Goal: Task Accomplishment & Management: Use online tool/utility

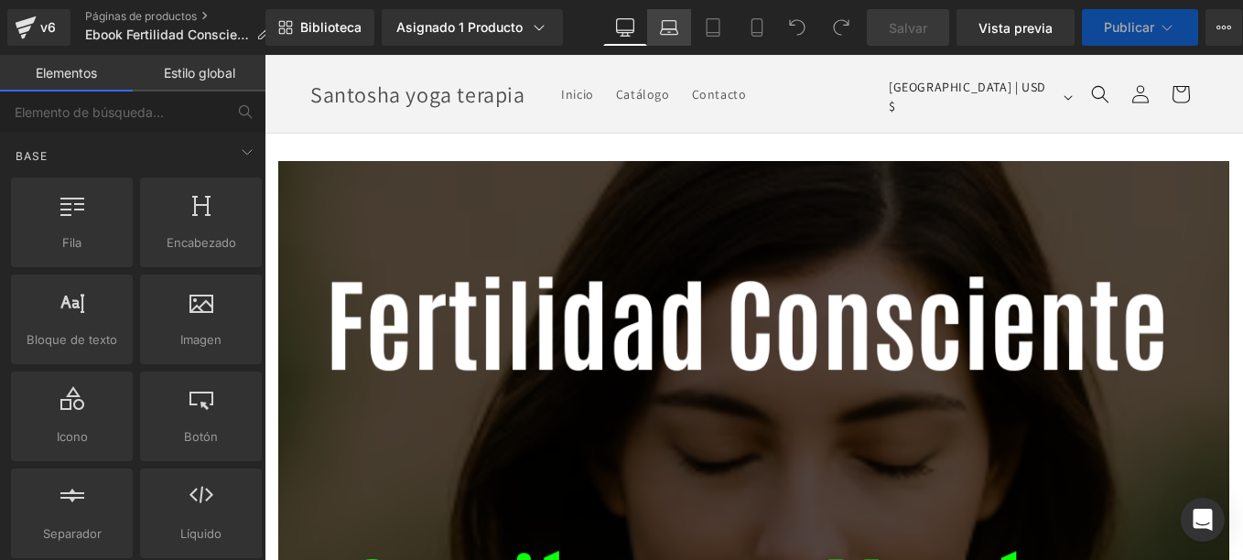
click at [676, 38] on link "Laptop" at bounding box center [669, 27] width 44 height 37
click at [664, 26] on icon at bounding box center [669, 27] width 18 height 18
click at [718, 28] on icon at bounding box center [712, 27] width 13 height 17
click at [755, 28] on icon at bounding box center [757, 27] width 18 height 18
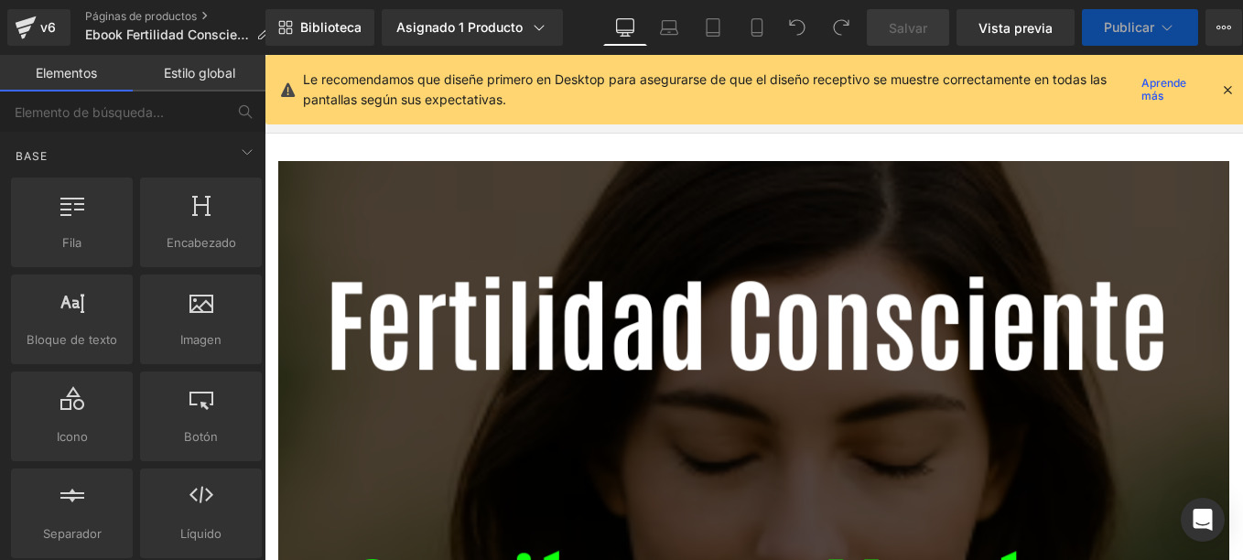
click at [1223, 86] on icon at bounding box center [1227, 89] width 16 height 16
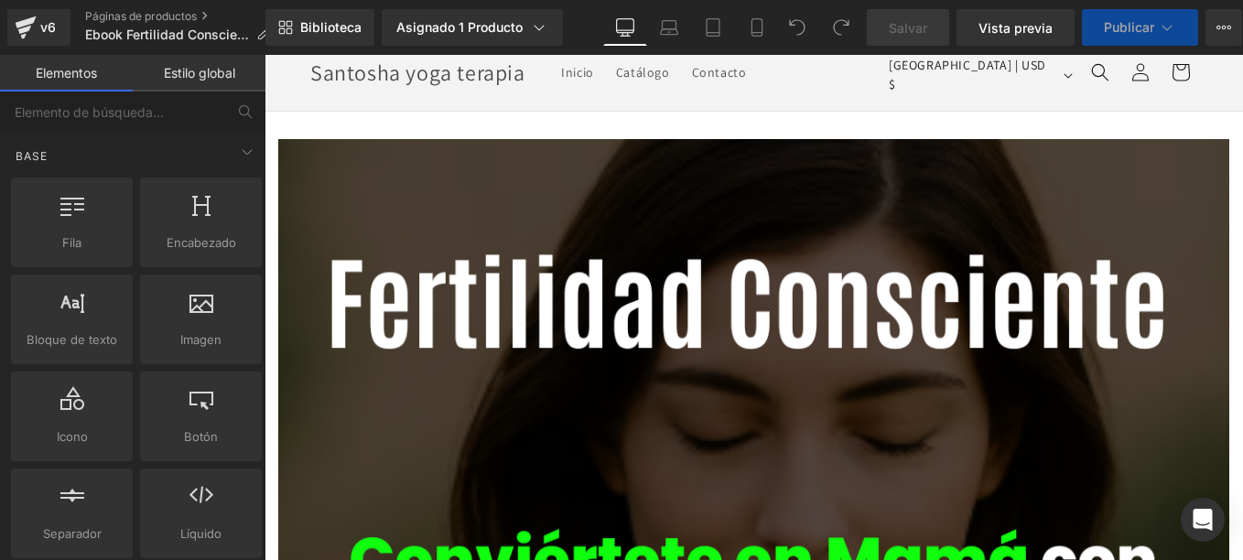
scroll to position [92, 0]
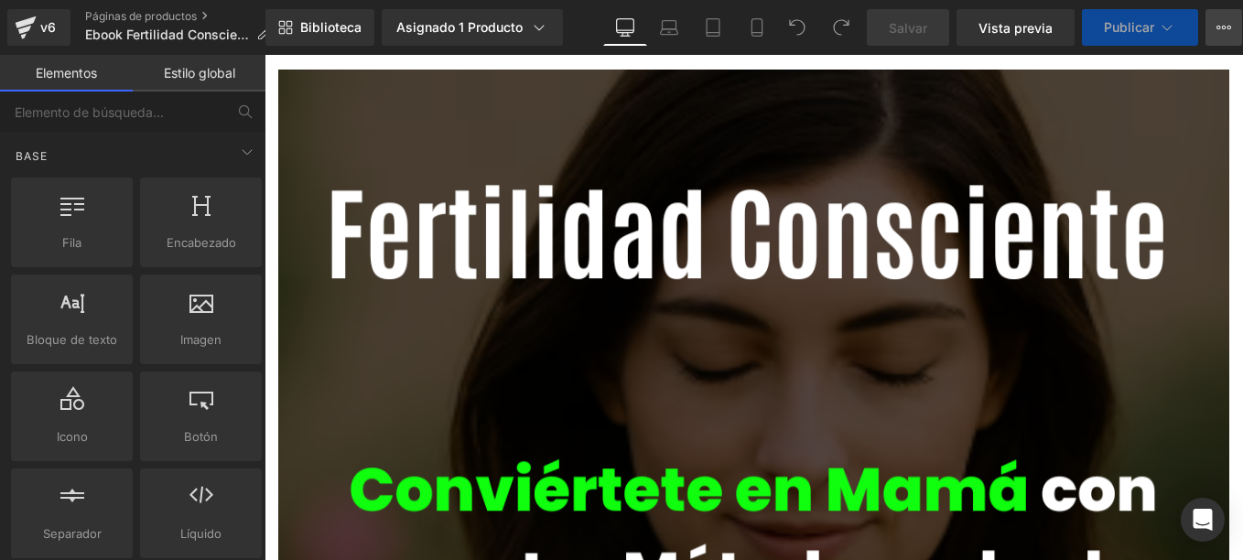
click at [1219, 23] on icon at bounding box center [1223, 27] width 15 height 15
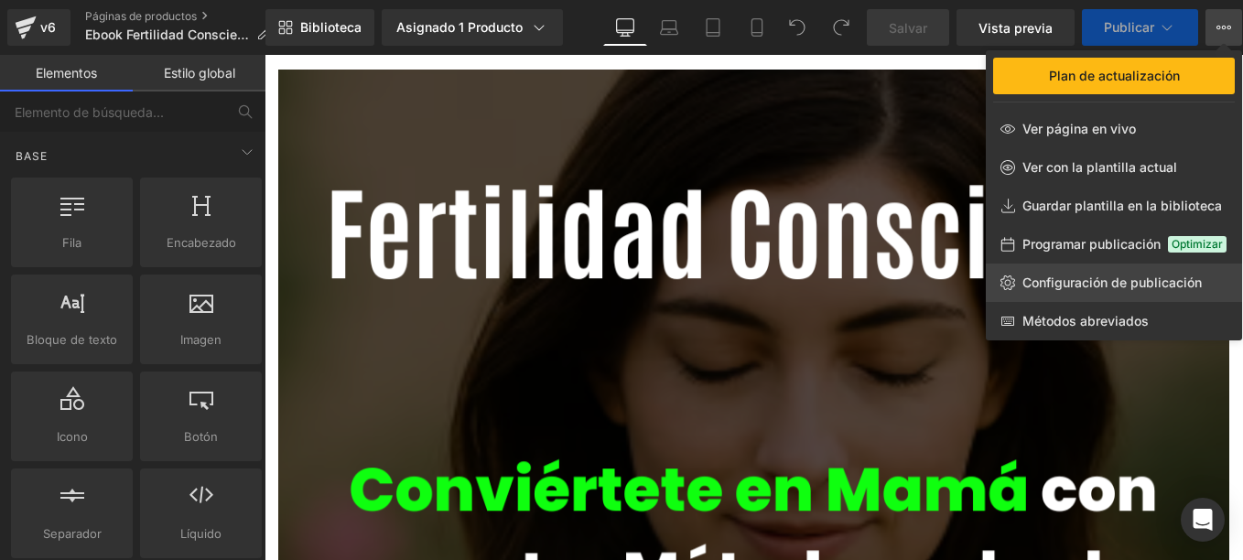
click at [1133, 280] on span "Configuración de publicación" at bounding box center [1111, 283] width 179 height 16
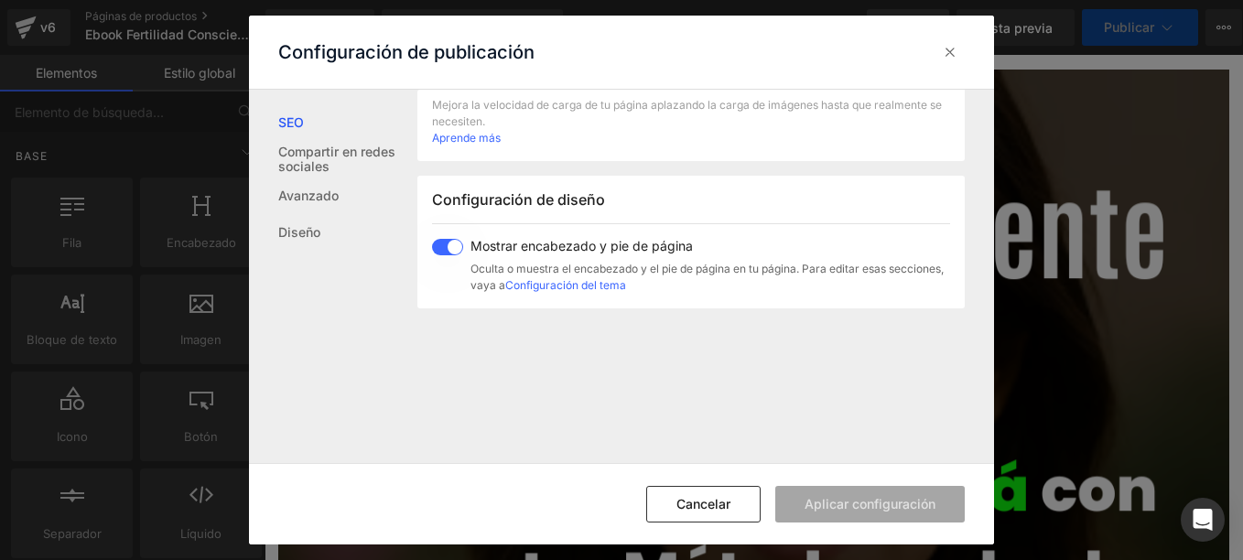
scroll to position [92, 0]
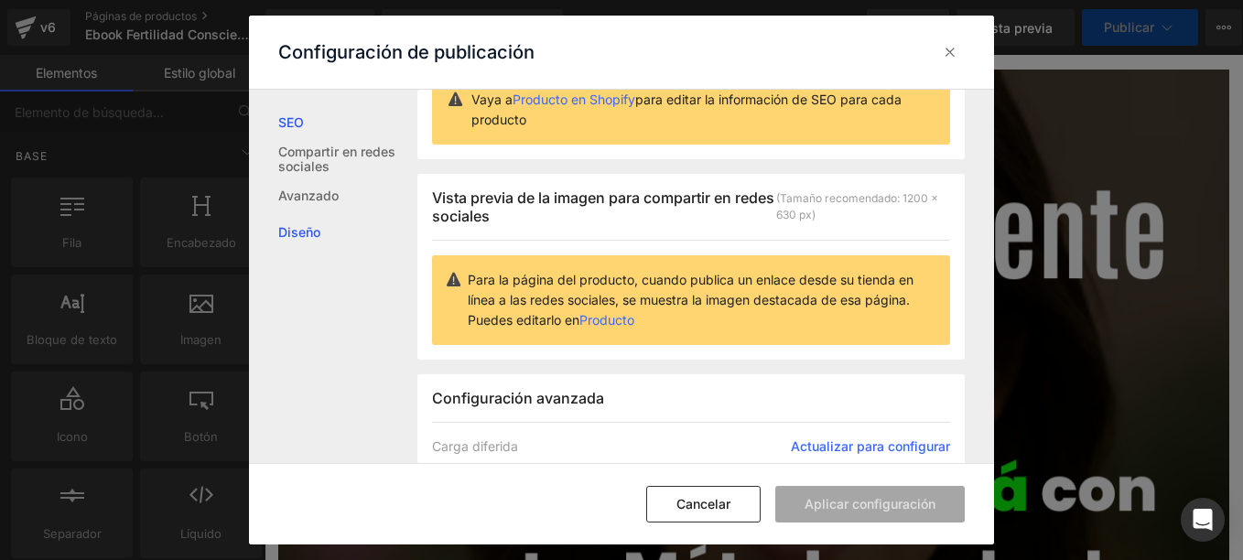
click at [307, 222] on link "Diseño" at bounding box center [347, 232] width 139 height 37
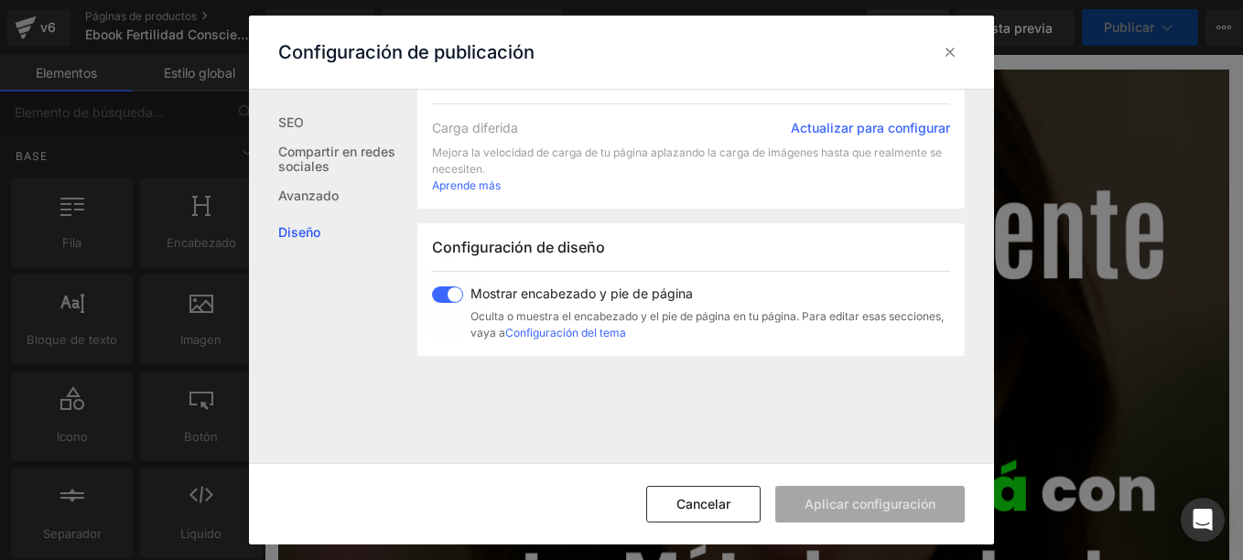
scroll to position [530, 0]
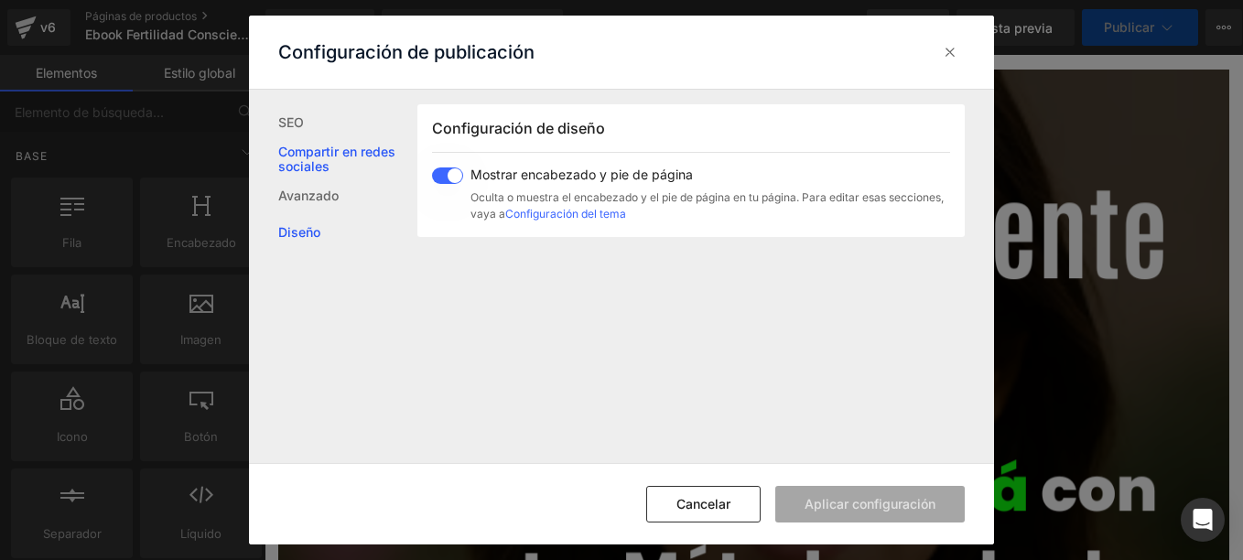
drag, startPoint x: 452, startPoint y: 175, endPoint x: 383, endPoint y: 170, distance: 68.8
click at [383, 170] on div "SEO Compartir en redes sociales Avanzado Diseño Vista previa de los resultados …" at bounding box center [622, 276] width 746 height 373
click at [438, 171] on span at bounding box center [447, 175] width 31 height 16
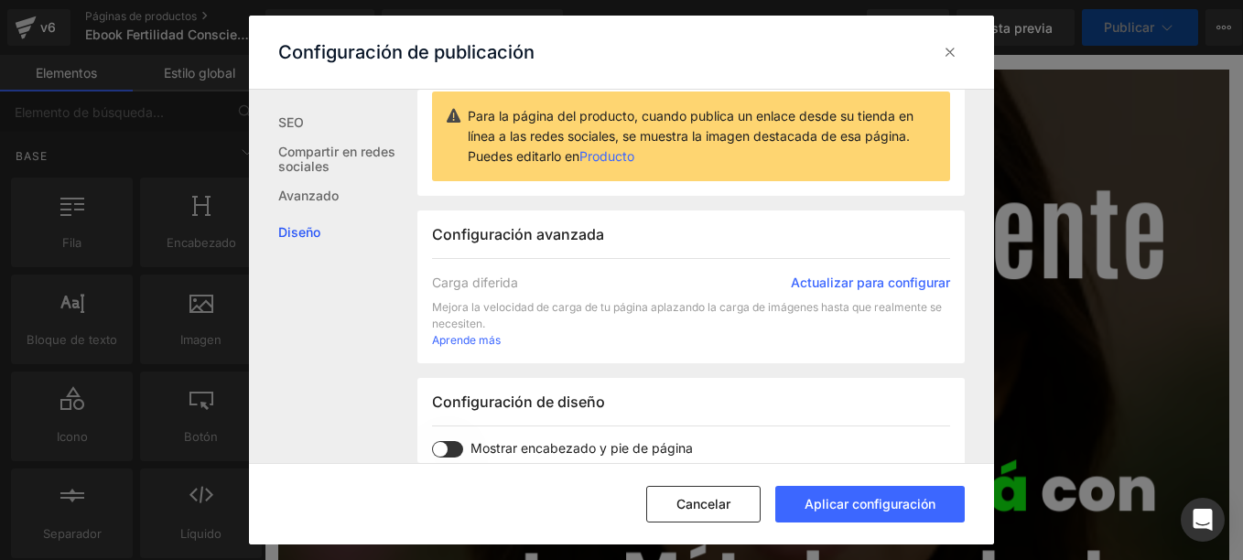
scroll to position [255, 0]
click at [885, 281] on link "Actualizar para configurar" at bounding box center [870, 284] width 159 height 18
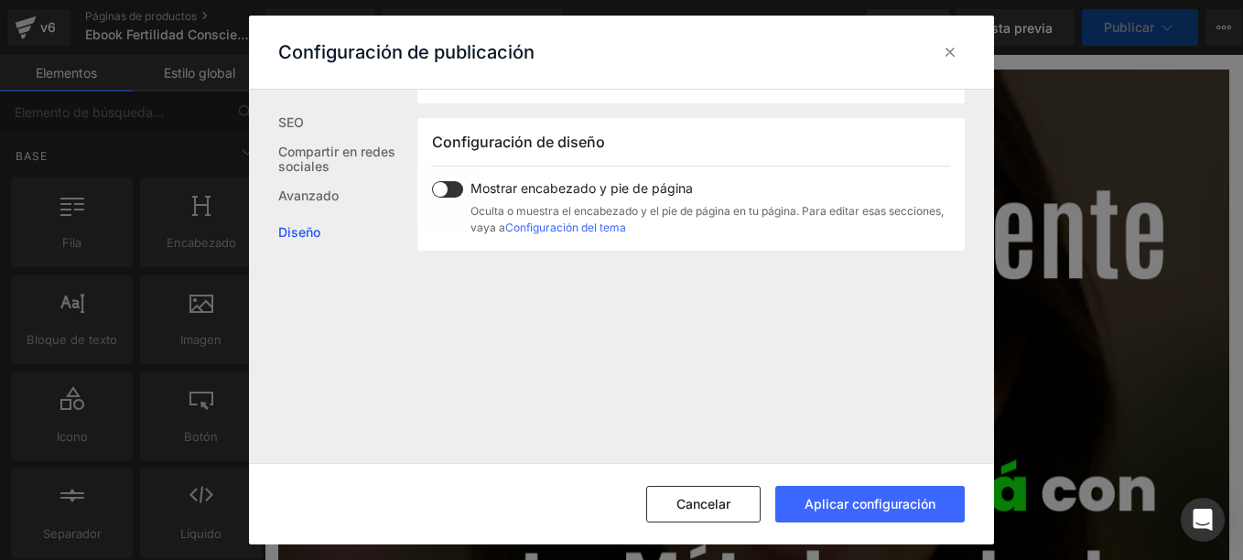
scroll to position [530, 0]
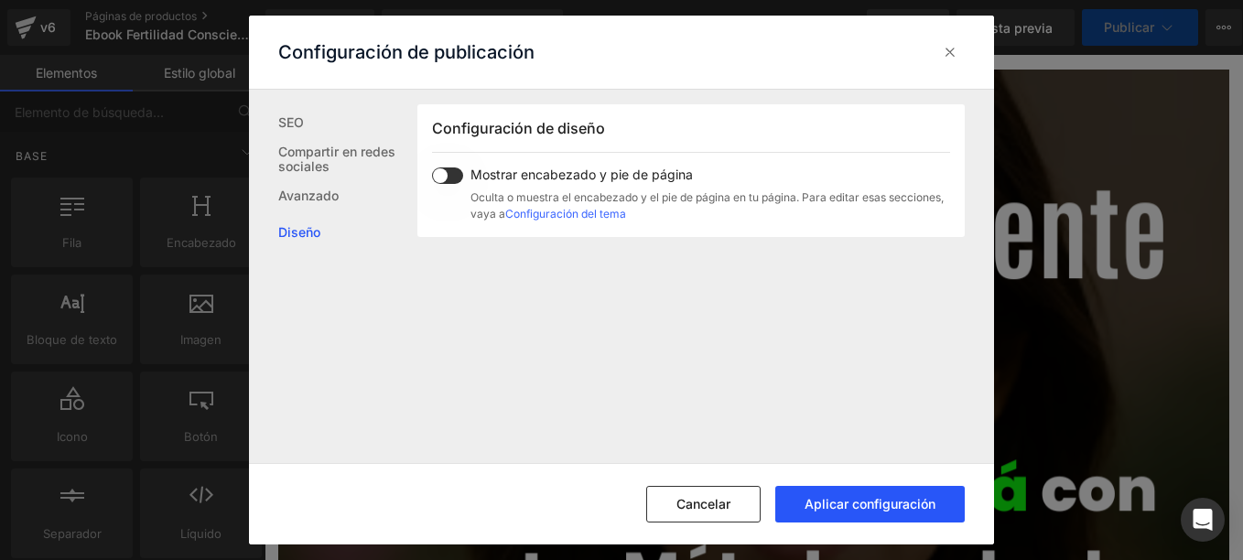
click at [868, 490] on button "Aplicar configuración" at bounding box center [869, 504] width 189 height 37
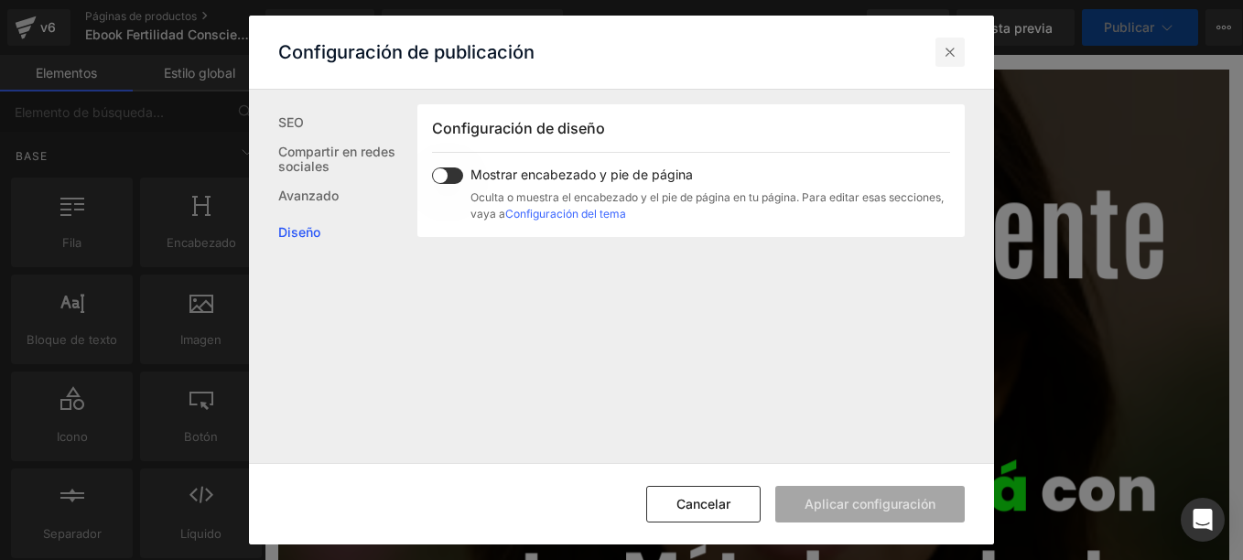
click at [961, 51] on div at bounding box center [949, 52] width 29 height 29
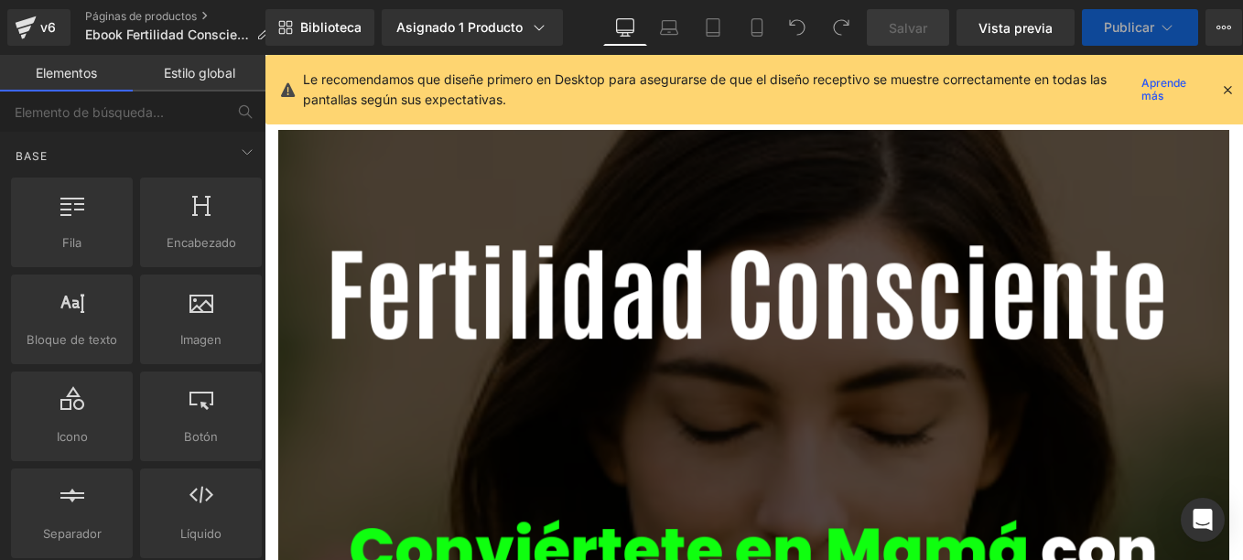
scroll to position [0, 0]
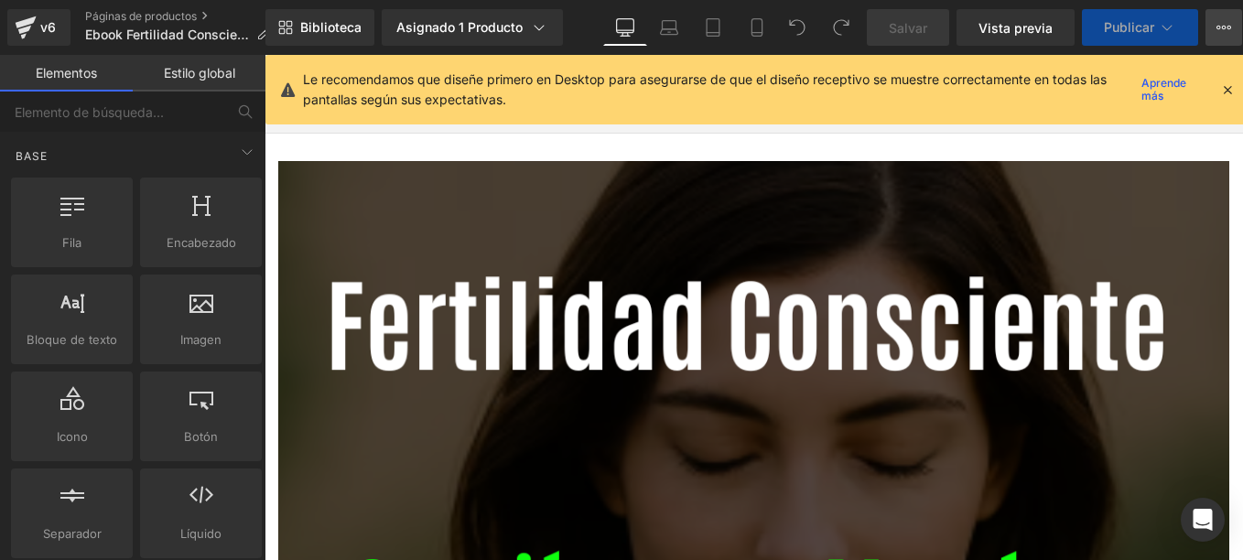
click at [1216, 24] on icon at bounding box center [1223, 27] width 15 height 15
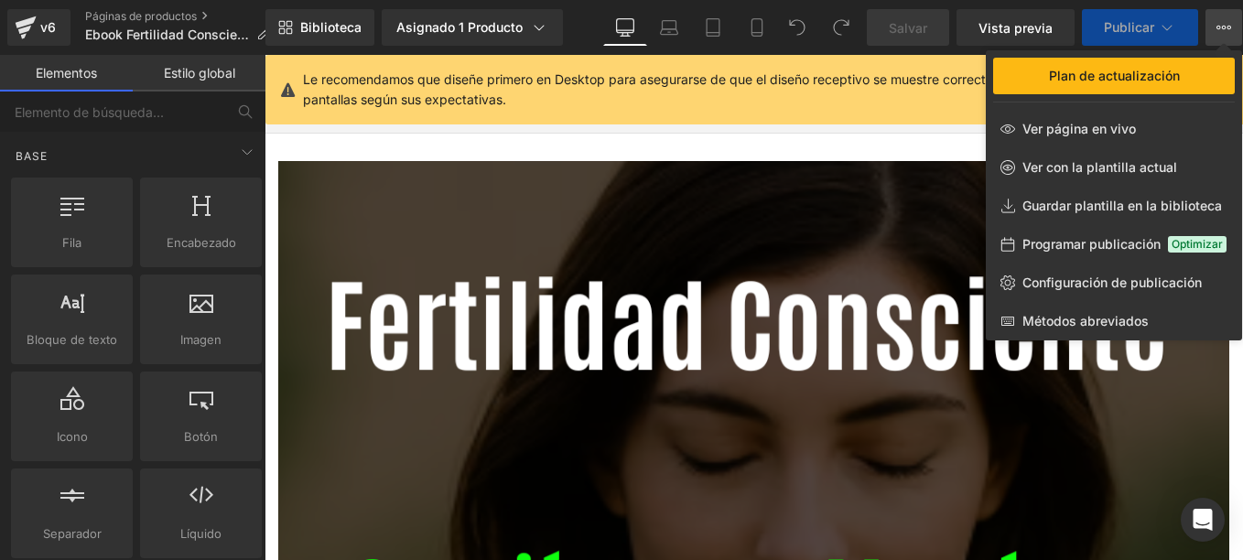
click at [1090, 238] on span "Programar publicación" at bounding box center [1091, 244] width 138 height 16
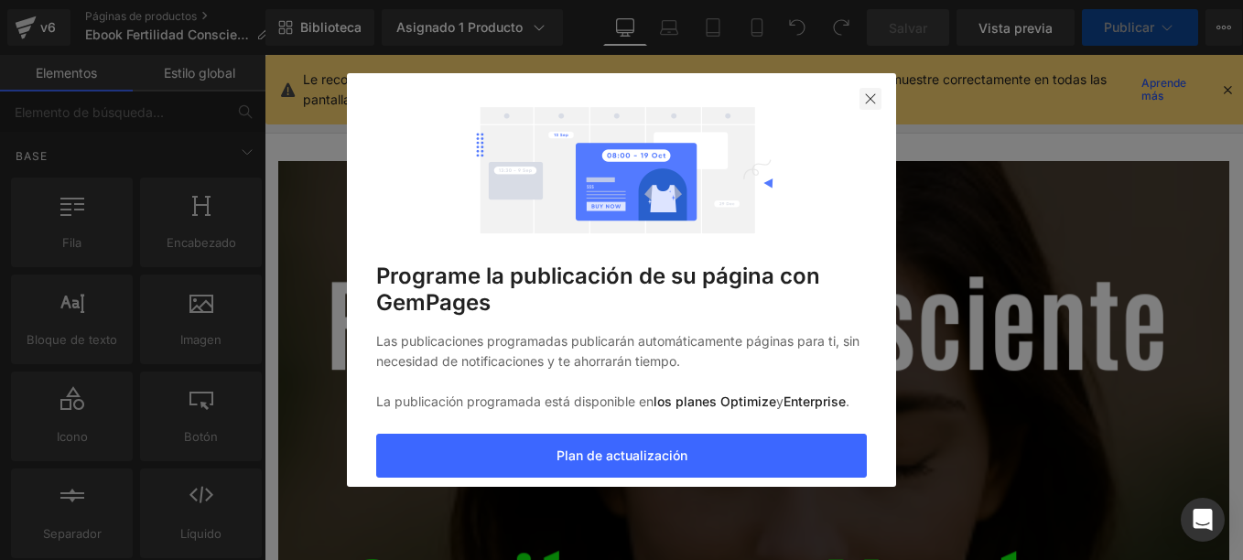
click at [881, 89] on div at bounding box center [870, 99] width 22 height 22
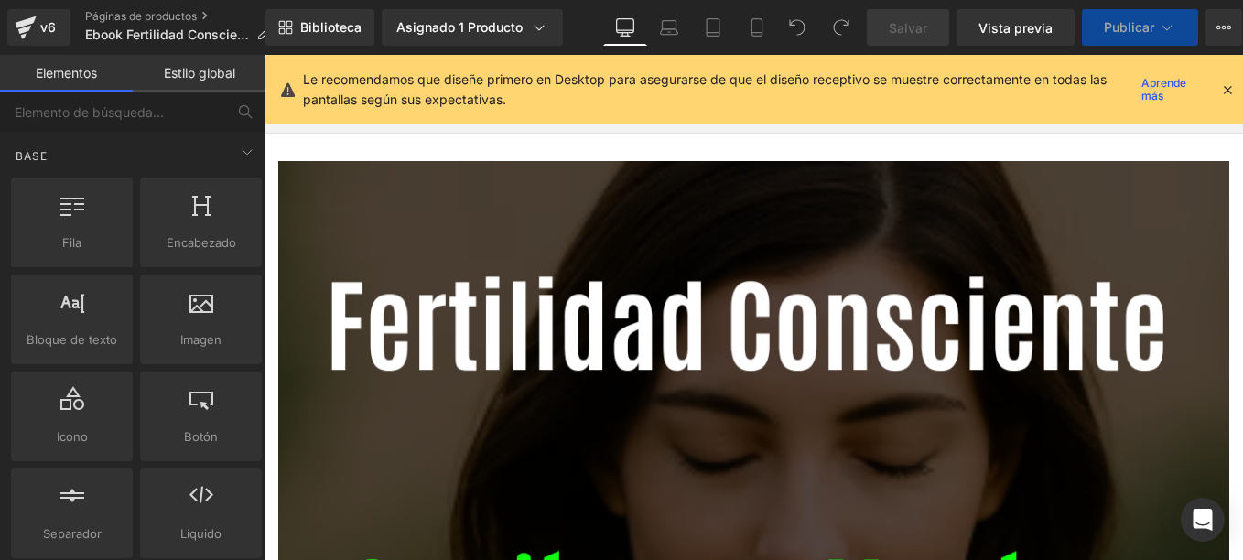
click at [1224, 88] on icon at bounding box center [1227, 89] width 16 height 16
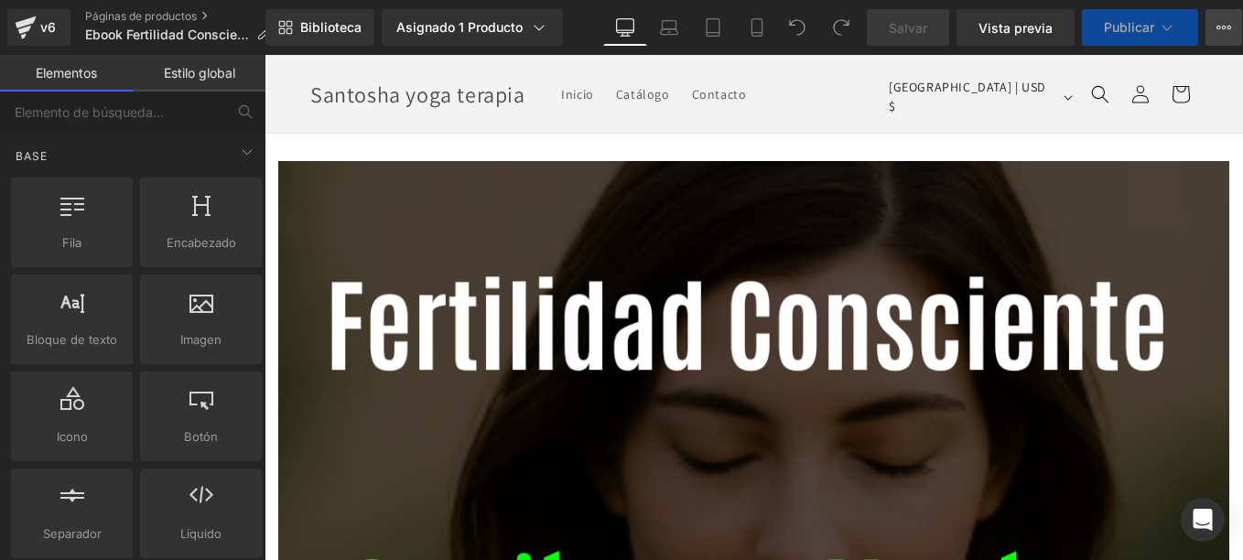
click at [1221, 29] on icon at bounding box center [1223, 27] width 15 height 15
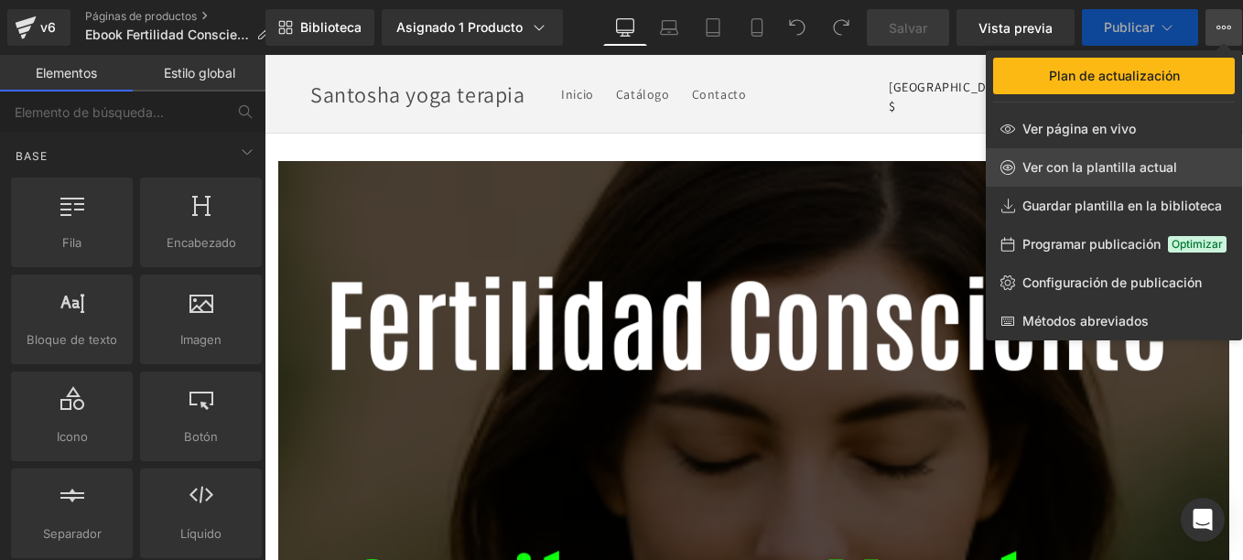
click at [1145, 159] on span "Ver con la plantilla actual" at bounding box center [1099, 167] width 155 height 16
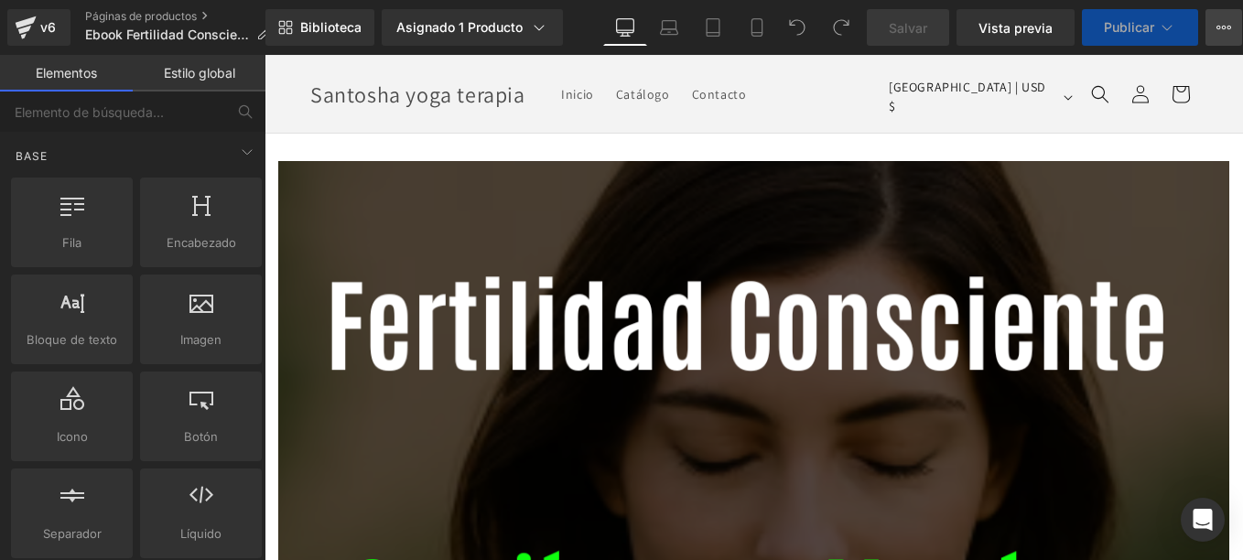
click at [1221, 26] on icon at bounding box center [1223, 27] width 15 height 15
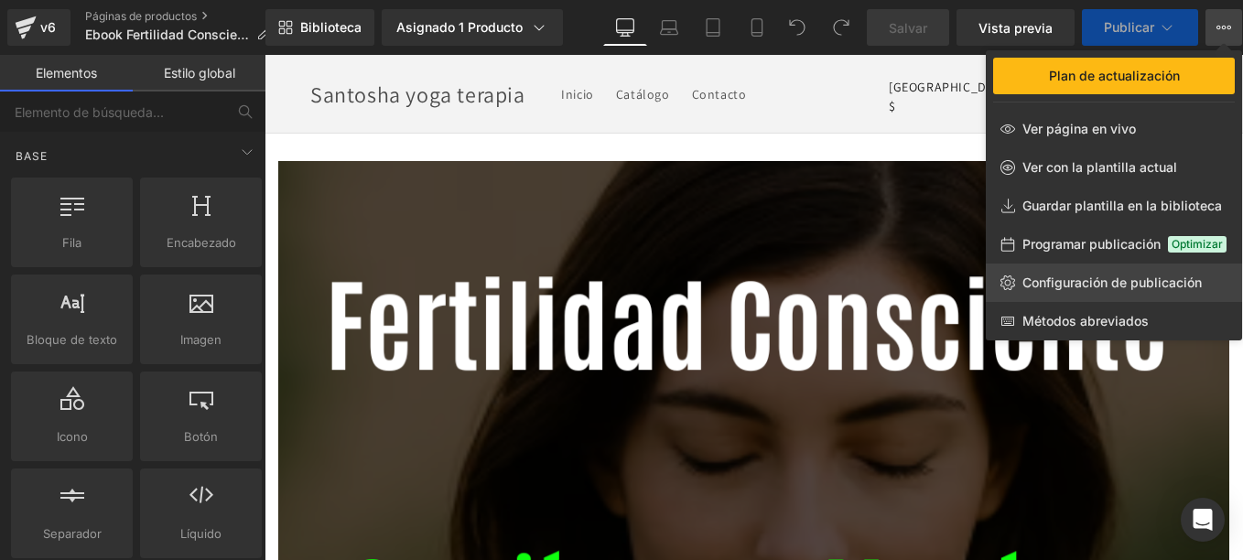
click at [1076, 275] on span "Configuración de publicación" at bounding box center [1111, 283] width 179 height 16
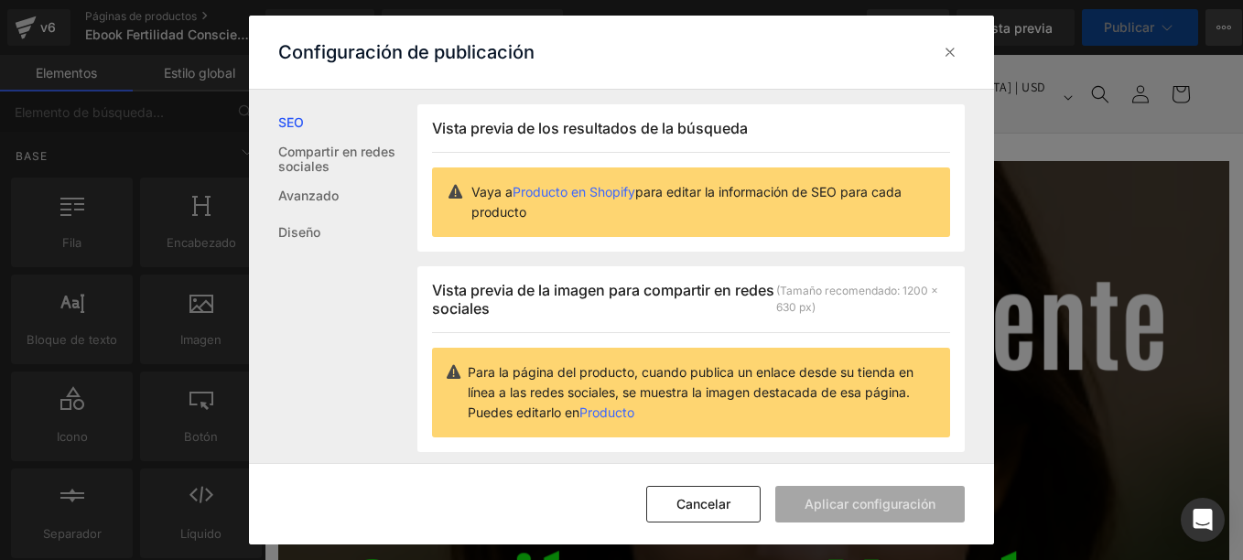
scroll to position [1, 0]
click at [609, 185] on link "Producto en Shopify" at bounding box center [573, 191] width 123 height 16
click at [610, 411] on link "Producto" at bounding box center [606, 412] width 55 height 16
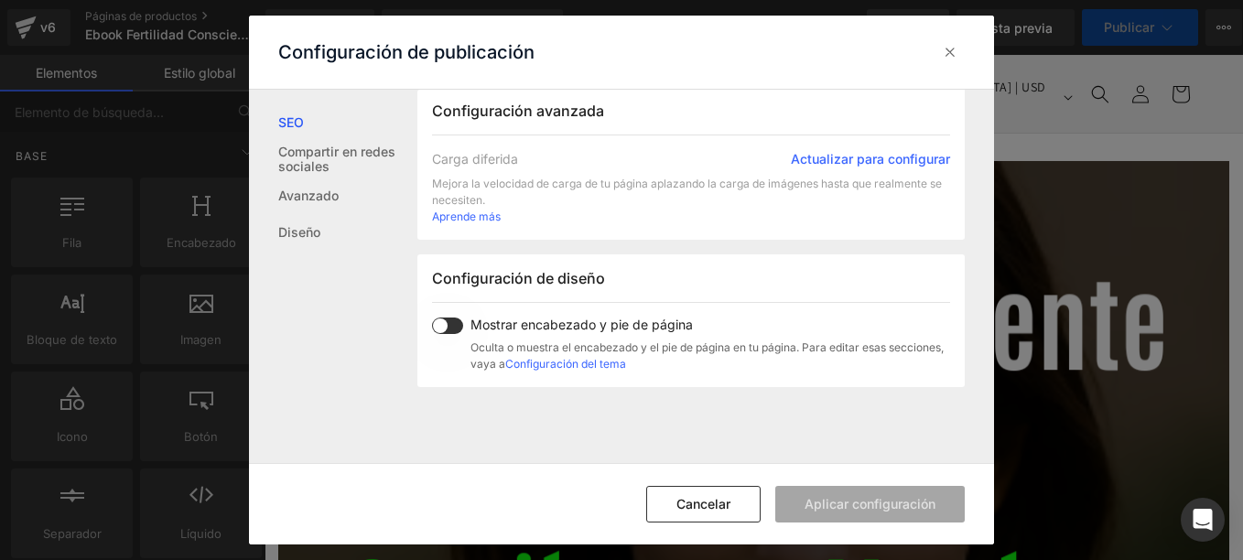
scroll to position [164, 0]
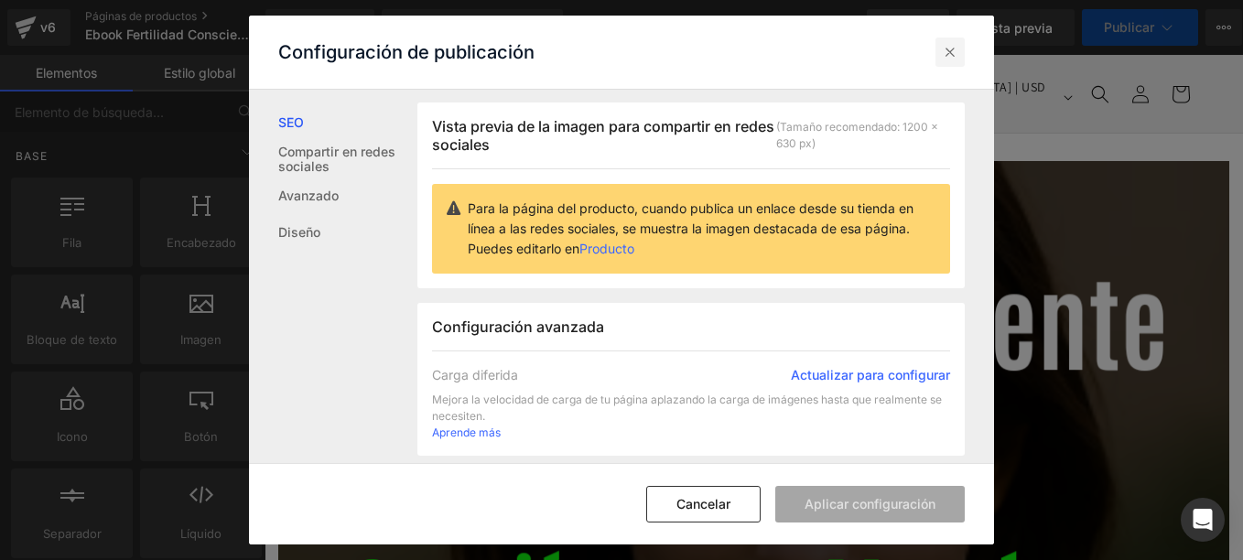
click at [943, 59] on icon at bounding box center [950, 52] width 18 height 18
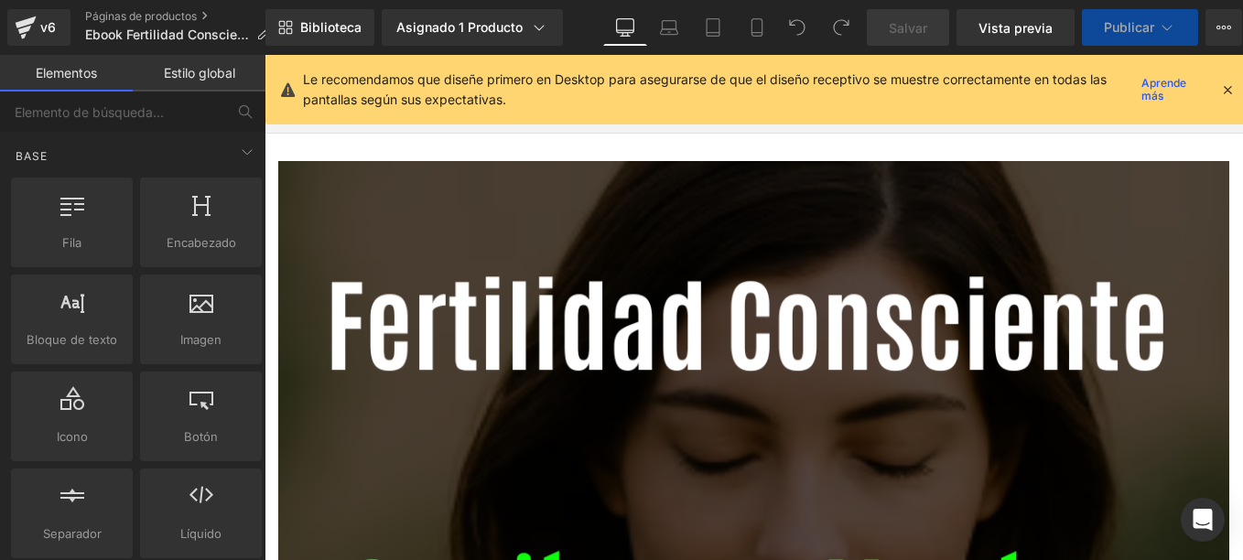
click at [1220, 90] on icon at bounding box center [1227, 89] width 16 height 16
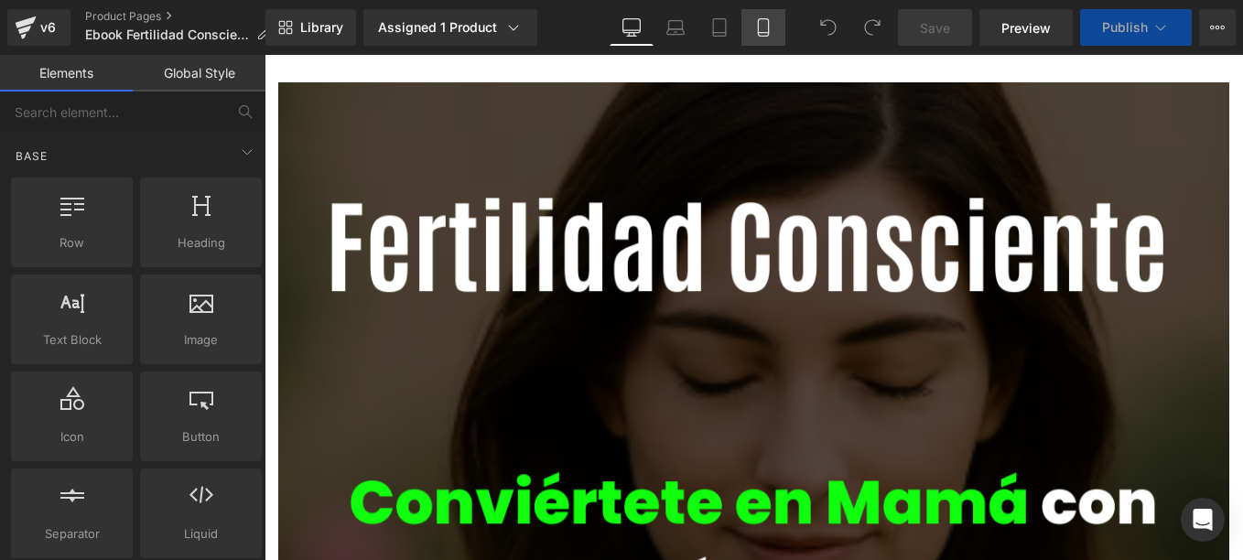
click at [759, 35] on icon at bounding box center [763, 27] width 10 height 17
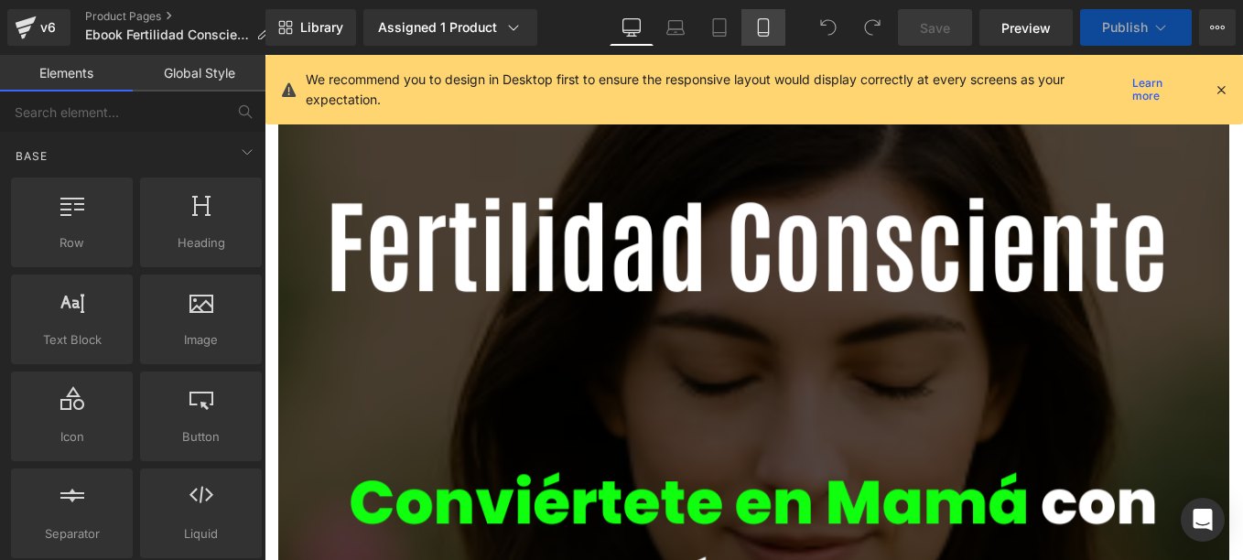
click at [765, 26] on icon at bounding box center [763, 27] width 18 height 18
click at [1224, 92] on icon at bounding box center [1220, 89] width 16 height 16
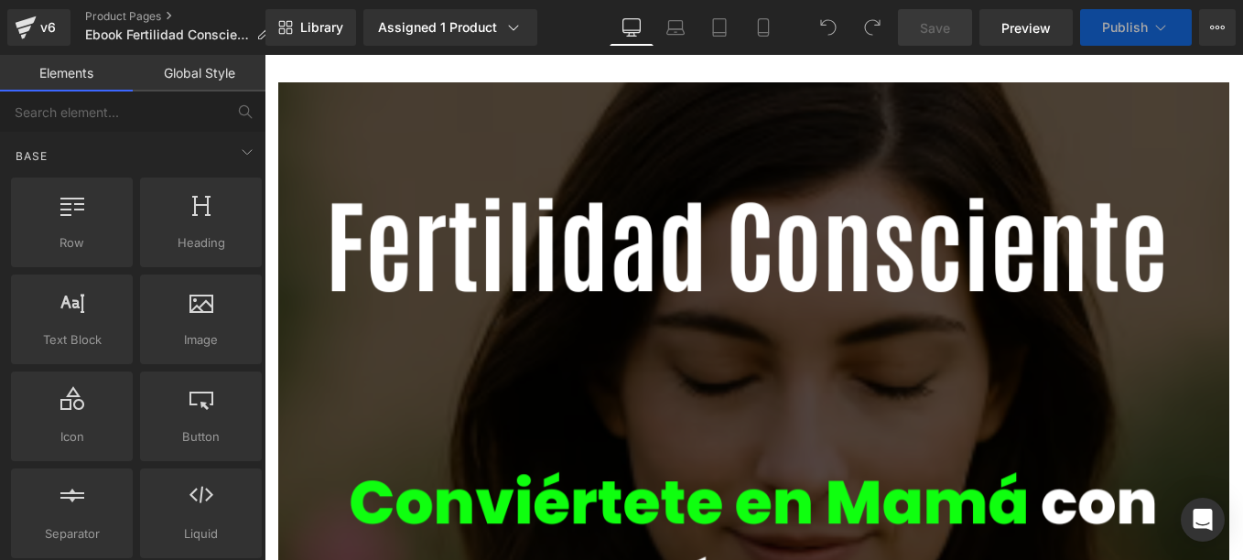
click at [926, 26] on span "Save" at bounding box center [935, 27] width 30 height 19
click at [1219, 24] on icon at bounding box center [1217, 27] width 15 height 15
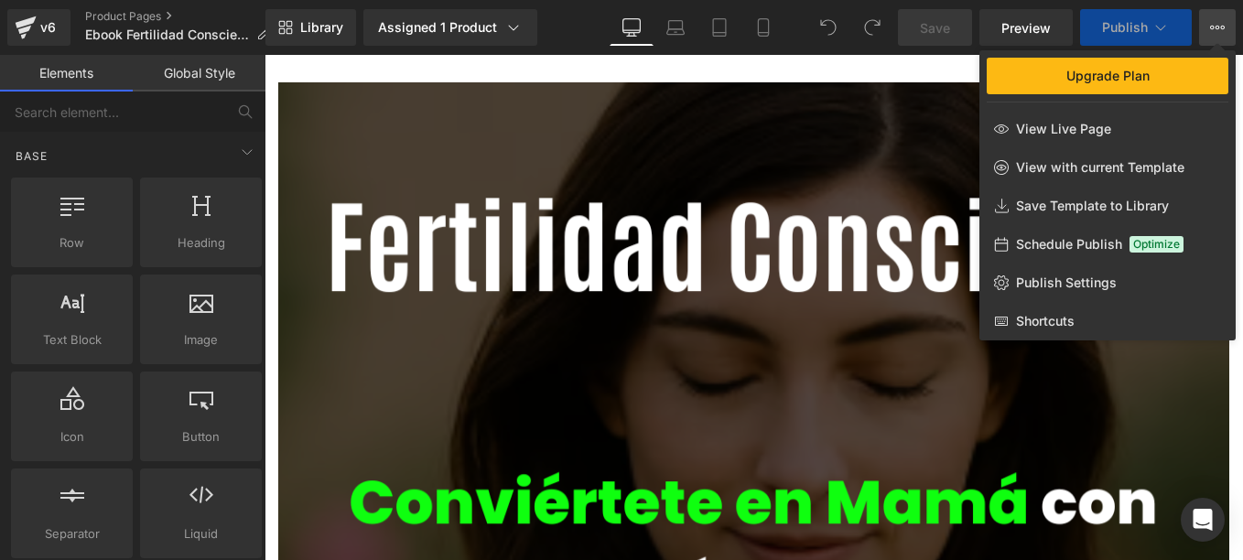
click at [787, 385] on div at bounding box center [753, 307] width 978 height 505
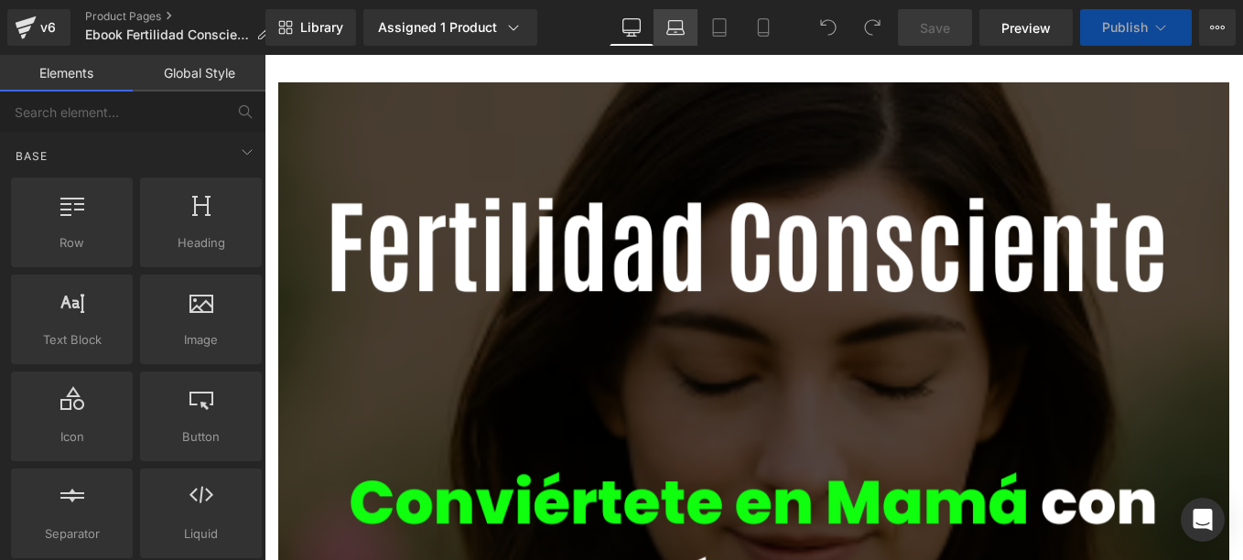
click at [672, 27] on icon at bounding box center [675, 27] width 18 height 18
click at [681, 27] on icon at bounding box center [675, 27] width 18 height 18
click at [713, 24] on icon at bounding box center [719, 27] width 18 height 18
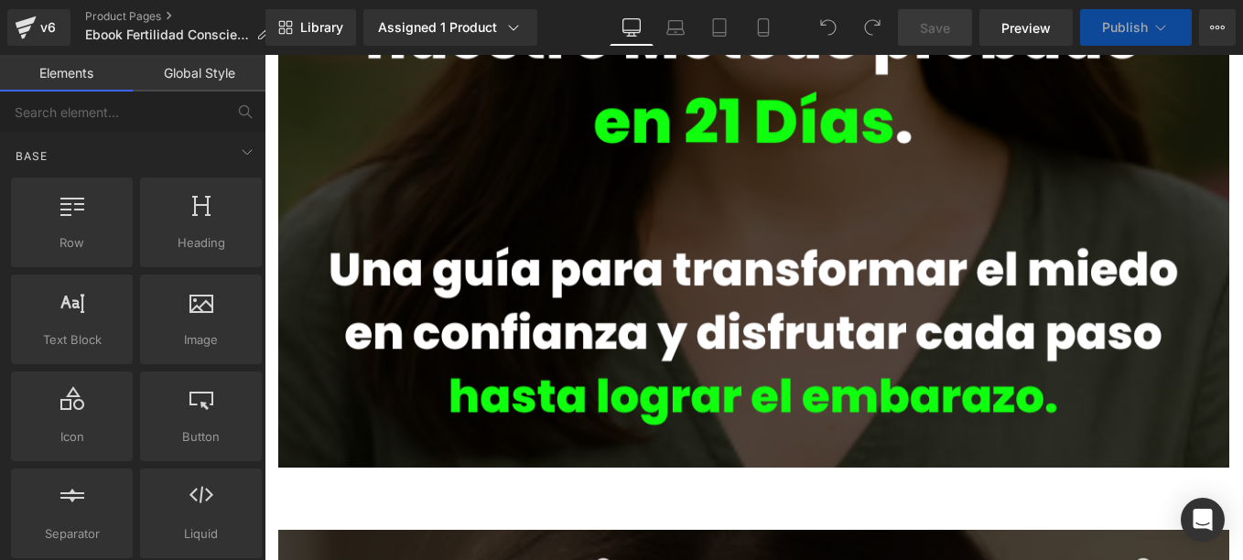
scroll to position [824, 0]
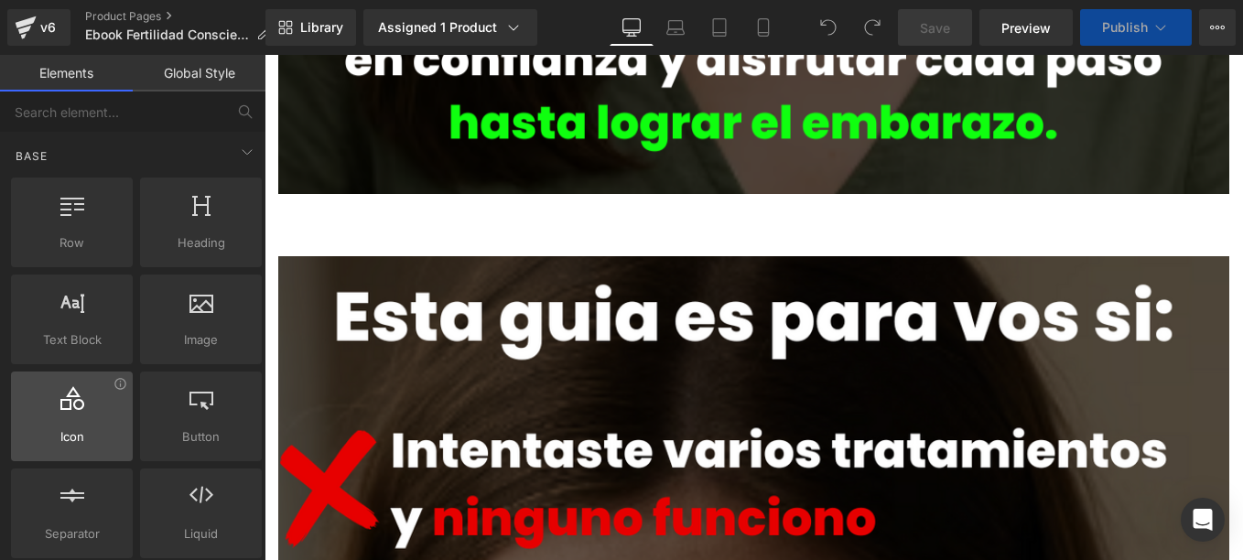
click at [94, 383] on div "Icon icons, symbols" at bounding box center [72, 417] width 122 height 90
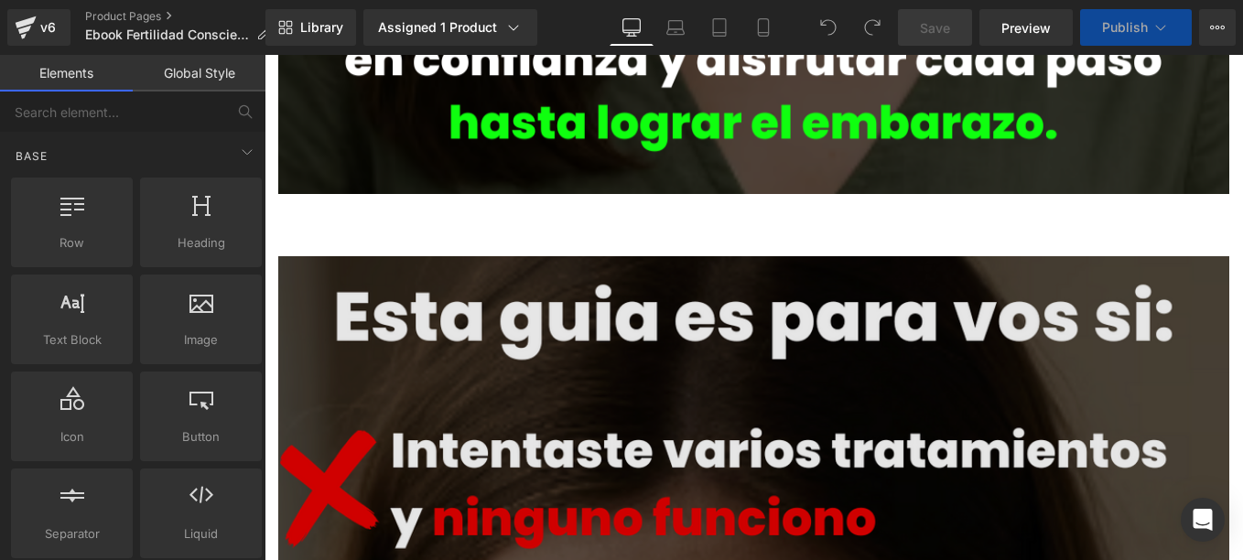
drag, startPoint x: 368, startPoint y: 486, endPoint x: 528, endPoint y: 480, distance: 160.2
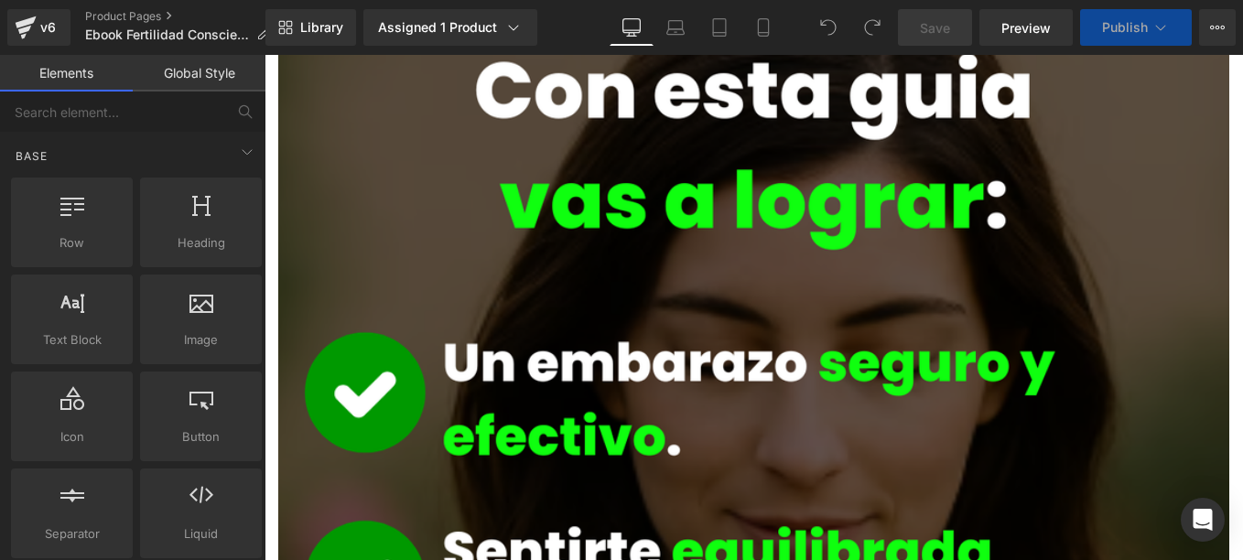
scroll to position [2837, 0]
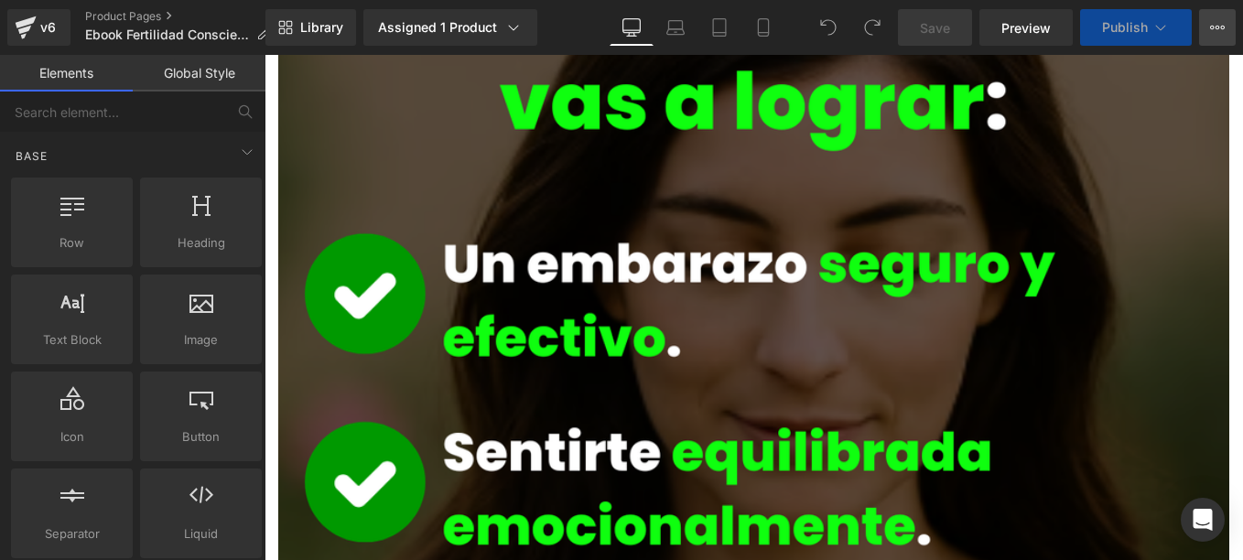
click at [1212, 23] on icon at bounding box center [1217, 27] width 15 height 15
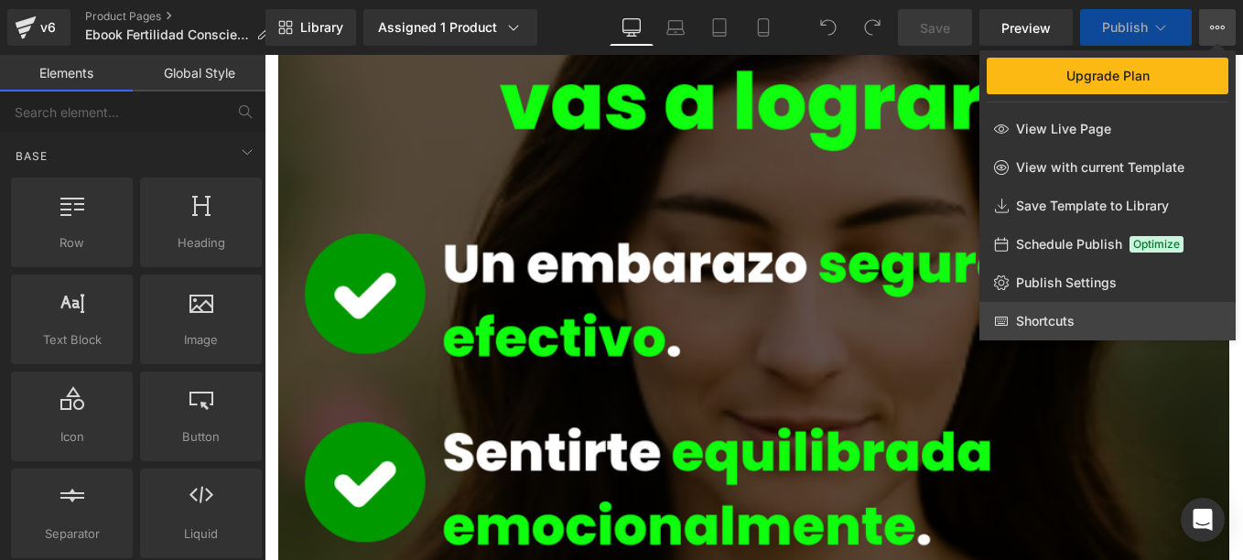
click at [1061, 317] on span "Shortcuts" at bounding box center [1045, 321] width 59 height 16
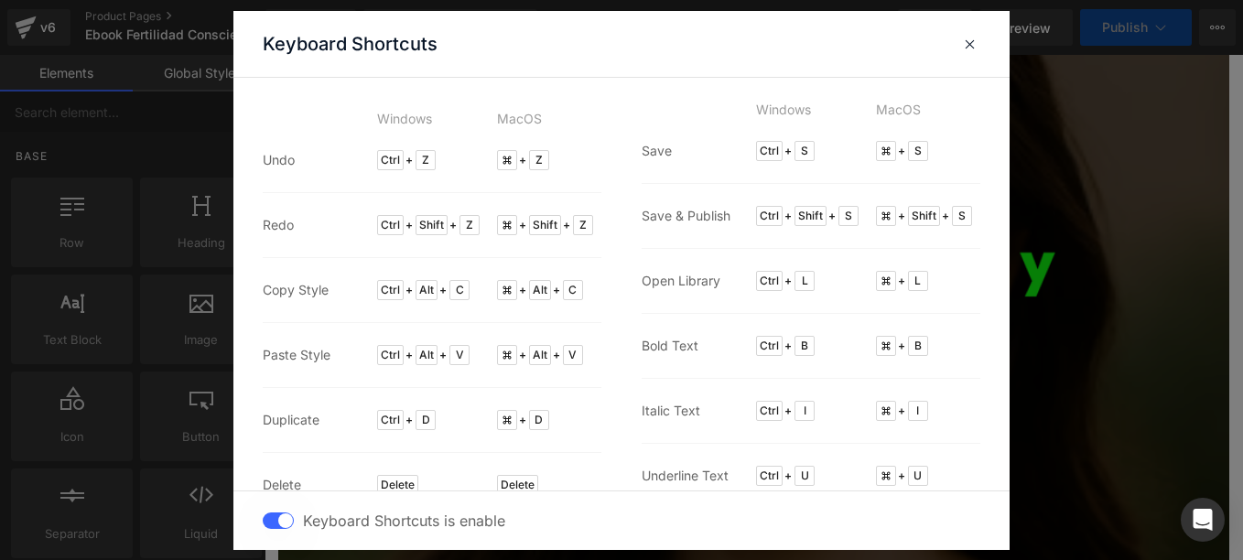
drag, startPoint x: 965, startPoint y: 45, endPoint x: 975, endPoint y: 45, distance: 10.1
click at [966, 45] on span at bounding box center [970, 44] width 14 height 15
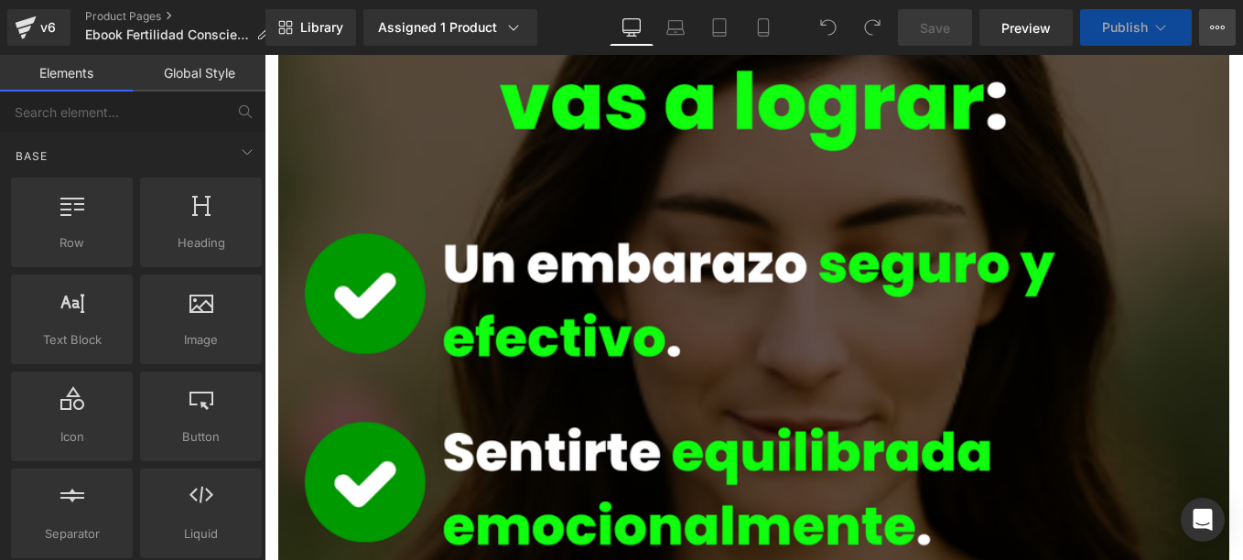
click at [1212, 23] on icon at bounding box center [1217, 27] width 15 height 15
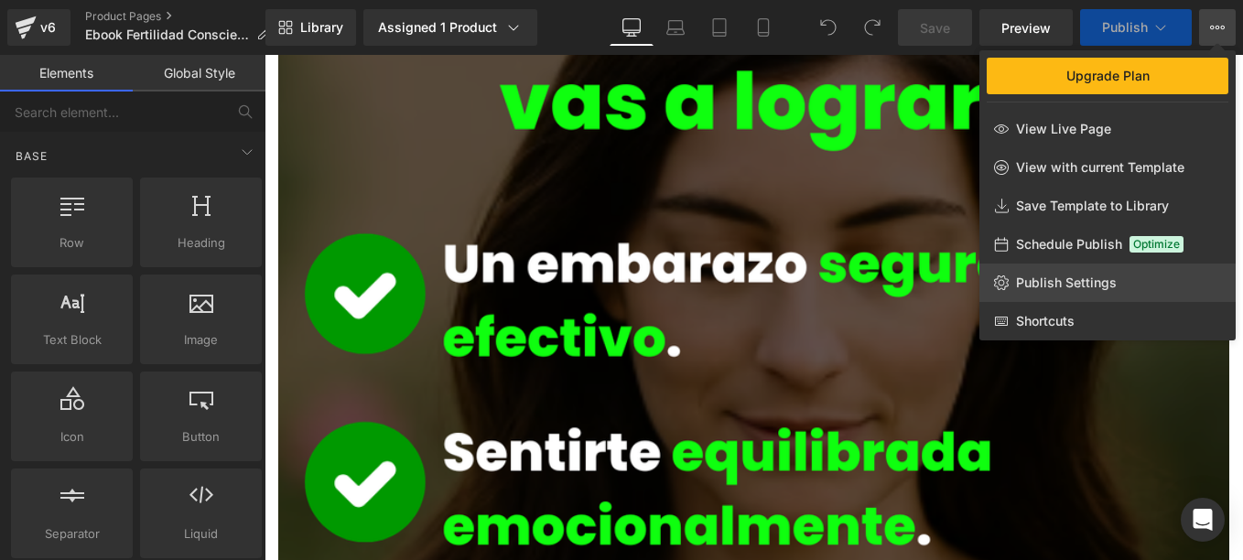
click at [1091, 284] on span "Publish Settings" at bounding box center [1066, 283] width 101 height 16
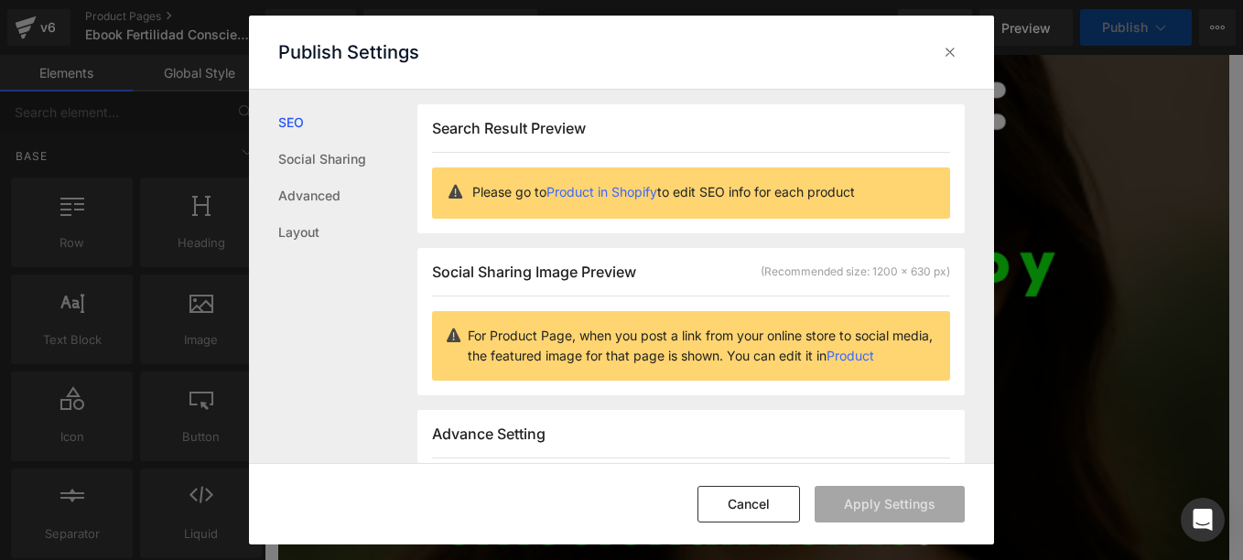
scroll to position [1, 0]
click at [874, 355] on link "Product" at bounding box center [850, 355] width 48 height 16
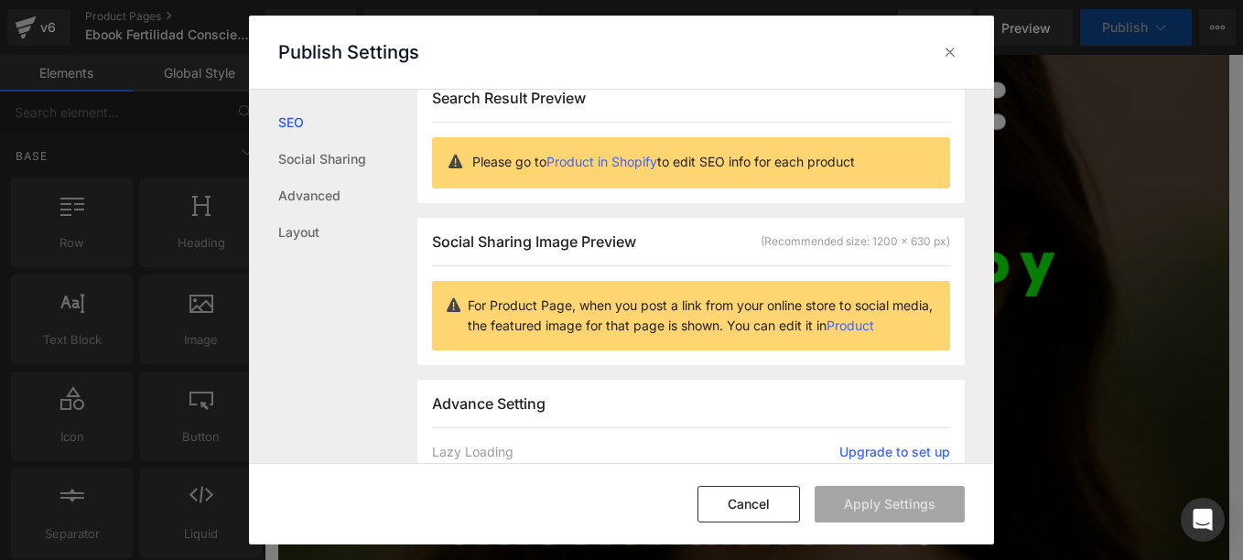
scroll to position [0, 0]
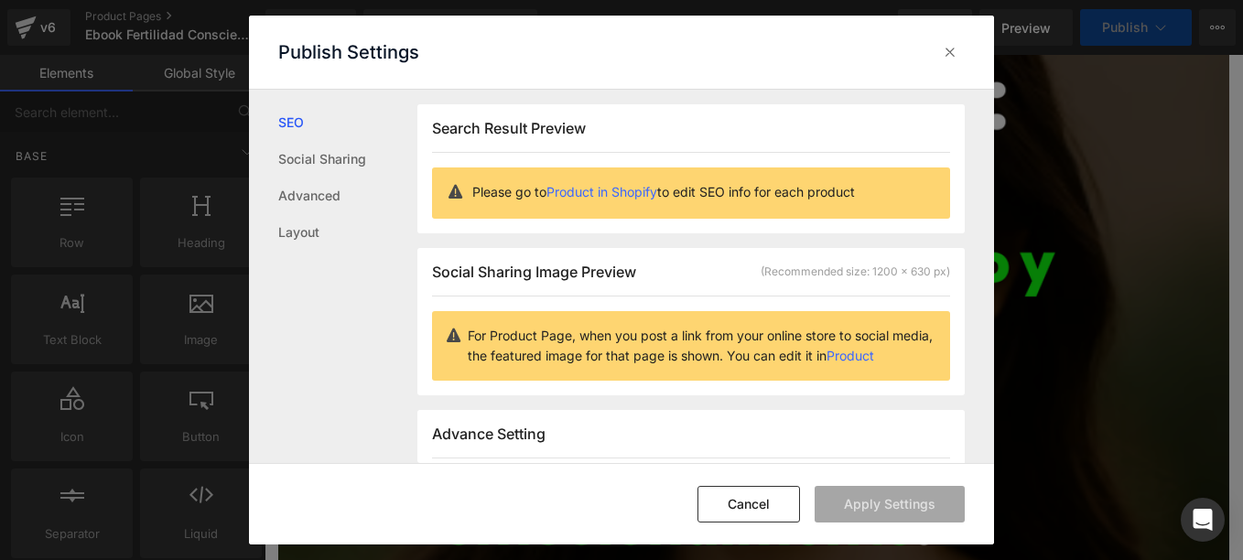
click at [959, 45] on icon at bounding box center [950, 52] width 18 height 18
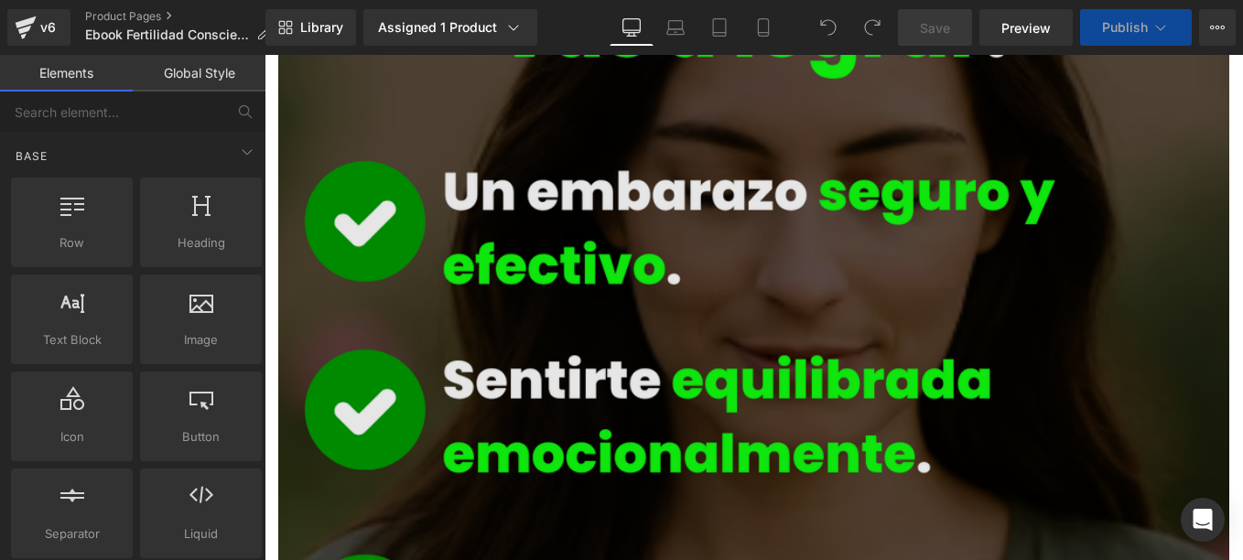
scroll to position [2745, 0]
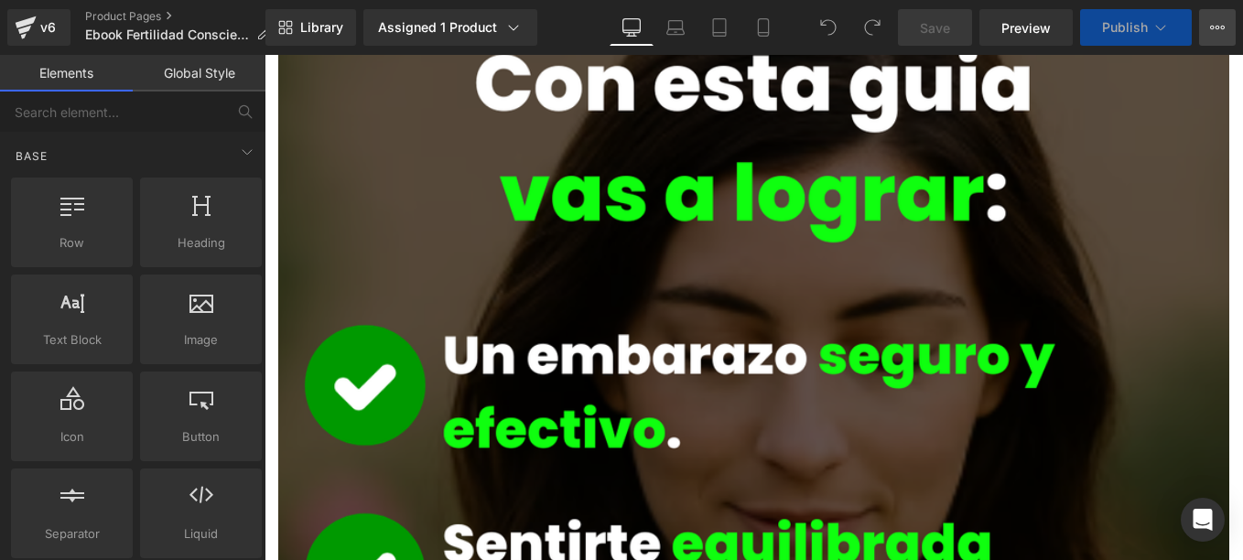
click at [1220, 29] on icon at bounding box center [1217, 27] width 15 height 15
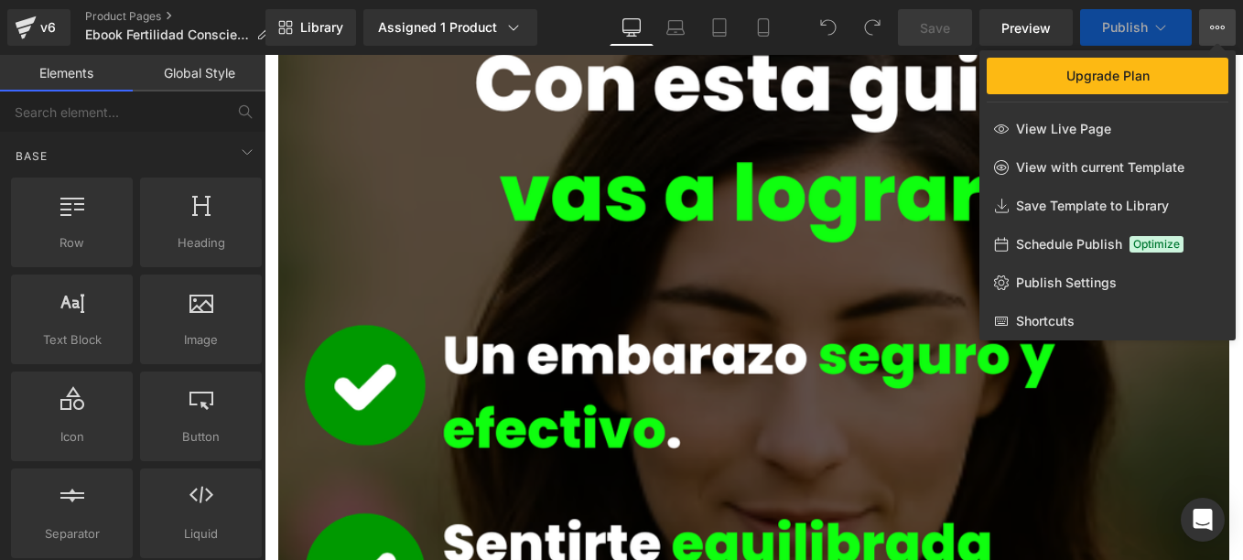
click at [1103, 246] on span "Schedule Publish" at bounding box center [1069, 244] width 106 height 16
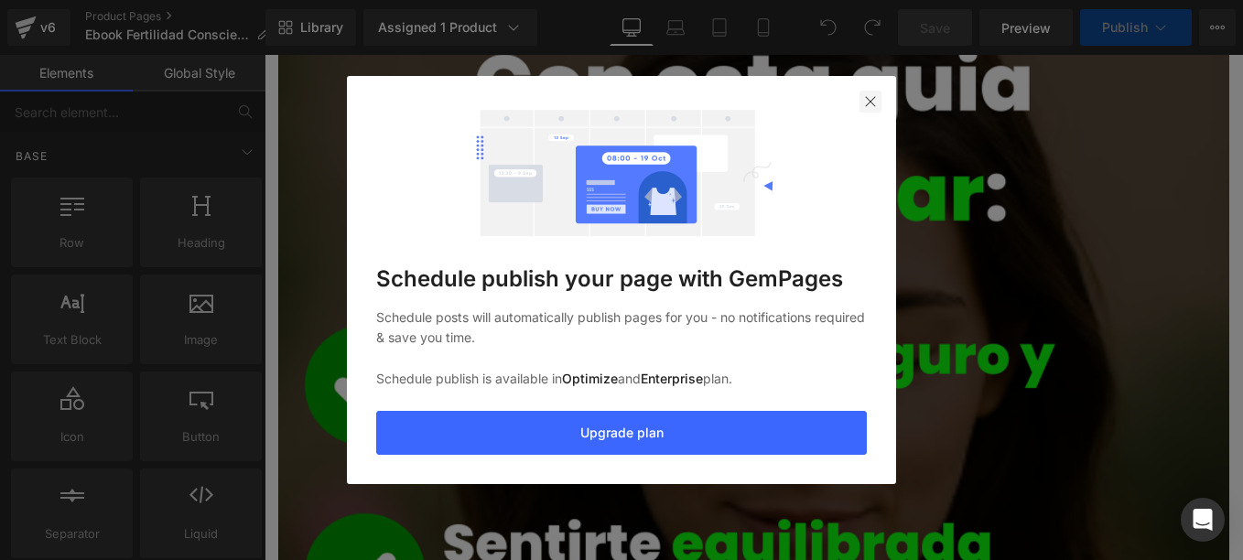
click at [876, 106] on img at bounding box center [870, 101] width 15 height 15
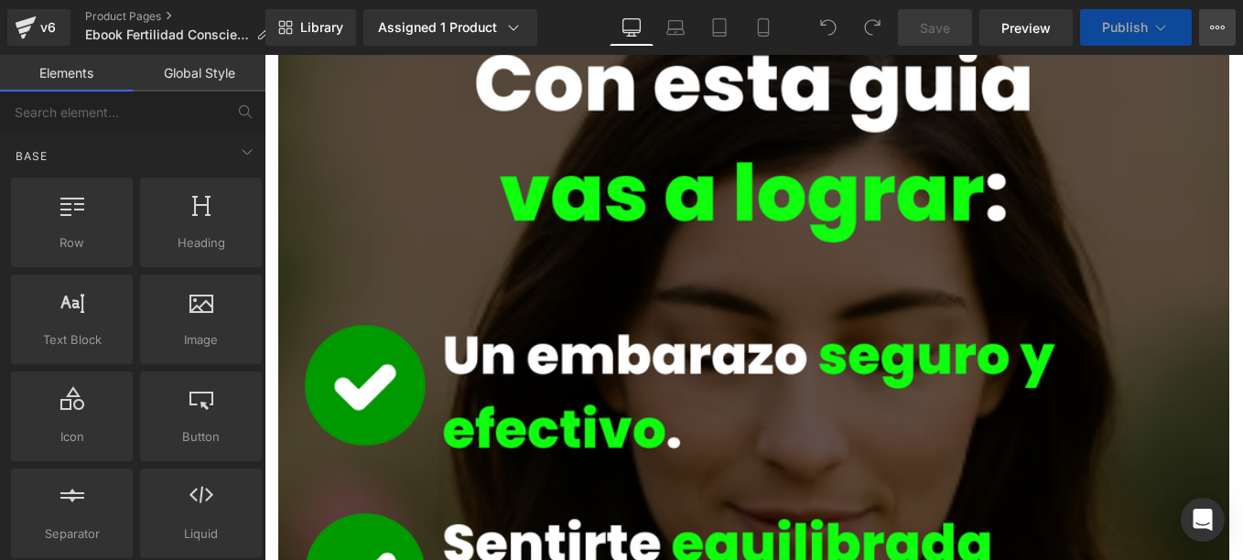
click at [1220, 14] on button "Upgrade Plan View Live Page View with current Template Save Template to Library…" at bounding box center [1217, 27] width 37 height 37
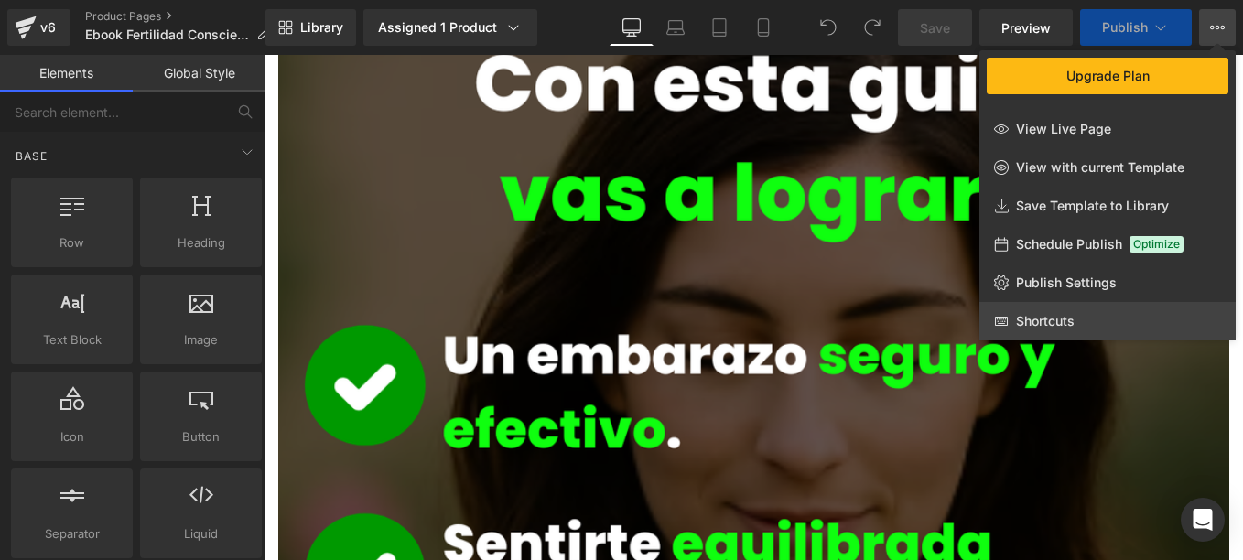
click at [1119, 306] on link "Shortcuts" at bounding box center [1107, 321] width 256 height 38
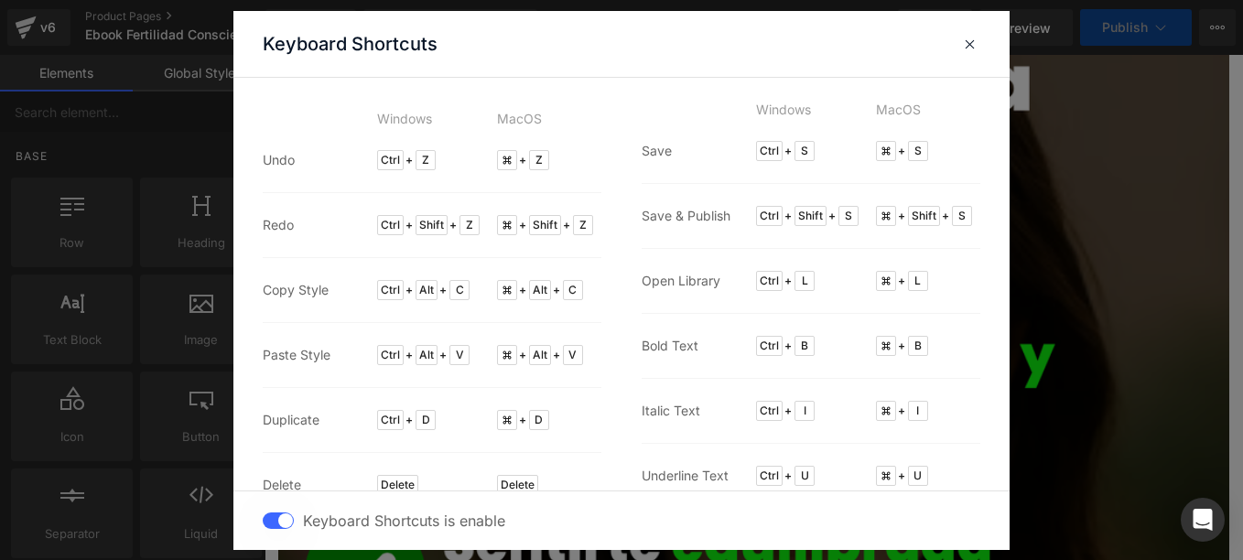
scroll to position [101, 0]
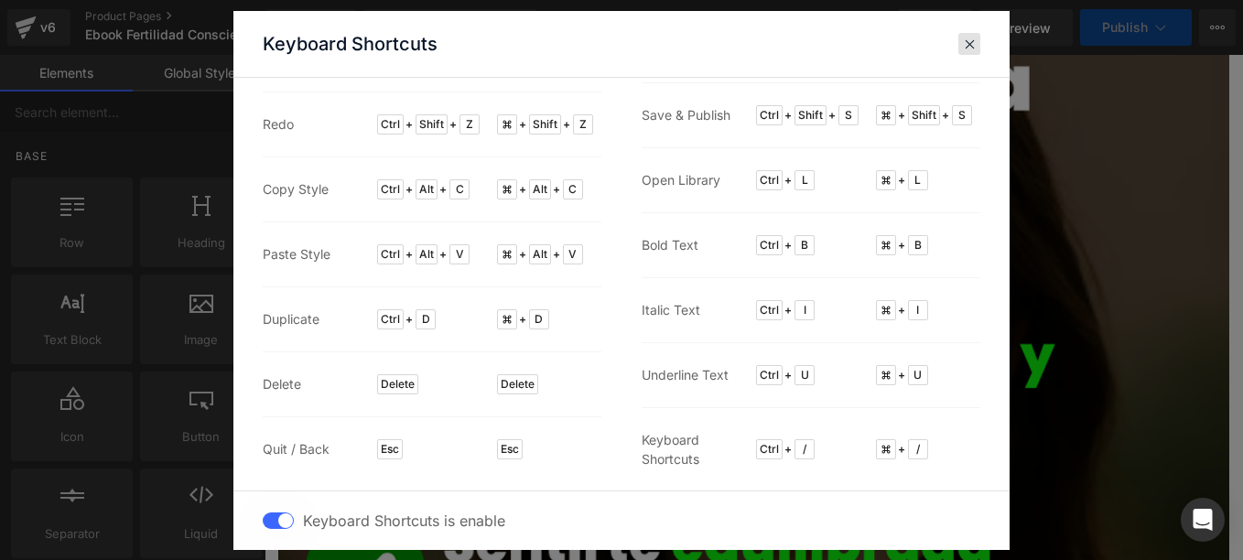
click at [972, 47] on span at bounding box center [970, 44] width 14 height 15
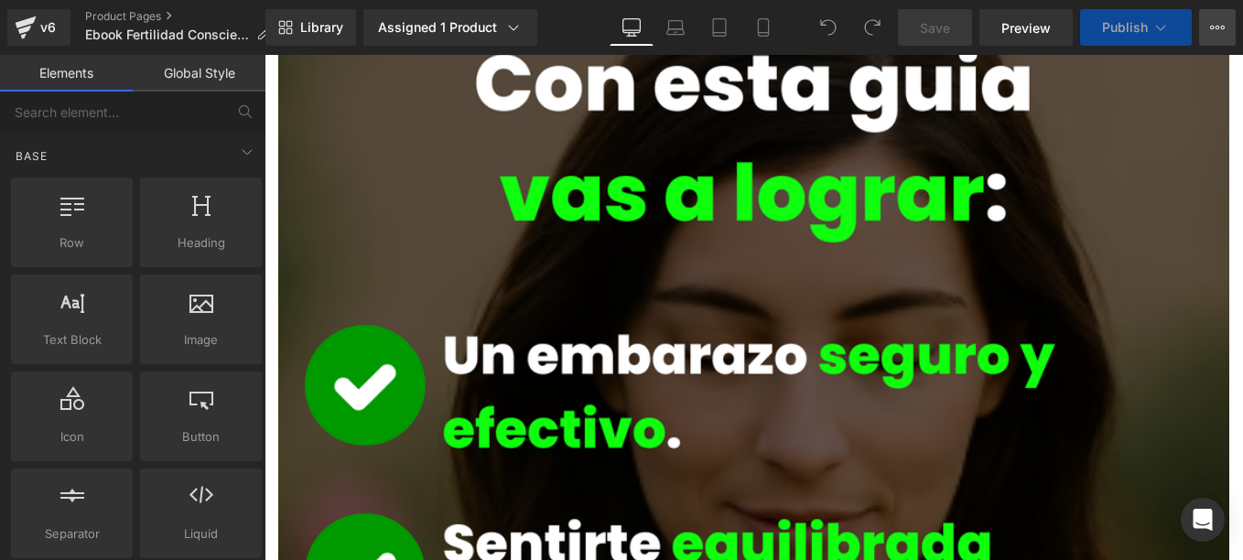
click at [1215, 19] on button "Upgrade Plan View Live Page View with current Template Save Template to Library…" at bounding box center [1217, 27] width 37 height 37
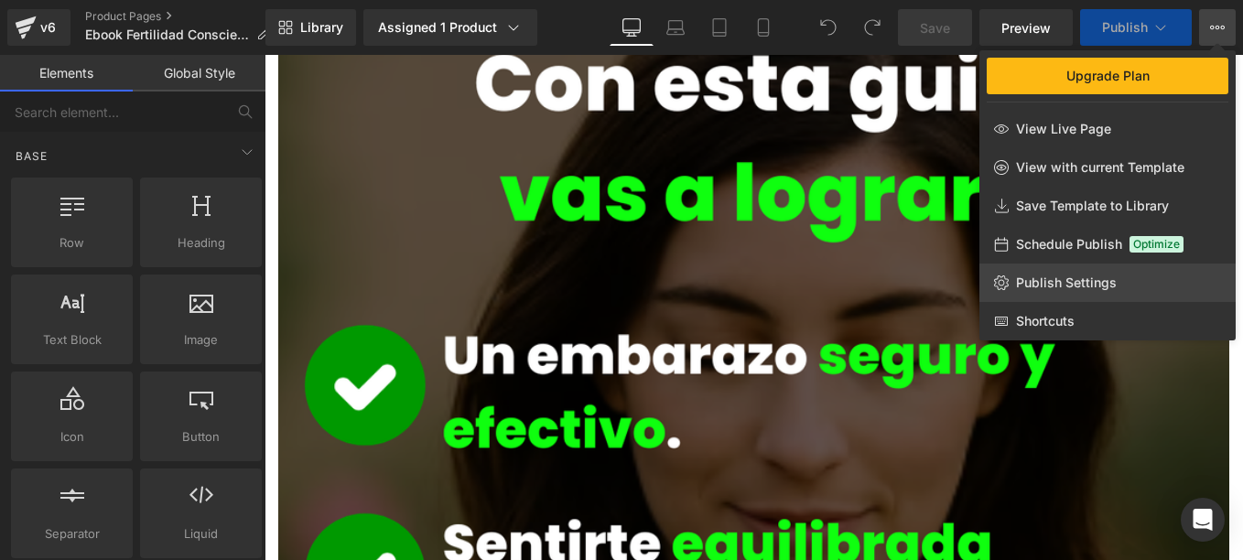
click at [1090, 275] on span "Publish Settings" at bounding box center [1066, 283] width 101 height 16
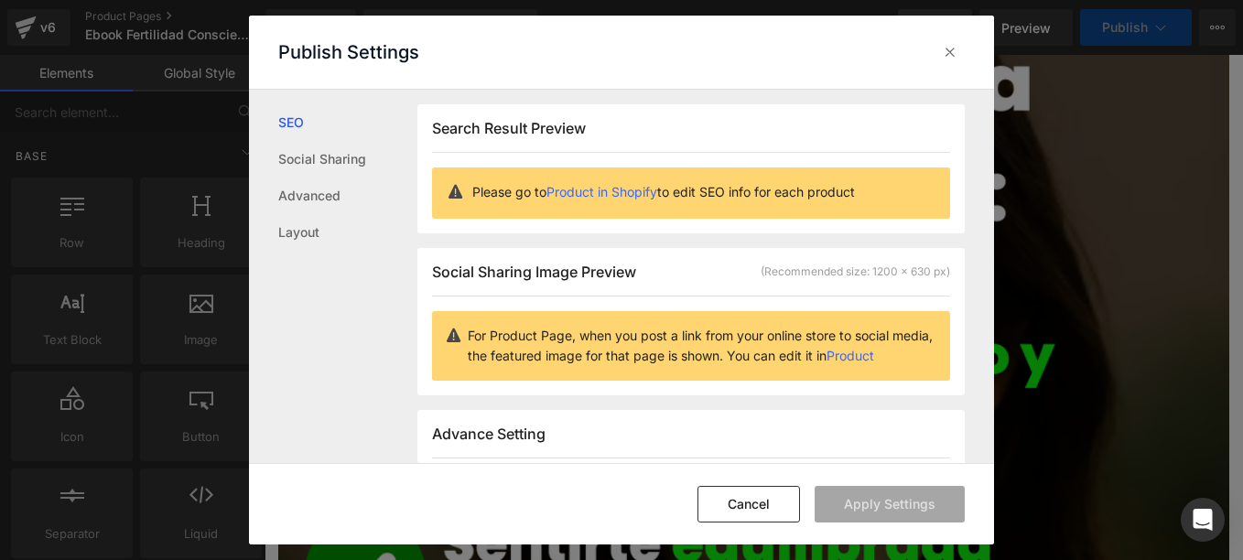
scroll to position [1, 0]
click at [466, 183] on div "Please go to Product in Shopify to edit SEO info for each product" at bounding box center [691, 192] width 519 height 51
click at [304, 230] on link "Layout" at bounding box center [347, 232] width 139 height 37
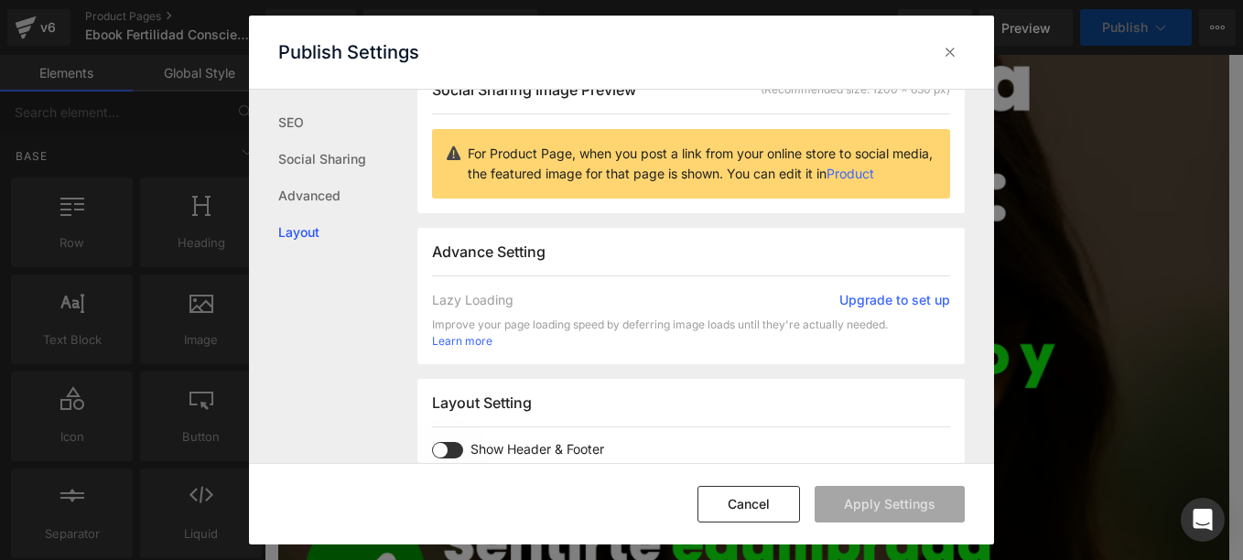
scroll to position [0, 0]
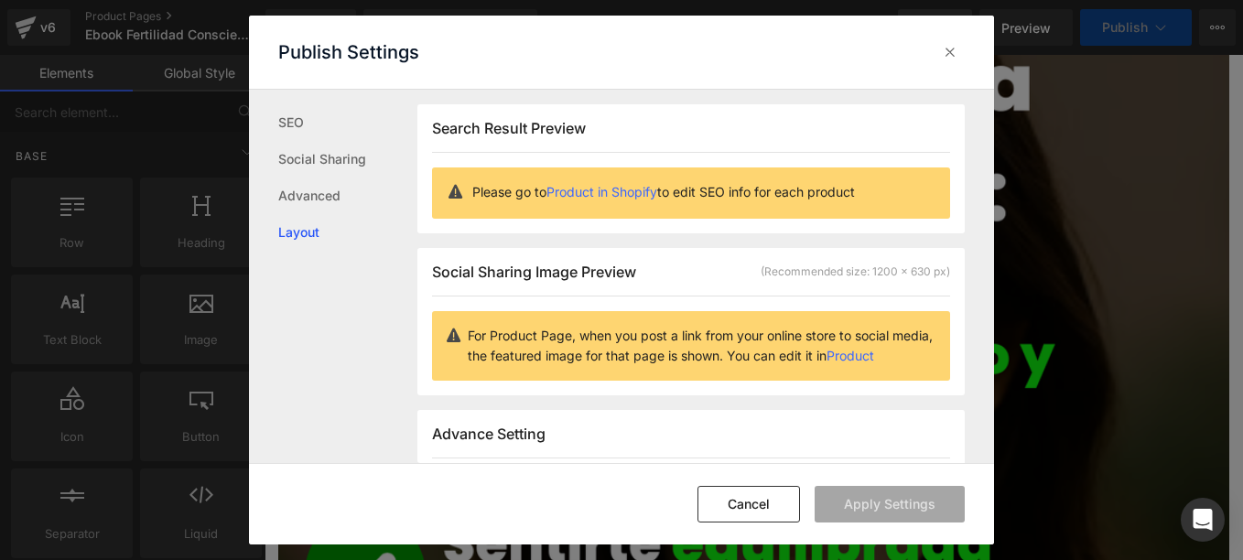
click at [612, 192] on link "Product in Shopify" at bounding box center [601, 192] width 111 height 16
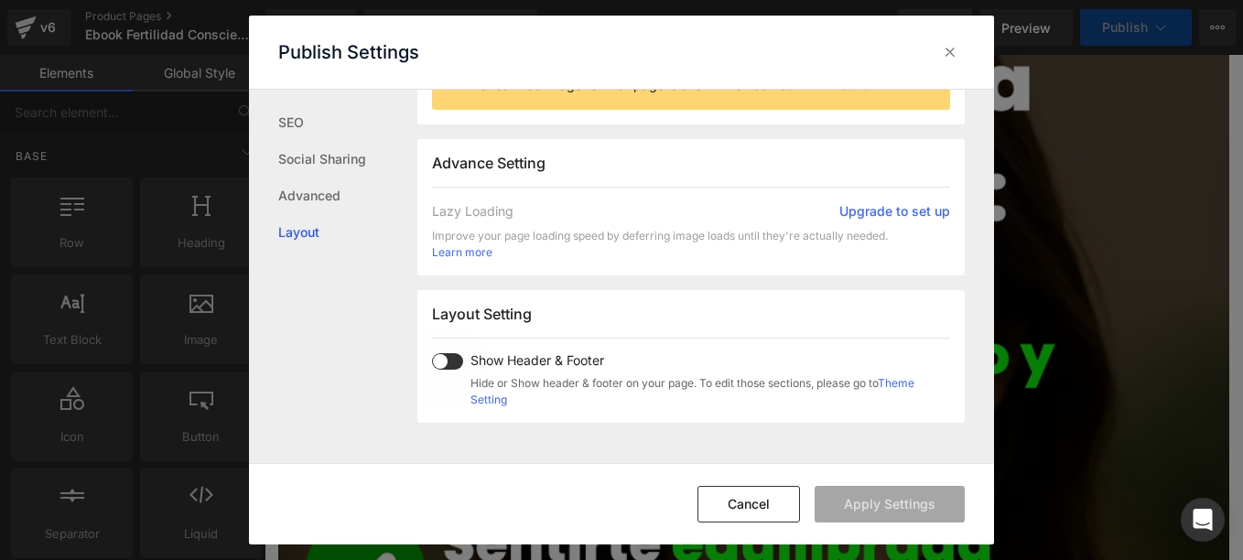
scroll to position [275, 0]
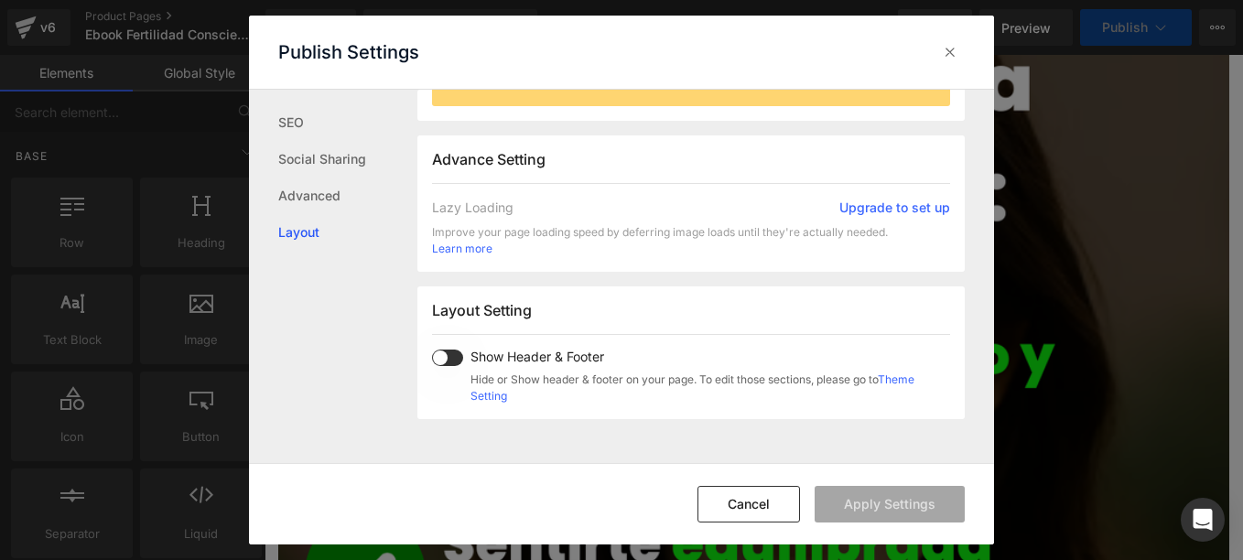
click at [912, 201] on link "Upgrade to set up" at bounding box center [894, 208] width 111 height 18
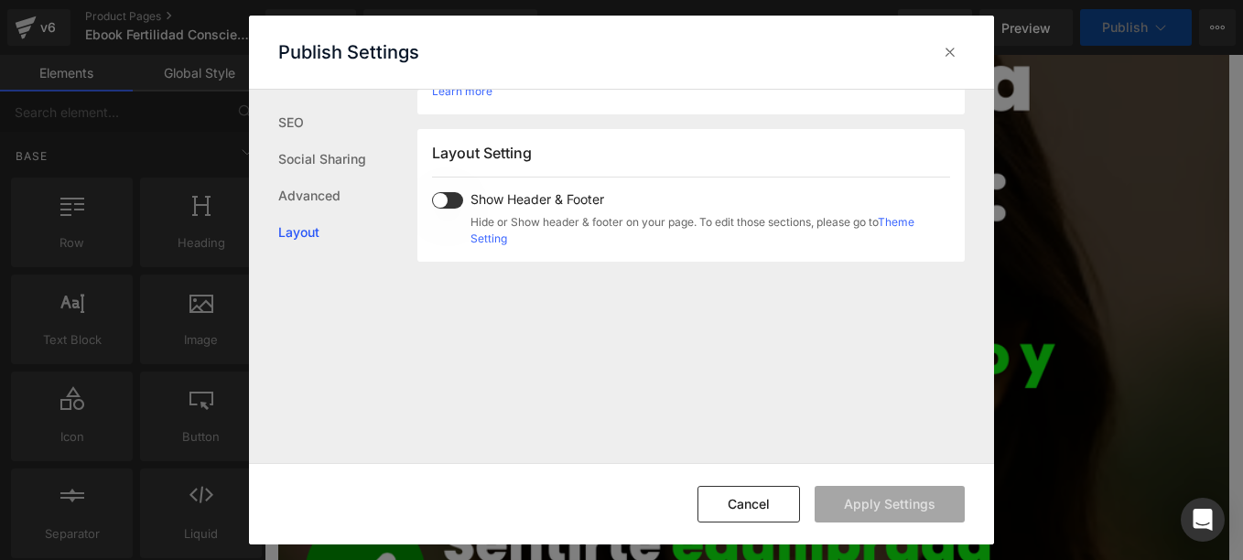
scroll to position [457, 0]
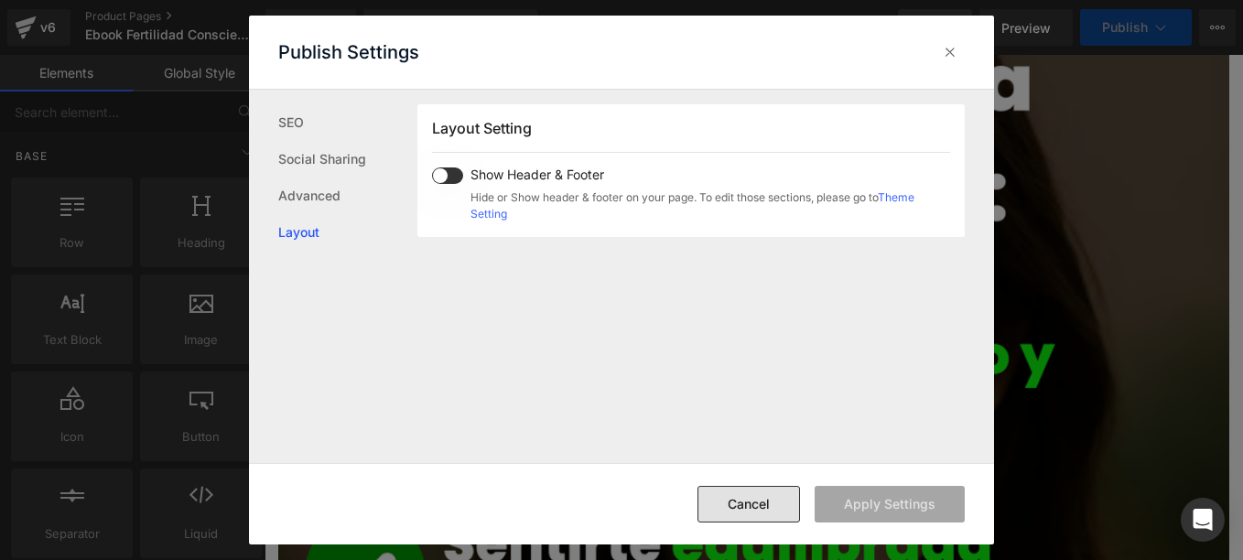
click at [732, 494] on button "Cancel" at bounding box center [748, 504] width 102 height 37
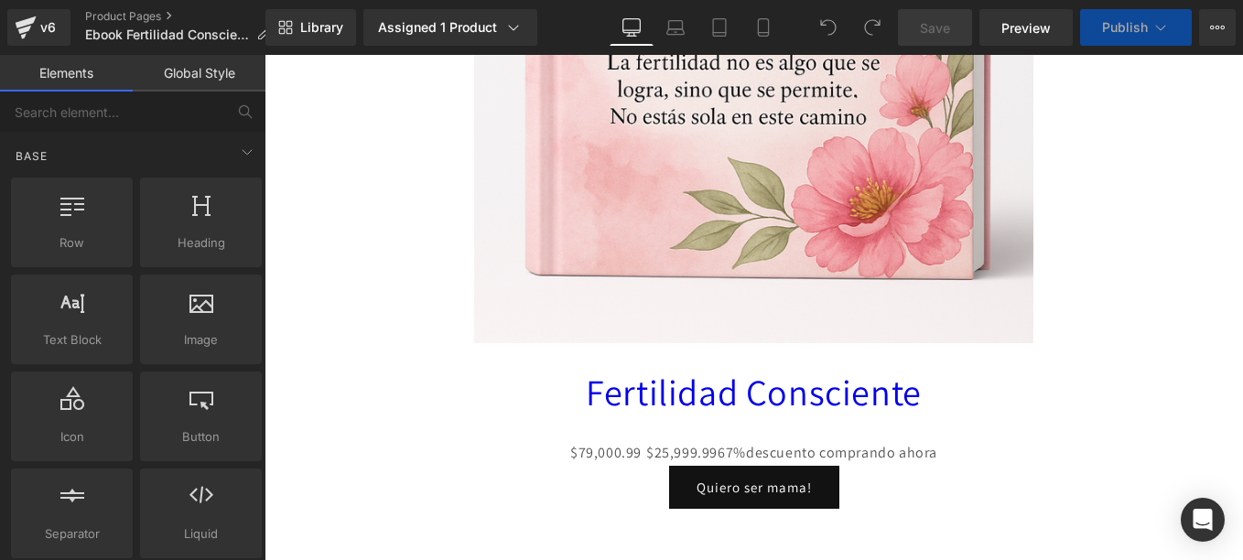
scroll to position [7595, 0]
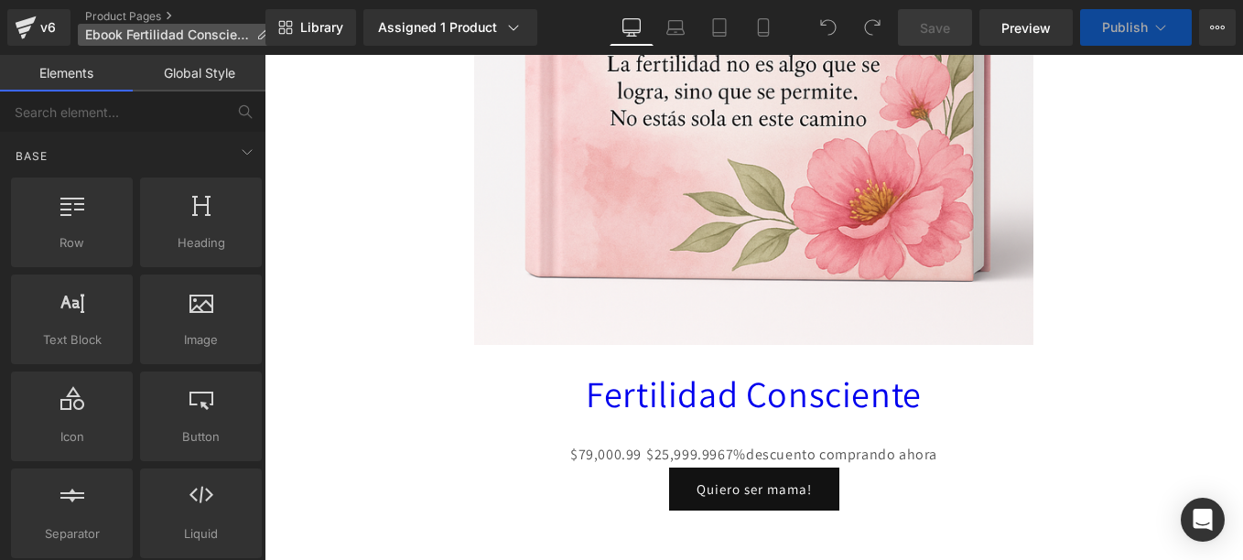
click at [259, 33] on icon at bounding box center [262, 34] width 13 height 13
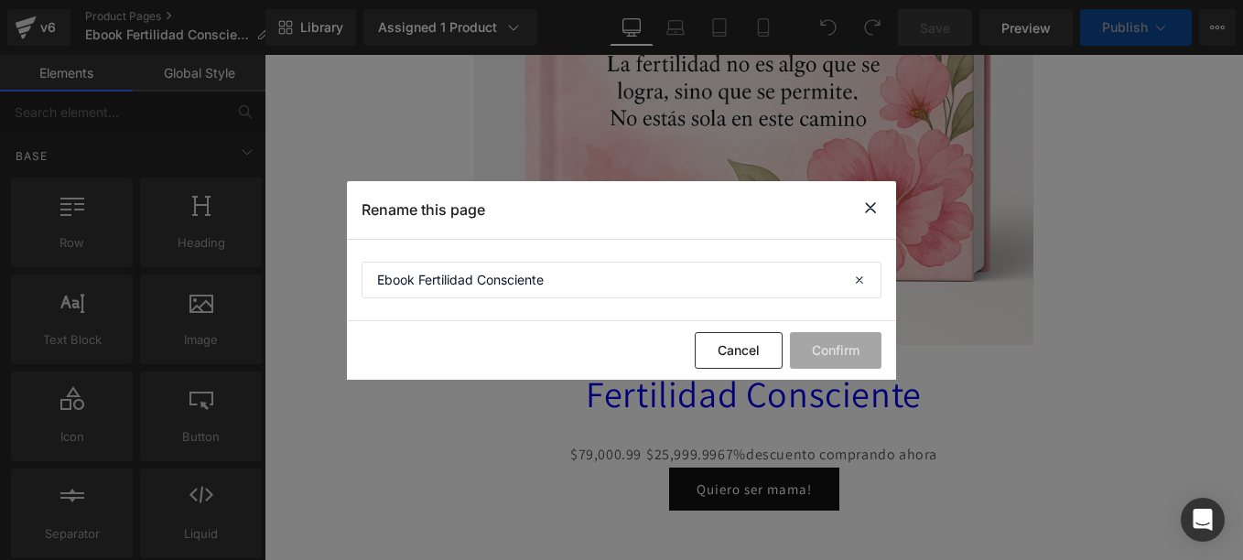
drag, startPoint x: 874, startPoint y: 209, endPoint x: 581, endPoint y: 151, distance: 298.4
click at [873, 209] on icon at bounding box center [870, 208] width 22 height 23
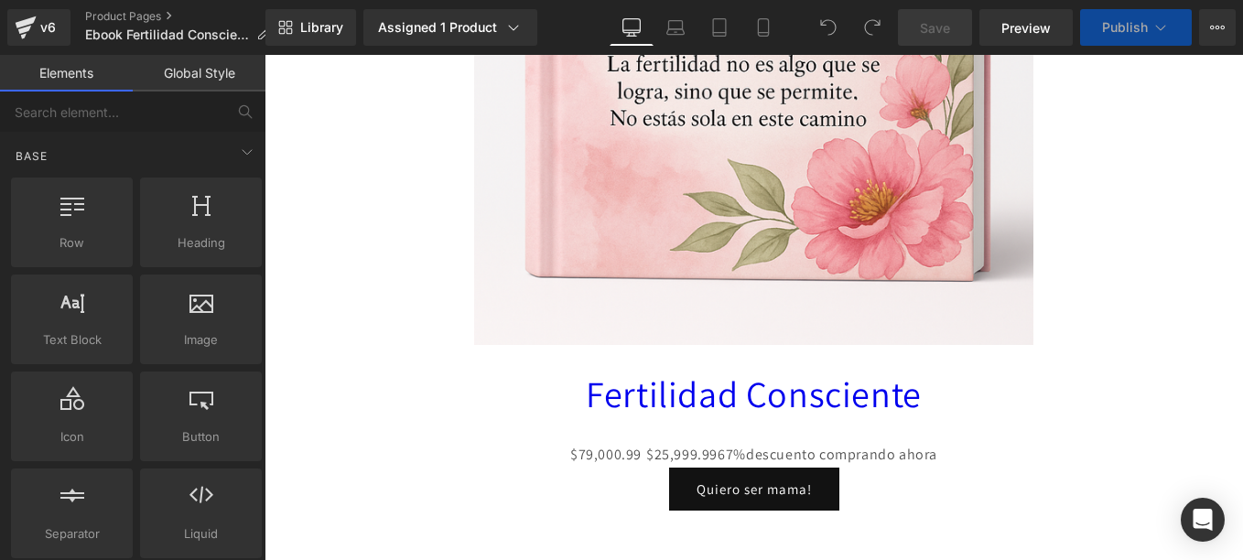
scroll to position [7046, 0]
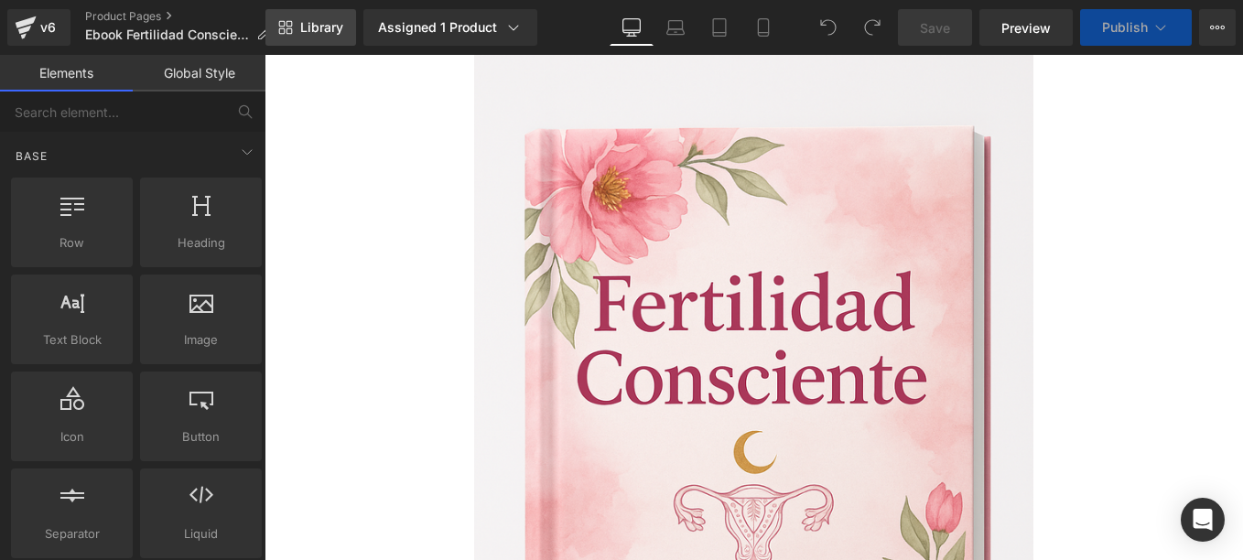
click at [339, 25] on span "Library" at bounding box center [321, 27] width 43 height 16
click at [330, 27] on span "Library" at bounding box center [321, 27] width 43 height 16
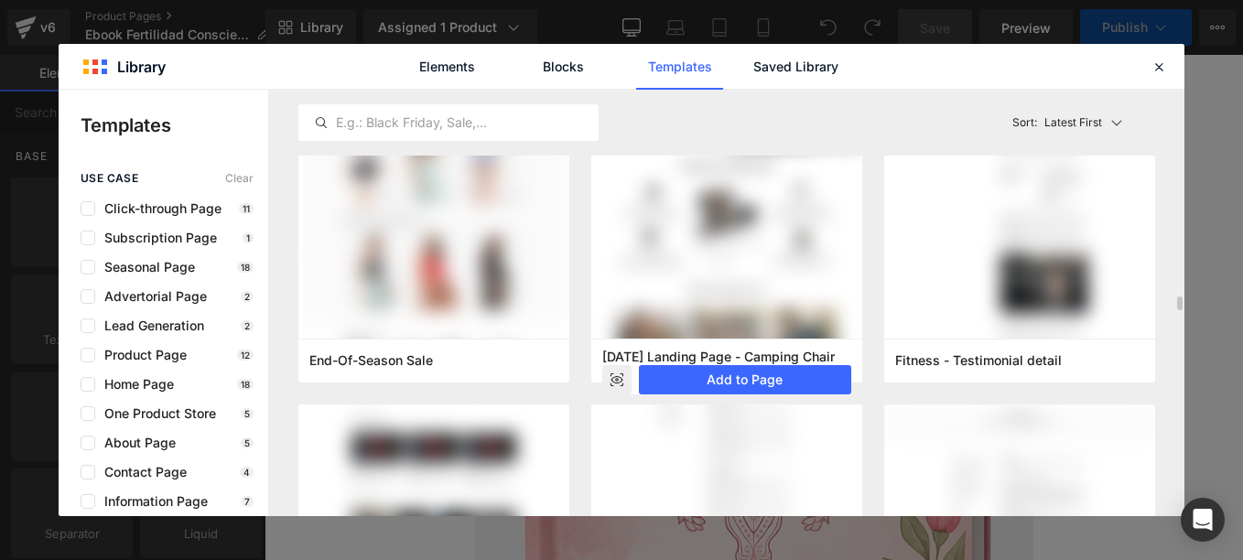
scroll to position [732, 0]
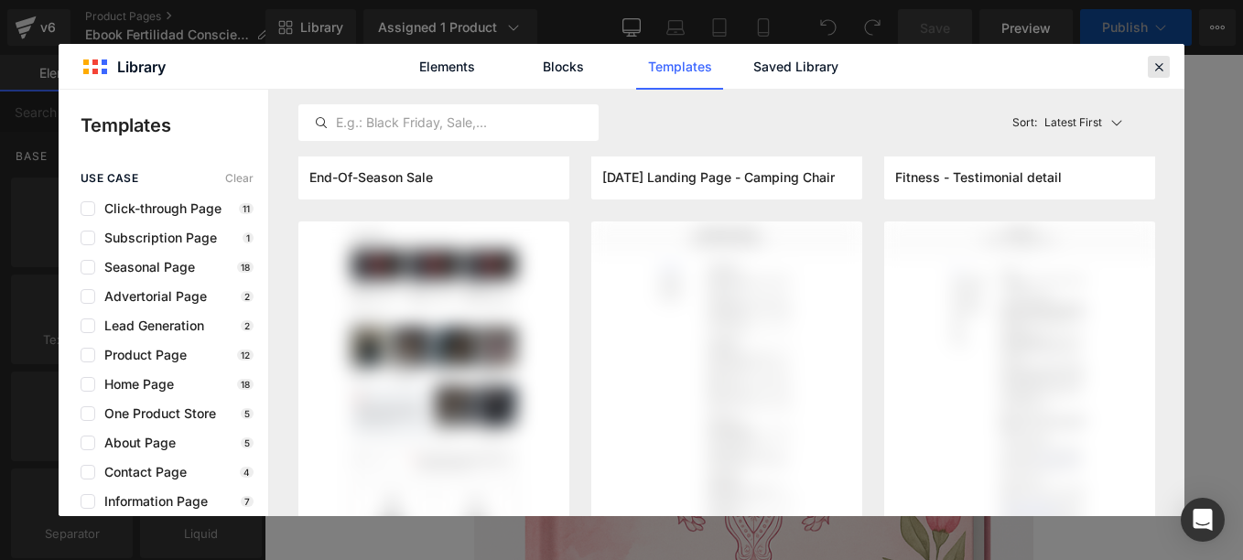
click at [1164, 73] on icon at bounding box center [1158, 67] width 16 height 16
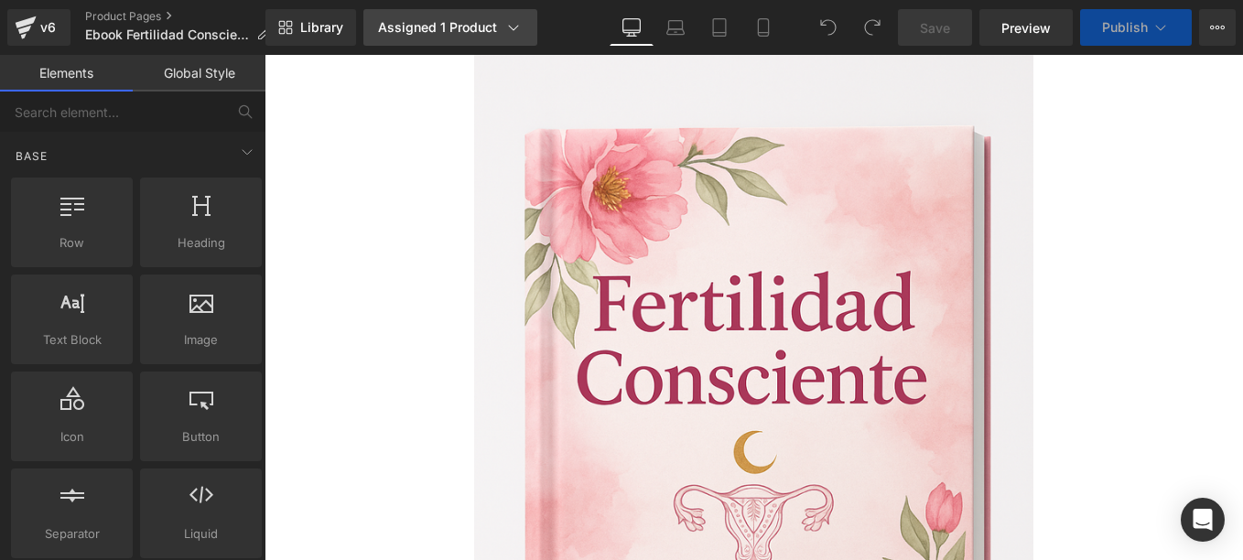
click at [417, 31] on div "Assigned 1 Product" at bounding box center [450, 27] width 145 height 18
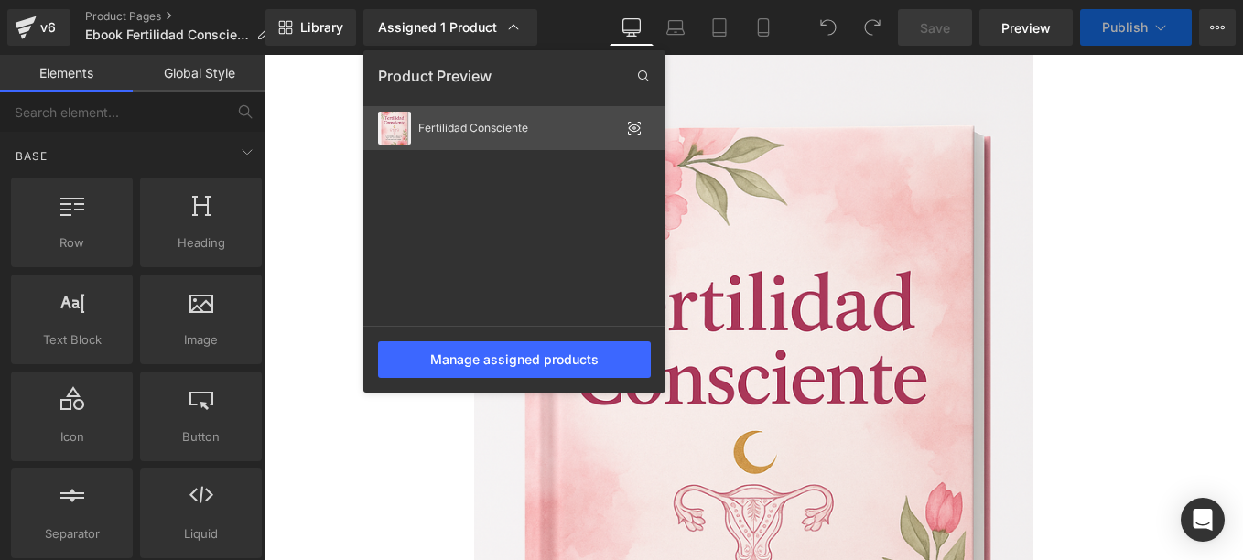
click at [466, 127] on div "Fertilidad Consciente" at bounding box center [518, 128] width 201 height 13
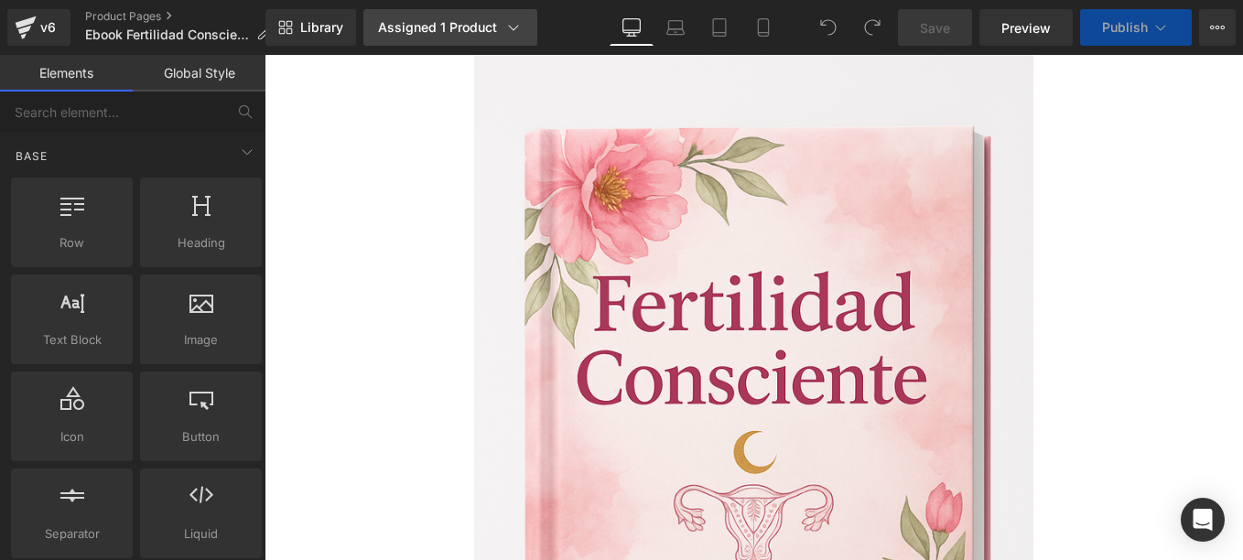
click at [508, 24] on icon at bounding box center [513, 27] width 18 height 18
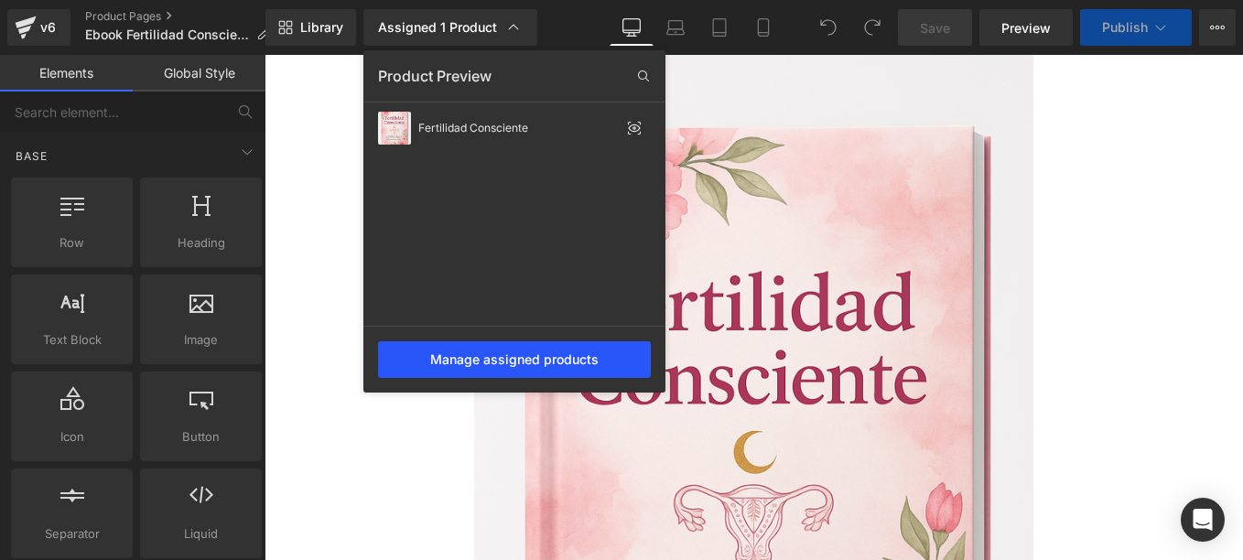
click at [539, 362] on div "Manage assigned products" at bounding box center [514, 359] width 273 height 37
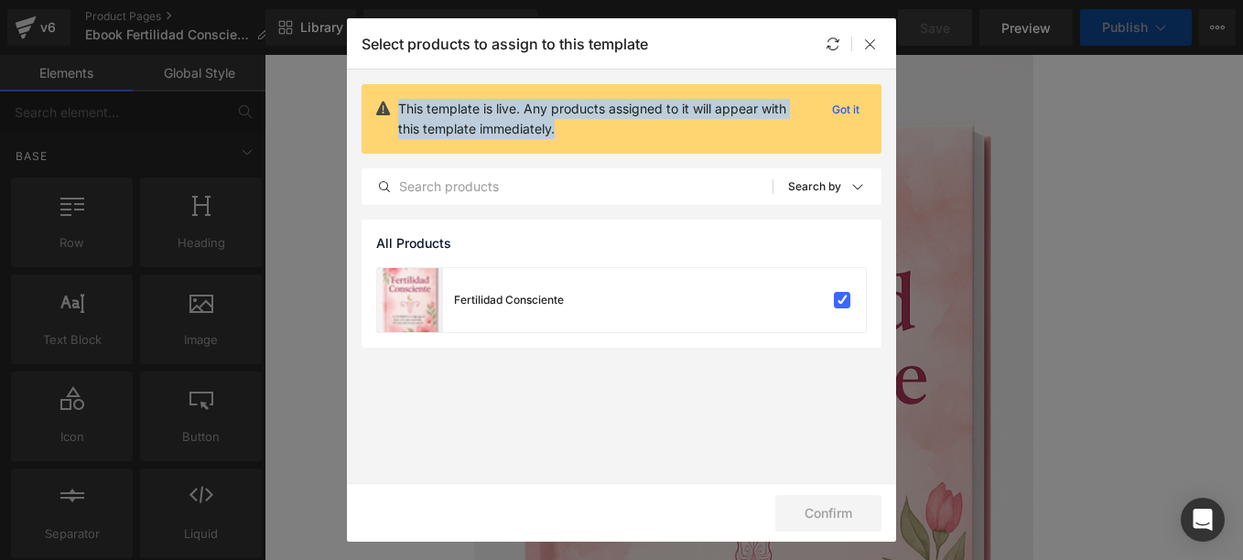
drag, startPoint x: 573, startPoint y: 123, endPoint x: 387, endPoint y: 99, distance: 187.3
click at [387, 99] on div "This template is live. Any products assigned to it will appear with this templa…" at bounding box center [621, 119] width 520 height 70
drag, startPoint x: 387, startPoint y: 99, endPoint x: 629, endPoint y: 105, distance: 241.7
copy div "This template is live. Any products assigned to it will appear with this templa…"
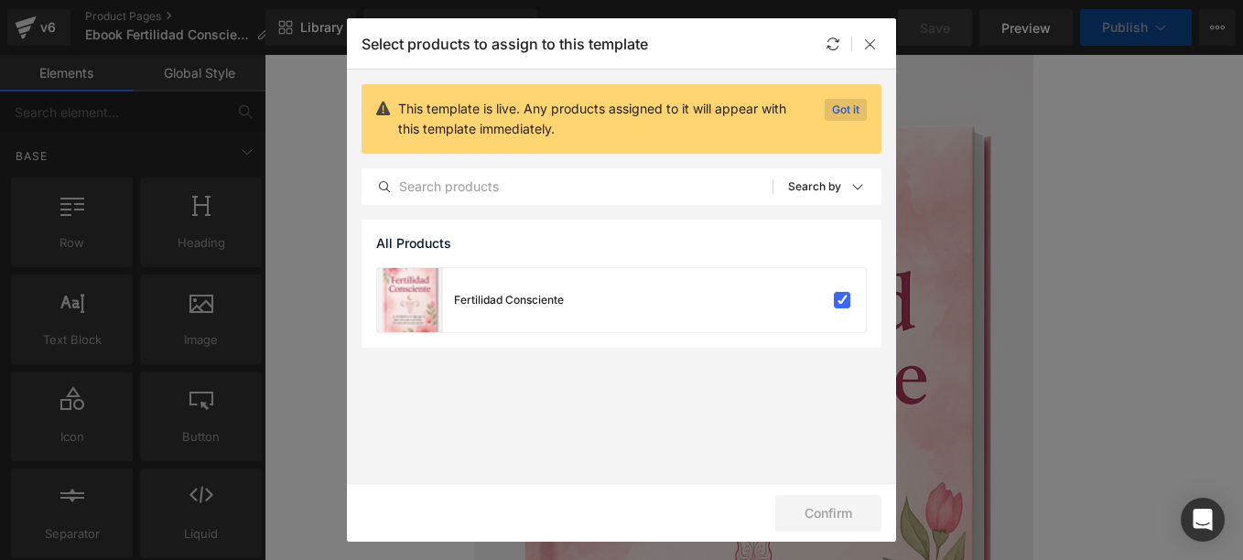
click at [839, 107] on p "Got it" at bounding box center [845, 110] width 42 height 22
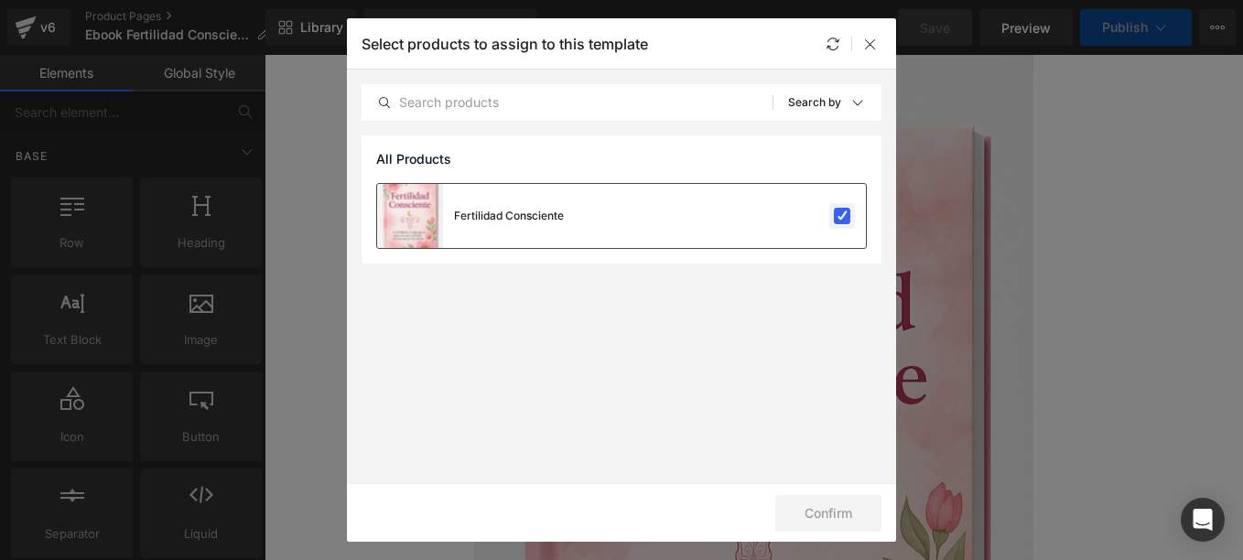
click at [835, 216] on label at bounding box center [842, 216] width 16 height 16
click at [842, 216] on input "checkbox" at bounding box center [842, 216] width 0 height 0
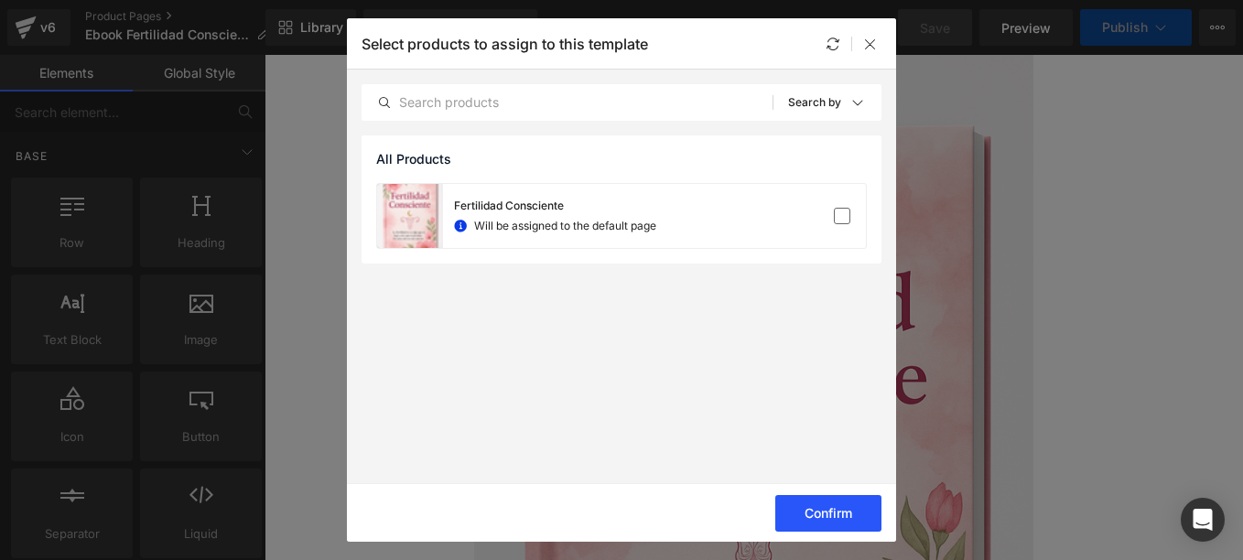
click at [824, 510] on button "Confirm" at bounding box center [828, 513] width 106 height 37
click at [875, 38] on icon at bounding box center [870, 44] width 15 height 15
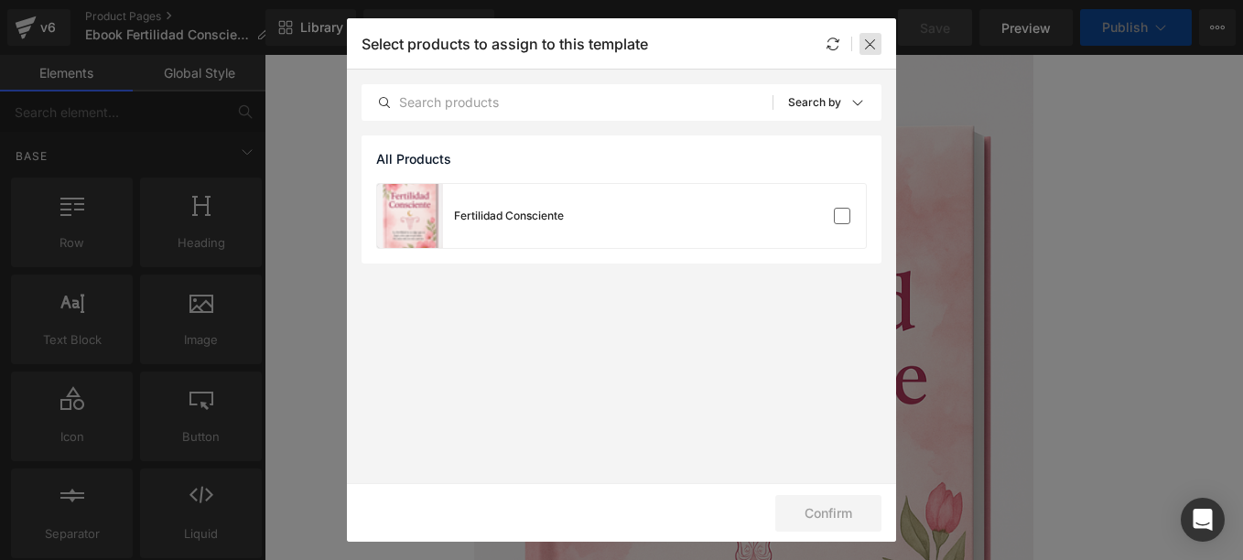
click at [867, 52] on div at bounding box center [870, 44] width 22 height 22
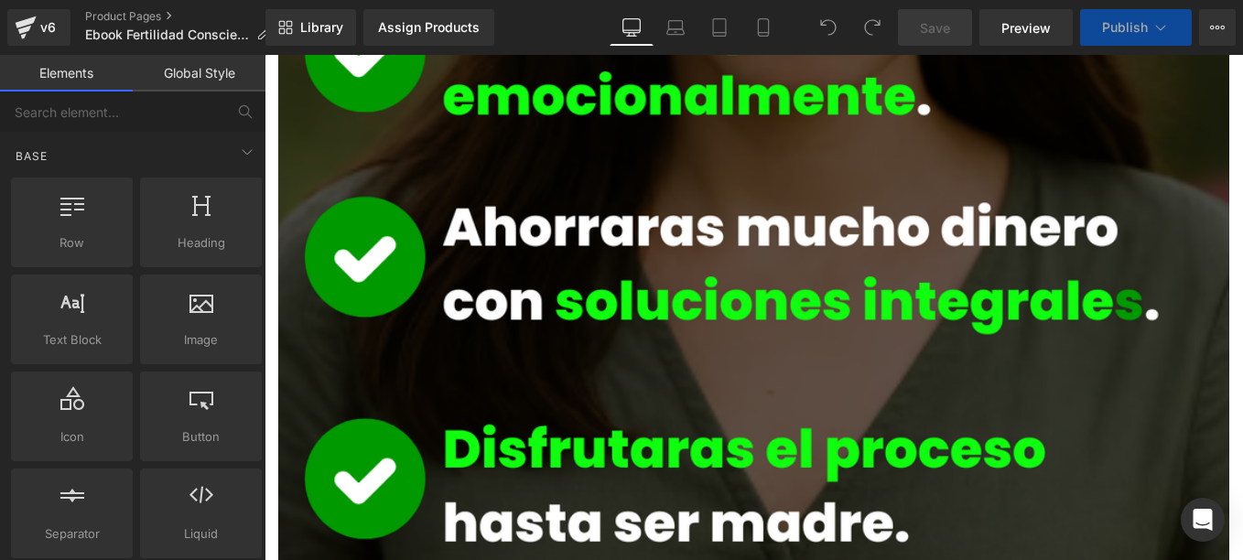
scroll to position [3020, 0]
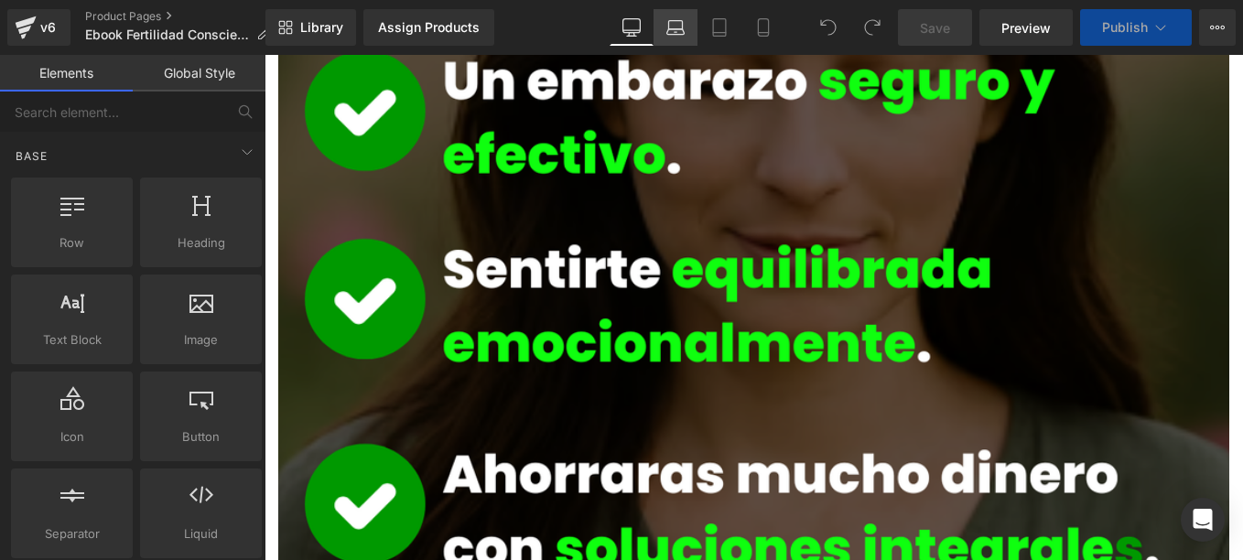
click at [684, 27] on icon at bounding box center [675, 27] width 18 height 18
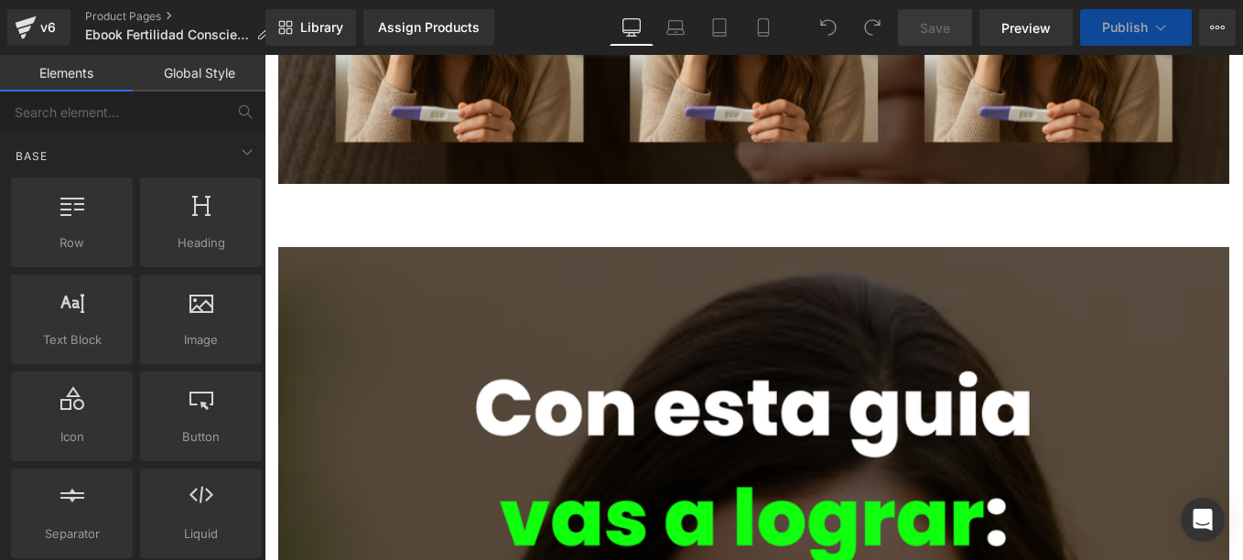
scroll to position [2013, 0]
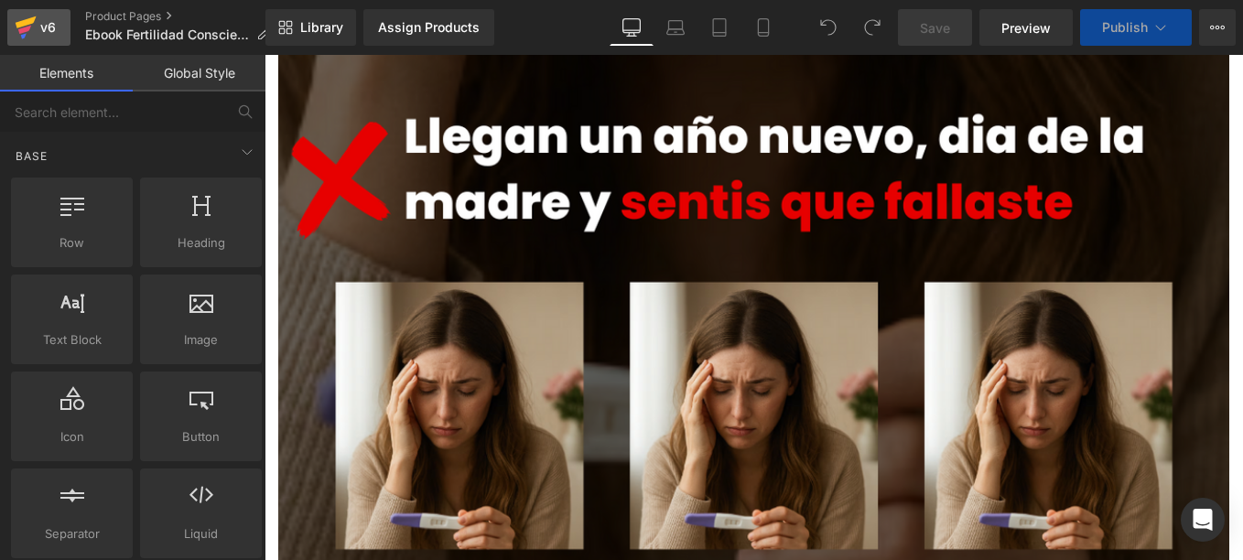
click at [57, 23] on div "v6" at bounding box center [48, 28] width 23 height 24
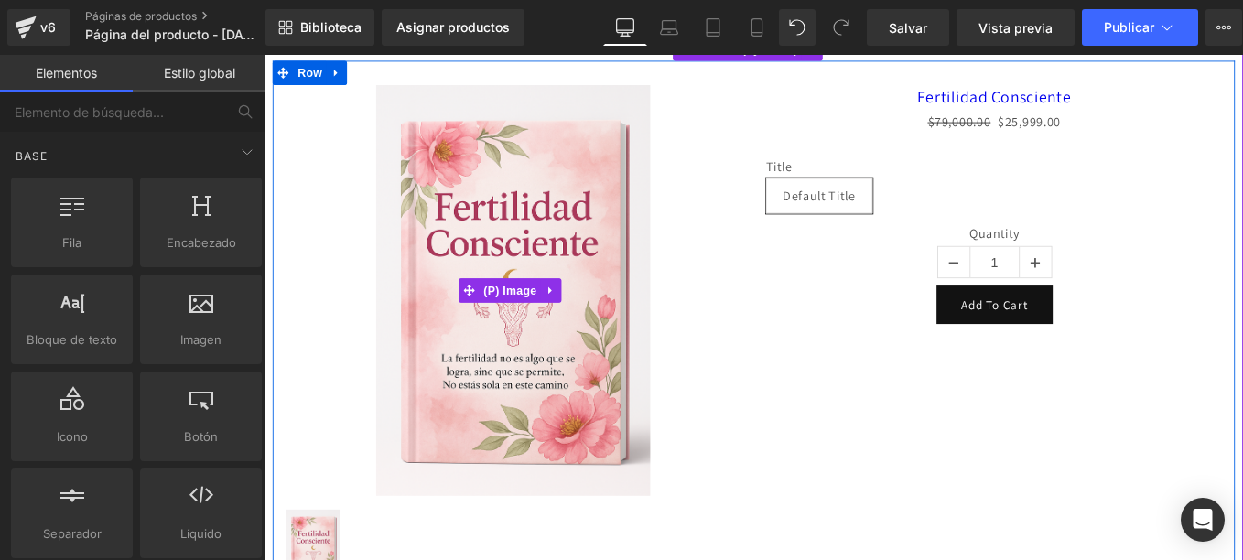
scroll to position [92, 0]
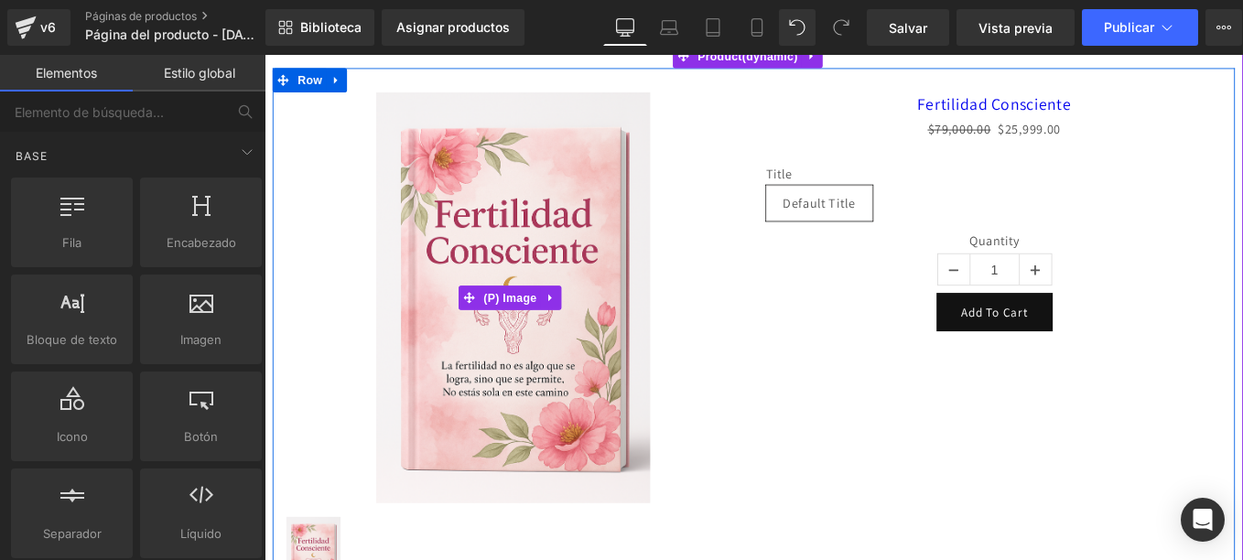
click at [784, 126] on div "Sale Off" at bounding box center [545, 329] width 517 height 465
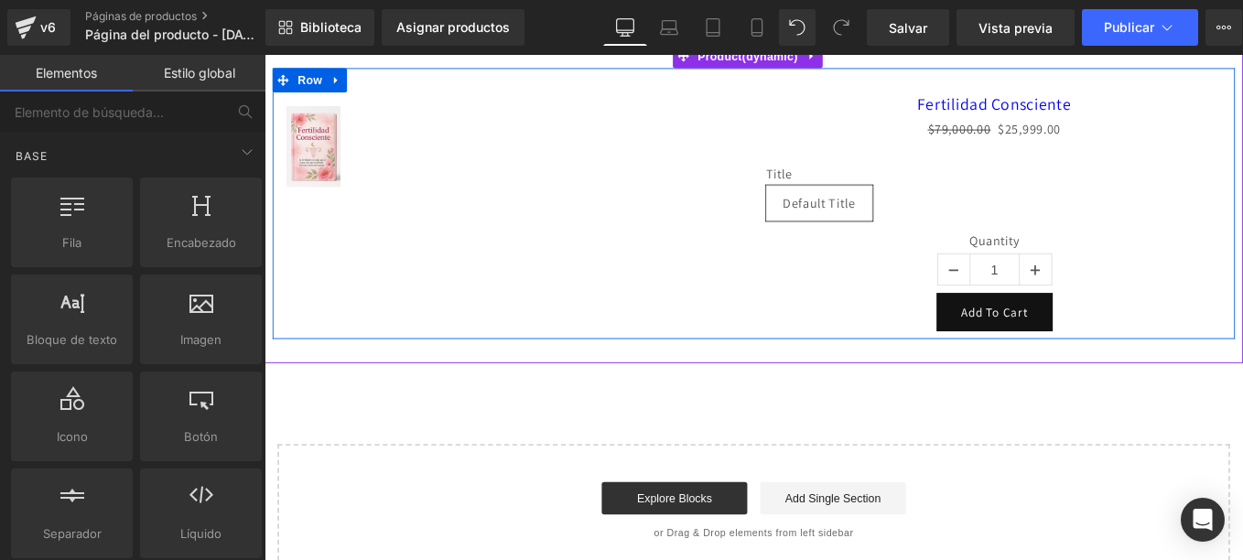
scroll to position [0, 0]
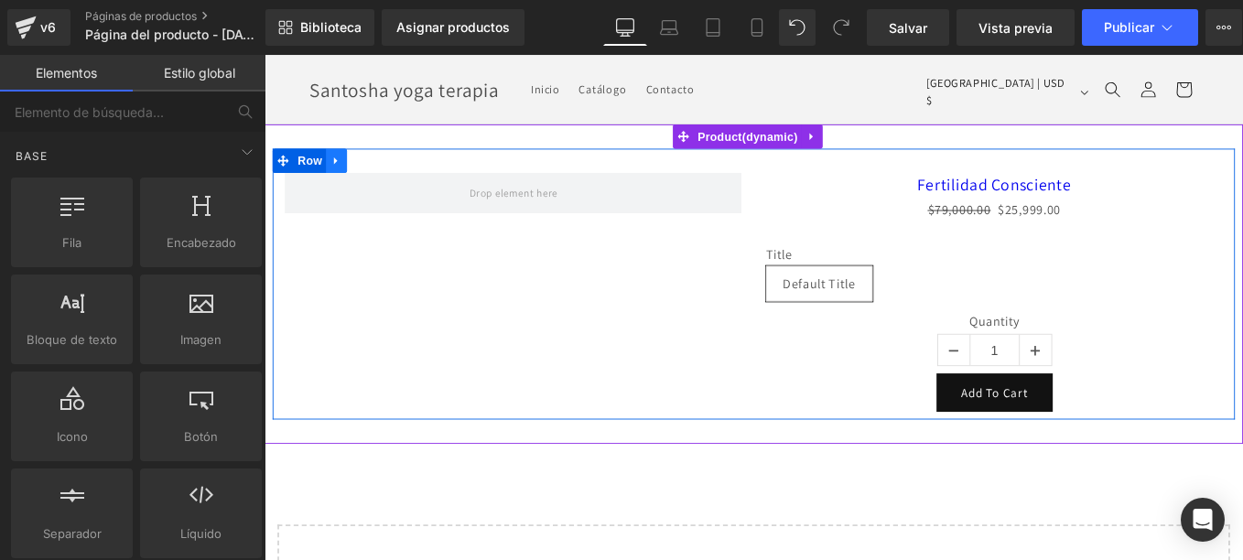
click at [347, 176] on icon at bounding box center [345, 175] width 13 height 14
click at [391, 170] on icon at bounding box center [393, 174] width 13 height 13
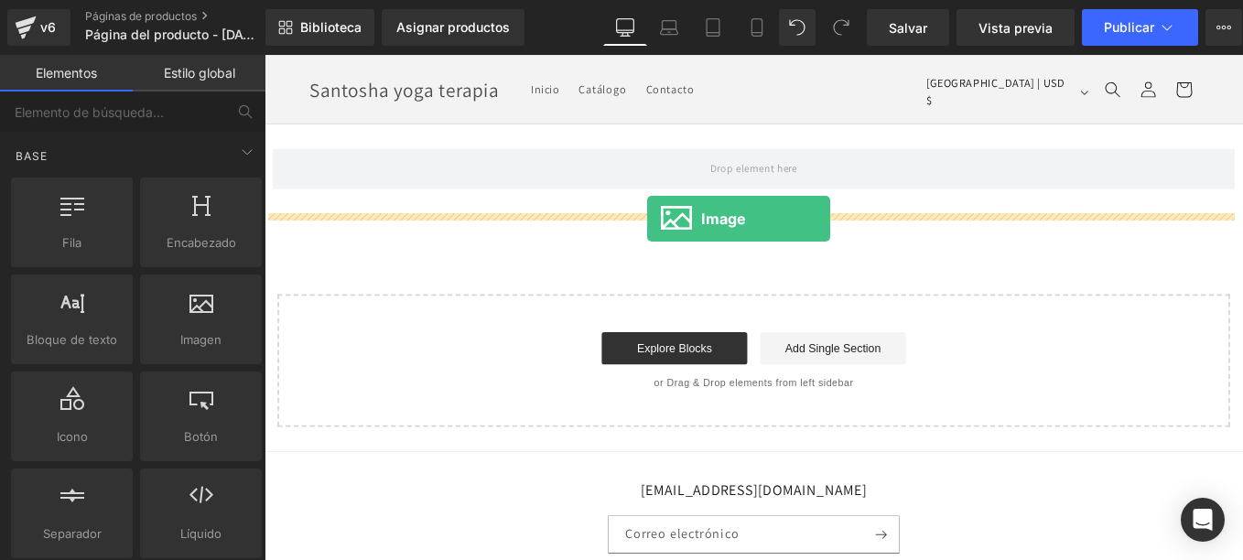
drag, startPoint x: 458, startPoint y: 376, endPoint x: 686, endPoint y: 240, distance: 265.5
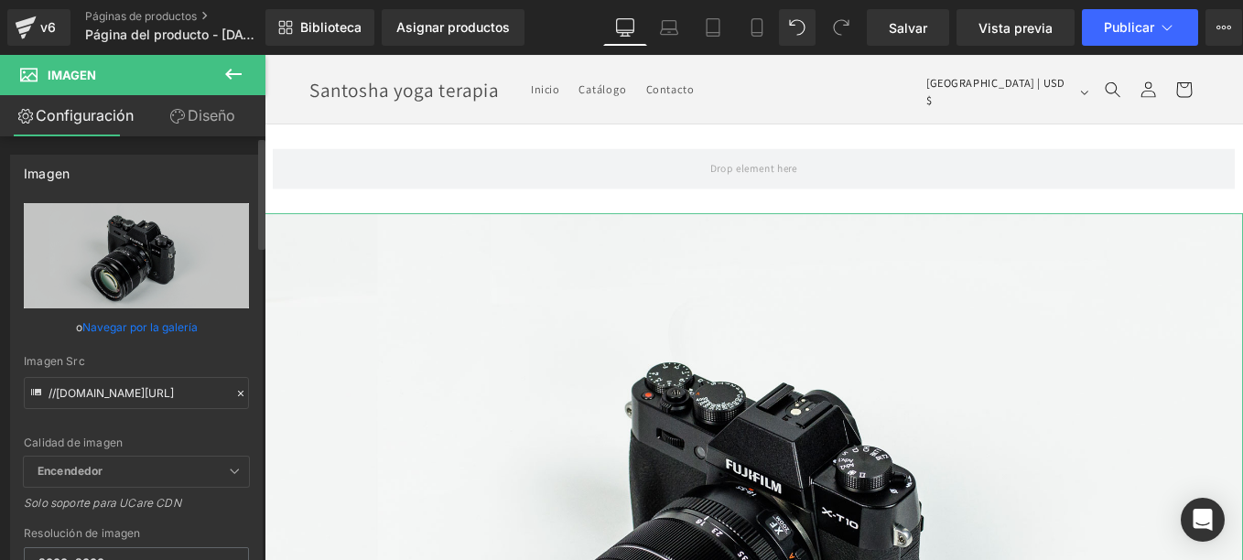
click at [145, 320] on link "Navegar por la galería" at bounding box center [139, 327] width 115 height 32
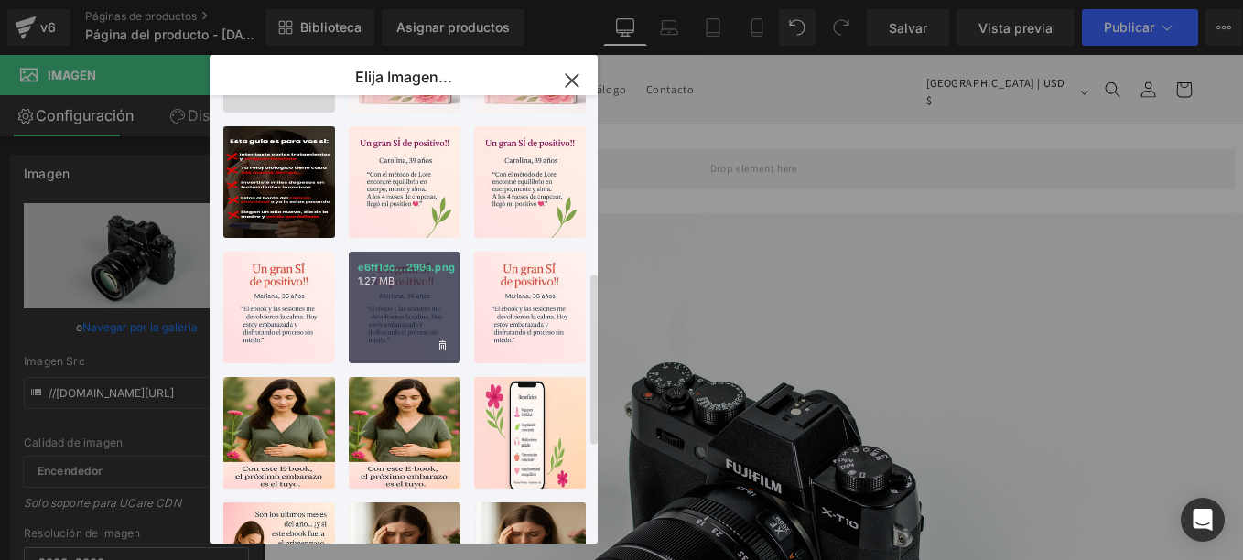
scroll to position [641, 0]
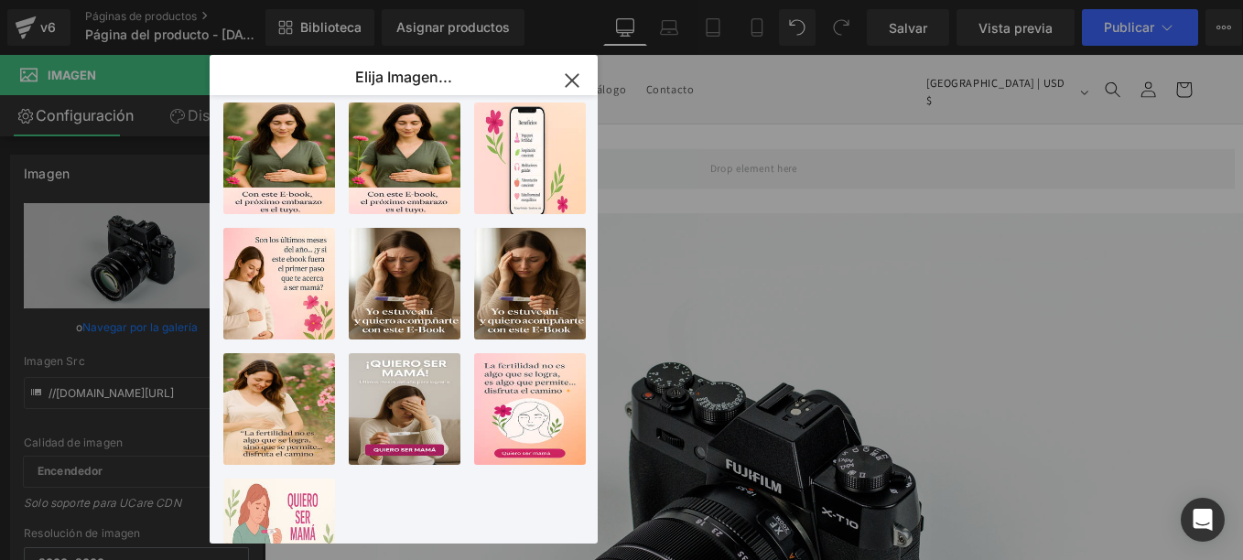
click at [576, 75] on icon "button" at bounding box center [571, 80] width 29 height 29
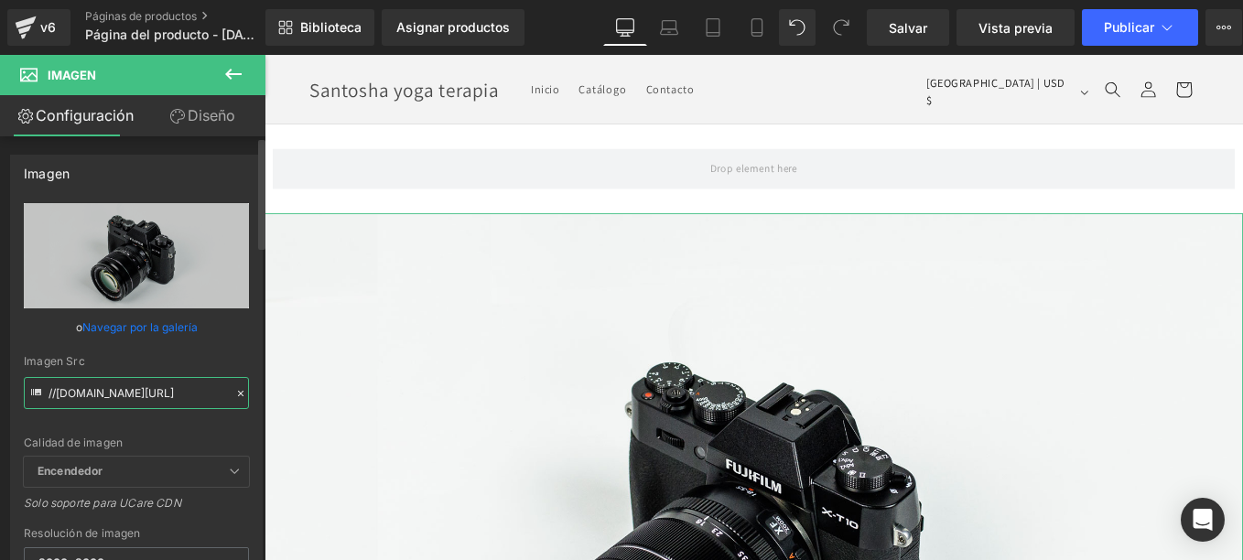
click at [153, 392] on input "//d1um8515vdn9kb.cloudfront.net/images/parallax.jpg" at bounding box center [136, 393] width 225 height 32
click at [153, 392] on input "//[DOMAIN_NAME][URL]" at bounding box center [136, 393] width 225 height 32
paste input "https://cdn.shopify.com/s/files/1/0661/5161/2485/files/Tu_dolor_lo_conozco_lo_v…"
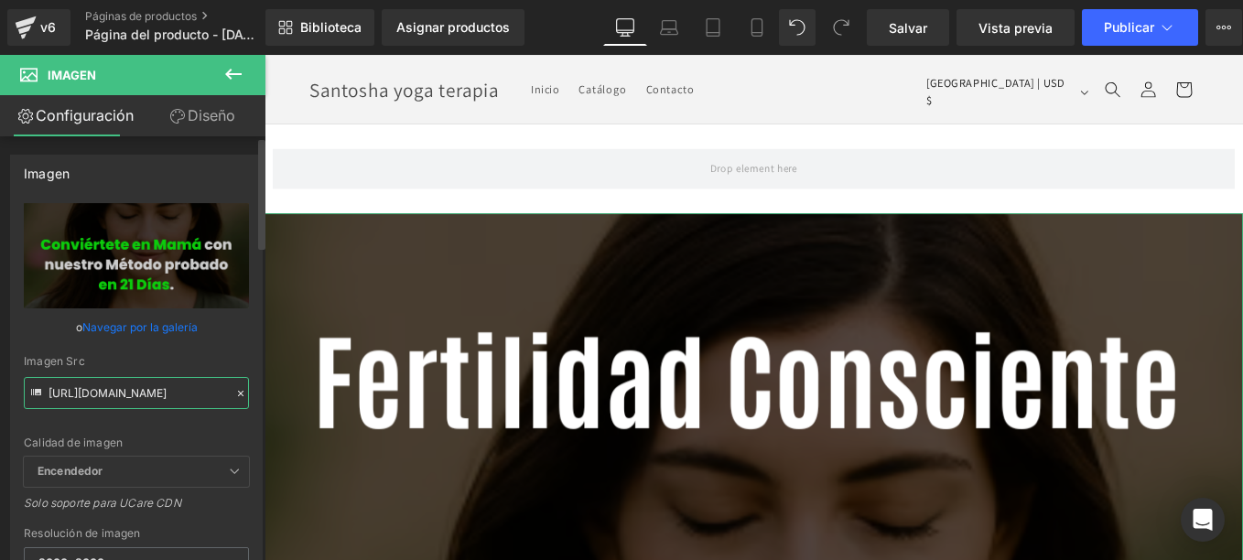
type input "https://cdn.shopify.com/s/files/1/0661/5161/2485/files/Tu_dolor_lo_conozco_lo_v…"
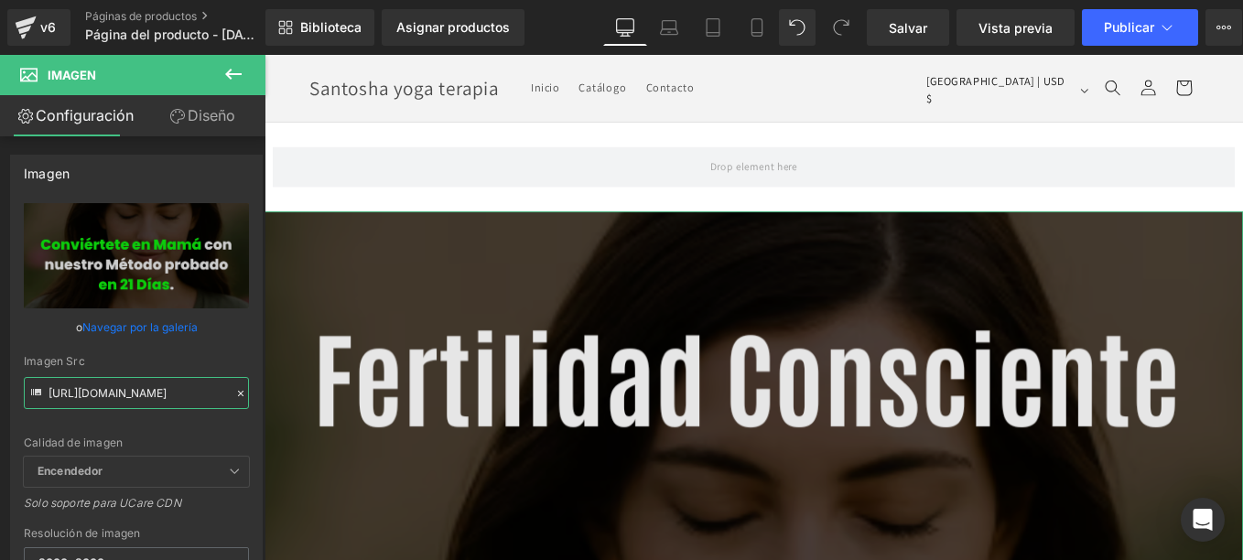
scroll to position [0, 0]
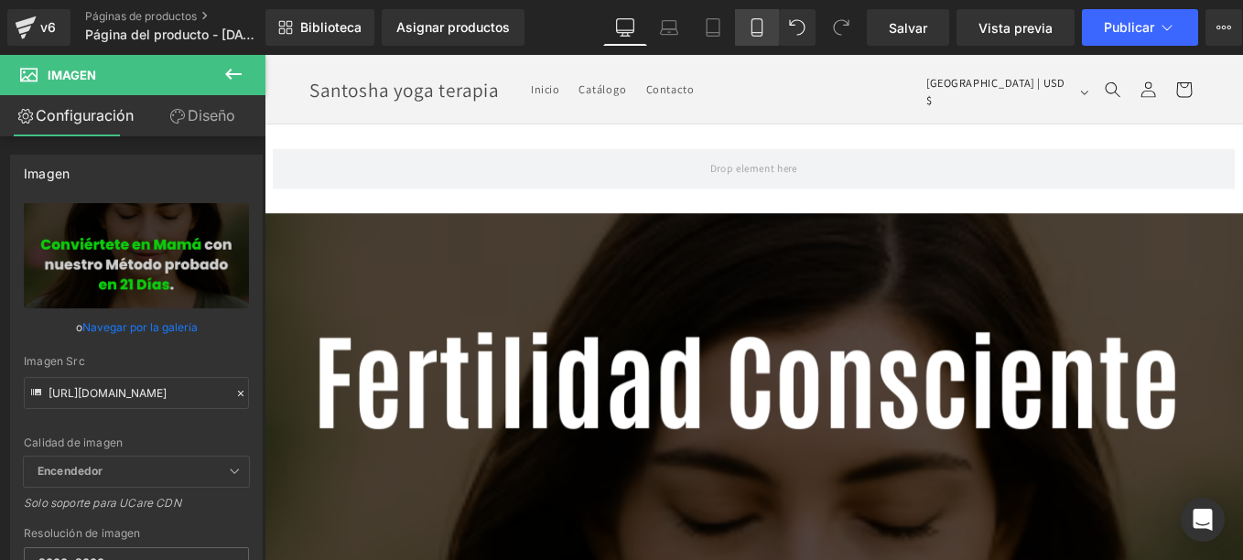
click at [749, 32] on icon at bounding box center [757, 27] width 18 height 18
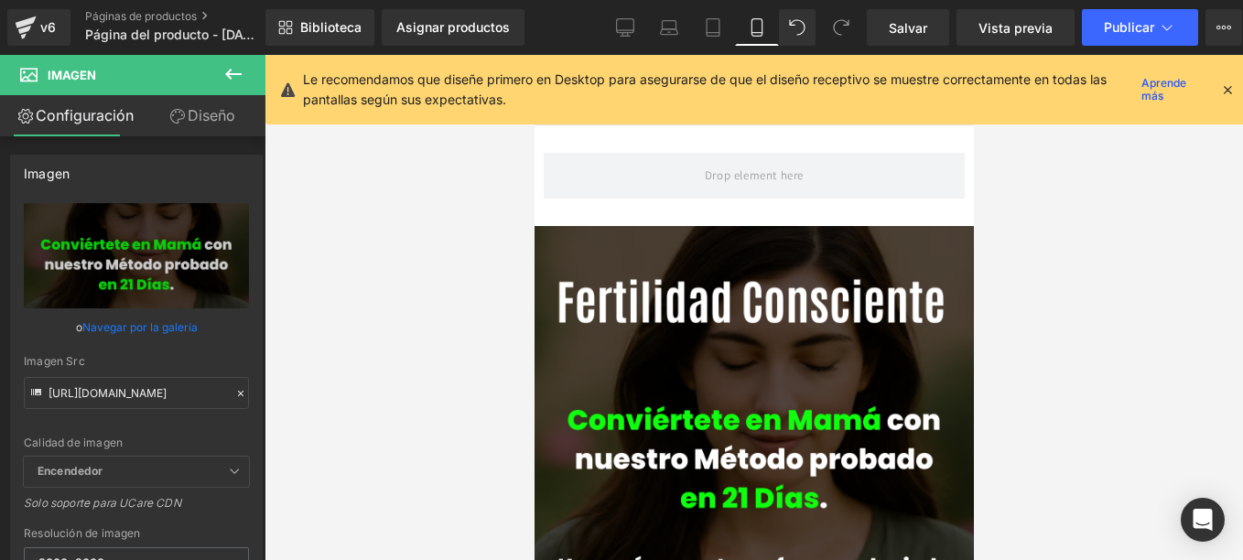
click at [1222, 87] on icon at bounding box center [1227, 89] width 16 height 16
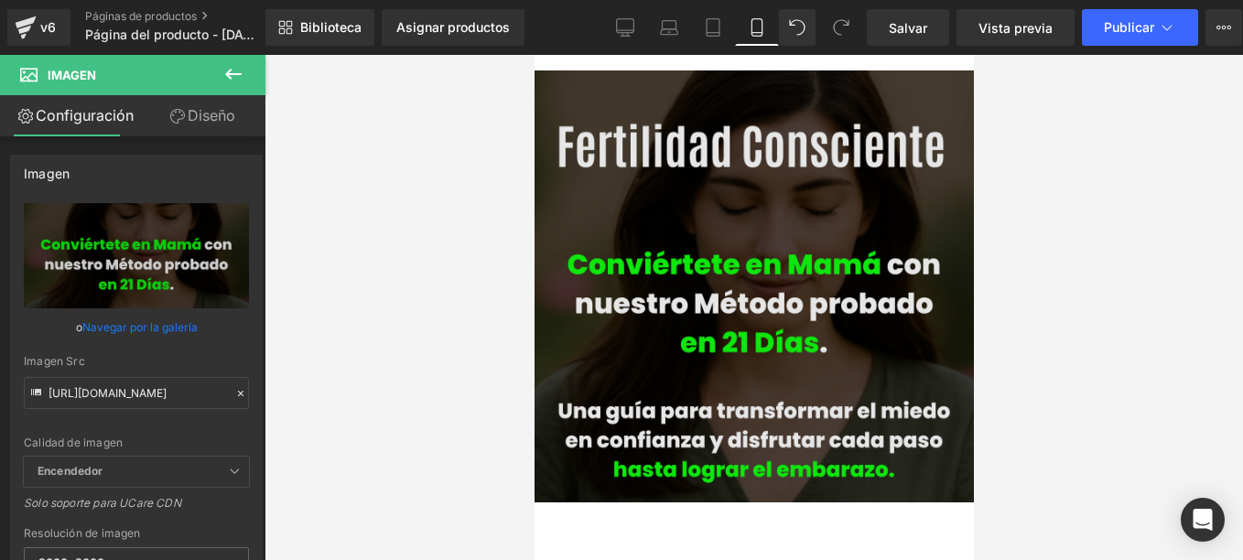
scroll to position [183, 0]
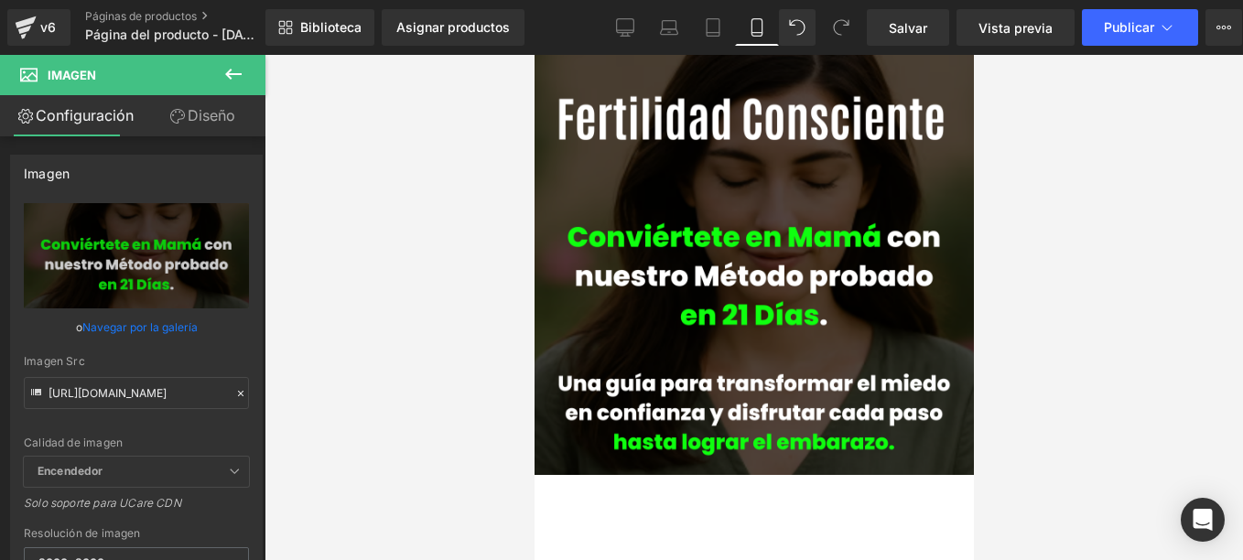
click at [1176, 303] on div at bounding box center [753, 307] width 978 height 505
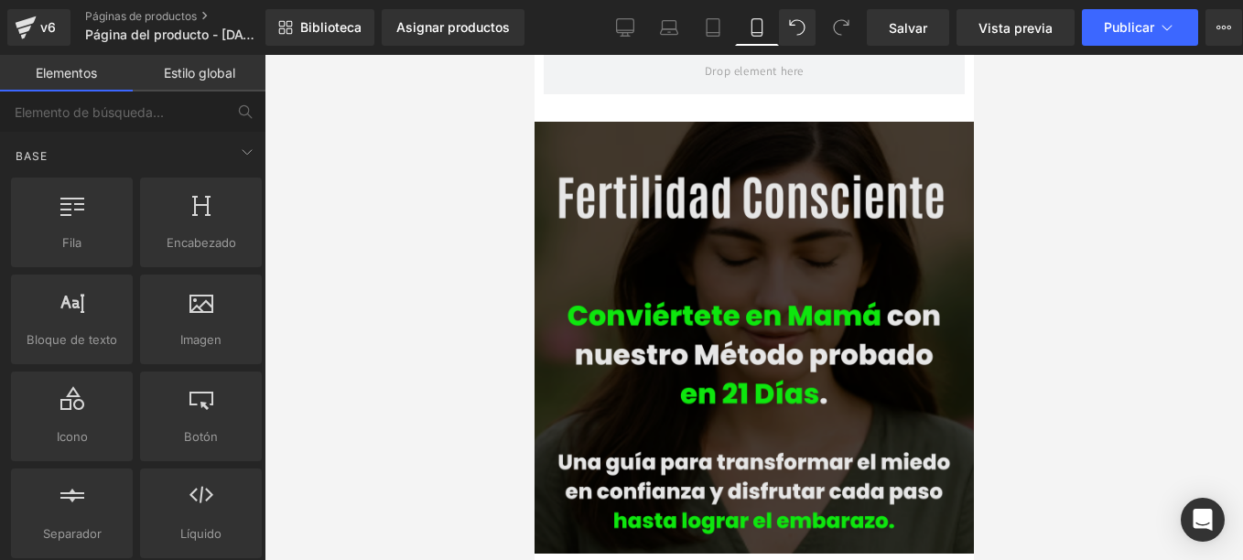
scroll to position [0, 0]
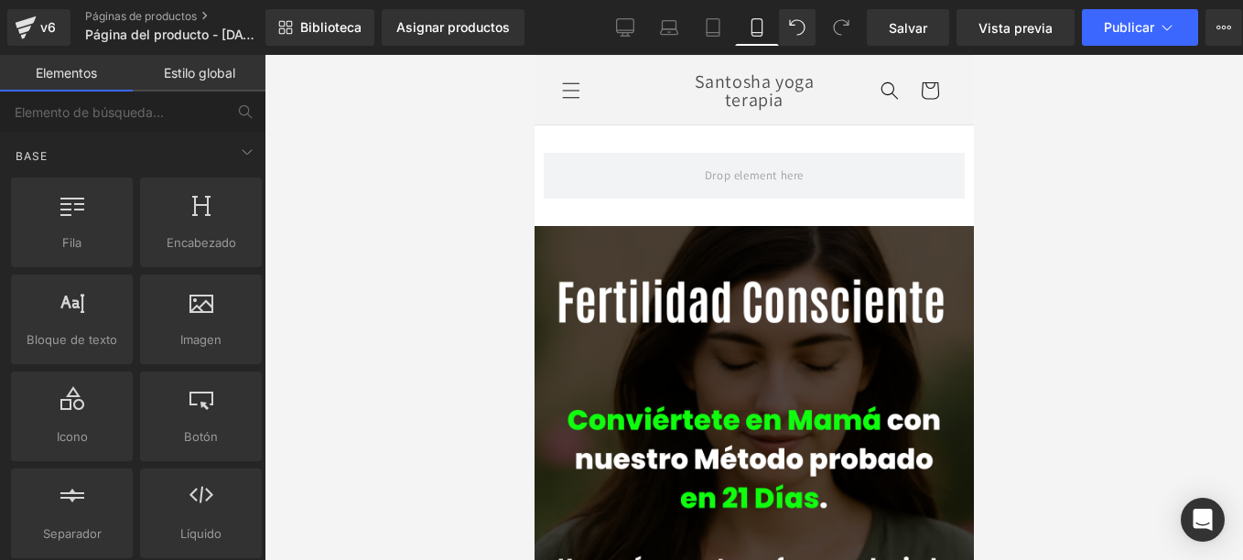
click at [1060, 260] on div at bounding box center [753, 307] width 978 height 505
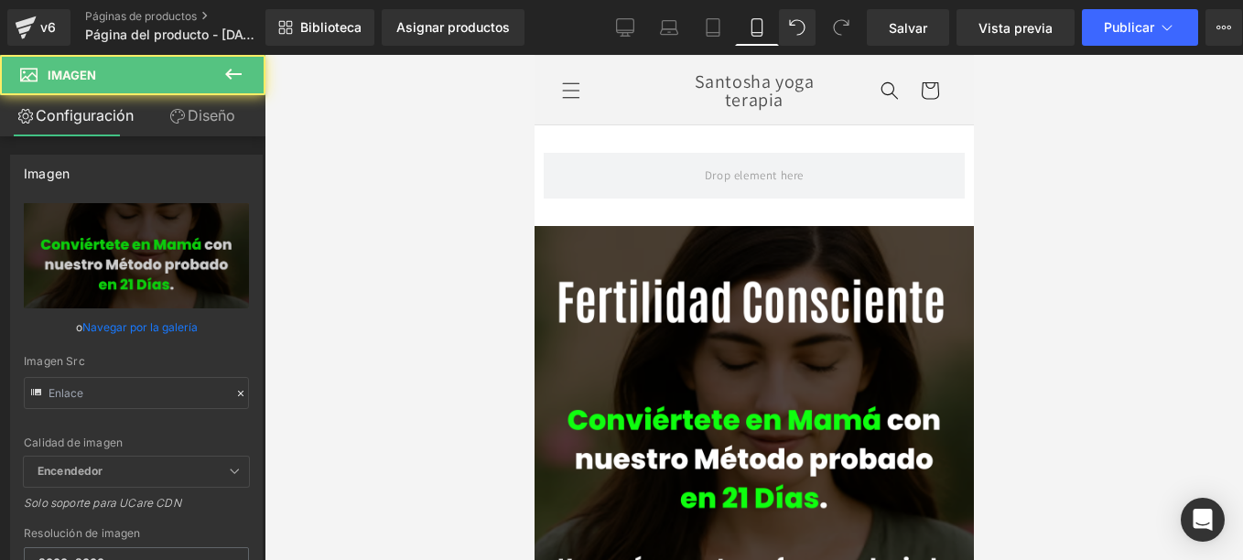
type input "https://cdn.shopify.com/s/files/1/0661/5161/2485/files/Tu_dolor_lo_conozco_lo_v…"
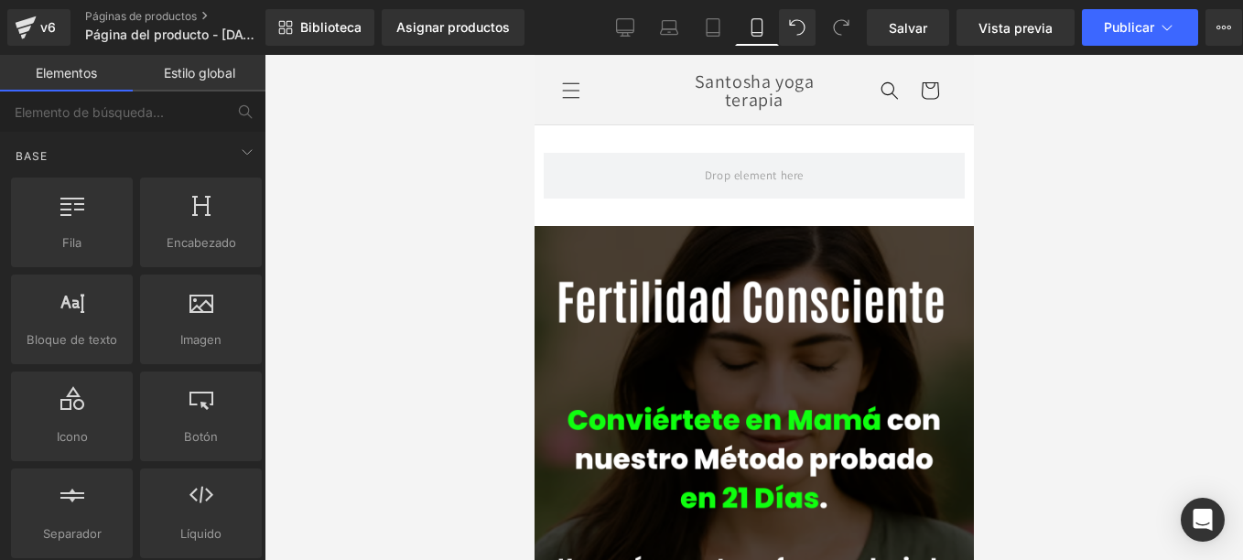
click at [1137, 205] on div at bounding box center [753, 307] width 978 height 505
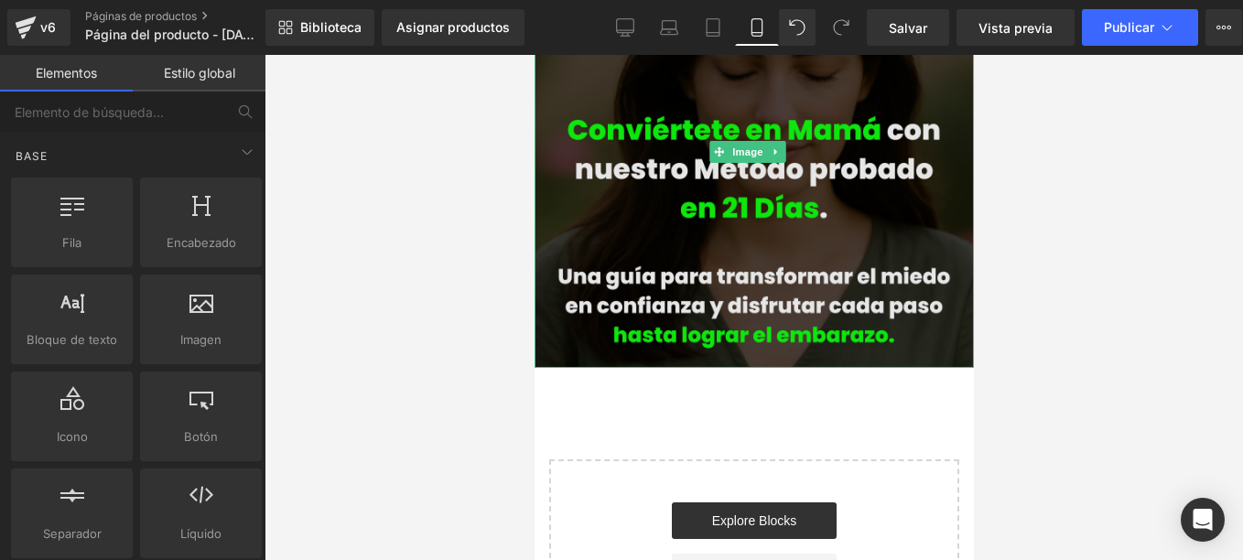
scroll to position [549, 0]
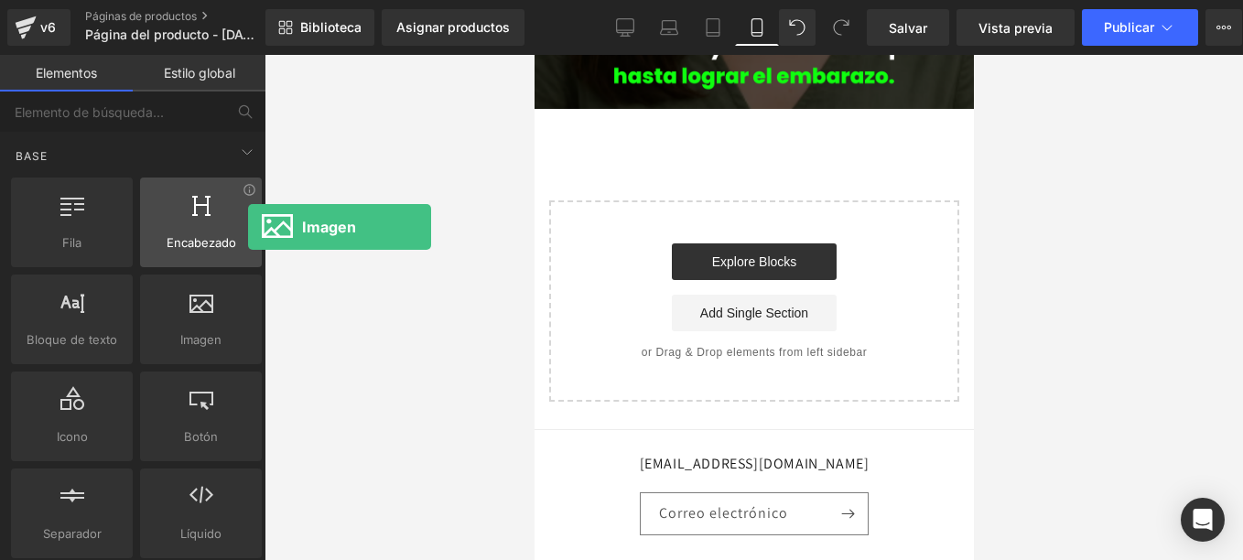
drag, startPoint x: 211, startPoint y: 312, endPoint x: 188, endPoint y: 238, distance: 77.8
click at [188, 238] on div "Fila rows, columns, layouts, div Encabezado headings, titles, h1,h2,h3,h4,h5,h6…" at bounding box center [136, 368] width 258 height 388
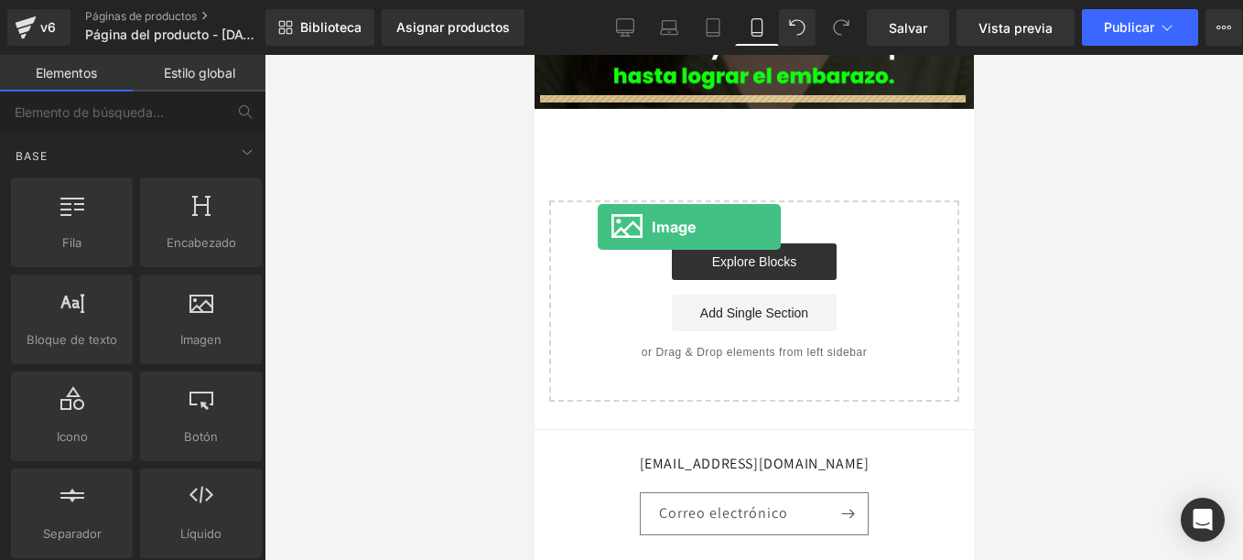
drag, startPoint x: 728, startPoint y: 372, endPoint x: 597, endPoint y: 227, distance: 196.3
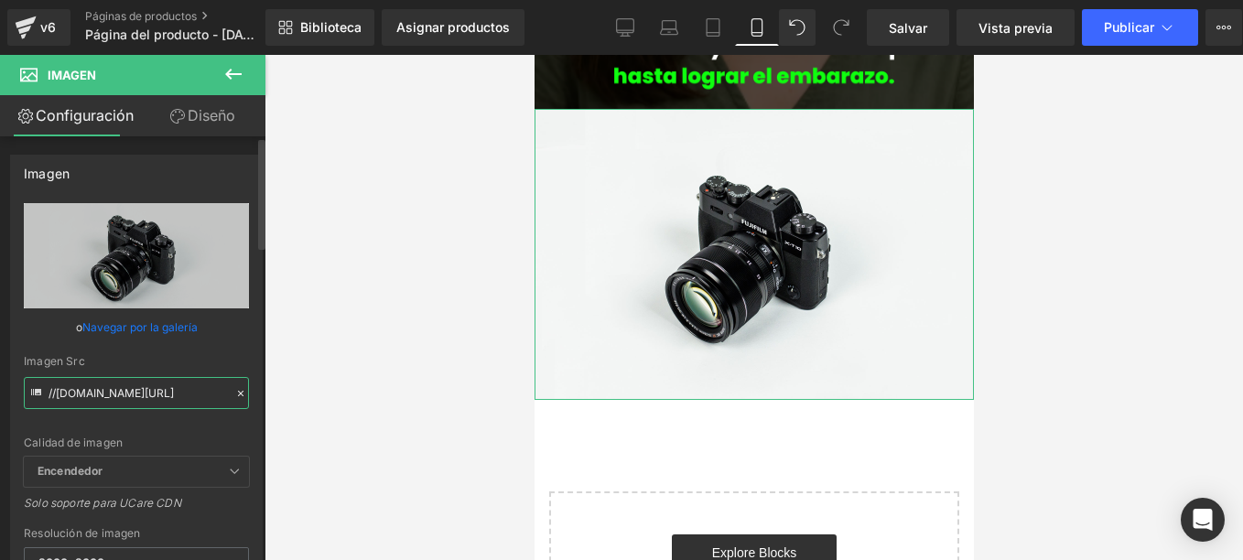
click at [165, 395] on input "//[DOMAIN_NAME][URL]" at bounding box center [136, 393] width 225 height 32
click at [165, 394] on input "//[DOMAIN_NAME][URL]" at bounding box center [136, 393] width 225 height 32
paste input "https://cdn.shopify.com/s/files/1/0661/5161/2485/files/Tu_dolor_lo_conozco_lo_v…"
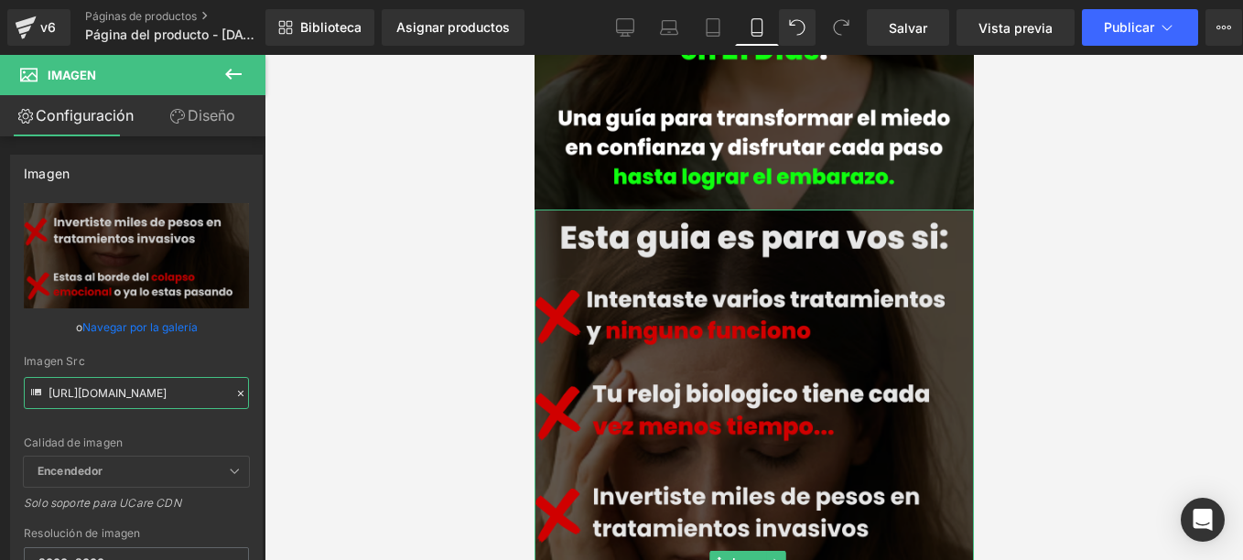
scroll to position [366, 0]
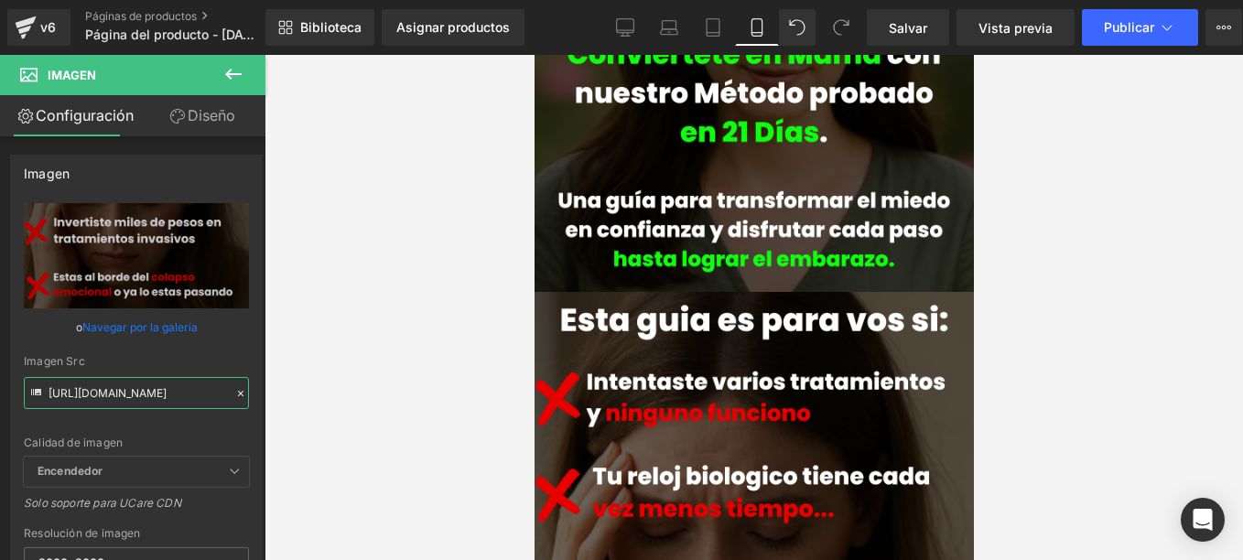
type input "https://cdn.shopify.com/s/files/1/0661/5161/2485/files/Tu_dolor_lo_conozco_lo_v…"
click at [220, 67] on button at bounding box center [233, 75] width 64 height 40
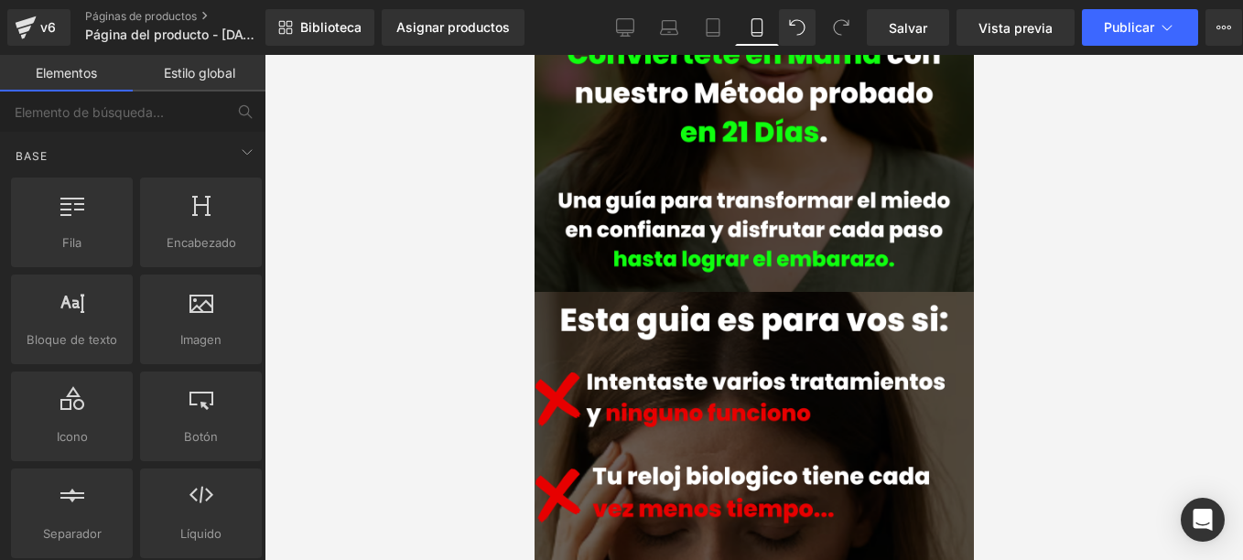
scroll to position [0, 0]
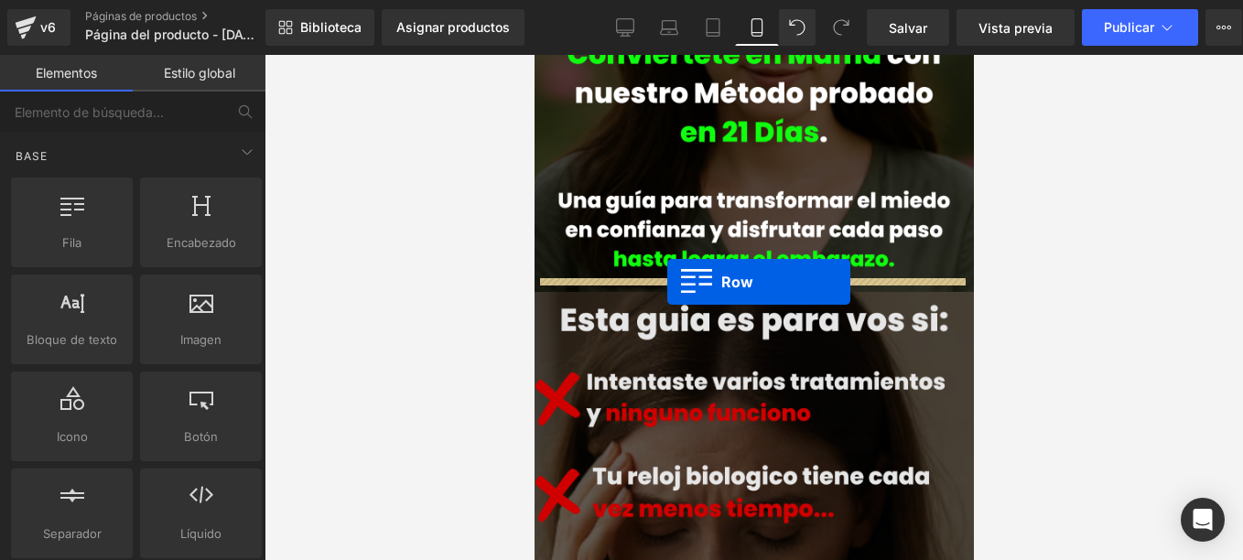
drag, startPoint x: 618, startPoint y: 301, endPoint x: 666, endPoint y: 282, distance: 52.2
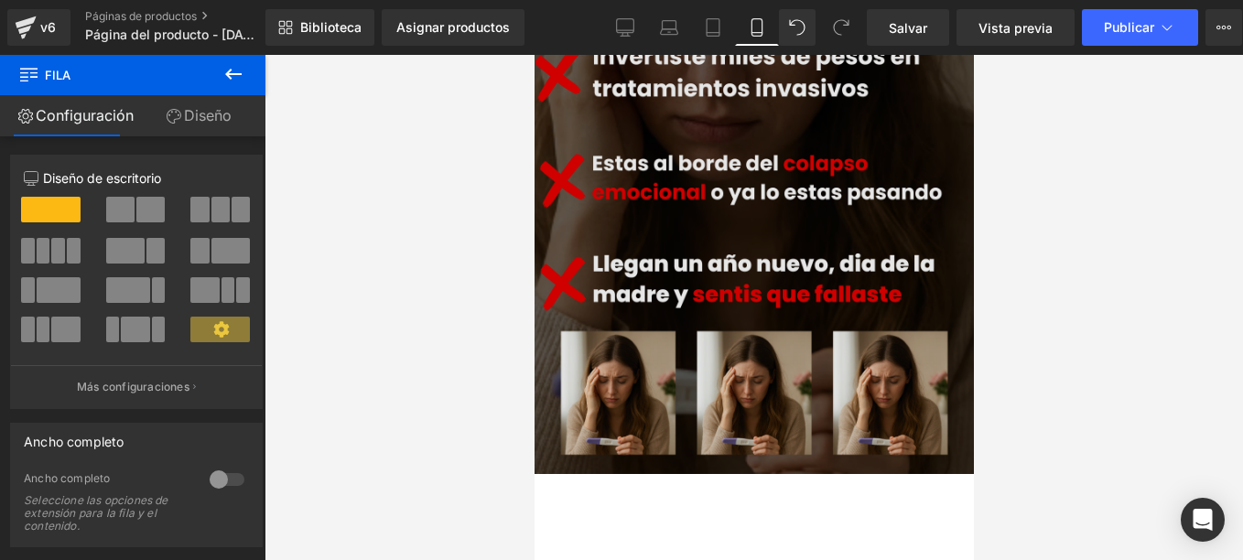
scroll to position [1007, 0]
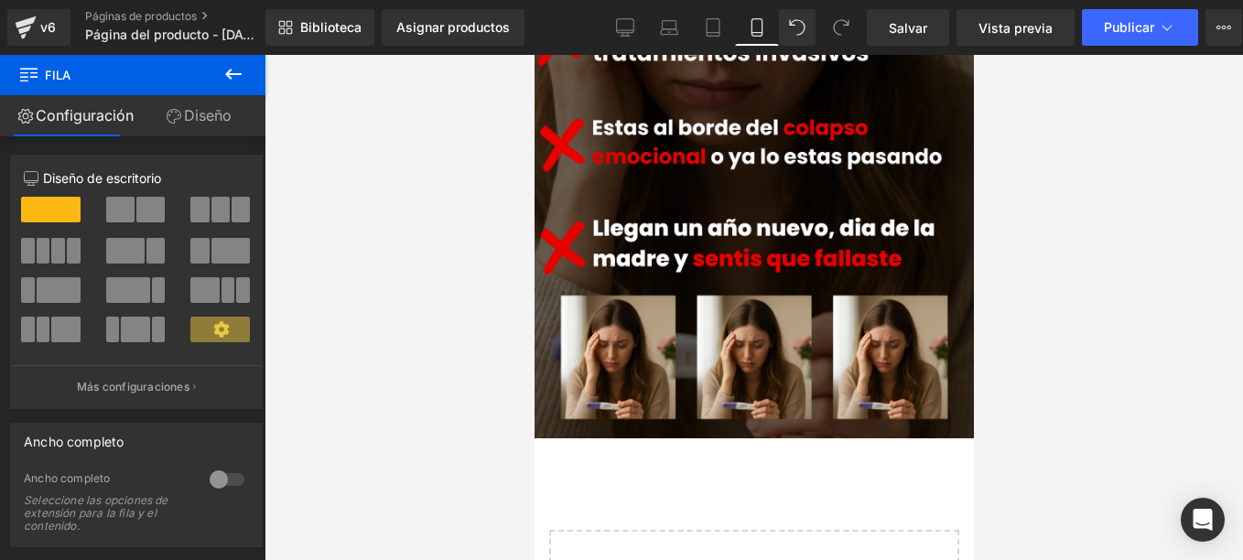
click at [238, 72] on icon at bounding box center [233, 74] width 22 height 22
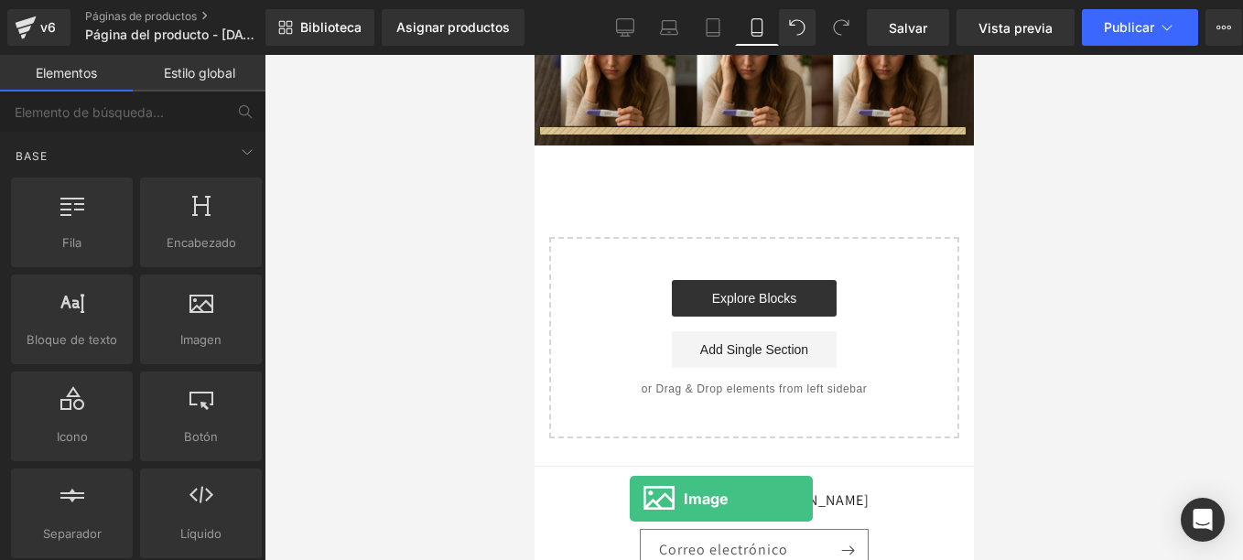
scroll to position [1336, 0]
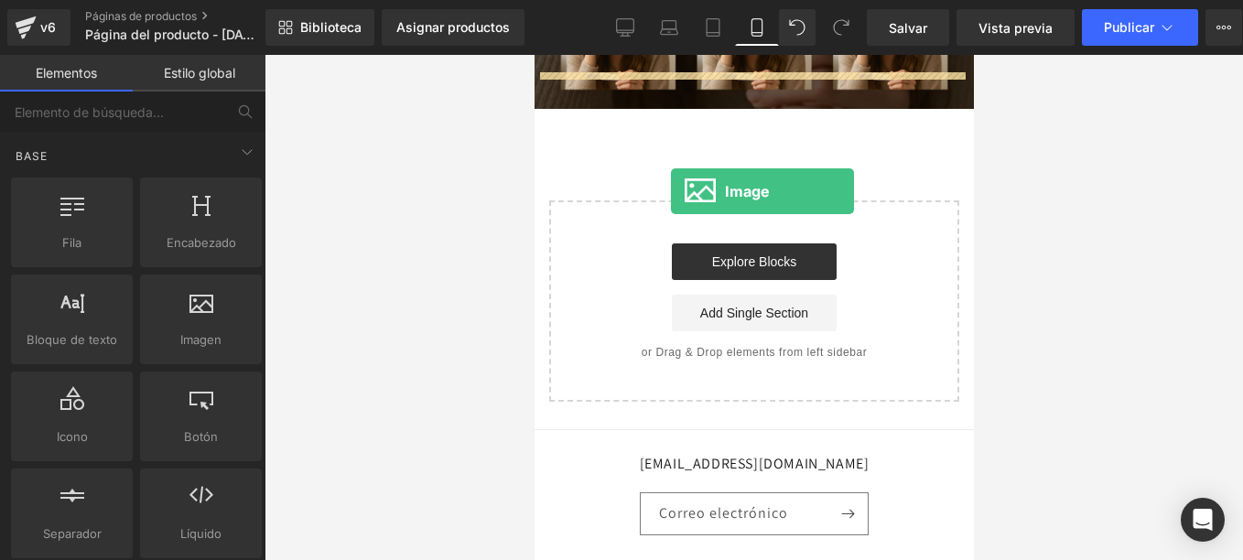
drag, startPoint x: 725, startPoint y: 387, endPoint x: 670, endPoint y: 191, distance: 203.4
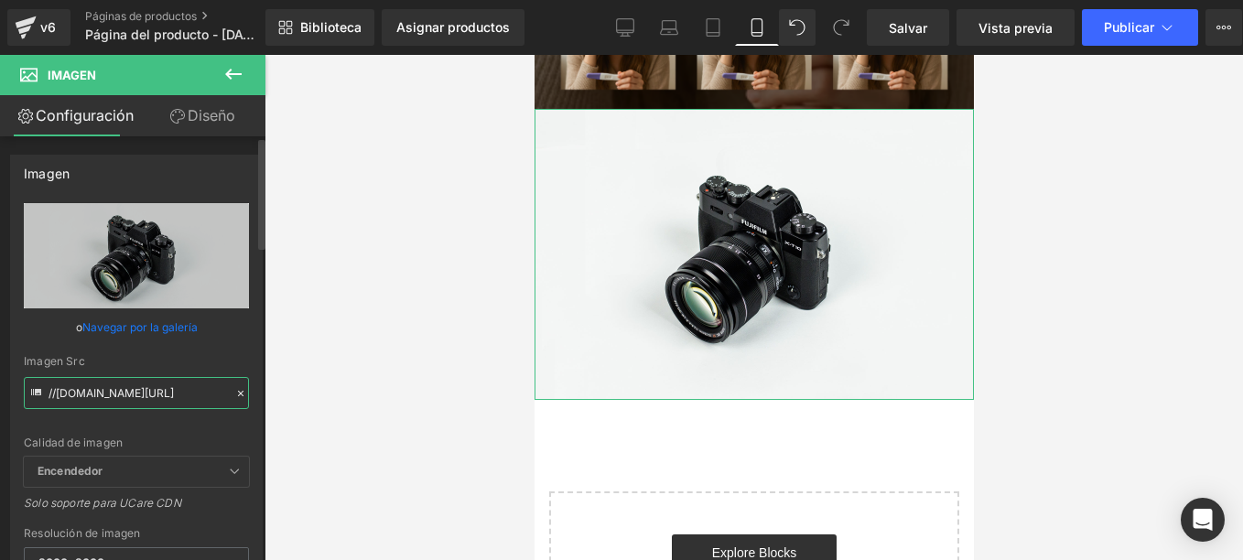
click at [133, 402] on input "//d1um8515vdn9kb.cloudfront.net/images/parallax.jpg" at bounding box center [136, 393] width 225 height 32
paste input "https://cdn.shopify.com/s/files/1/0661/5161/2485/files/Tu_dolor_lo_conozco_lo_v…"
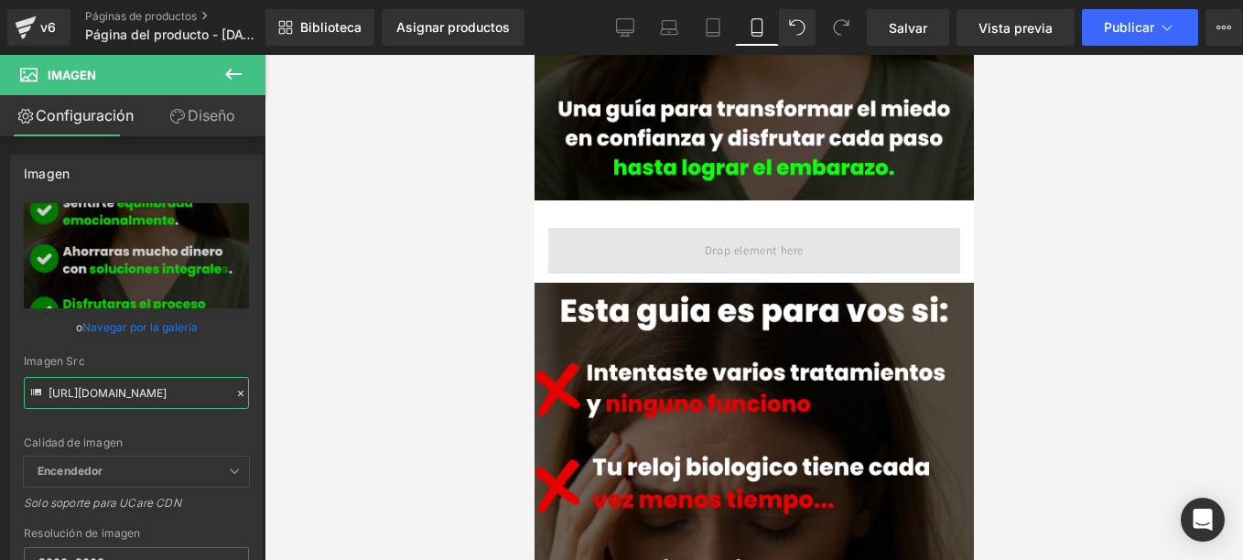
scroll to position [732, 0]
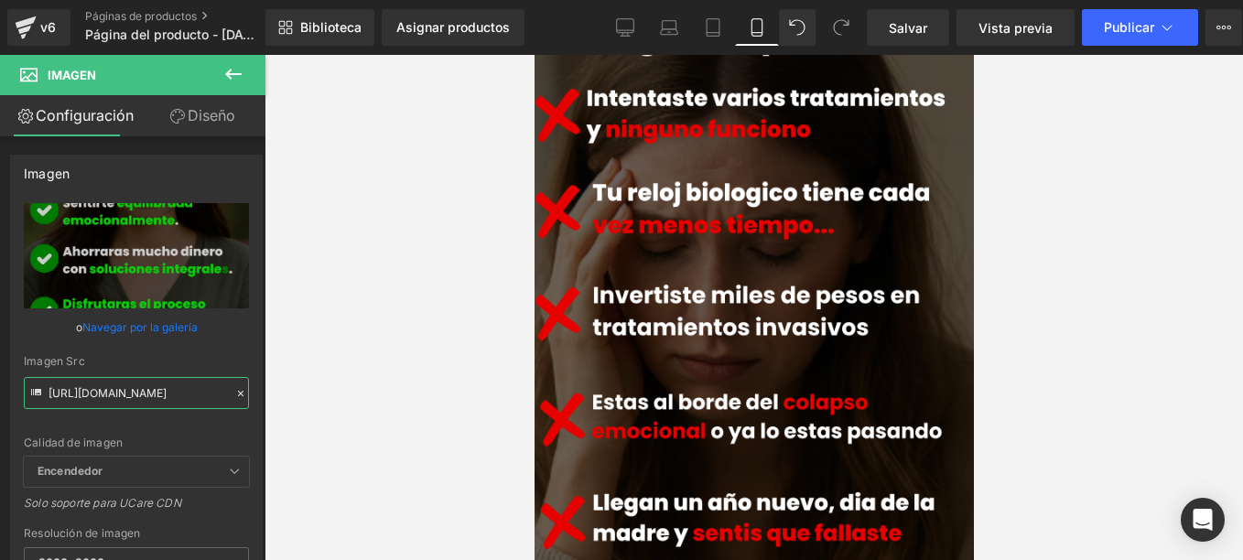
type input "https://cdn.shopify.com/s/files/1/0661/5161/2485/files/Tu_dolor_lo_conozco_lo_v…"
click at [244, 78] on button at bounding box center [233, 75] width 64 height 40
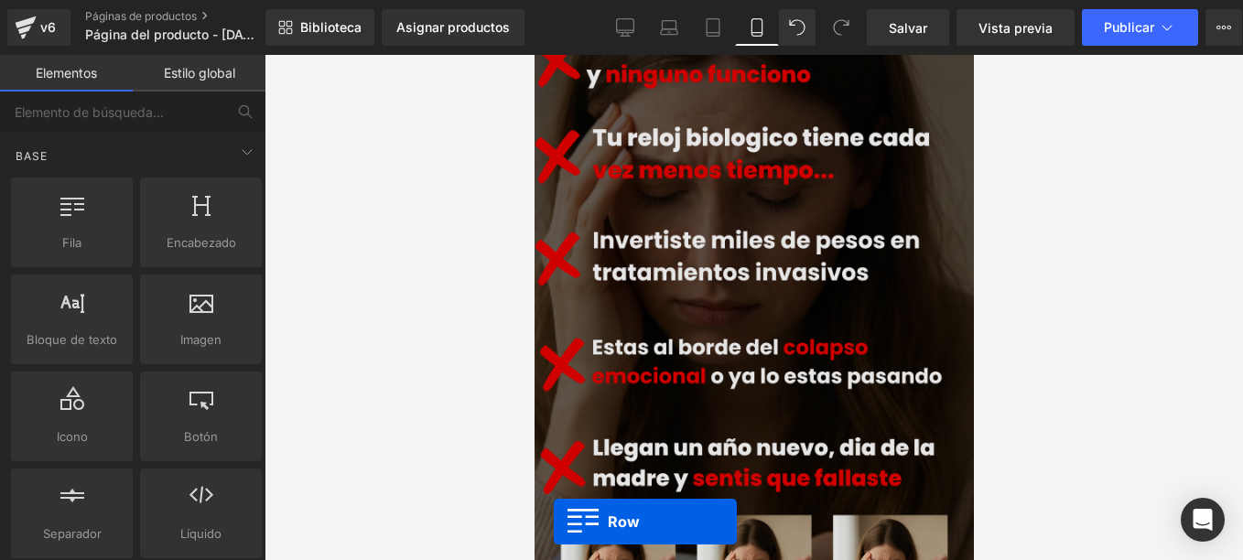
scroll to position [860, 0]
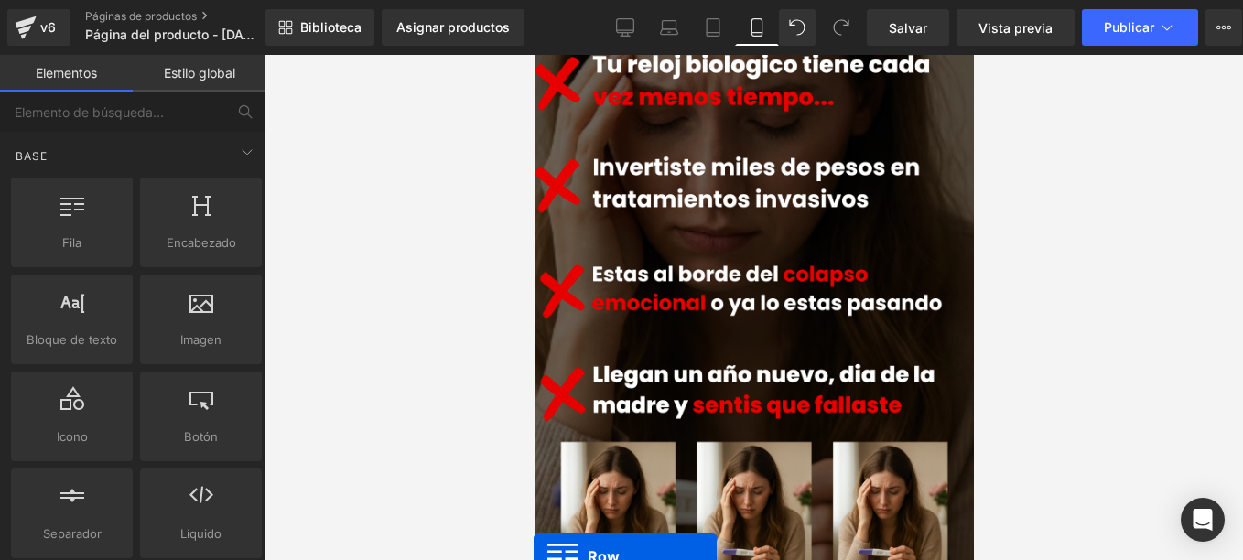
drag, startPoint x: 361, startPoint y: 335, endPoint x: 815, endPoint y: 591, distance: 522.0
click at [815, 559] on html "Row You are previewing how the will restyle your page. You can not edit Element…" at bounding box center [621, 280] width 1243 height 560
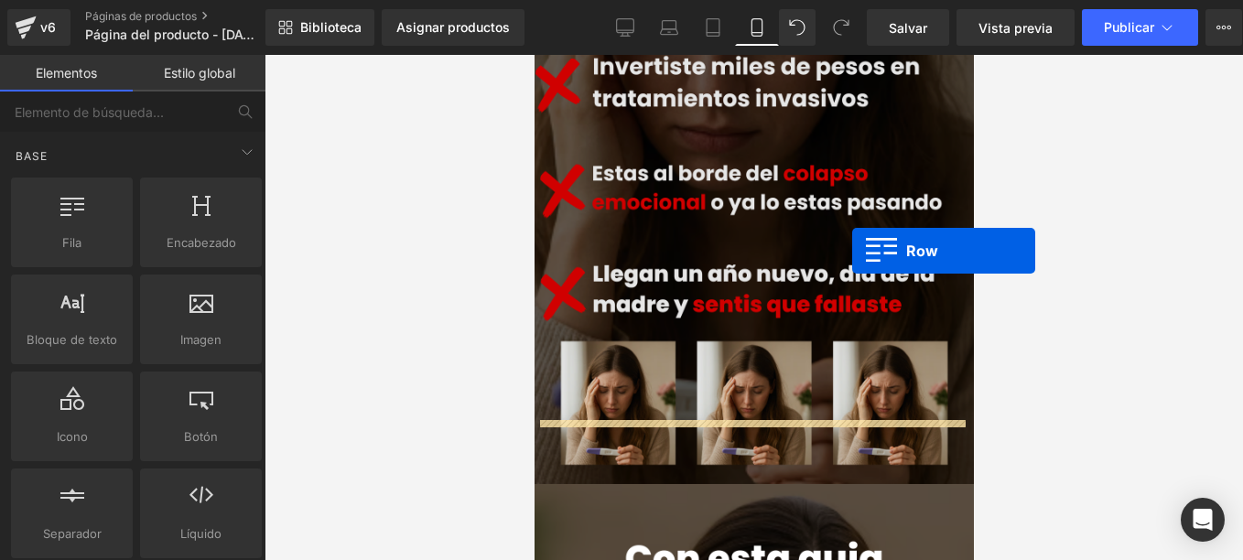
scroll to position [988, 0]
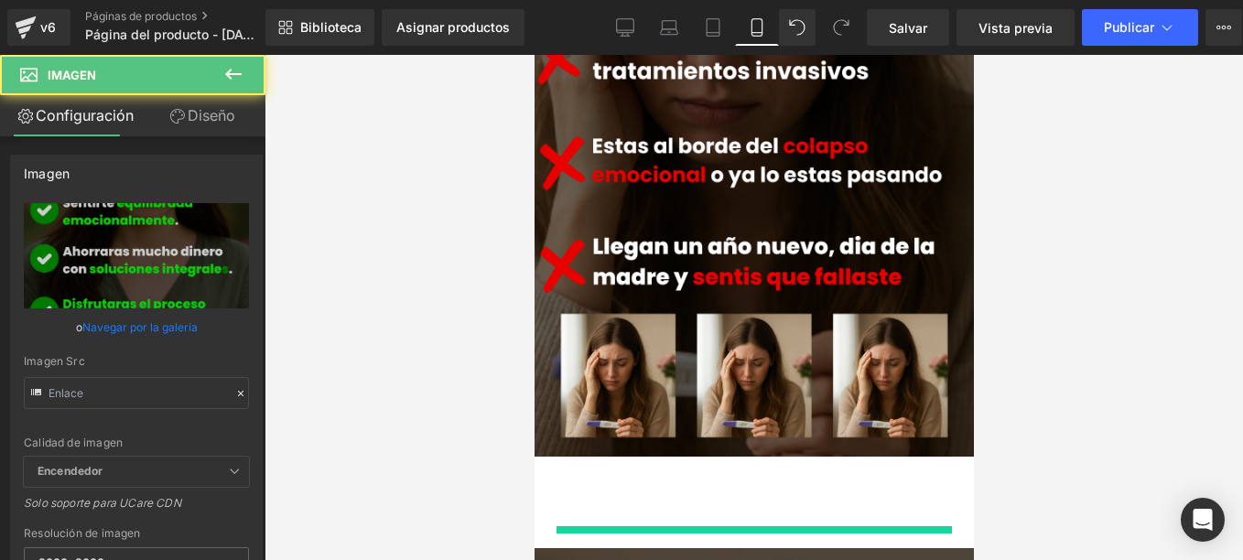
type input "https://cdn.shopify.com/s/files/1/0661/5161/2485/files/Tu_dolor_lo_conozco_lo_v…"
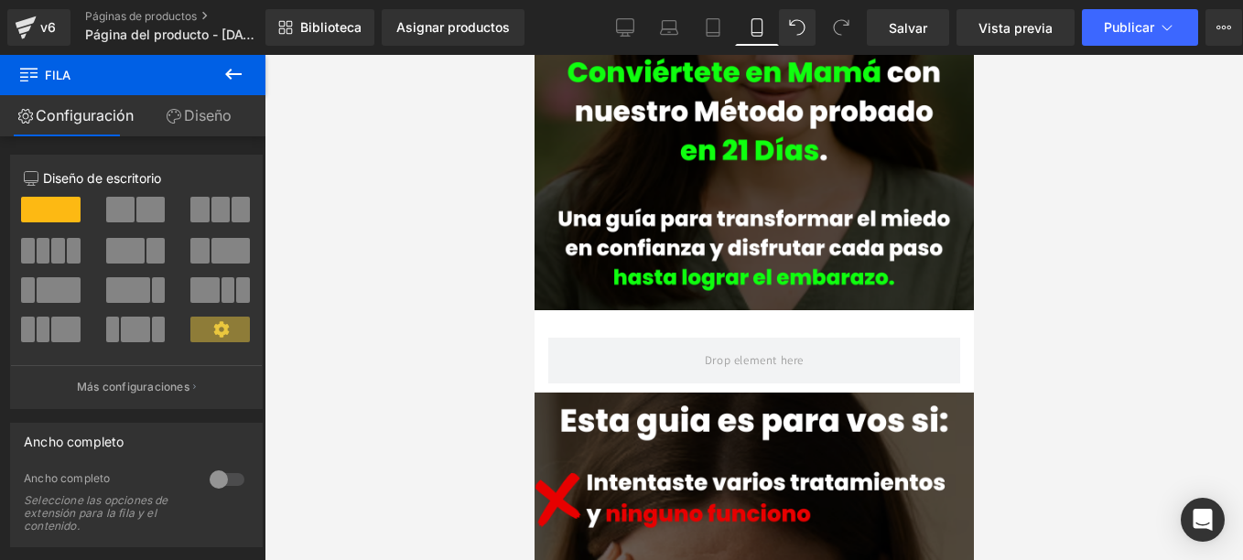
scroll to position [0, 0]
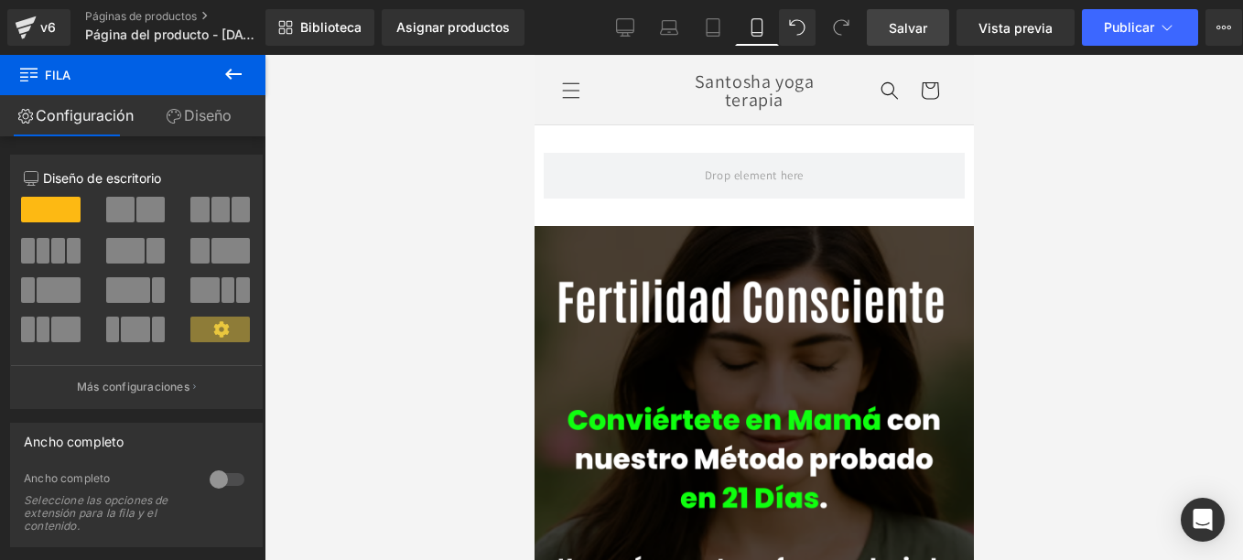
click at [892, 30] on span "Salvar" at bounding box center [908, 27] width 38 height 19
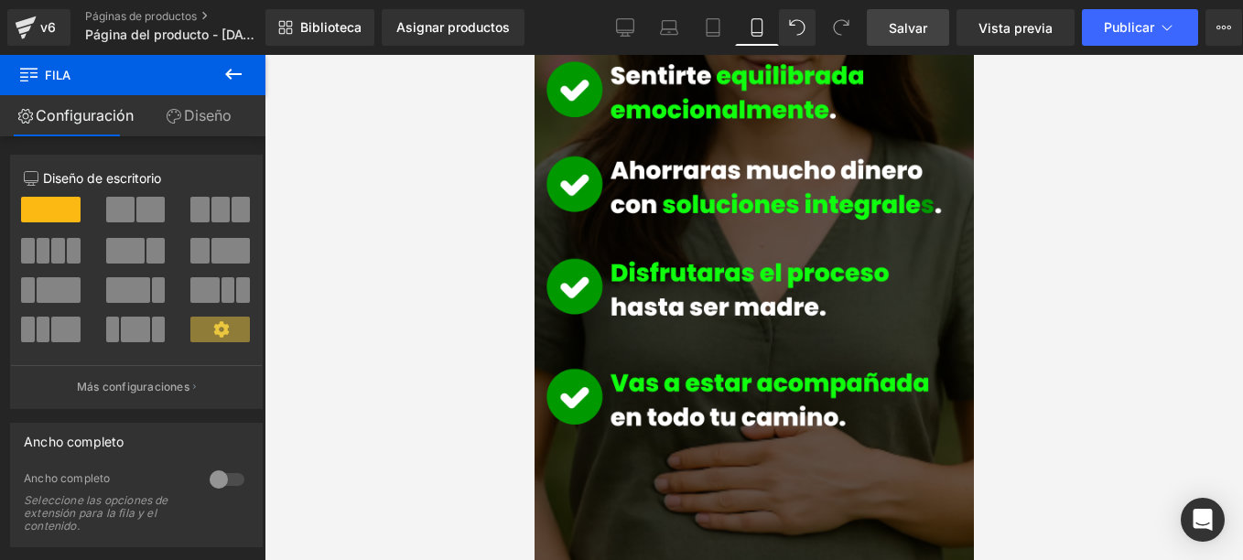
scroll to position [2013, 0]
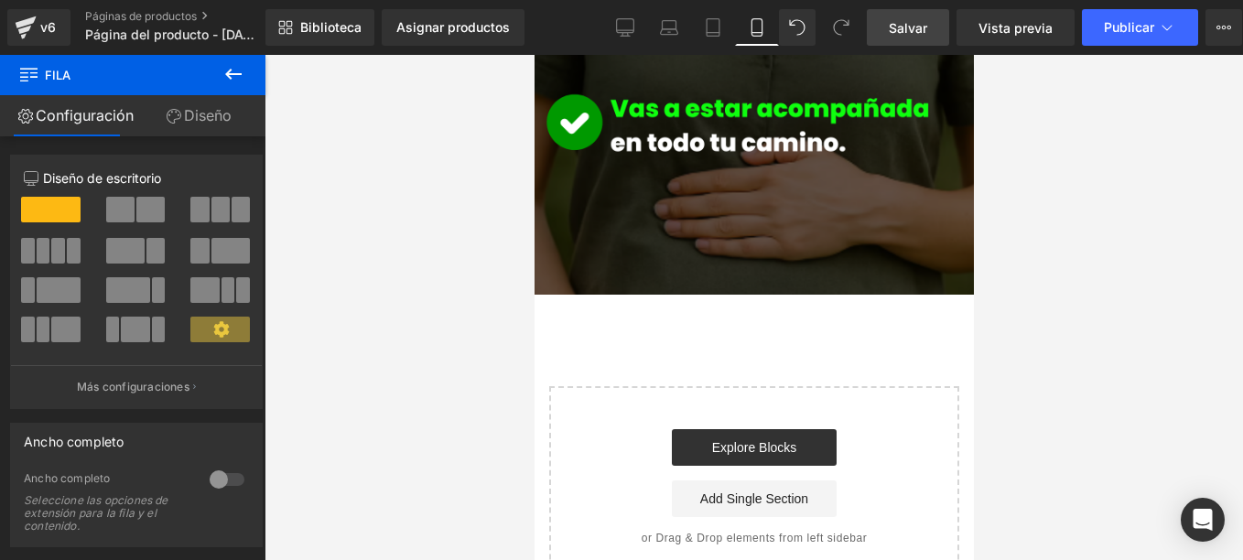
click at [229, 74] on icon at bounding box center [233, 74] width 16 height 11
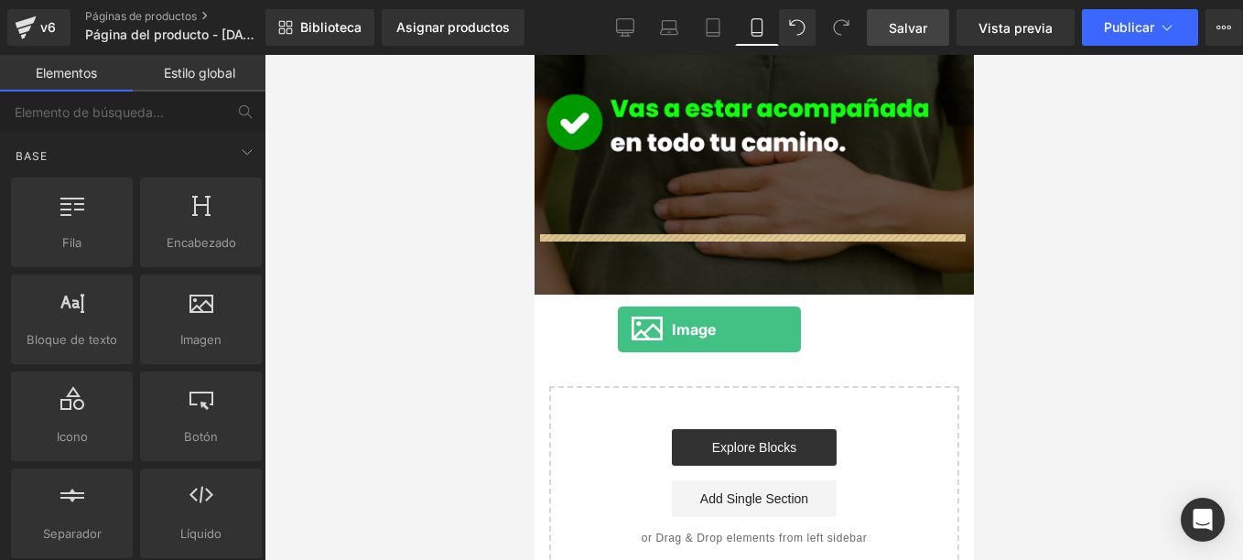
drag, startPoint x: 727, startPoint y: 372, endPoint x: 617, endPoint y: 329, distance: 118.5
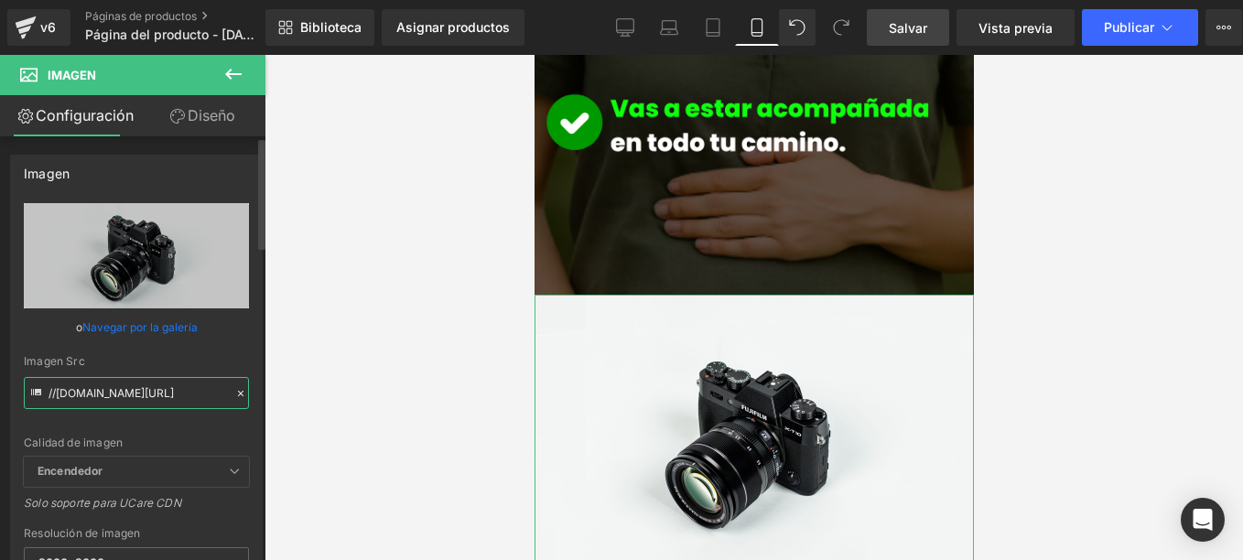
click at [149, 397] on input "//d1um8515vdn9kb.cloudfront.net/images/parallax.jpg" at bounding box center [136, 393] width 225 height 32
paste input "https://cdn.shopify.com/s/files/1/0661/5161/2485/files/ChatGPT_Image_8_oct_2025…"
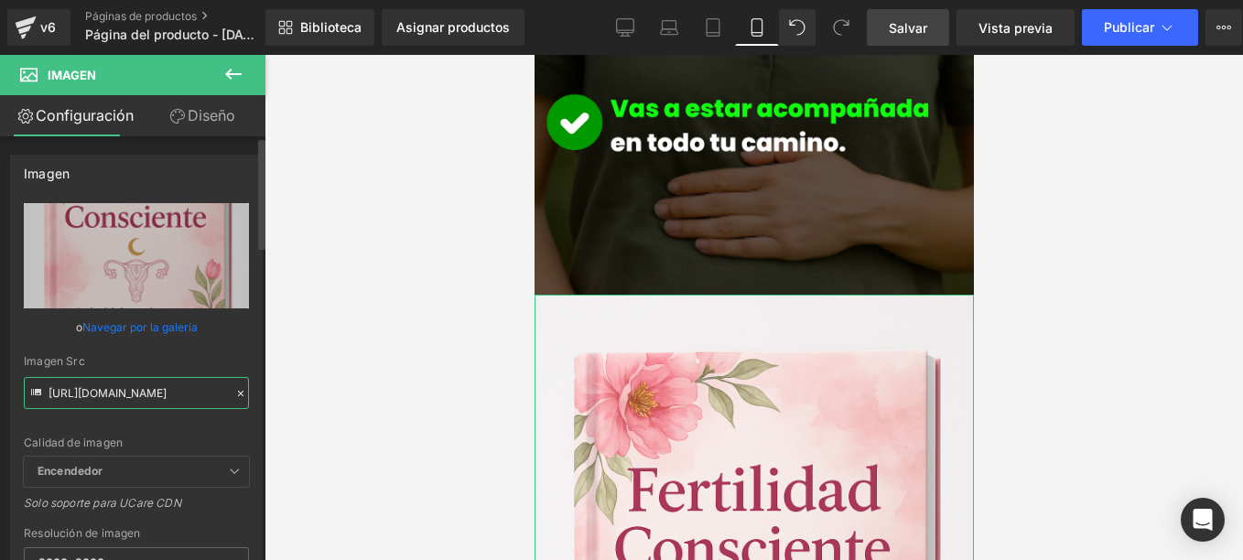
type input "https://cdn.shopify.com/s/files/1/0661/5161/2485/files/ChatGPT_Image_8_oct_2025…"
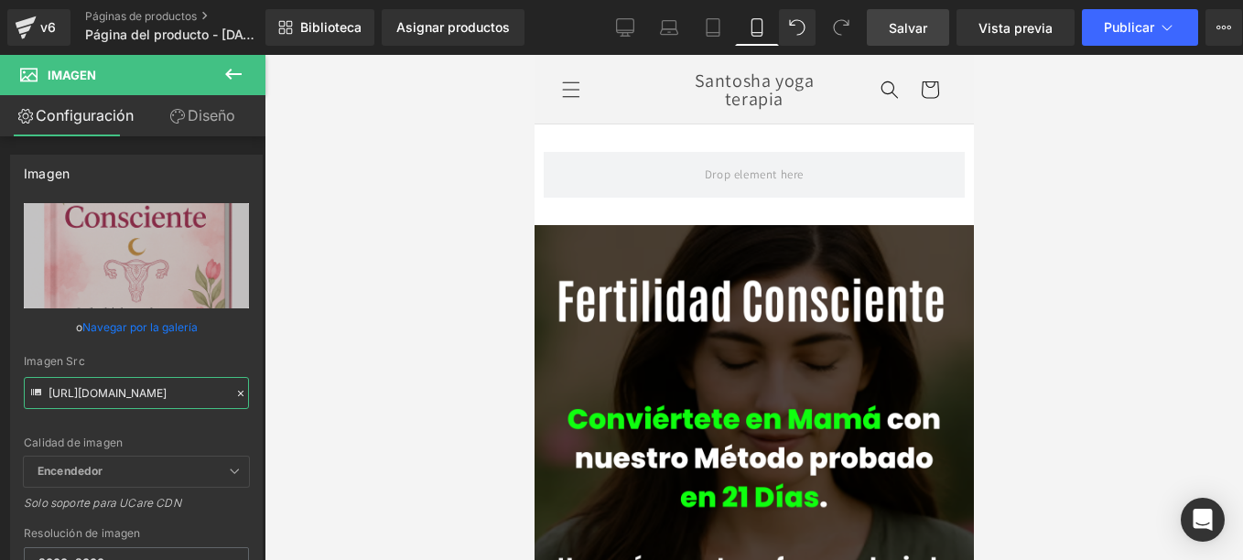
scroll to position [0, 0]
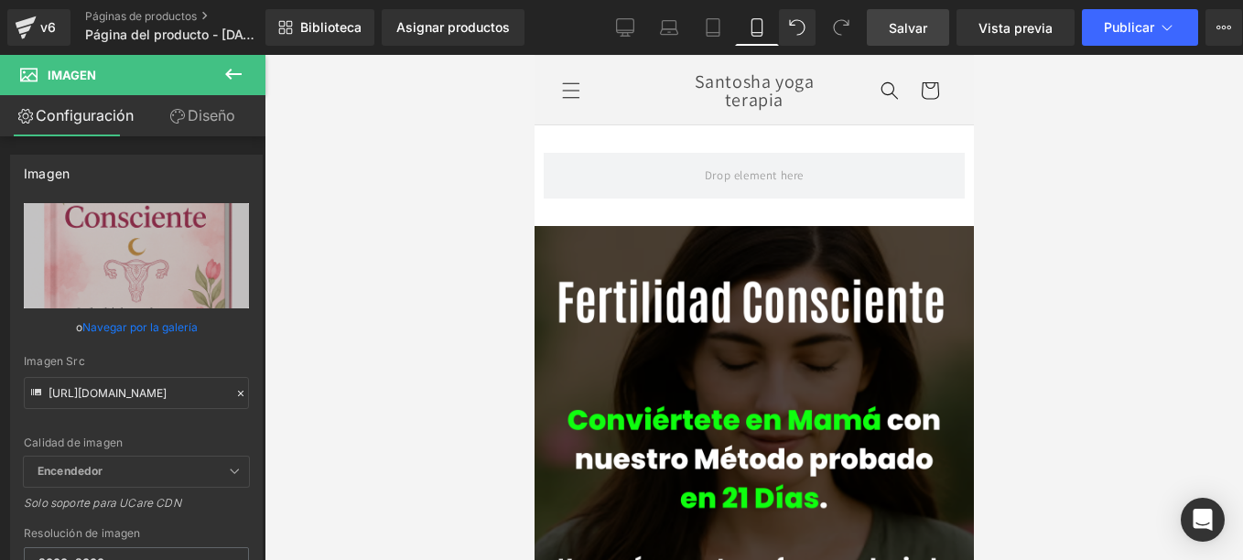
click at [916, 27] on span "Salvar" at bounding box center [908, 27] width 38 height 19
click at [1118, 17] on button "Publicar" at bounding box center [1140, 27] width 116 height 37
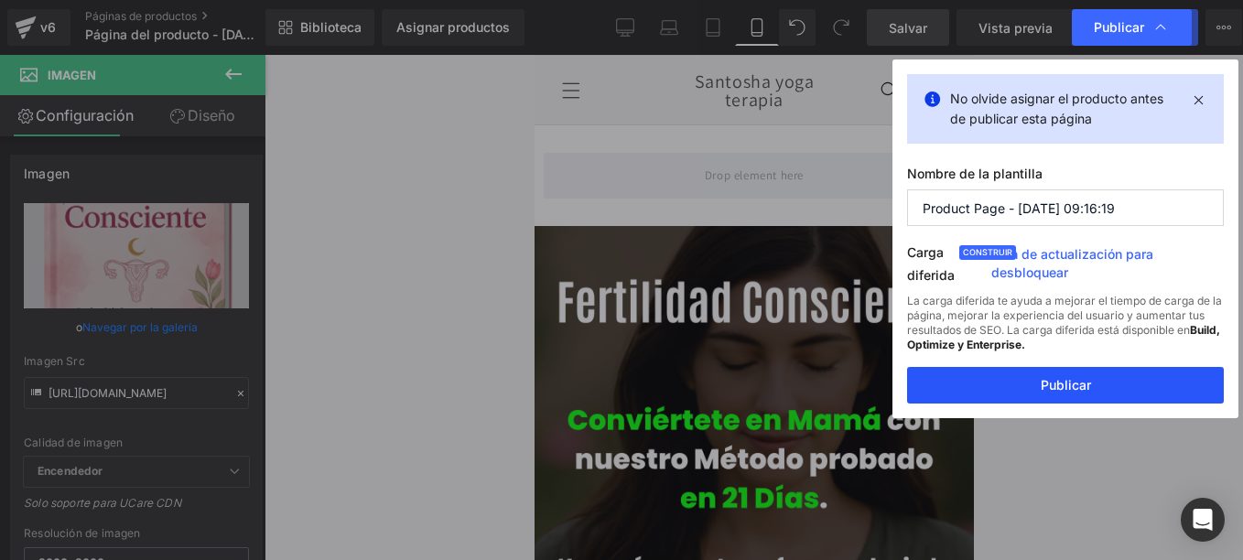
click at [1086, 388] on button "Publicar" at bounding box center [1065, 385] width 317 height 37
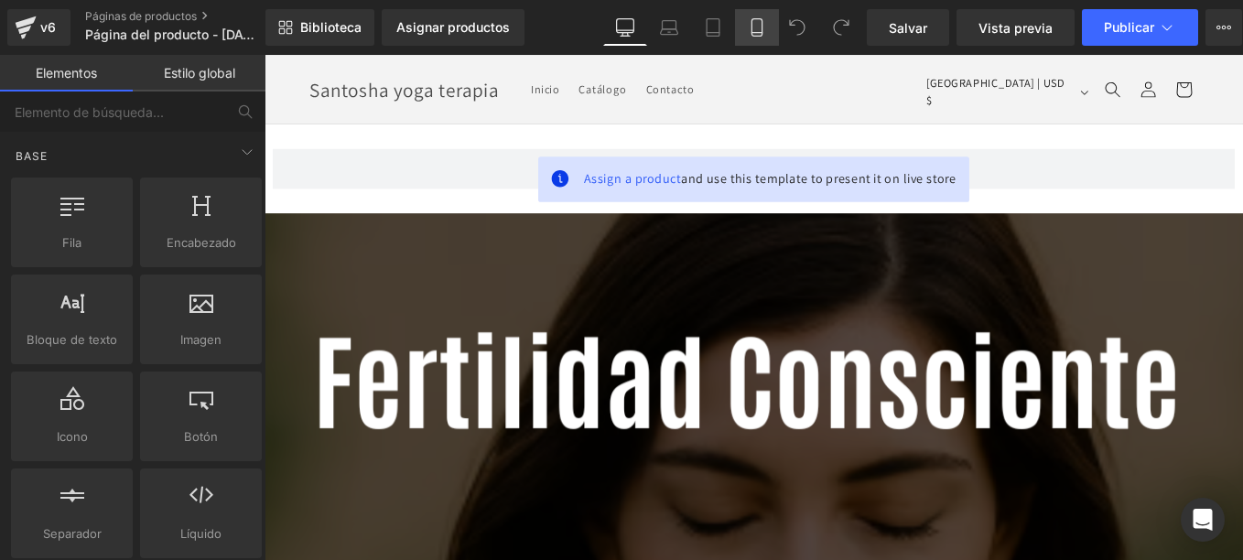
click at [755, 24] on icon at bounding box center [757, 27] width 18 height 18
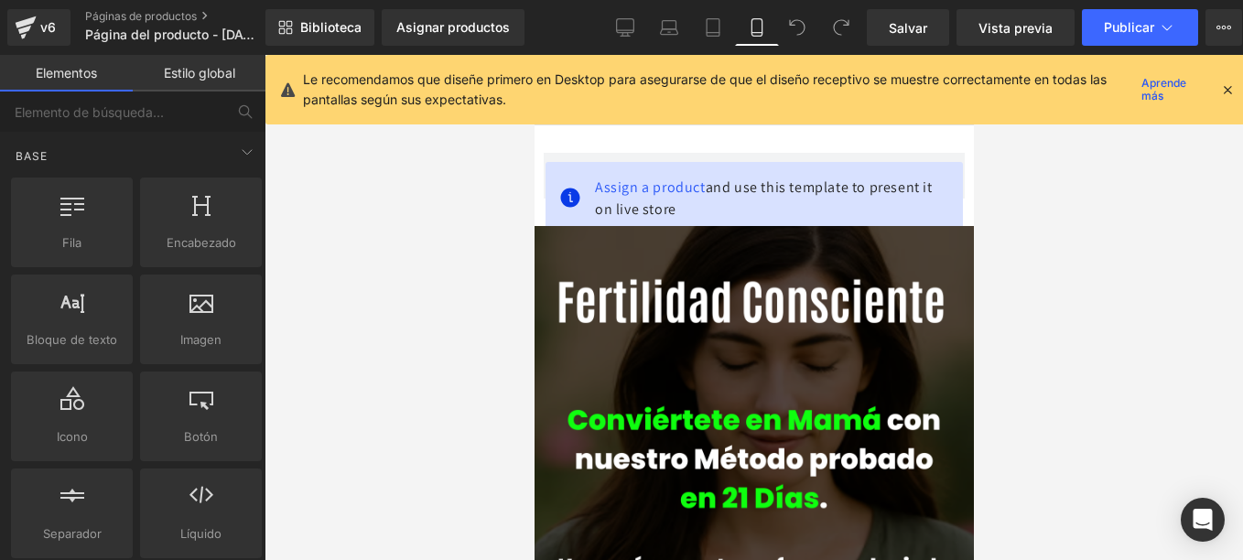
scroll to position [70, 0]
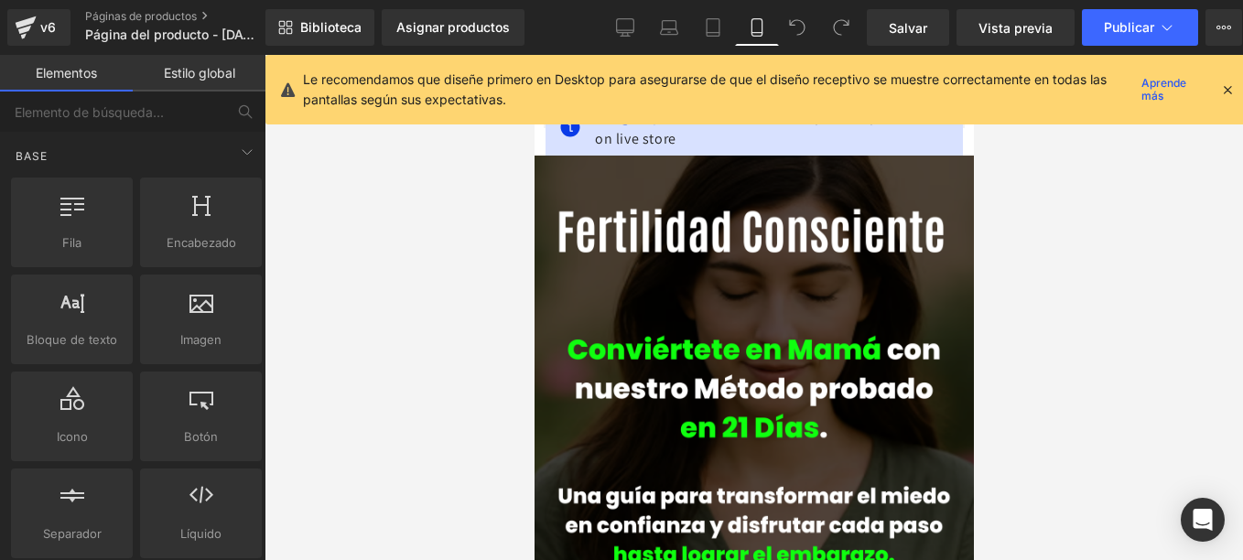
click at [1222, 92] on icon at bounding box center [1227, 89] width 16 height 16
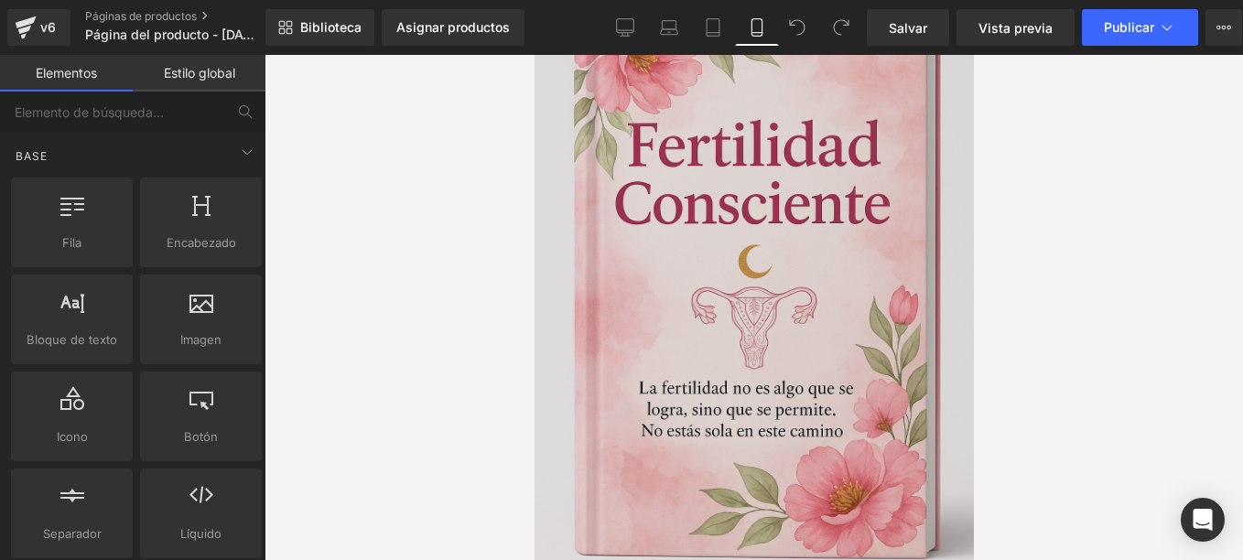
scroll to position [2724, 0]
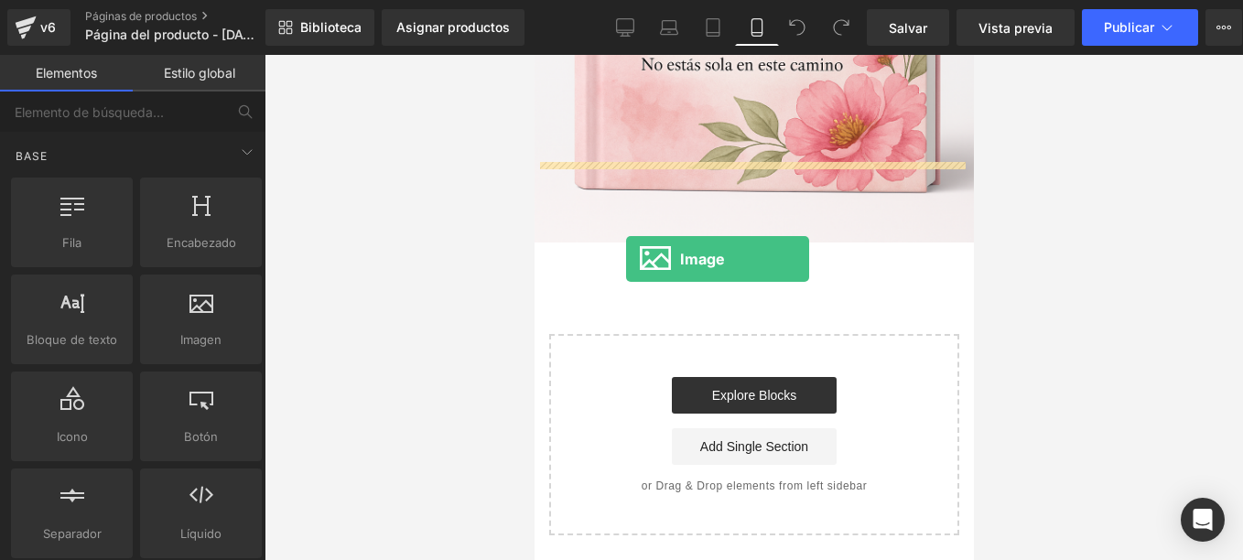
drag, startPoint x: 720, startPoint y: 369, endPoint x: 626, endPoint y: 253, distance: 149.6
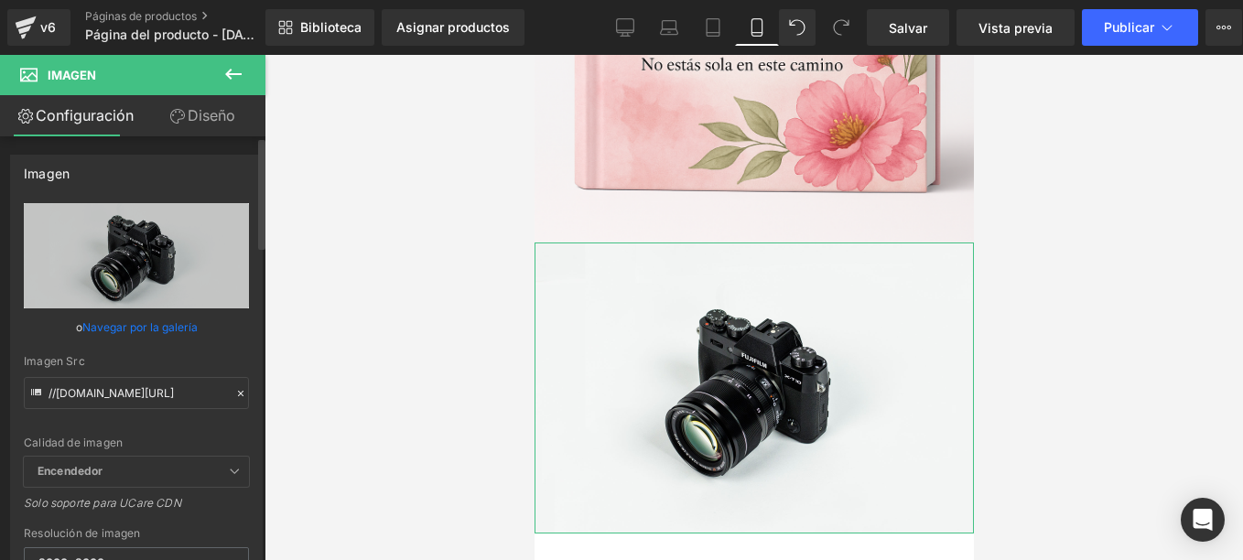
click at [145, 323] on link "Navegar por la galería" at bounding box center [139, 327] width 115 height 32
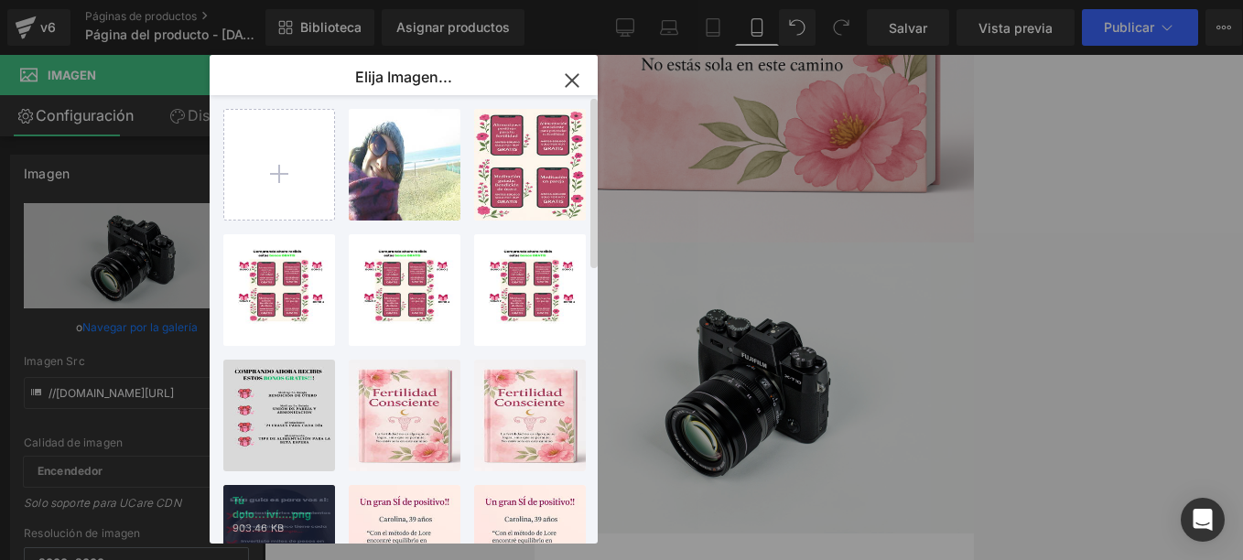
scroll to position [0, 0]
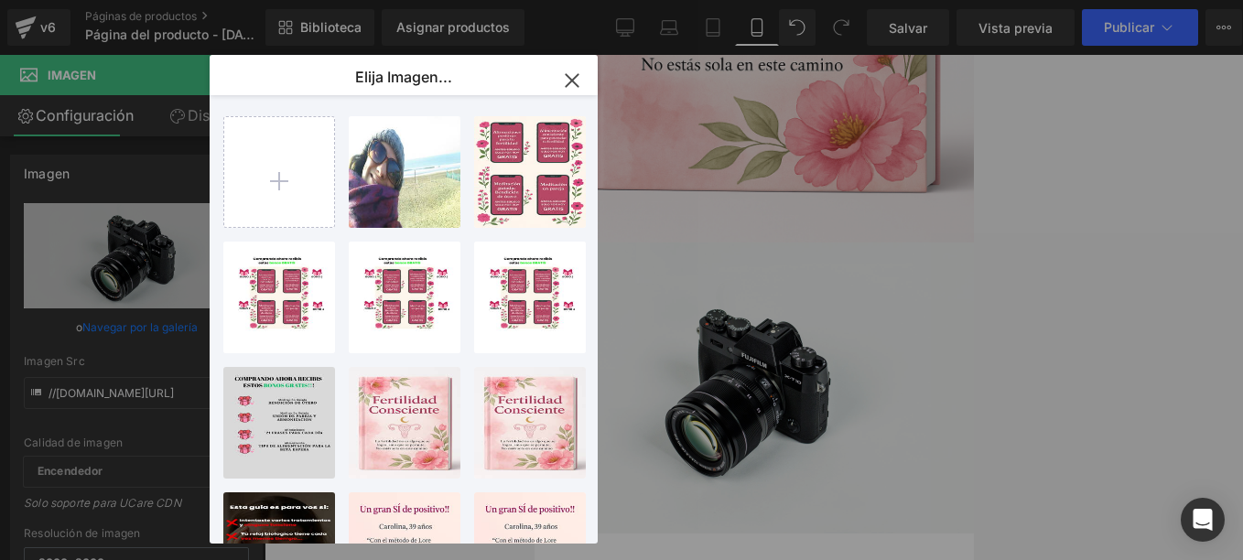
click at [570, 81] on icon "button" at bounding box center [572, 80] width 12 height 12
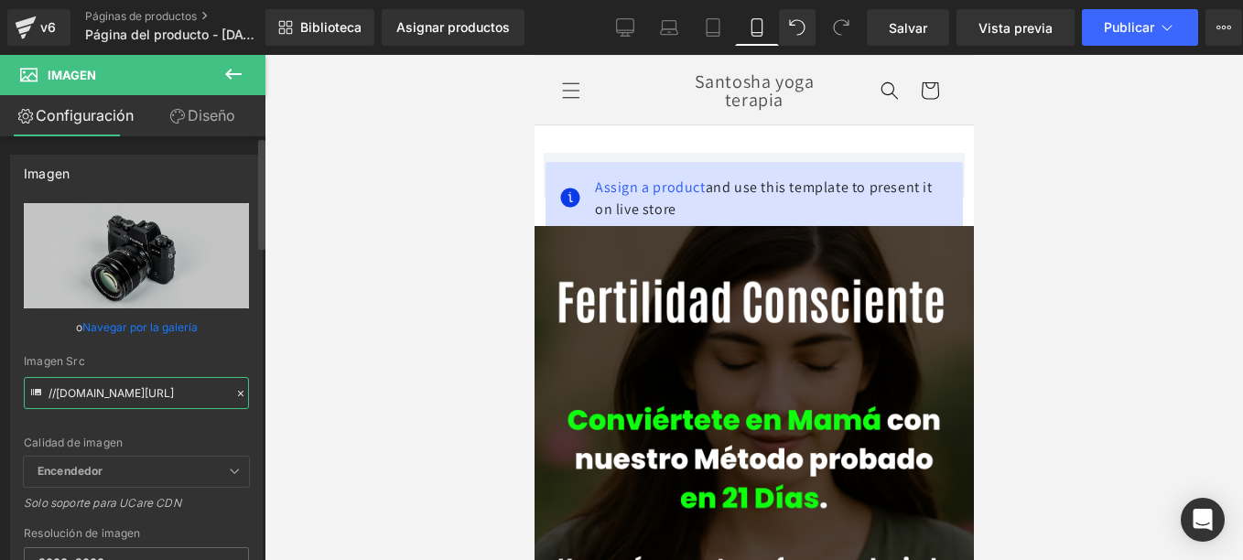
click at [117, 399] on input "//[DOMAIN_NAME][URL]" at bounding box center [136, 393] width 225 height 32
paste input "[URL][DOMAIN_NAME]"
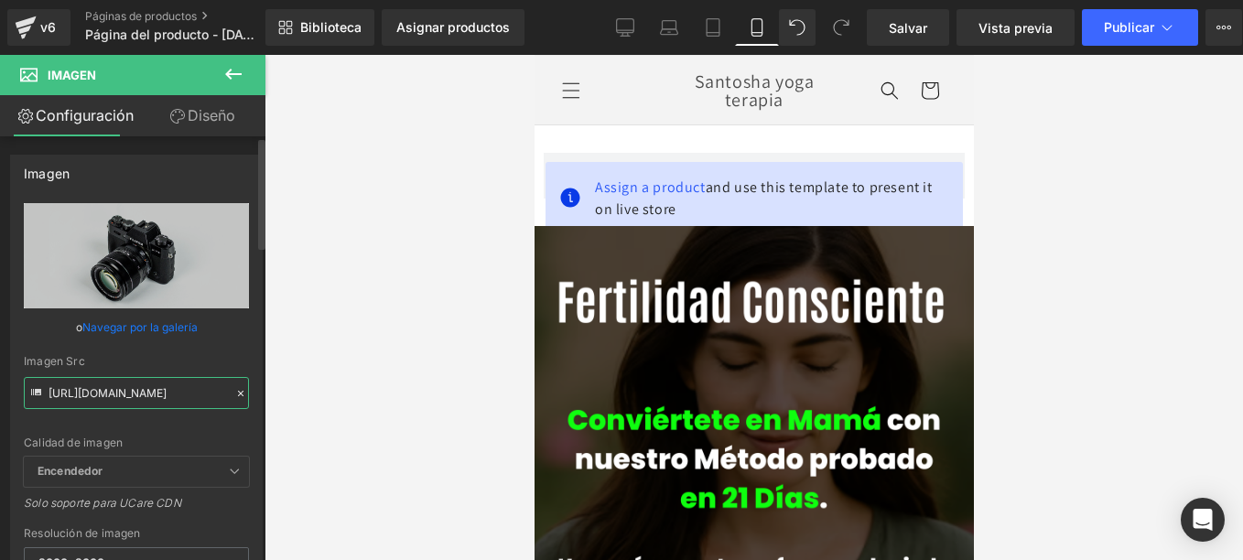
type input "[URL][DOMAIN_NAME]"
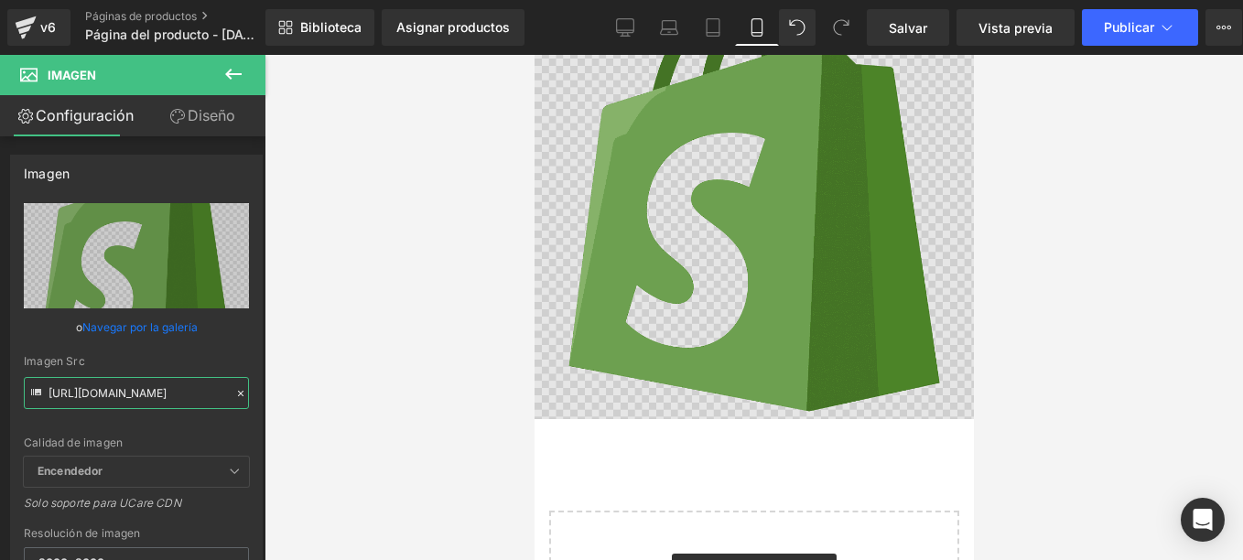
scroll to position [2745, 0]
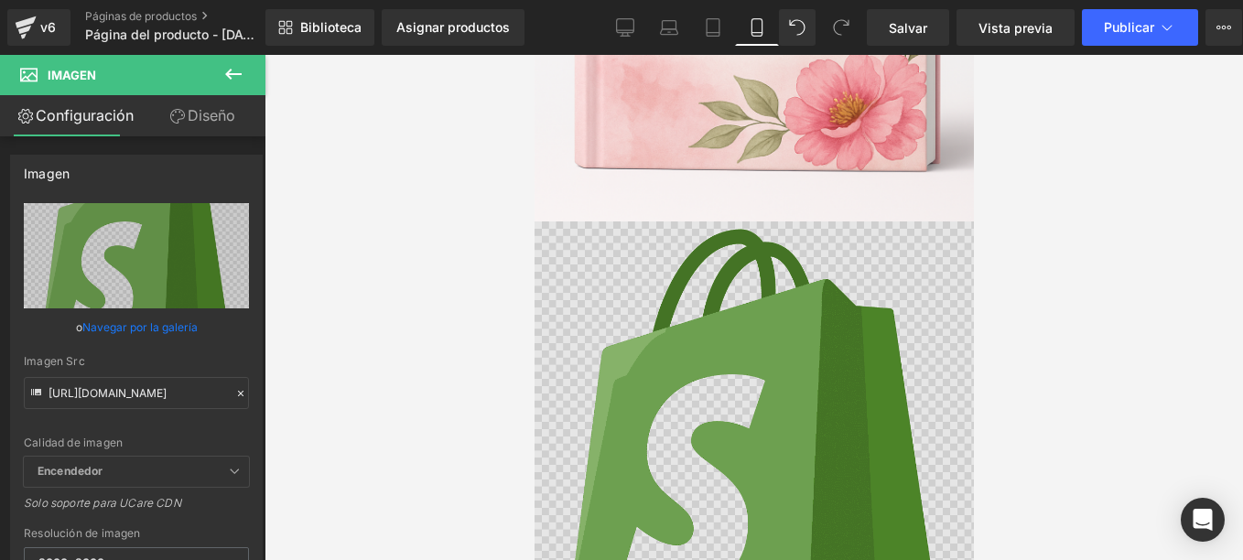
click at [773, 303] on img at bounding box center [752, 440] width 439 height 439
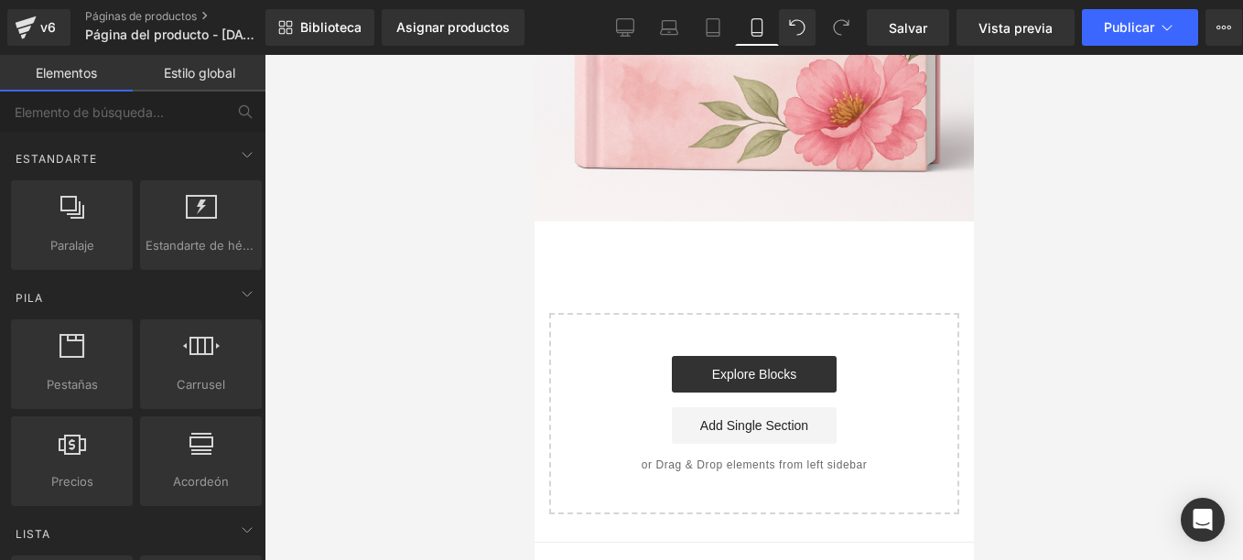
scroll to position [458, 0]
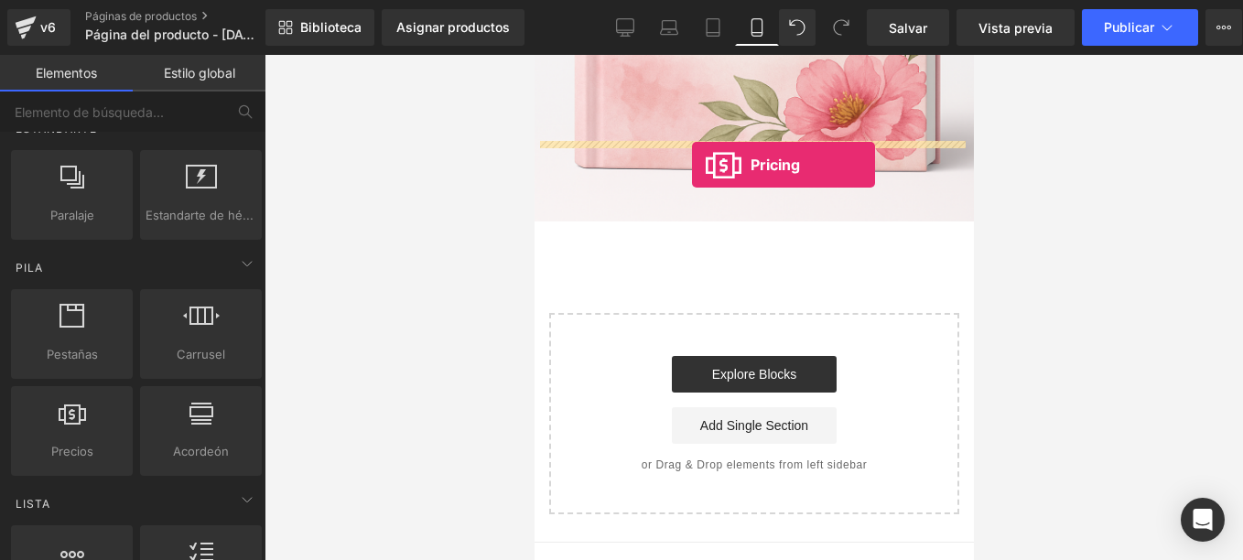
drag, startPoint x: 607, startPoint y: 487, endPoint x: 691, endPoint y: 165, distance: 332.9
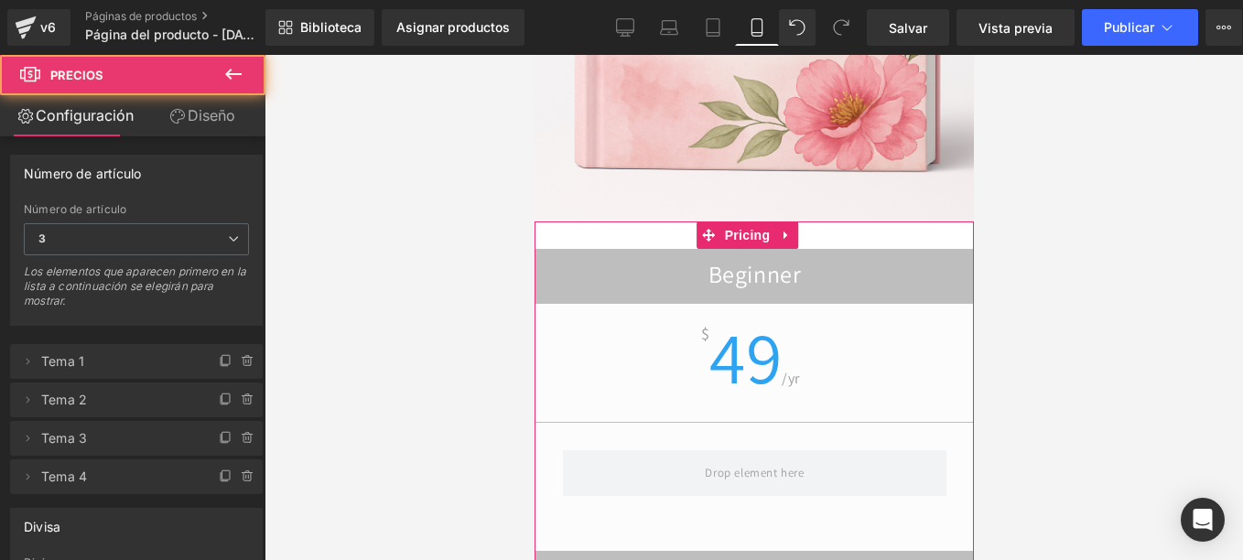
click at [748, 308] on span "49" at bounding box center [744, 356] width 72 height 96
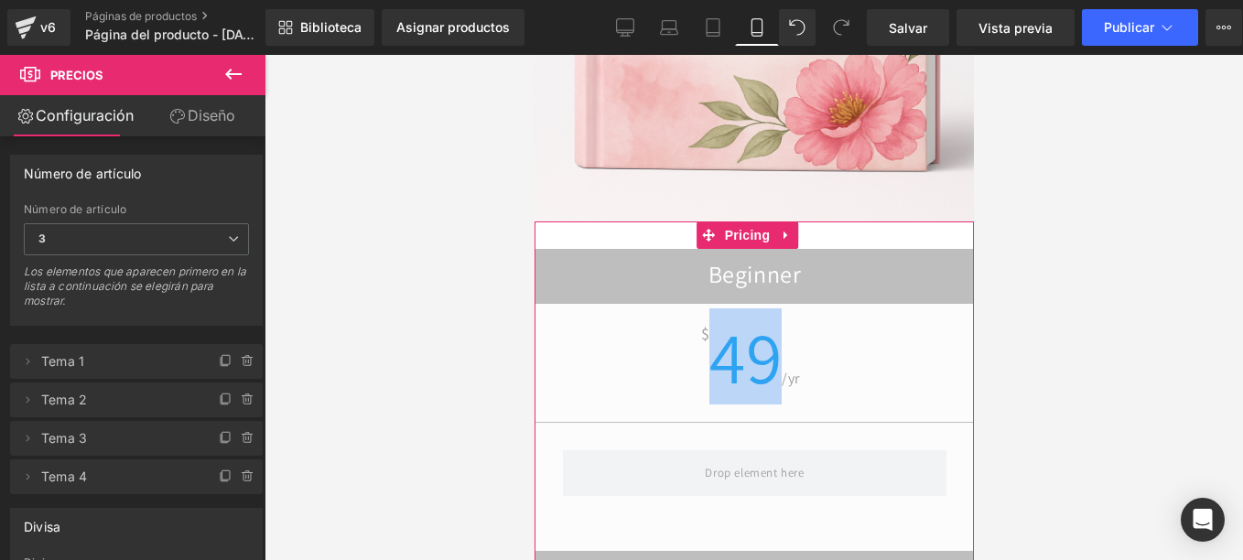
click at [748, 308] on span "49" at bounding box center [744, 356] width 72 height 96
click at [733, 308] on span "49" at bounding box center [744, 356] width 72 height 96
click at [730, 308] on span "49" at bounding box center [744, 356] width 72 height 96
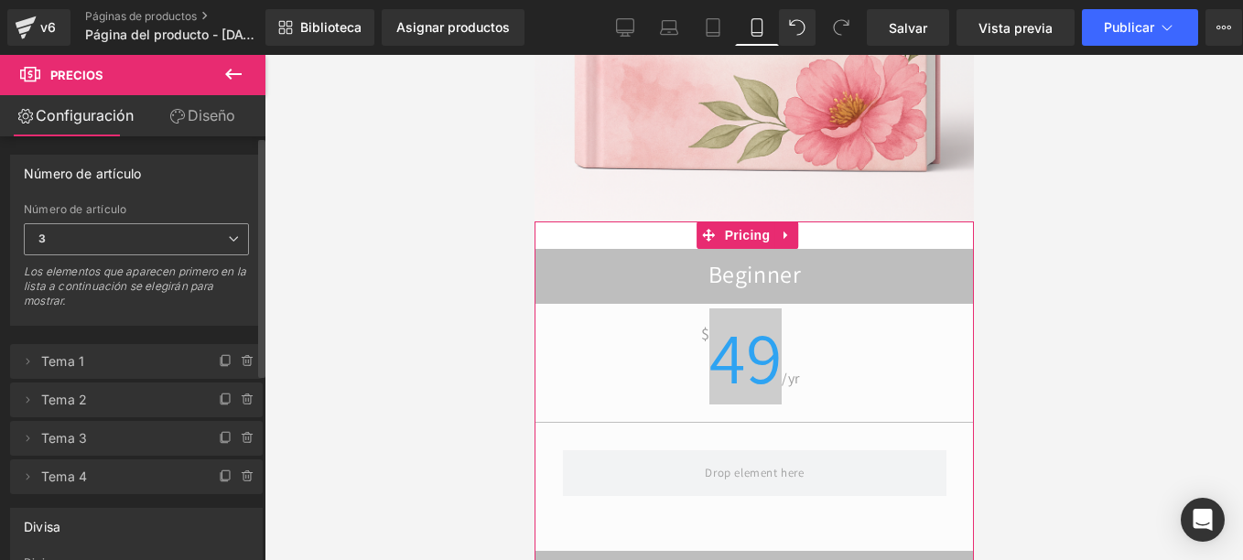
click at [60, 237] on span "3" at bounding box center [136, 239] width 225 height 32
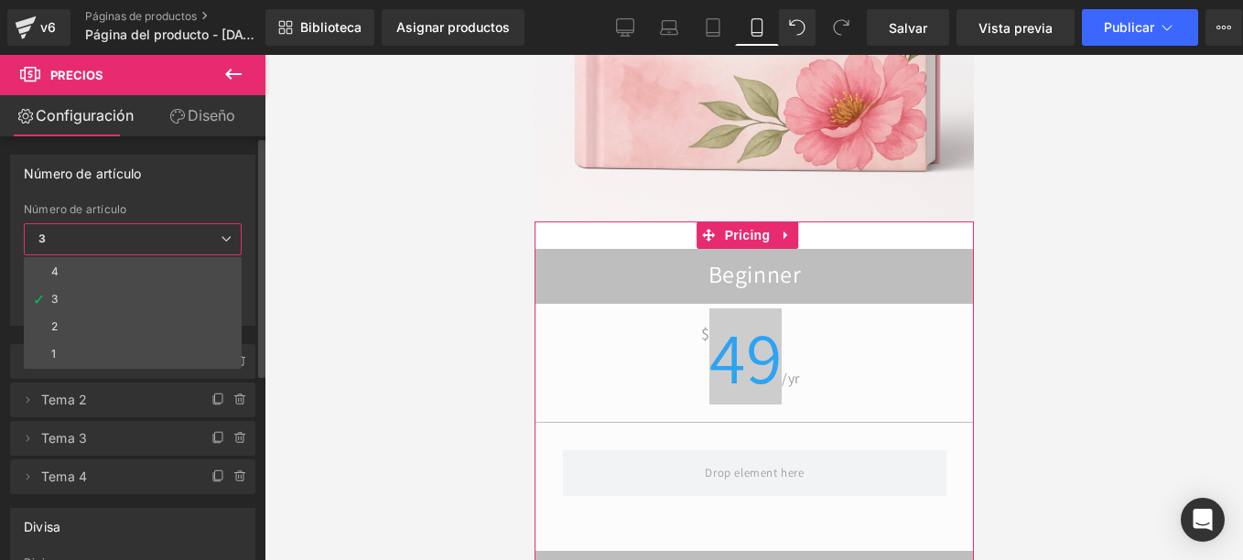
click at [232, 186] on div "Número de artículo" at bounding box center [132, 173] width 243 height 35
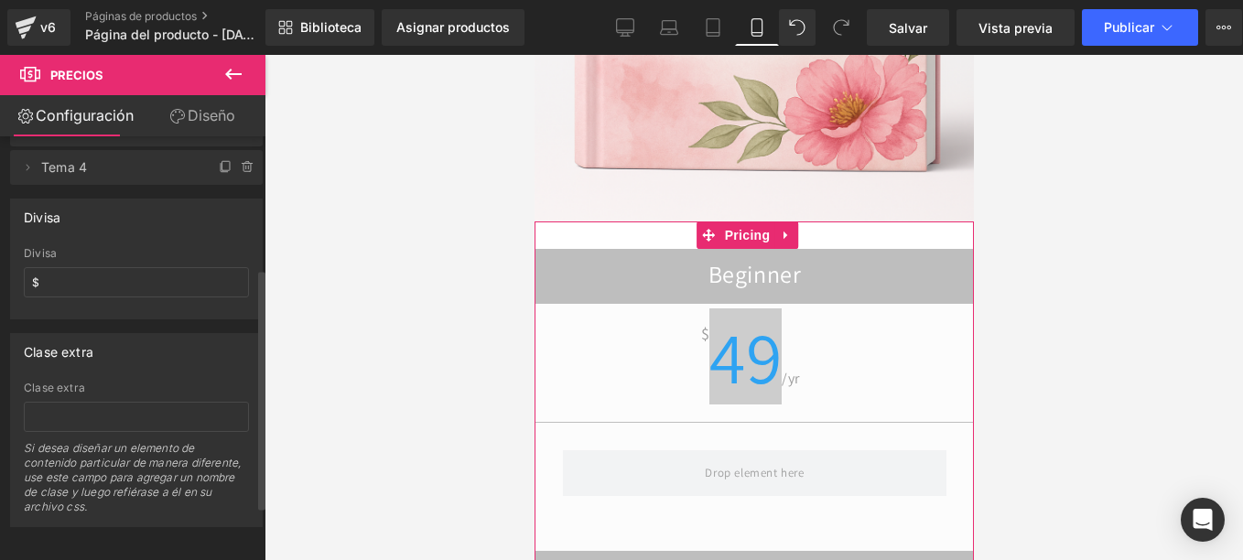
scroll to position [328, 0]
click at [78, 272] on input "$" at bounding box center [136, 278] width 225 height 30
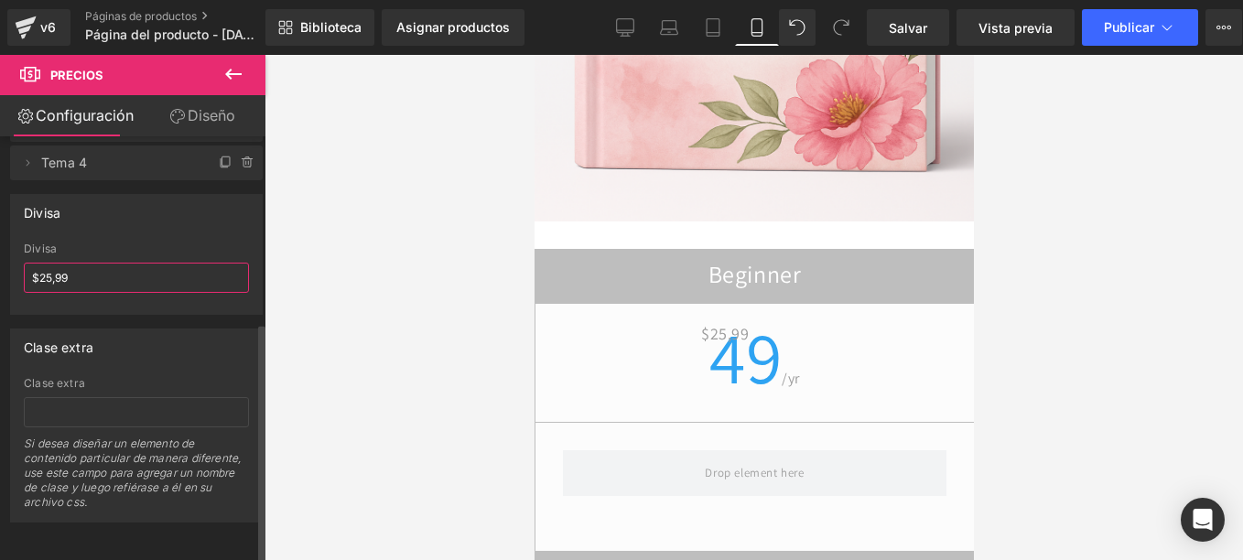
type input "$25,99"
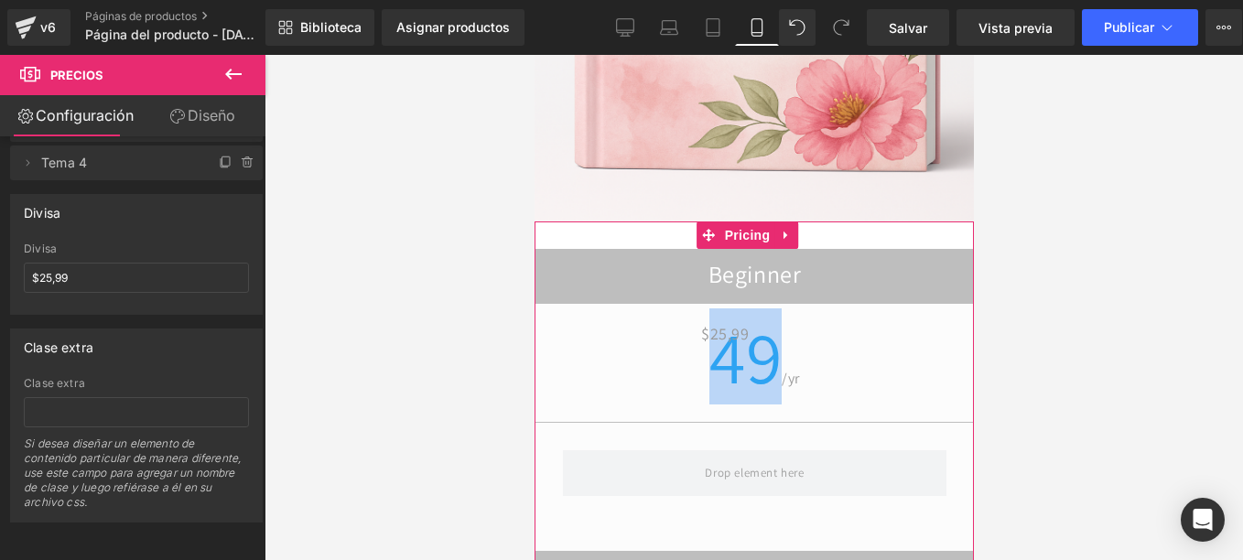
drag, startPoint x: 713, startPoint y: 281, endPoint x: 777, endPoint y: 283, distance: 64.1
click at [777, 308] on span "49" at bounding box center [744, 356] width 72 height 96
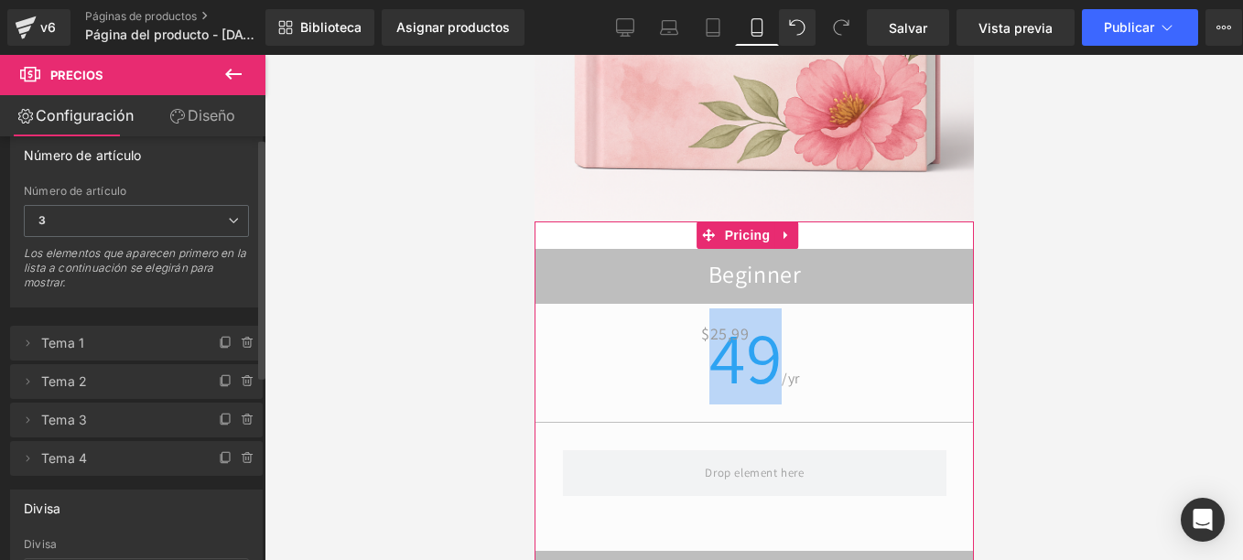
scroll to position [0, 0]
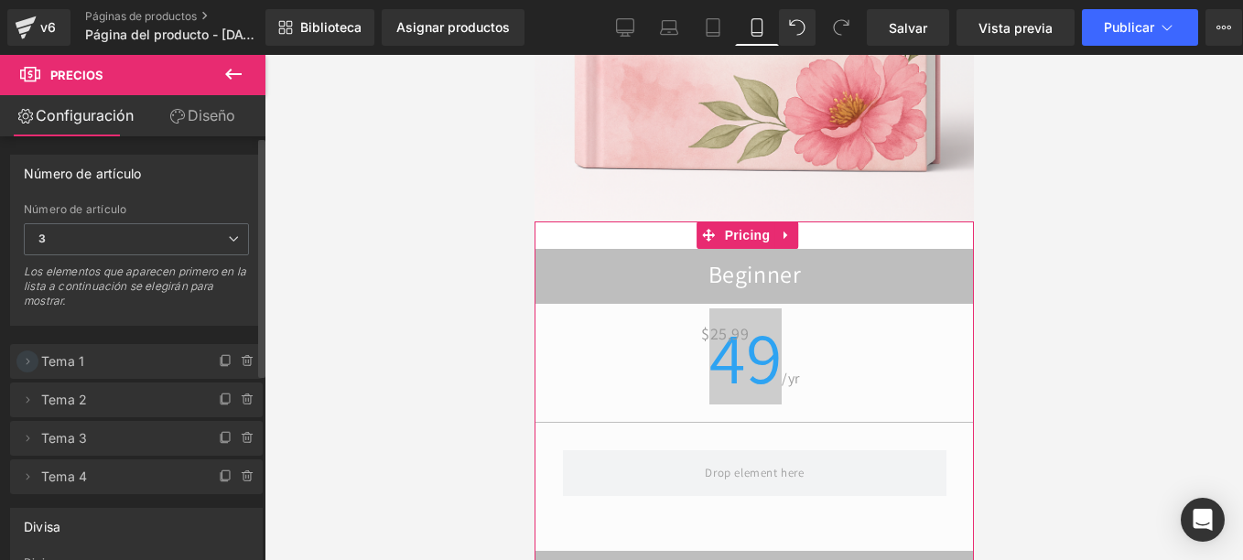
click at [32, 357] on icon at bounding box center [27, 361] width 15 height 15
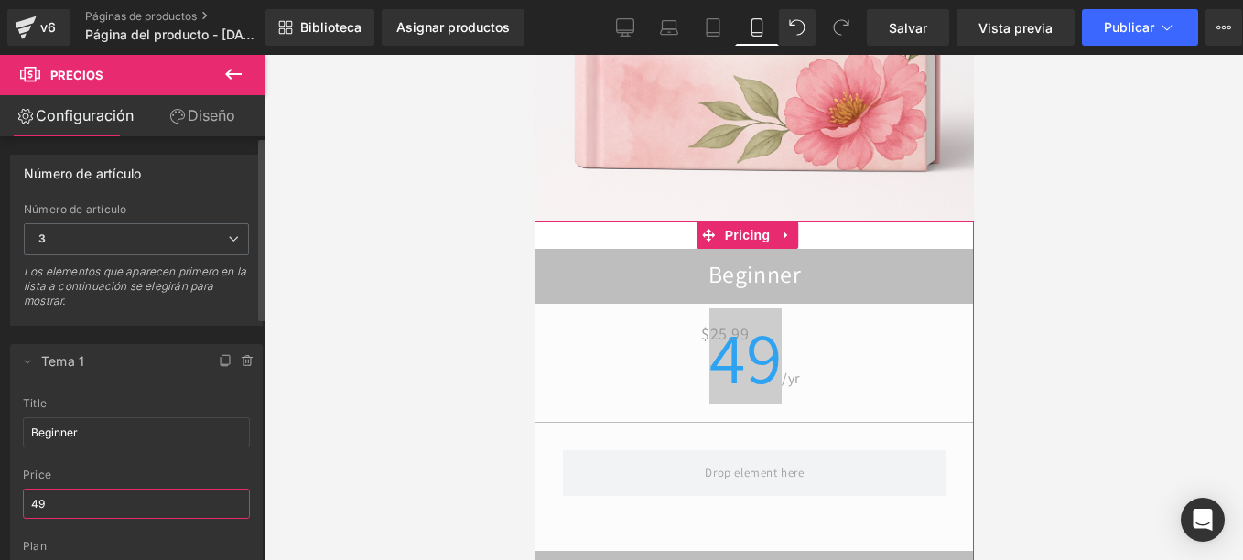
drag, startPoint x: 35, startPoint y: 493, endPoint x: 0, endPoint y: 514, distance: 40.6
click at [0, 500] on html "Pricing You are previewing how the will restyle your page. You can not edit Ele…" at bounding box center [621, 280] width 1243 height 560
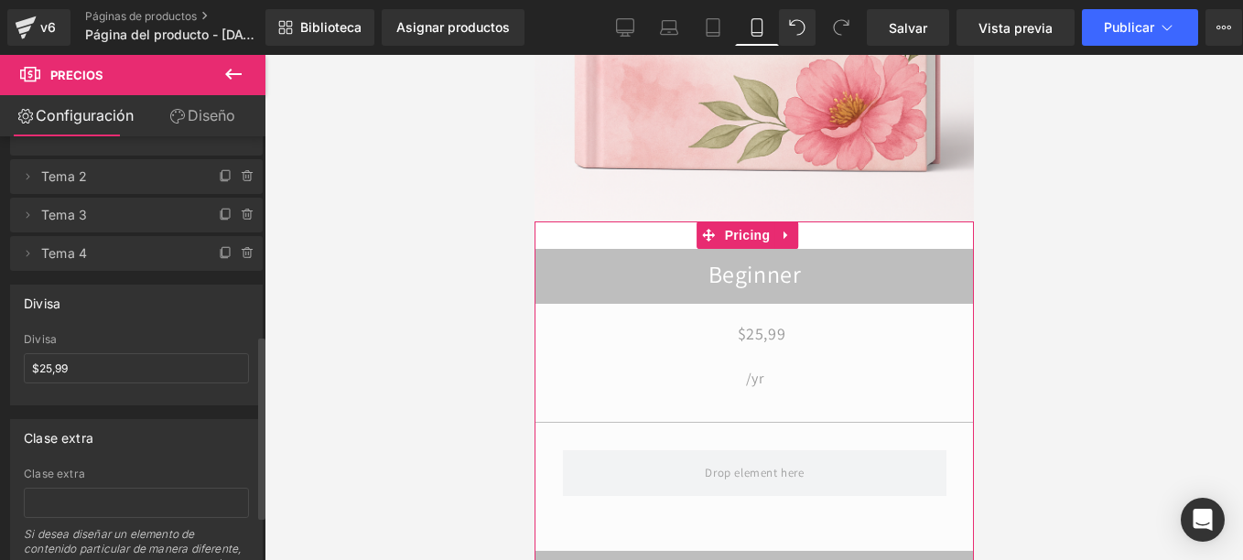
scroll to position [458, 0]
drag, startPoint x: 655, startPoint y: 294, endPoint x: 643, endPoint y: 295, distance: 11.9
click at [643, 319] on div "$25,99 /yr" at bounding box center [753, 370] width 438 height 103
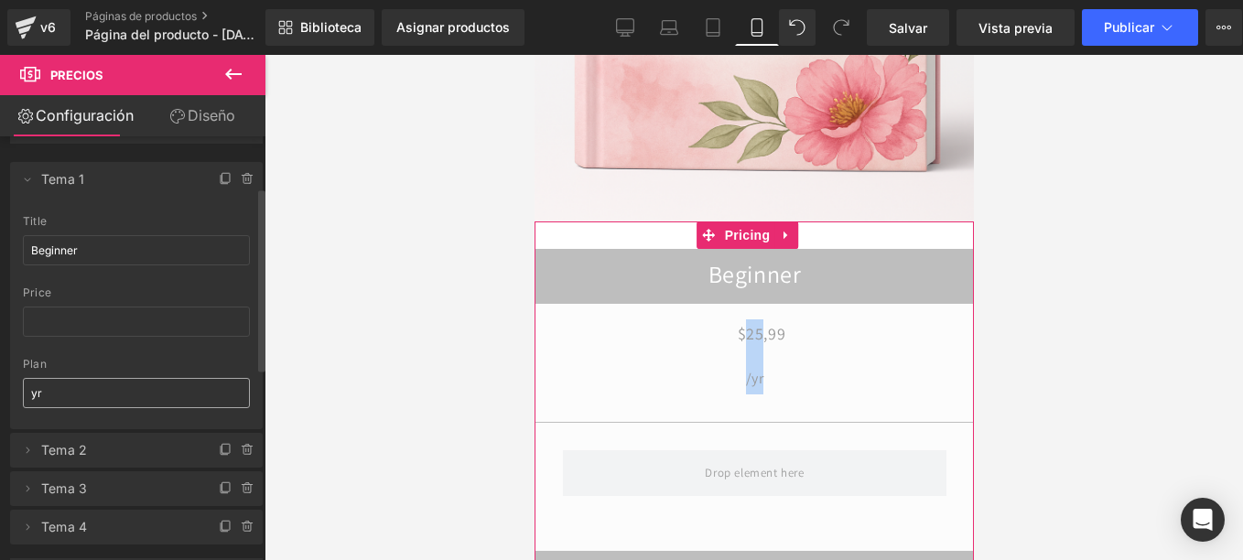
scroll to position [183, 0]
drag, startPoint x: 43, startPoint y: 390, endPoint x: 0, endPoint y: 409, distance: 47.1
click at [0, 391] on html "Pricing You are previewing how the will restyle your page. You can not edit Ele…" at bounding box center [621, 280] width 1243 height 560
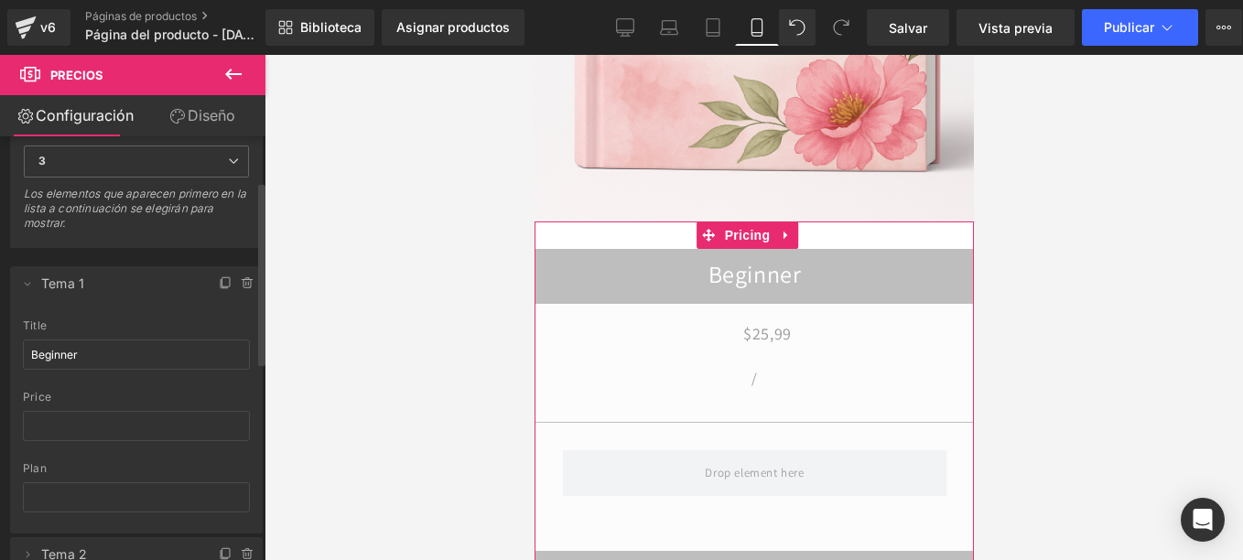
scroll to position [0, 0]
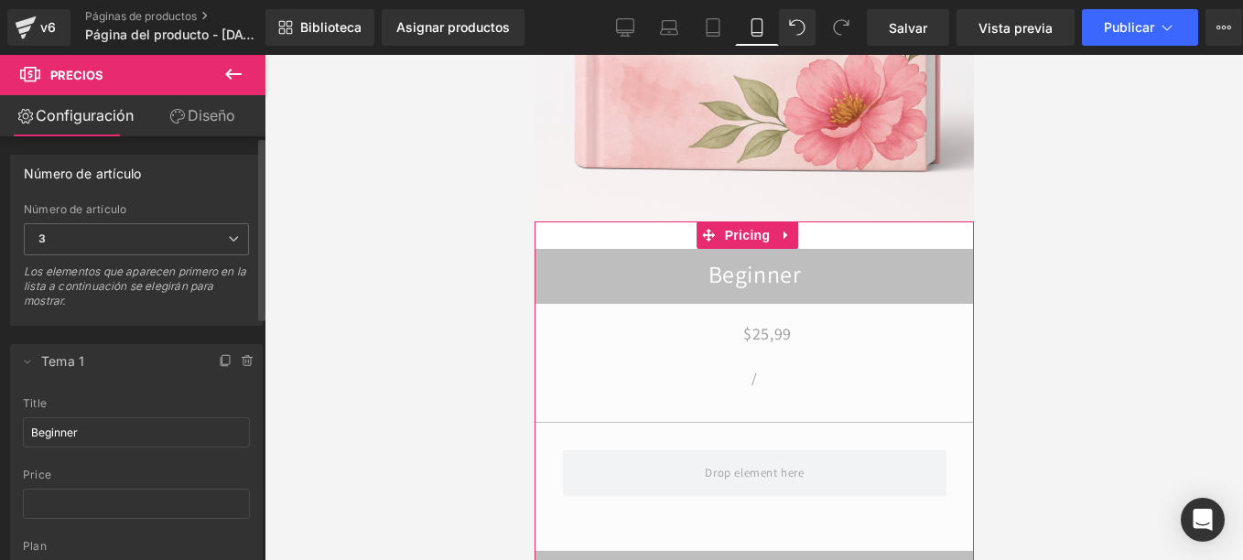
click at [247, 362] on icon at bounding box center [248, 361] width 15 height 15
click at [226, 363] on button "Borrar" at bounding box center [228, 362] width 59 height 24
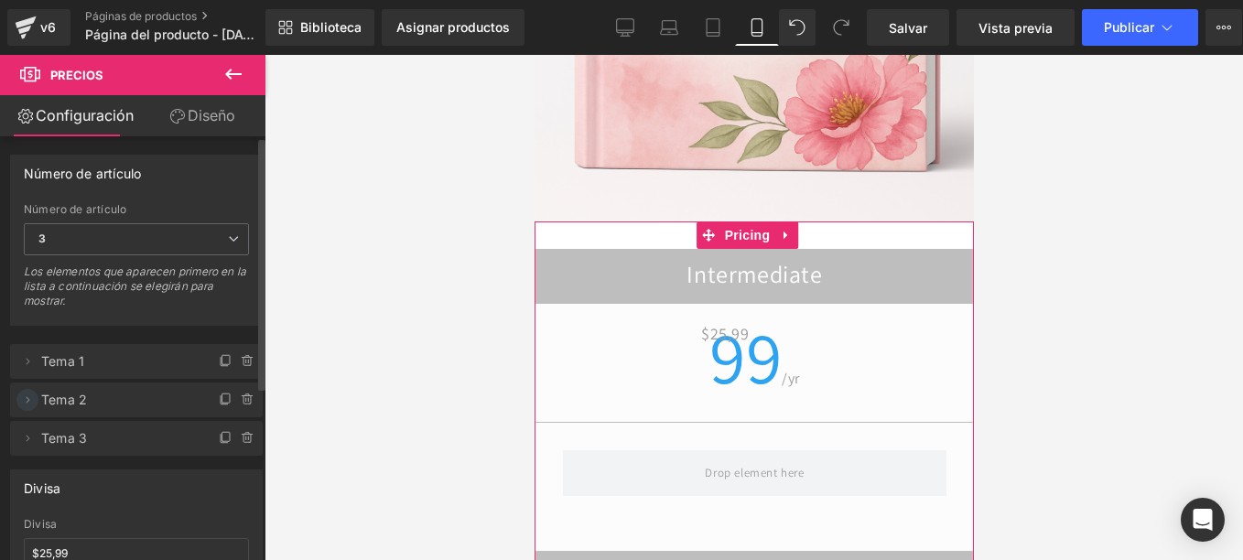
click at [29, 395] on icon at bounding box center [27, 400] width 15 height 15
click at [246, 362] on icon at bounding box center [246, 362] width 0 height 4
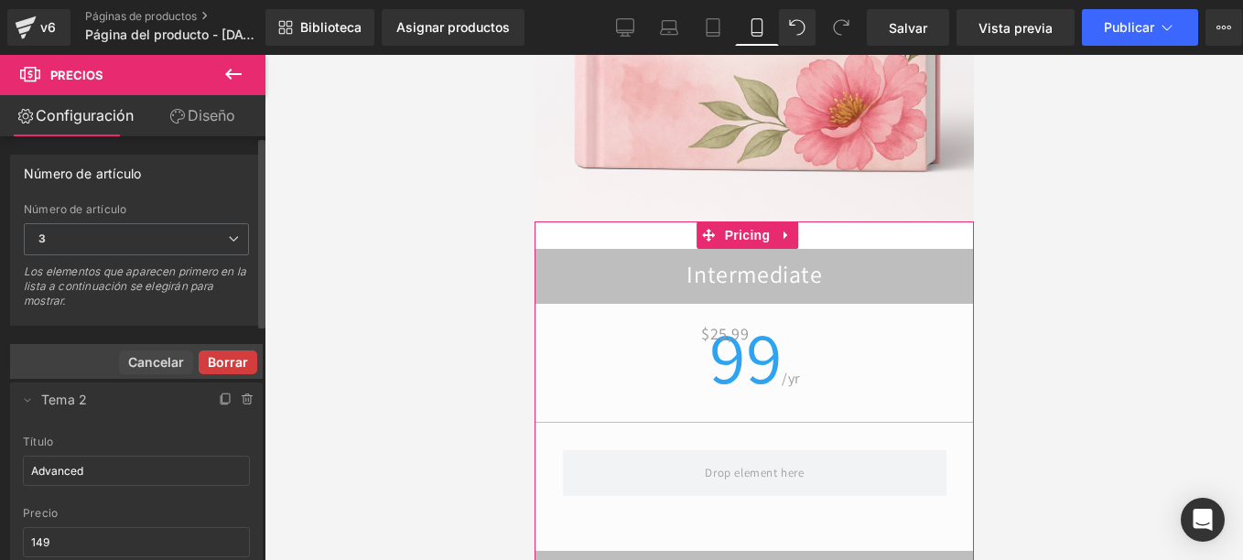
click at [232, 361] on button "Borrar" at bounding box center [228, 362] width 59 height 24
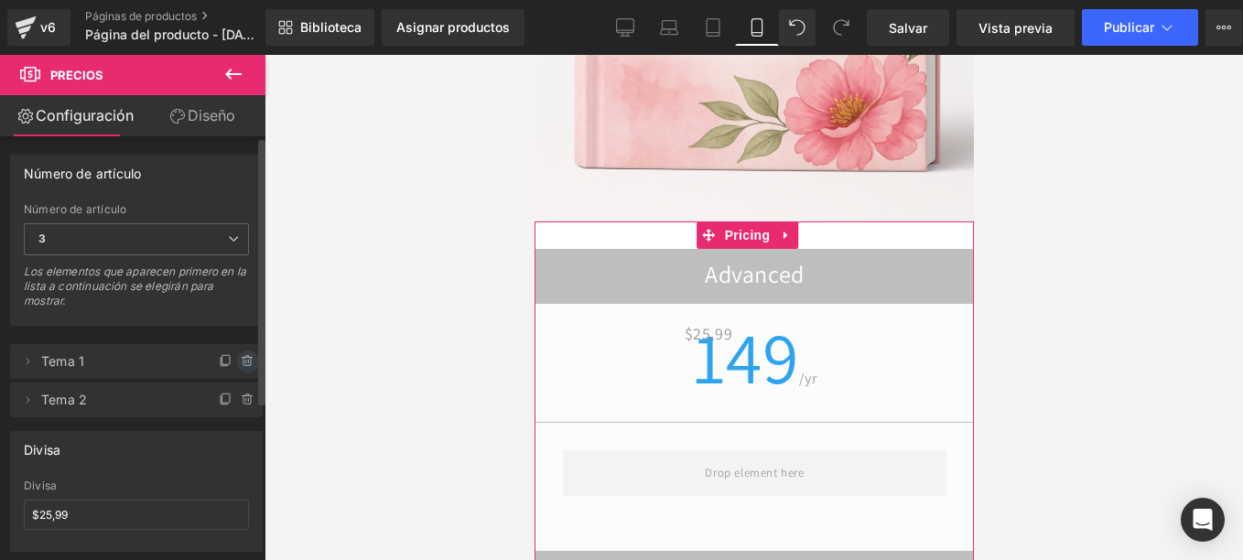
click at [242, 360] on icon at bounding box center [248, 361] width 15 height 15
click at [239, 360] on button "Borrar" at bounding box center [228, 362] width 59 height 24
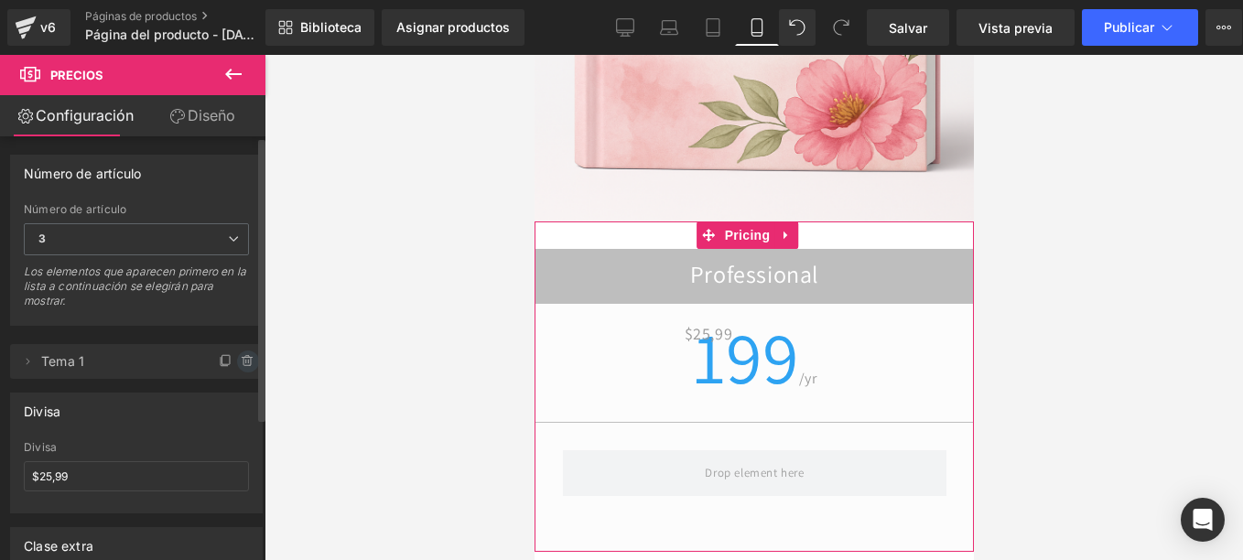
click at [242, 360] on icon at bounding box center [248, 361] width 15 height 15
click at [242, 360] on button "Borrar" at bounding box center [228, 362] width 59 height 24
click at [27, 352] on span at bounding box center [27, 361] width 22 height 22
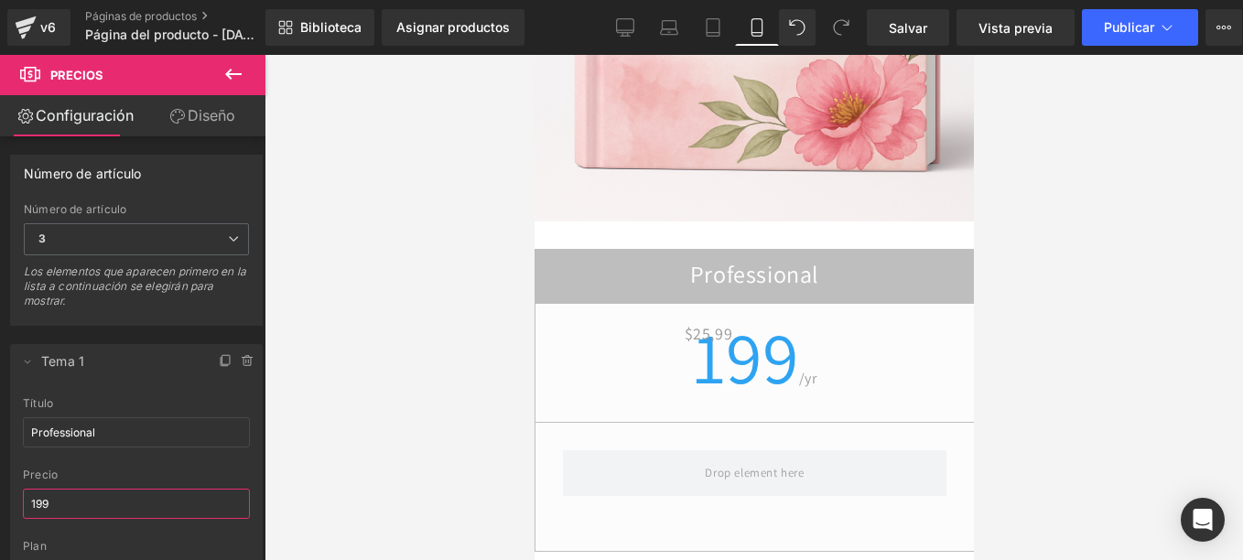
drag, startPoint x: 111, startPoint y: 494, endPoint x: -4, endPoint y: 493, distance: 114.4
click at [0, 493] on html "Pricing You are previewing how the will restyle your page. You can not edit Ele…" at bounding box center [621, 280] width 1243 height 560
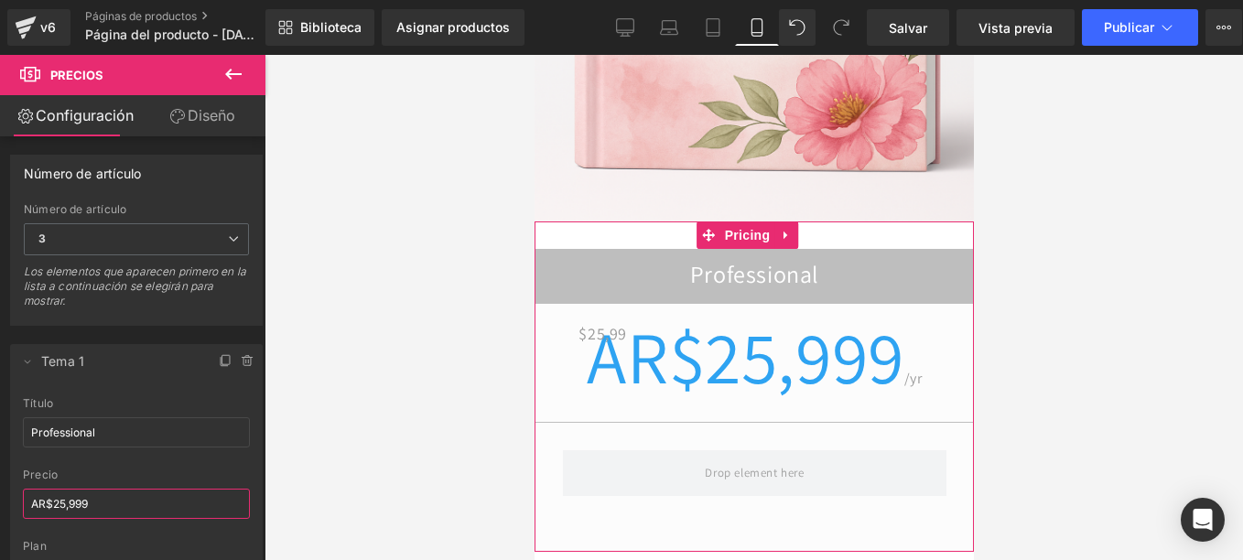
type input "AR$25,999"
drag, startPoint x: 924, startPoint y: 295, endPoint x: 961, endPoint y: 287, distance: 37.3
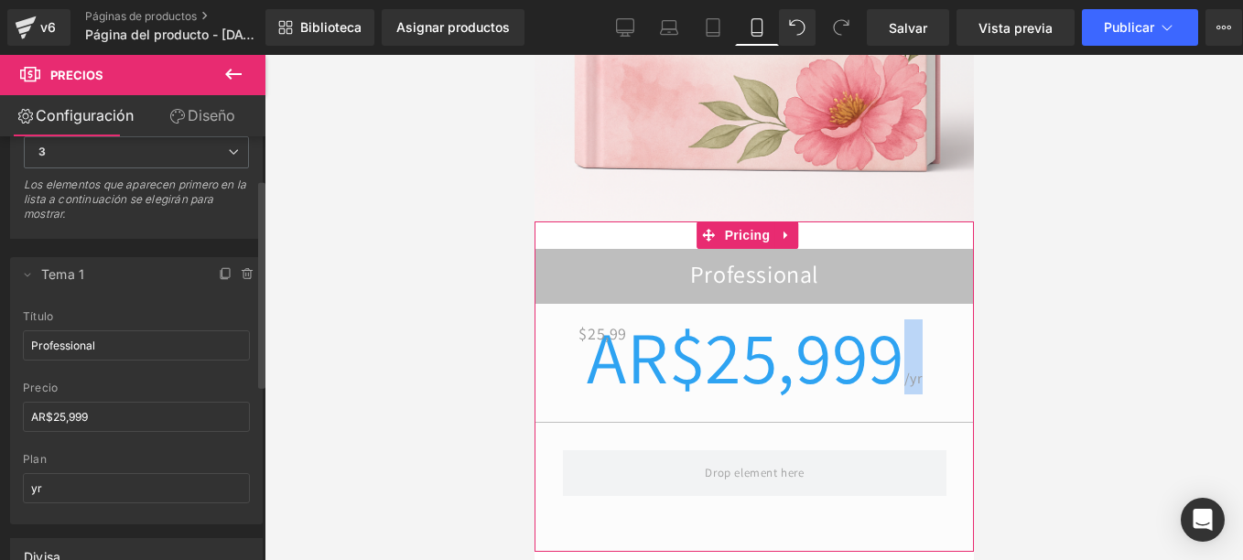
scroll to position [92, 0]
drag, startPoint x: 59, startPoint y: 481, endPoint x: -4, endPoint y: 479, distance: 62.3
click at [0, 479] on html "Pricing You are previewing how the will restyle your page. You can not edit Ele…" at bounding box center [621, 280] width 1243 height 560
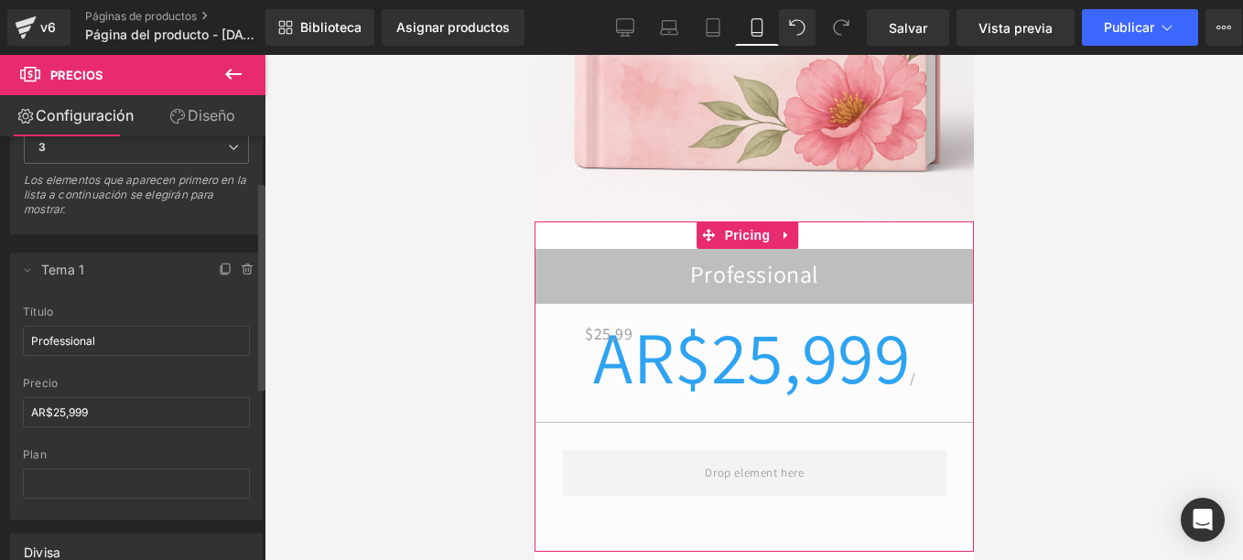
click at [915, 369] on span "/" at bounding box center [912, 378] width 6 height 19
click at [584, 319] on span "$25,99" at bounding box center [608, 333] width 48 height 29
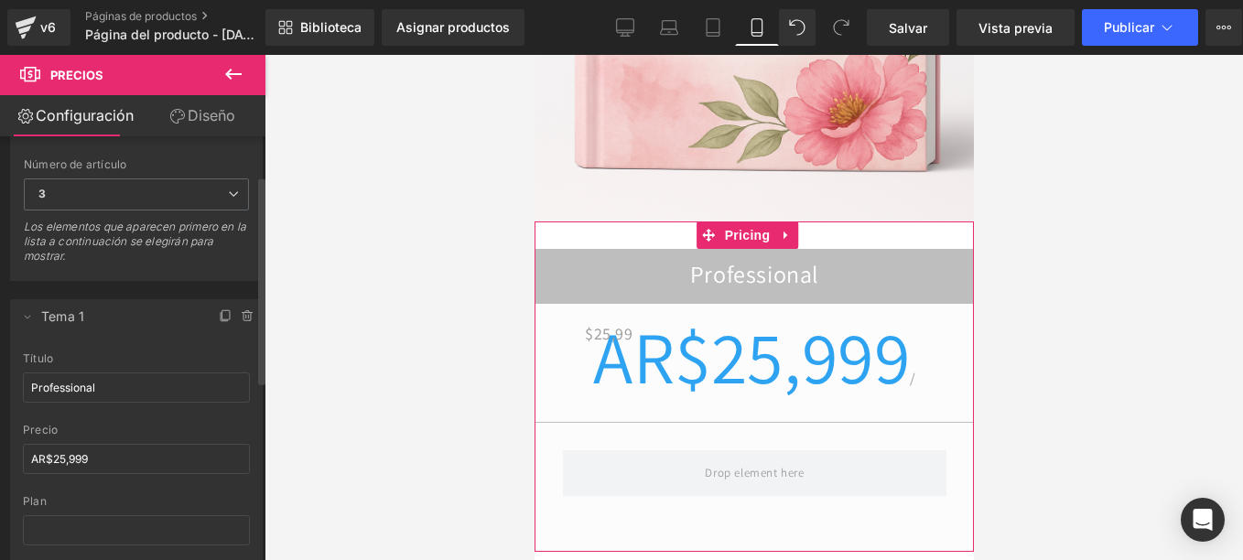
scroll to position [0, 0]
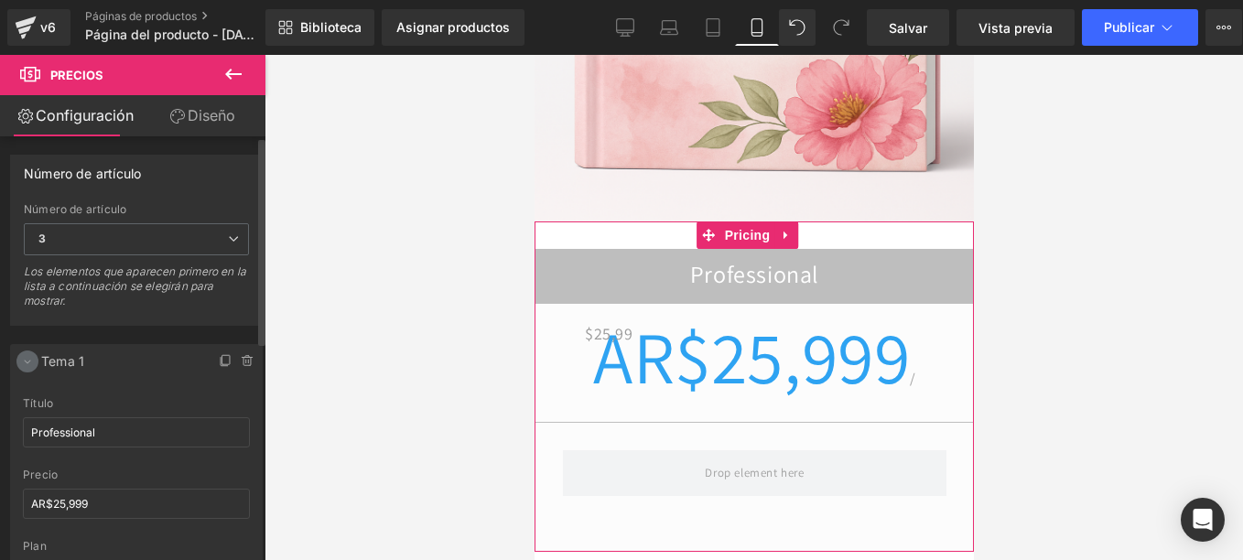
click at [25, 362] on icon at bounding box center [27, 361] width 15 height 15
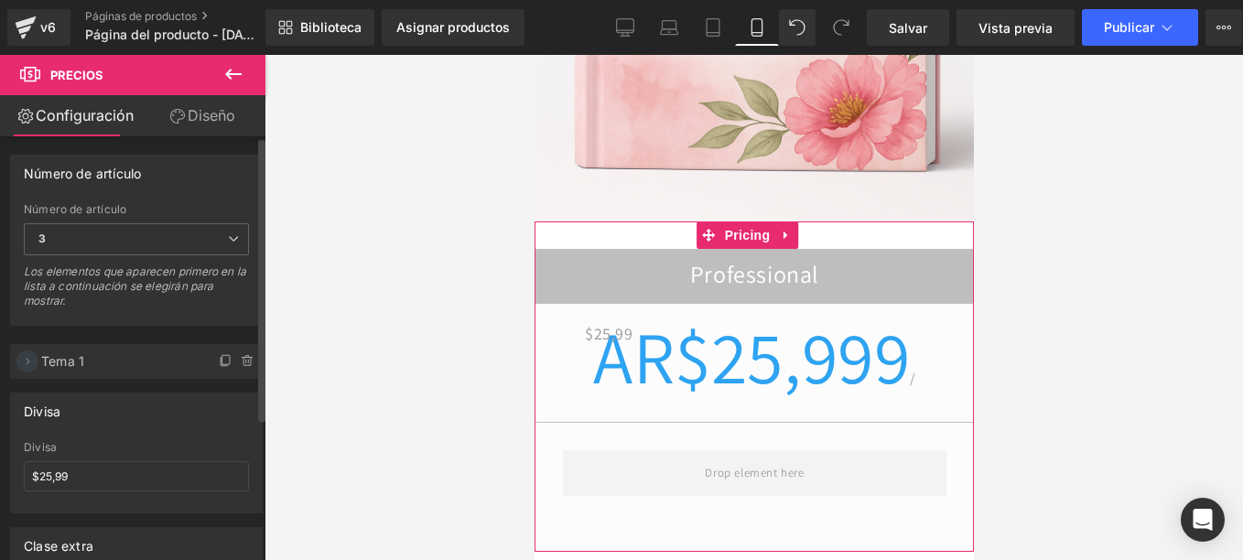
click at [33, 361] on icon at bounding box center [27, 361] width 15 height 15
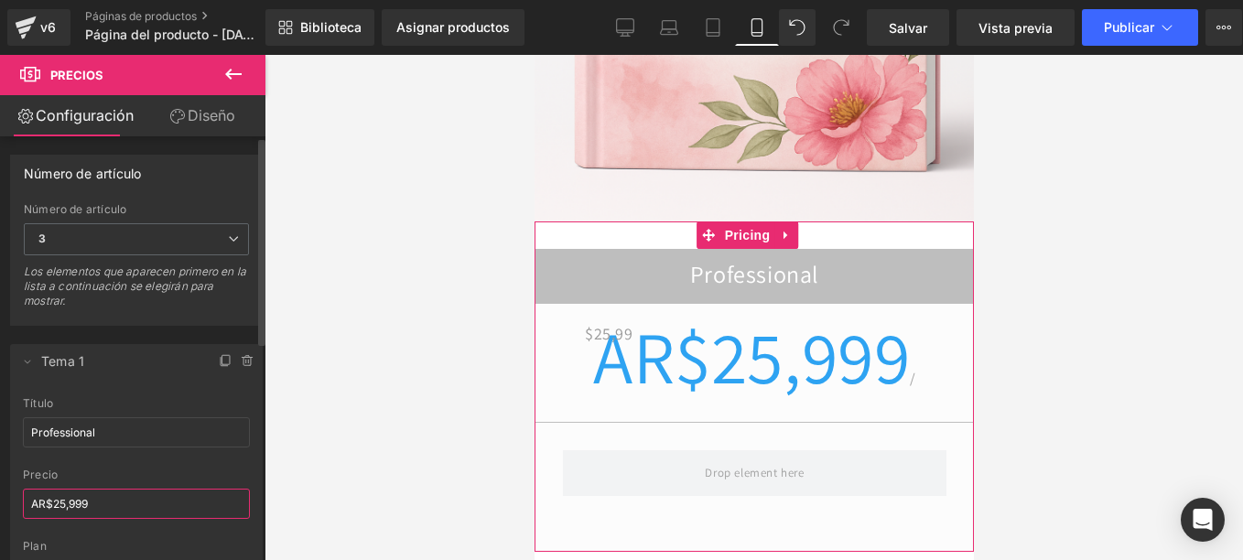
drag, startPoint x: 124, startPoint y: 503, endPoint x: 10, endPoint y: 497, distance: 113.7
click at [10, 497] on div "Professional título Professional AR$25,999 precio AR$25,999 plan" at bounding box center [136, 504] width 253 height 214
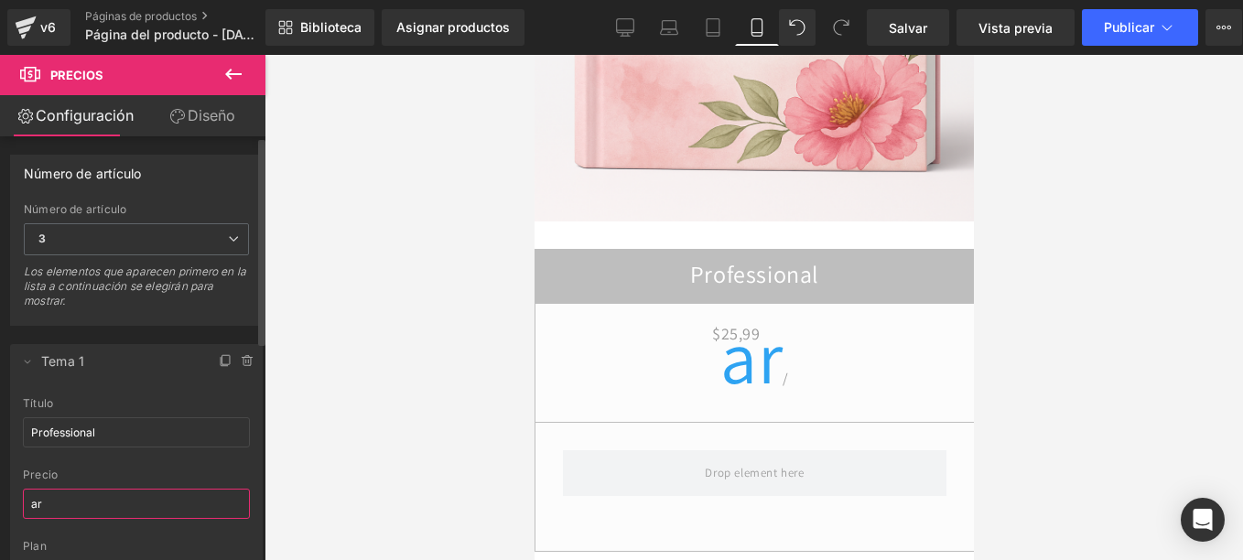
type input "a"
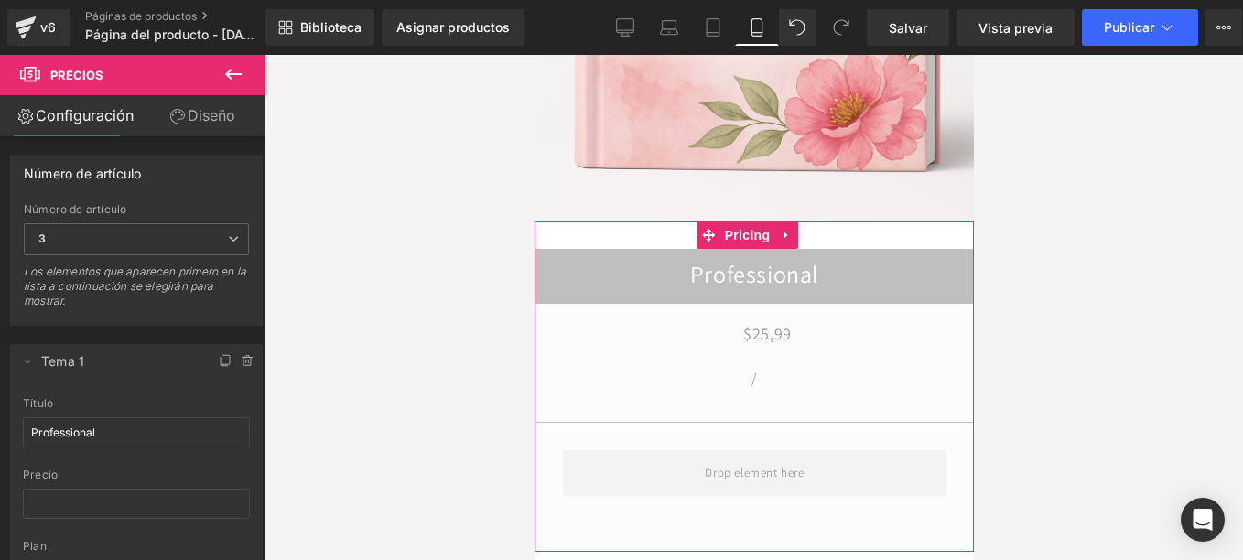
click at [749, 319] on span "$25,99" at bounding box center [766, 333] width 48 height 29
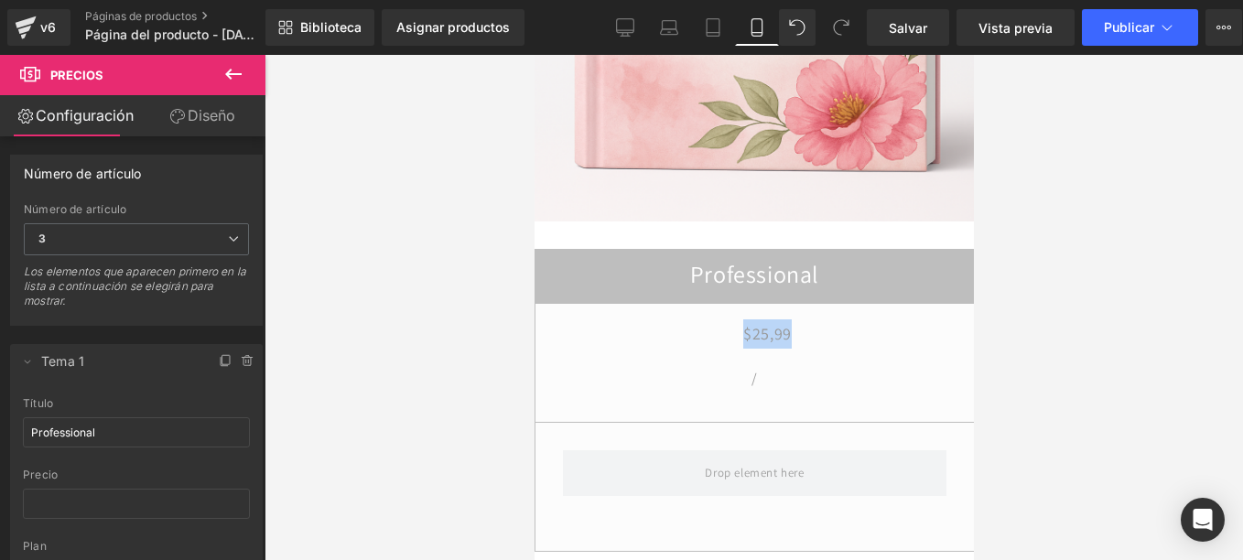
click at [749, 319] on span "$25,99" at bounding box center [766, 333] width 48 height 29
drag, startPoint x: 113, startPoint y: 432, endPoint x: -4, endPoint y: 421, distance: 117.6
click at [0, 421] on html "Pricing You are previewing how the will restyle your page. You can not edit Ele…" at bounding box center [621, 280] width 1243 height 560
type input "a"
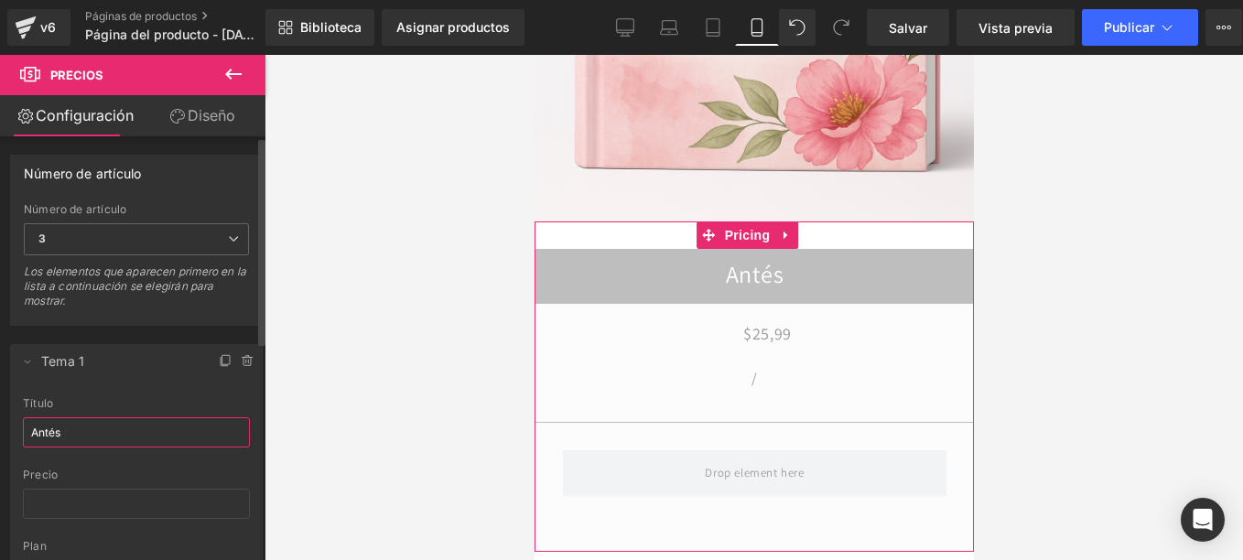
type input "Antés"
click at [68, 521] on div "precio" at bounding box center [136, 504] width 227 height 71
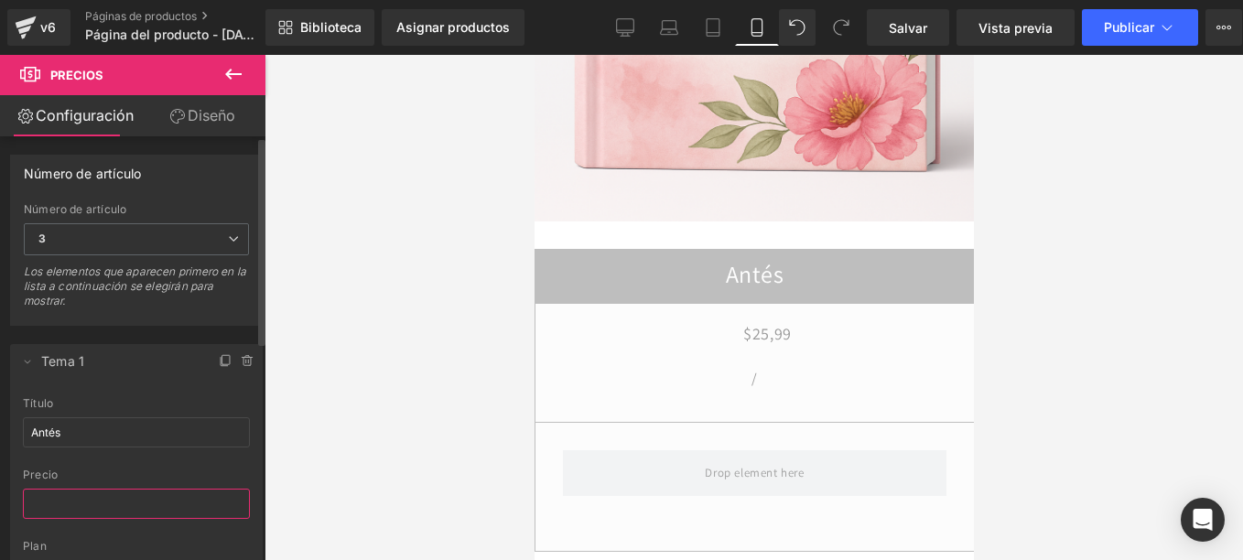
click at [76, 504] on input "text" at bounding box center [136, 504] width 227 height 30
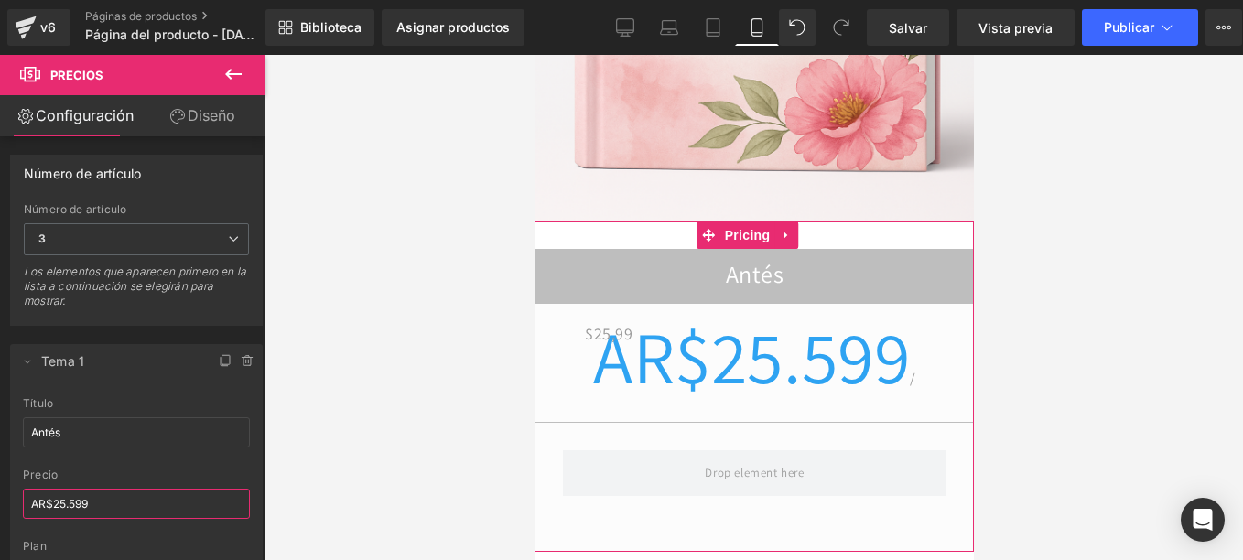
type input "AR$25.599"
click at [584, 319] on span "$25,99" at bounding box center [608, 333] width 48 height 29
drag, startPoint x: 557, startPoint y: 253, endPoint x: 568, endPoint y: 223, distance: 31.3
click at [561, 249] on div "Antés $25,99 AR$25.599 /" at bounding box center [753, 400] width 440 height 303
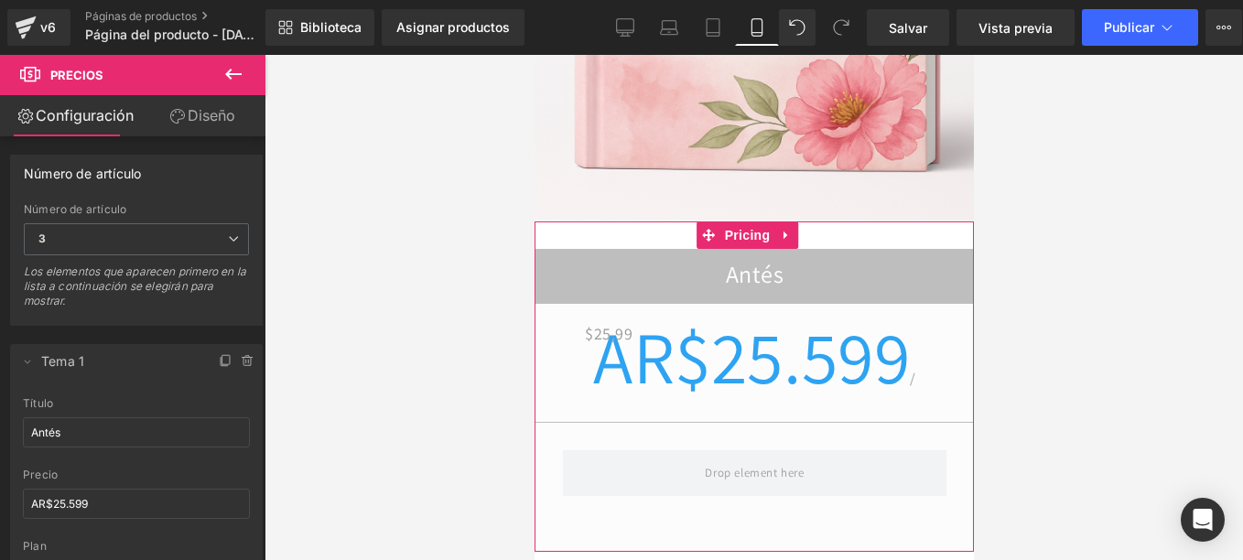
click at [584, 319] on span "$25,99" at bounding box center [608, 333] width 48 height 29
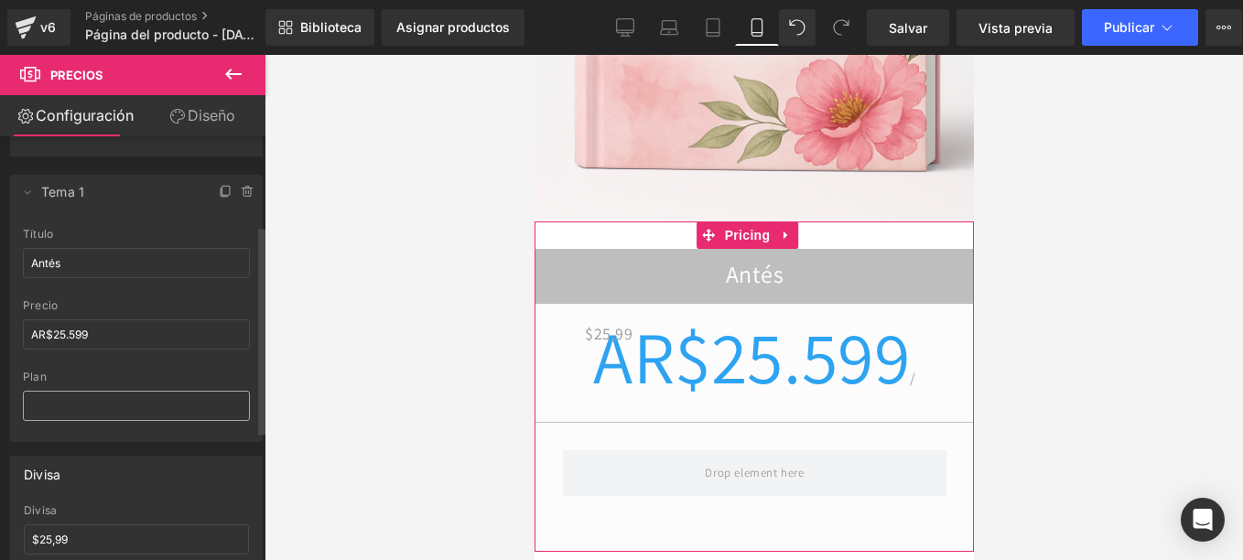
scroll to position [183, 0]
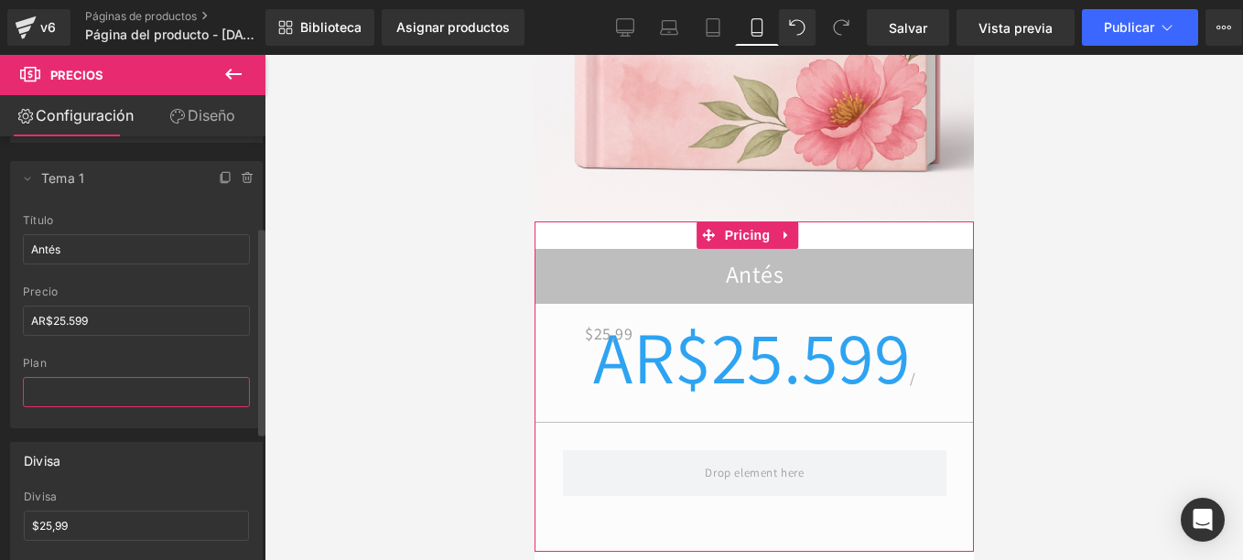
click at [90, 389] on input "text" at bounding box center [136, 392] width 227 height 30
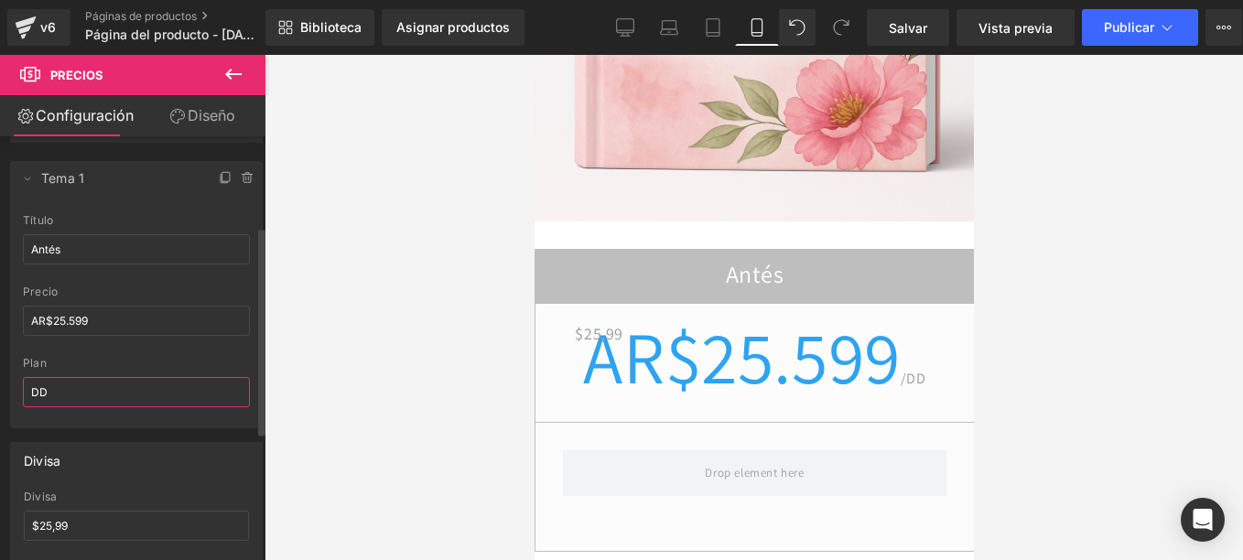
type input "D"
type input "S"
type input "´"
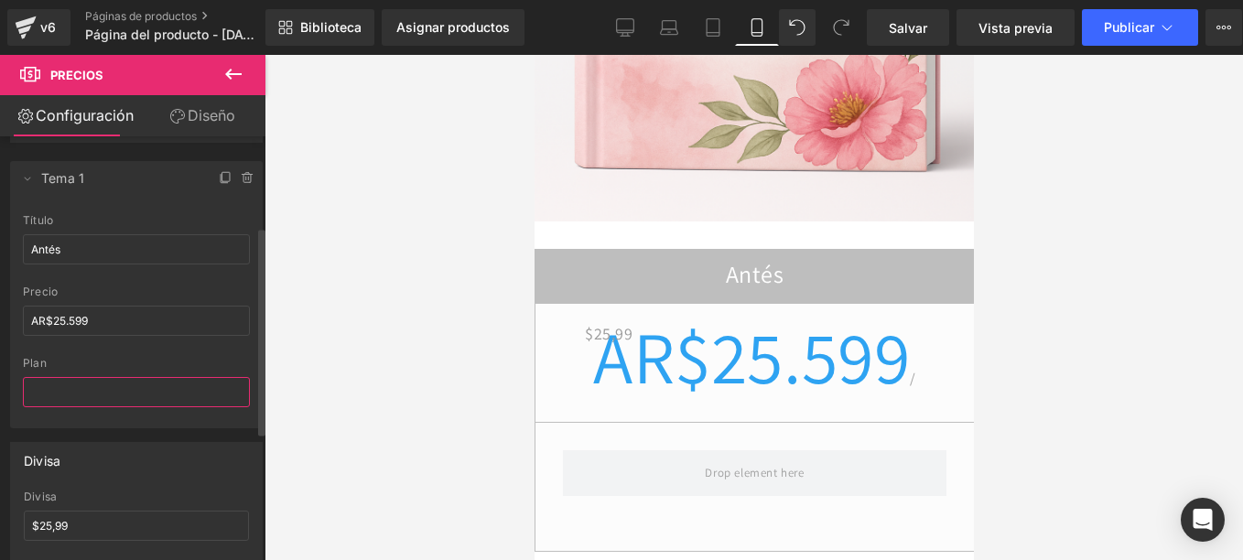
type input "S"
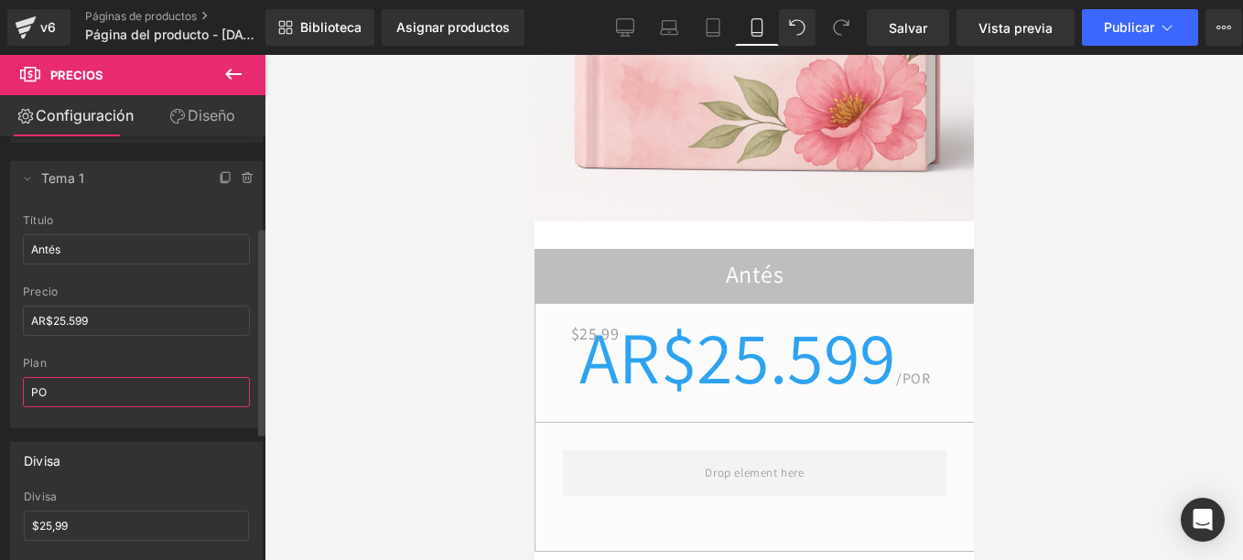
type input "P"
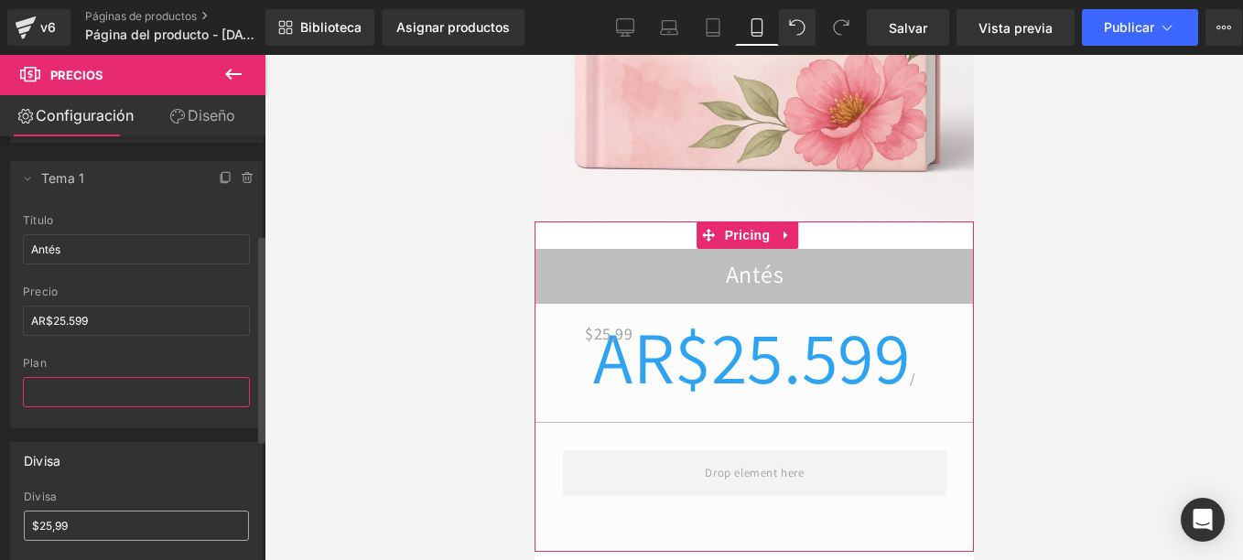
scroll to position [366, 0]
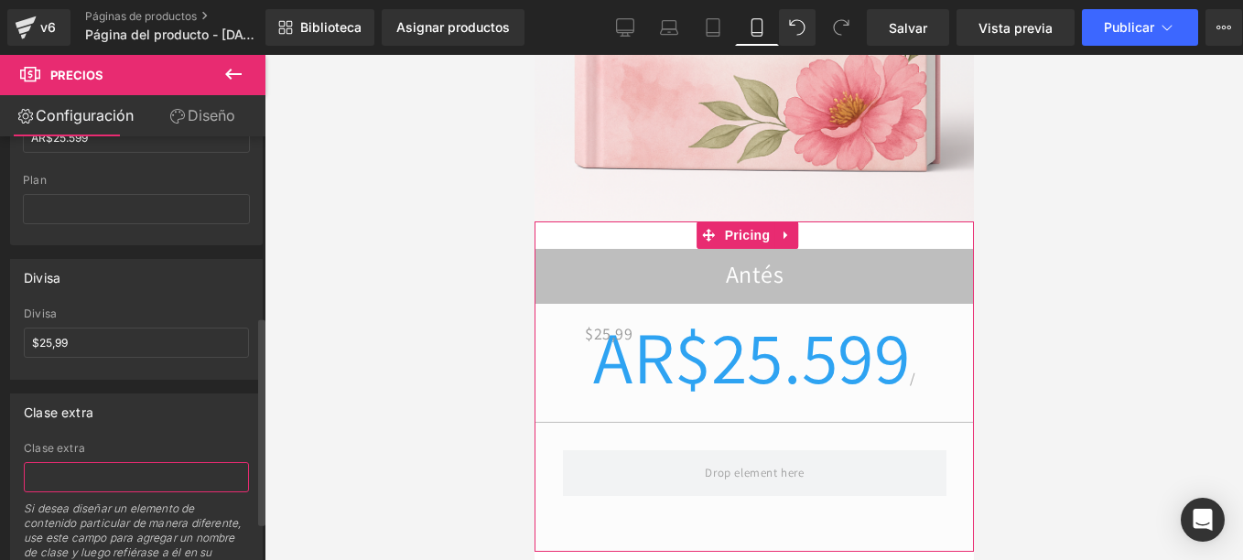
click at [85, 464] on input "text" at bounding box center [136, 477] width 225 height 30
click at [584, 319] on span "$25,99" at bounding box center [608, 333] width 48 height 29
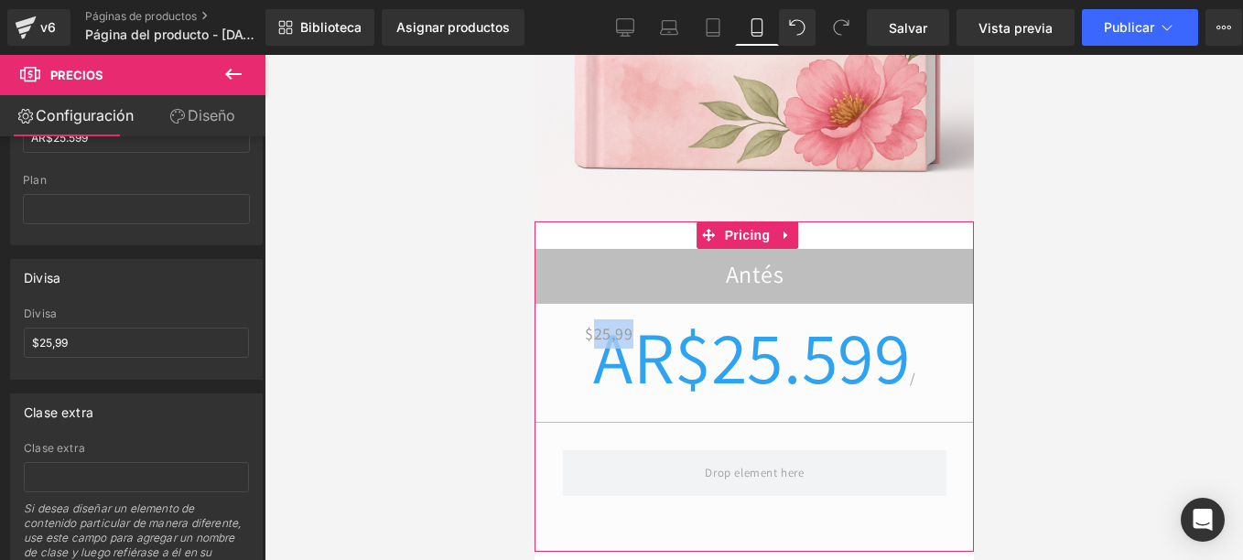
click at [584, 319] on span "$25,99" at bounding box center [608, 333] width 48 height 29
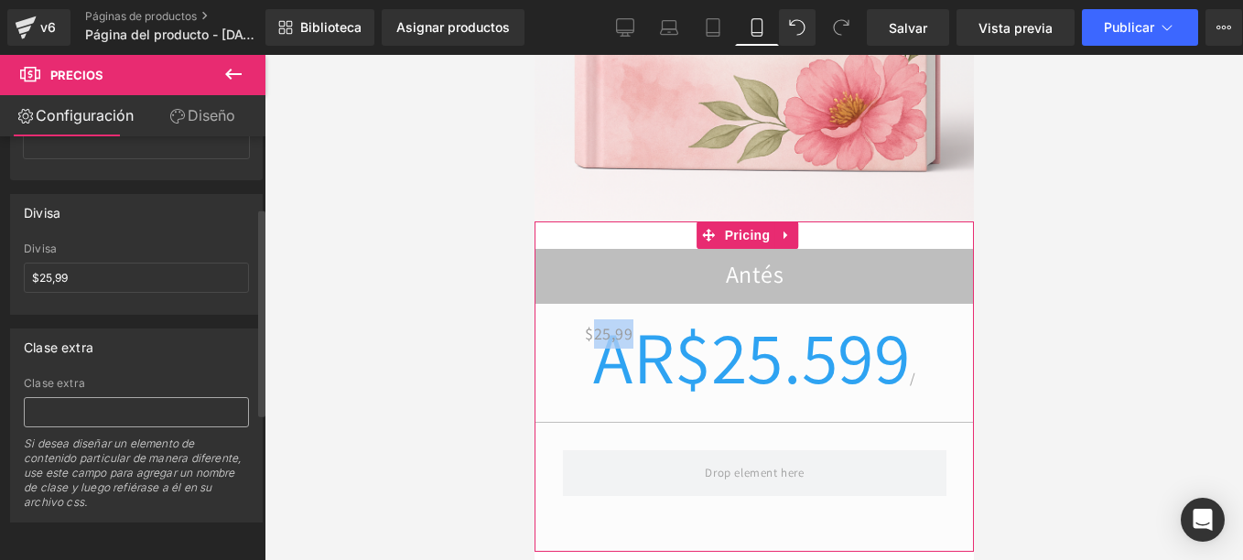
scroll to position [0, 0]
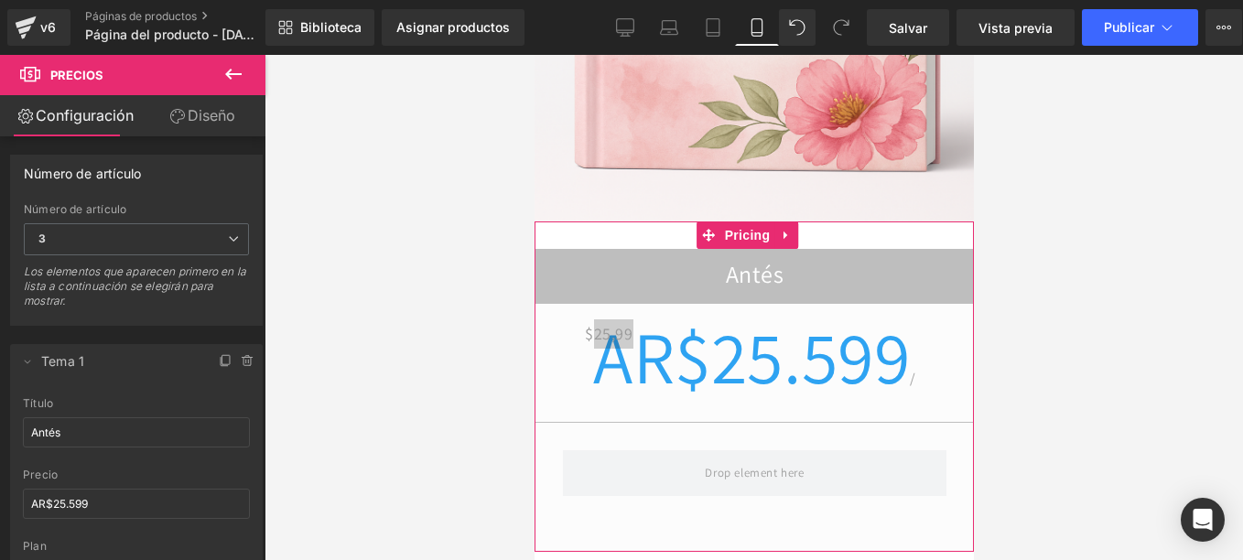
click at [216, 109] on font "Diseño" at bounding box center [212, 115] width 48 height 18
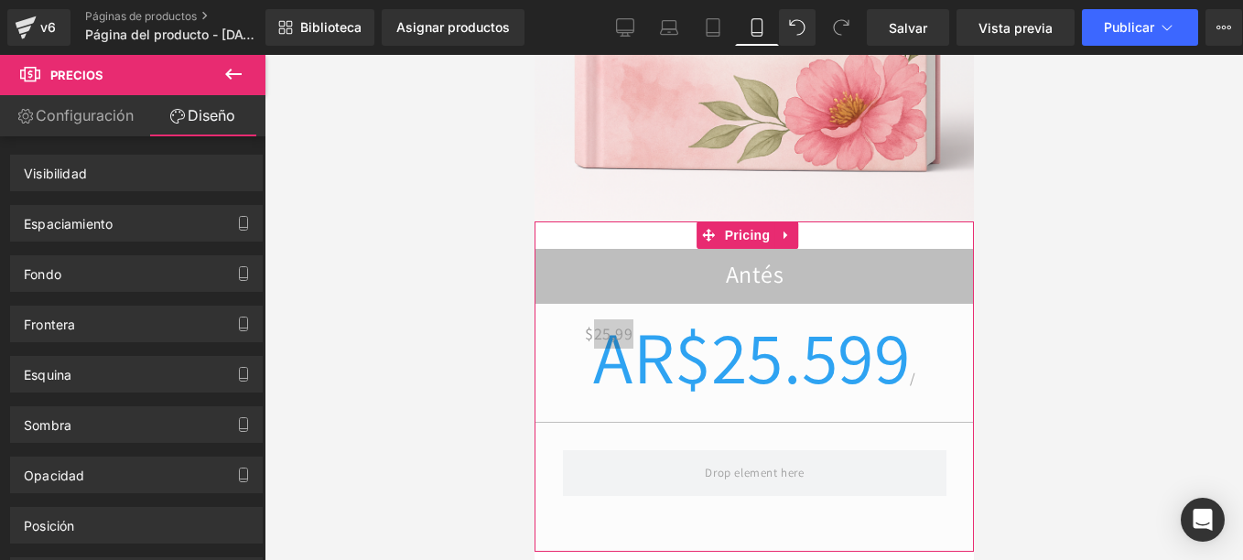
click at [121, 102] on link "Configuración" at bounding box center [66, 115] width 133 height 41
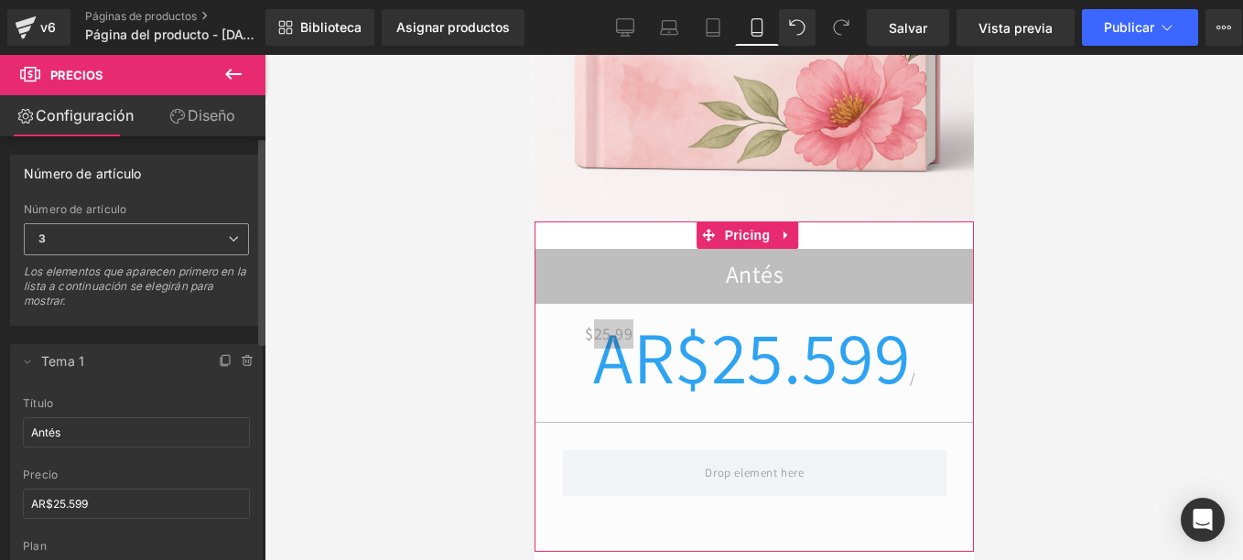
click at [125, 231] on span "3" at bounding box center [136, 239] width 225 height 32
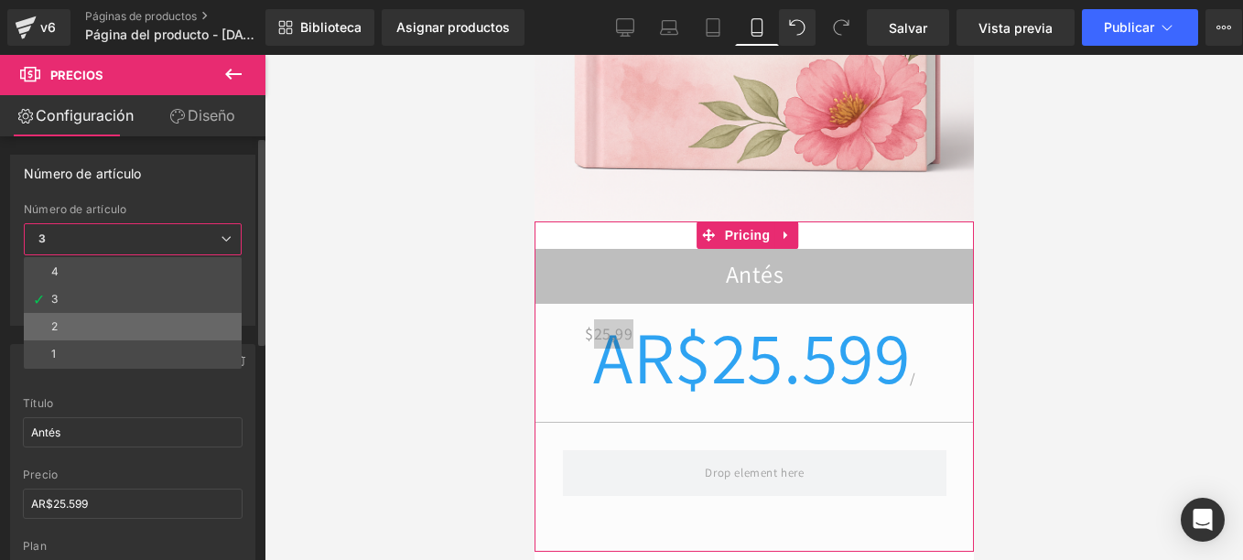
click at [70, 330] on li "2" at bounding box center [133, 326] width 218 height 27
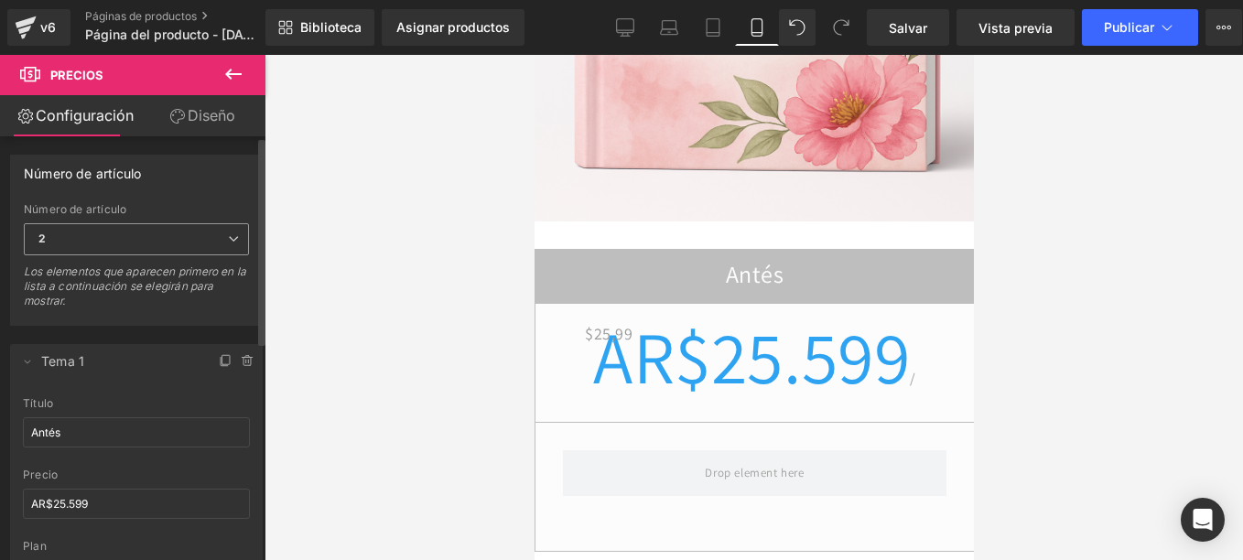
click at [74, 238] on span "2" at bounding box center [136, 239] width 225 height 32
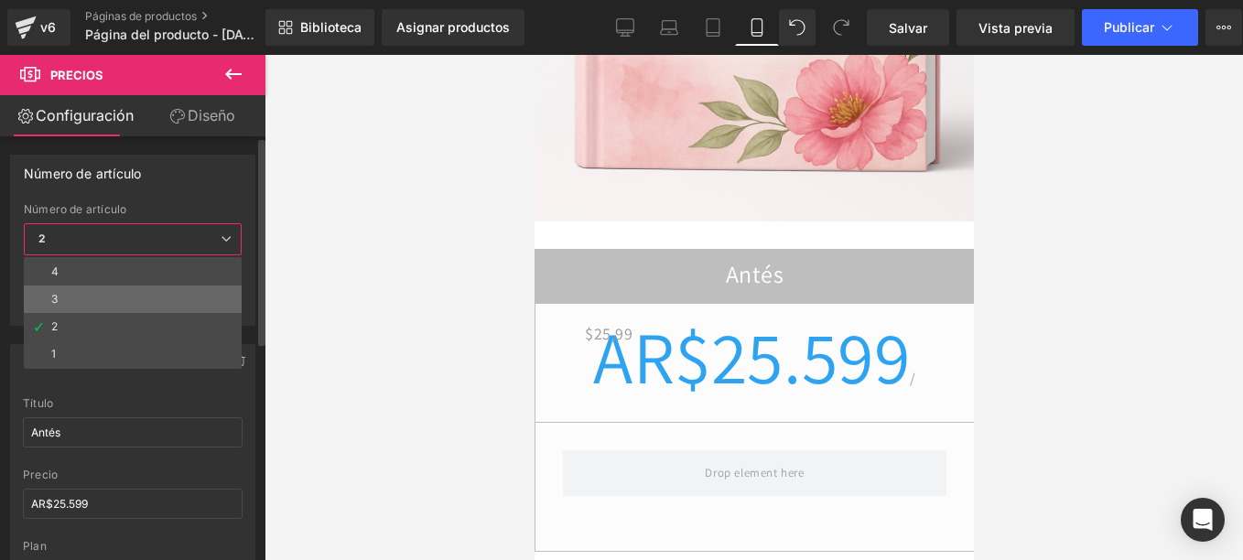
click at [58, 299] on div "3" at bounding box center [54, 299] width 6 height 13
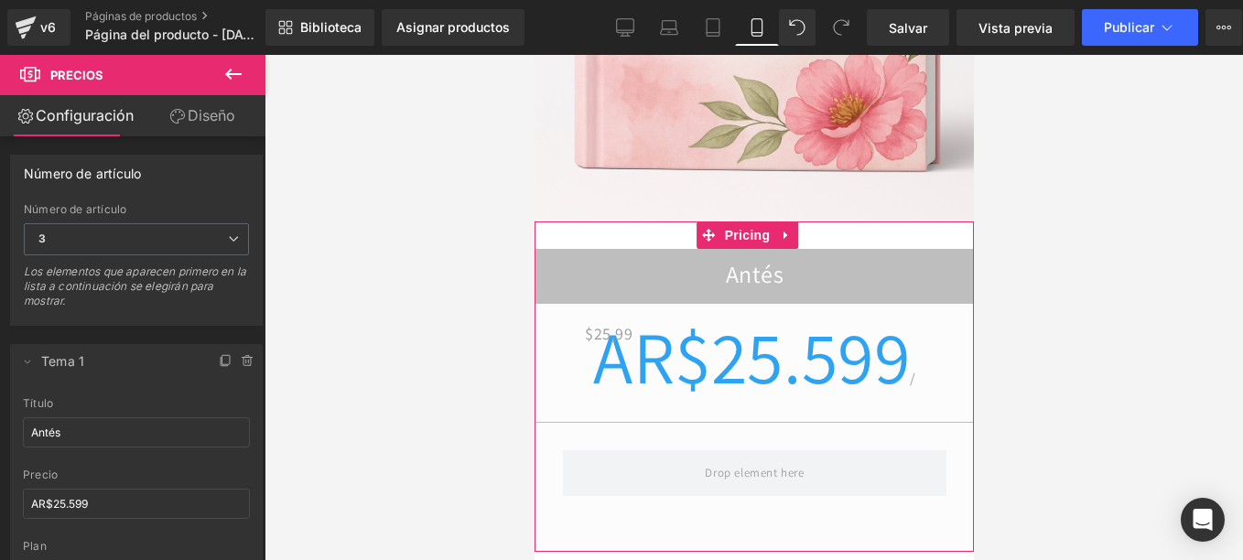
click at [584, 319] on span "$25,99" at bounding box center [608, 333] width 48 height 29
click at [219, 361] on icon at bounding box center [226, 361] width 15 height 15
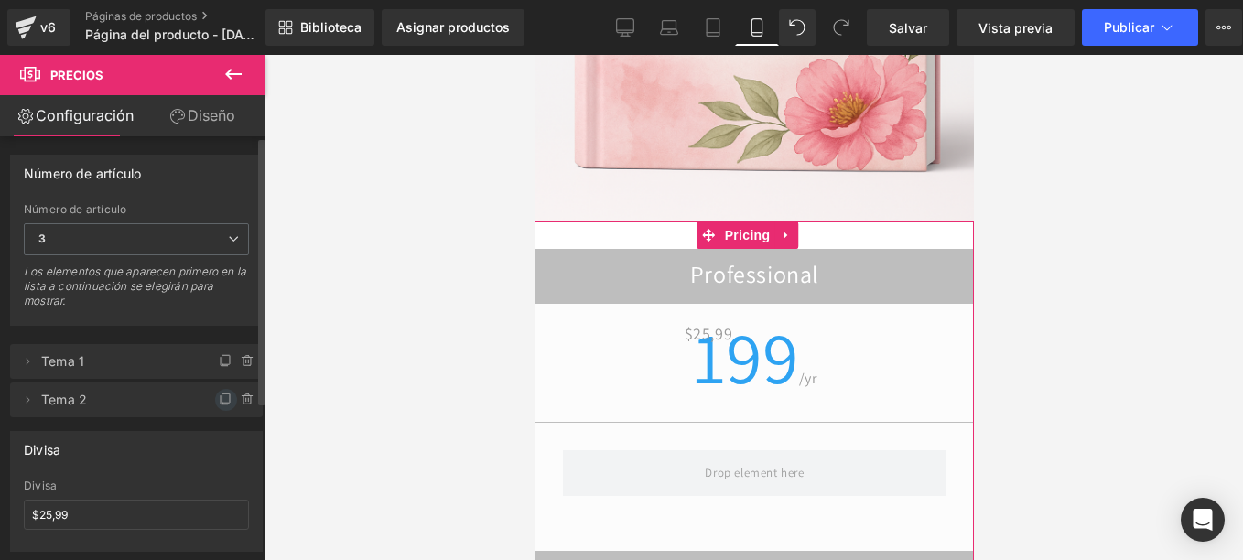
click at [221, 402] on icon at bounding box center [226, 400] width 15 height 15
click at [79, 400] on span "Tema 2" at bounding box center [118, 400] width 154 height 35
click at [27, 398] on icon at bounding box center [29, 399] width 4 height 6
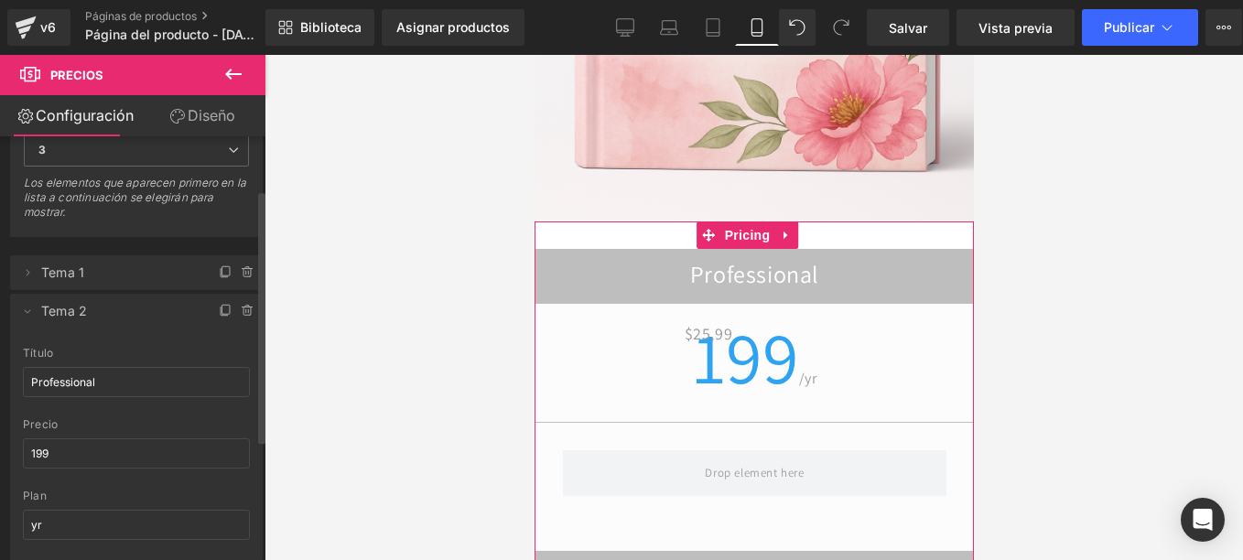
scroll to position [183, 0]
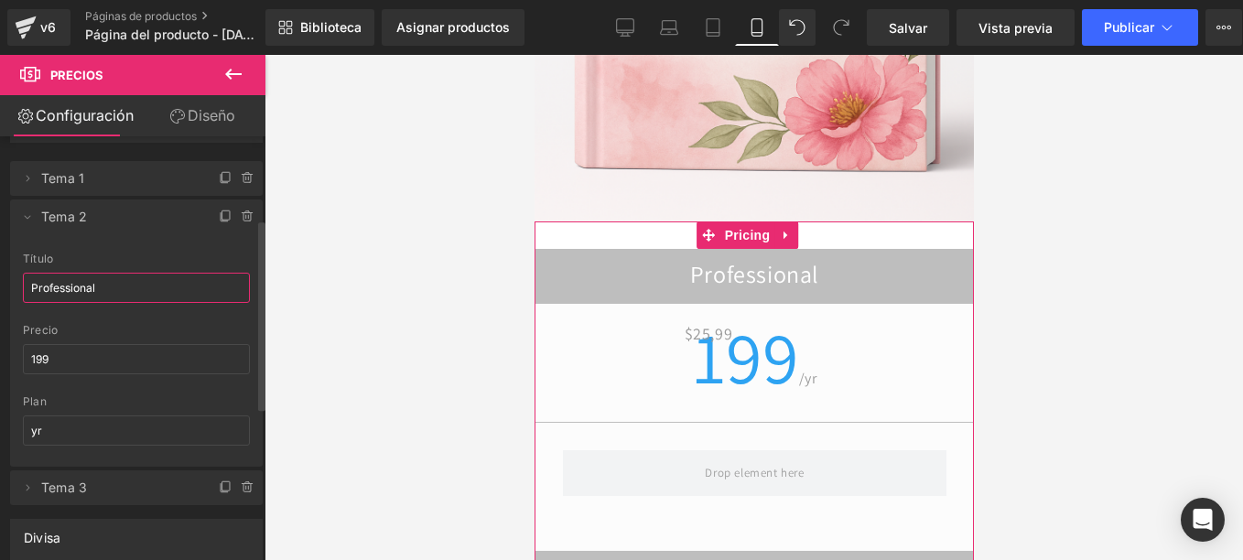
drag, startPoint x: 113, startPoint y: 281, endPoint x: 0, endPoint y: 273, distance: 112.9
click at [0, 273] on html "Pricing You are previewing how the will restyle your page. You can not edit Ele…" at bounding box center [621, 280] width 1243 height 560
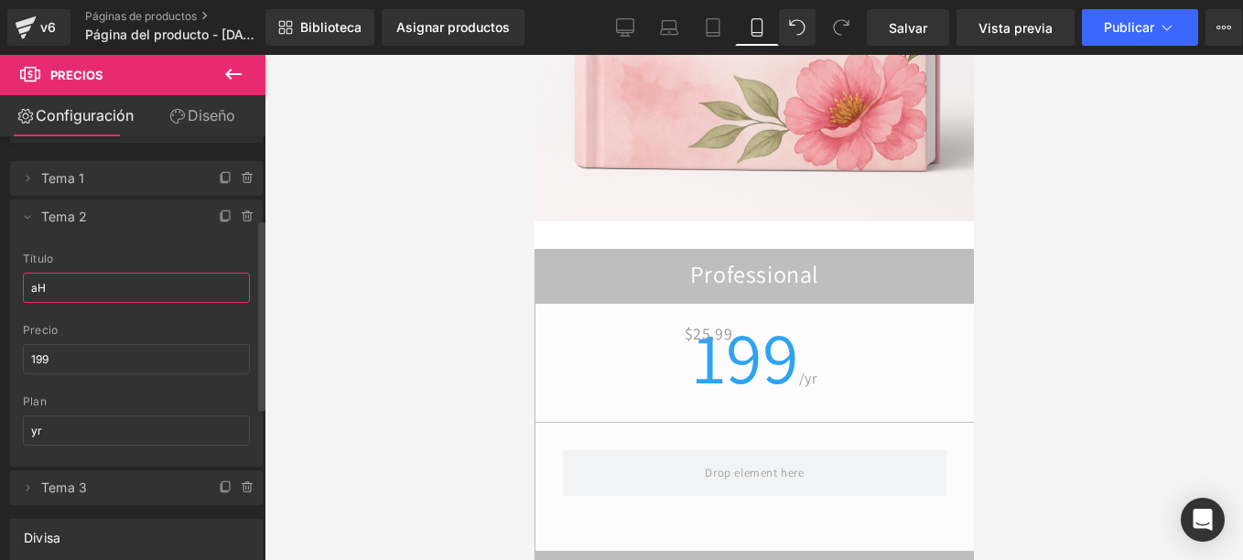
type input "a"
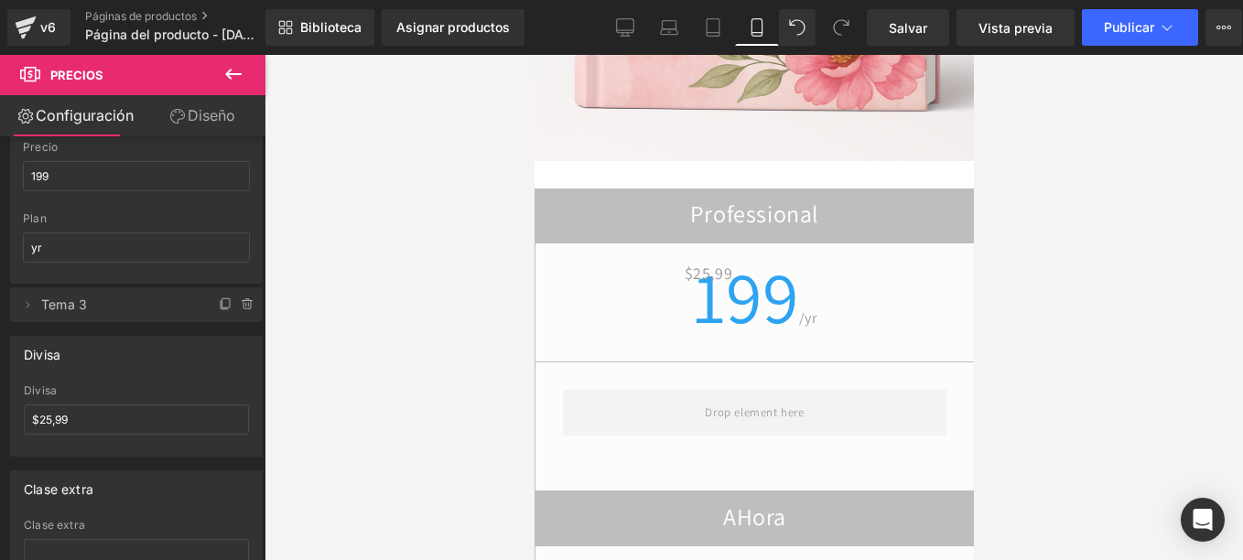
scroll to position [2928, 0]
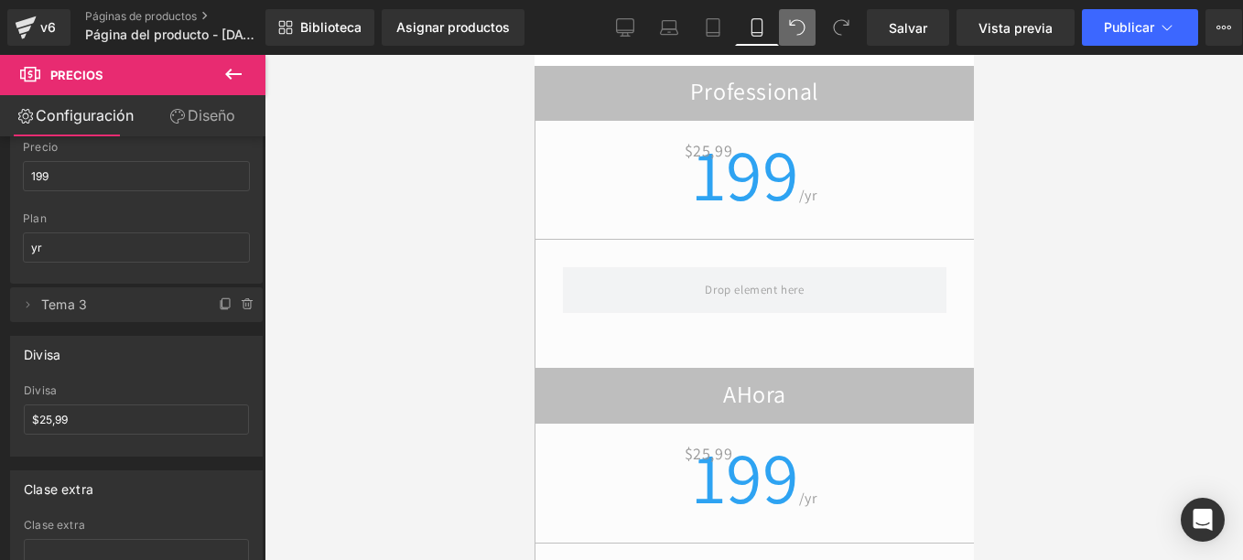
type input "AHora"
click at [804, 32] on span at bounding box center [797, 27] width 37 height 37
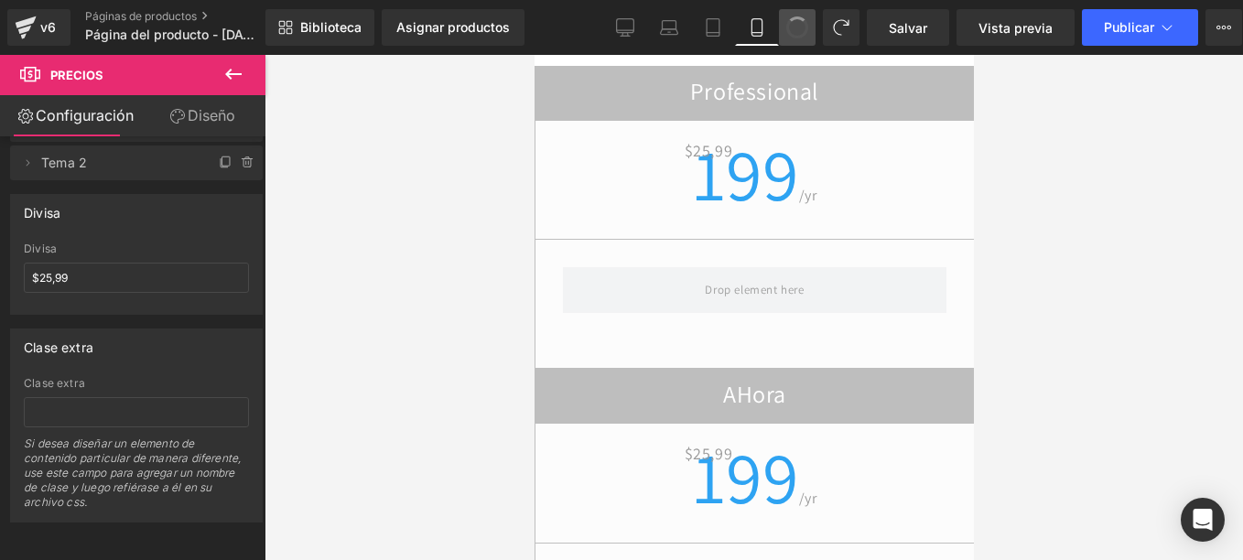
click at [804, 32] on span at bounding box center [797, 28] width 30 height 30
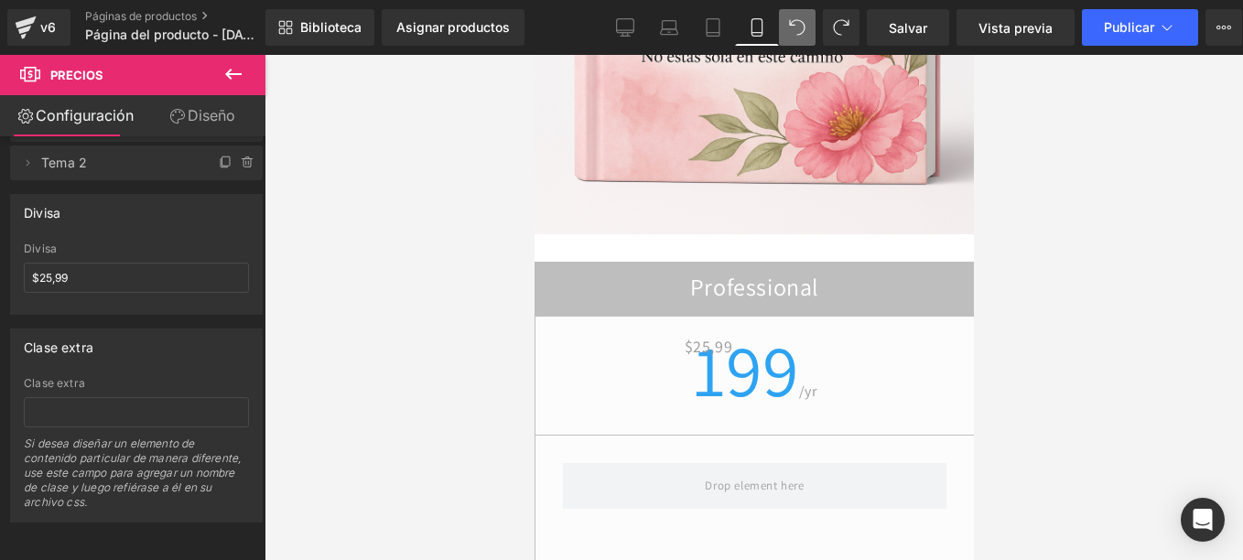
click at [804, 32] on span at bounding box center [797, 27] width 37 height 37
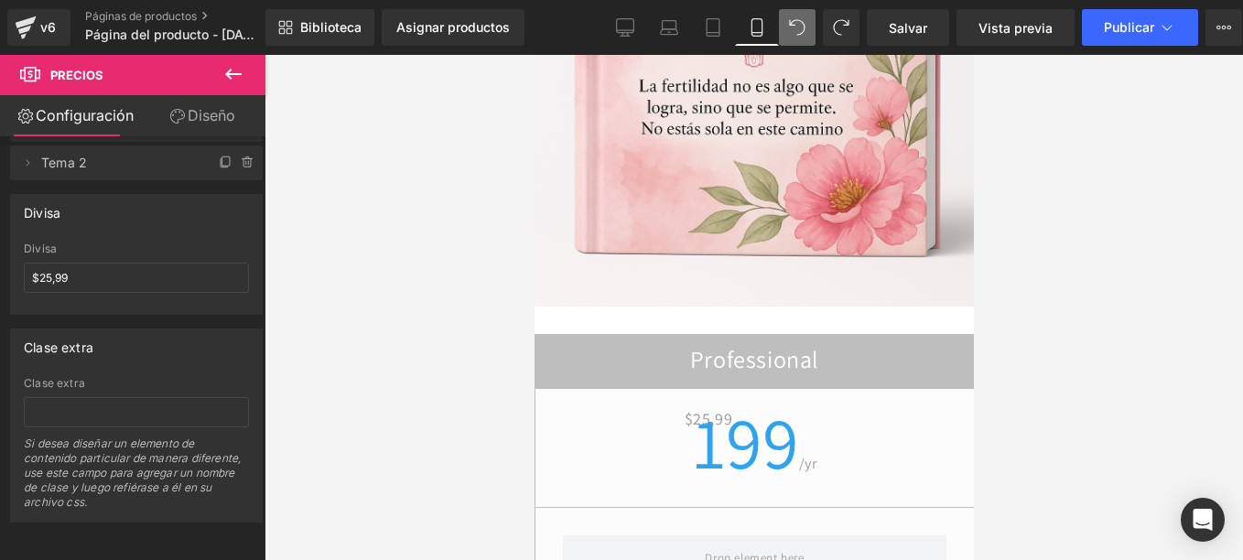
scroll to position [212, 0]
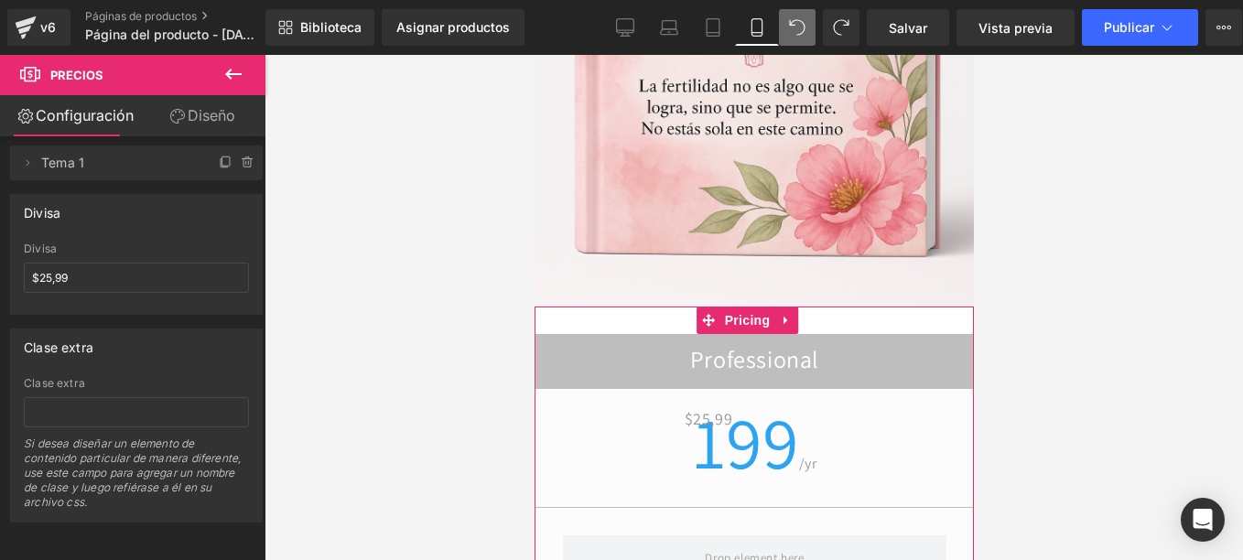
click at [239, 135] on link "Diseño" at bounding box center [202, 115] width 133 height 41
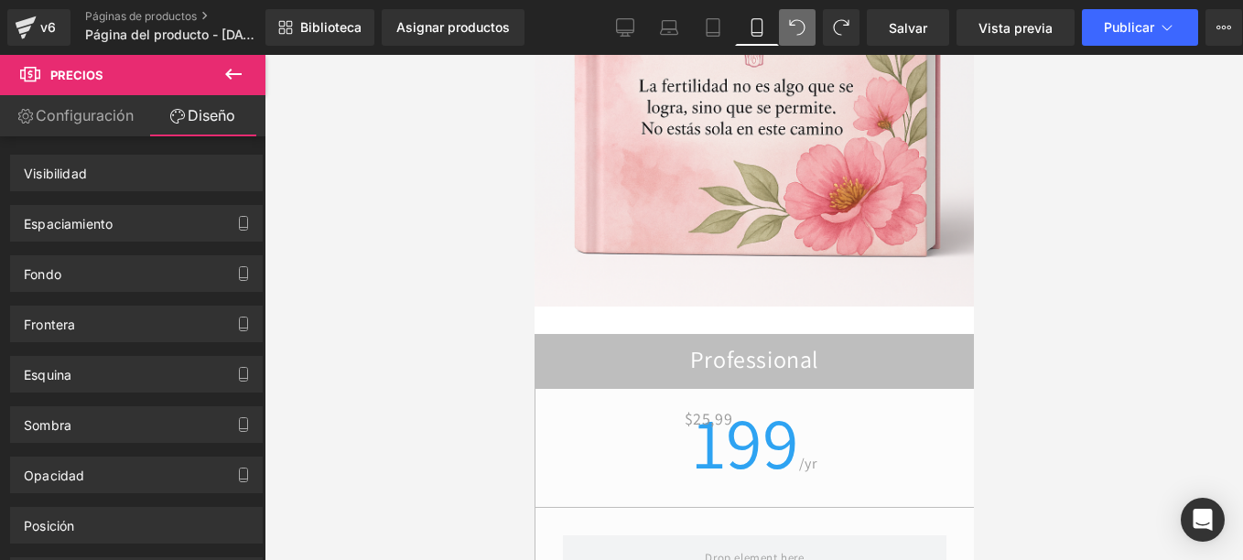
click at [797, 26] on icon at bounding box center [797, 27] width 16 height 16
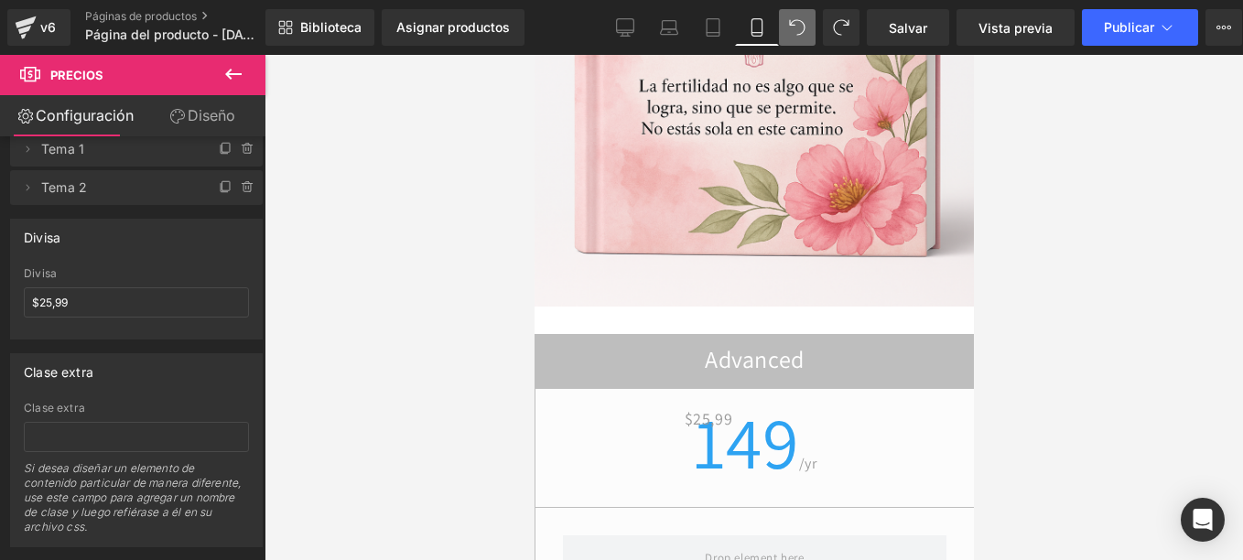
click at [797, 26] on icon at bounding box center [797, 27] width 16 height 16
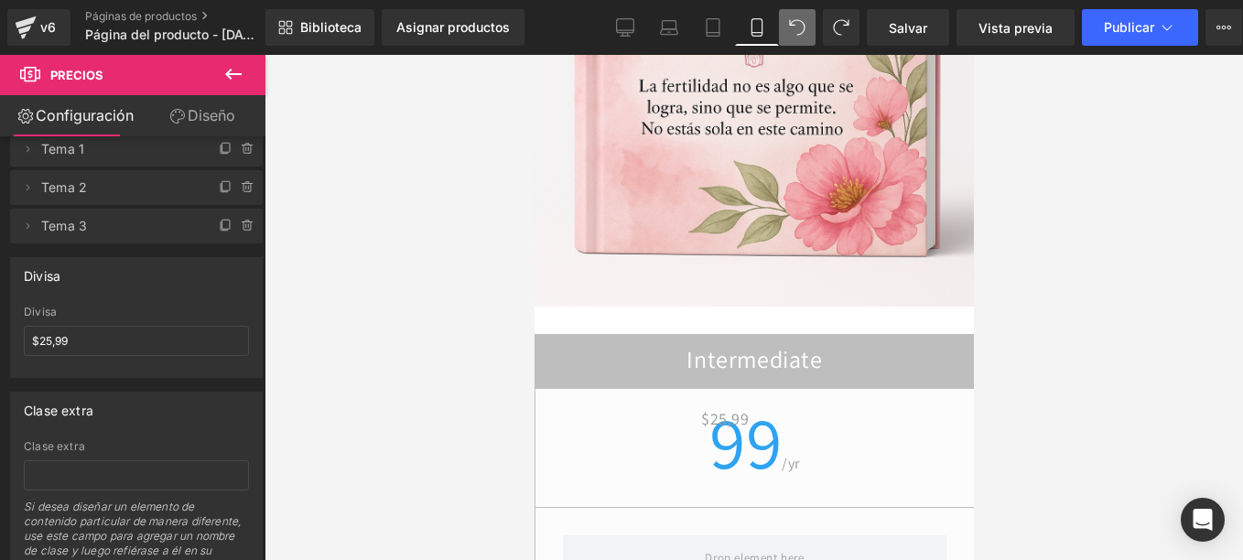
click at [797, 26] on icon at bounding box center [797, 27] width 16 height 16
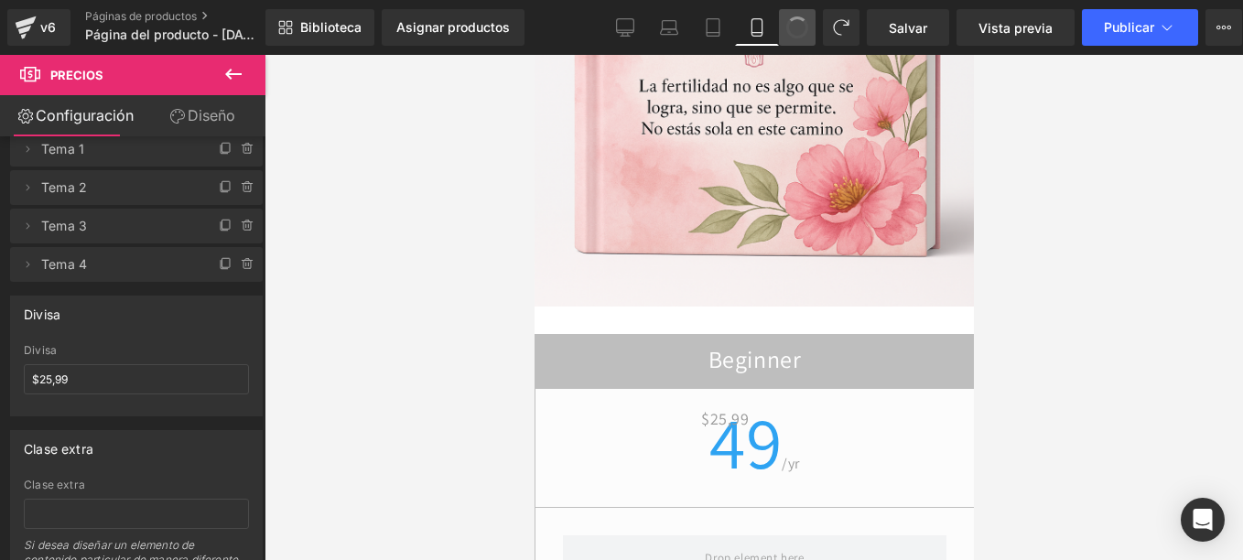
click at [797, 26] on span at bounding box center [796, 27] width 29 height 29
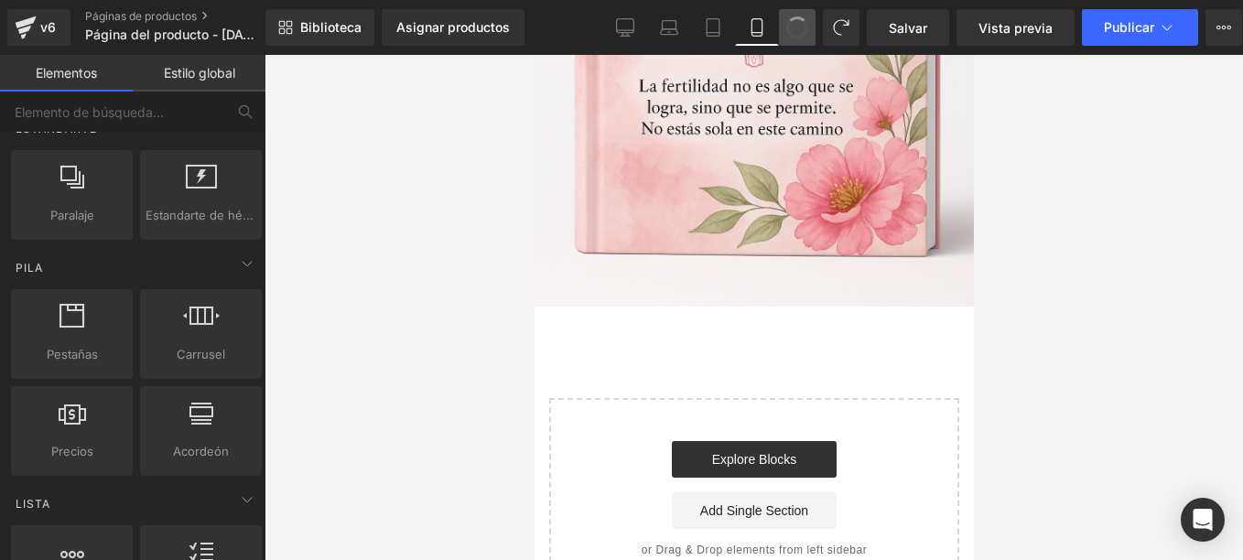
click at [797, 26] on span at bounding box center [796, 27] width 31 height 31
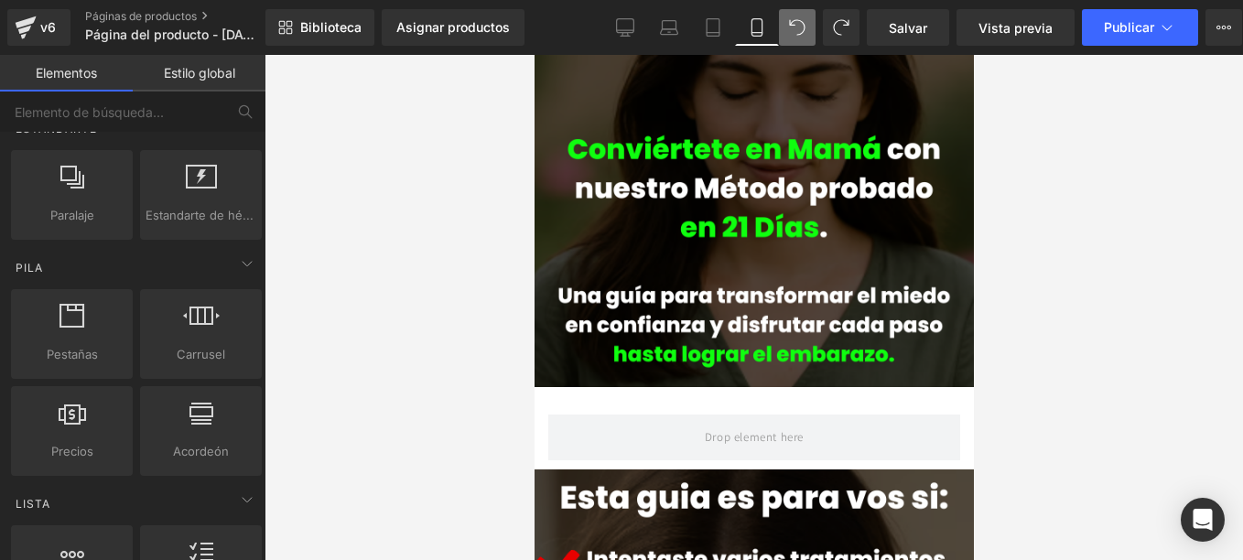
scroll to position [0, 0]
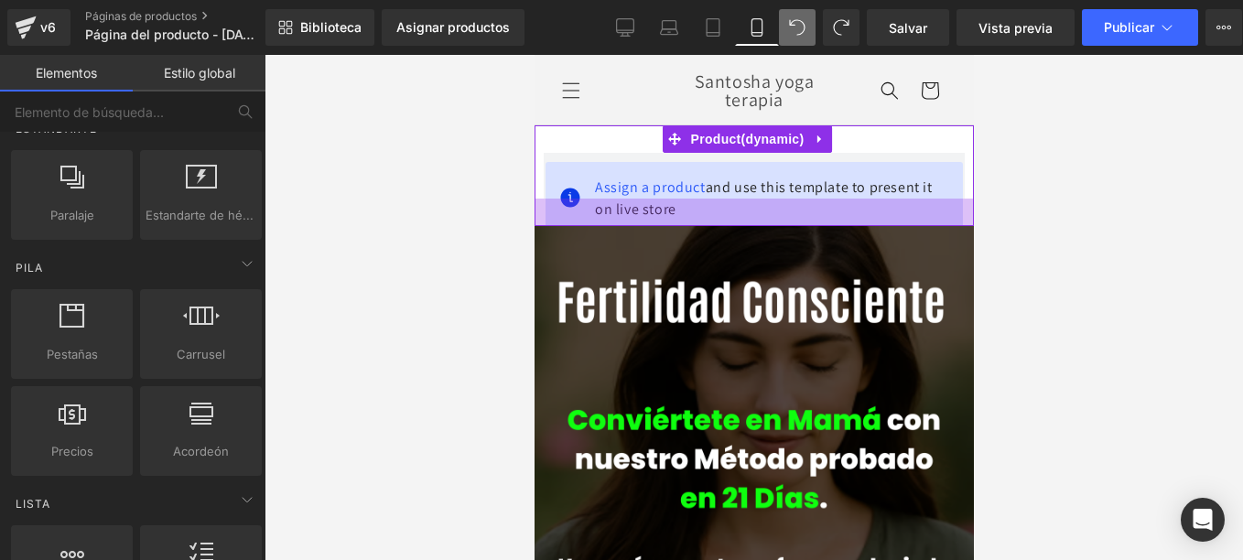
click at [633, 179] on div "Assign a product and use this template to present it on live store Product" at bounding box center [752, 175] width 439 height 101
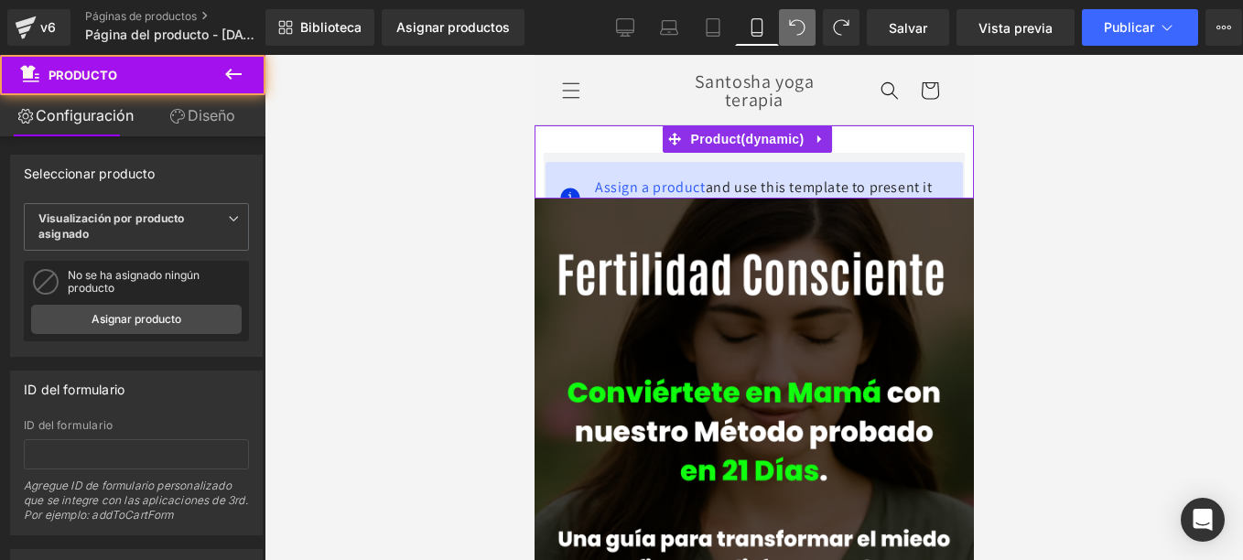
drag, startPoint x: 705, startPoint y: 163, endPoint x: 652, endPoint y: 165, distance: 53.1
click at [672, 165] on div "Assign a product and use this template to present it on live store" at bounding box center [752, 198] width 417 height 73
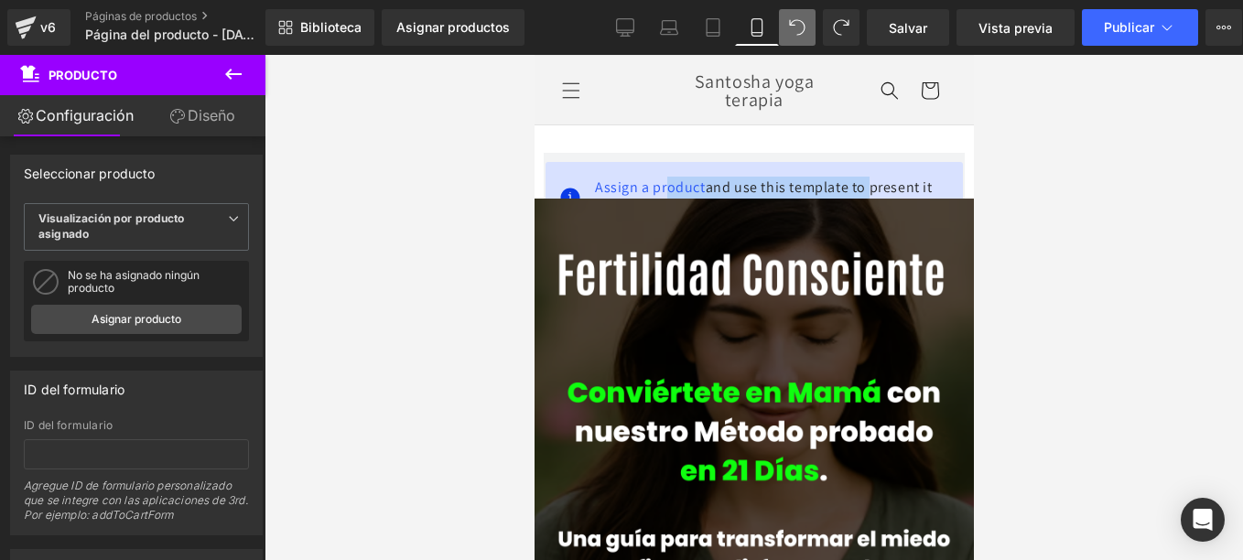
drag, startPoint x: 652, startPoint y: 165, endPoint x: 570, endPoint y: 179, distance: 82.7
click at [569, 179] on div "Assign a product and use this template to present it on live store" at bounding box center [753, 199] width 388 height 44
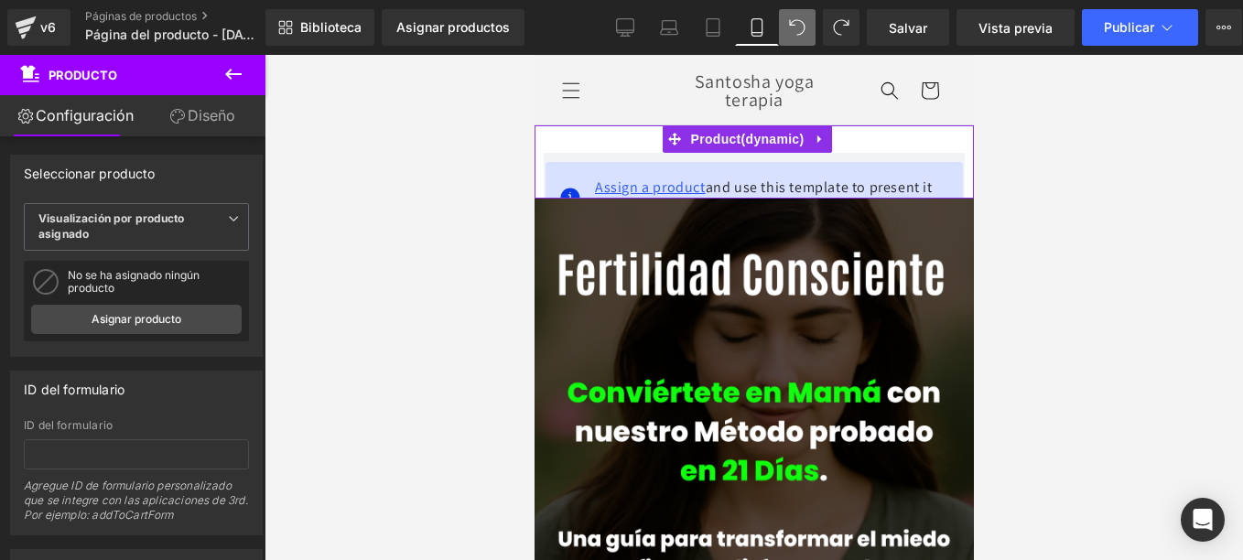
click at [596, 181] on span "Assign a product" at bounding box center [649, 187] width 111 height 19
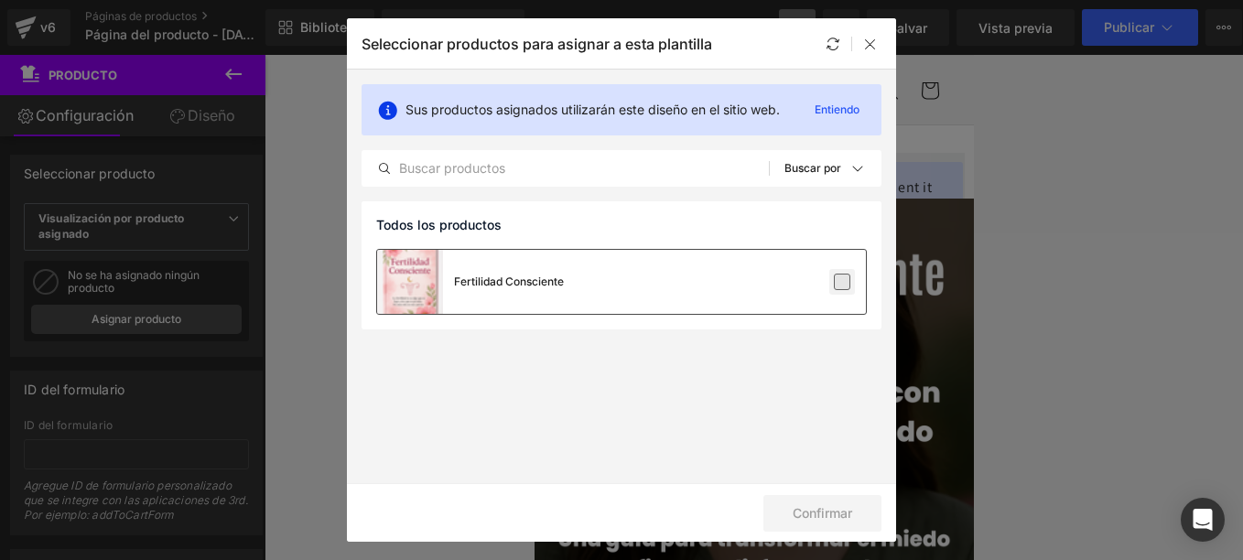
click at [843, 278] on label at bounding box center [842, 282] width 16 height 16
click at [842, 282] on input "checkbox" at bounding box center [842, 282] width 0 height 0
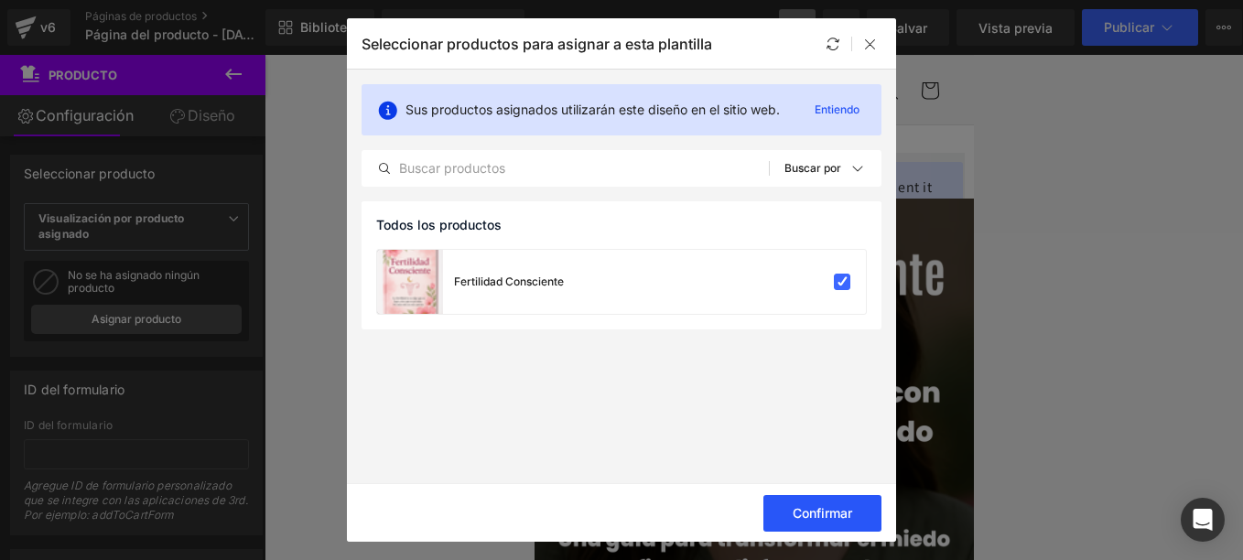
click at [835, 517] on font "Confirmar" at bounding box center [821, 513] width 59 height 15
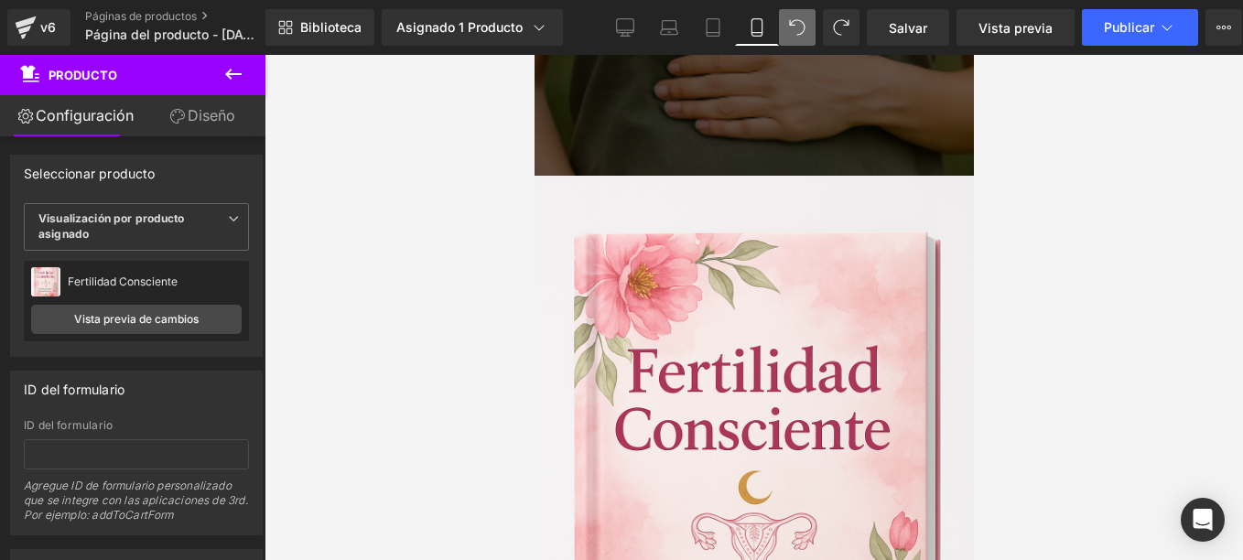
scroll to position [2562, 0]
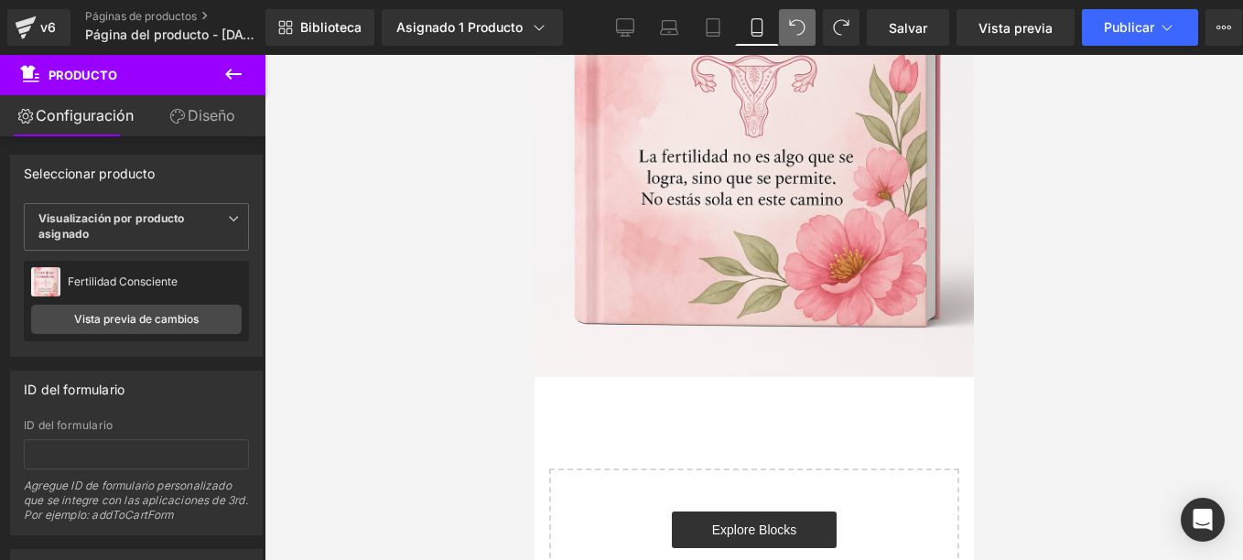
click at [242, 66] on icon at bounding box center [233, 74] width 22 height 22
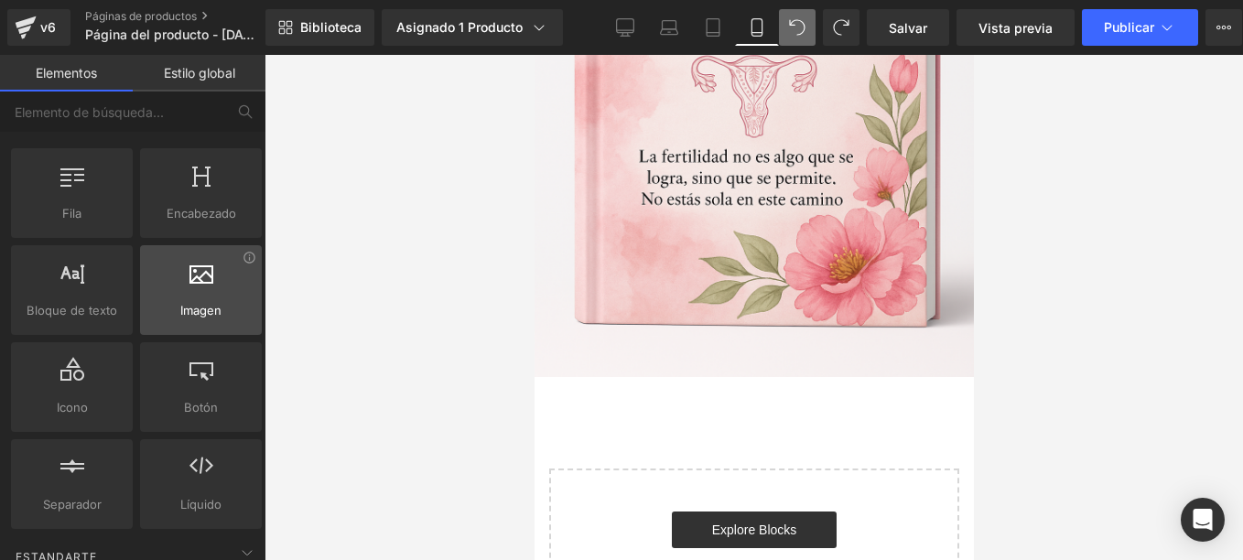
scroll to position [0, 0]
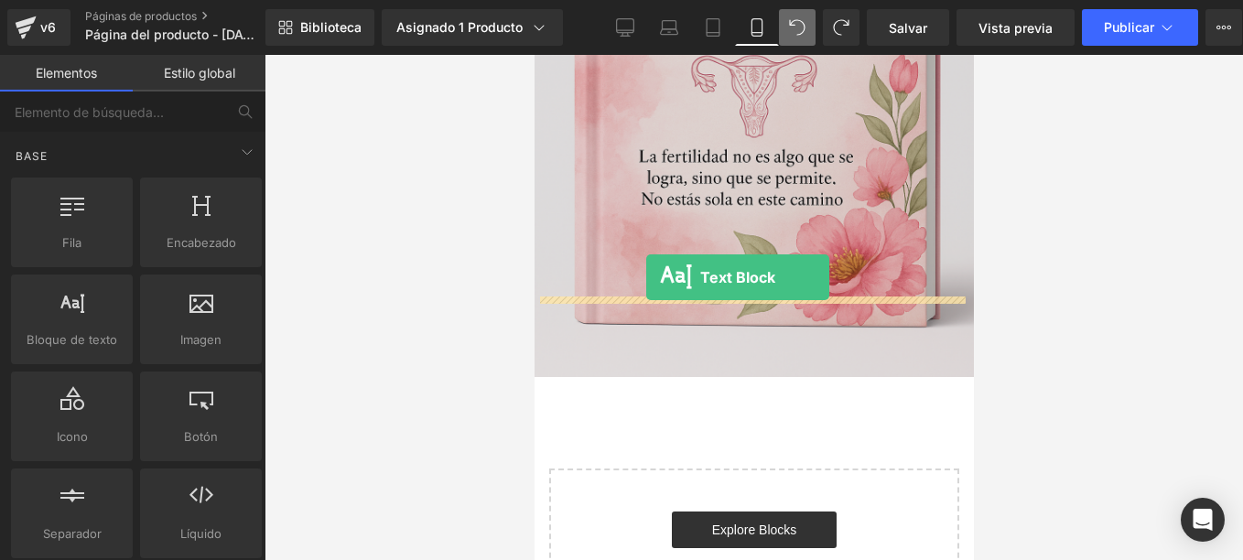
drag, startPoint x: 723, startPoint y: 374, endPoint x: 641, endPoint y: 275, distance: 129.4
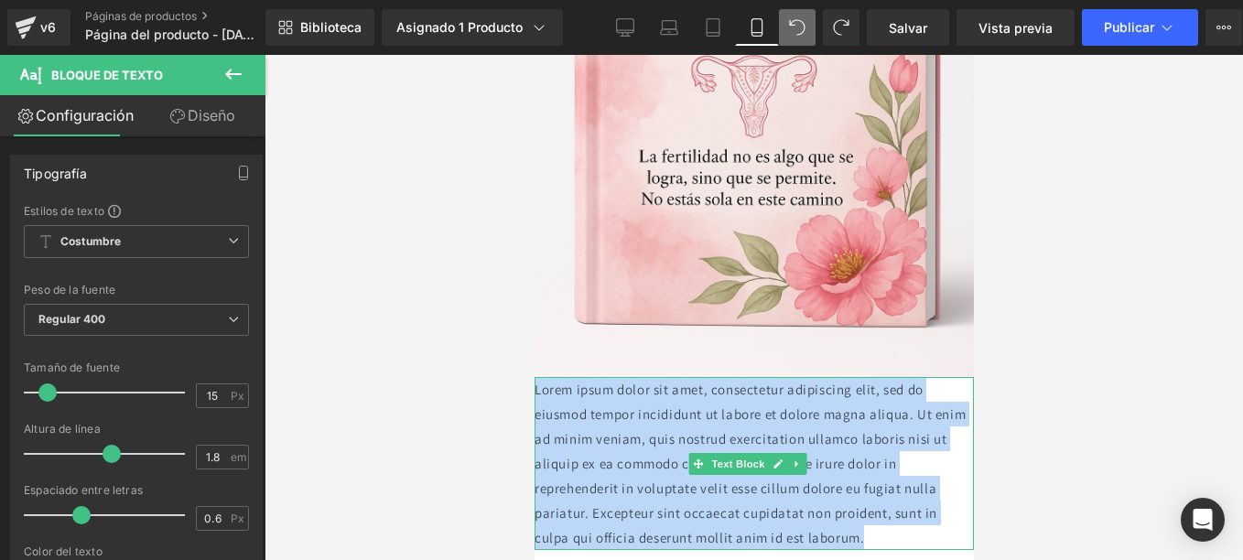
paste div
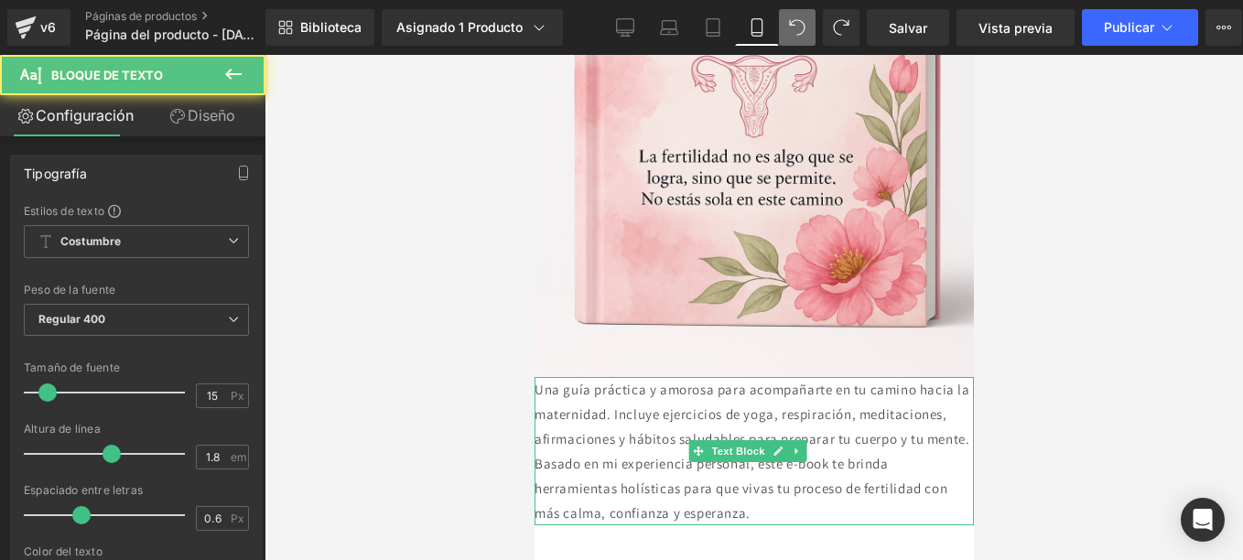
drag, startPoint x: 935, startPoint y: 431, endPoint x: 569, endPoint y: 337, distance: 378.0
click at [569, 377] on p "Una guía práctica y amorosa para acompañarte en tu camino hacia la maternidad. …" at bounding box center [752, 451] width 439 height 148
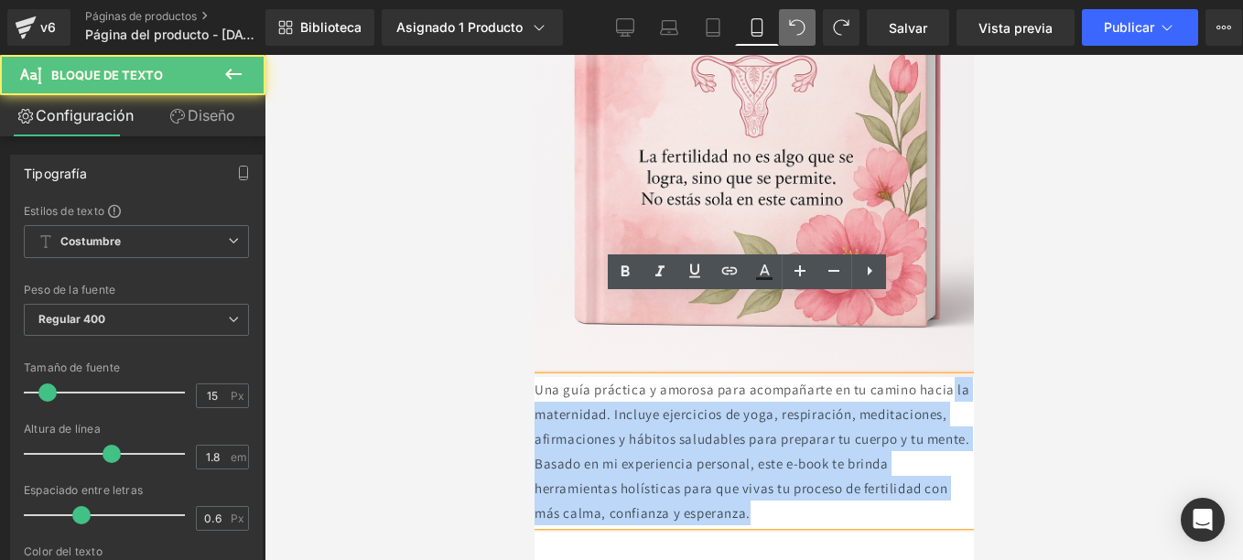
click at [573, 377] on p "Una guía práctica y amorosa para acompañarte en tu camino hacia la maternidad. …" at bounding box center [752, 451] width 439 height 148
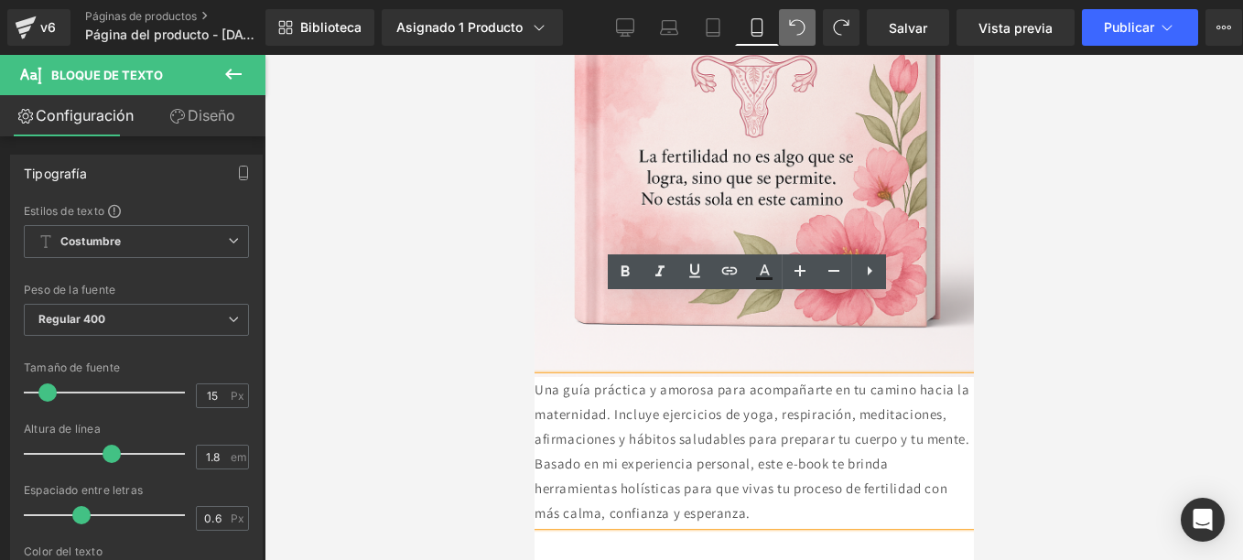
drag, startPoint x: 533, startPoint y: 307, endPoint x: 663, endPoint y: 329, distance: 131.8
click at [663, 377] on p "Una guía práctica y amorosa para acompañarte en tu camino hacia la maternidad. …" at bounding box center [752, 451] width 439 height 148
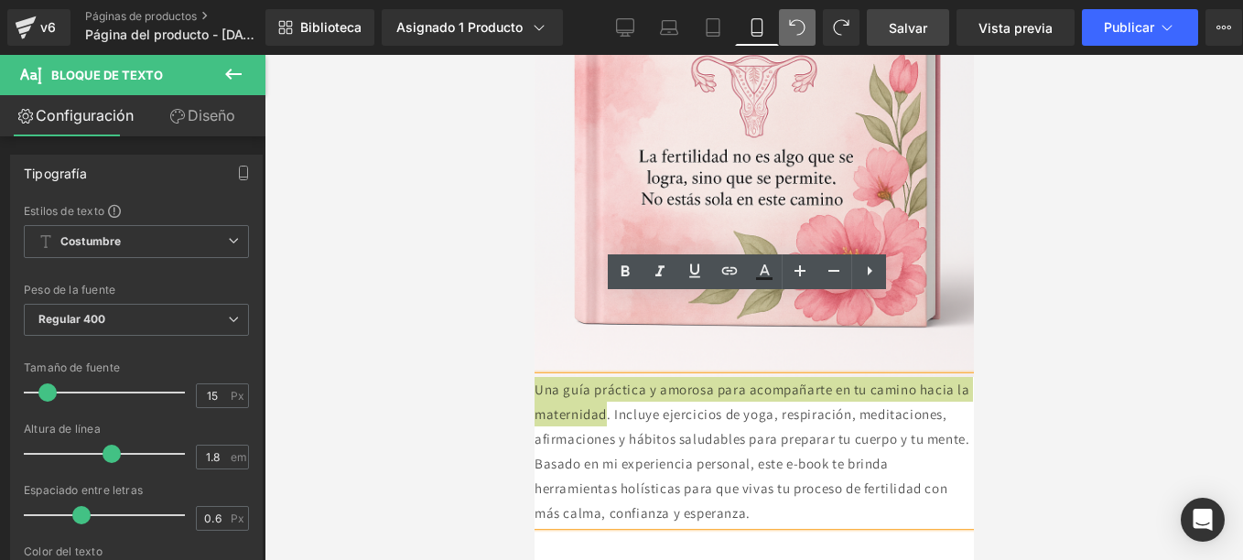
click at [920, 26] on span "Salvar" at bounding box center [908, 27] width 38 height 19
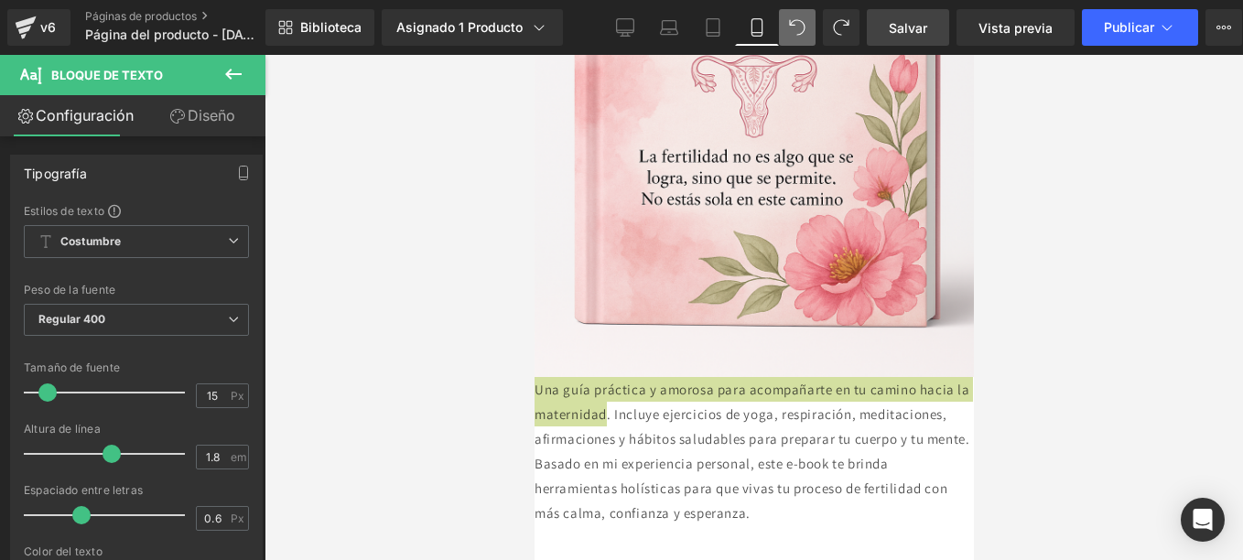
click at [1051, 240] on div at bounding box center [753, 307] width 978 height 505
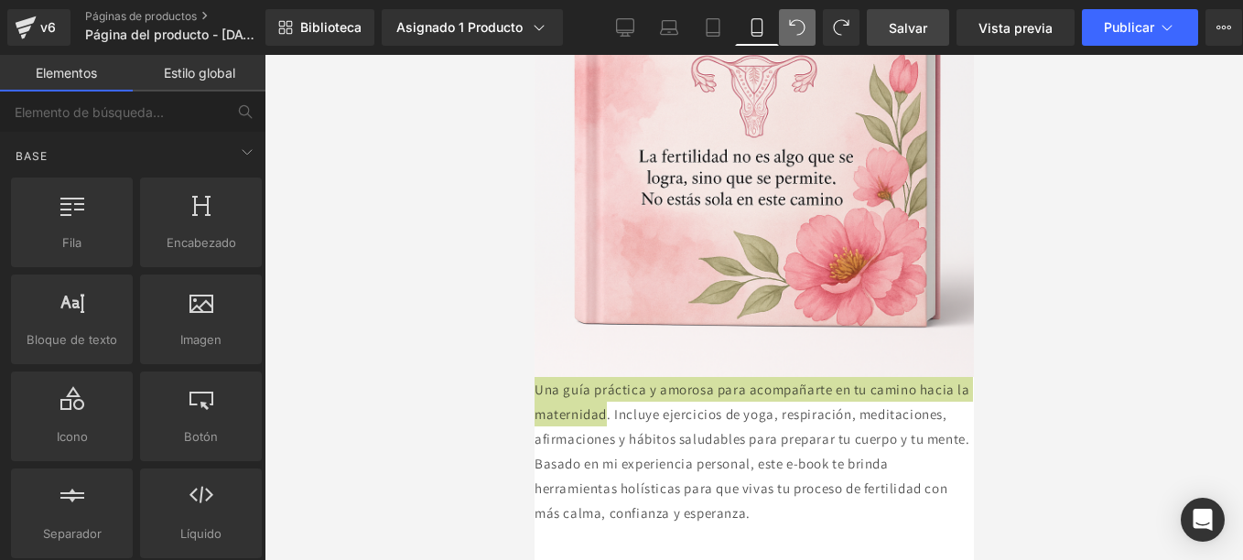
click at [893, 16] on link "Salvar" at bounding box center [908, 27] width 82 height 37
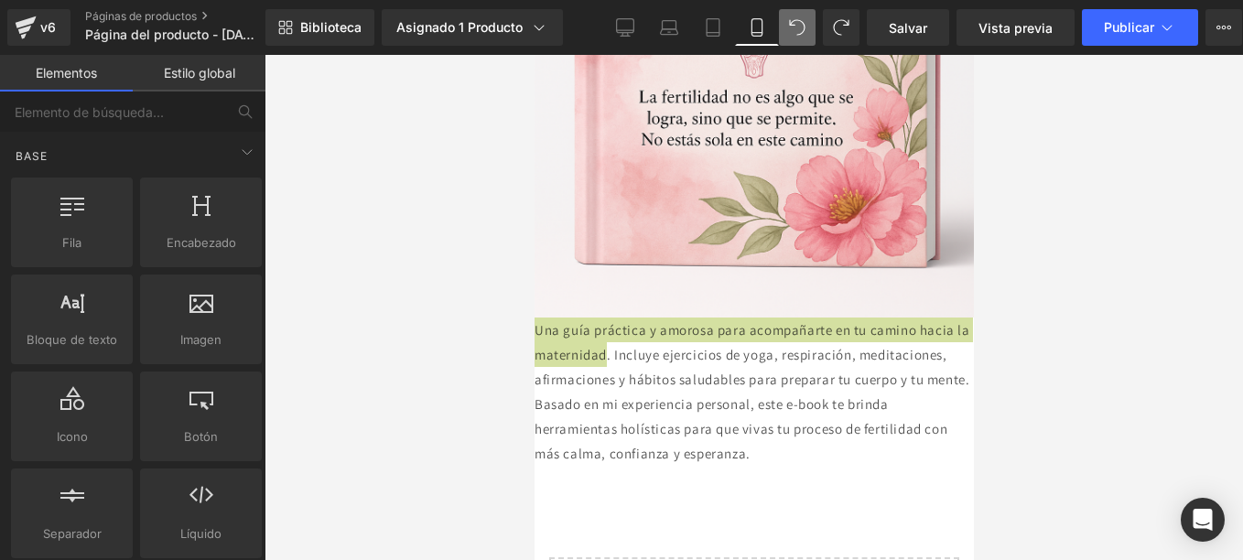
scroll to position [2654, 0]
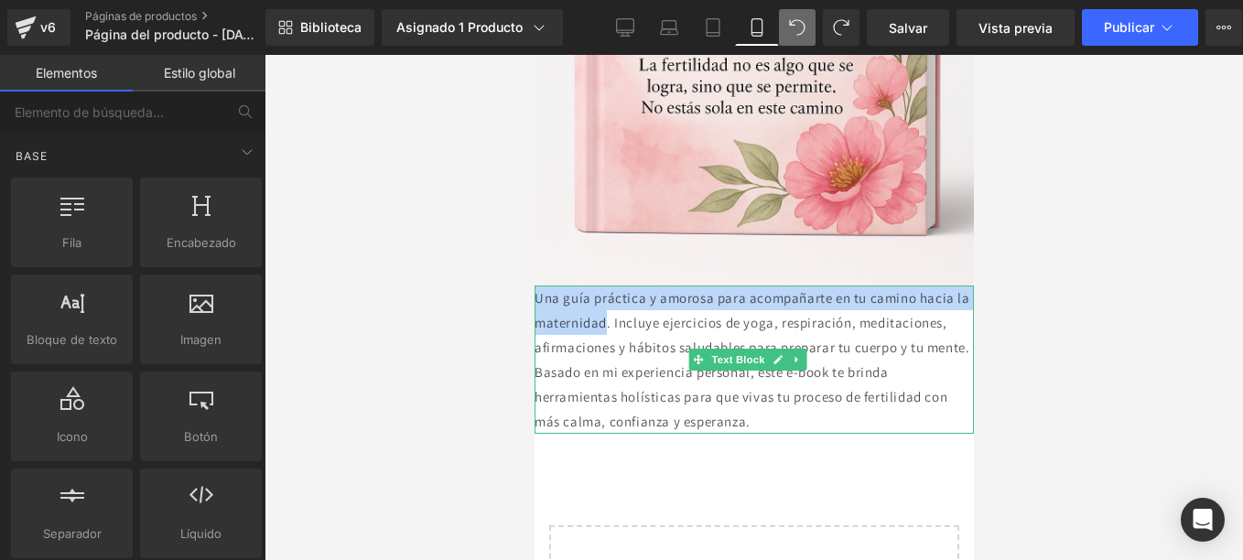
drag, startPoint x: 647, startPoint y: 330, endPoint x: 867, endPoint y: 282, distance: 224.9
click at [646, 330] on p "Una guía práctica y amorosa para acompañarte en tu camino hacia la maternidad. …" at bounding box center [752, 360] width 439 height 148
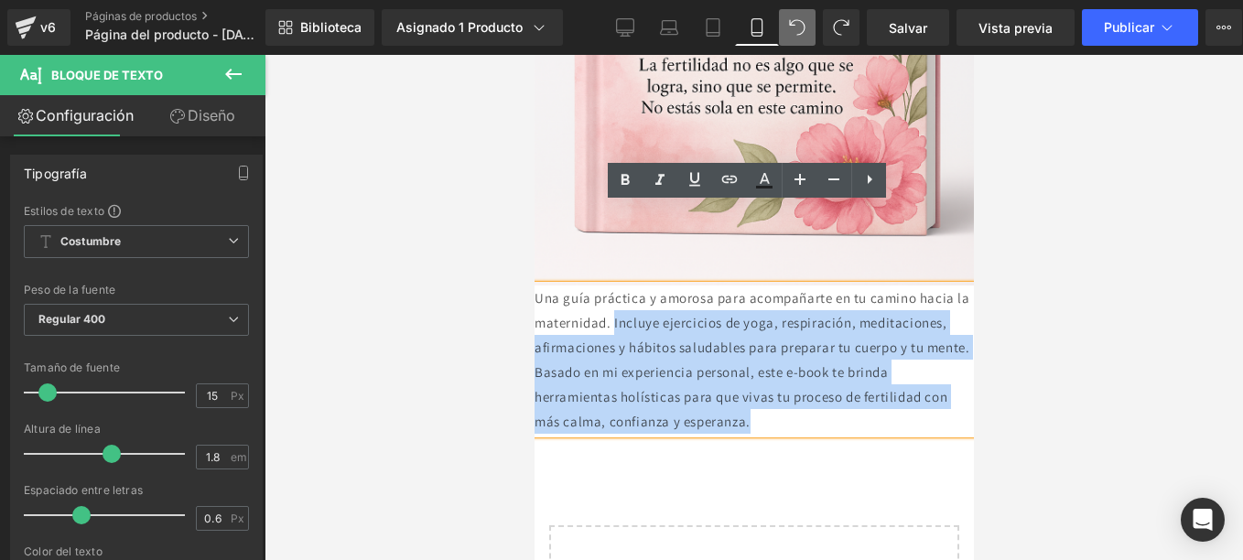
drag, startPoint x: 671, startPoint y: 237, endPoint x: 935, endPoint y: 337, distance: 282.6
click at [935, 337] on p "Una guía práctica y amorosa para acompañarte en tu camino hacia la maternidad. …" at bounding box center [752, 360] width 439 height 148
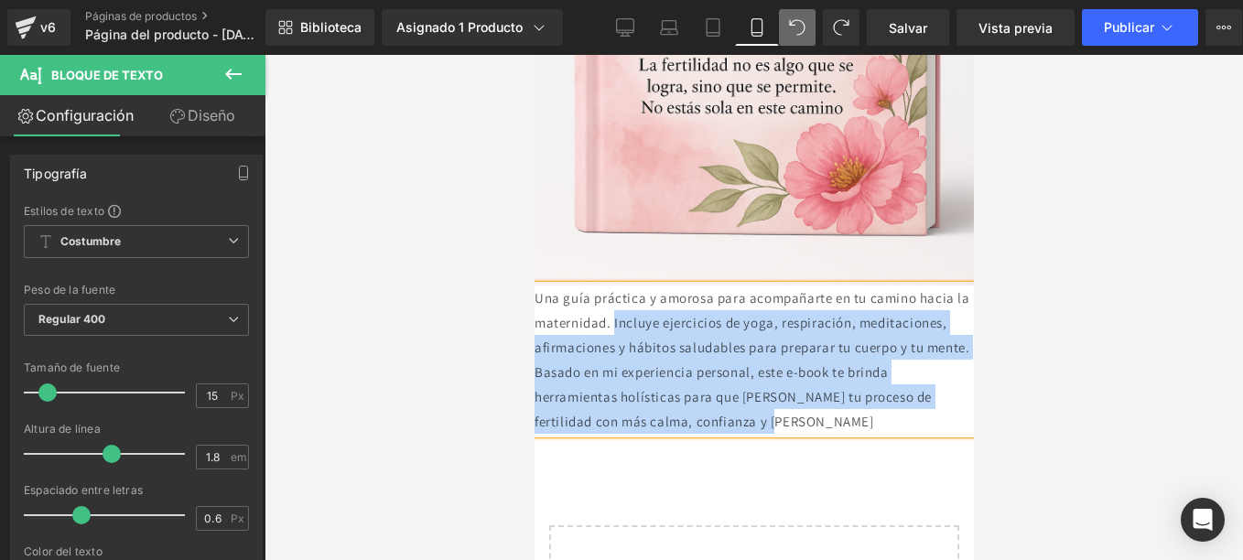
drag, startPoint x: 939, startPoint y: 332, endPoint x: 672, endPoint y: 243, distance: 281.6
click at [672, 286] on p "Una guía práctica y amorosa para acompañarte en tu camino hacia la maternidad. …" at bounding box center [752, 360] width 439 height 148
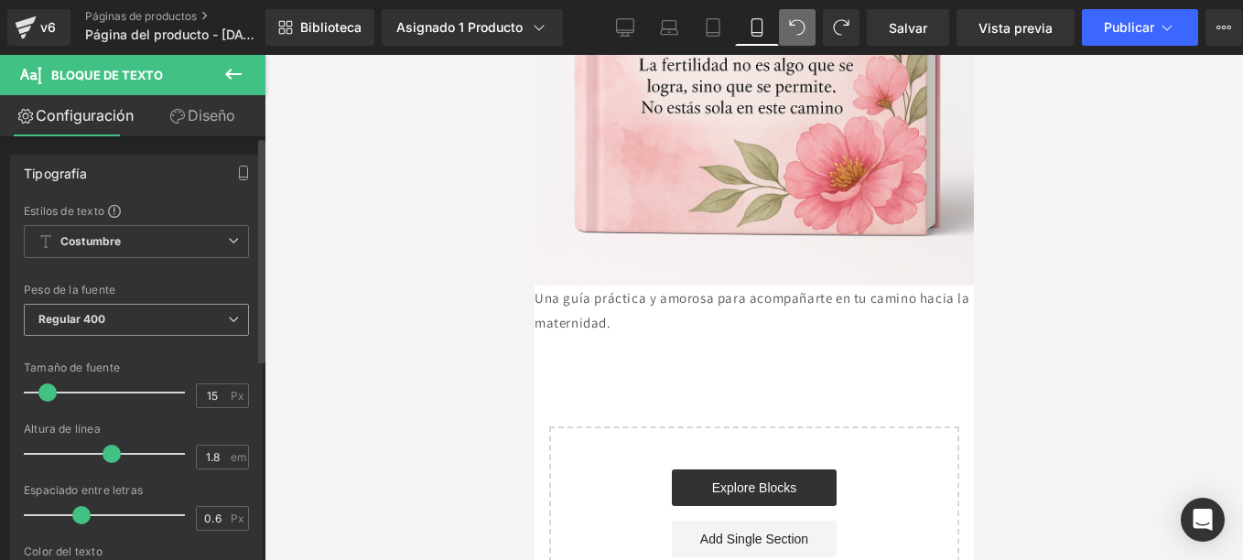
click at [182, 317] on span "Regular 400" at bounding box center [136, 320] width 225 height 32
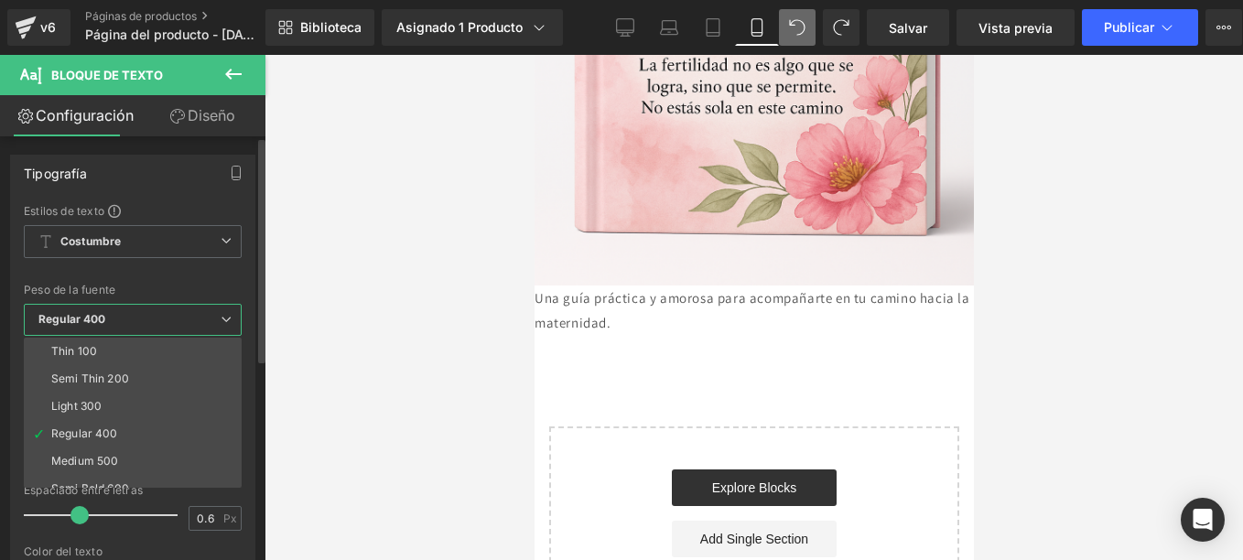
click at [111, 431] on div "Regular 400" at bounding box center [84, 433] width 67 height 13
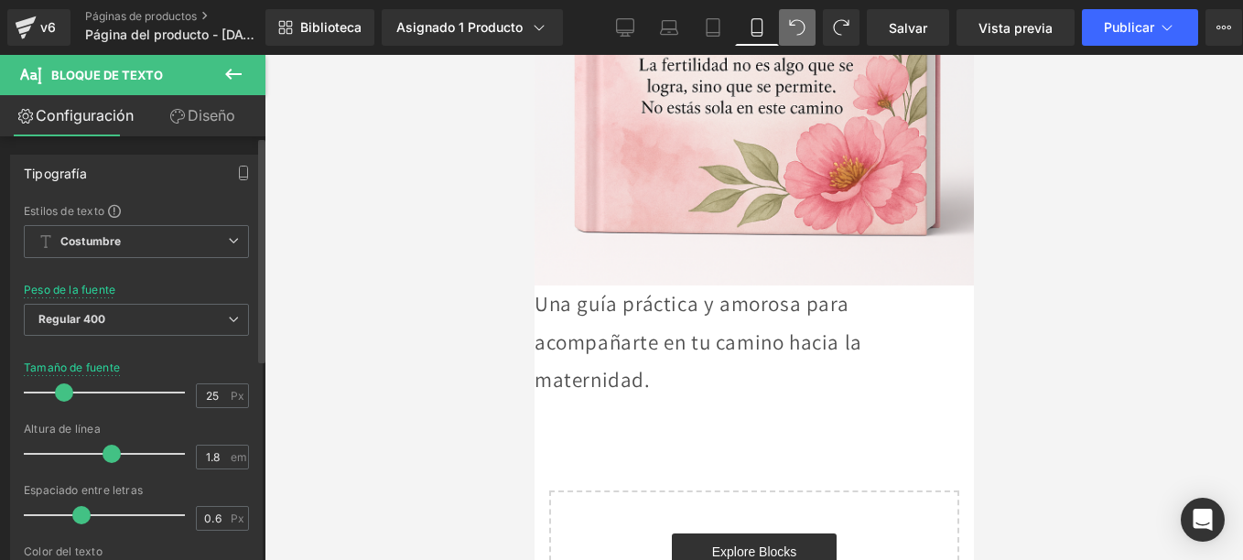
type input "26"
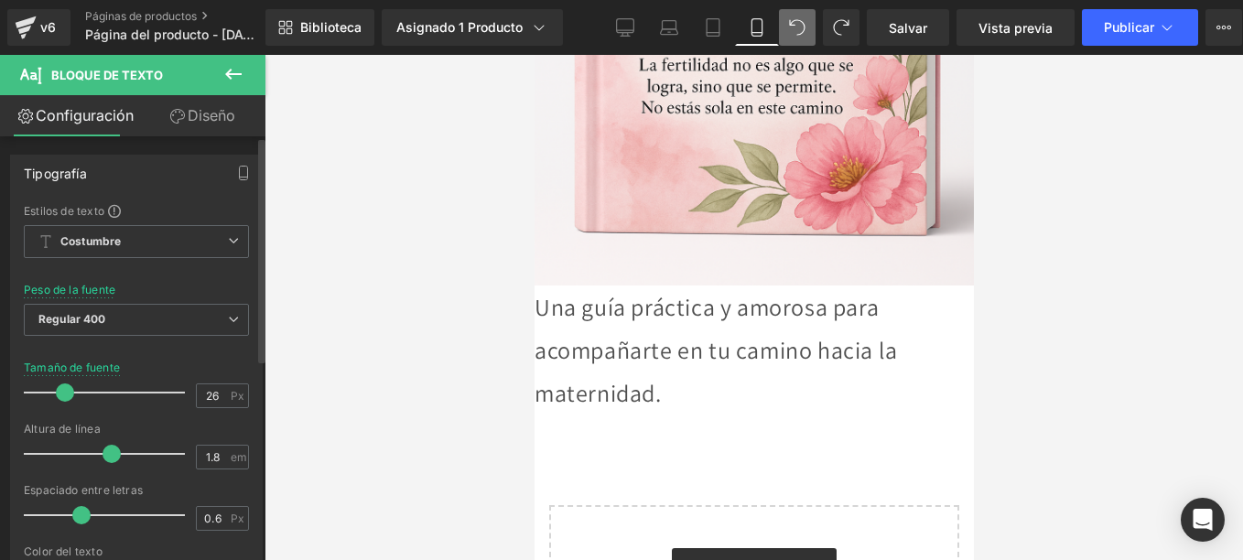
drag, startPoint x: 51, startPoint y: 389, endPoint x: 68, endPoint y: 379, distance: 19.3
click at [68, 379] on div at bounding box center [109, 392] width 152 height 37
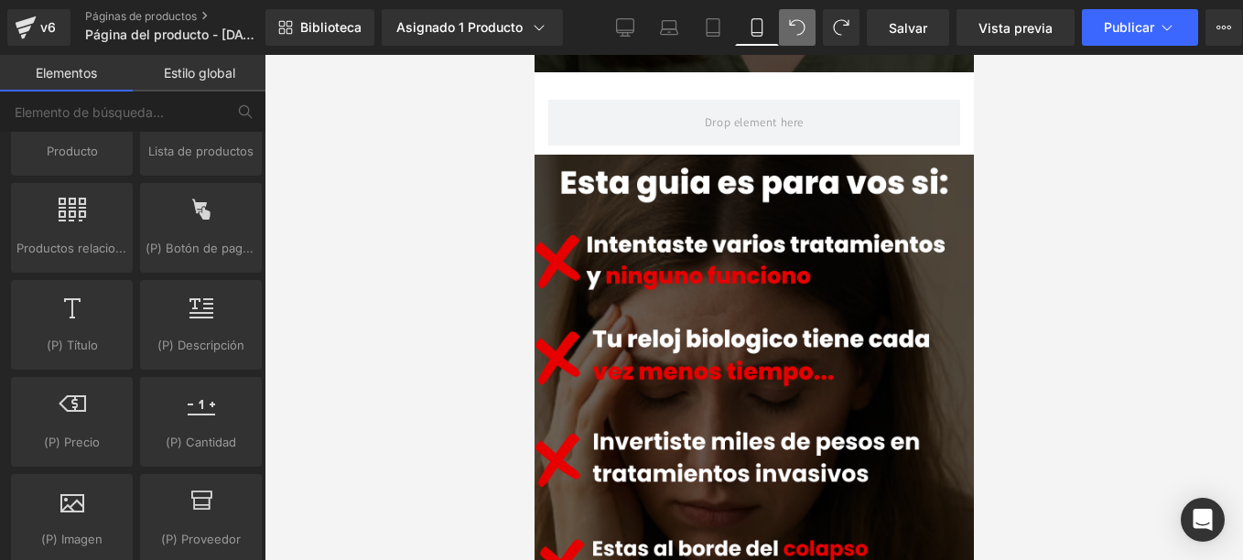
scroll to position [0, 0]
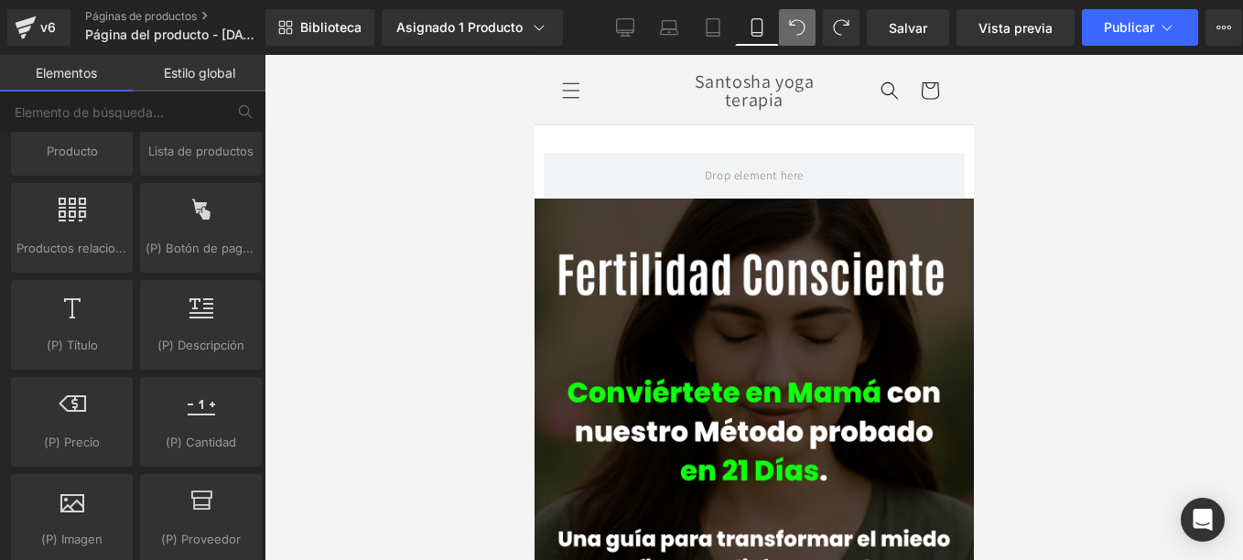
drag, startPoint x: 968, startPoint y: 444, endPoint x: 1510, endPoint y: 99, distance: 642.2
click at [912, 16] on link "Salvar" at bounding box center [908, 27] width 82 height 37
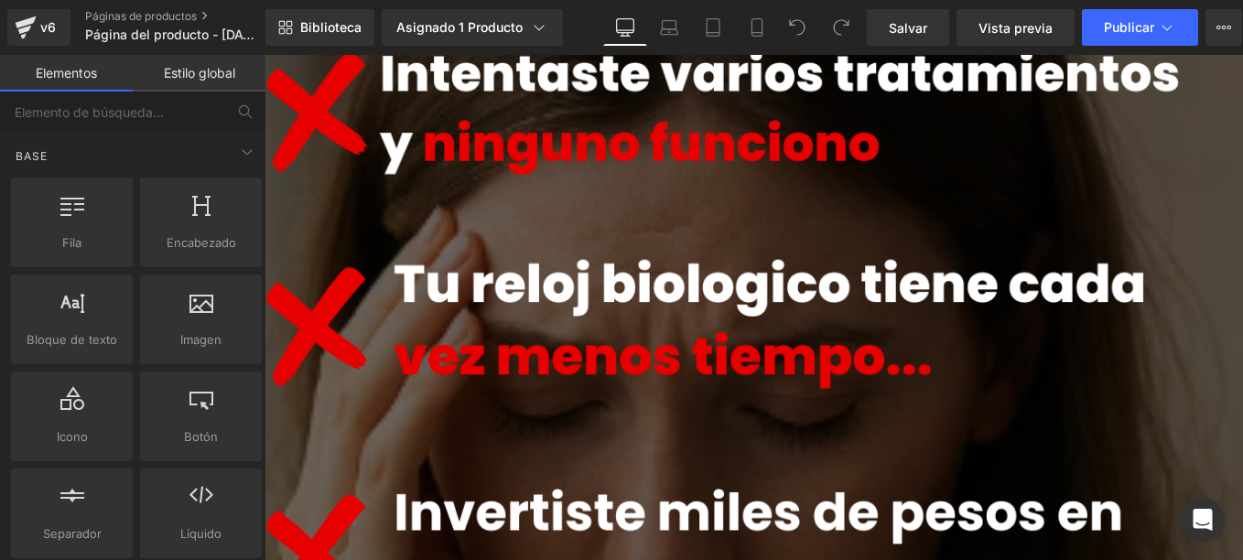
scroll to position [1922, 0]
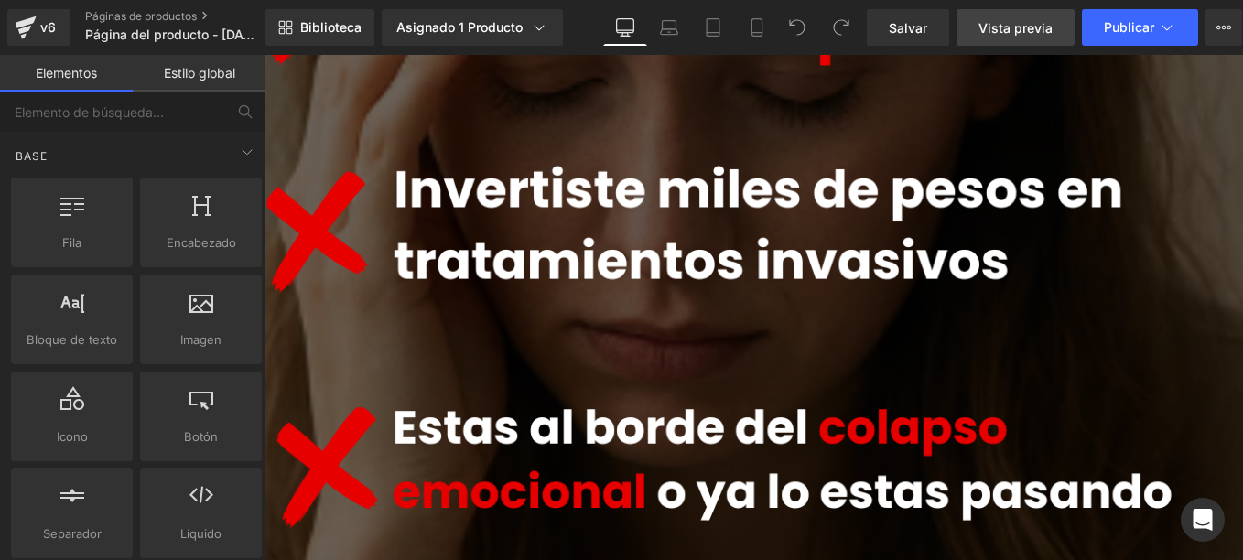
click at [999, 20] on span "Vista previa" at bounding box center [1015, 27] width 74 height 19
click at [752, 29] on icon at bounding box center [757, 27] width 18 height 18
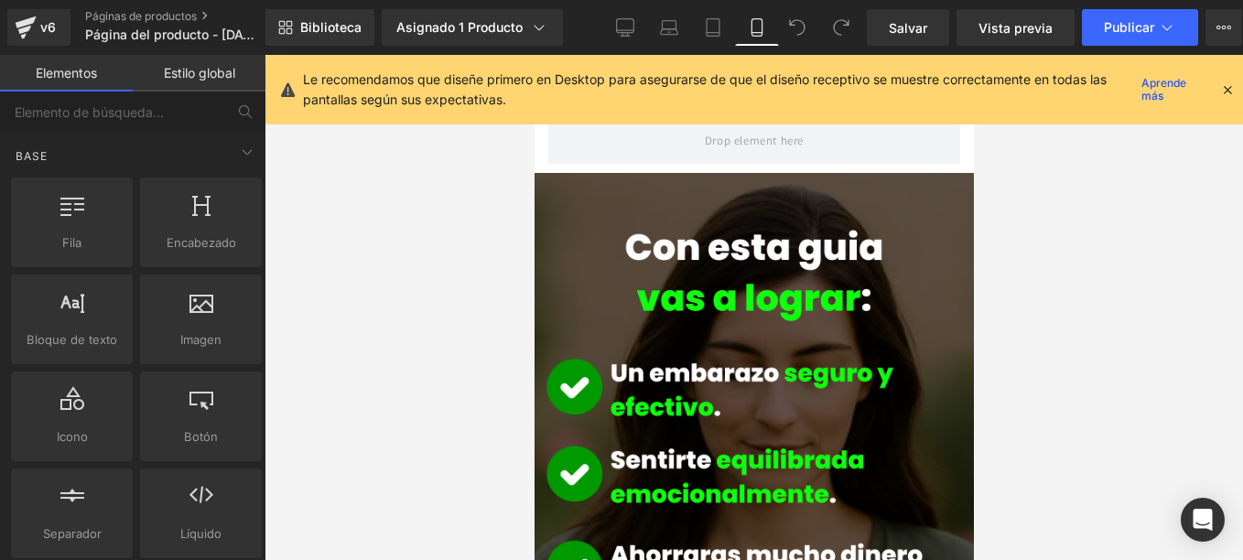
click at [1219, 82] on icon at bounding box center [1227, 89] width 16 height 16
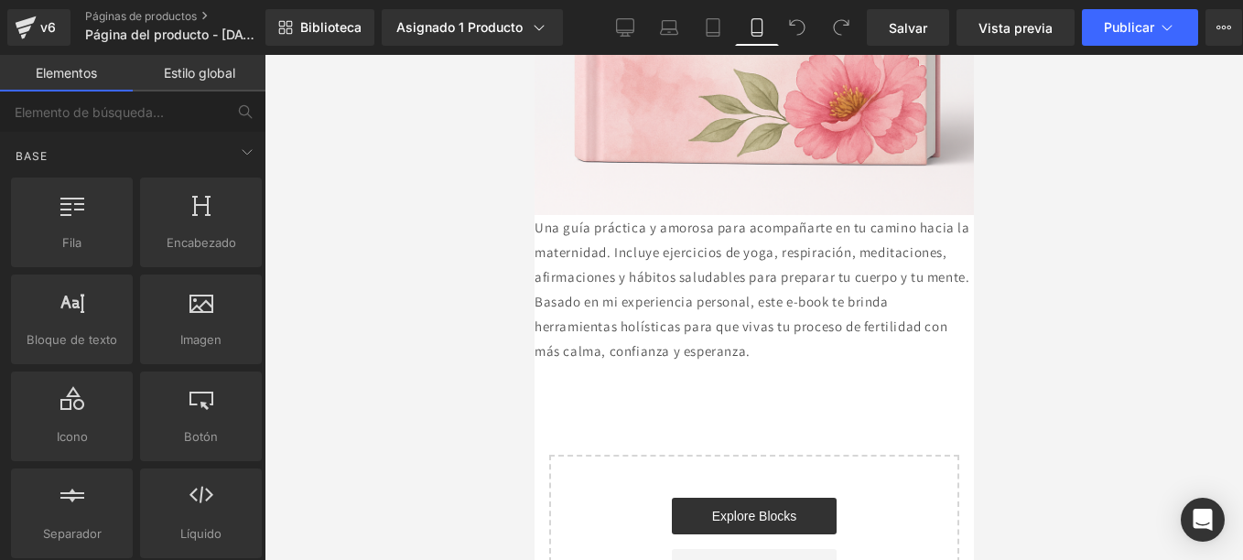
scroll to position [2562, 0]
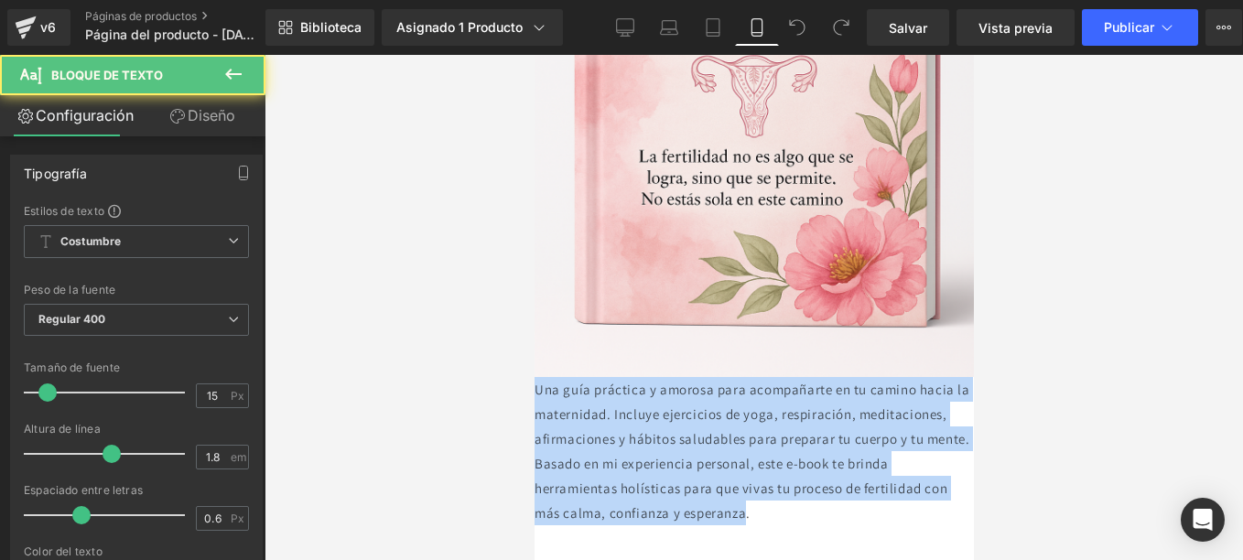
drag, startPoint x: 930, startPoint y: 436, endPoint x: 528, endPoint y: 299, distance: 424.5
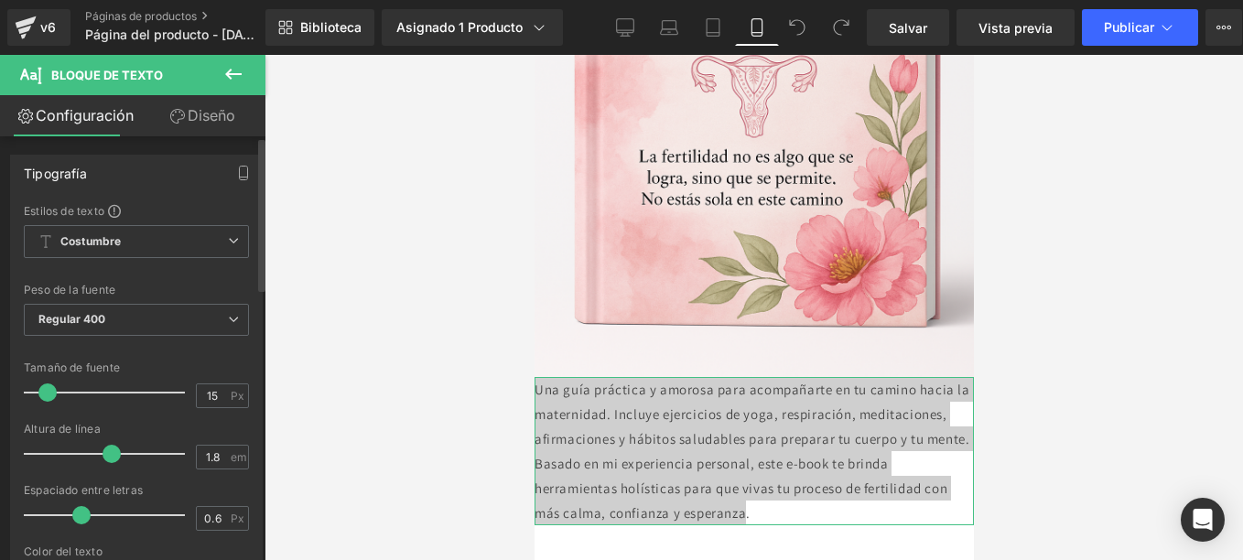
type input "14"
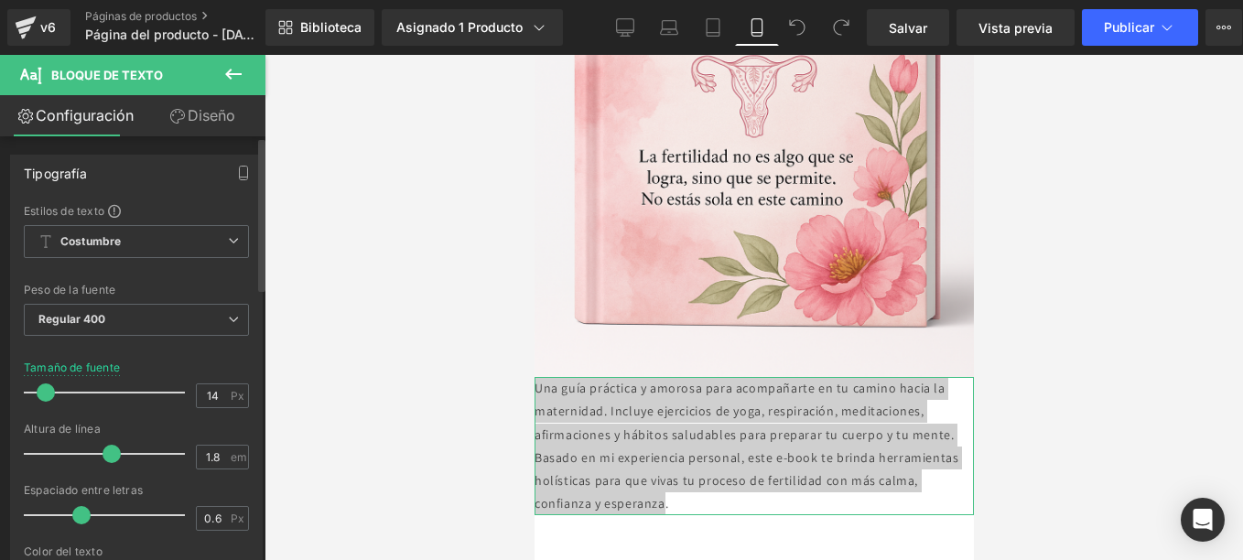
click at [41, 388] on span at bounding box center [46, 392] width 18 height 18
click at [593, 493] on div "Renderización de contenido" at bounding box center [621, 488] width 167 height 20
click at [232, 74] on icon at bounding box center [233, 74] width 16 height 11
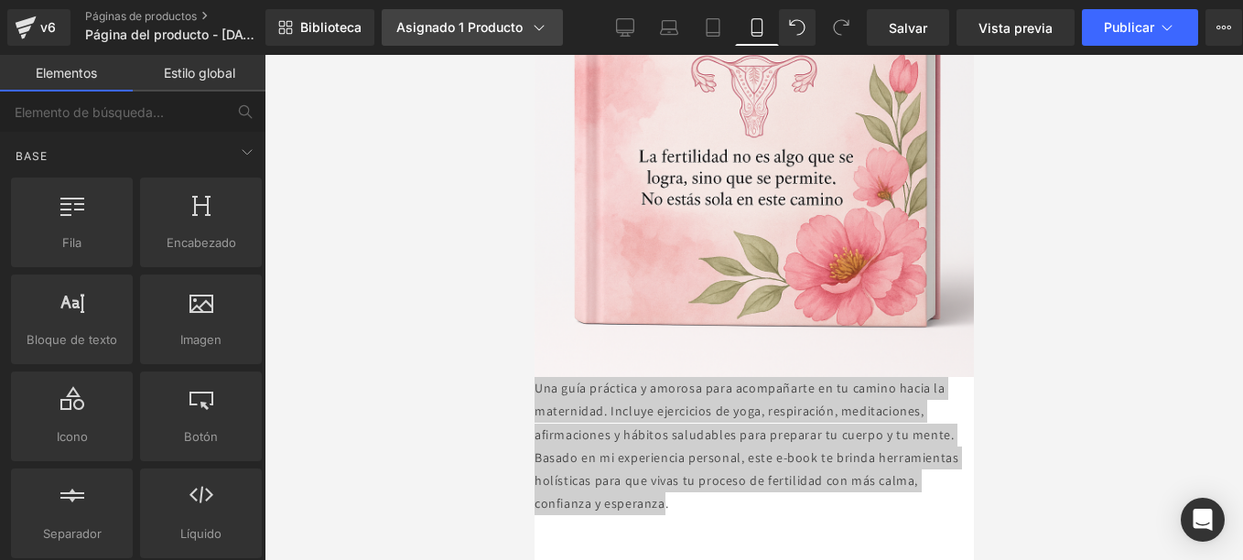
click at [458, 21] on font "Asignado 1 Producto" at bounding box center [459, 27] width 126 height 15
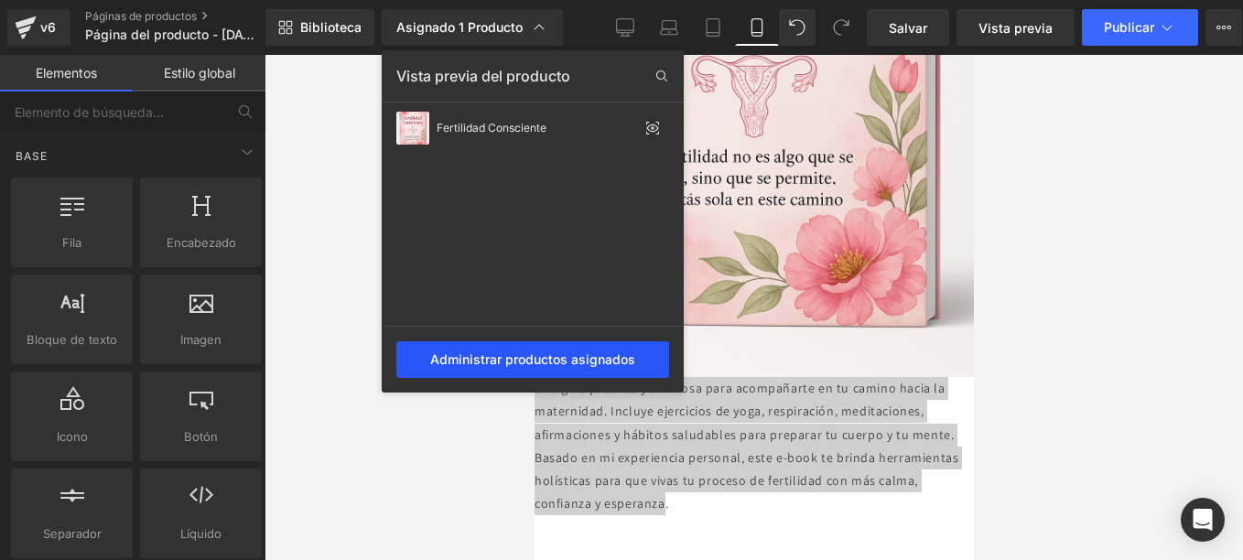
click at [578, 364] on div "Administrar productos asignados" at bounding box center [532, 359] width 273 height 37
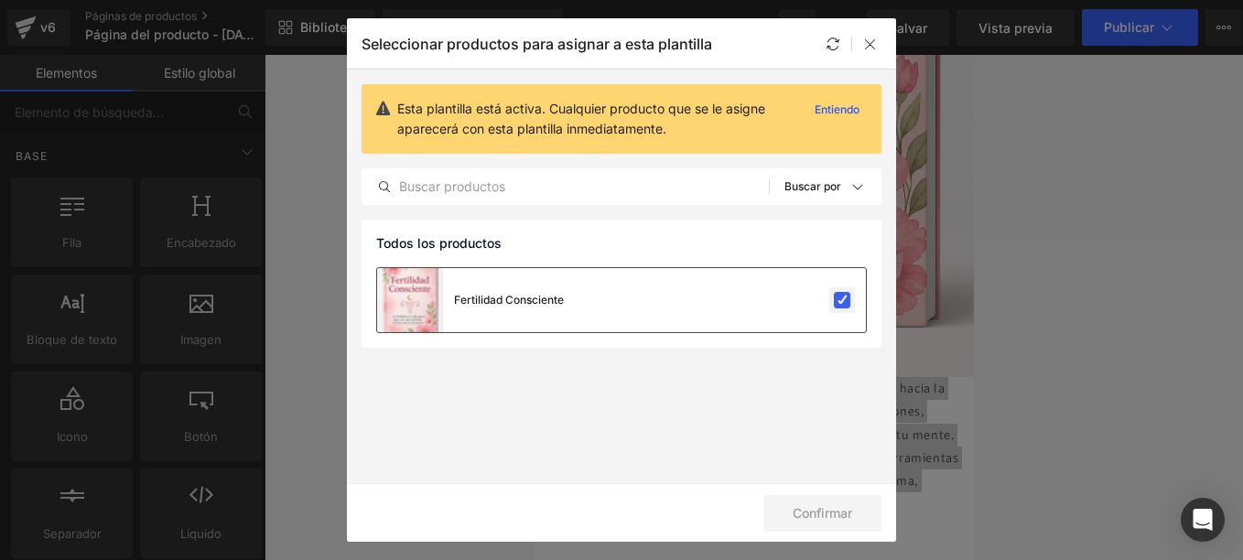
click at [841, 302] on label at bounding box center [842, 300] width 16 height 16
click at [842, 300] on input "checkbox" at bounding box center [842, 300] width 0 height 0
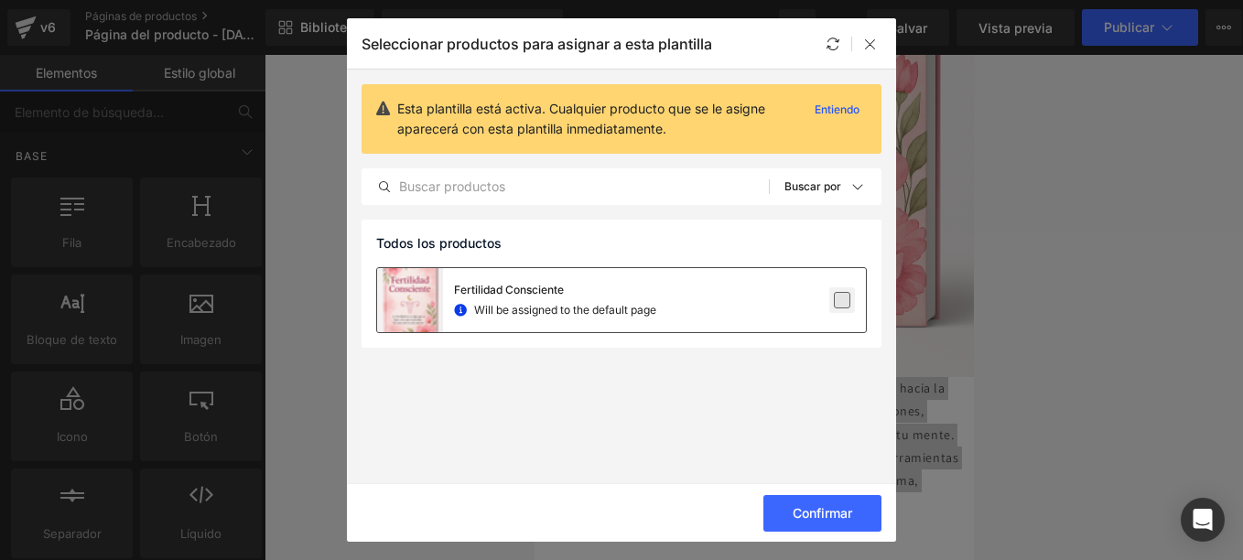
click at [837, 299] on label at bounding box center [842, 300] width 16 height 16
click at [842, 300] on input "checkbox" at bounding box center [842, 300] width 0 height 0
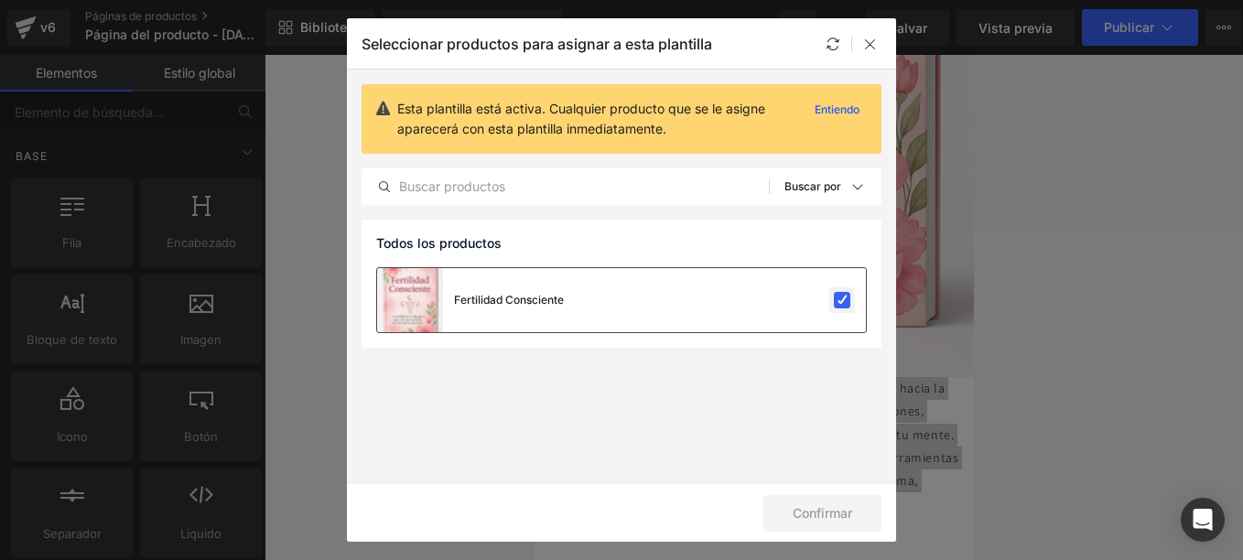
click at [839, 299] on label at bounding box center [842, 300] width 16 height 16
click at [842, 300] on input "checkbox" at bounding box center [842, 300] width 0 height 0
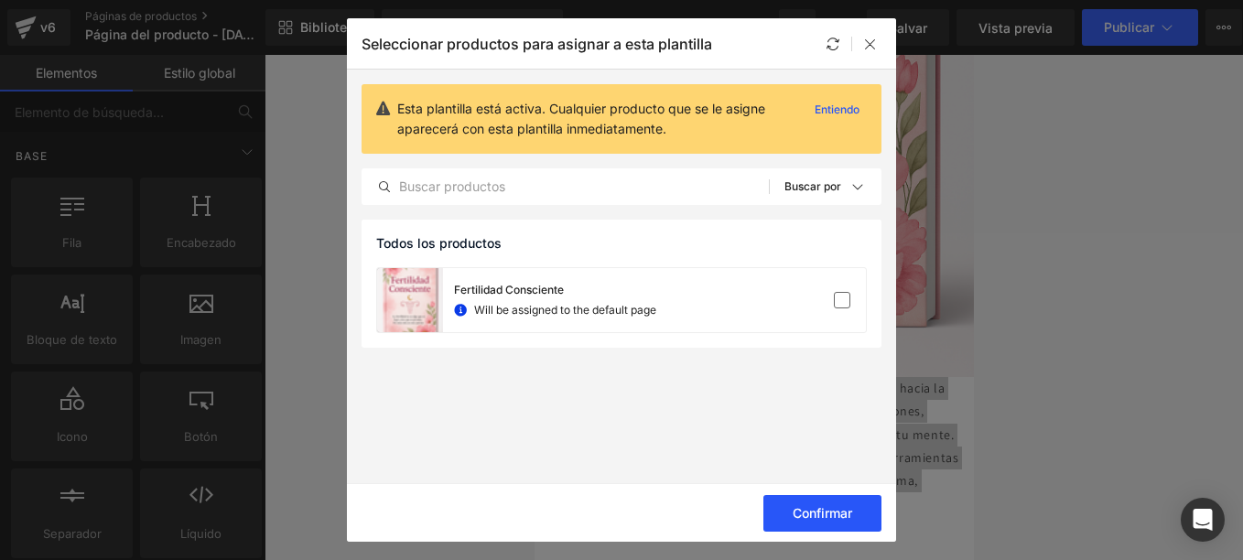
click at [804, 506] on font "Confirmar" at bounding box center [821, 513] width 59 height 15
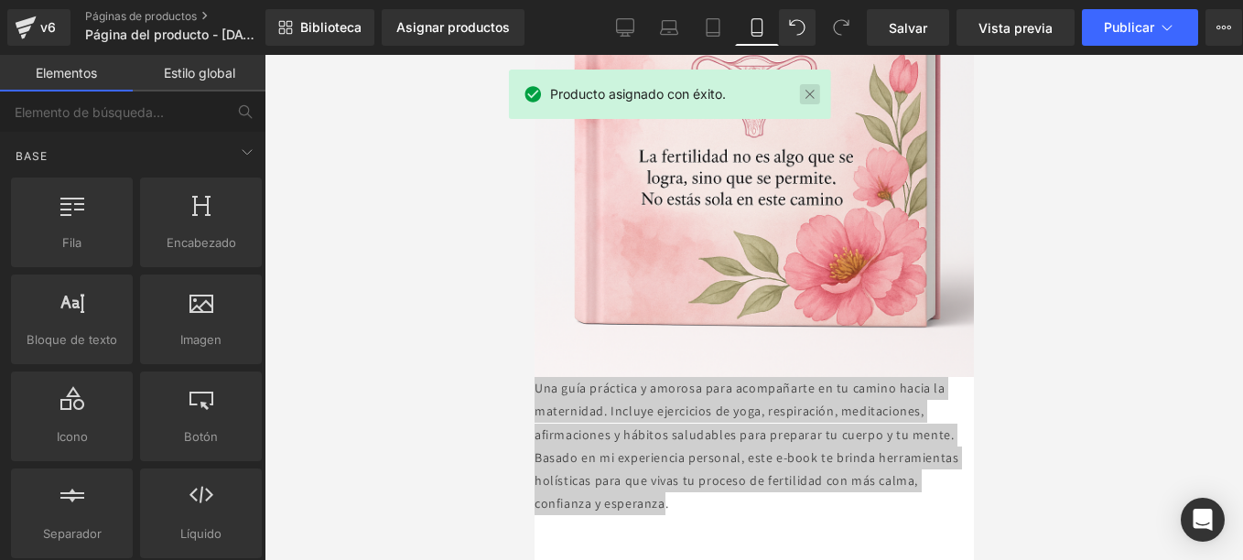
drag, startPoint x: 807, startPoint y: 93, endPoint x: 352, endPoint y: 90, distance: 454.8
click at [807, 93] on link at bounding box center [810, 94] width 20 height 20
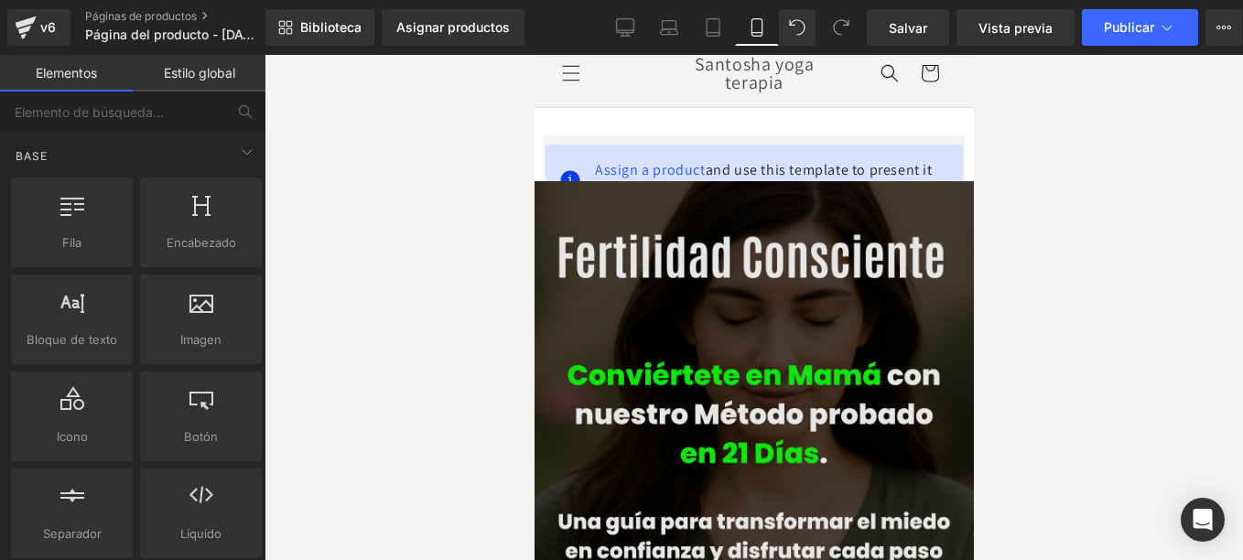
scroll to position [0, 0]
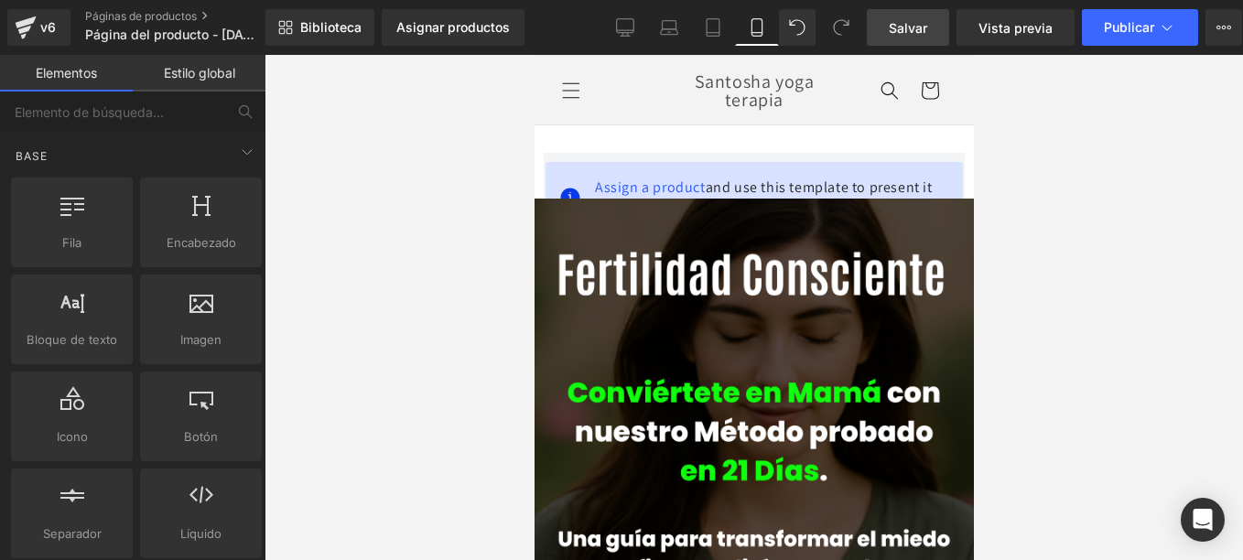
click at [918, 32] on span "Salvar" at bounding box center [908, 27] width 38 height 19
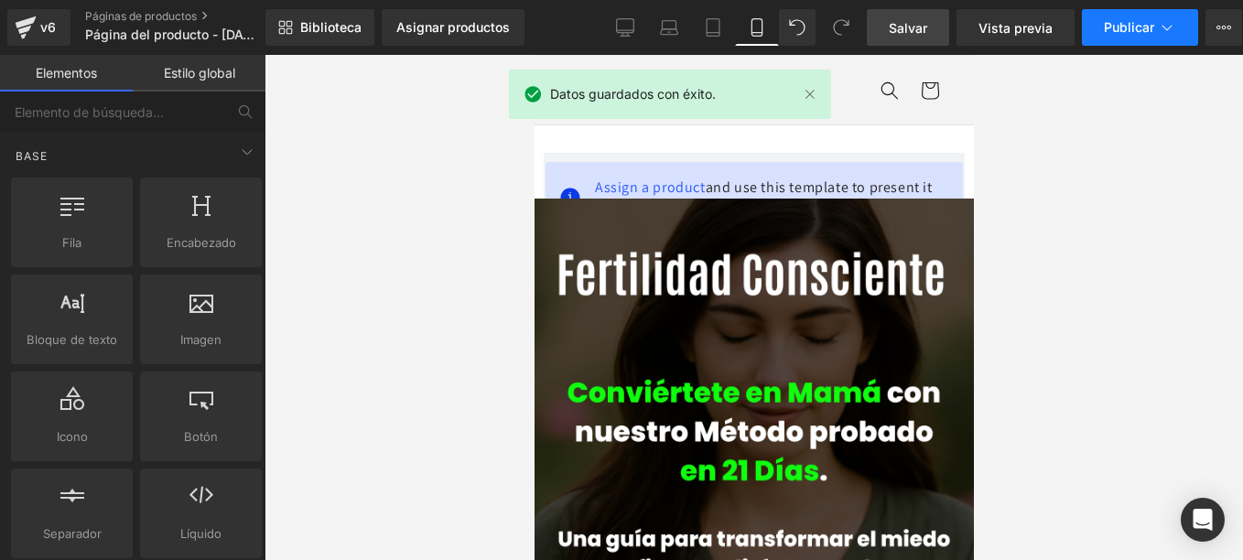
click at [1145, 30] on span "Publicar" at bounding box center [1129, 27] width 50 height 15
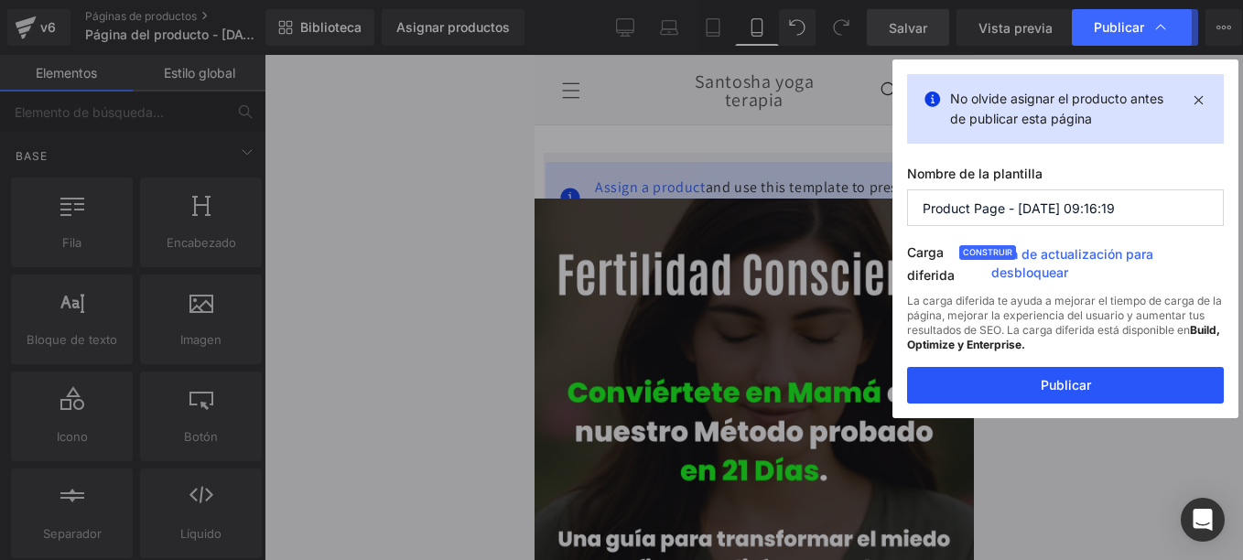
click at [1094, 383] on button "Publicar" at bounding box center [1065, 385] width 317 height 37
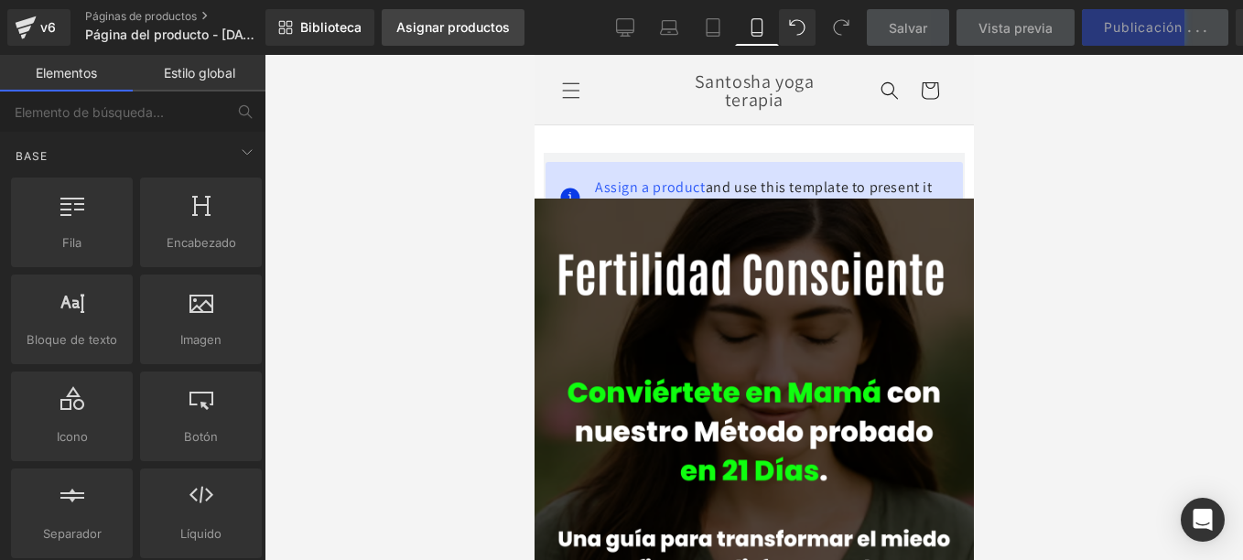
click at [410, 24] on font "Asignar productos" at bounding box center [452, 27] width 113 height 15
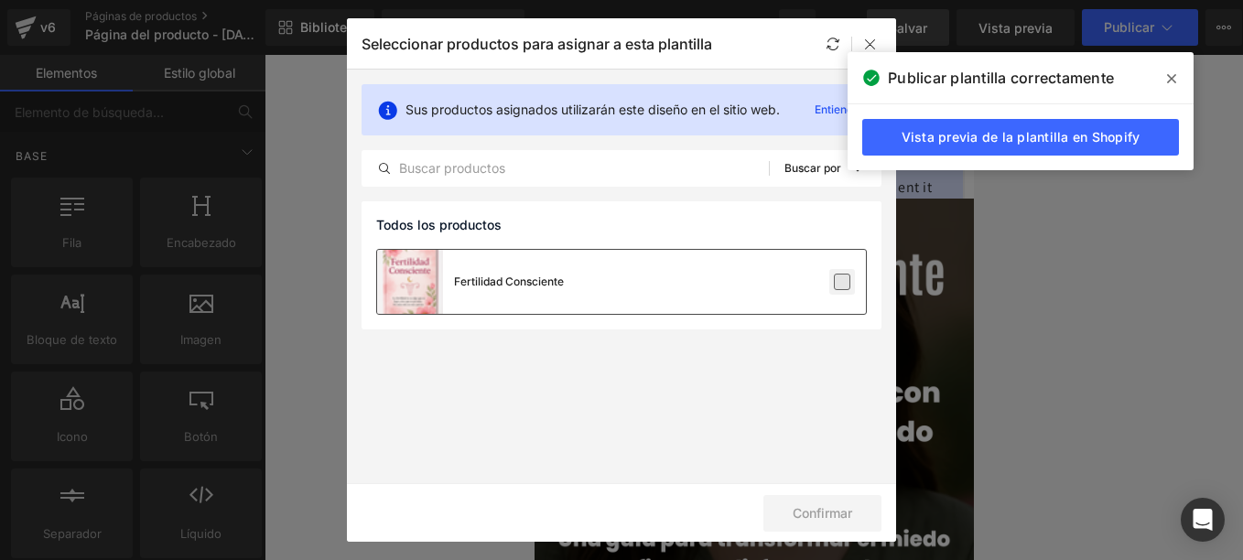
click at [849, 286] on label at bounding box center [842, 282] width 16 height 16
click at [842, 282] on input "checkbox" at bounding box center [842, 282] width 0 height 0
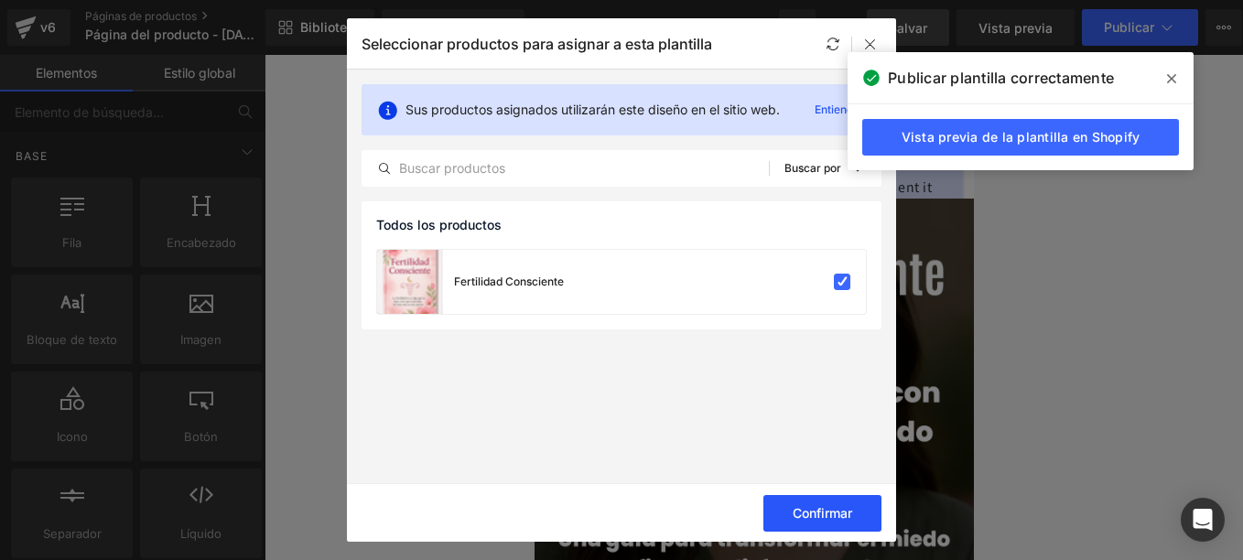
click at [831, 510] on font "Confirmar" at bounding box center [821, 513] width 59 height 15
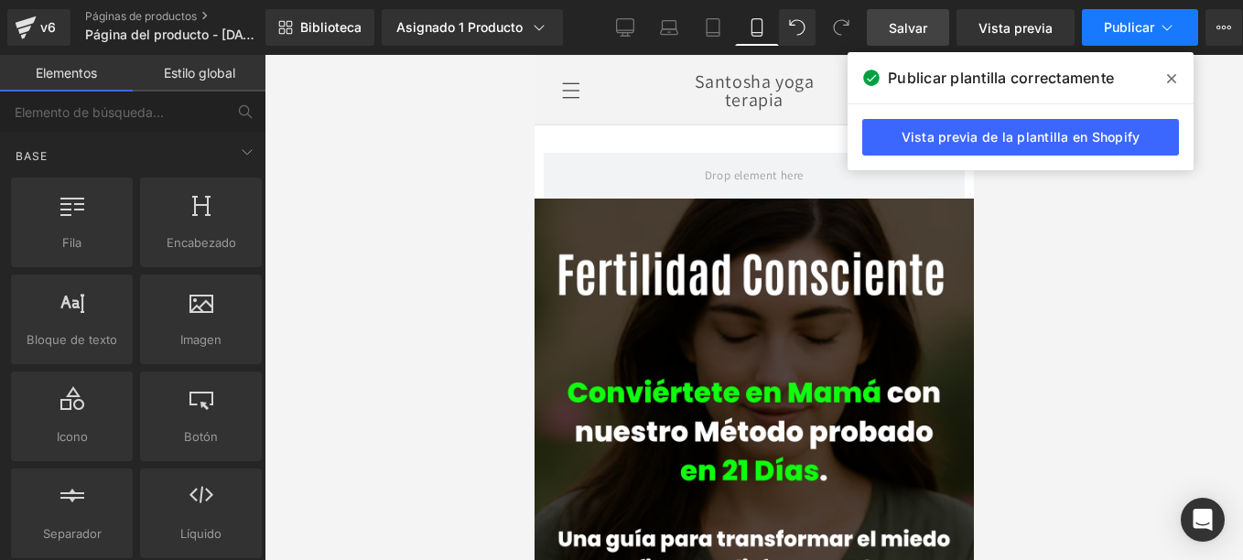
click at [1132, 27] on span "Publicar" at bounding box center [1129, 27] width 50 height 15
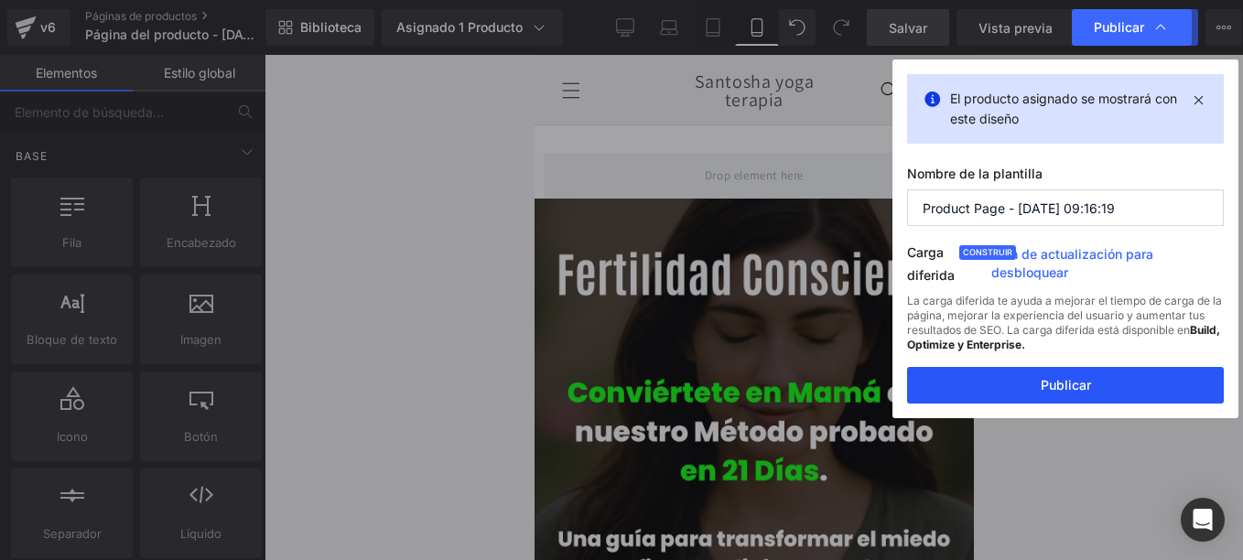
click at [1102, 381] on button "Publicar" at bounding box center [1065, 385] width 317 height 37
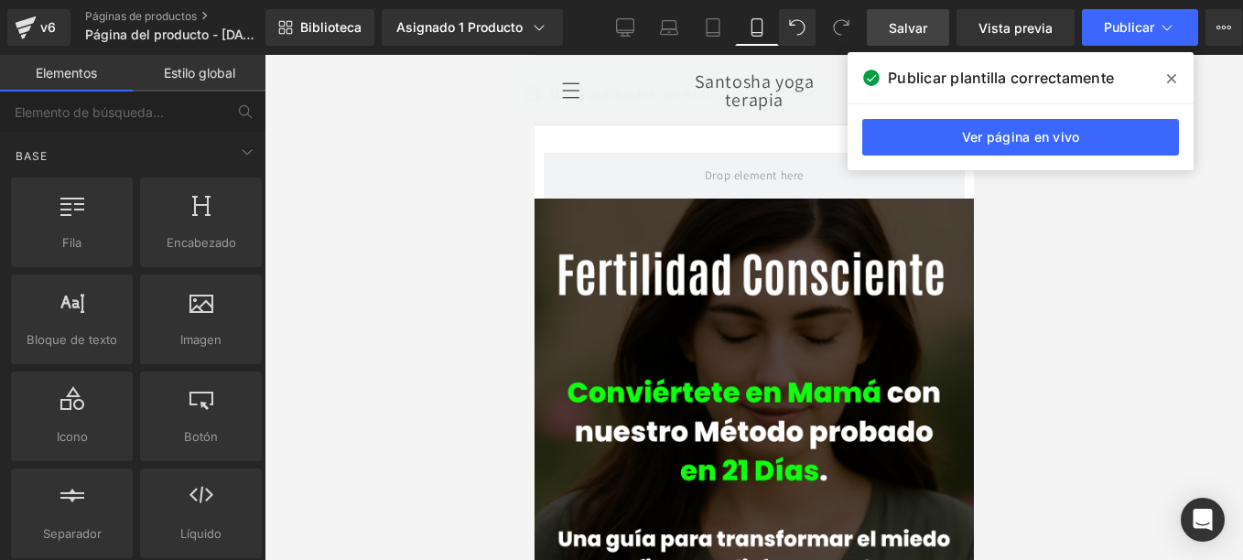
click at [1175, 77] on icon at bounding box center [1171, 78] width 9 height 15
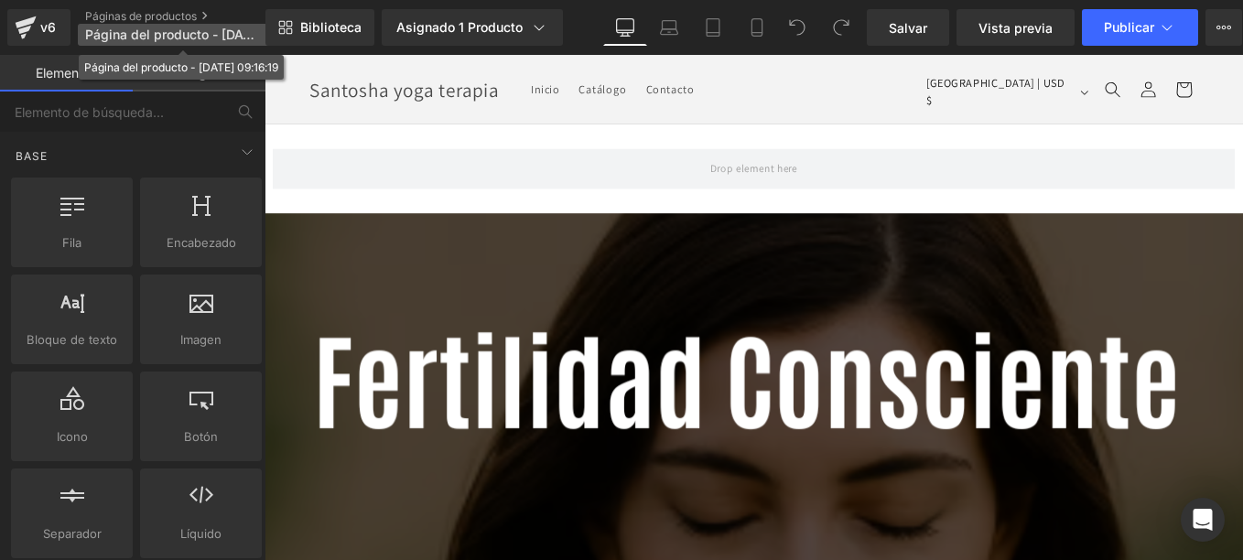
click at [160, 38] on span "Página del producto - [DATE] 09:16:19" at bounding box center [173, 34] width 176 height 15
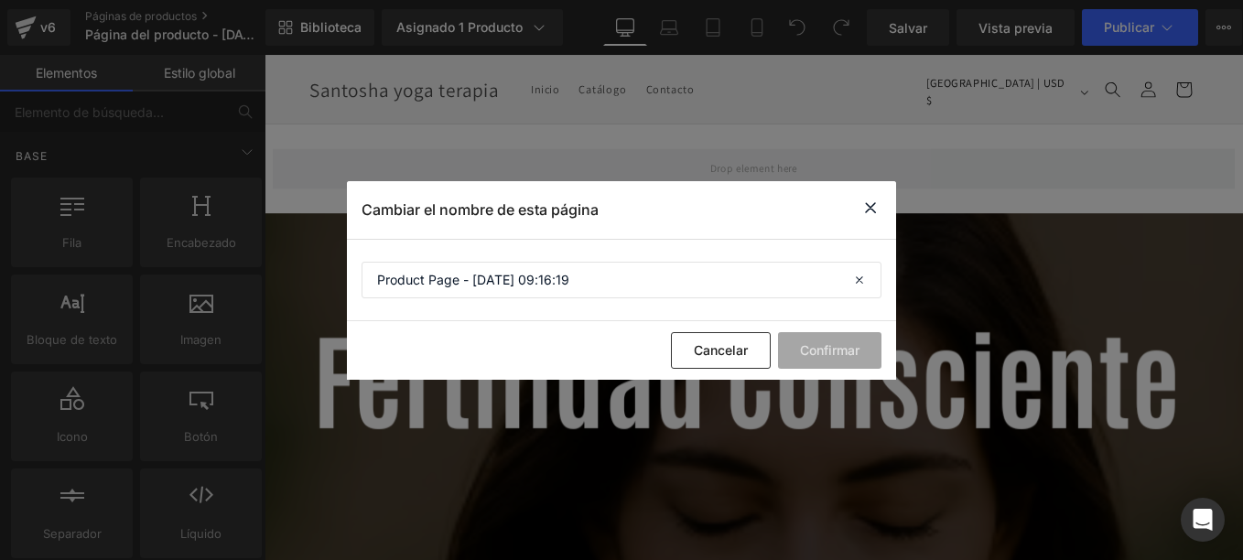
click at [877, 208] on icon at bounding box center [870, 208] width 22 height 23
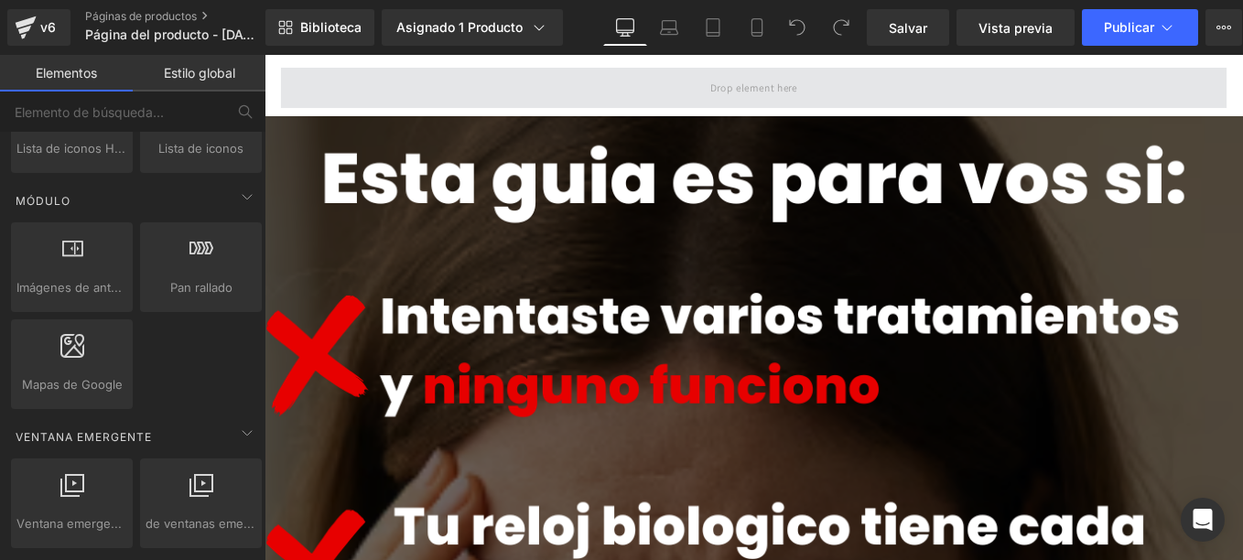
scroll to position [915, 0]
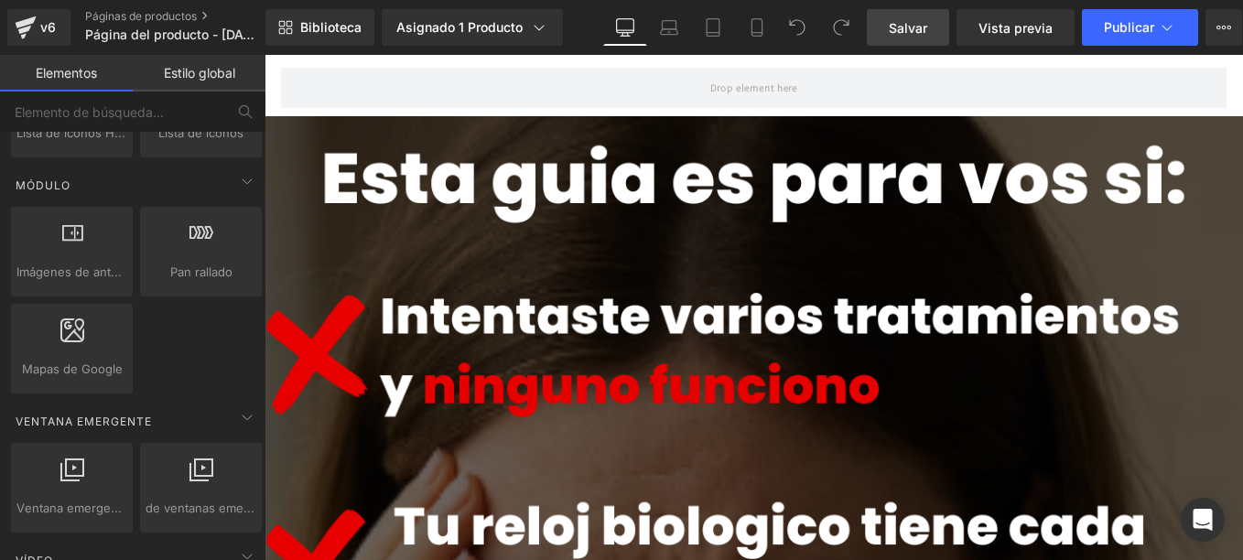
click at [904, 22] on span "Salvar" at bounding box center [908, 27] width 38 height 19
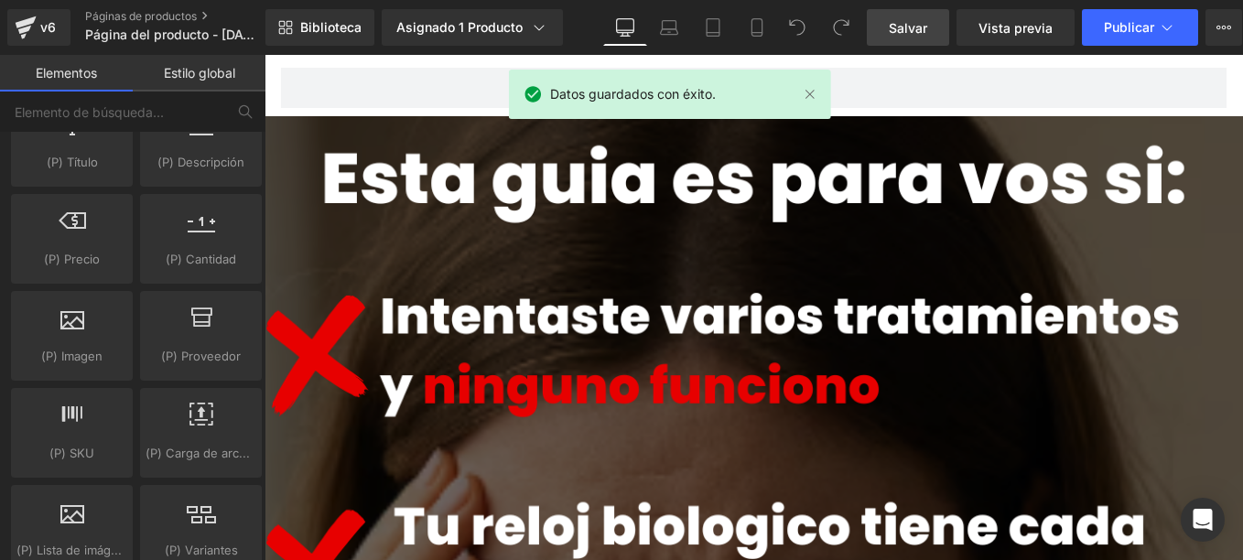
scroll to position [2288, 0]
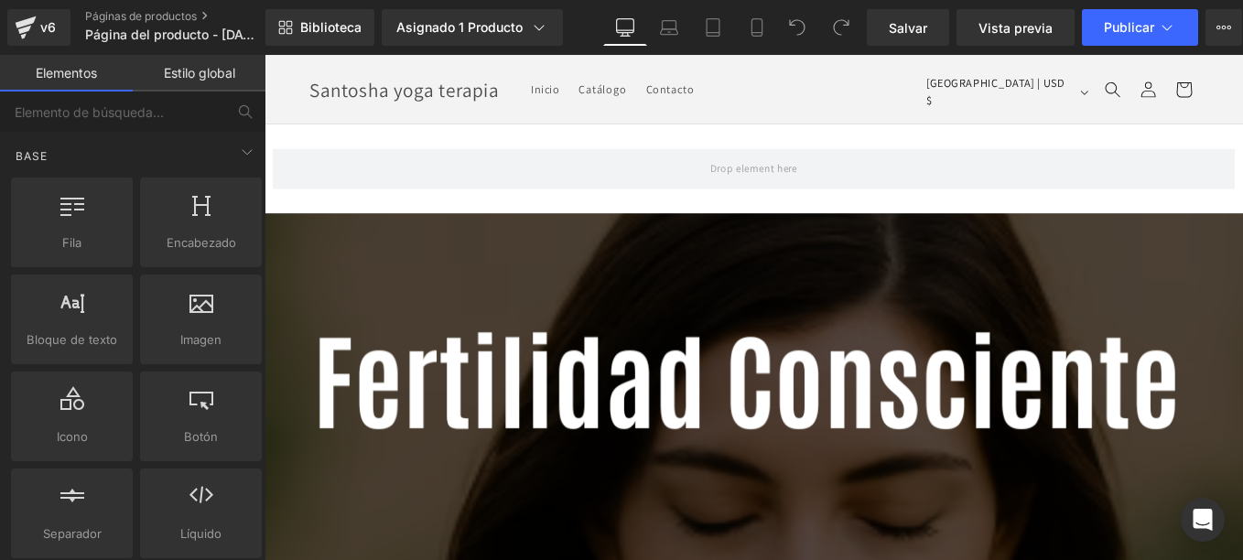
click at [759, 33] on icon at bounding box center [756, 33] width 10 height 0
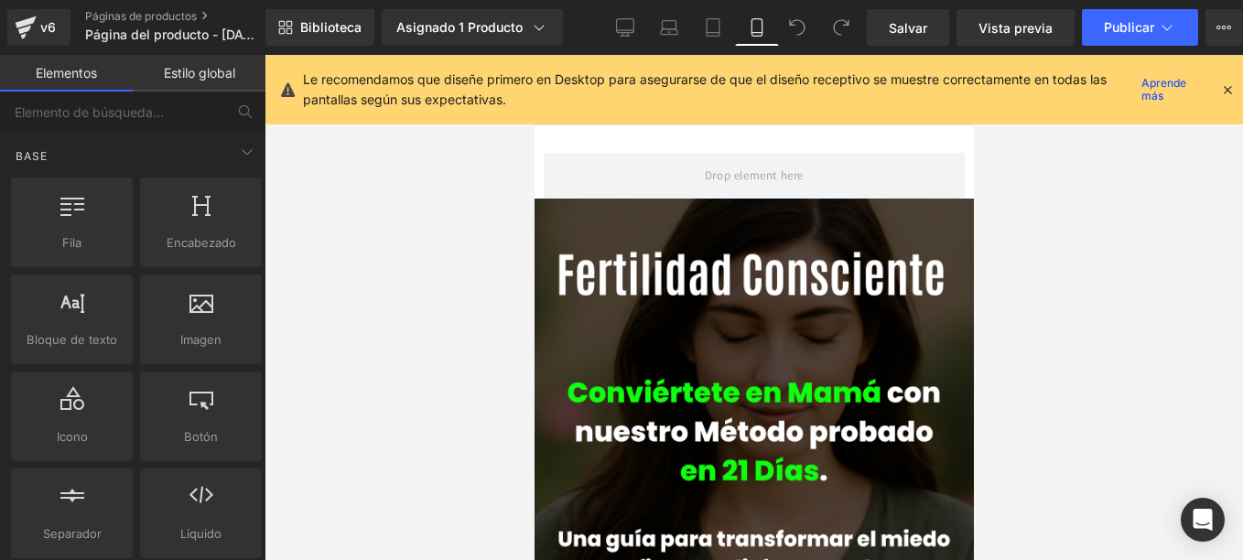
scroll to position [70, 0]
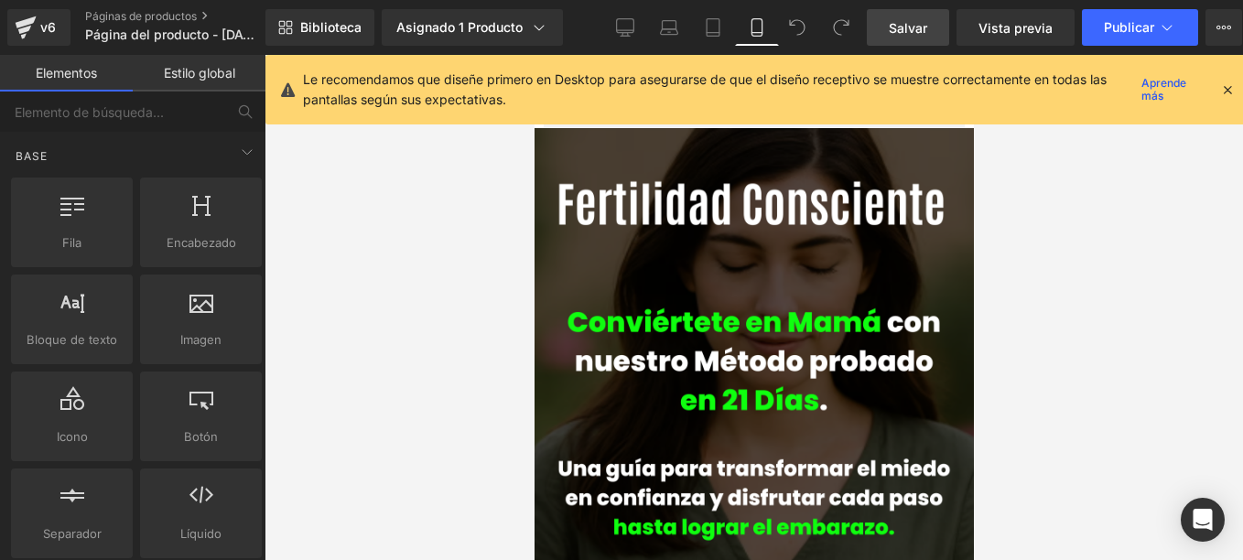
click at [915, 18] on span "Salvar" at bounding box center [908, 27] width 38 height 19
click at [1228, 92] on icon at bounding box center [1227, 89] width 16 height 16
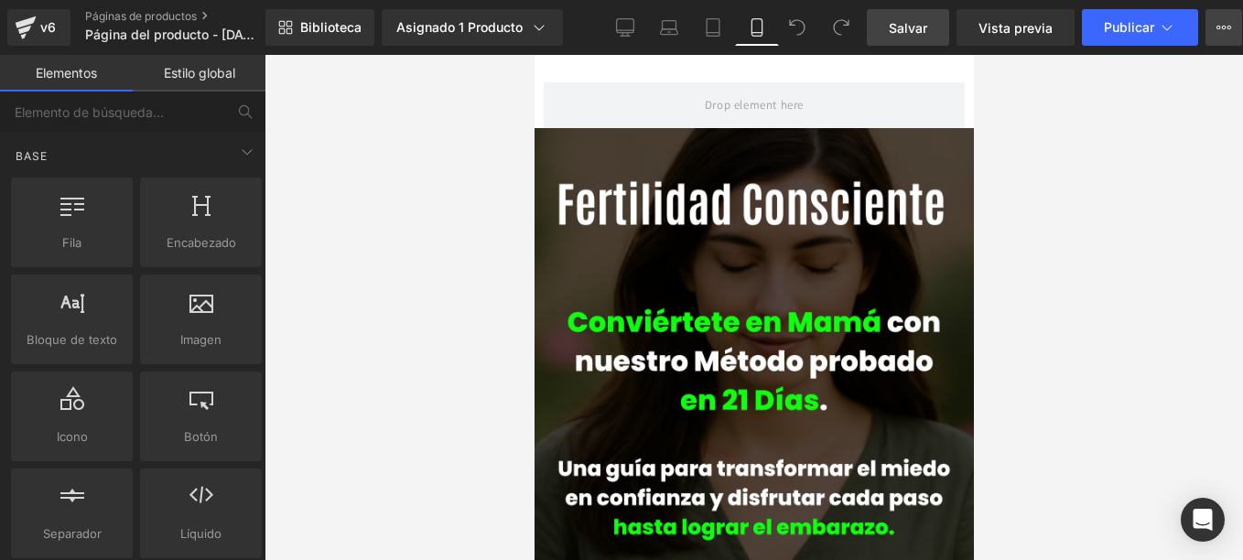
click at [1226, 25] on icon at bounding box center [1223, 27] width 15 height 15
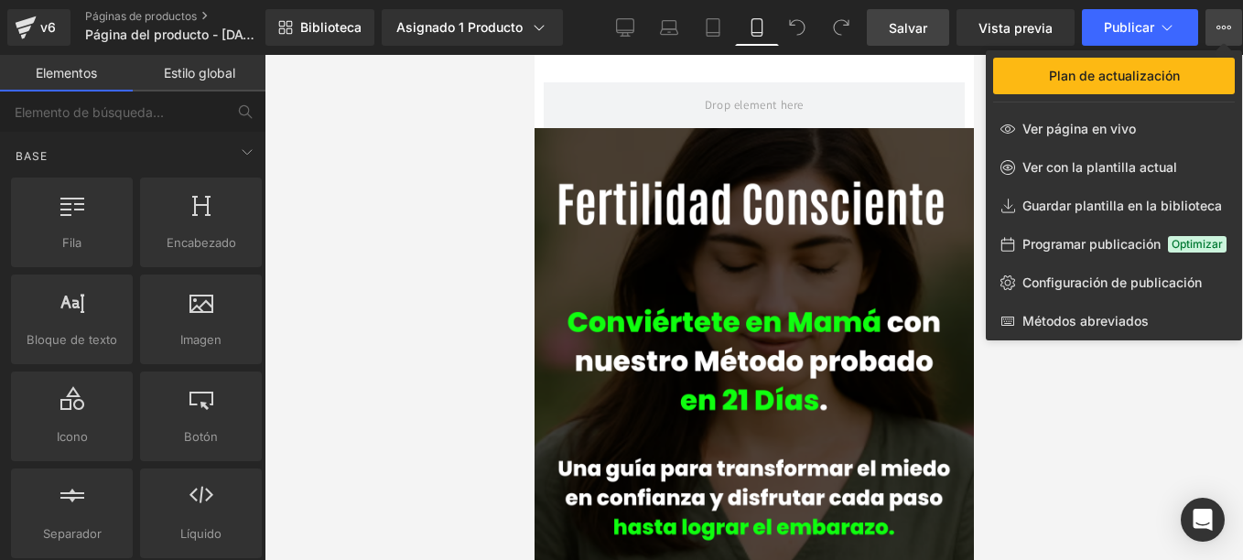
click at [1233, 27] on button "Plan de actualización Ver página en vivo Ver con la plantilla actual Guardar pl…" at bounding box center [1223, 27] width 37 height 37
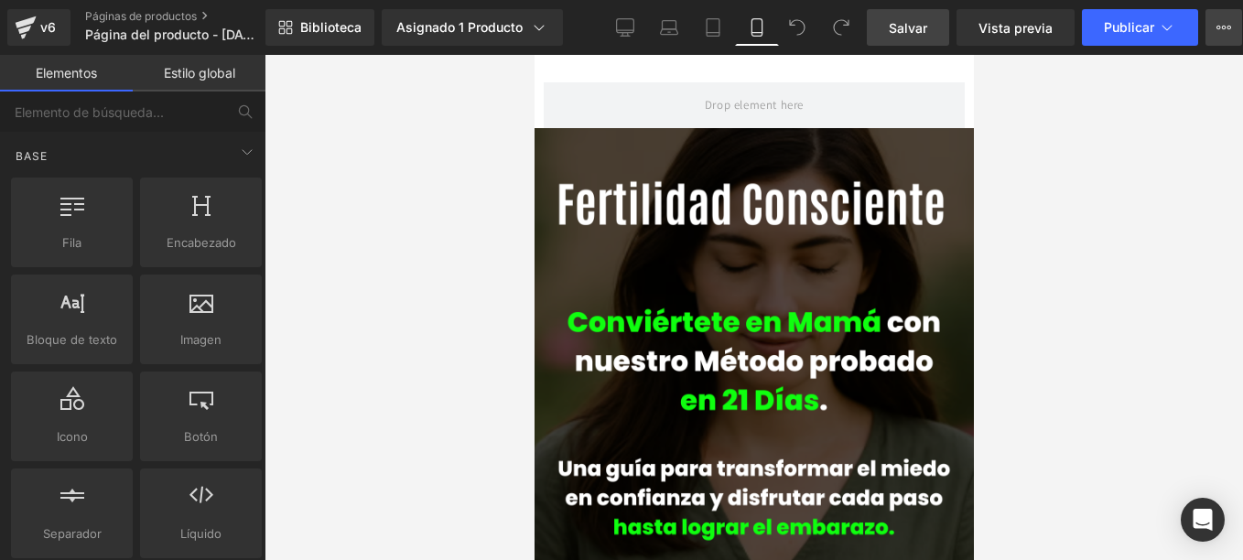
click at [1230, 17] on button "Plan de actualización Ver página en vivo Ver con la plantilla actual Guardar pl…" at bounding box center [1223, 27] width 37 height 37
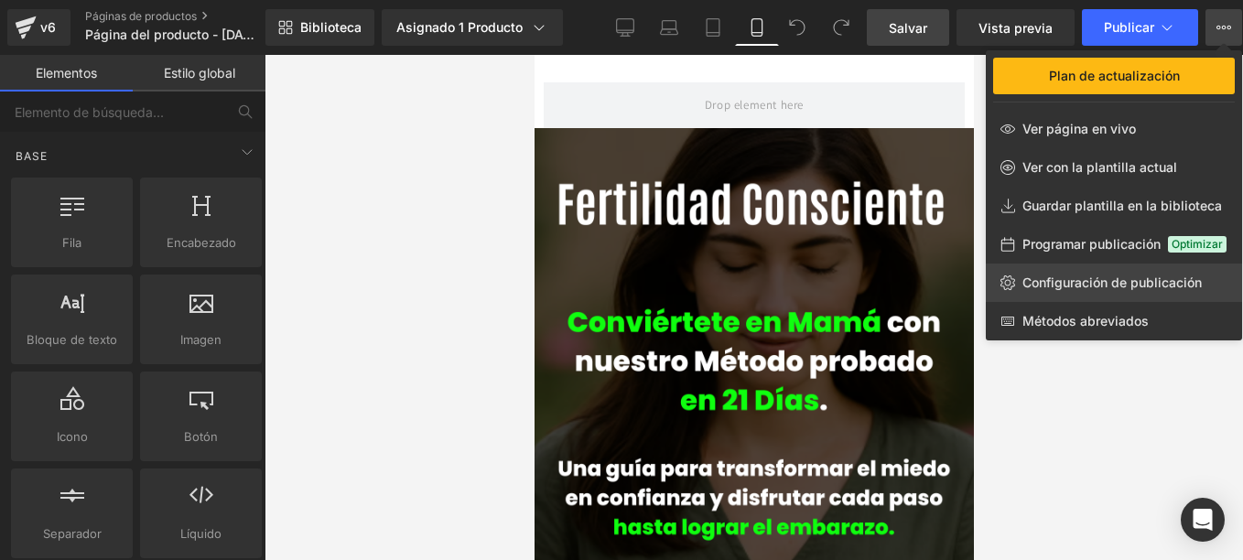
click at [1105, 275] on span "Configuración de publicación" at bounding box center [1111, 283] width 179 height 16
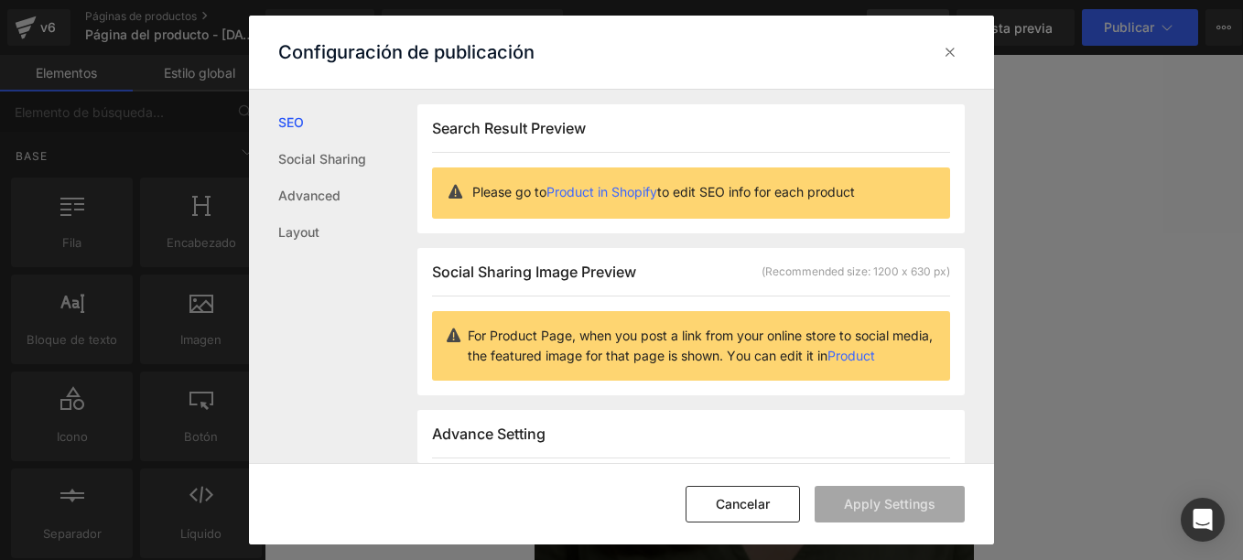
scroll to position [1, 0]
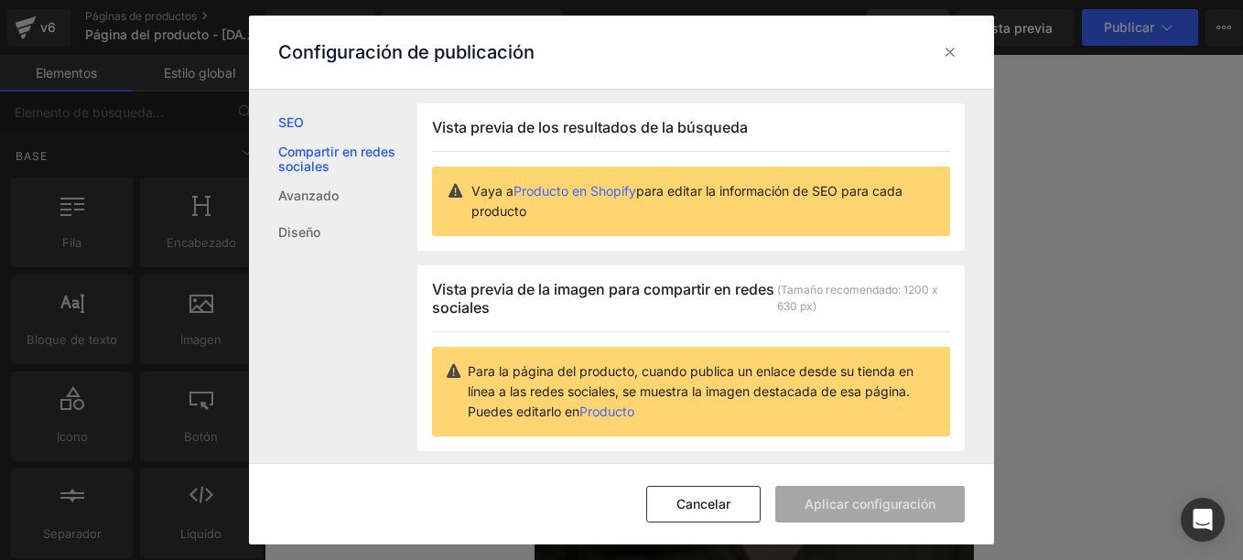
click at [316, 147] on link "Compartir en redes sociales" at bounding box center [347, 159] width 139 height 37
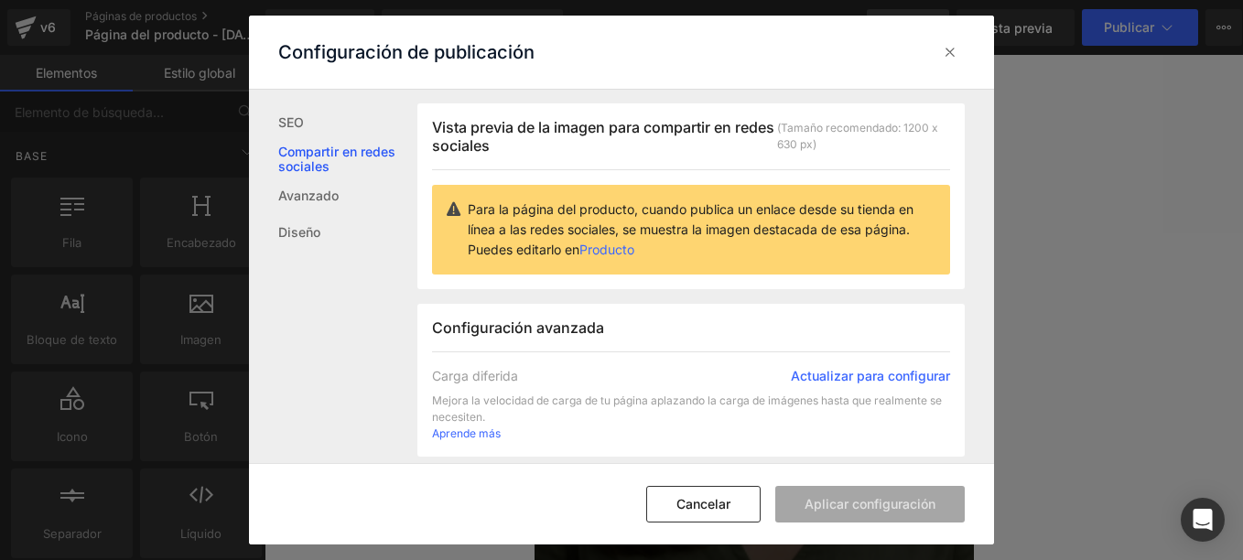
click at [606, 247] on link "Producto" at bounding box center [606, 250] width 55 height 16
click at [959, 54] on icon at bounding box center [950, 52] width 18 height 18
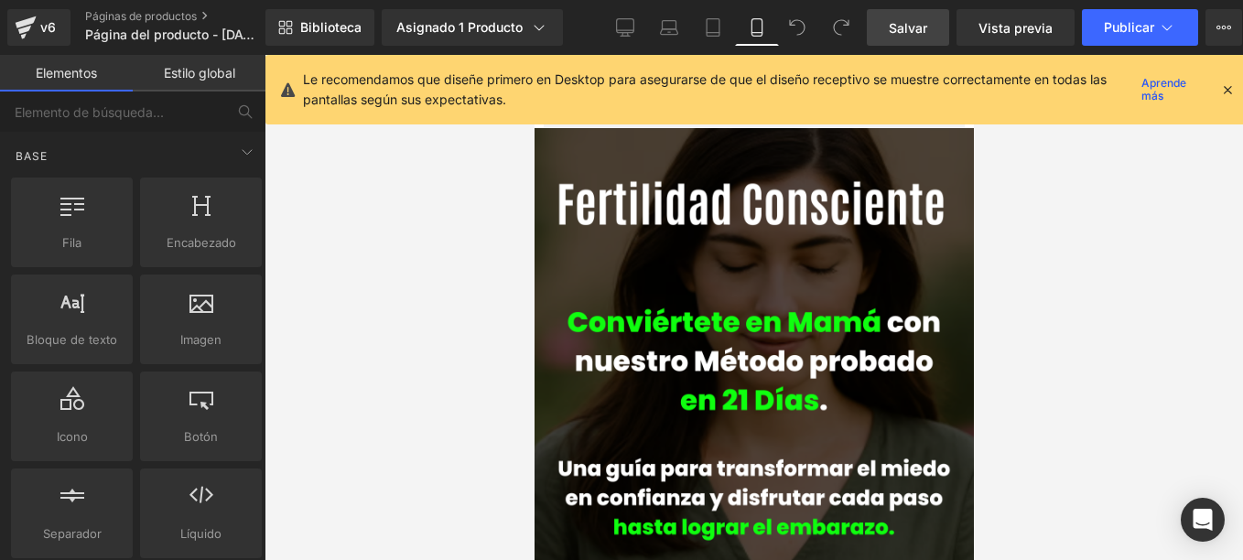
click at [1219, 96] on icon at bounding box center [1227, 89] width 16 height 16
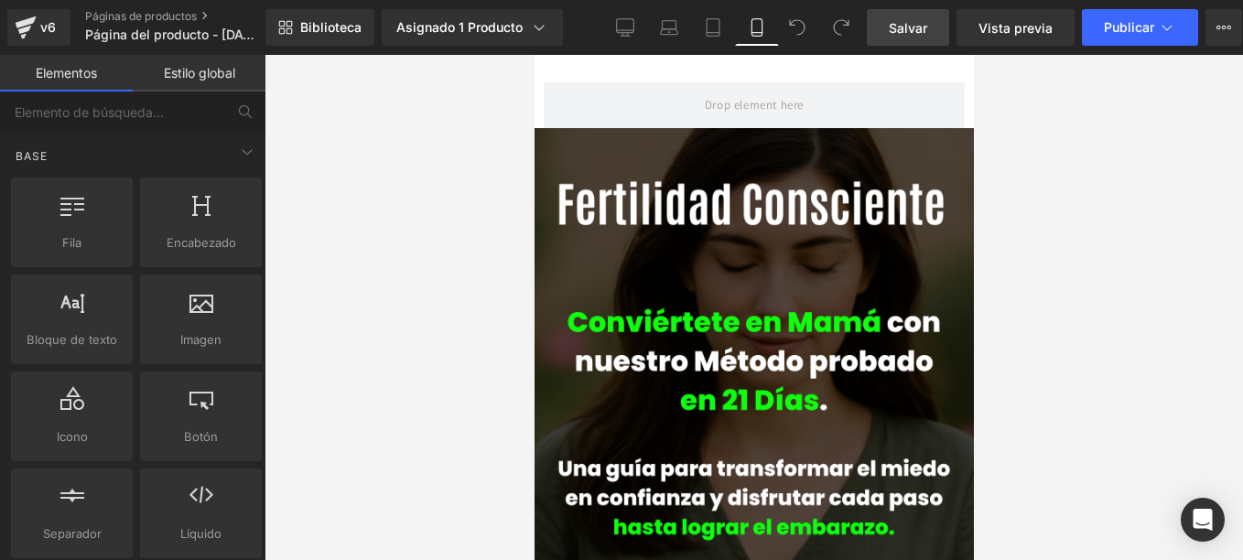
click at [912, 27] on span "Salvar" at bounding box center [908, 27] width 38 height 19
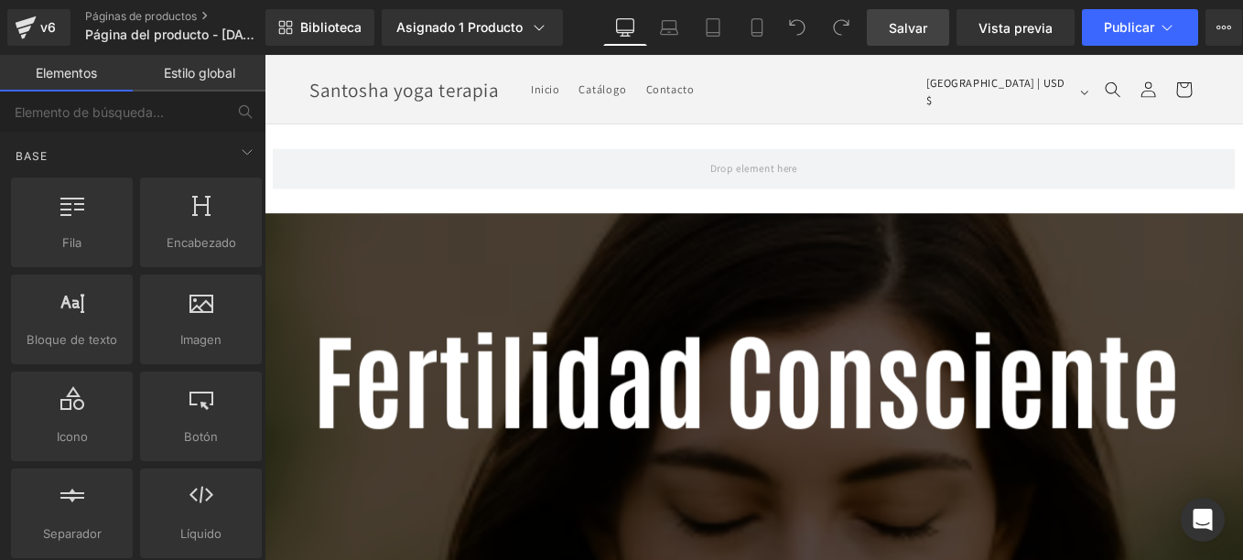
click at [929, 25] on link "Salvar" at bounding box center [908, 27] width 82 height 37
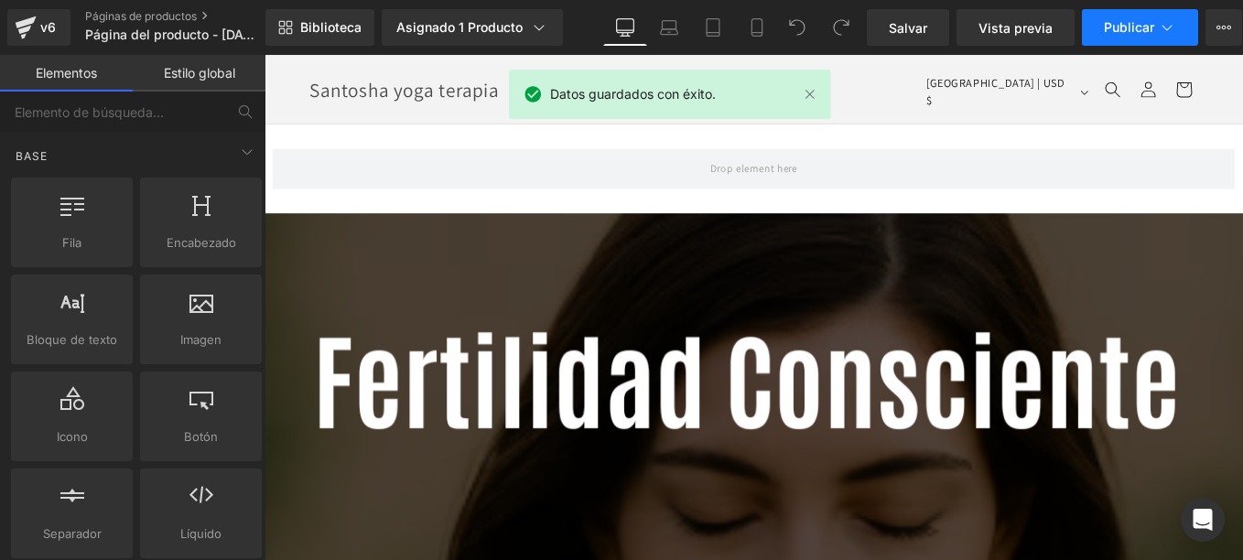
click at [1145, 33] on span "Publicar" at bounding box center [1129, 27] width 50 height 15
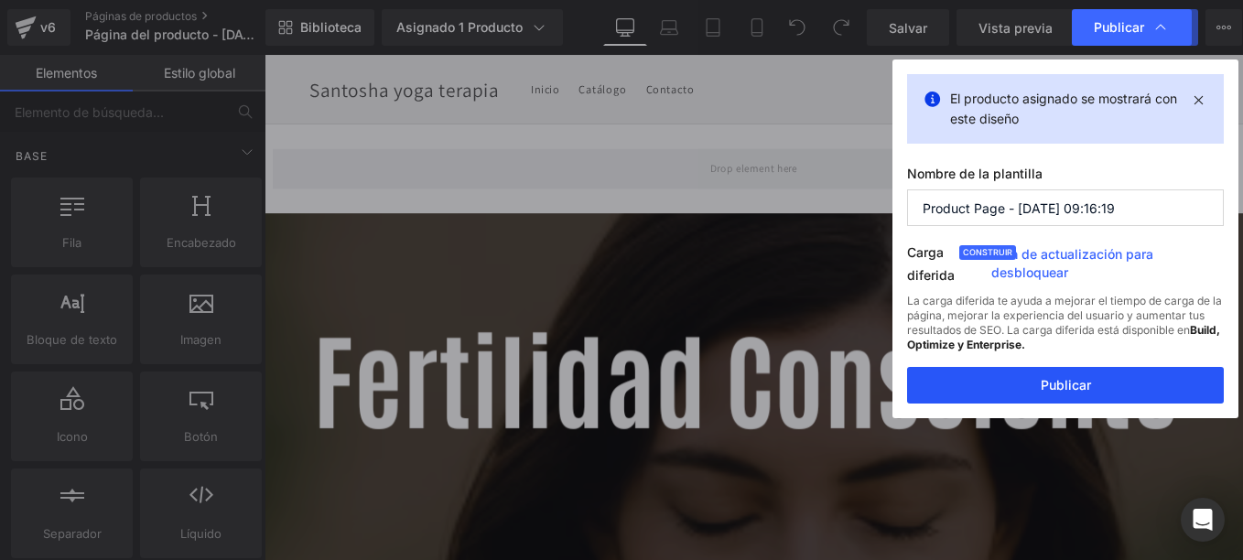
drag, startPoint x: 1106, startPoint y: 379, endPoint x: 927, endPoint y: 368, distance: 179.7
click at [1106, 379] on button "Publicar" at bounding box center [1065, 385] width 317 height 37
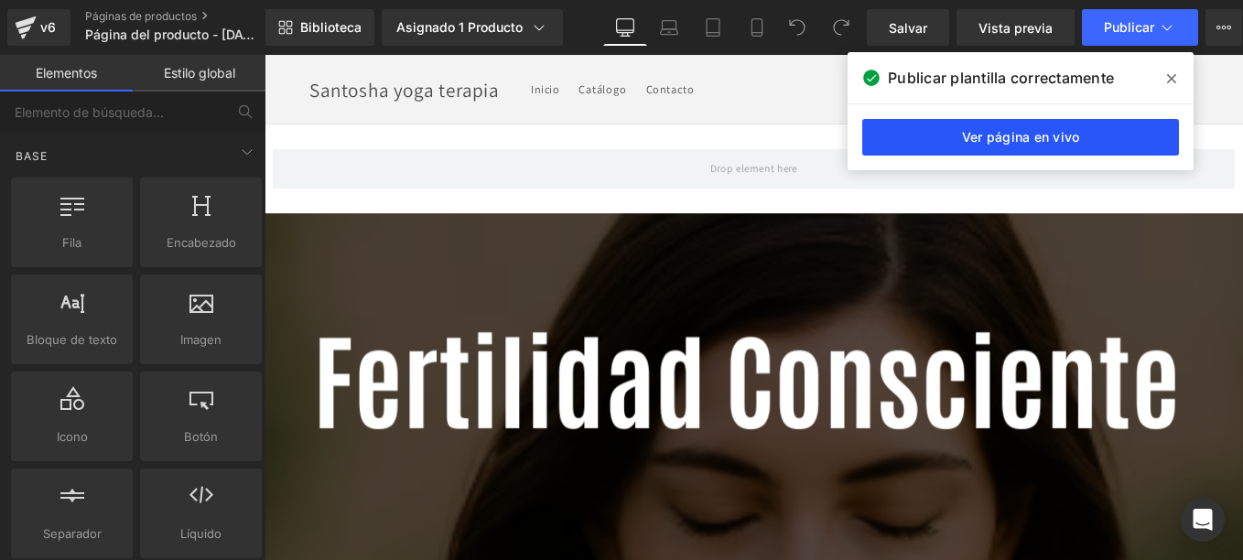
click at [1097, 143] on link "Ver página en vivo" at bounding box center [1020, 137] width 317 height 37
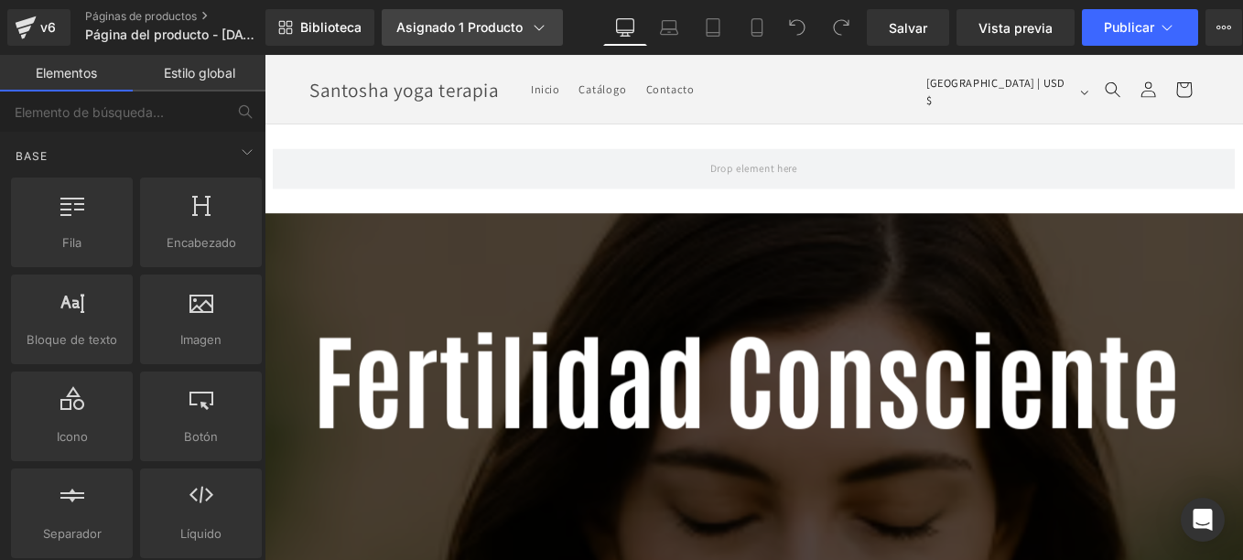
click at [494, 22] on font "Asignado 1 Producto" at bounding box center [459, 27] width 126 height 15
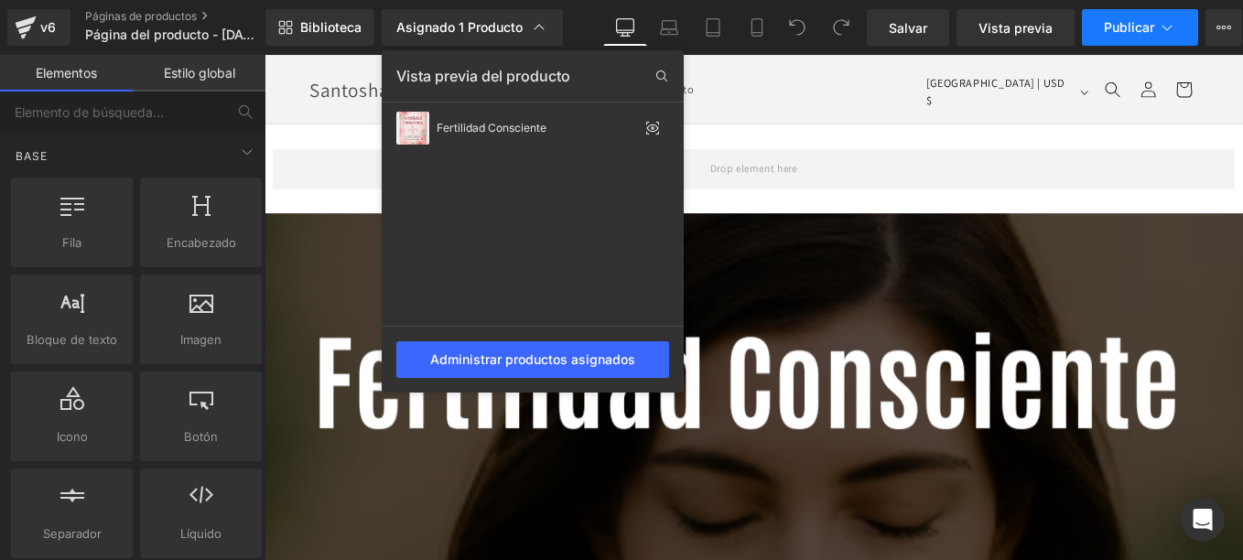
click at [1128, 20] on span "Publicar" at bounding box center [1129, 27] width 50 height 15
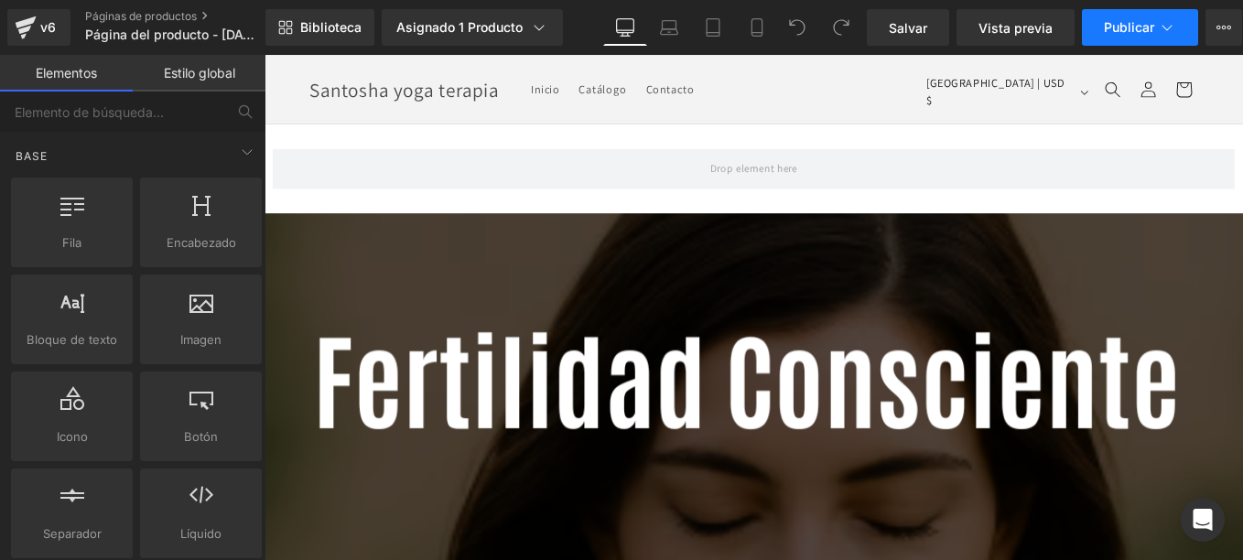
click at [1131, 27] on span "Publicar" at bounding box center [1129, 27] width 50 height 15
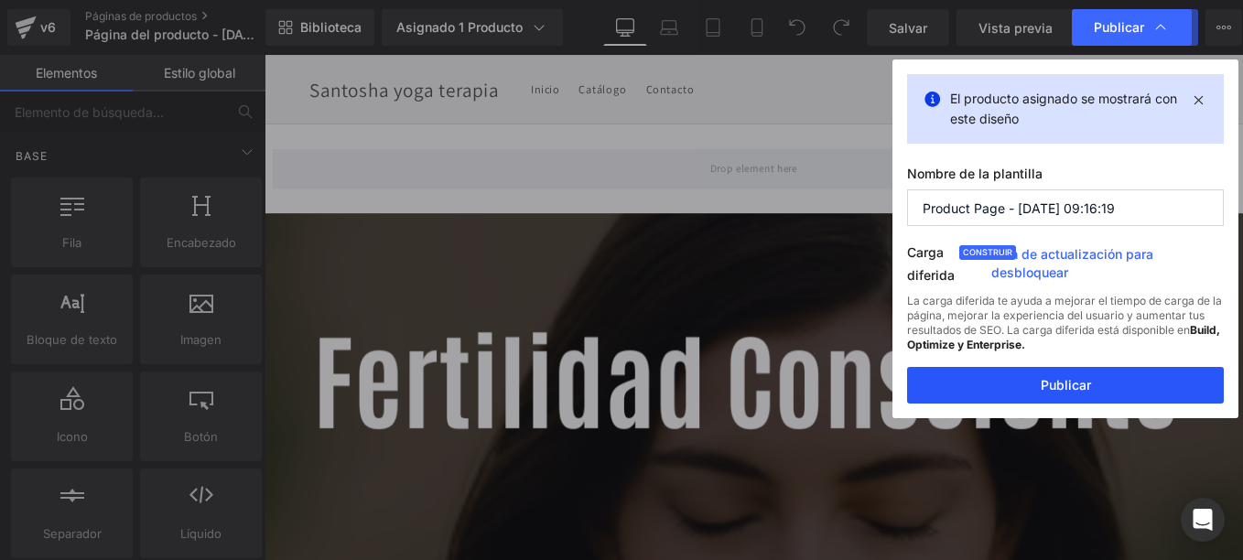
click at [1083, 382] on button "Publicar" at bounding box center [1065, 385] width 317 height 37
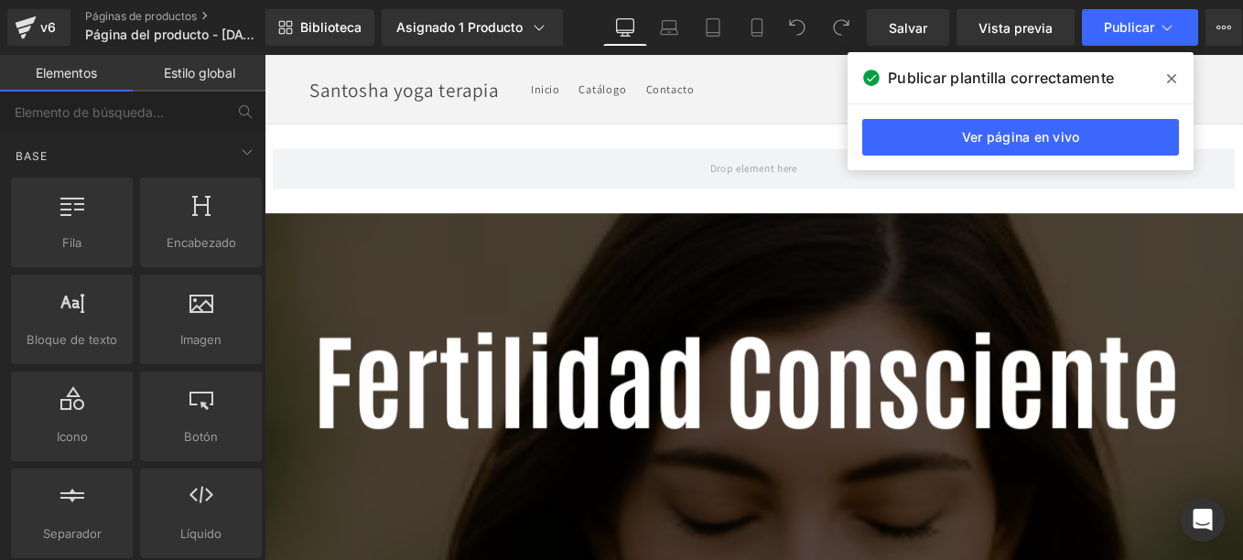
click at [1175, 74] on icon at bounding box center [1171, 78] width 9 height 15
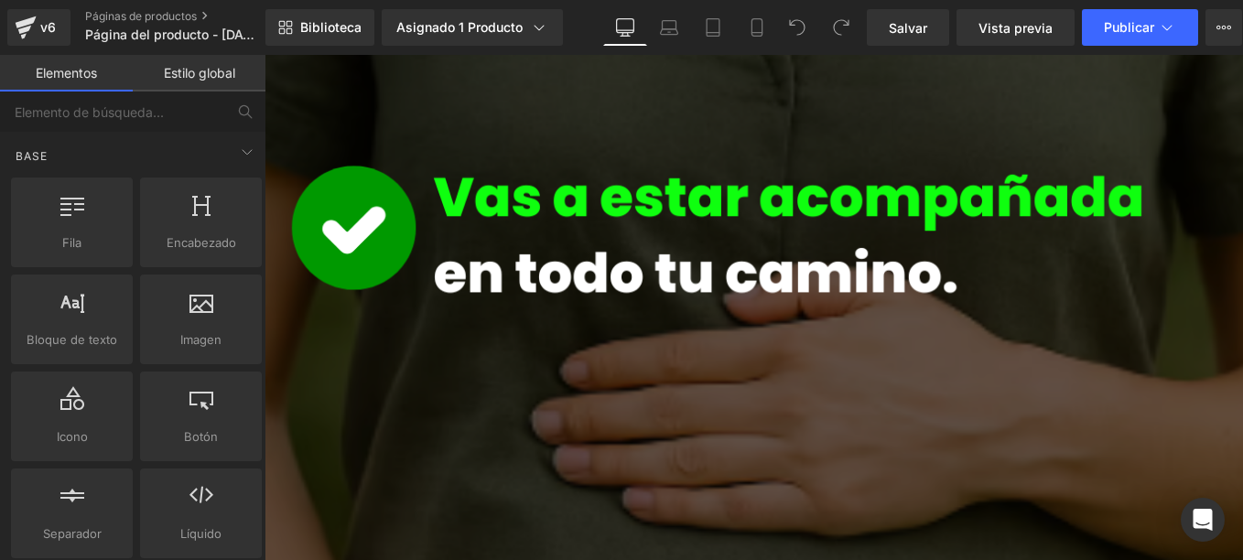
scroll to position [4850, 0]
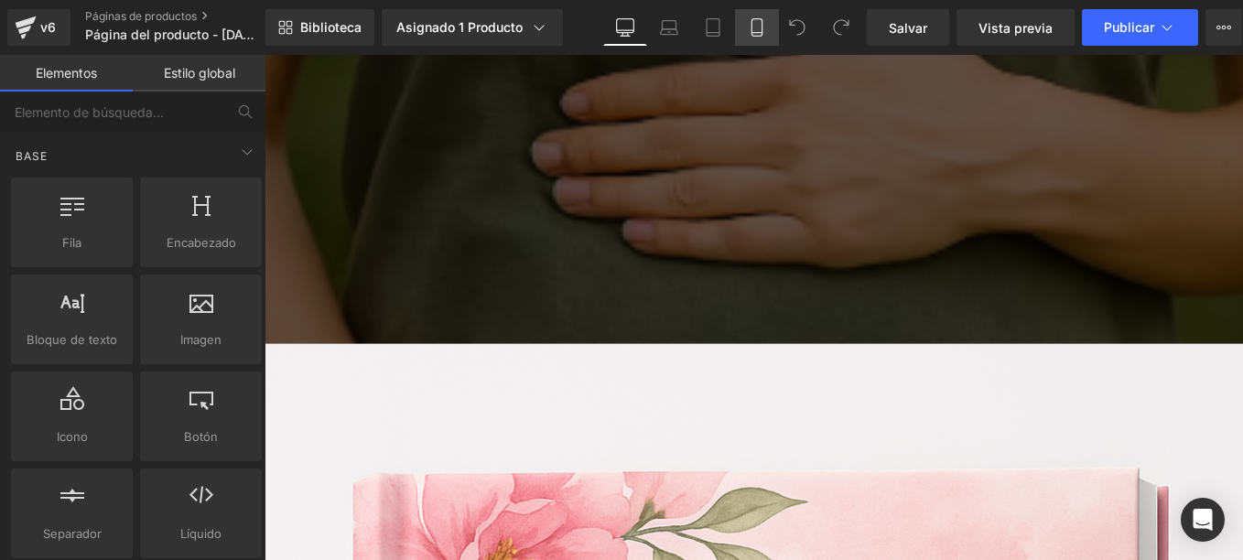
click at [758, 24] on icon at bounding box center [757, 27] width 18 height 18
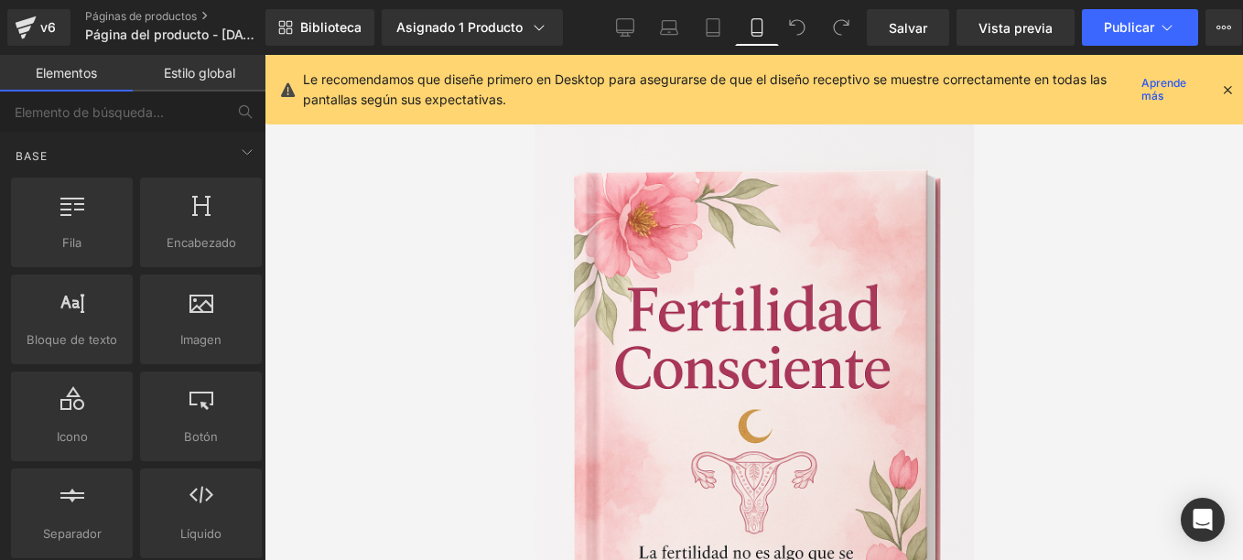
click at [1225, 85] on icon at bounding box center [1227, 89] width 16 height 16
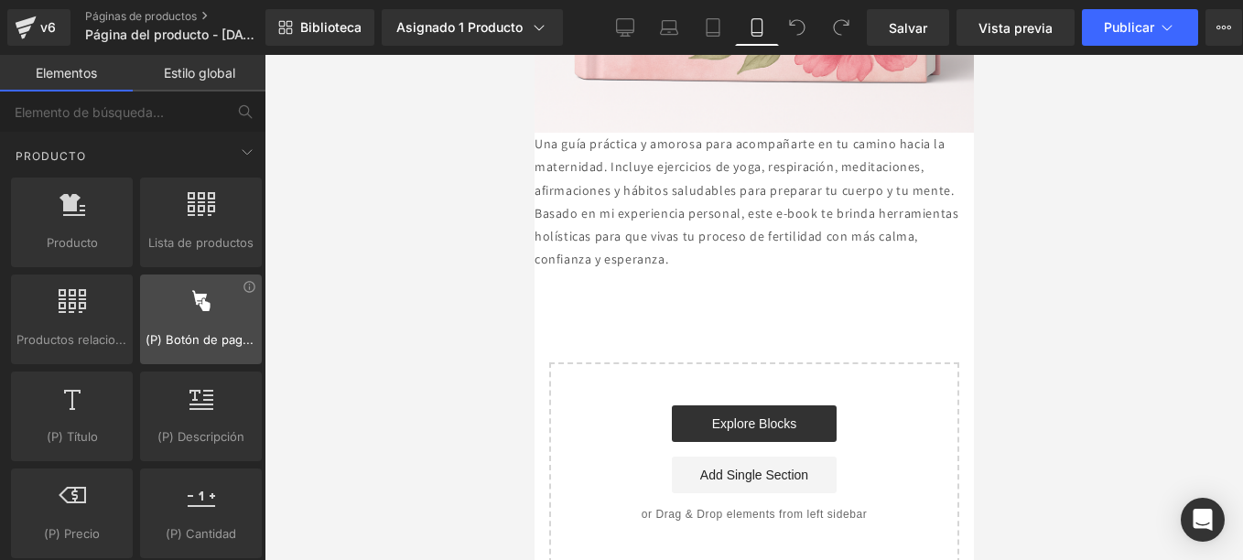
scroll to position [1007, 0]
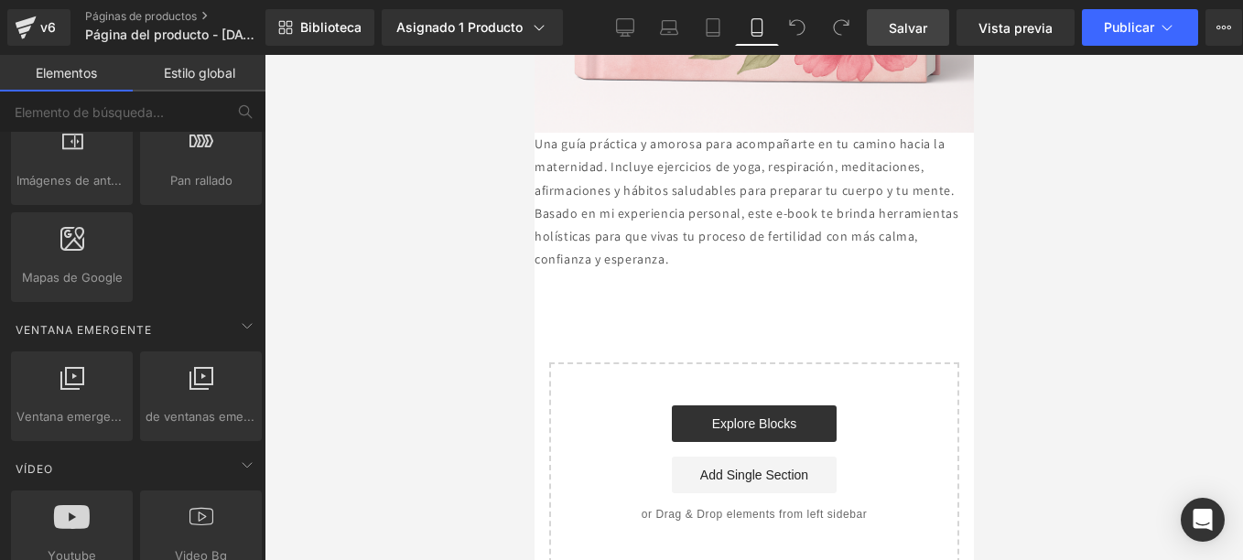
click at [919, 28] on span "Salvar" at bounding box center [908, 27] width 38 height 19
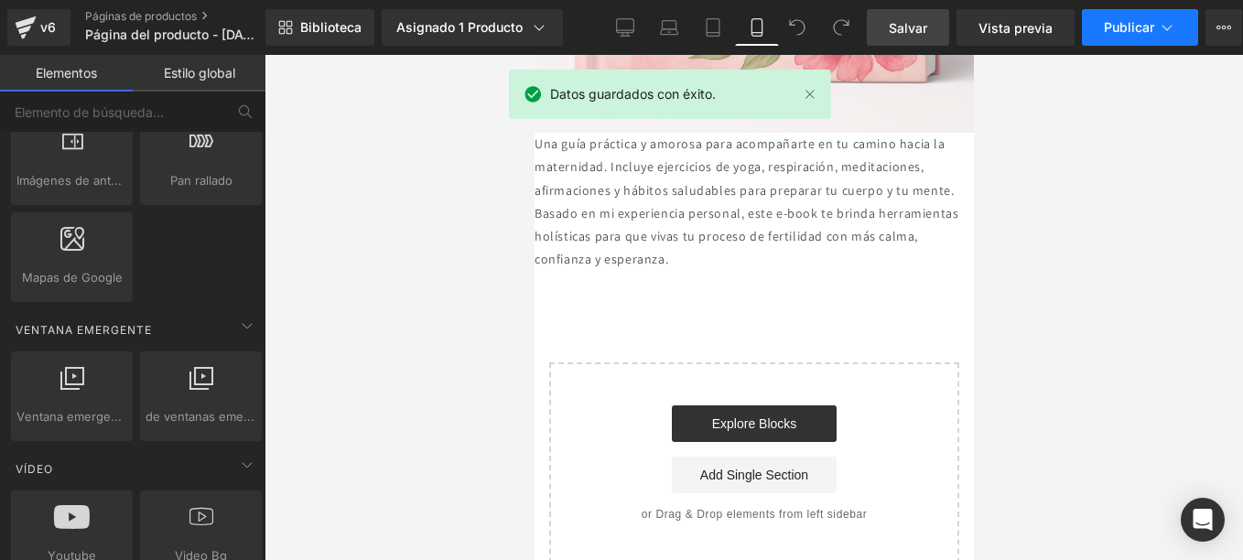
click at [1127, 28] on span "Publicar" at bounding box center [1129, 27] width 50 height 15
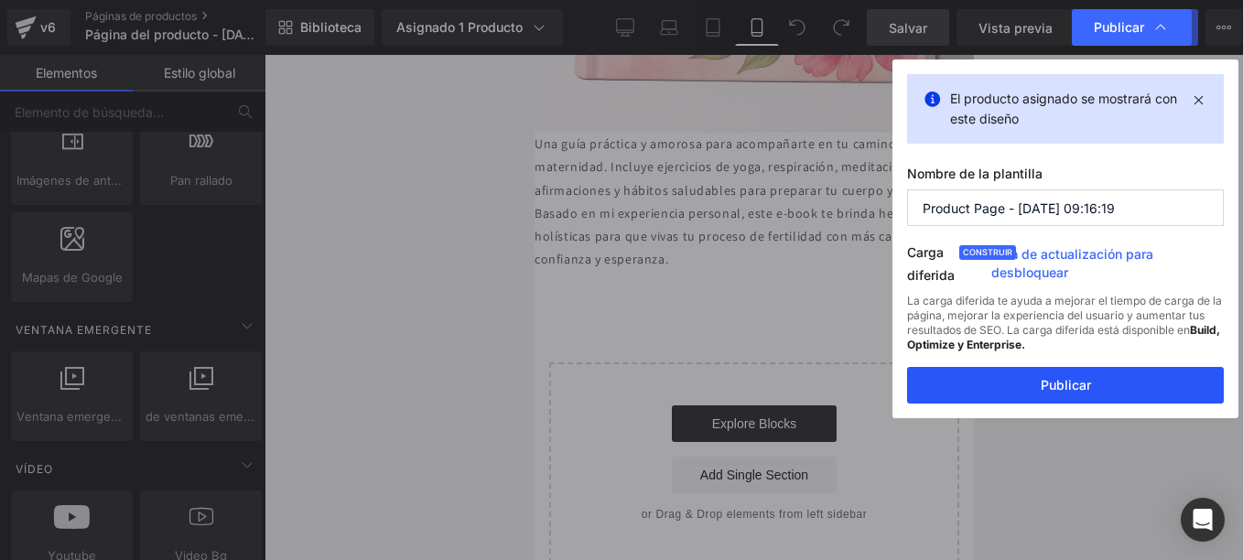
click at [1109, 381] on button "Publicar" at bounding box center [1065, 385] width 317 height 37
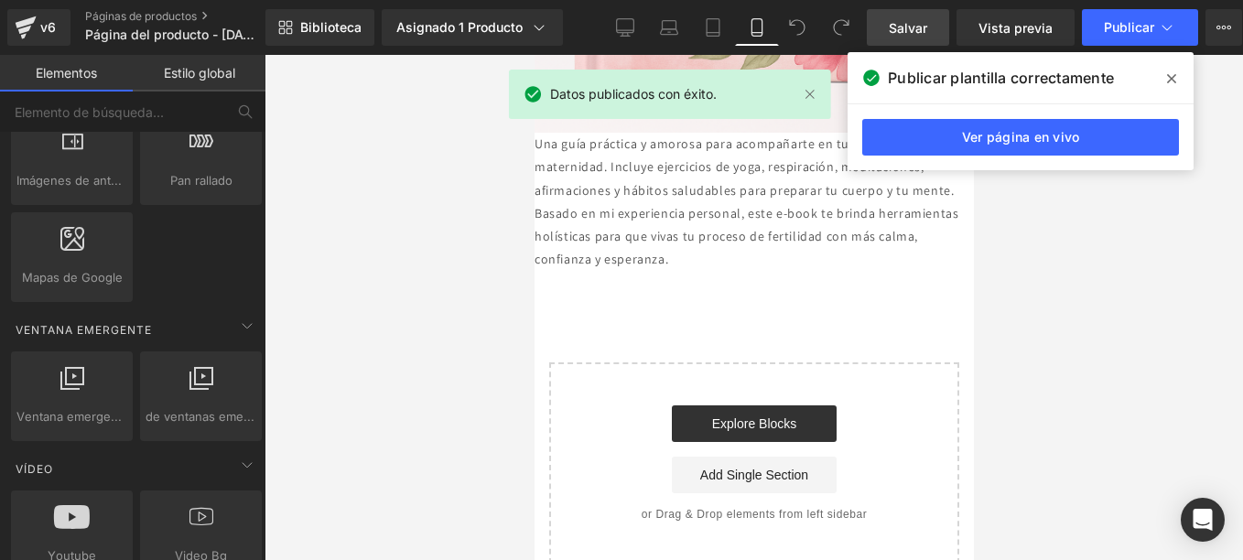
click at [1183, 75] on span at bounding box center [1171, 78] width 29 height 29
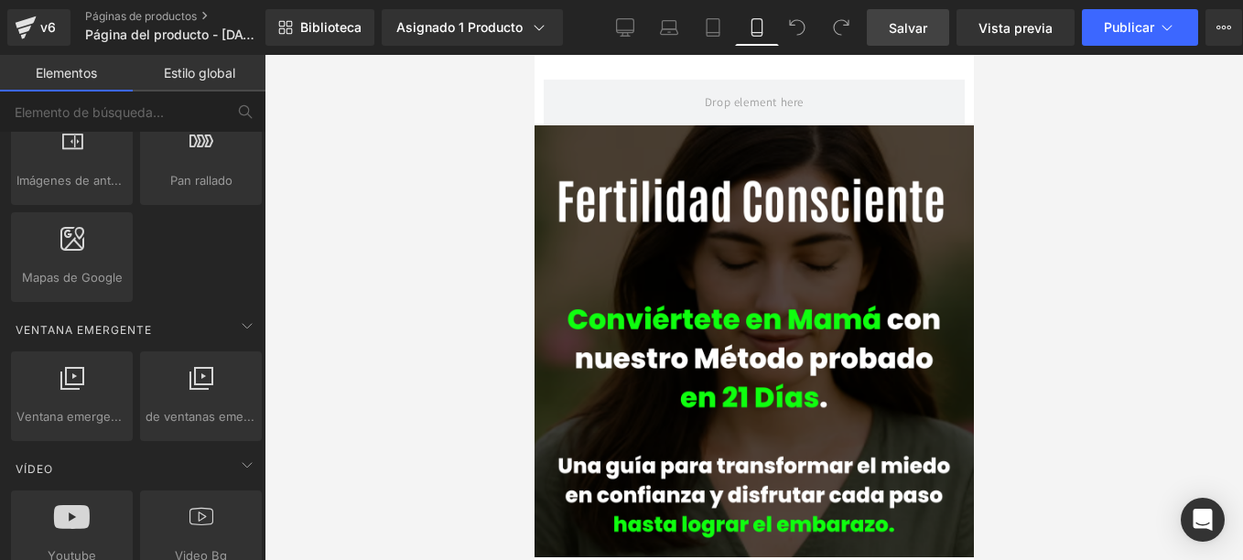
scroll to position [61, 0]
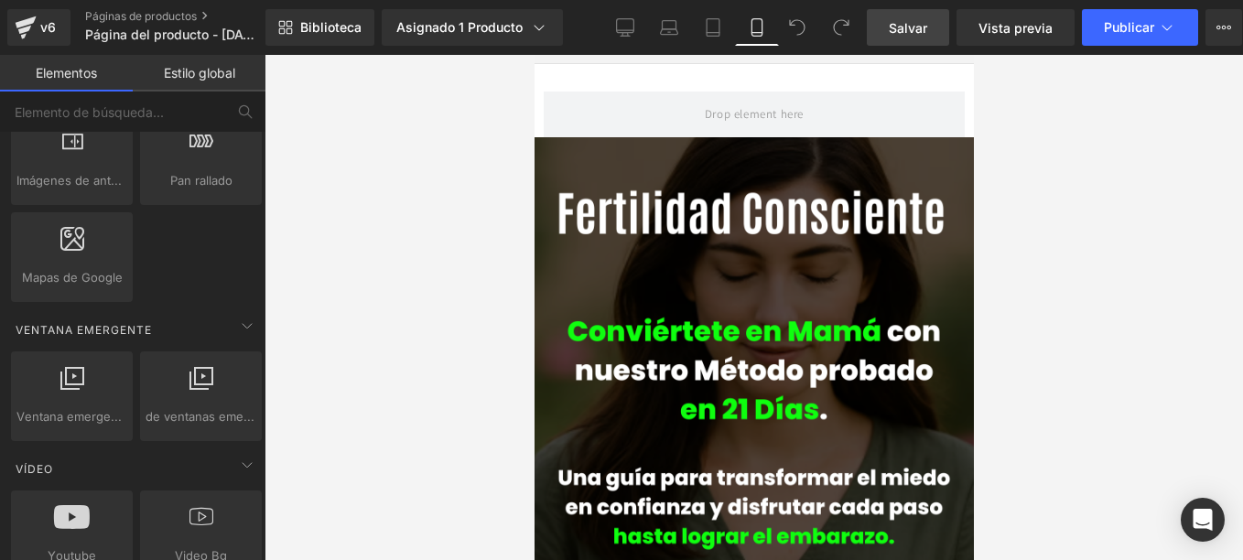
click at [754, 27] on icon at bounding box center [757, 27] width 18 height 18
click at [1035, 20] on span "Vista previa" at bounding box center [1015, 27] width 74 height 19
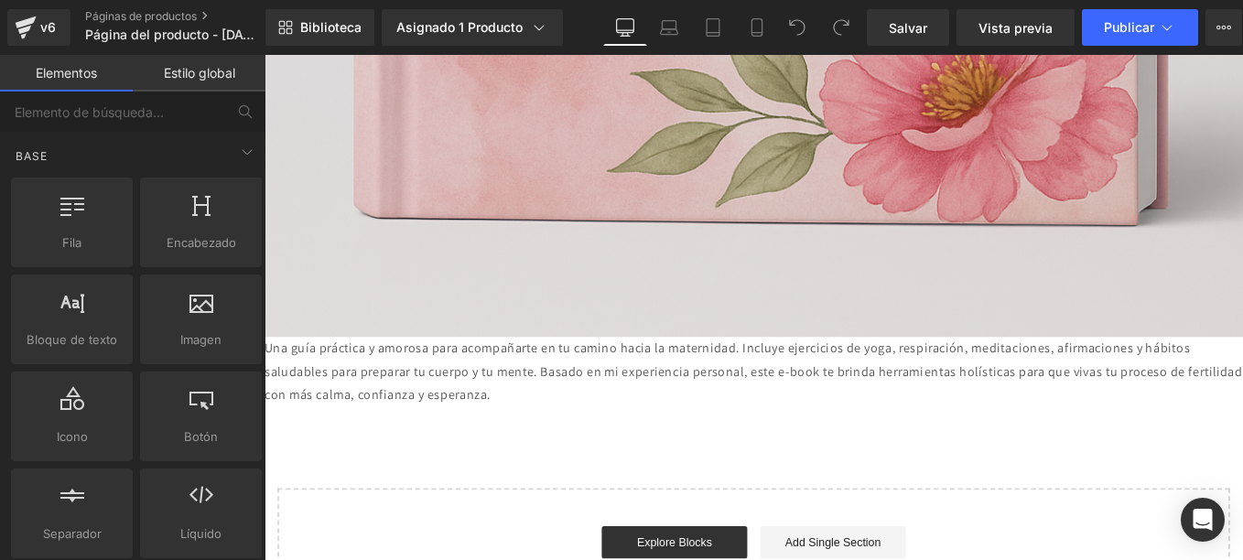
scroll to position [6497, 0]
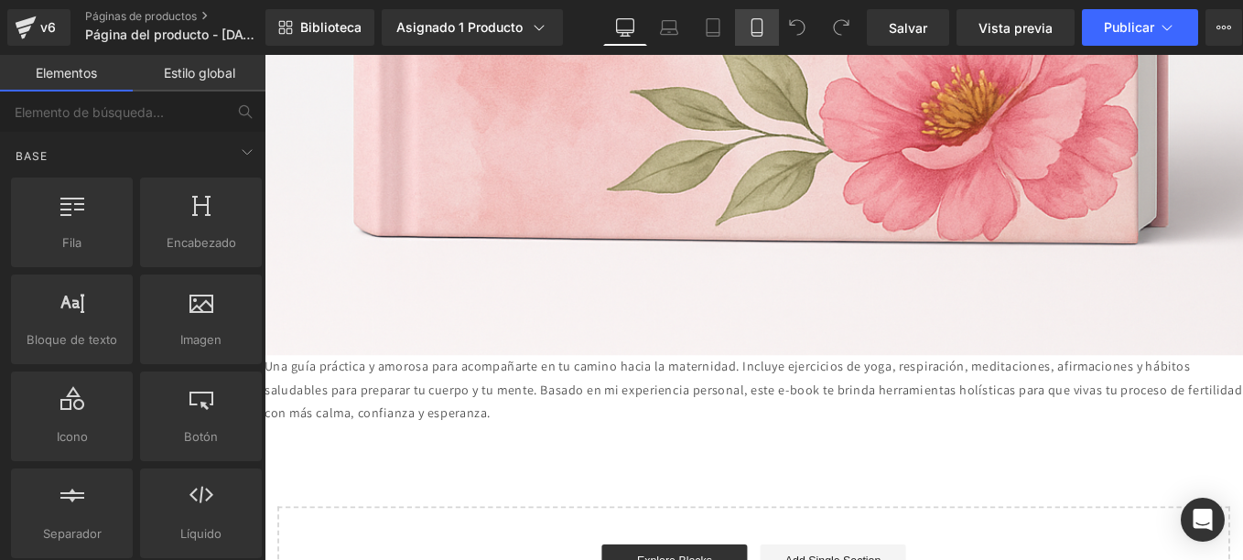
click at [757, 29] on icon at bounding box center [757, 27] width 18 height 18
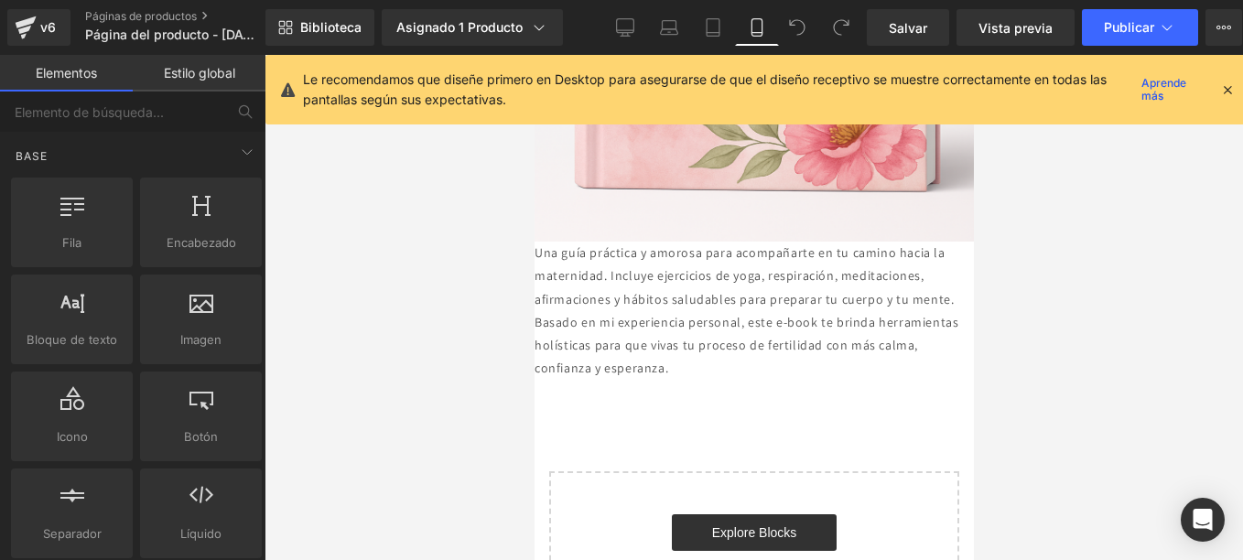
scroll to position [2712, 0]
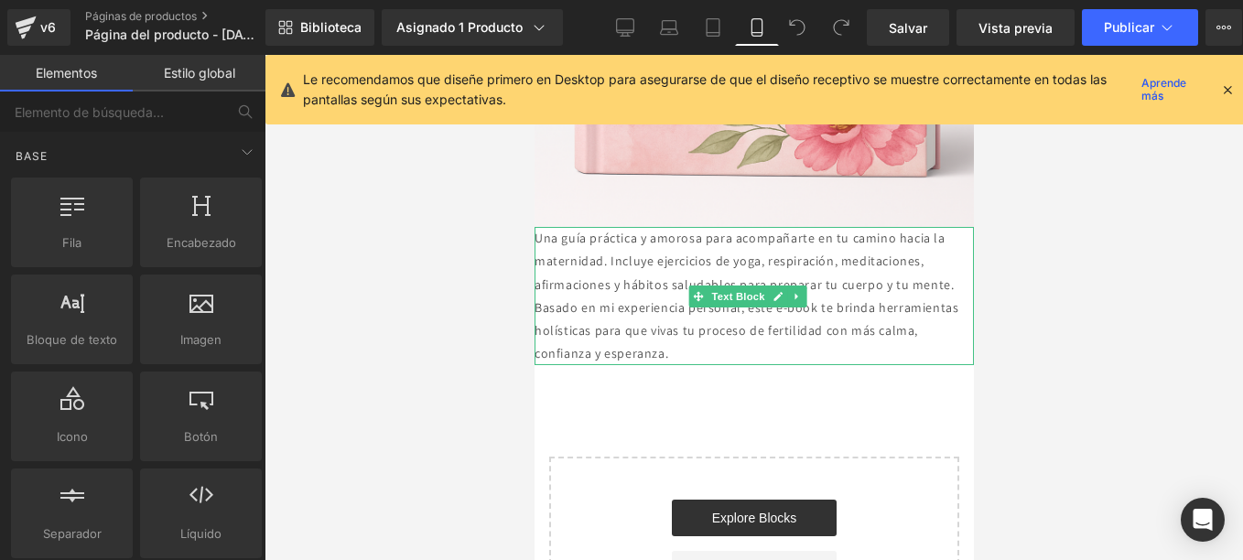
click at [550, 227] on p "Una guía práctica y amorosa para acompañarte en tu camino hacia la maternidad. …" at bounding box center [752, 296] width 439 height 138
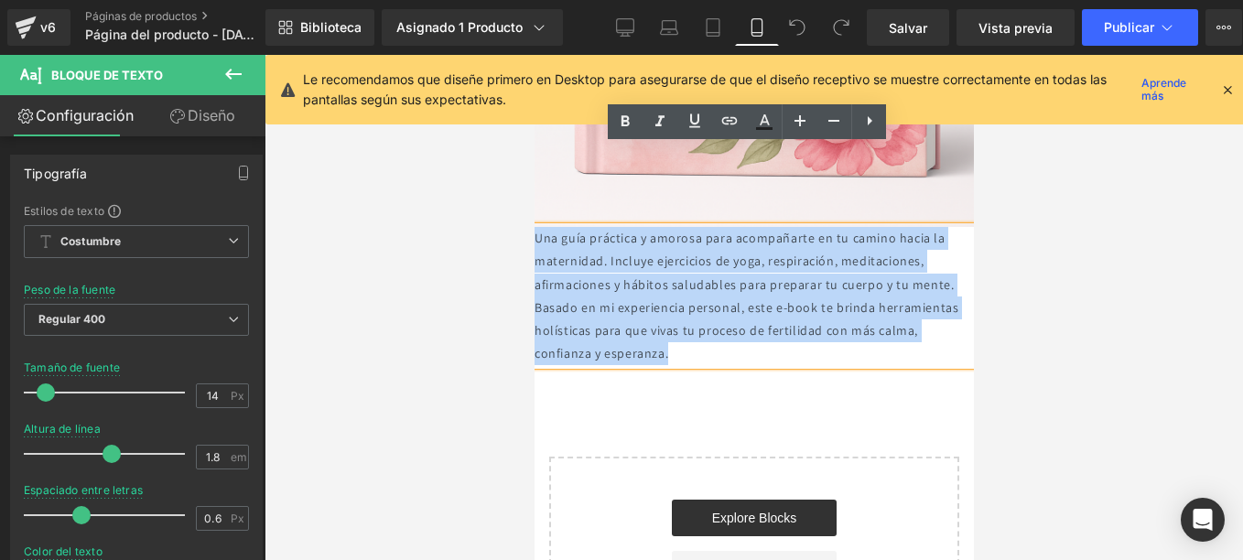
drag, startPoint x: 763, startPoint y: 187, endPoint x: 760, endPoint y: 263, distance: 76.0
click at [760, 263] on p "Una guía práctica y amorosa para acompañarte en tu camino hacia la maternidad. …" at bounding box center [752, 296] width 439 height 138
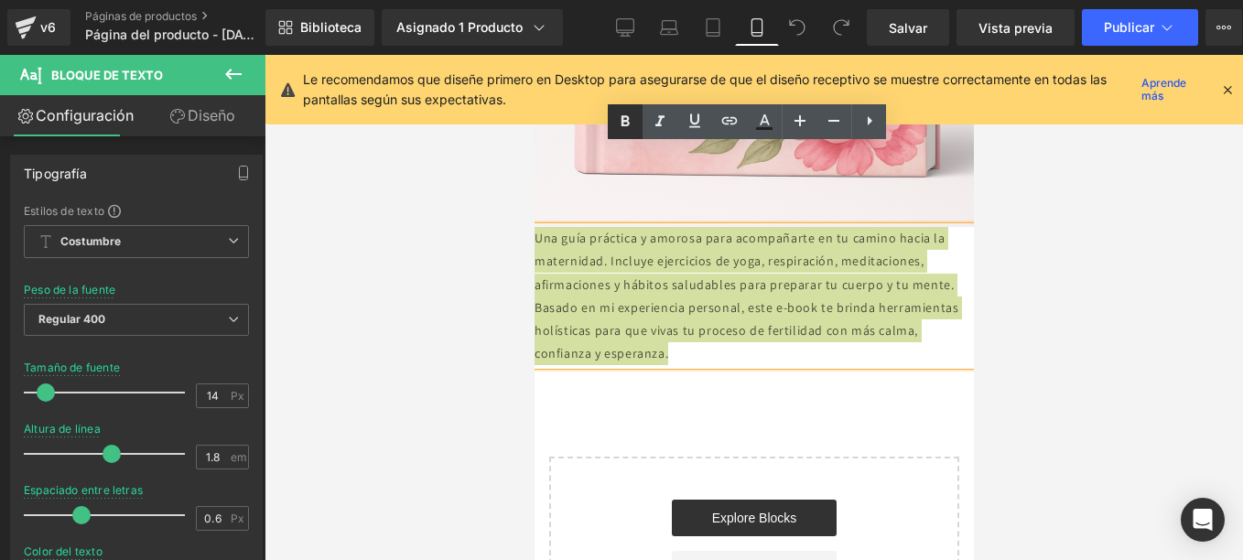
click at [625, 120] on icon at bounding box center [625, 122] width 22 height 22
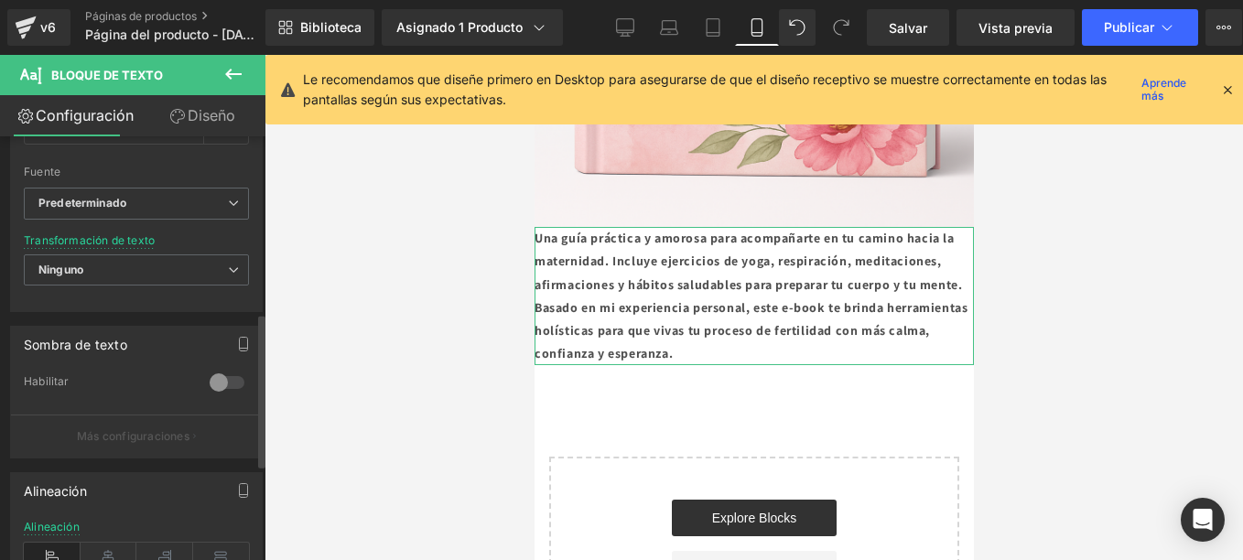
scroll to position [641, 0]
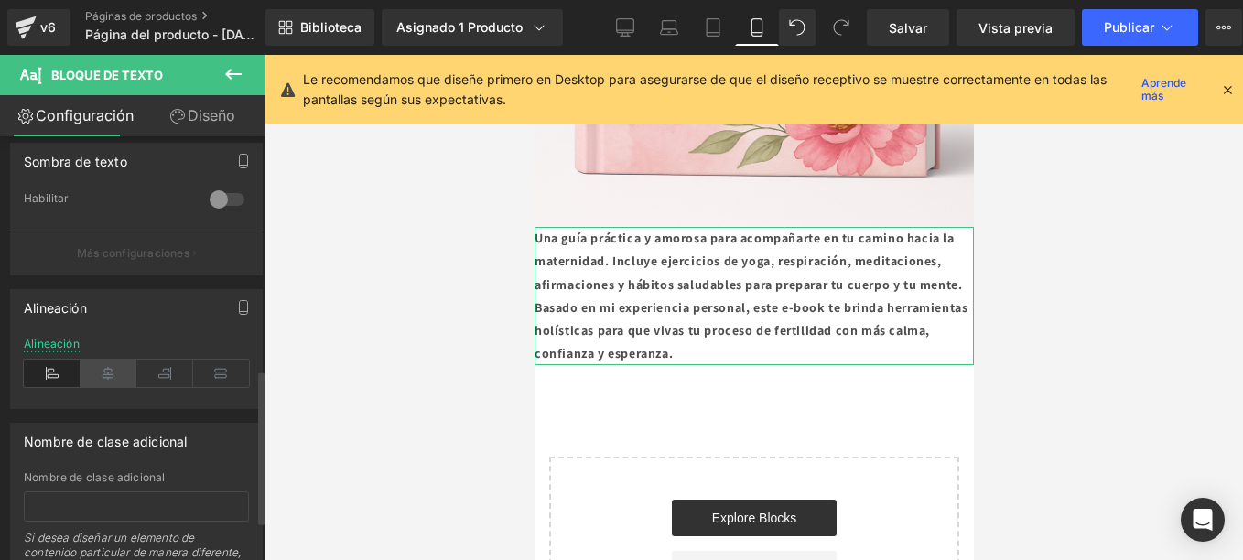
click at [113, 375] on icon at bounding box center [109, 373] width 57 height 27
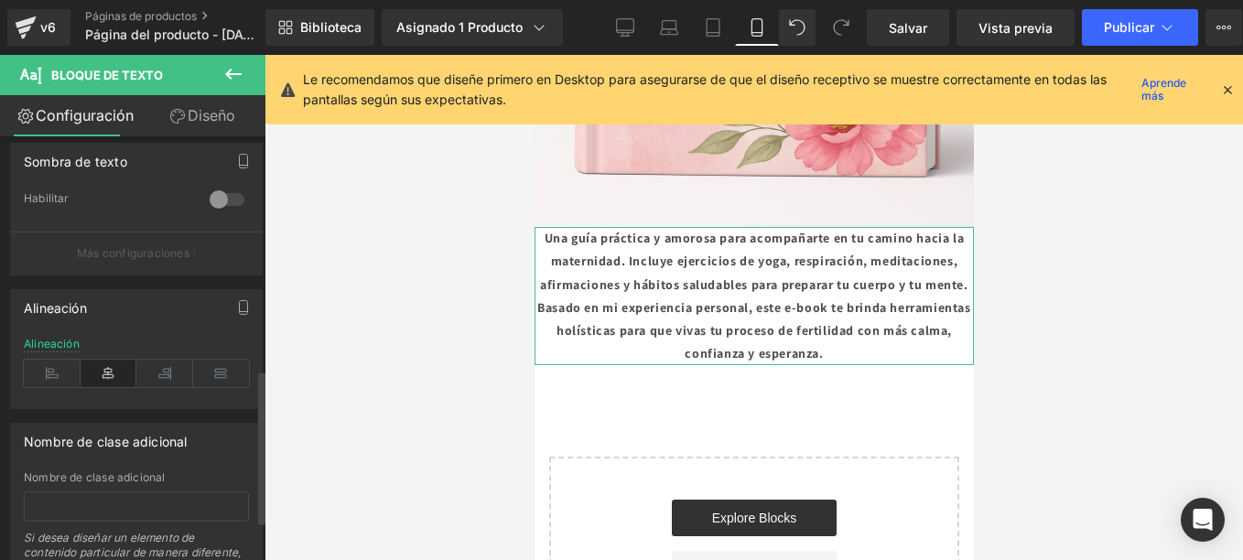
click at [106, 373] on icon at bounding box center [109, 373] width 57 height 27
click at [215, 370] on icon at bounding box center [221, 373] width 57 height 27
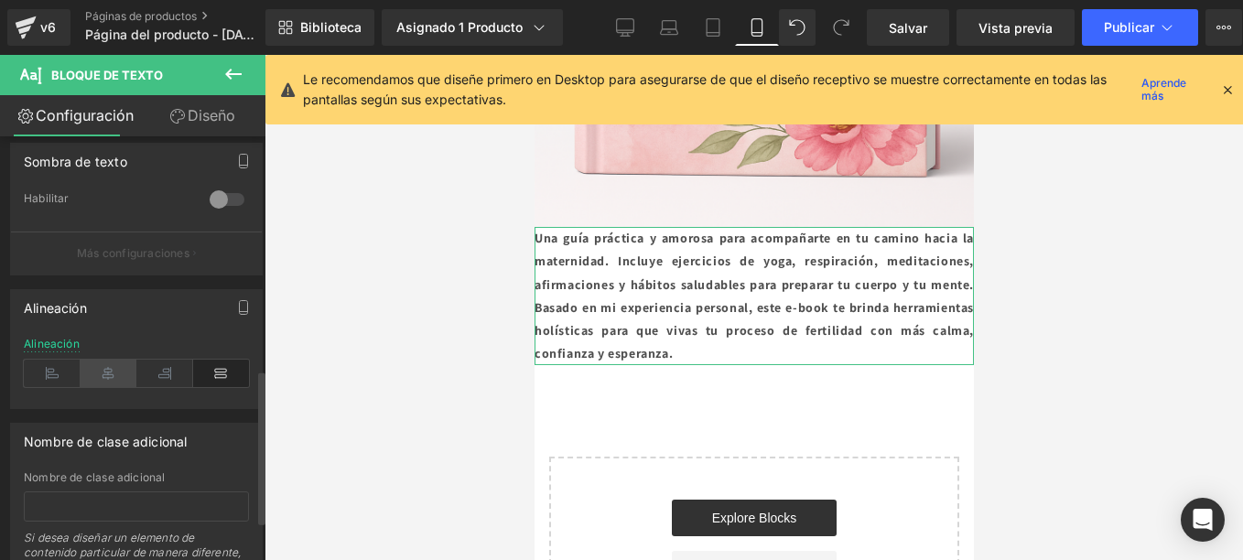
click at [102, 372] on icon at bounding box center [109, 373] width 57 height 27
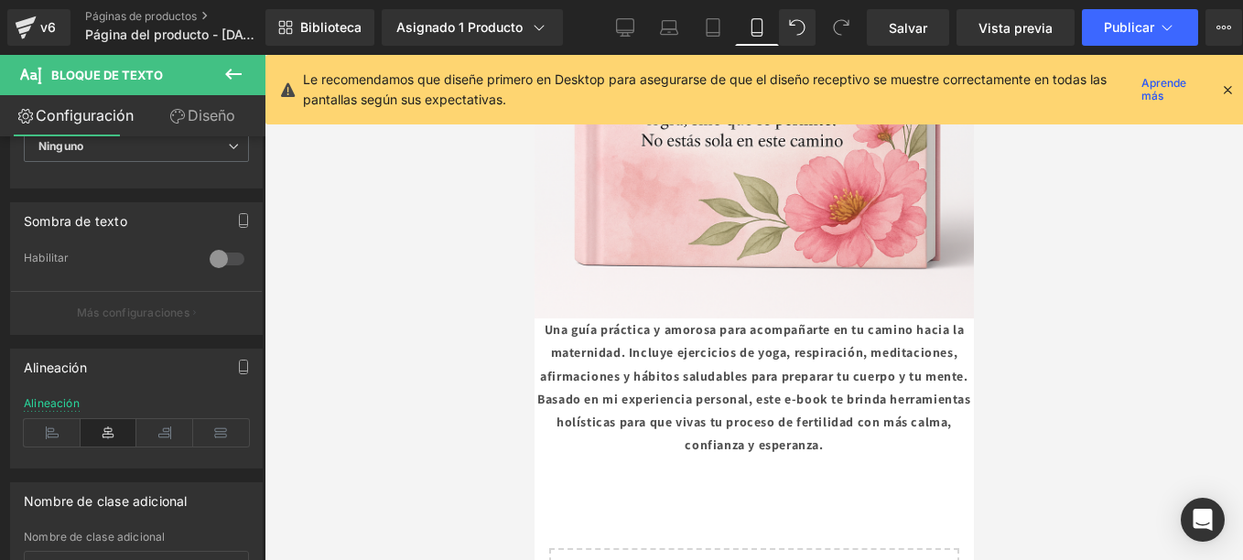
scroll to position [549, 0]
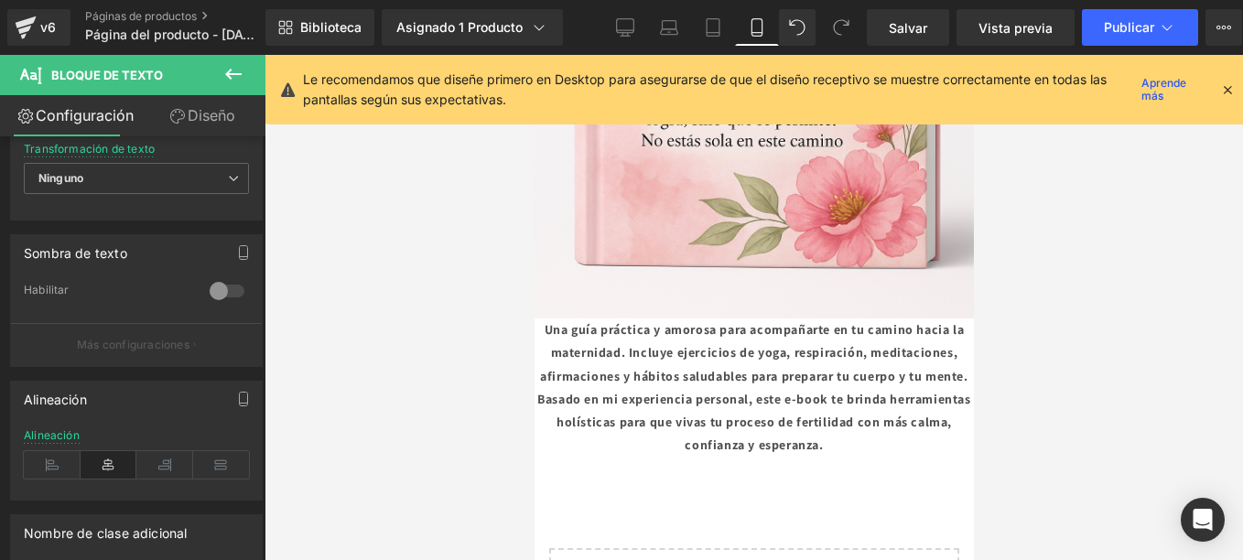
click at [235, 75] on icon at bounding box center [233, 74] width 16 height 11
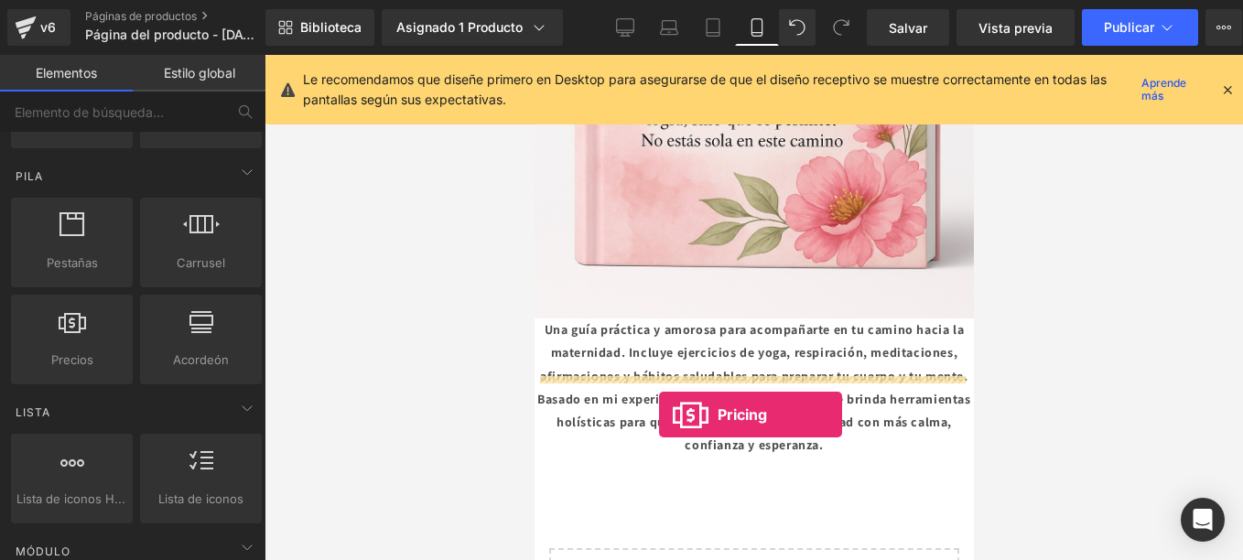
drag, startPoint x: 611, startPoint y: 397, endPoint x: 658, endPoint y: 415, distance: 49.8
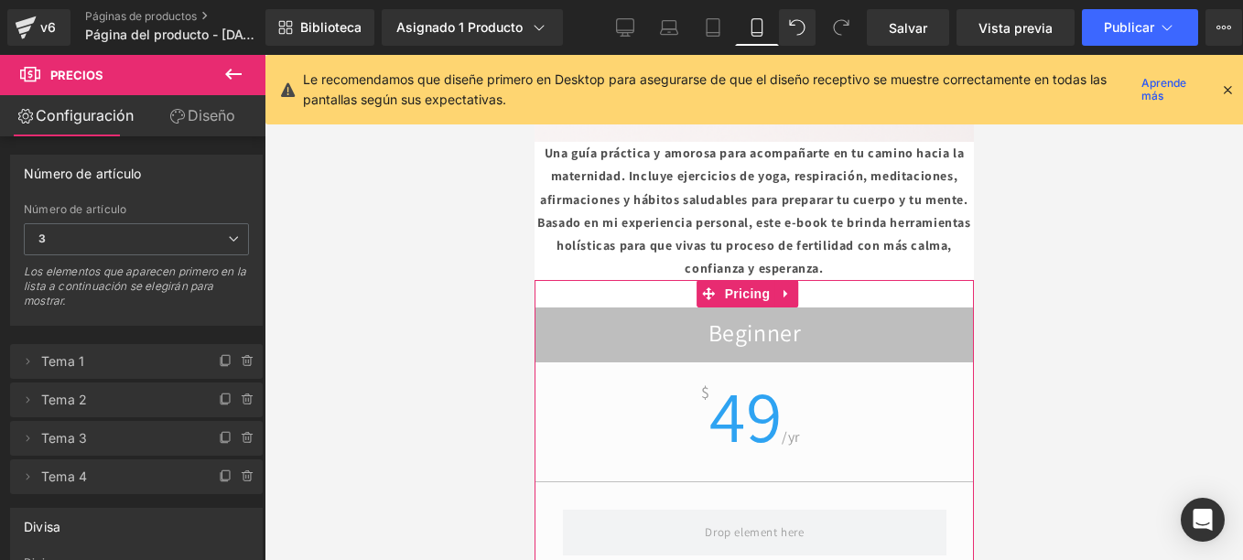
scroll to position [2804, 0]
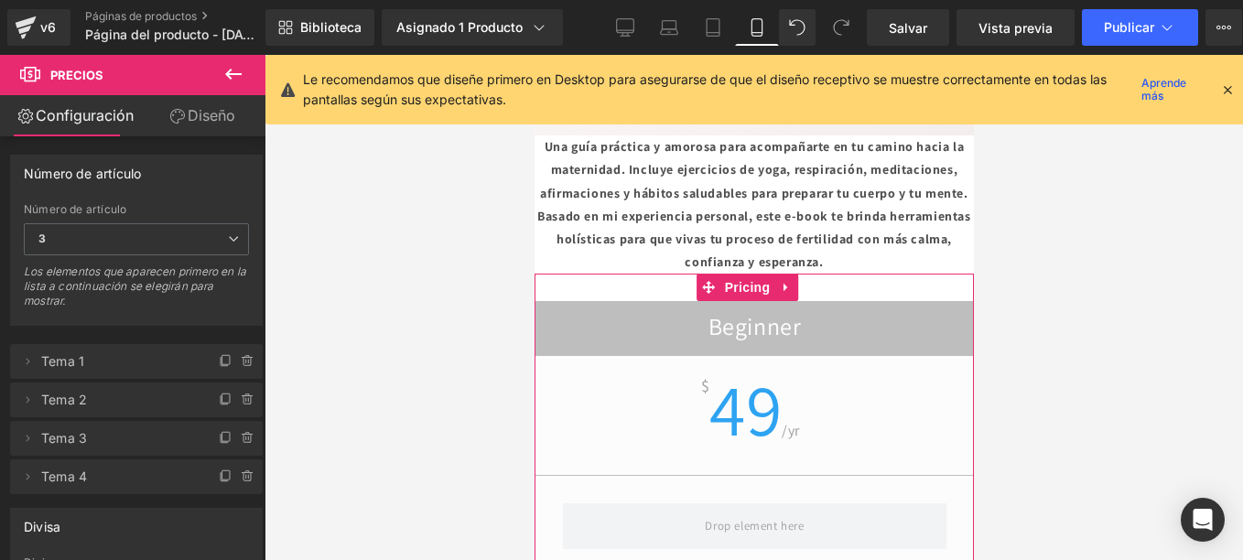
click at [719, 311] on h2 "Beginner" at bounding box center [753, 329] width 438 height 36
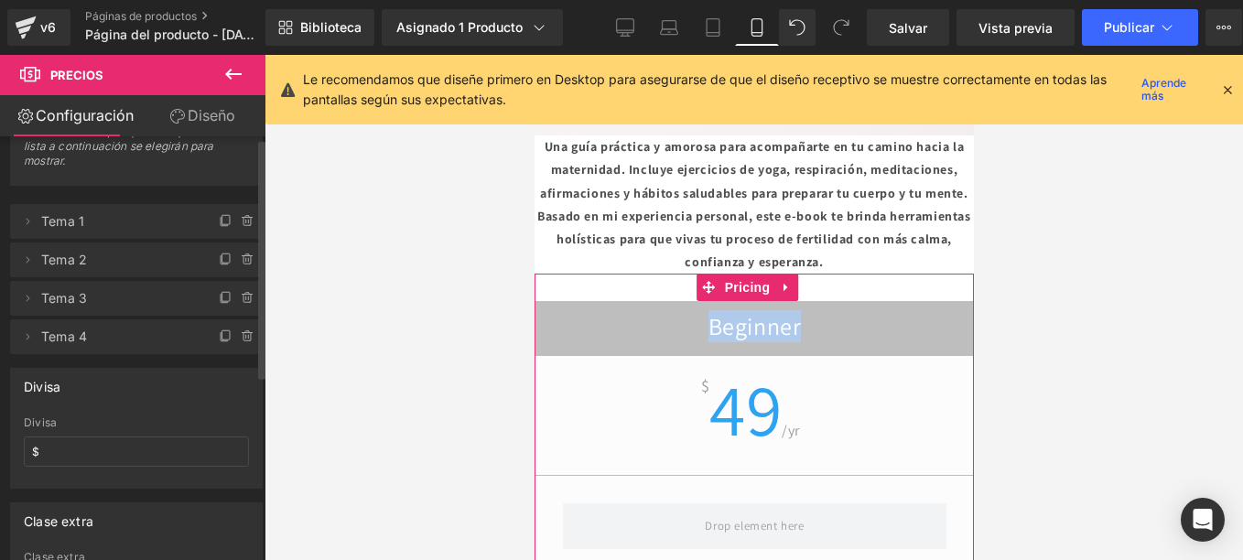
scroll to position [0, 0]
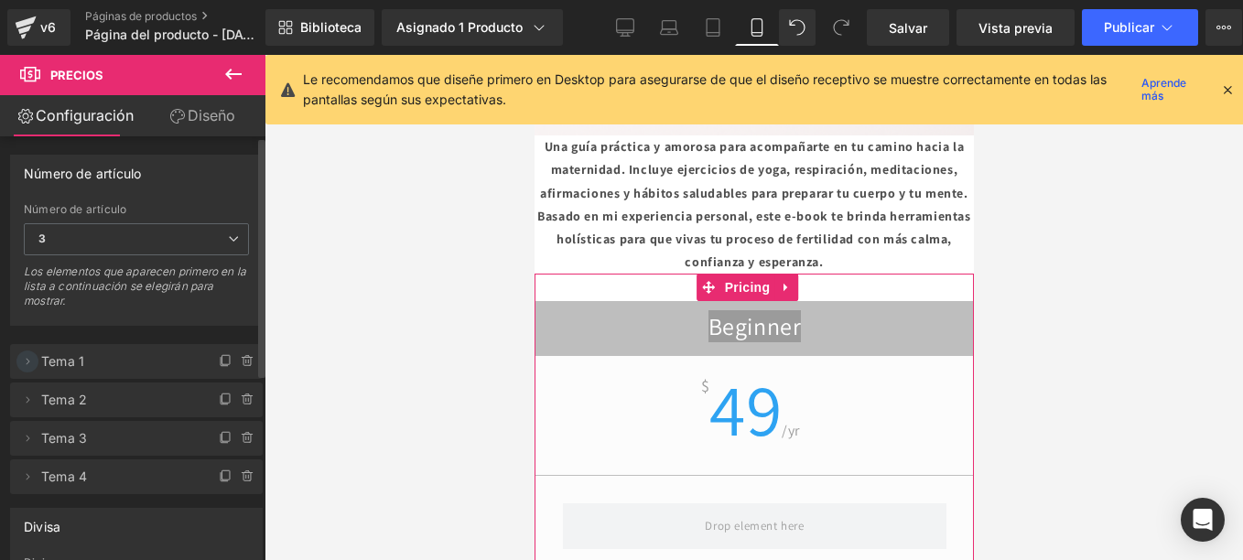
click at [27, 357] on icon at bounding box center [27, 361] width 15 height 15
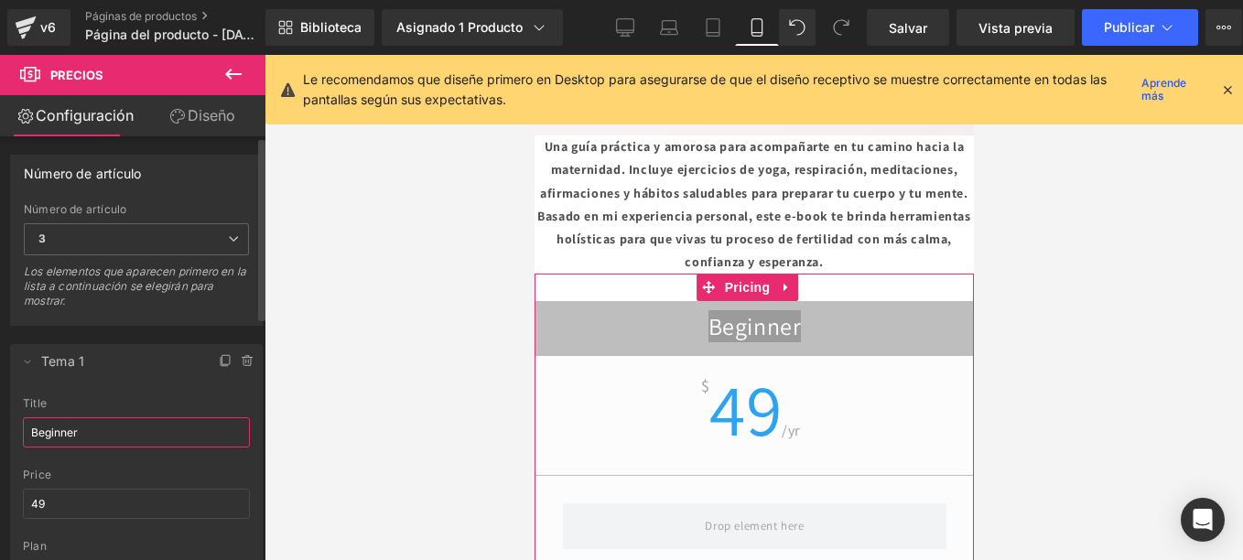
click at [119, 431] on input "Beginner" at bounding box center [136, 432] width 227 height 30
type input "Antés"
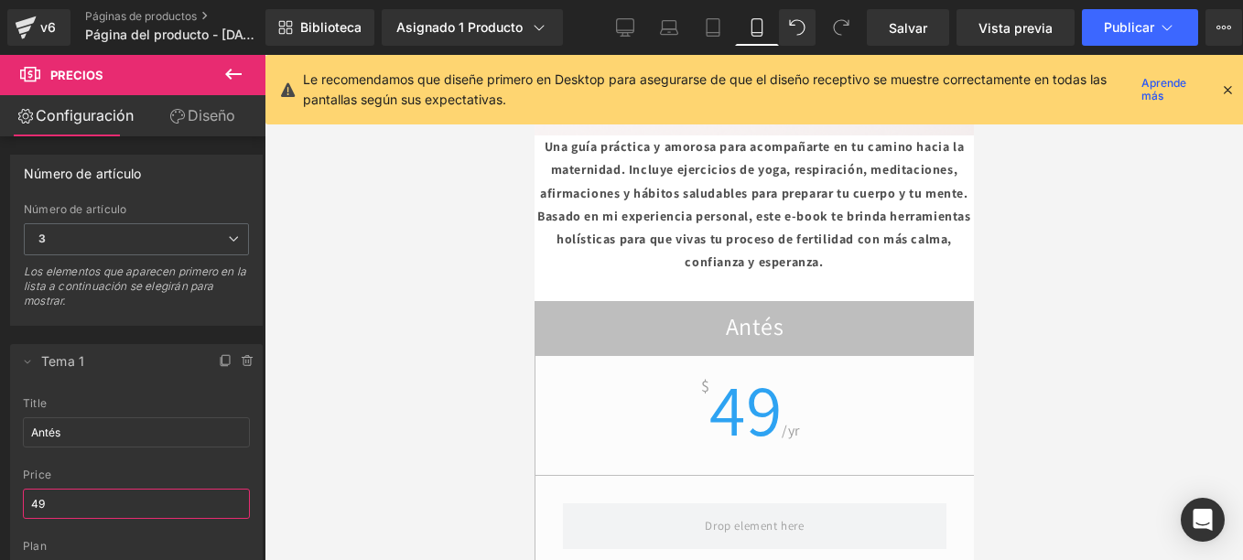
drag, startPoint x: 111, startPoint y: 512, endPoint x: -1, endPoint y: 501, distance: 112.2
click at [0, 501] on html "Pricing You are previewing how the will restyle your page. You can not edit Ele…" at bounding box center [621, 280] width 1243 height 560
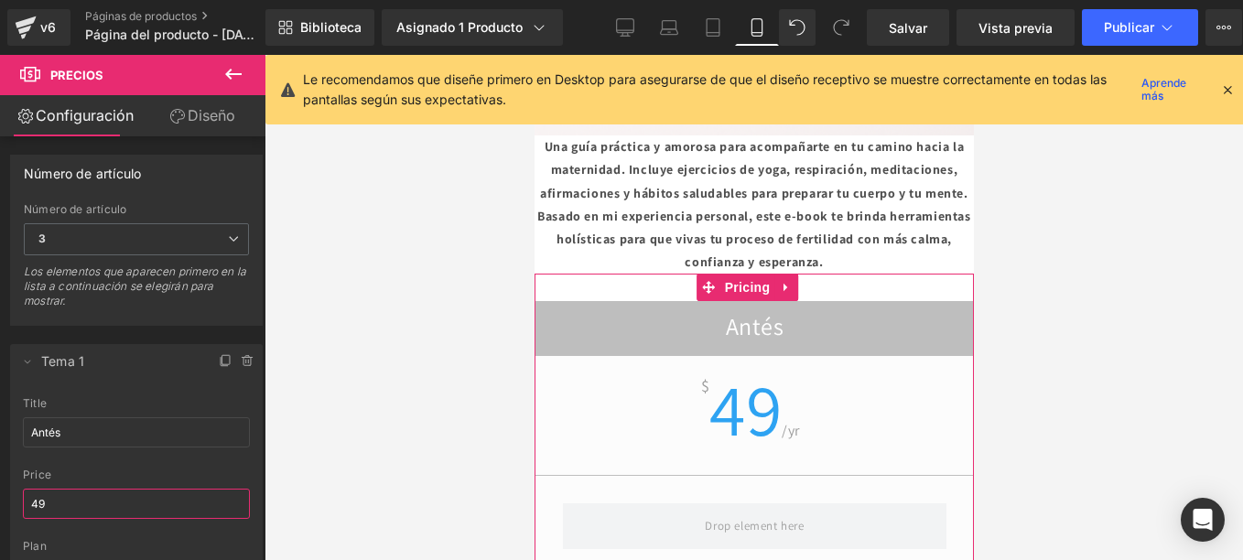
click at [0, 501] on html "Pricing You are previewing how the will restyle your page. You can not edit Ele…" at bounding box center [621, 280] width 1243 height 560
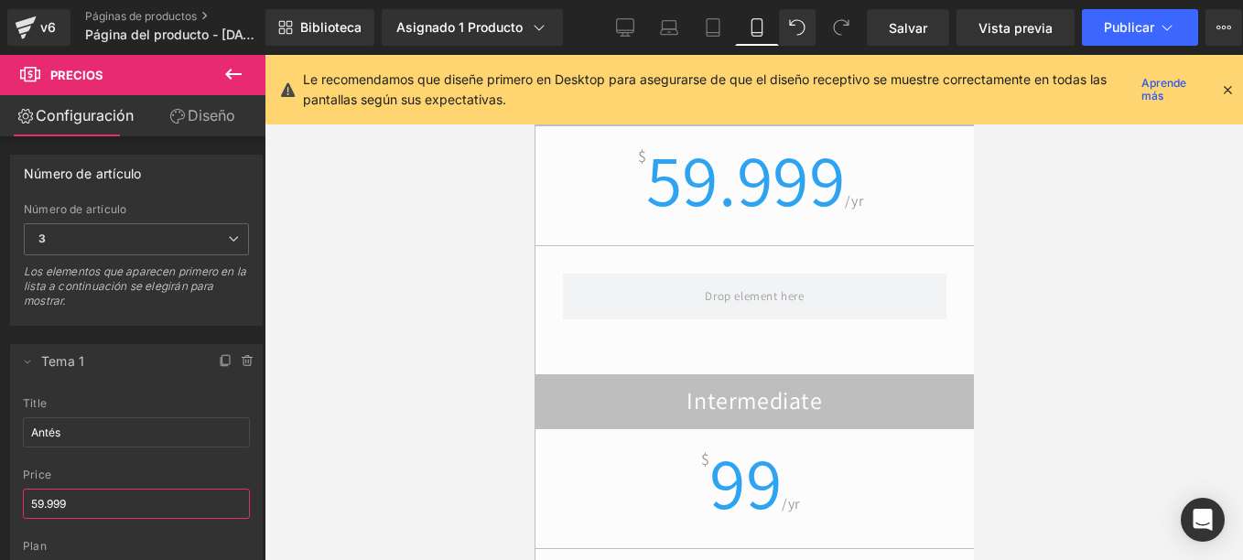
scroll to position [3078, 0]
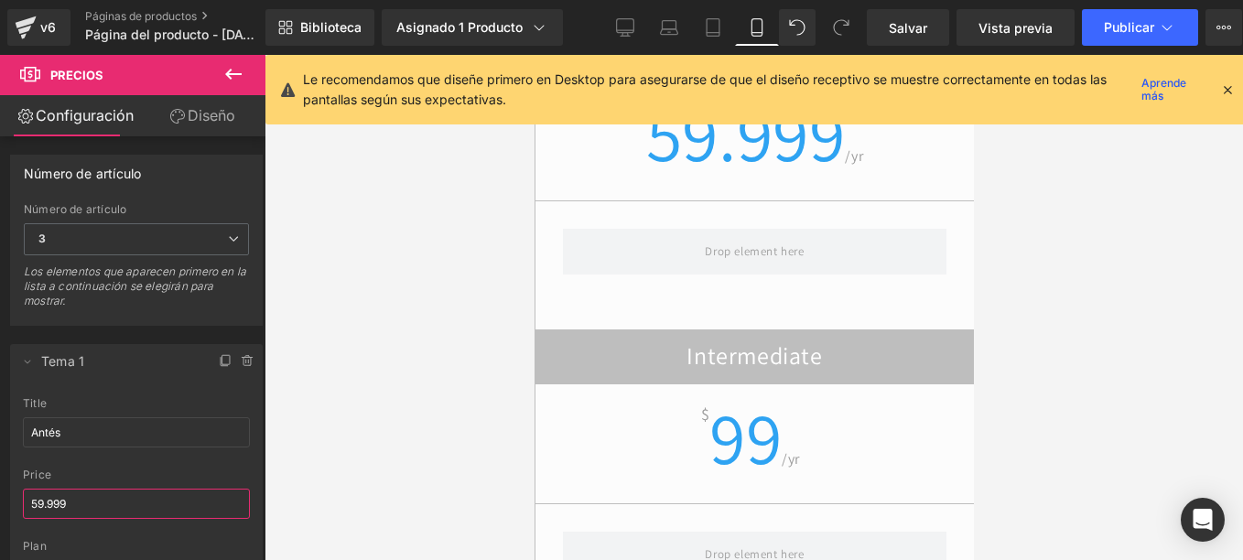
type input "59.999"
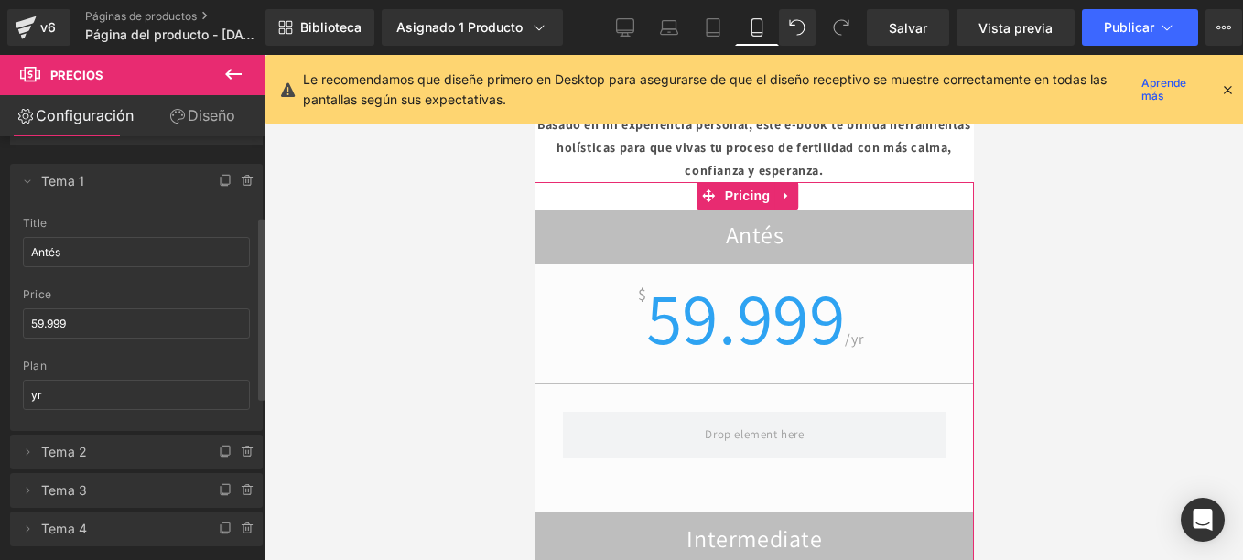
scroll to position [183, 0]
drag, startPoint x: 95, startPoint y: 392, endPoint x: 4, endPoint y: 380, distance: 92.3
click at [6, 387] on div "Borrar Cancelar Tema 1 Antés title Antés 59.999 price 59.999 yr plan yr Borrar …" at bounding box center [137, 343] width 274 height 401
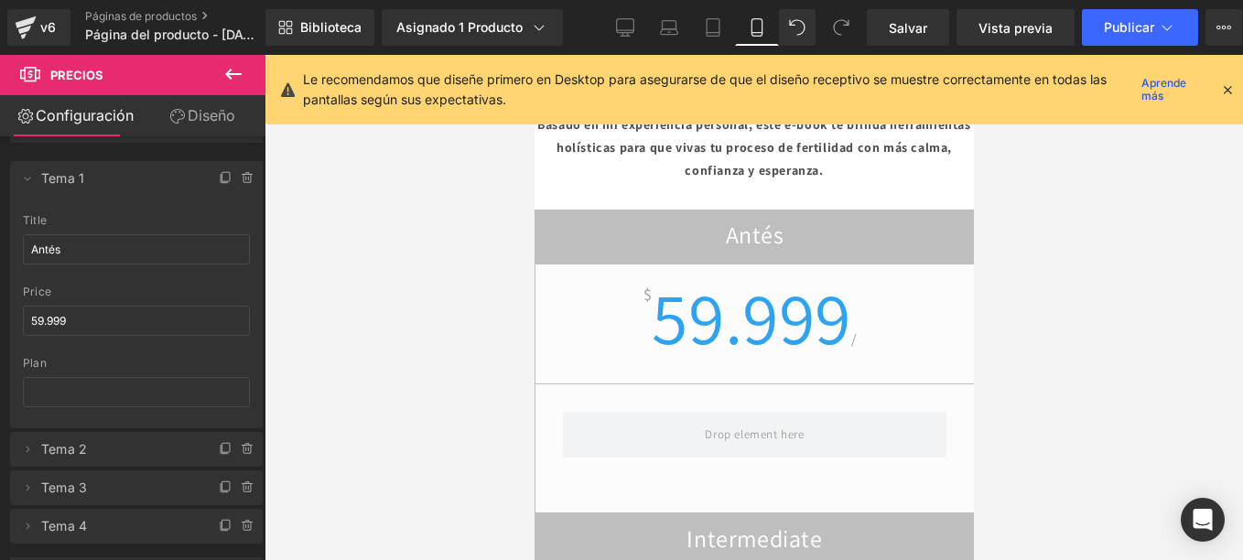
click at [1074, 242] on div at bounding box center [753, 307] width 978 height 505
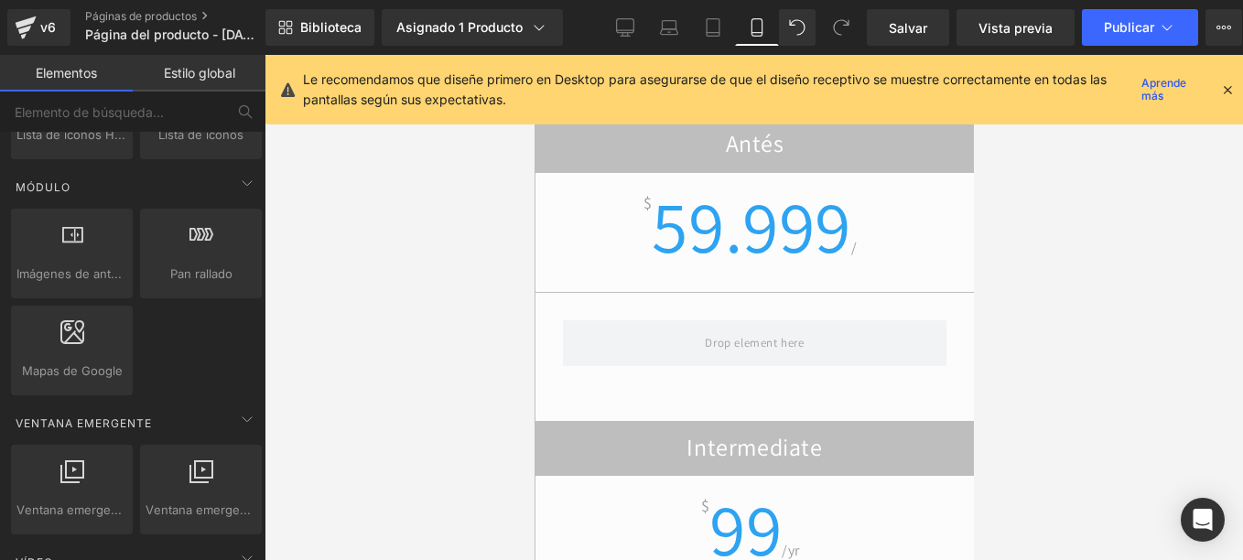
scroll to position [915, 0]
click at [681, 432] on h2 "Intermediate" at bounding box center [753, 450] width 438 height 36
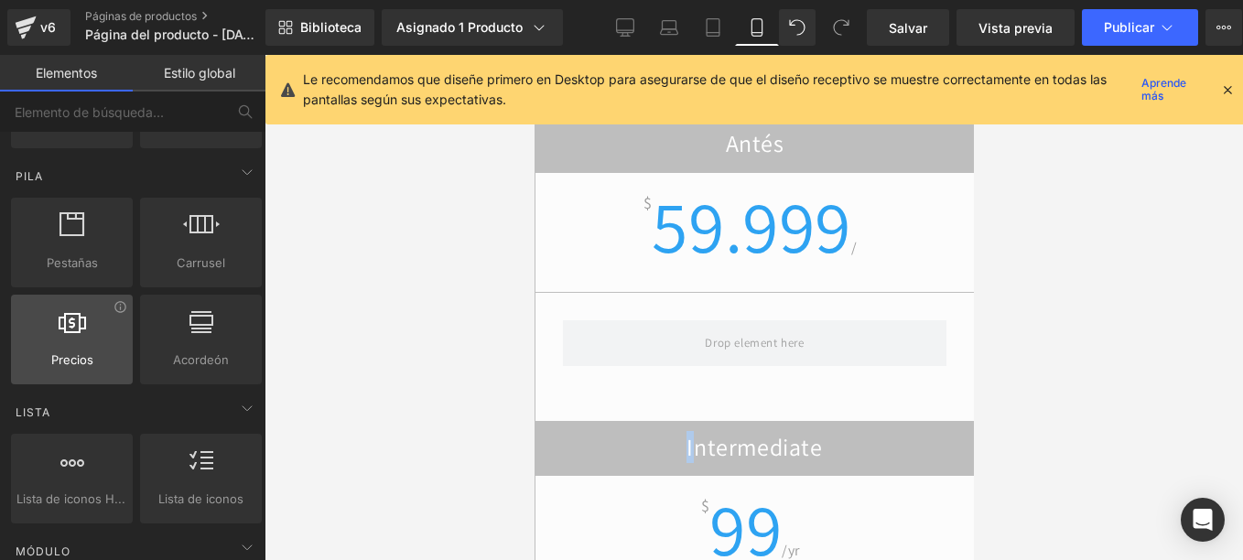
scroll to position [458, 0]
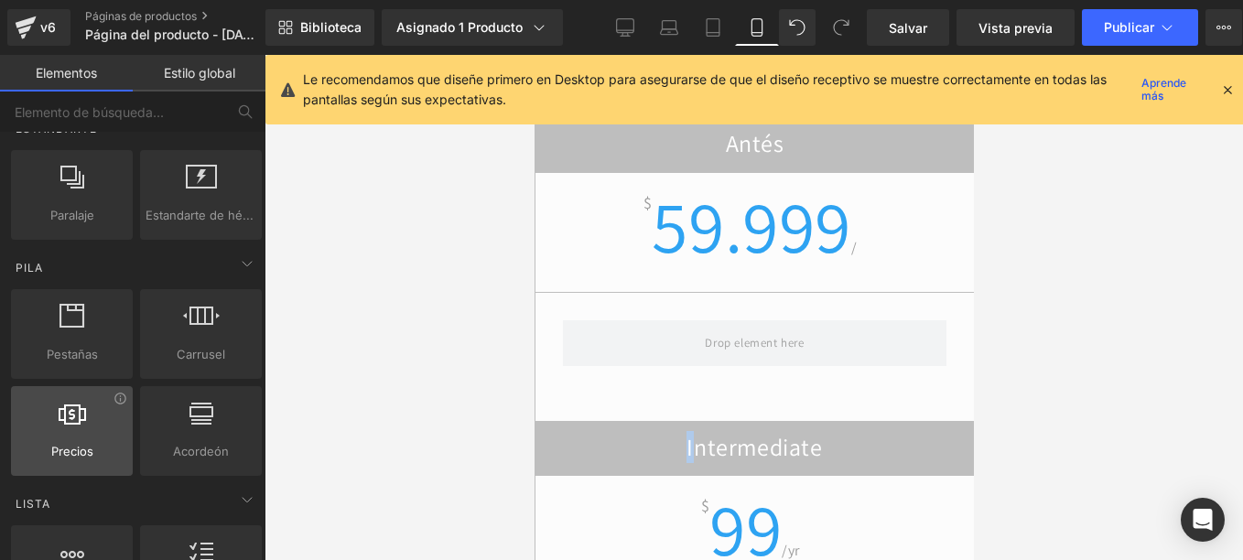
click at [77, 436] on div at bounding box center [71, 421] width 111 height 41
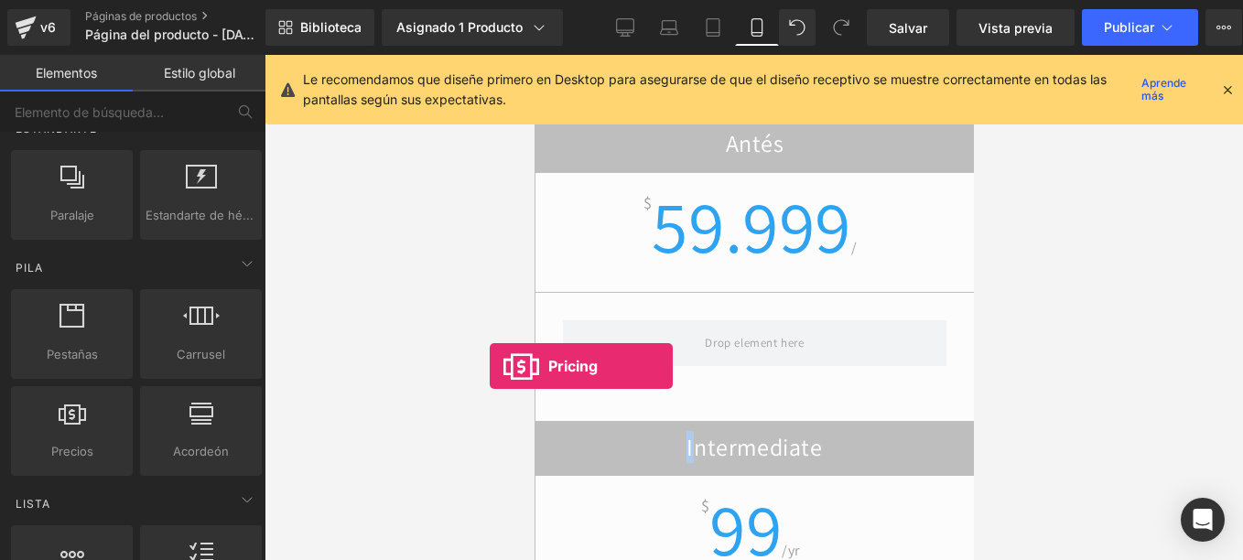
drag, startPoint x: 610, startPoint y: 491, endPoint x: 561, endPoint y: 378, distance: 123.8
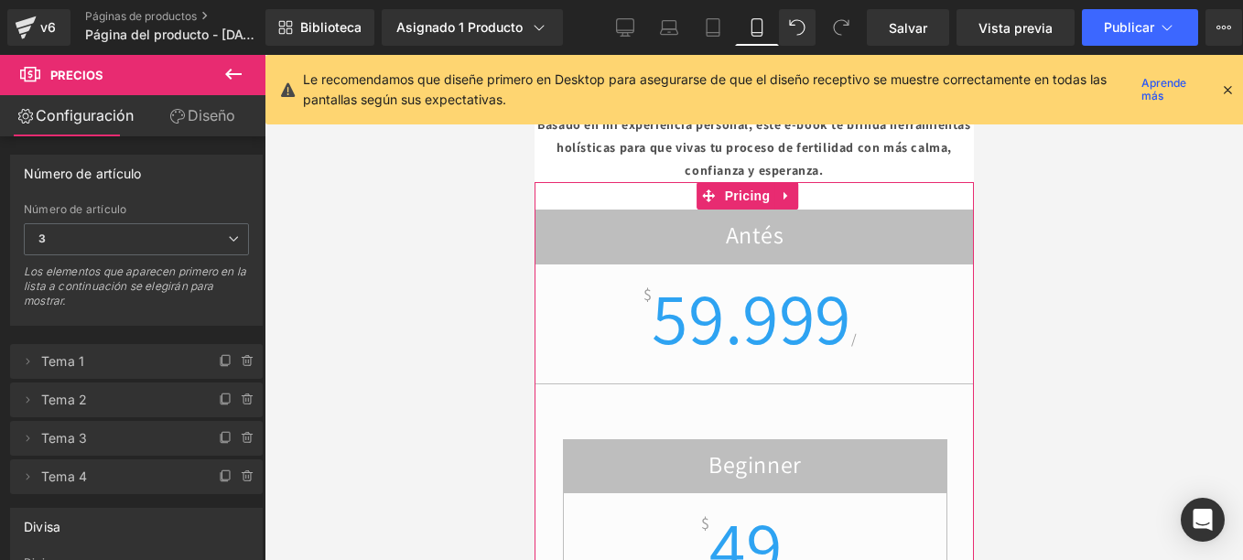
scroll to position [2621, 0]
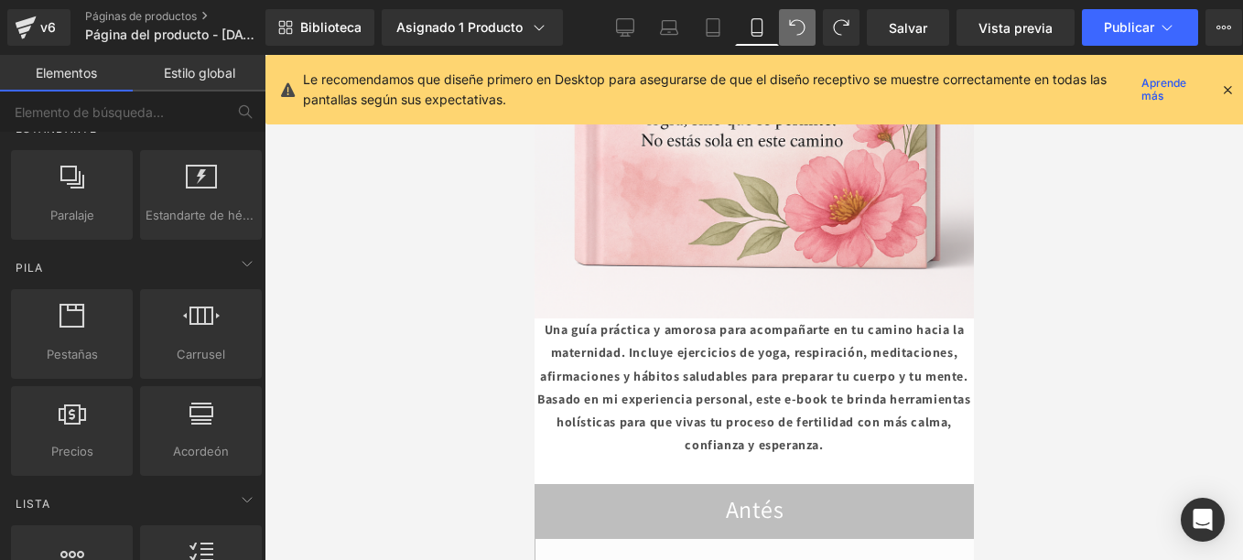
click at [796, 27] on icon at bounding box center [797, 27] width 16 height 16
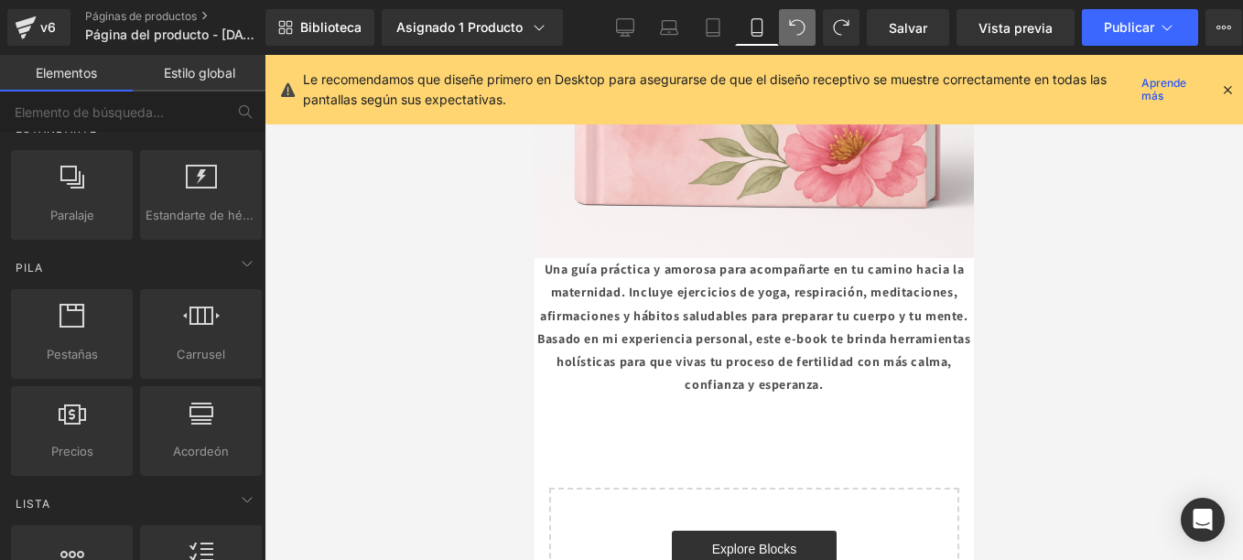
scroll to position [2712, 0]
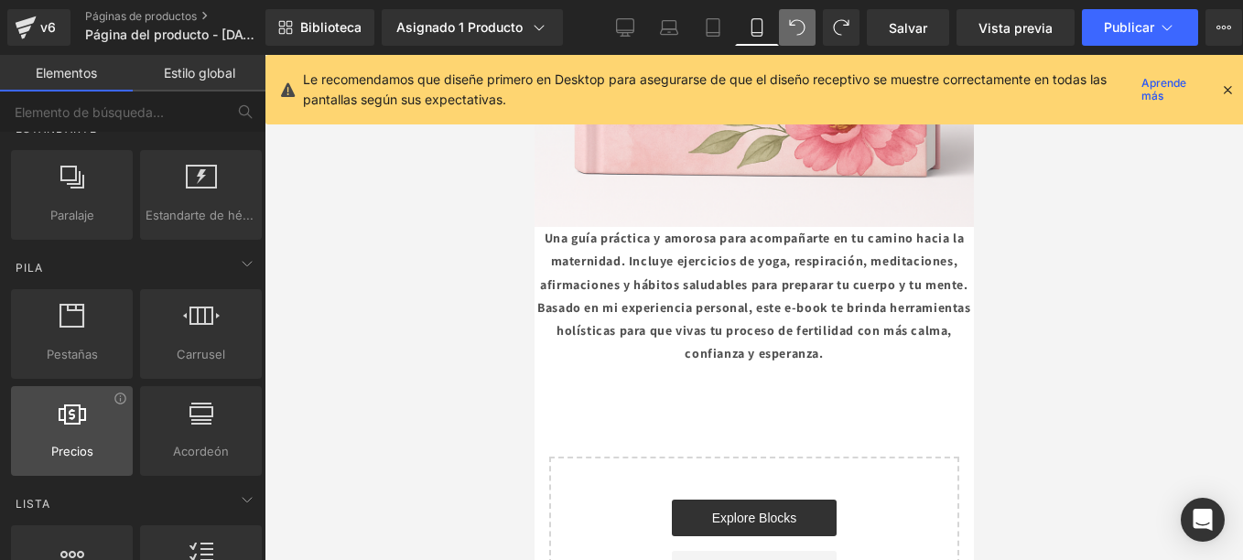
click at [83, 415] on icon at bounding box center [72, 413] width 27 height 24
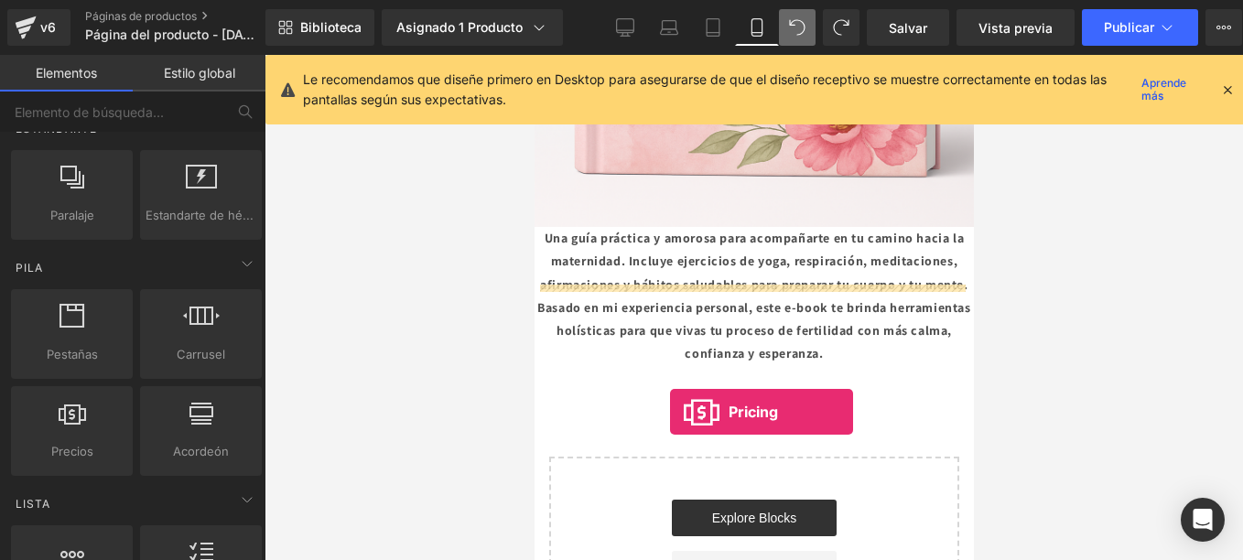
drag, startPoint x: 604, startPoint y: 481, endPoint x: 669, endPoint y: 412, distance: 95.2
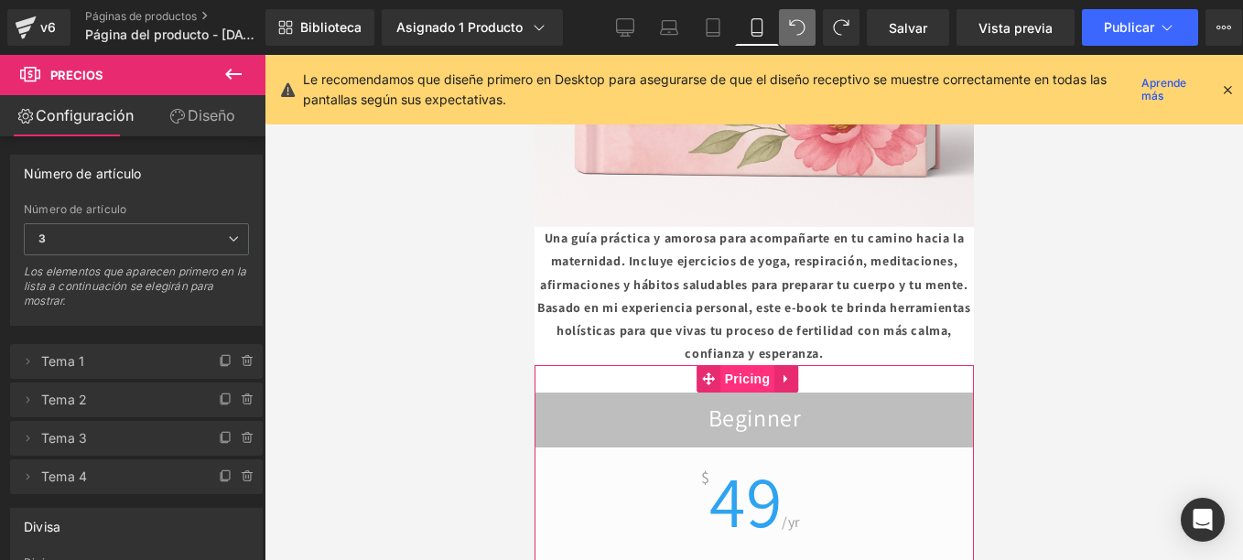
click at [739, 365] on span "Pricing" at bounding box center [746, 378] width 55 height 27
click at [29, 360] on icon at bounding box center [27, 361] width 15 height 15
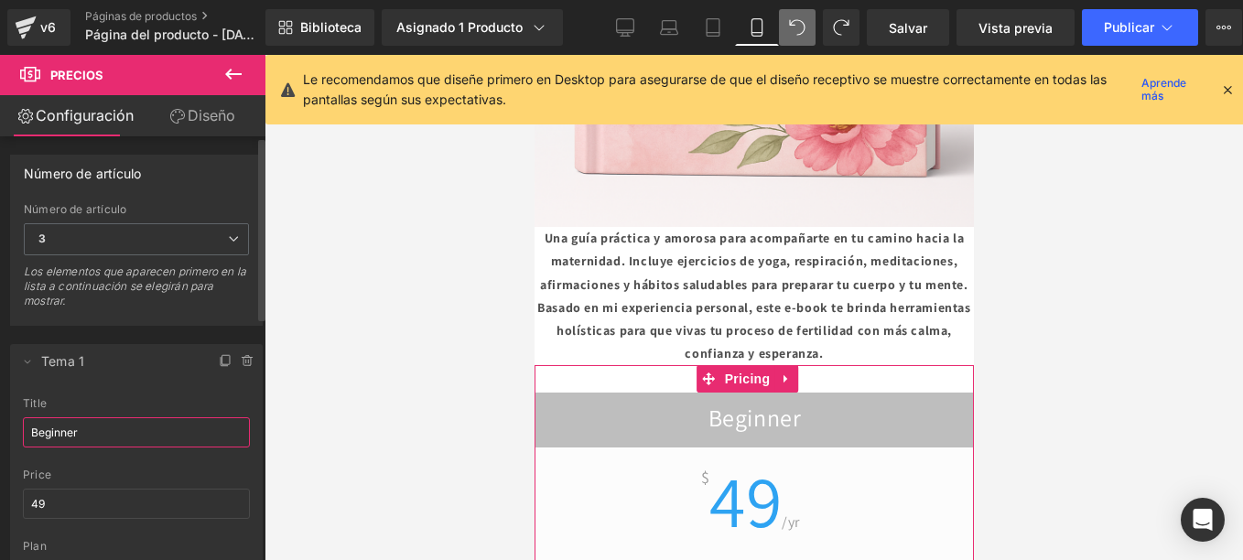
click at [100, 435] on input "Beginner" at bounding box center [136, 432] width 227 height 30
click at [101, 435] on input "Beginner" at bounding box center [136, 432] width 227 height 30
type input "Antés"
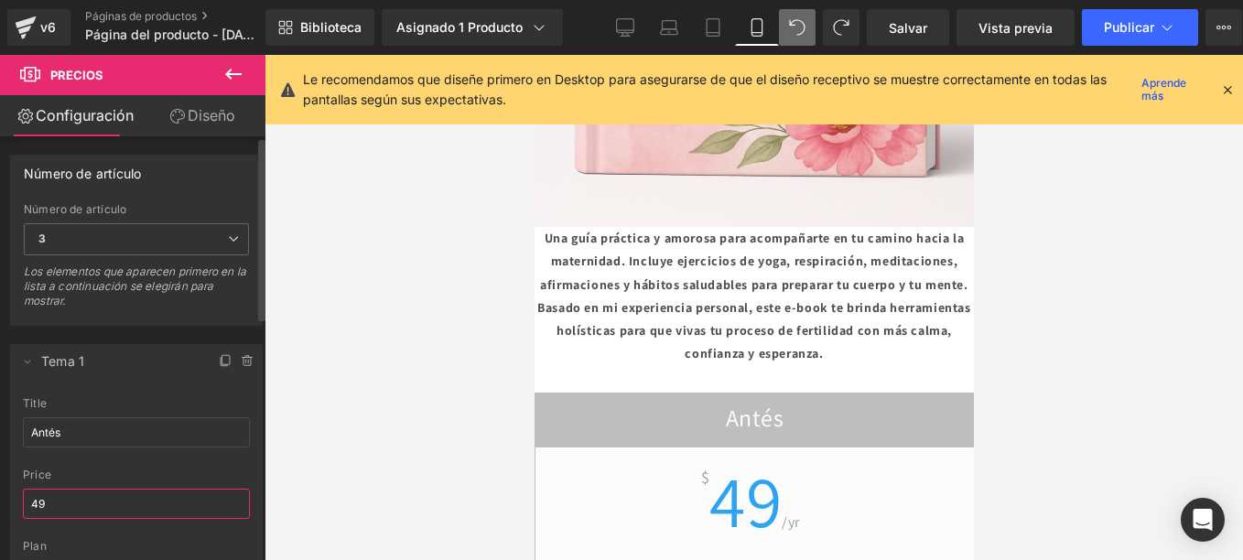
drag, startPoint x: 102, startPoint y: 503, endPoint x: 0, endPoint y: 473, distance: 106.8
click at [0, 473] on html "Pricing You are previewing how the will restyle your page. You can not edit Ele…" at bounding box center [621, 280] width 1243 height 560
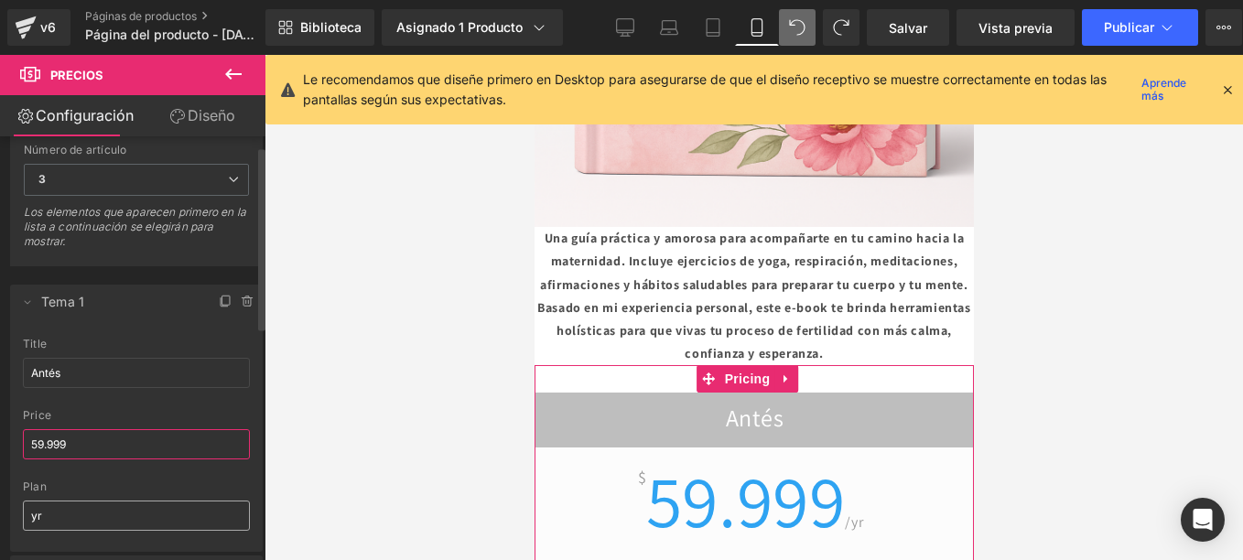
scroll to position [92, 0]
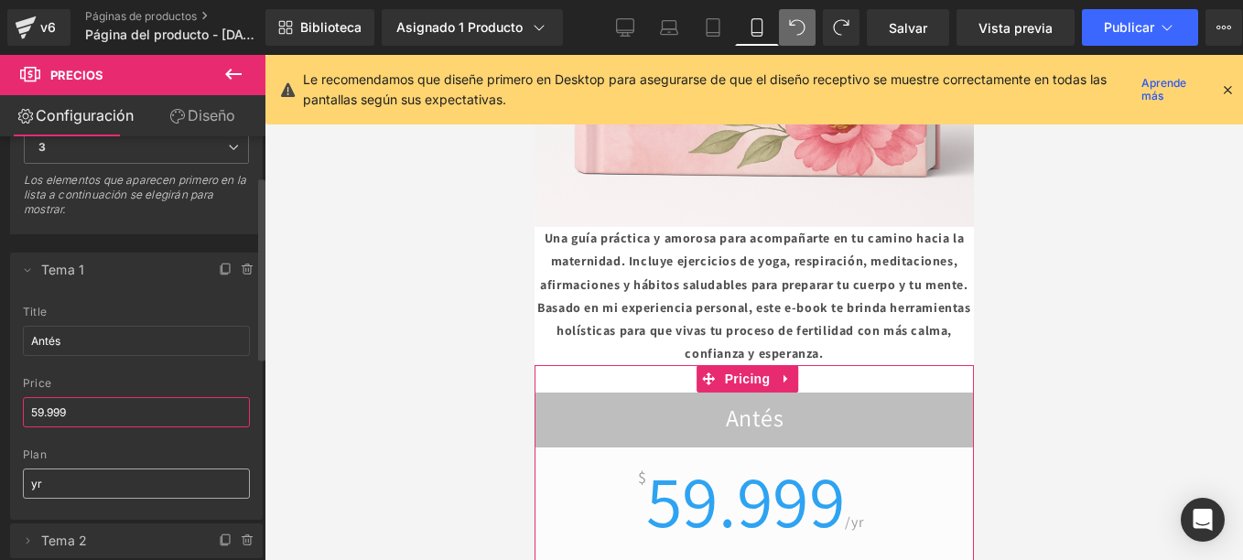
type input "59.999"
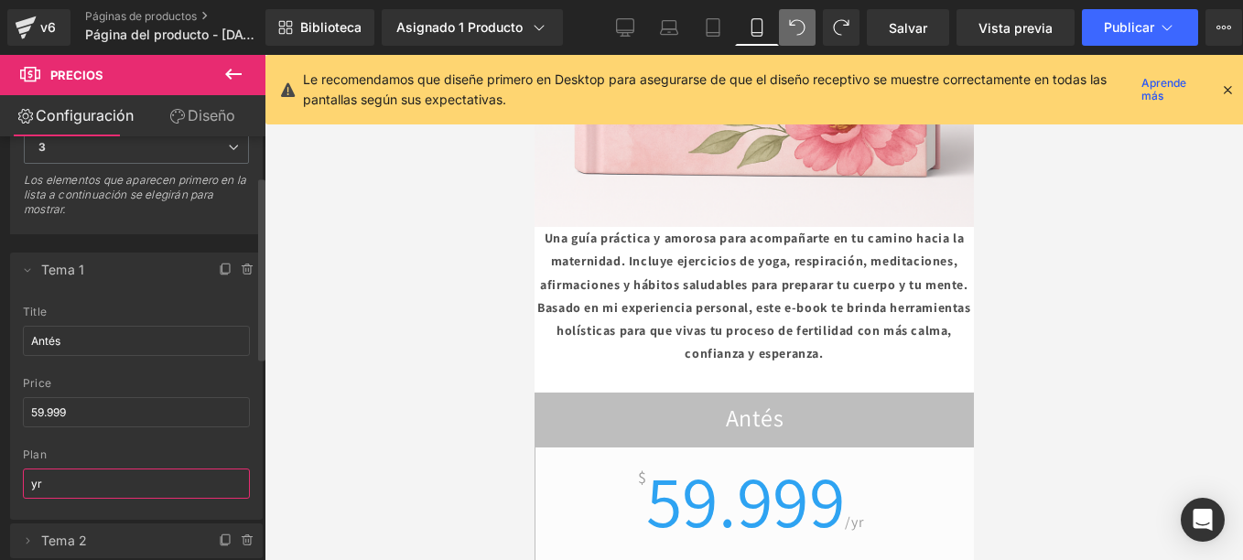
drag, startPoint x: 140, startPoint y: 477, endPoint x: 19, endPoint y: 477, distance: 120.8
click at [19, 477] on div "Antés title Antés 59.999 price 59.999 yr plan yr" at bounding box center [136, 413] width 253 height 214
drag, startPoint x: 69, startPoint y: 480, endPoint x: 35, endPoint y: 481, distance: 33.9
click at [35, 481] on input "yr" at bounding box center [136, 484] width 227 height 30
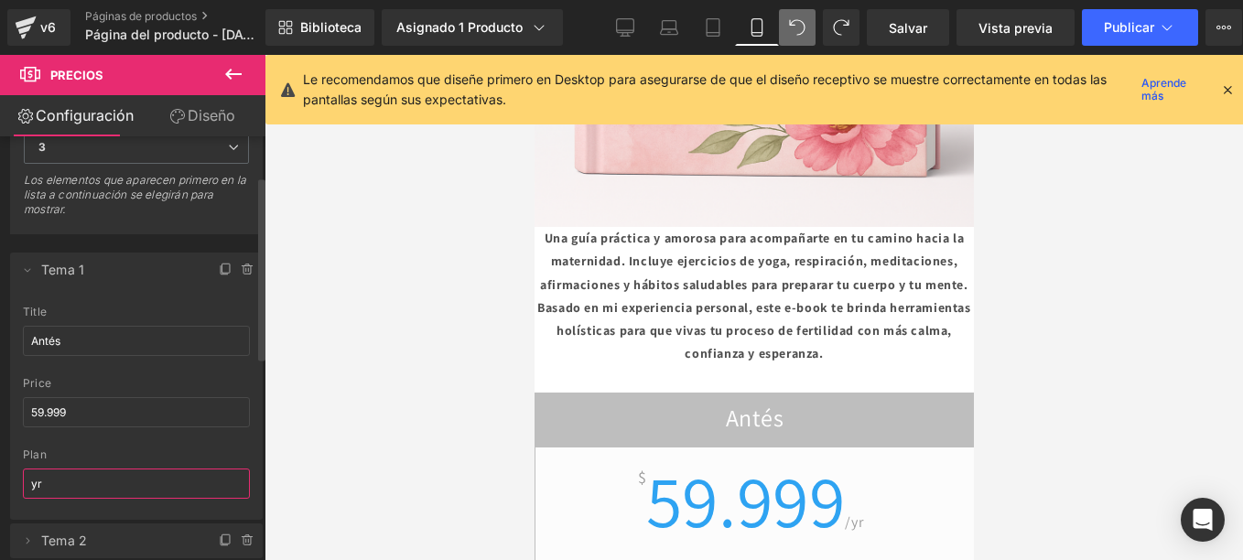
type input "y"
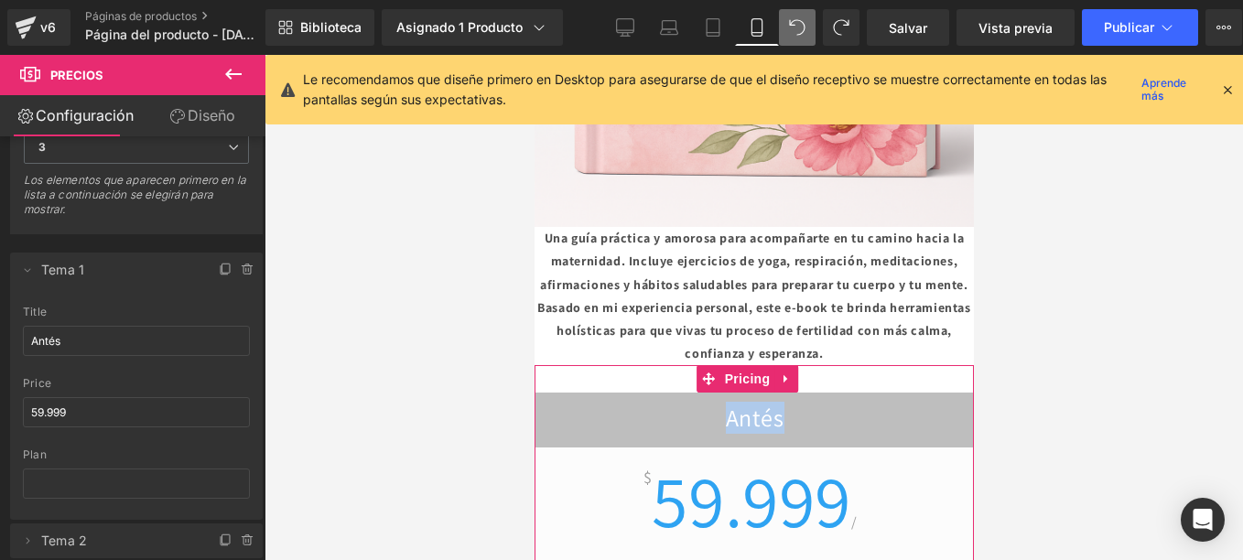
click at [735, 403] on h2 "Antés" at bounding box center [753, 421] width 438 height 36
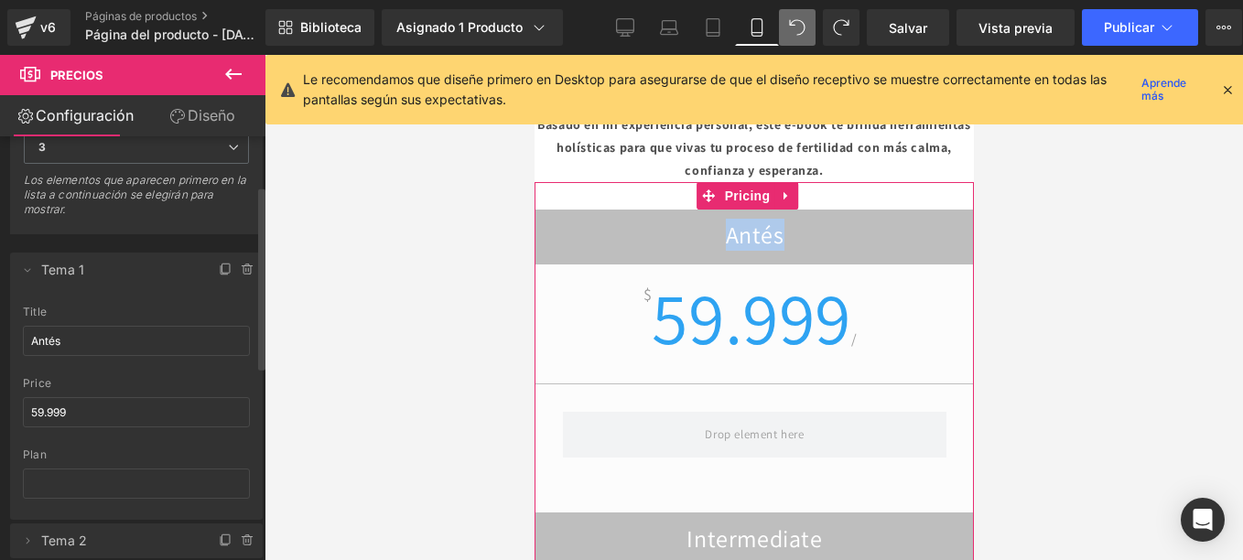
scroll to position [275, 0]
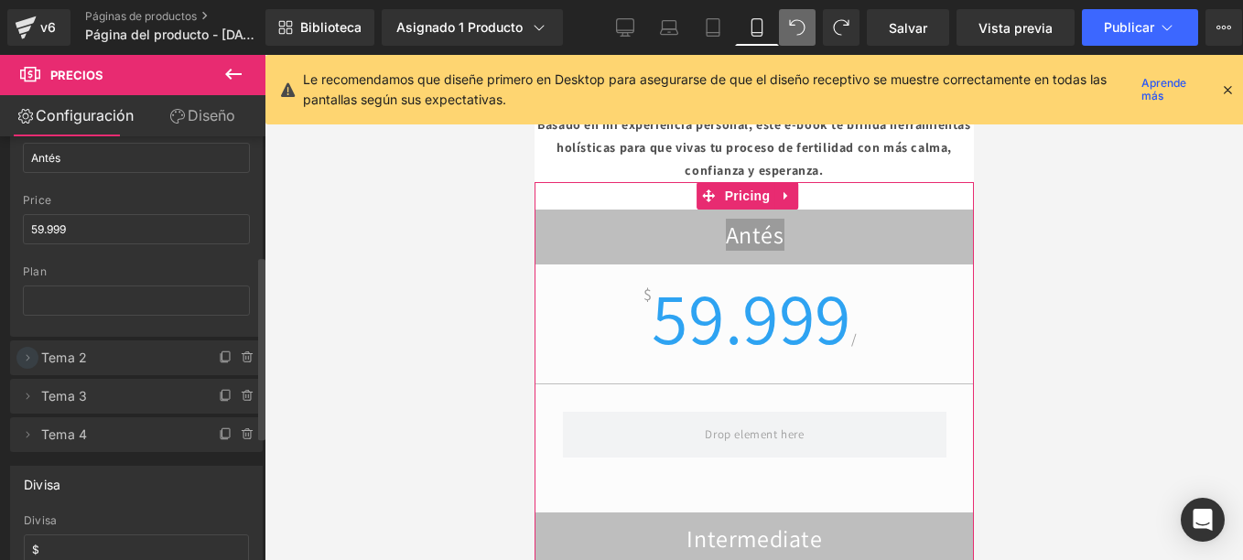
click at [27, 354] on icon at bounding box center [27, 357] width 15 height 15
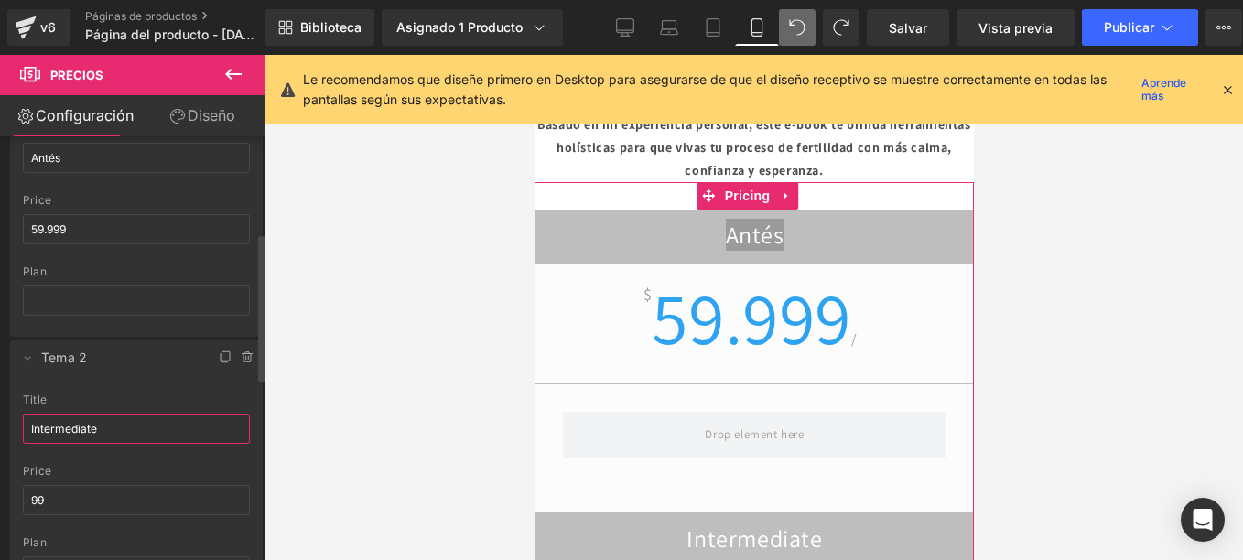
click at [119, 426] on input "Intermediate" at bounding box center [136, 429] width 227 height 30
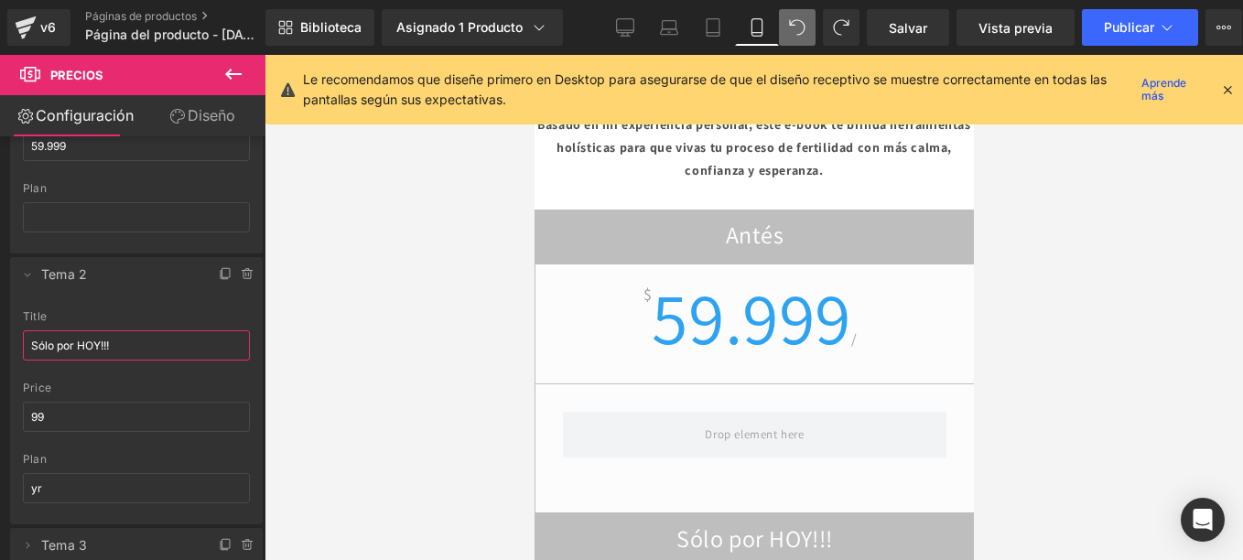
scroll to position [366, 0]
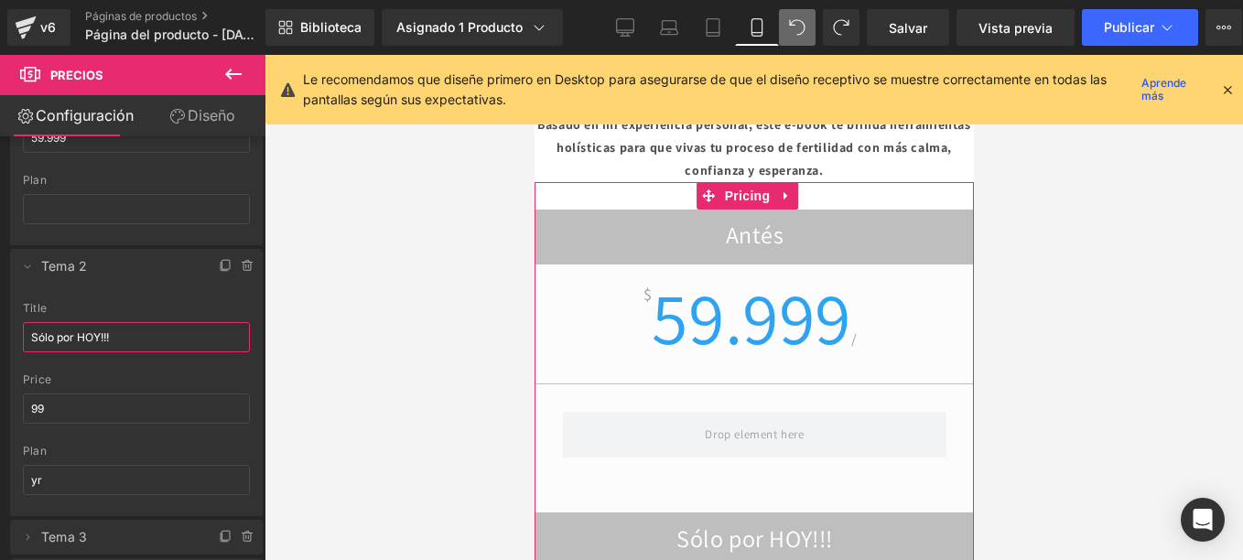
type input "Sólo por HOY!!!"
drag, startPoint x: 66, startPoint y: 395, endPoint x: 6, endPoint y: 396, distance: 59.5
click at [51, 400] on input "99" at bounding box center [136, 408] width 227 height 30
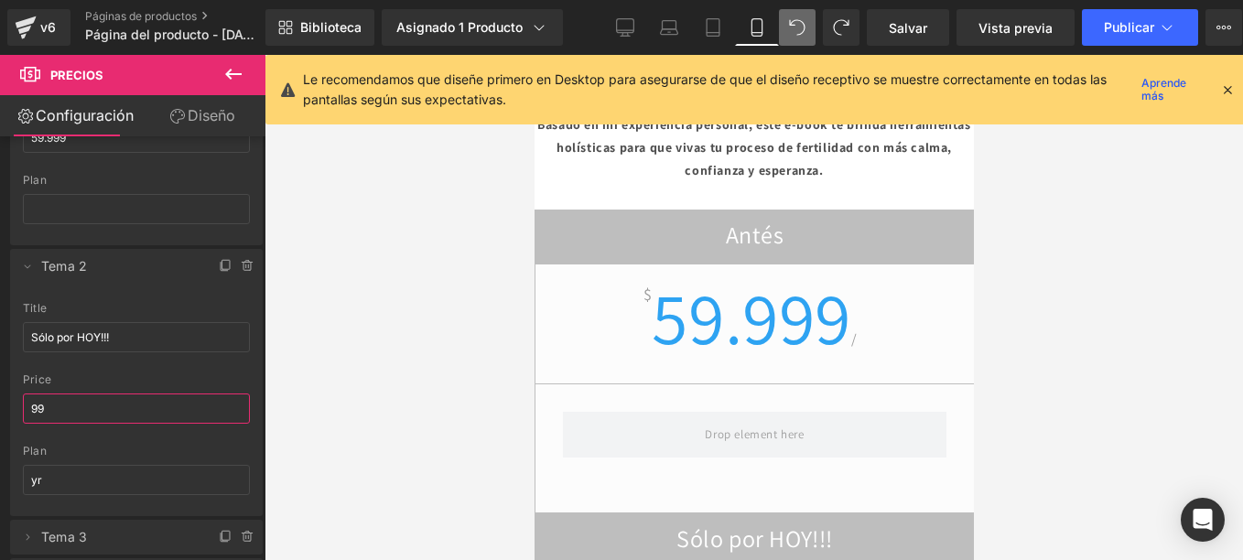
drag, startPoint x: 63, startPoint y: 413, endPoint x: -4, endPoint y: 405, distance: 67.2
click at [0, 405] on html "Pricing You are previewing how the will restyle your page. You can not edit Ele…" at bounding box center [621, 280] width 1243 height 560
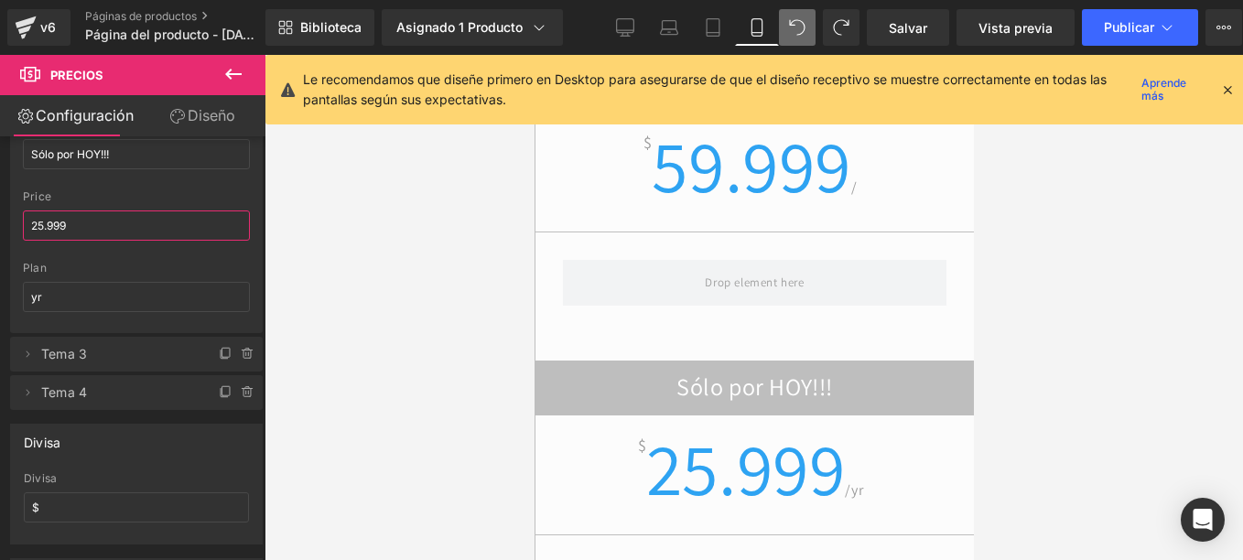
scroll to position [3078, 0]
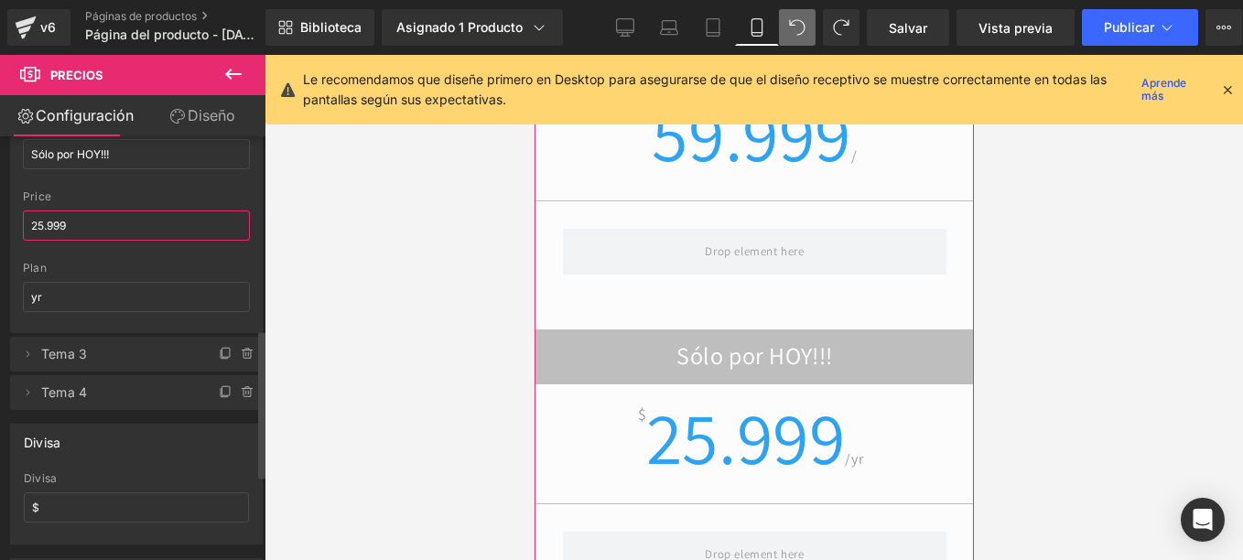
type input "25.999"
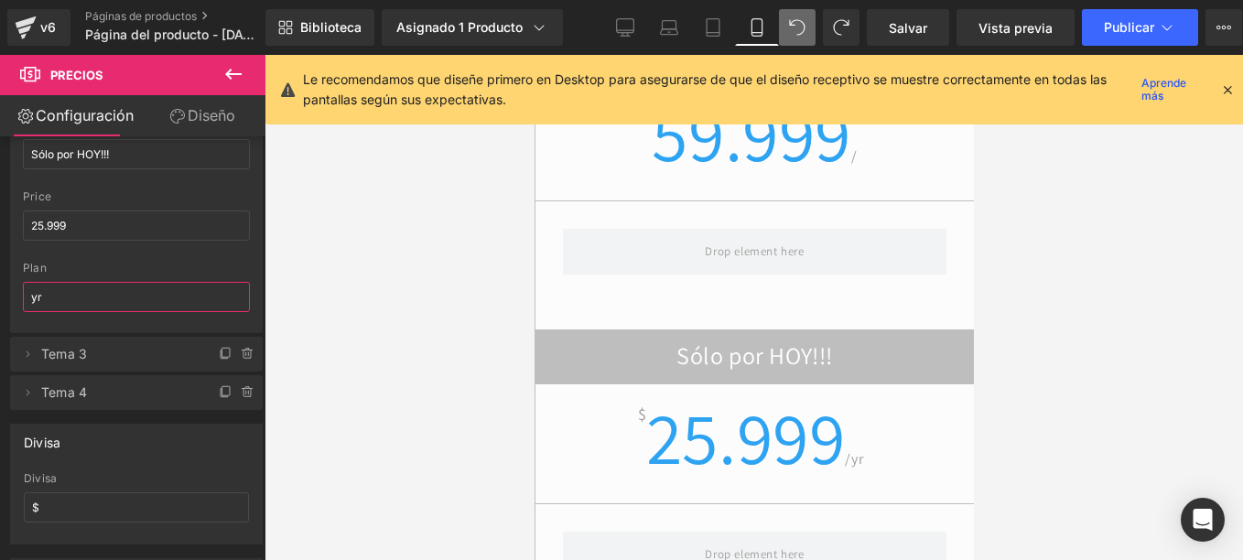
drag, startPoint x: 69, startPoint y: 280, endPoint x: -4, endPoint y: 278, distance: 72.3
click at [0, 278] on html "Pricing You are previewing how the will restyle your page. You can not edit Ele…" at bounding box center [621, 280] width 1243 height 560
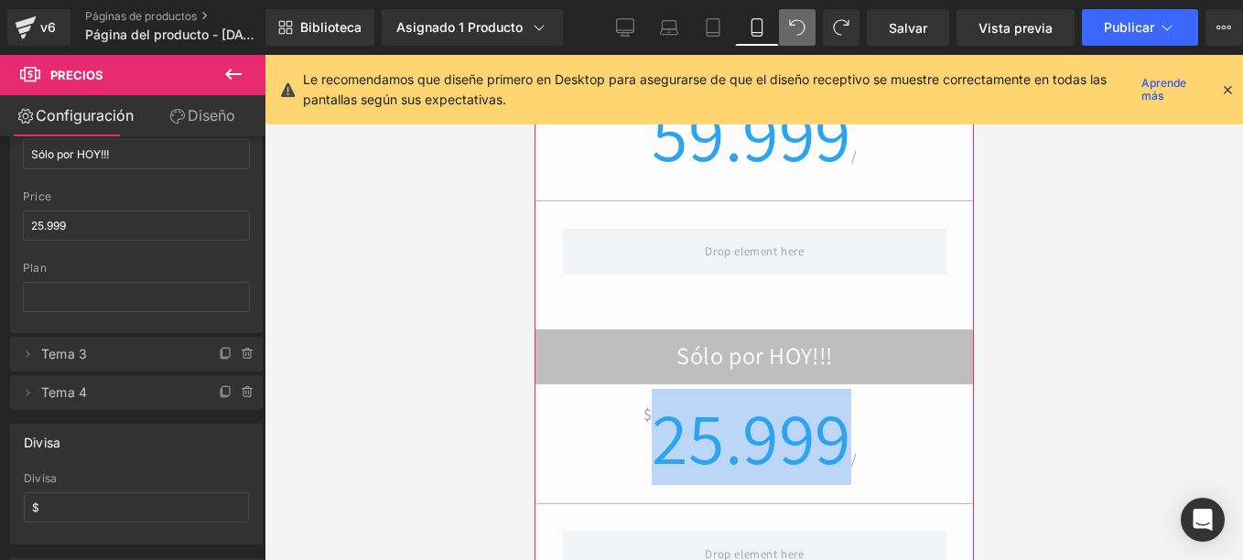
click at [717, 389] on span "25.999" at bounding box center [750, 437] width 199 height 96
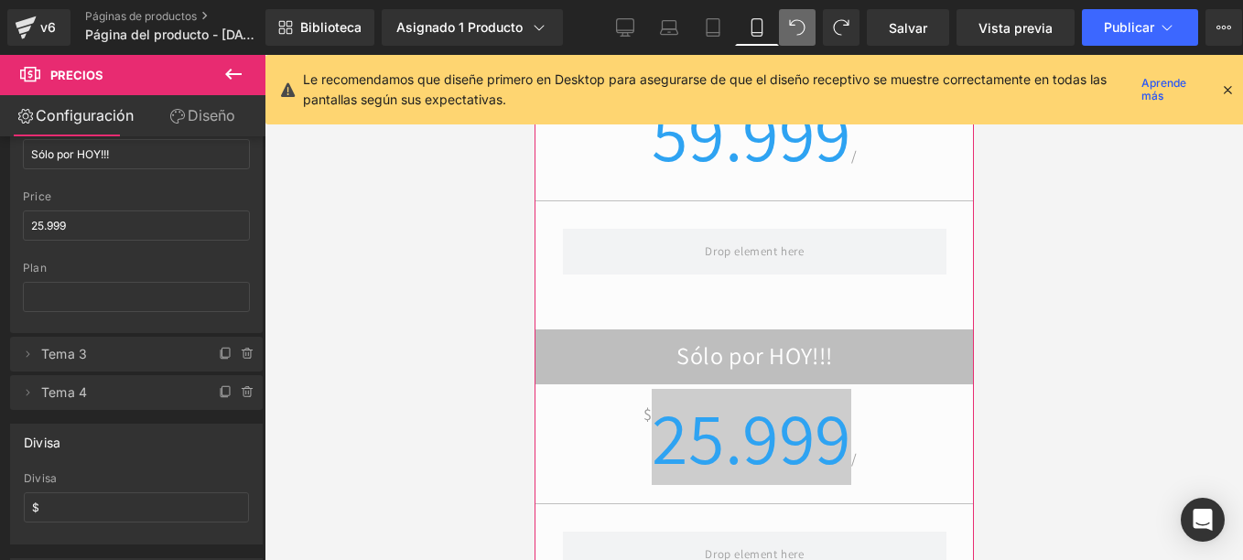
click at [200, 117] on font "Diseño" at bounding box center [212, 115] width 48 height 18
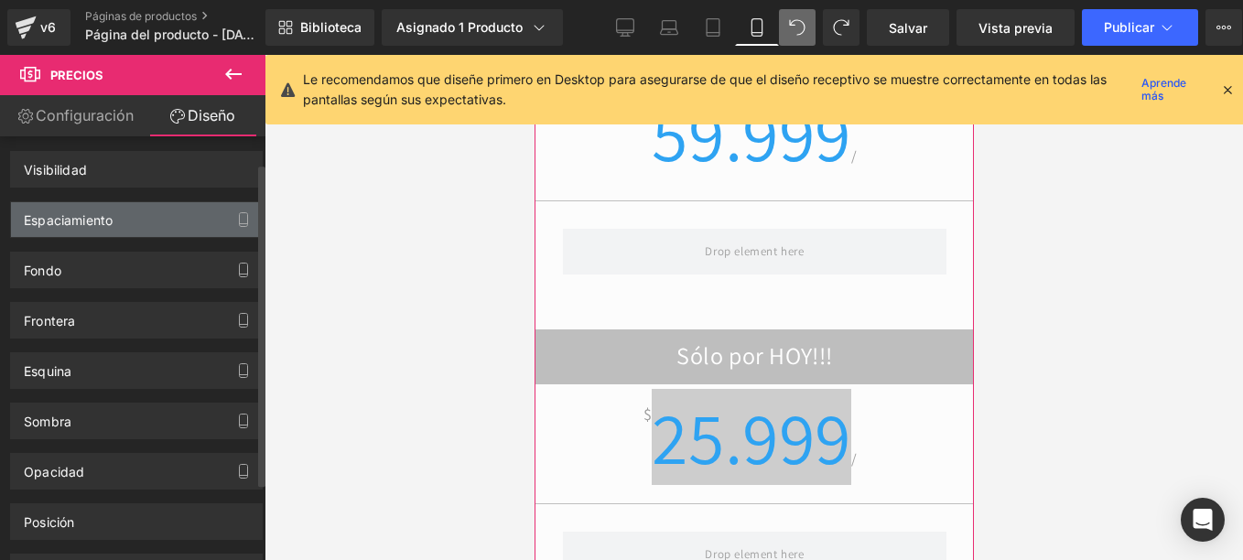
scroll to position [0, 0]
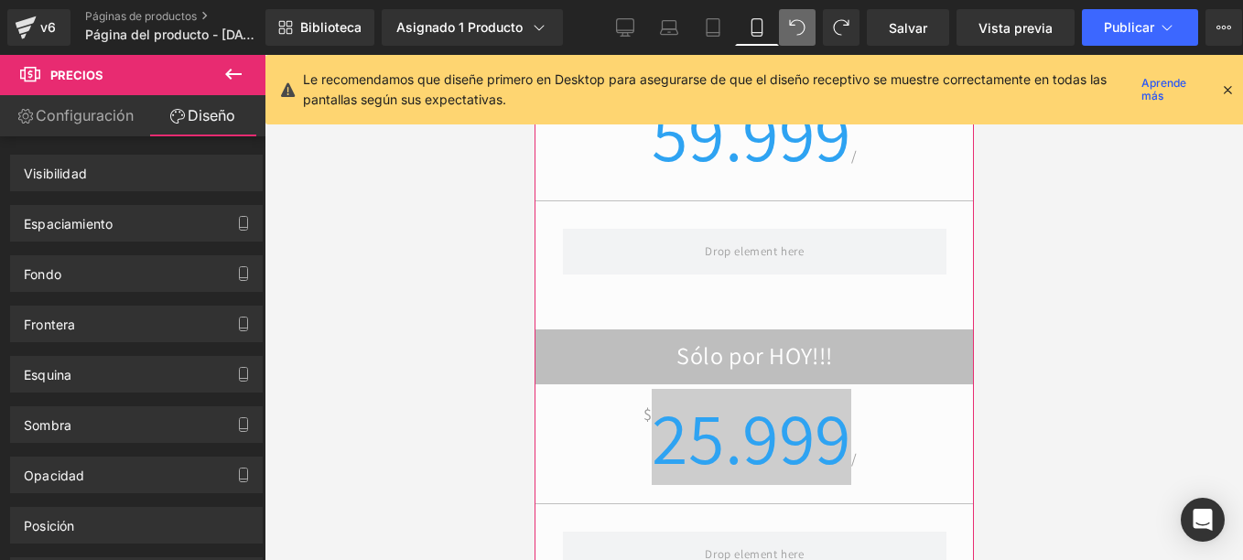
click at [92, 116] on font "Configuración" at bounding box center [85, 115] width 98 height 18
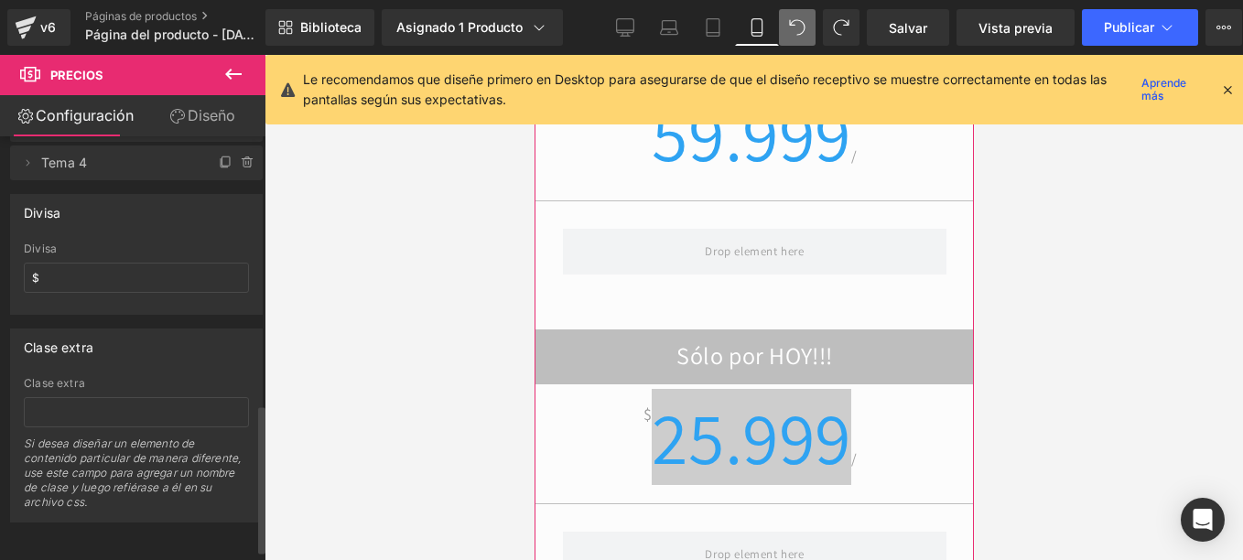
scroll to position [792, 0]
click at [1219, 83] on icon at bounding box center [1227, 89] width 16 height 16
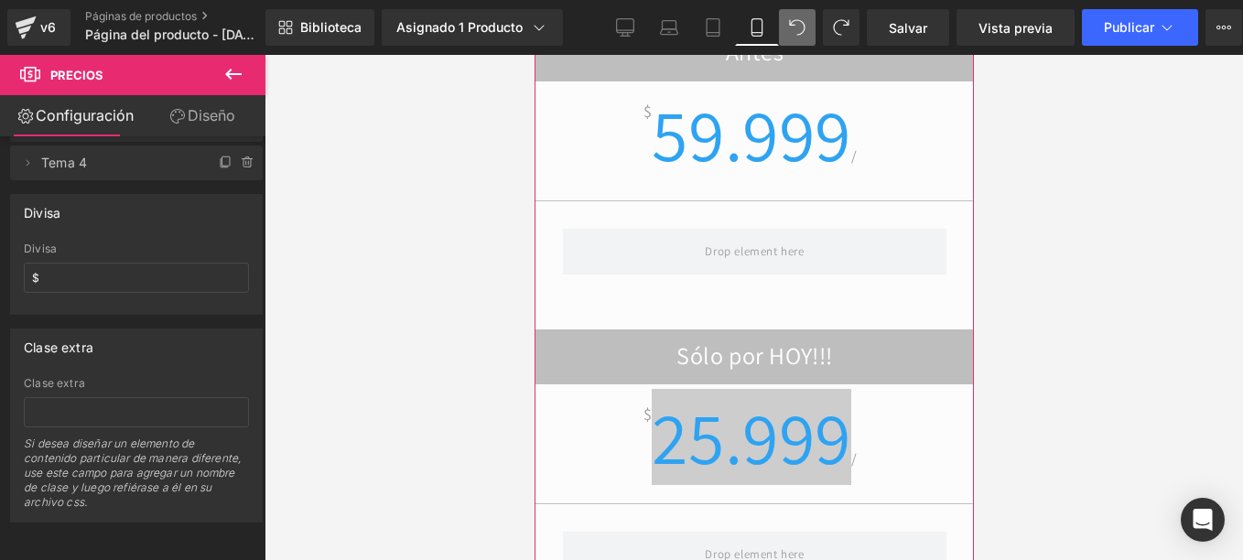
click at [204, 116] on font "Diseño" at bounding box center [212, 115] width 48 height 18
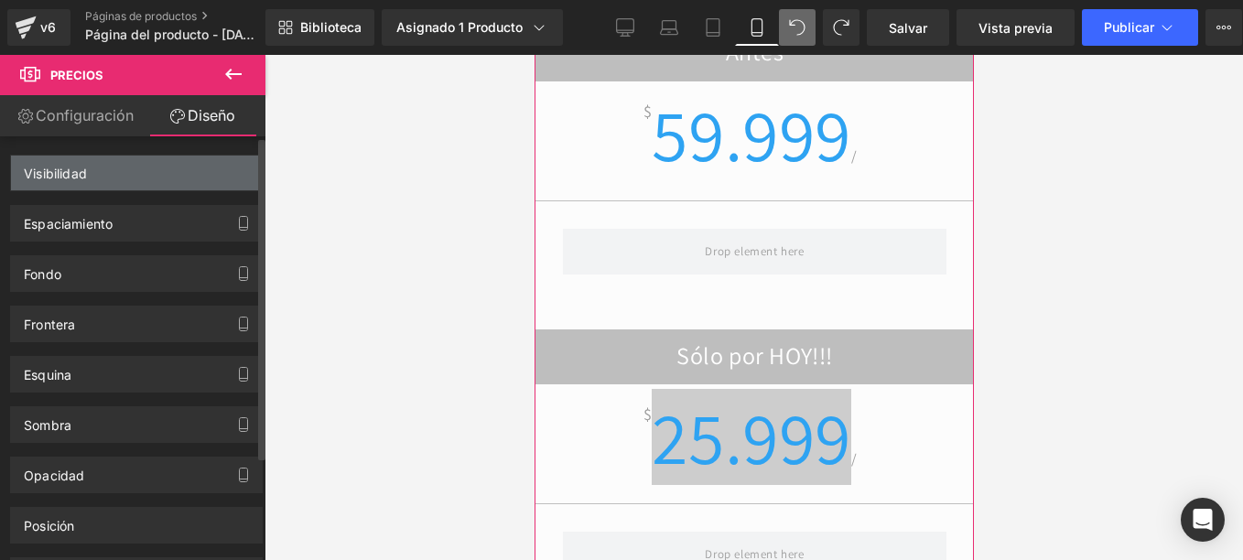
click at [162, 171] on div "Visibilidad" at bounding box center [136, 173] width 251 height 35
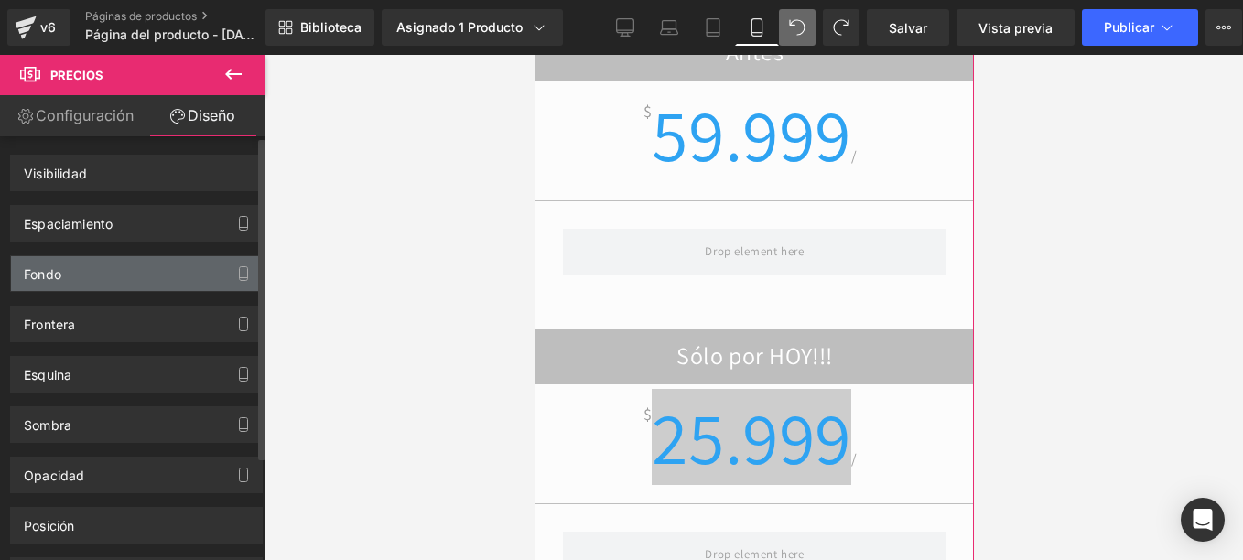
click at [101, 285] on div "Fondo" at bounding box center [136, 273] width 251 height 35
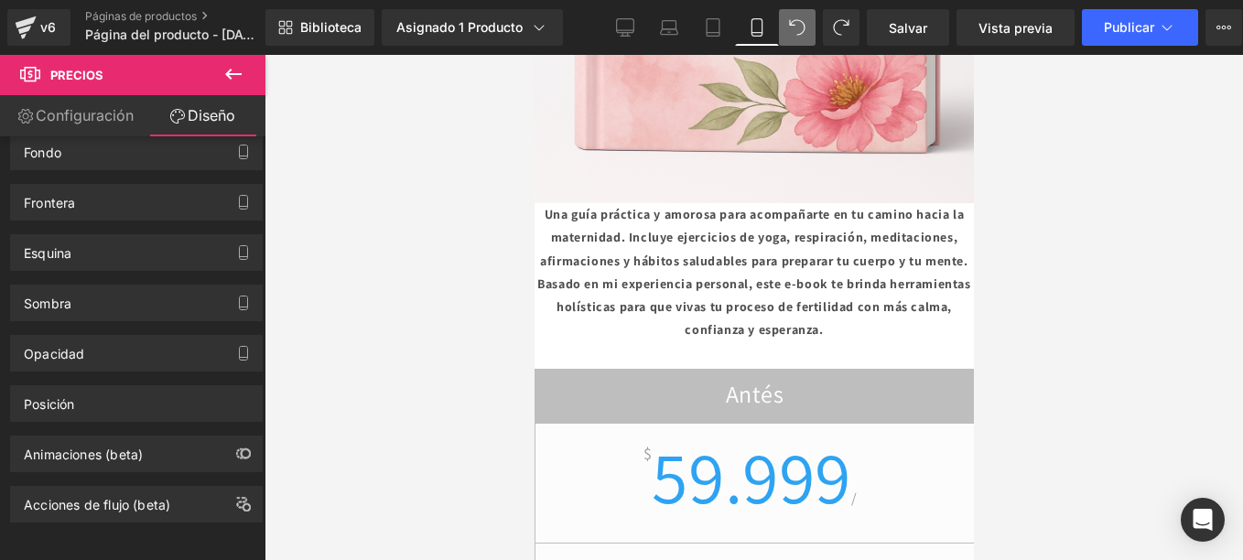
scroll to position [2895, 0]
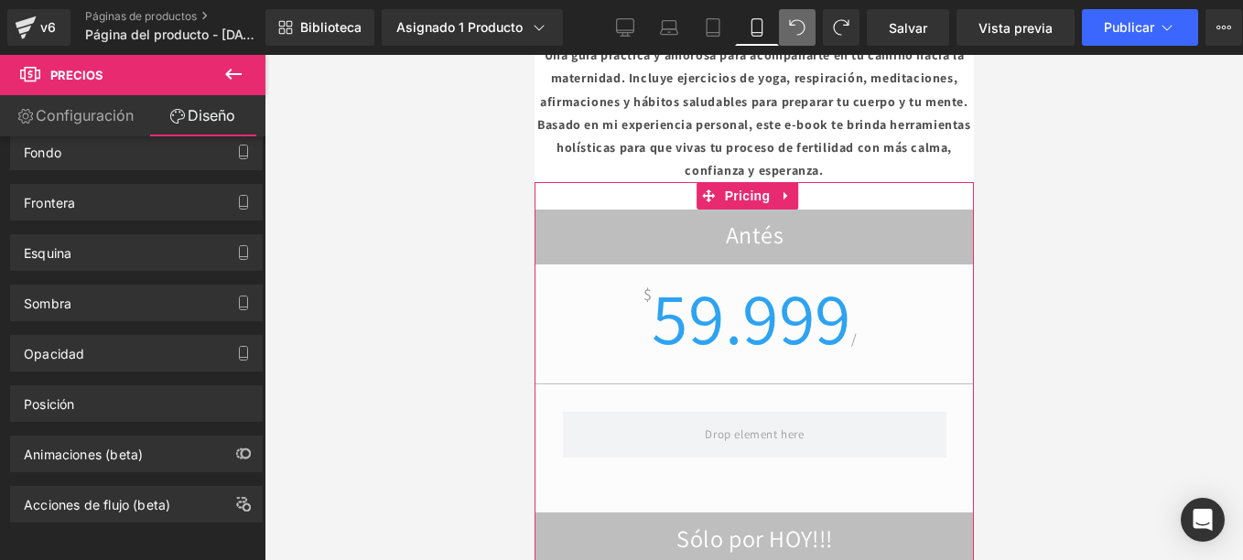
click at [611, 280] on div "$ 59.999 /" at bounding box center [753, 331] width 438 height 103
click at [721, 269] on span "59.999" at bounding box center [750, 317] width 199 height 96
drag, startPoint x: 721, startPoint y: 211, endPoint x: 652, endPoint y: 220, distance: 69.1
click at [652, 269] on span "59.999" at bounding box center [750, 317] width 199 height 96
click at [743, 182] on span "Pricing" at bounding box center [746, 195] width 55 height 27
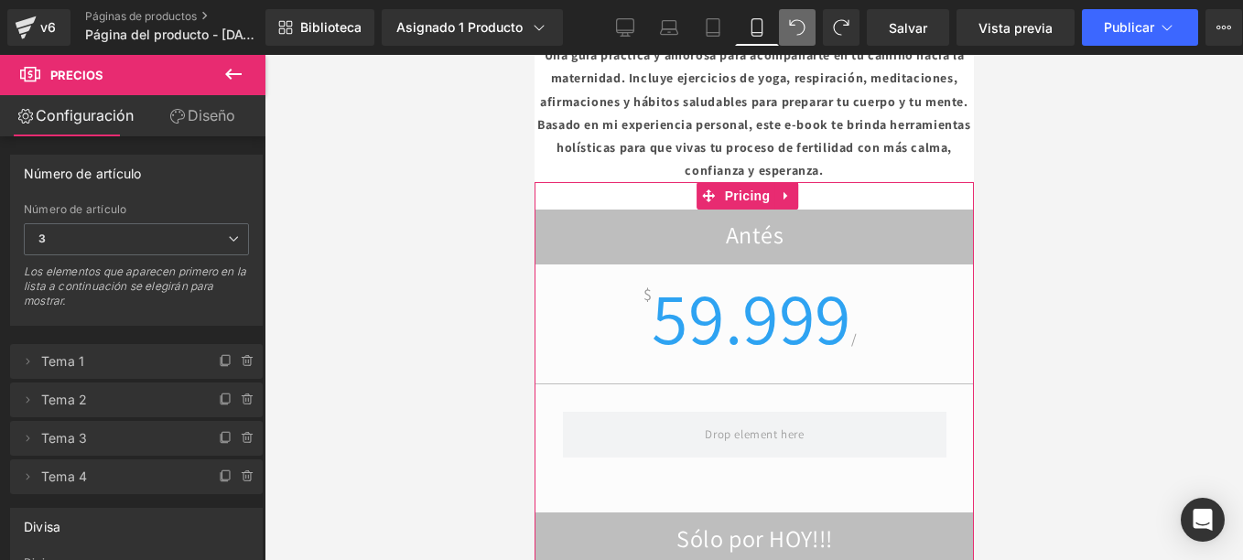
click at [695, 269] on span "59.999" at bounding box center [750, 317] width 199 height 96
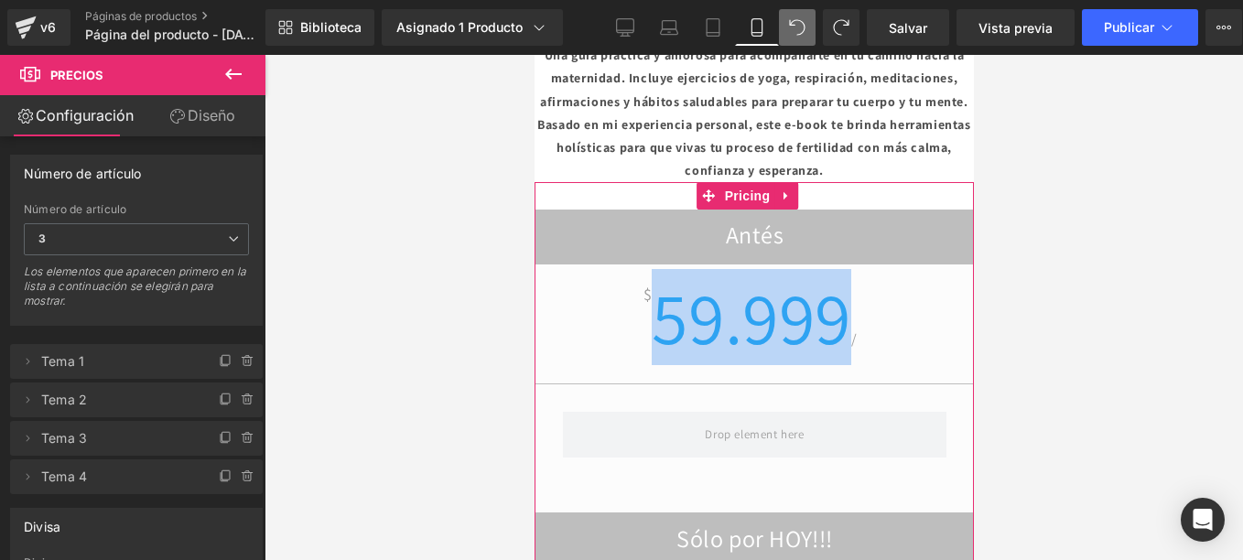
click at [695, 269] on span "59.999" at bounding box center [750, 317] width 199 height 96
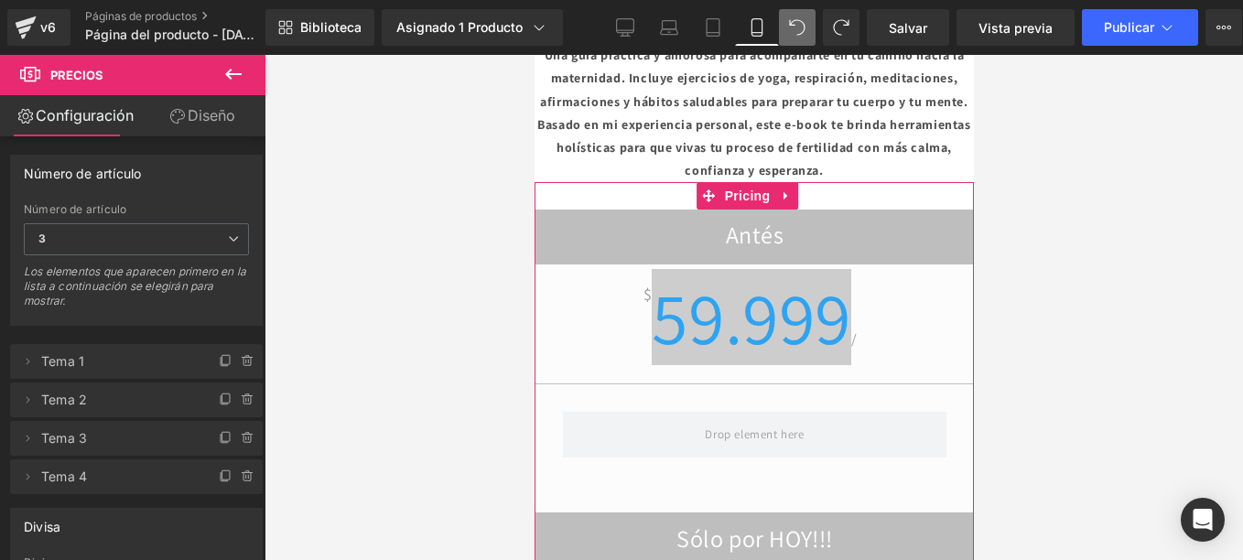
click at [199, 115] on font "Diseño" at bounding box center [212, 115] width 48 height 18
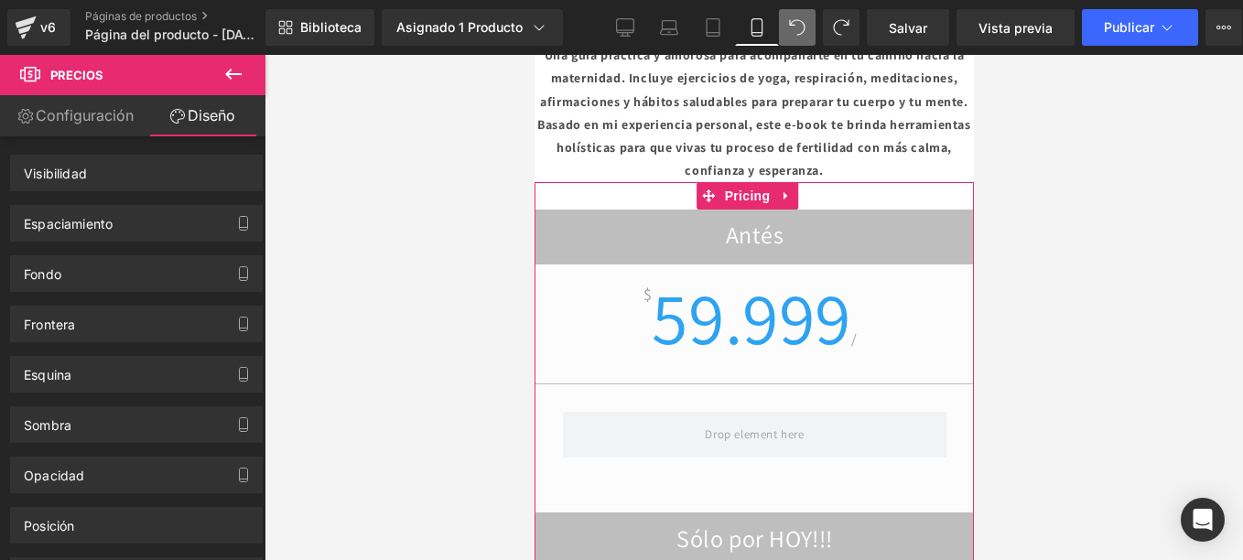
click at [570, 220] on h2 "Antés" at bounding box center [753, 238] width 438 height 36
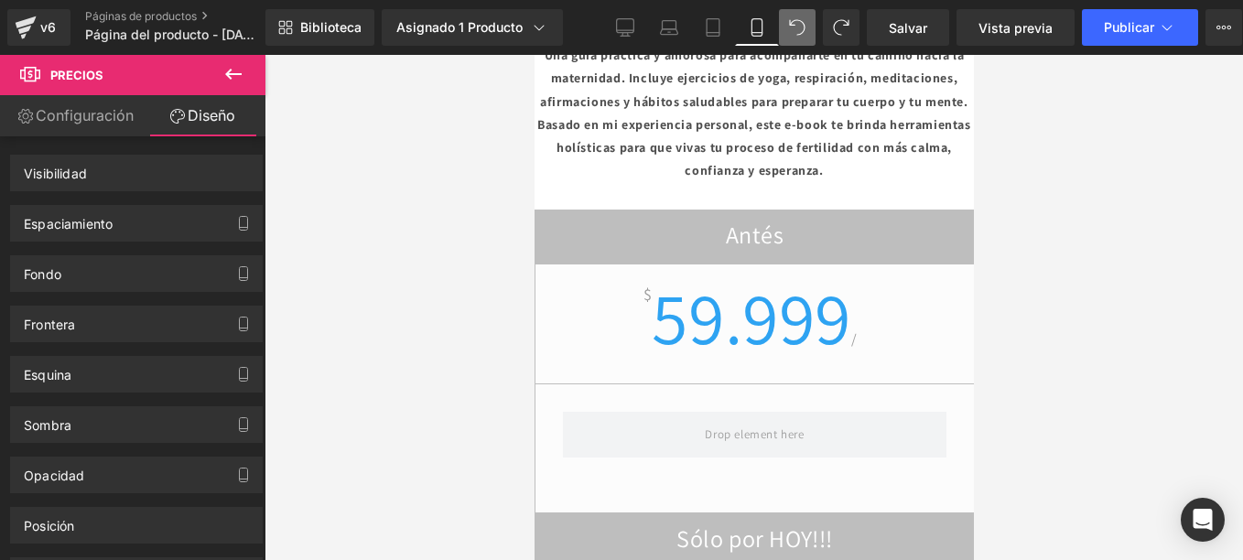
click at [797, 22] on icon at bounding box center [797, 27] width 16 height 16
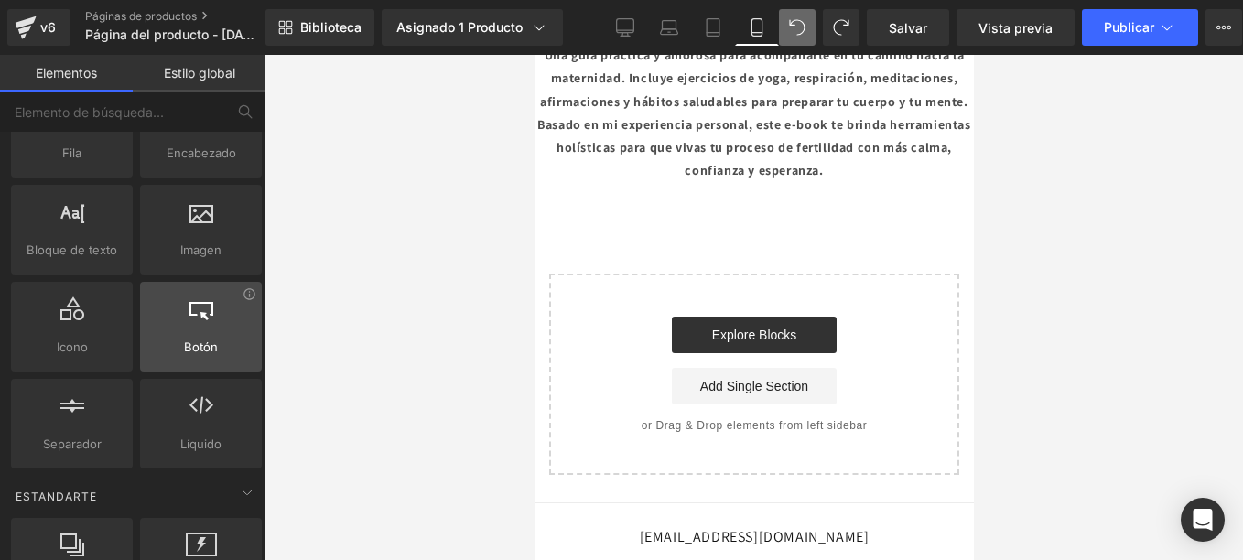
scroll to position [0, 0]
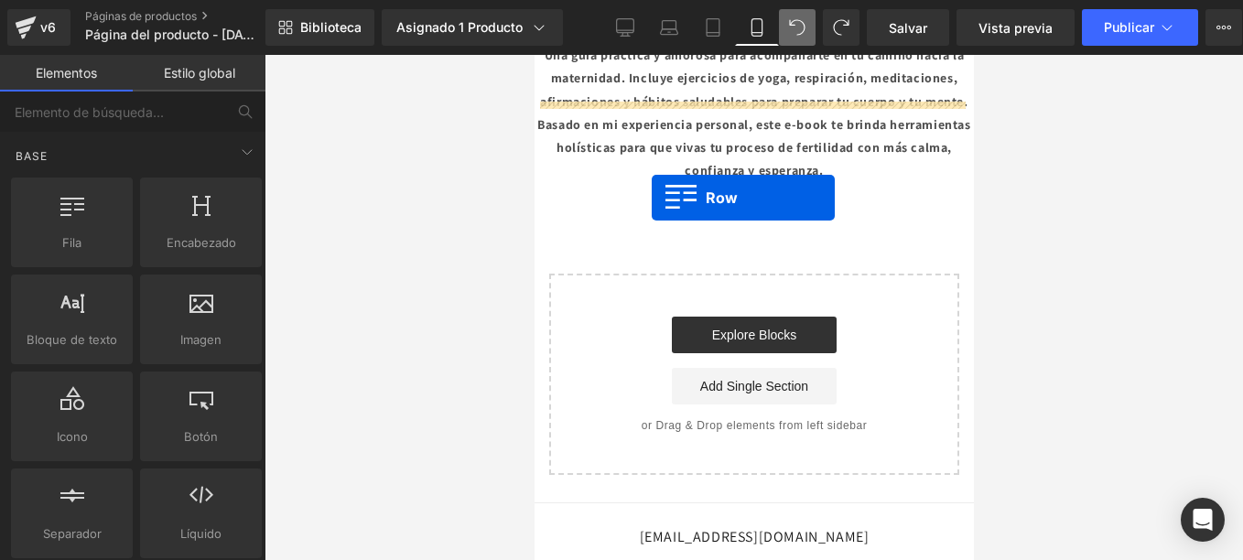
drag, startPoint x: 654, startPoint y: 283, endPoint x: 651, endPoint y: 198, distance: 85.2
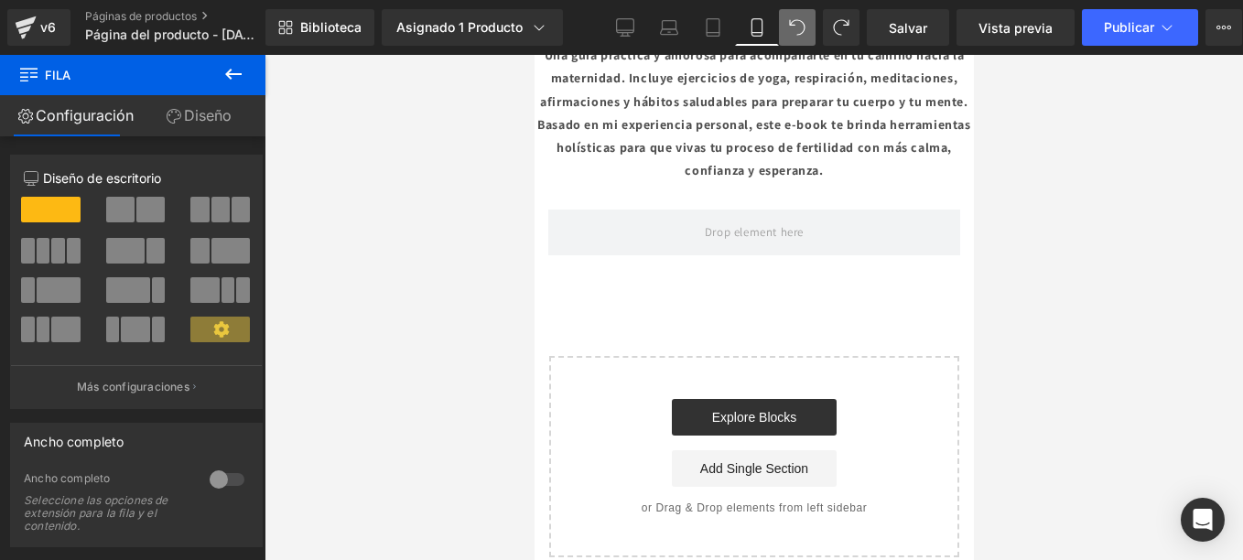
click at [239, 69] on icon at bounding box center [233, 74] width 22 height 22
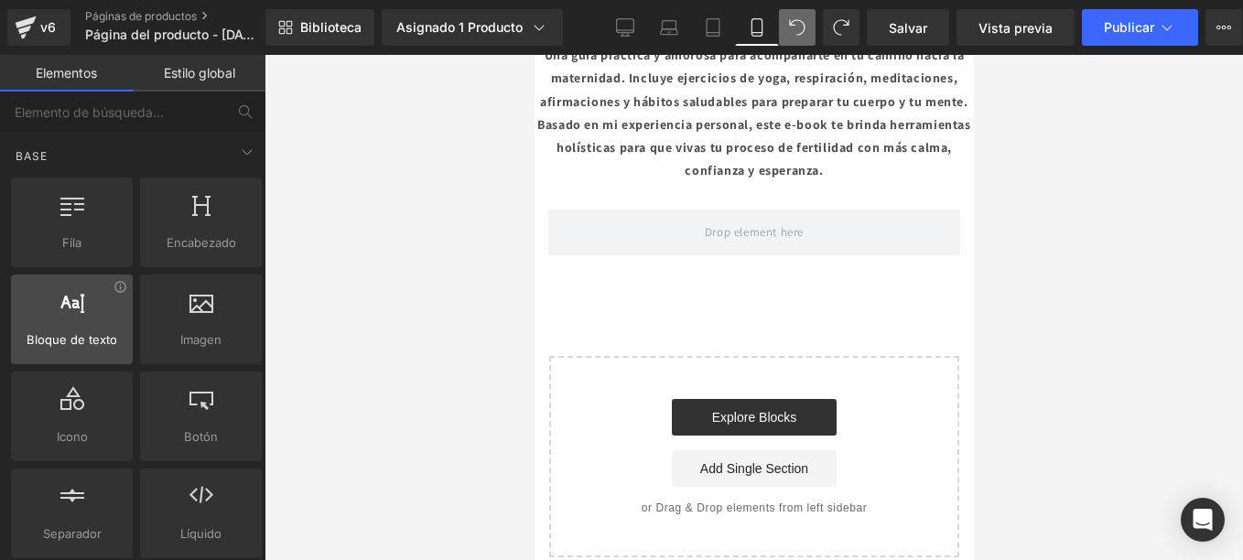
click at [89, 329] on div at bounding box center [71, 309] width 111 height 41
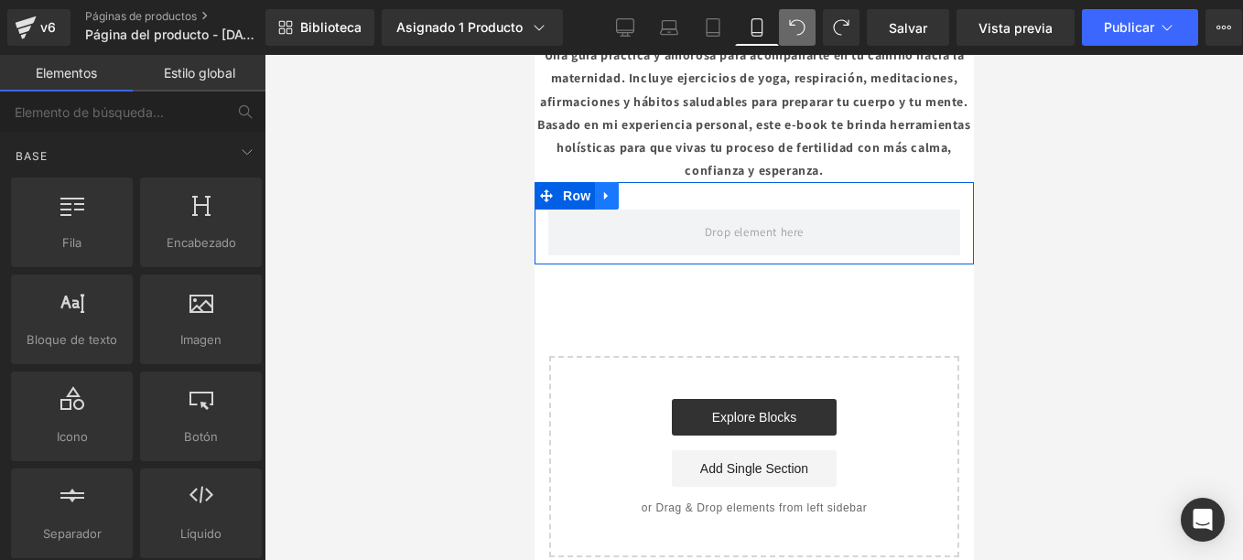
click at [607, 189] on icon at bounding box center [605, 196] width 13 height 14
click at [533, 55] on icon at bounding box center [533, 55] width 0 height 0
click at [653, 189] on icon at bounding box center [653, 196] width 13 height 14
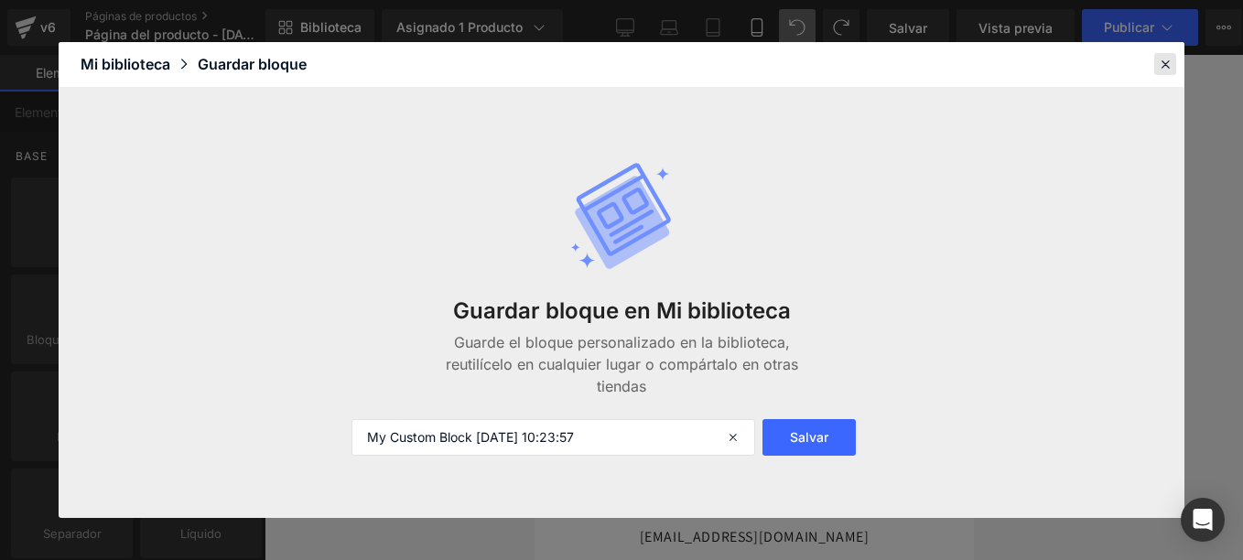
click at [1162, 70] on icon at bounding box center [1165, 64] width 16 height 16
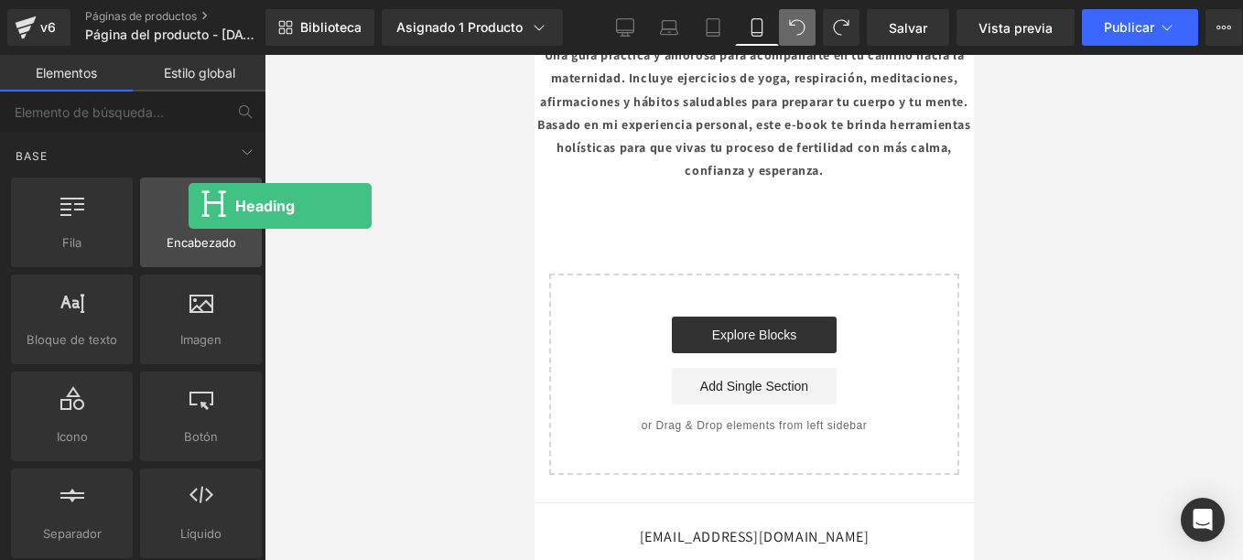
drag, startPoint x: 138, startPoint y: 164, endPoint x: 189, endPoint y: 206, distance: 65.6
click at [192, 206] on icon at bounding box center [201, 204] width 18 height 24
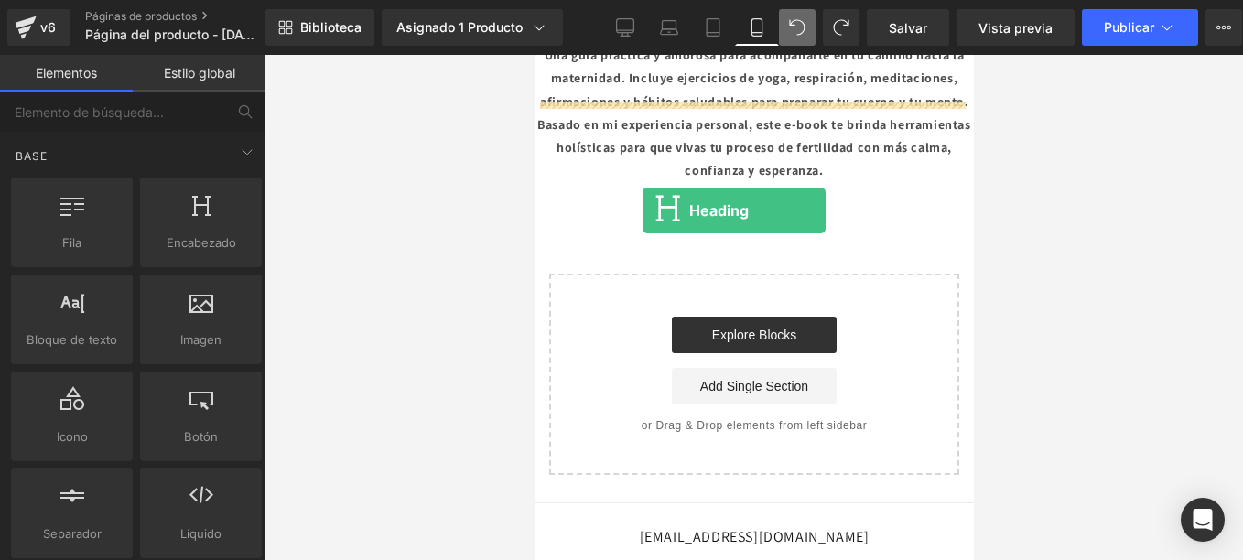
drag, startPoint x: 734, startPoint y: 291, endPoint x: 648, endPoint y: 211, distance: 117.2
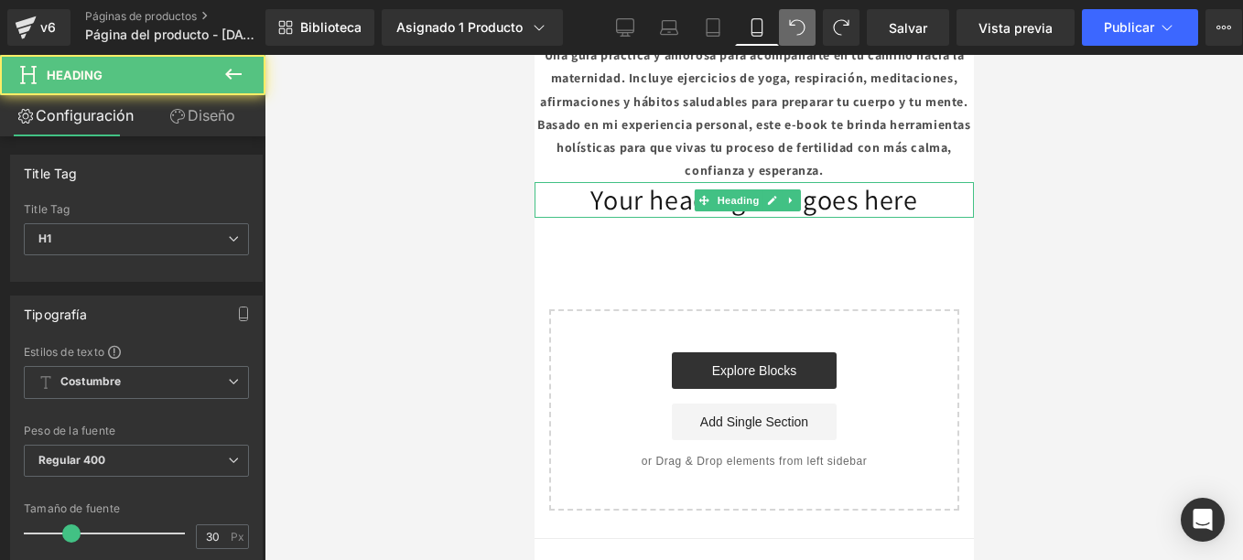
click at [692, 182] on h1 "Your heading text goes here" at bounding box center [752, 200] width 439 height 36
click at [589, 182] on h1 "Your heading text goes here" at bounding box center [752, 200] width 439 height 36
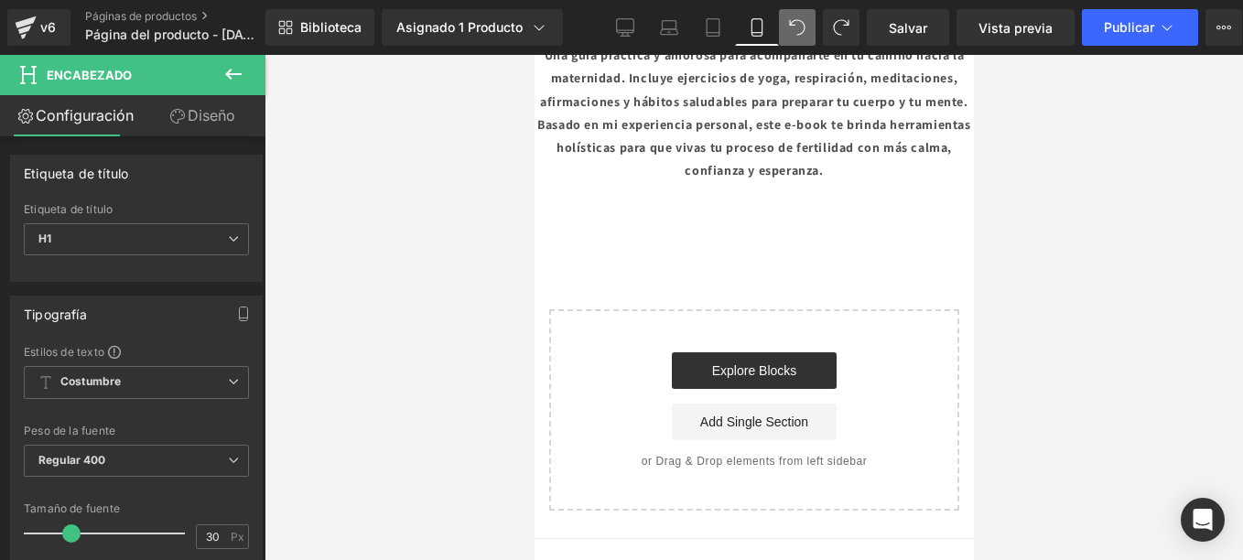
click at [796, 27] on icon at bounding box center [797, 27] width 16 height 16
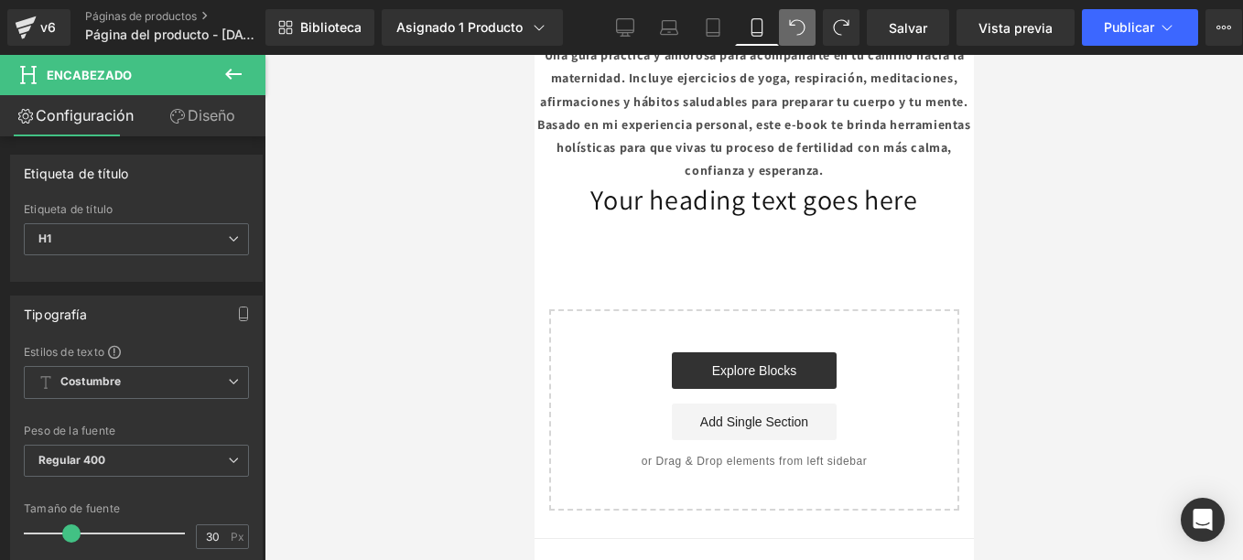
click at [796, 27] on icon at bounding box center [797, 27] width 16 height 16
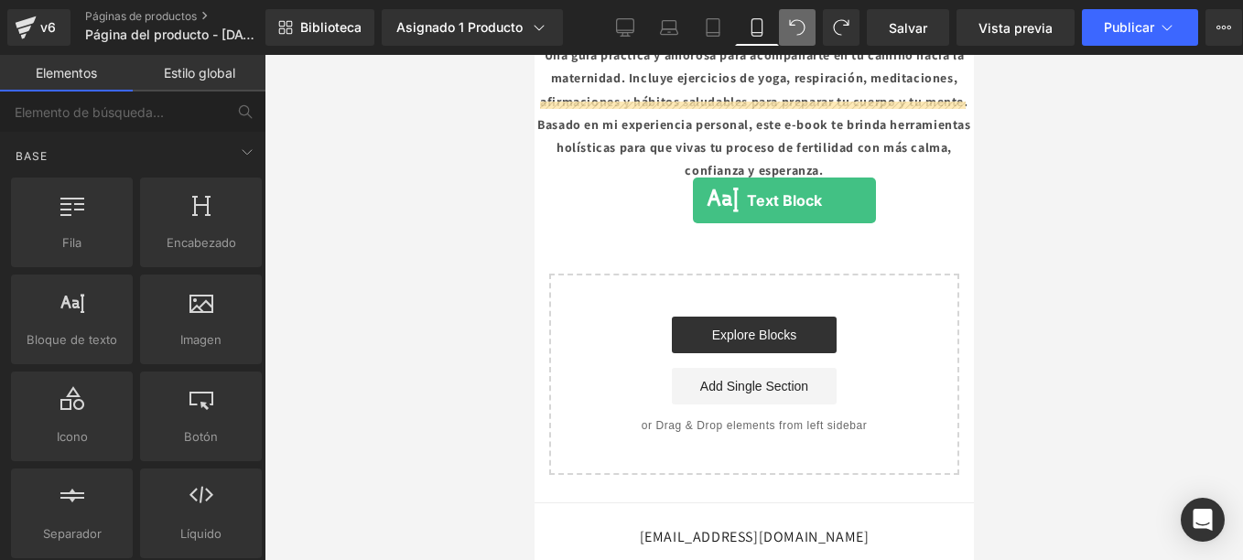
drag, startPoint x: 689, startPoint y: 396, endPoint x: 692, endPoint y: 200, distance: 195.8
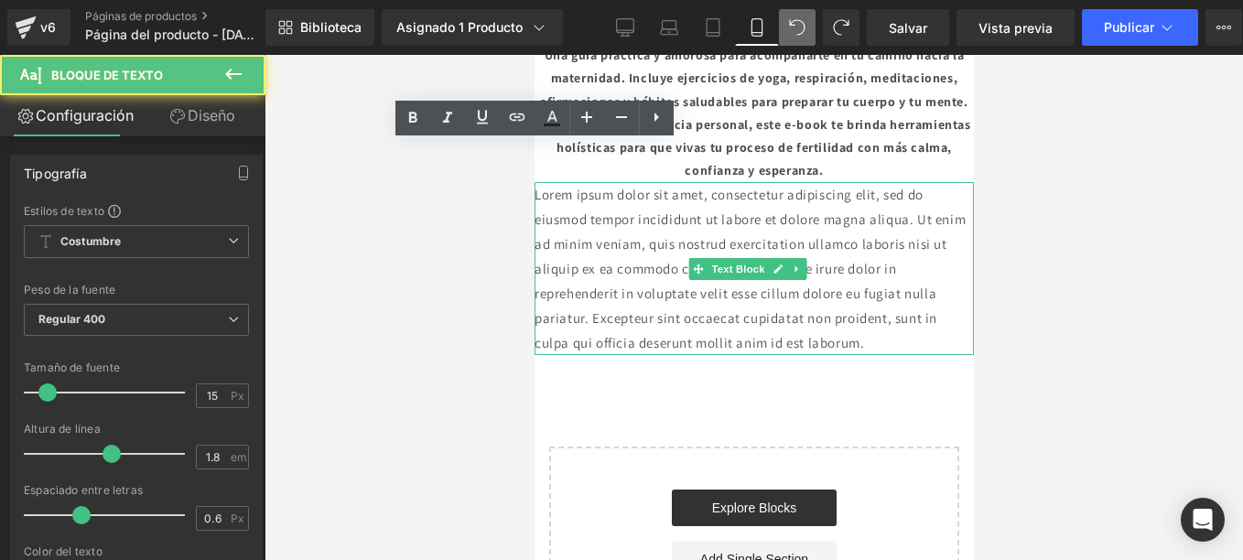
scroll to position [2804, 0]
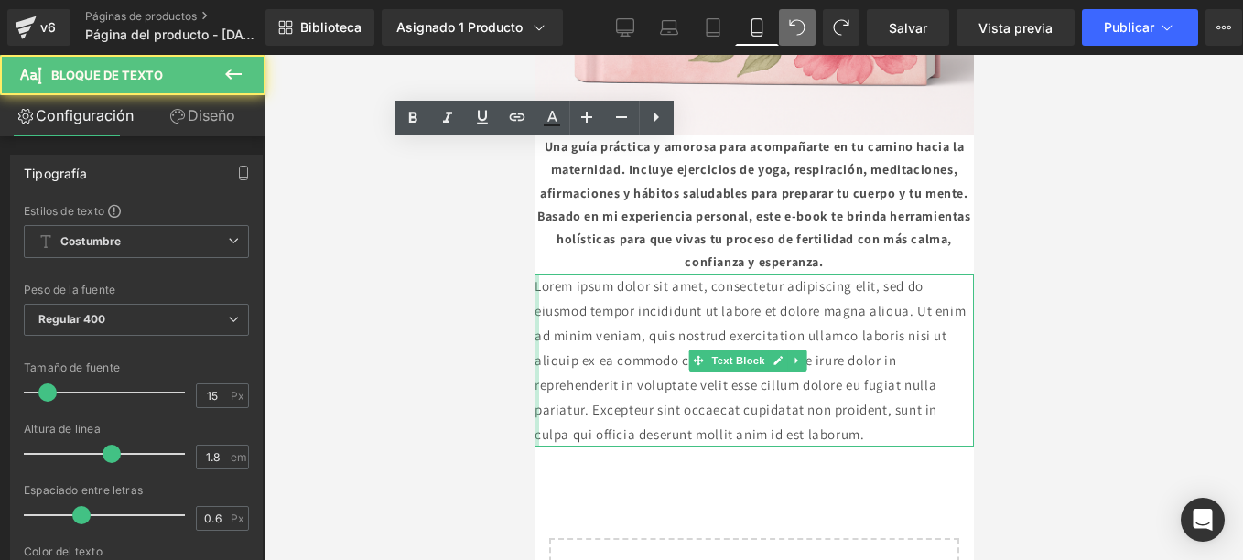
drag, startPoint x: 3, startPoint y: 147, endPoint x: 512, endPoint y: 198, distance: 511.3
click at [512, 198] on div at bounding box center [753, 307] width 978 height 505
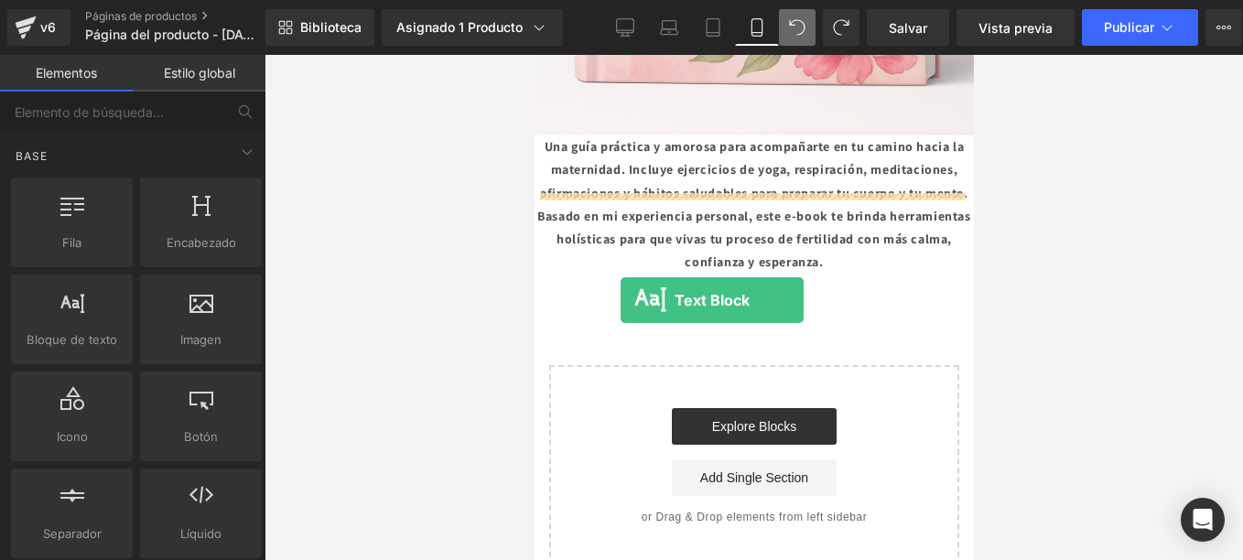
drag, startPoint x: 607, startPoint y: 373, endPoint x: 620, endPoint y: 300, distance: 74.3
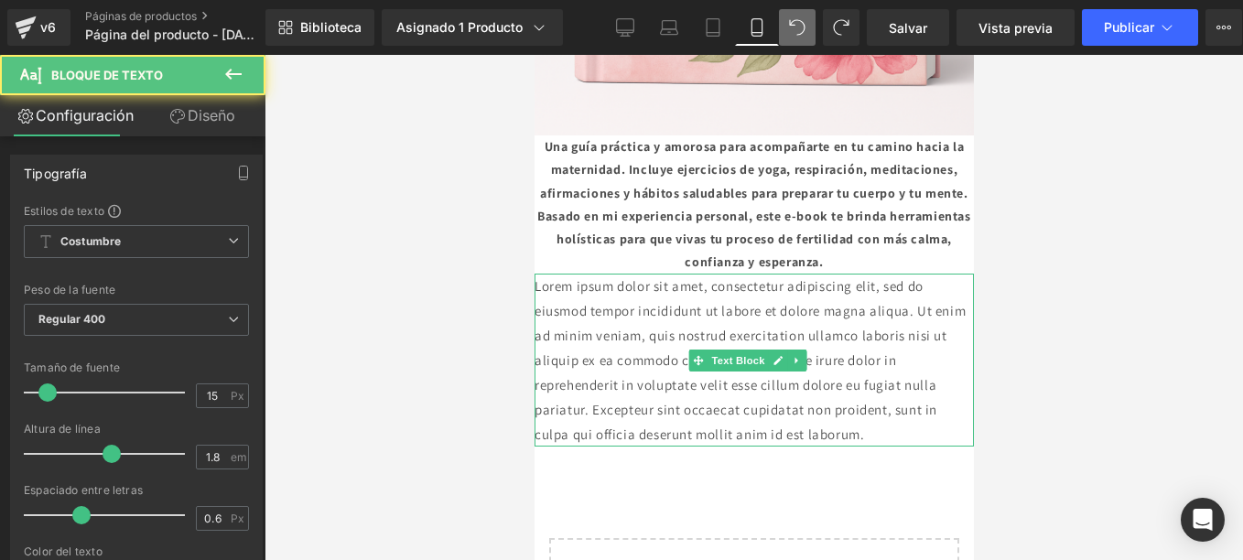
click at [626, 274] on p "Lorem ipsum dolor sit amet, consectetur adipiscing elit, sed do eiusmod tempor …" at bounding box center [752, 360] width 439 height 173
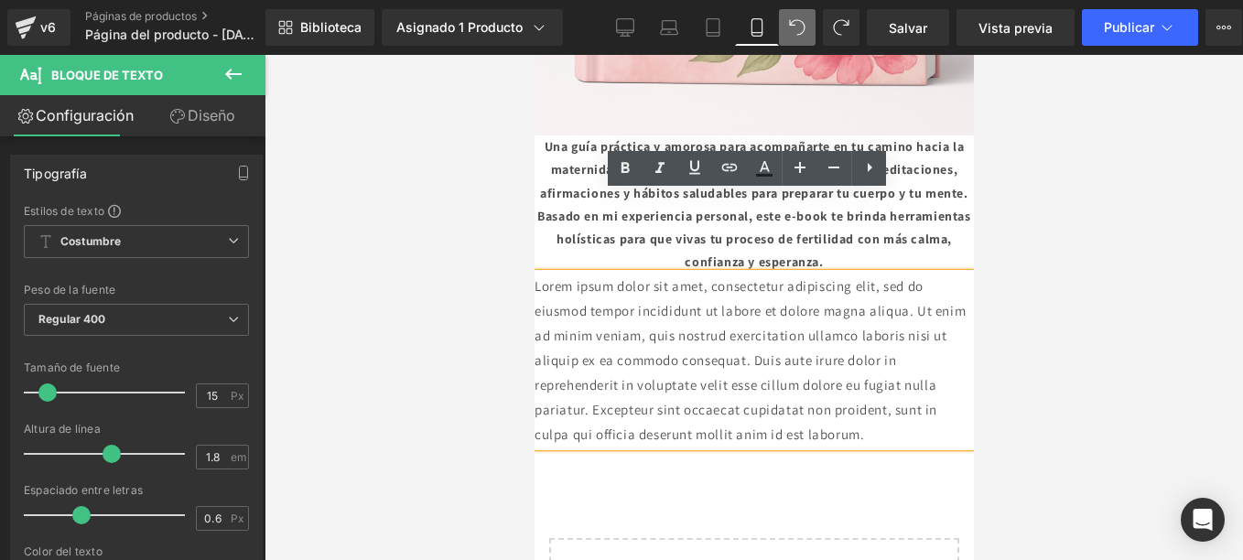
drag, startPoint x: 1048, startPoint y: 276, endPoint x: 554, endPoint y: 232, distance: 496.2
click at [514, 221] on div at bounding box center [753, 307] width 978 height 505
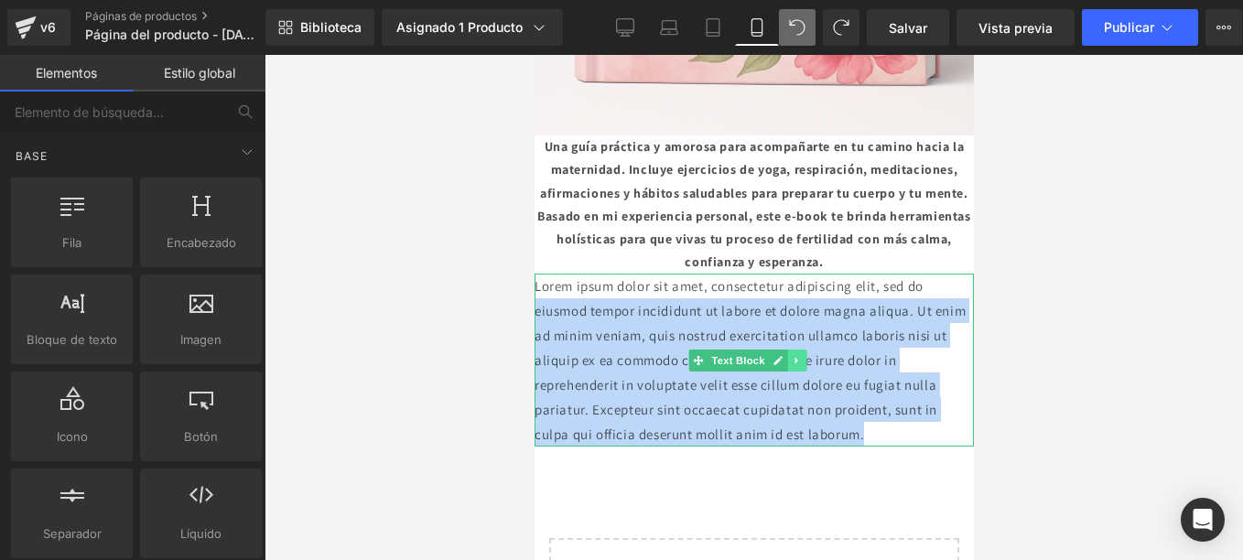
click at [793, 357] on icon at bounding box center [794, 360] width 3 height 6
click at [804, 355] on icon at bounding box center [805, 360] width 10 height 10
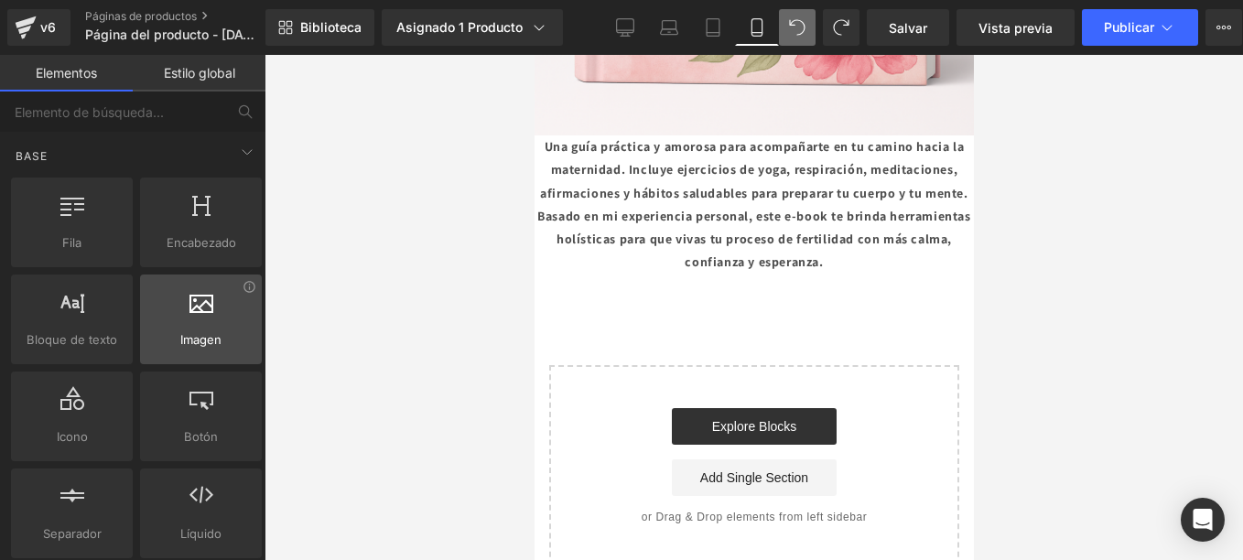
click at [199, 320] on div at bounding box center [200, 309] width 111 height 41
click at [195, 316] on div at bounding box center [200, 309] width 111 height 41
click at [199, 299] on icon at bounding box center [201, 301] width 24 height 24
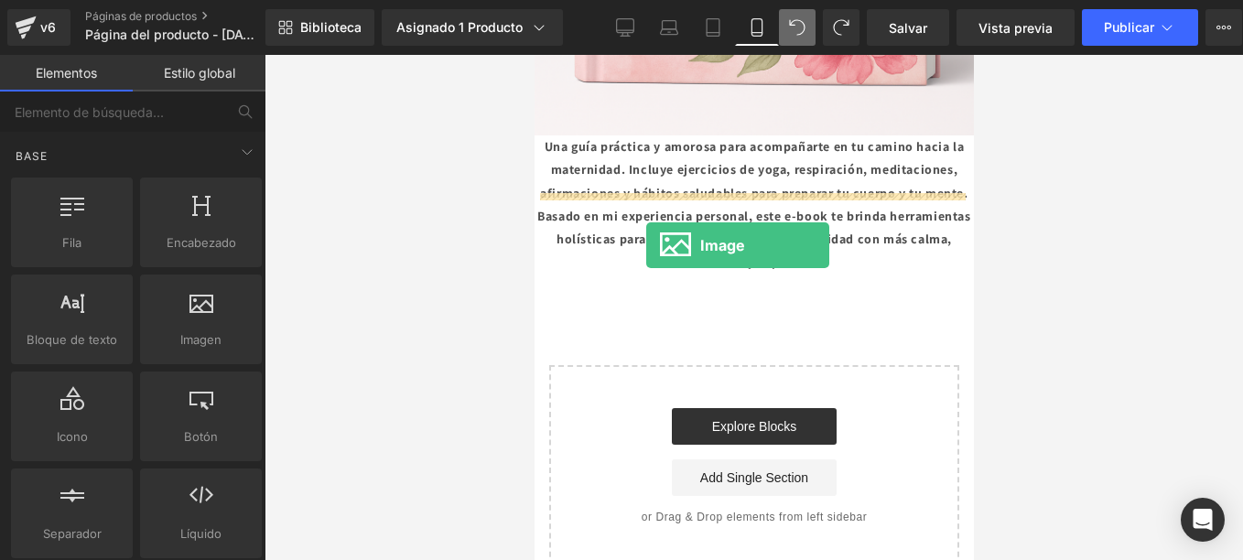
drag, startPoint x: 732, startPoint y: 370, endPoint x: 647, endPoint y: 245, distance: 150.8
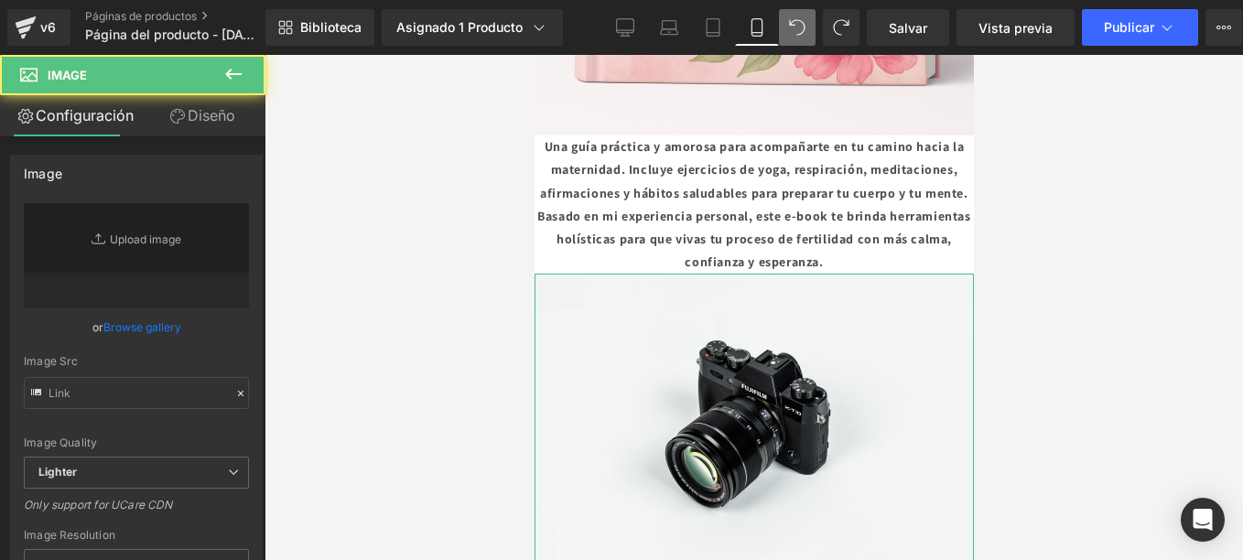
type input "//[DOMAIN_NAME][URL]"
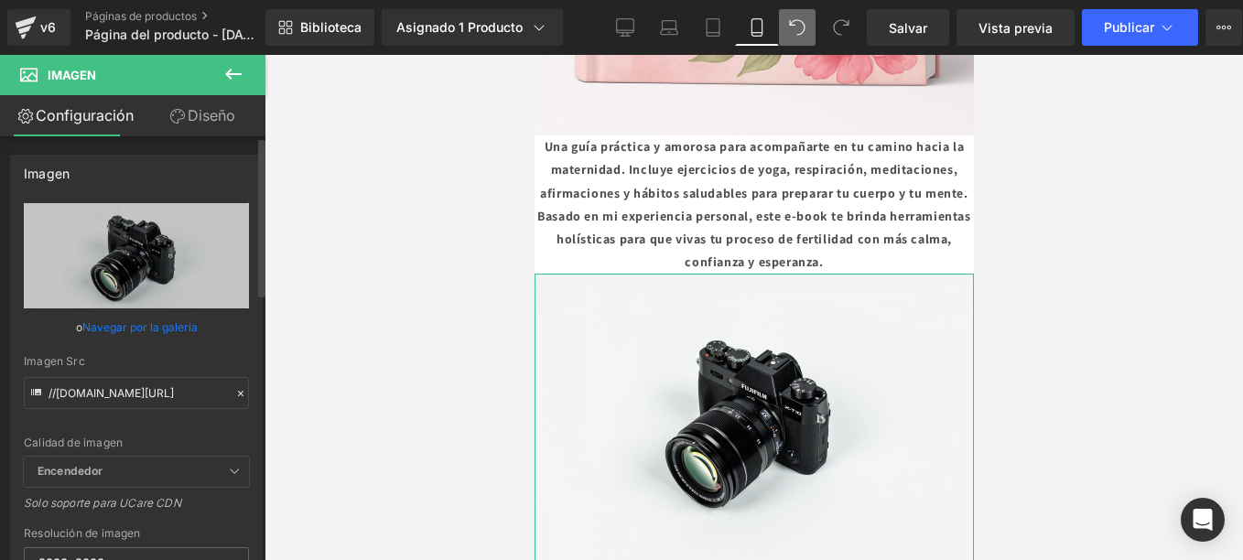
click at [150, 325] on link "Navegar por la galería" at bounding box center [139, 327] width 115 height 32
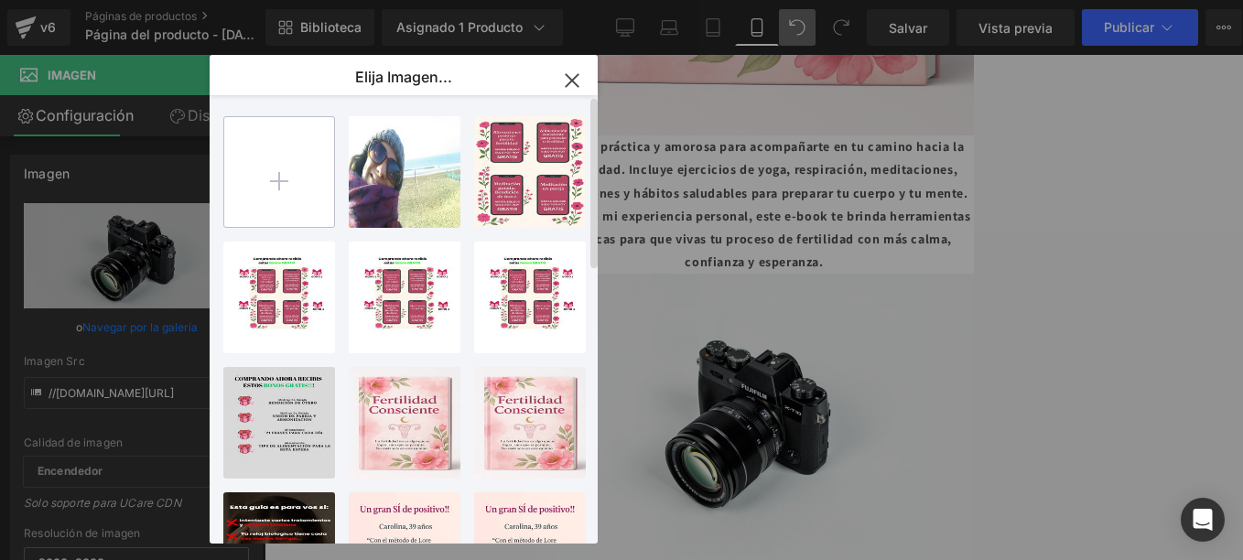
click at [285, 206] on input "file" at bounding box center [279, 172] width 110 height 110
type input "C:\fakepath\ANTES $59.999 (1).png"
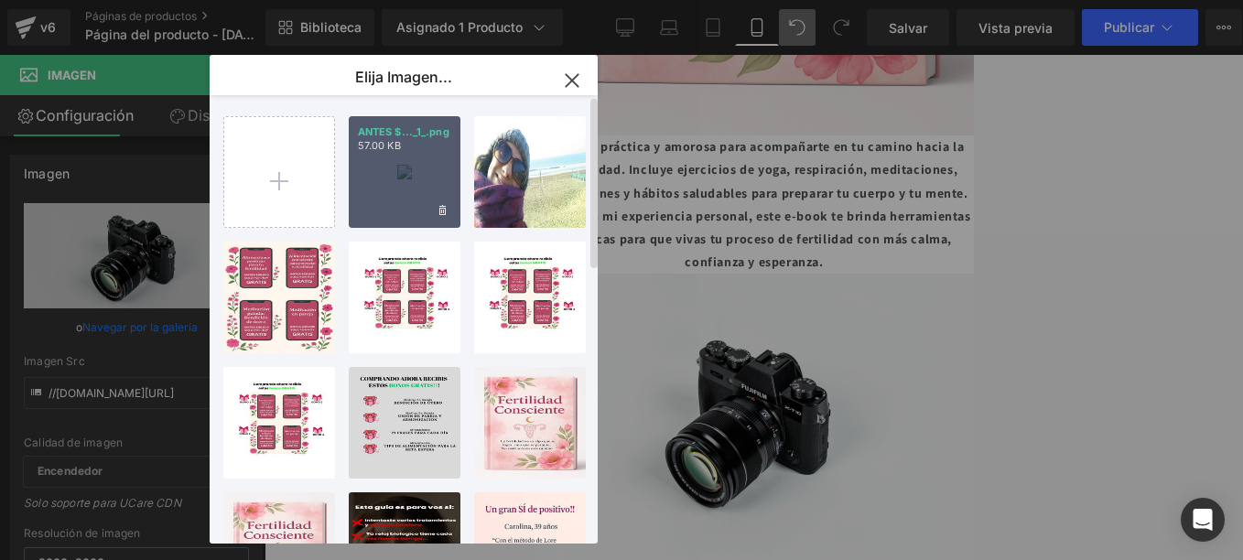
click at [378, 169] on div "ANTES $..._1_.png 57.00 KB" at bounding box center [405, 172] width 112 height 112
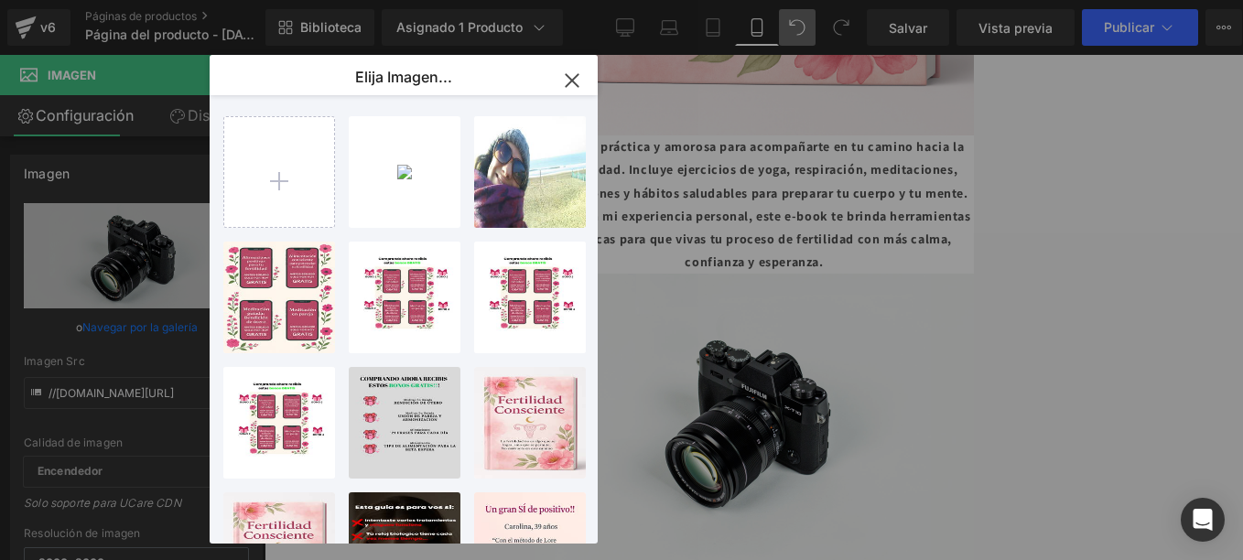
type input "[URL][DOMAIN_NAME]"
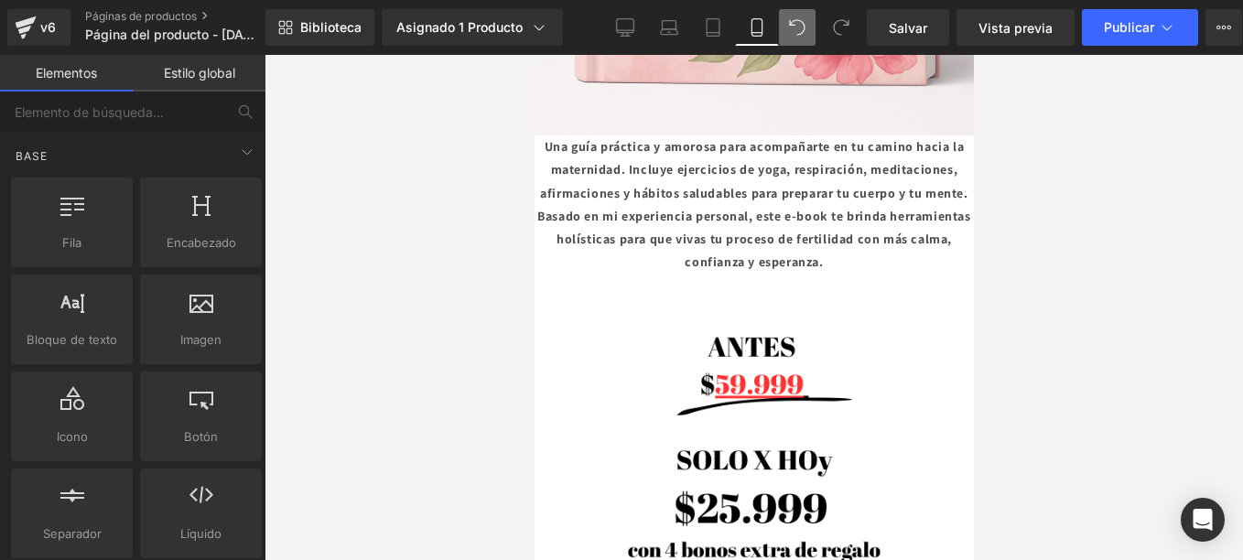
click at [1069, 316] on div at bounding box center [753, 307] width 978 height 505
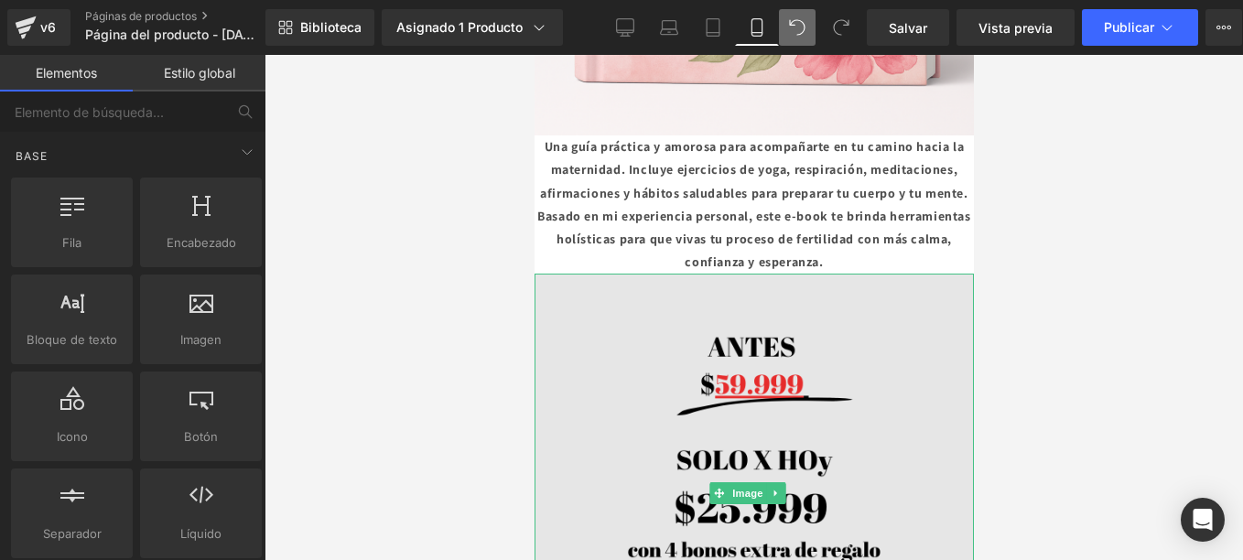
click at [652, 274] on img at bounding box center [752, 493] width 439 height 439
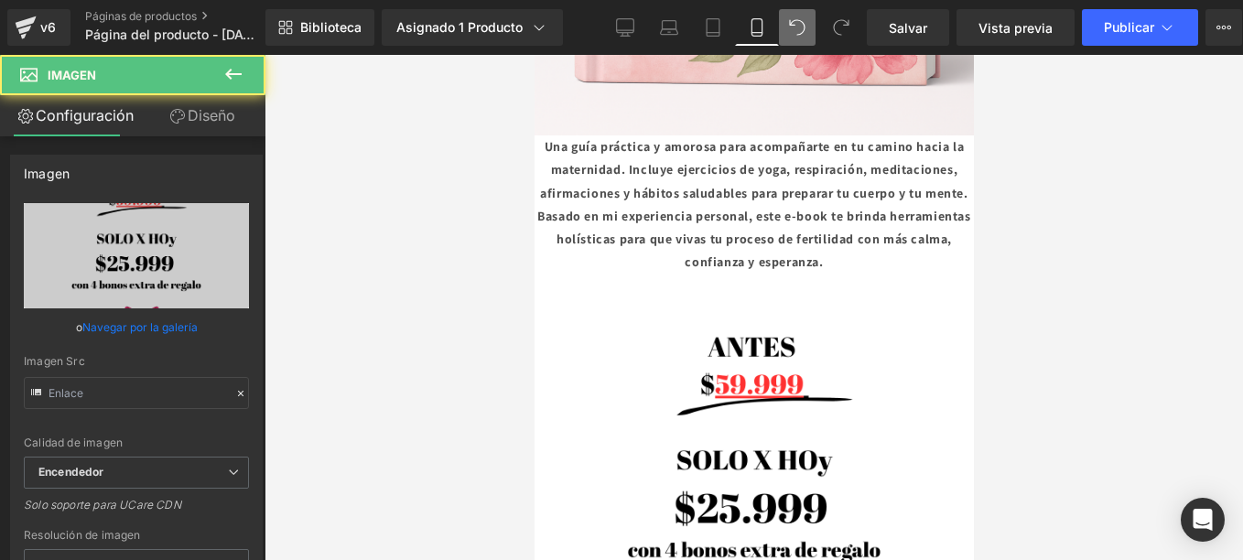
type input "[URL][DOMAIN_NAME]"
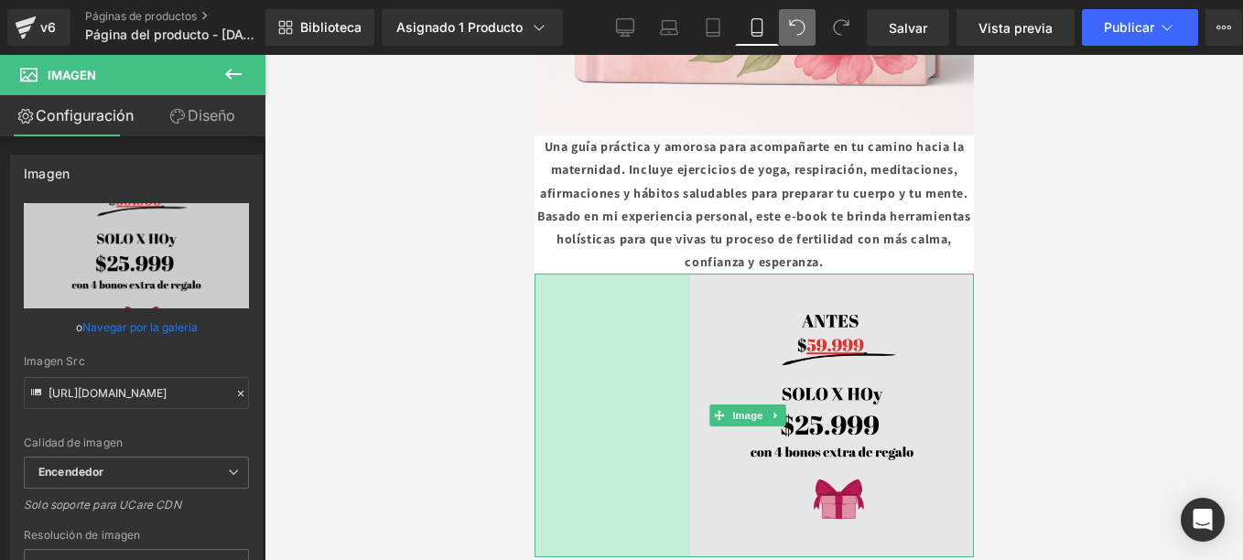
drag, startPoint x: 537, startPoint y: 196, endPoint x: 907, endPoint y: 372, distance: 409.7
click at [692, 274] on div "Image 170px" at bounding box center [752, 416] width 439 height 284
click at [692, 274] on img at bounding box center [752, 416] width 439 height 284
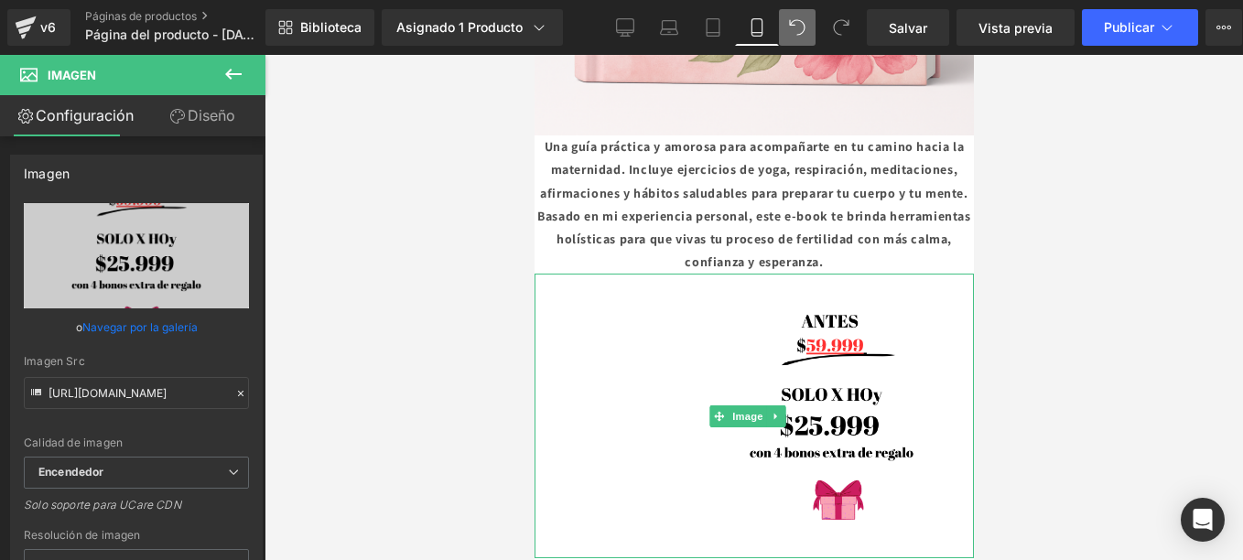
drag, startPoint x: 907, startPoint y: 372, endPoint x: 961, endPoint y: 466, distance: 107.8
click at [908, 372] on img at bounding box center [752, 416] width 439 height 285
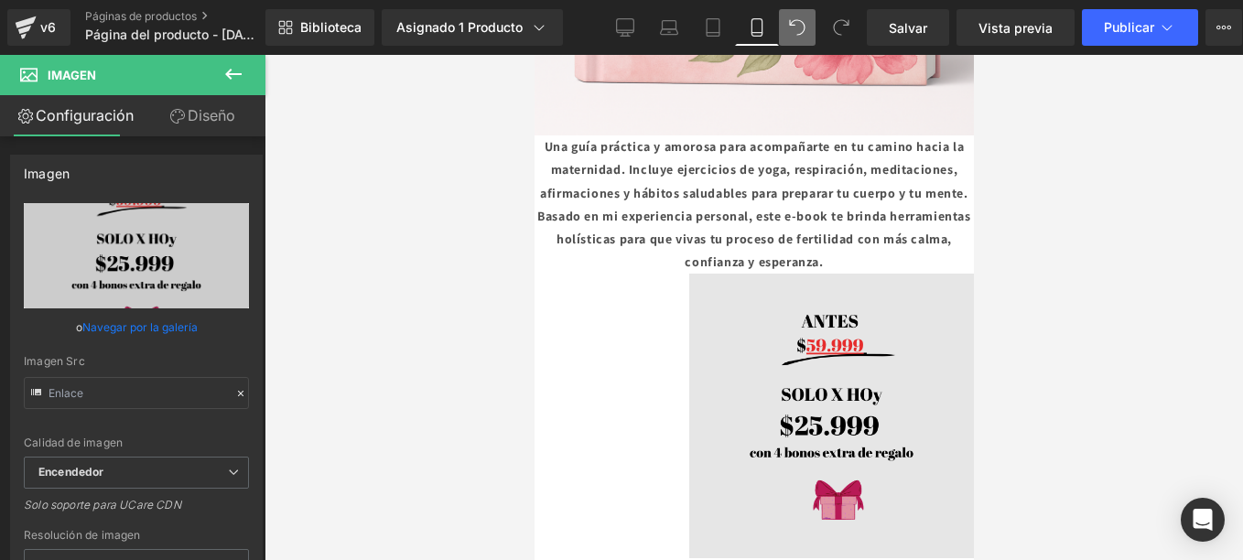
type input "[URL][DOMAIN_NAME]"
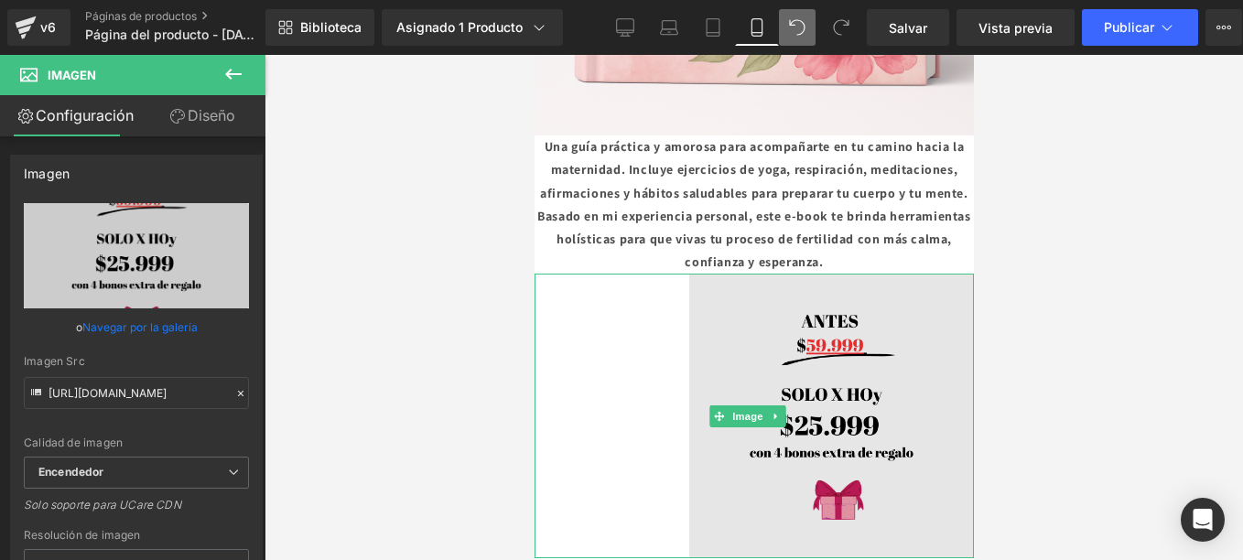
click at [905, 343] on img at bounding box center [752, 416] width 439 height 285
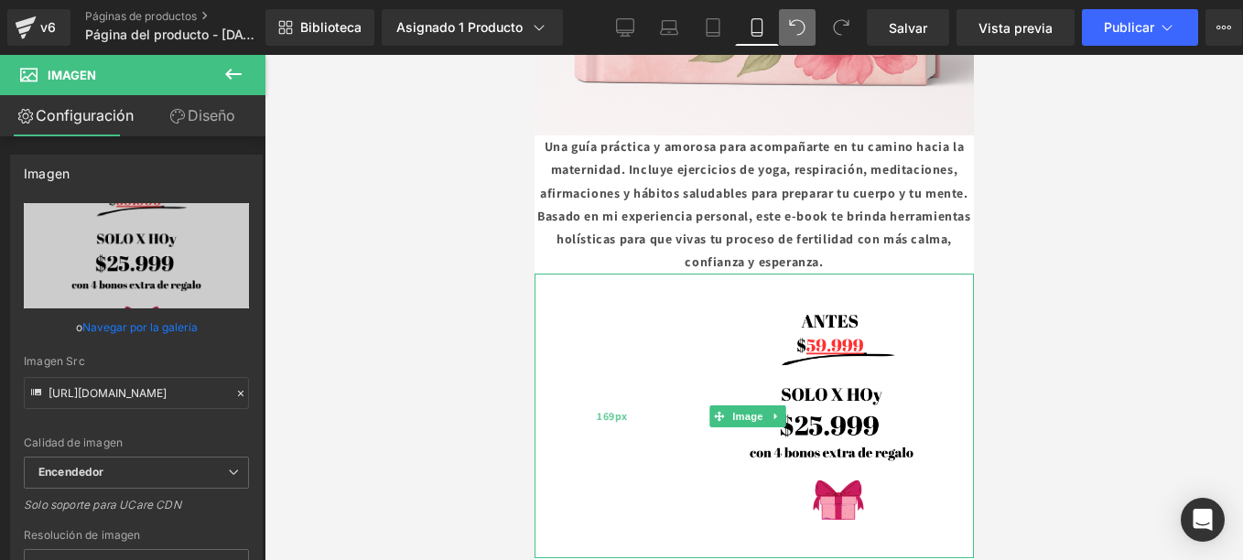
click at [709, 286] on img at bounding box center [752, 416] width 439 height 285
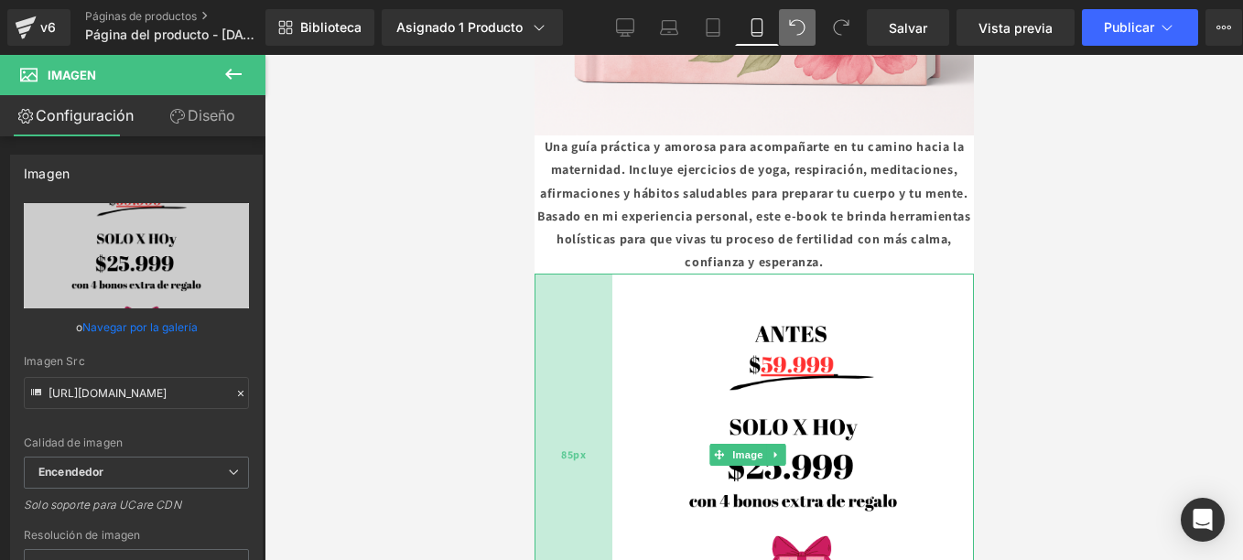
drag, startPoint x: 628, startPoint y: 325, endPoint x: 554, endPoint y: 322, distance: 74.2
click at [554, 322] on div "85px" at bounding box center [572, 454] width 78 height 361
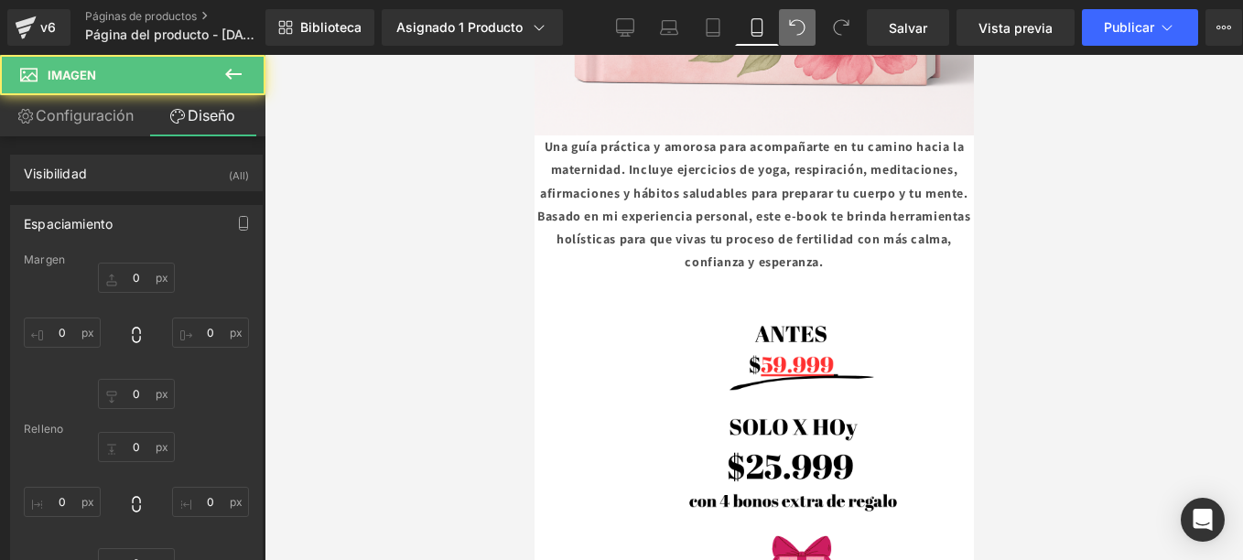
click at [934, 528] on img at bounding box center [752, 454] width 439 height 361
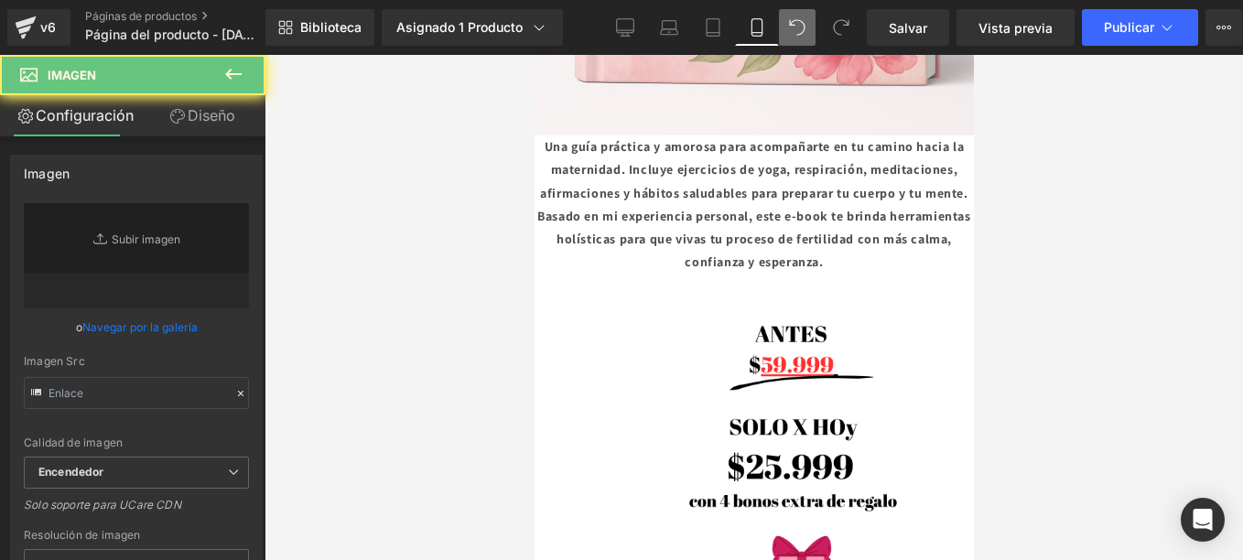
type input "[URL][DOMAIN_NAME]"
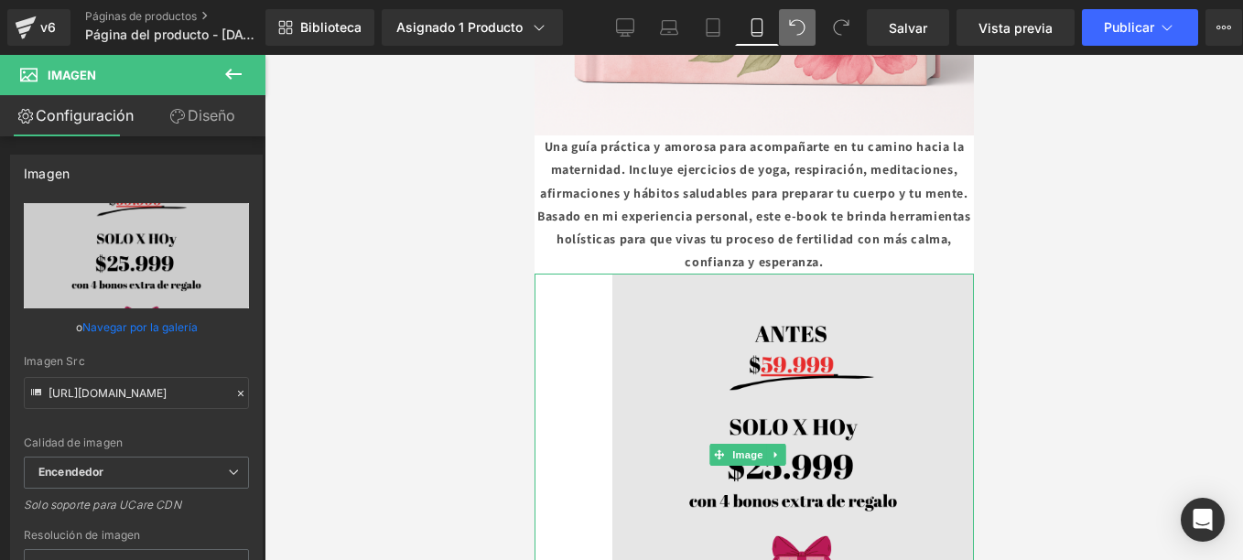
click at [925, 509] on img at bounding box center [752, 454] width 439 height 361
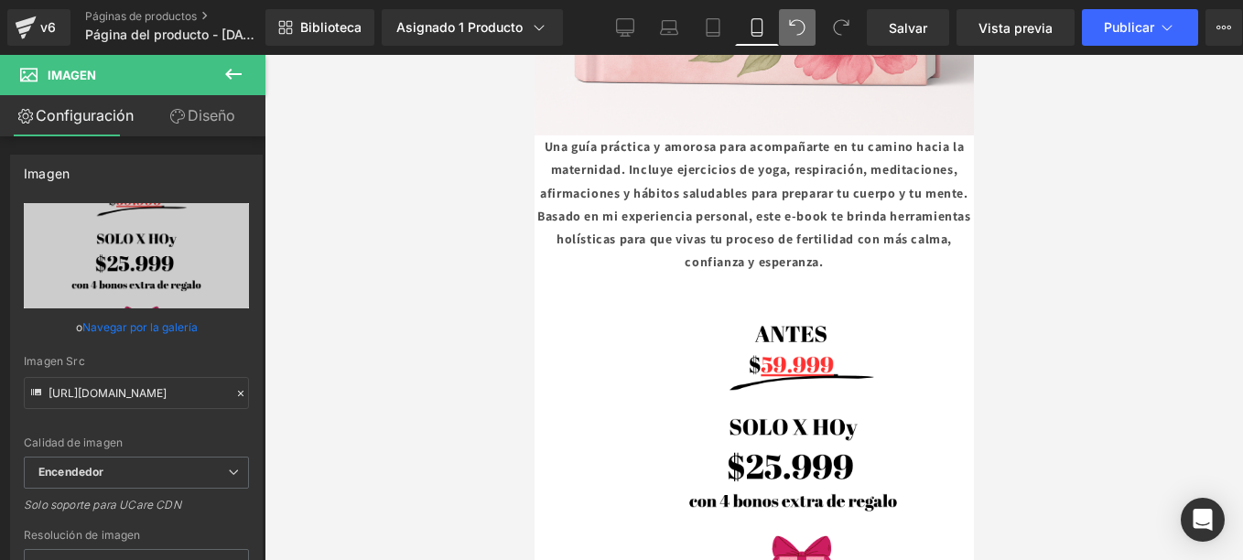
click at [1064, 337] on div at bounding box center [753, 307] width 978 height 505
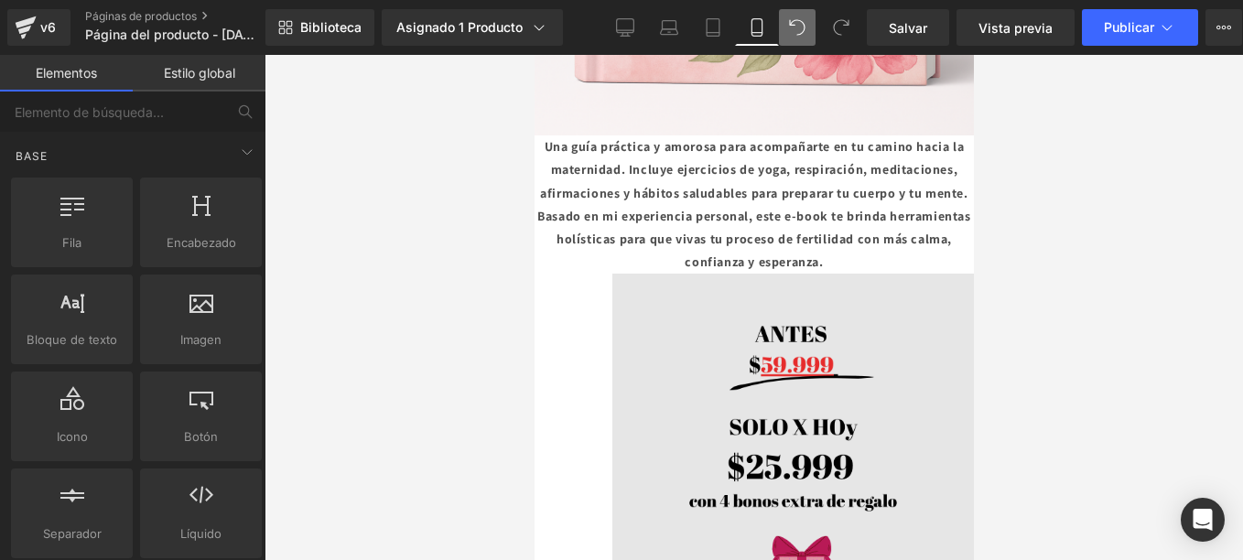
click at [816, 274] on img at bounding box center [752, 454] width 439 height 361
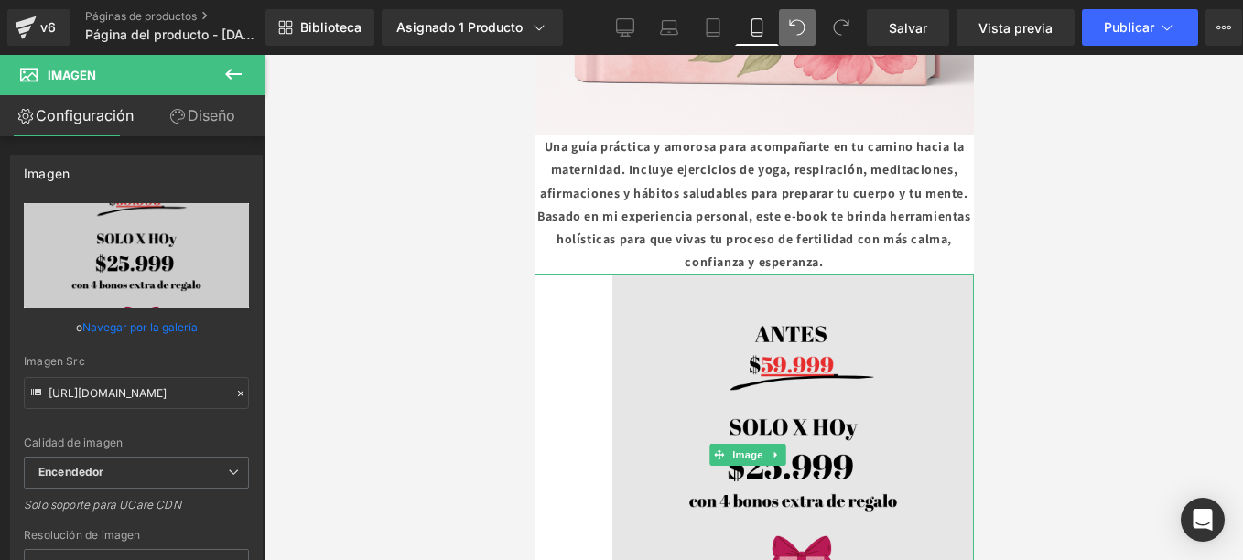
click at [808, 310] on img at bounding box center [752, 454] width 439 height 361
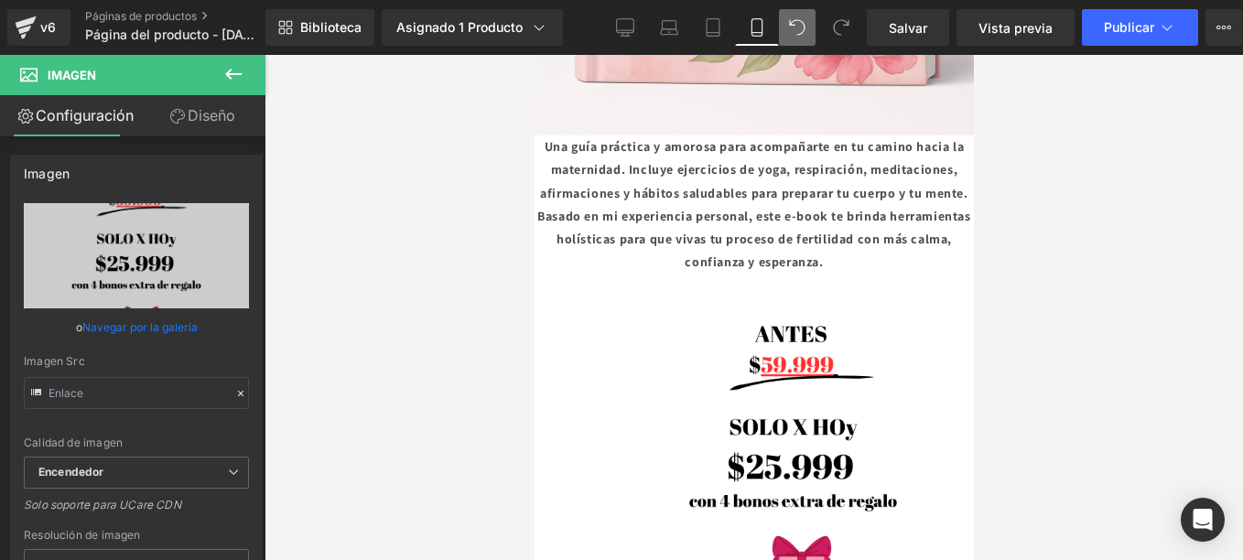
type input "[URL][DOMAIN_NAME]"
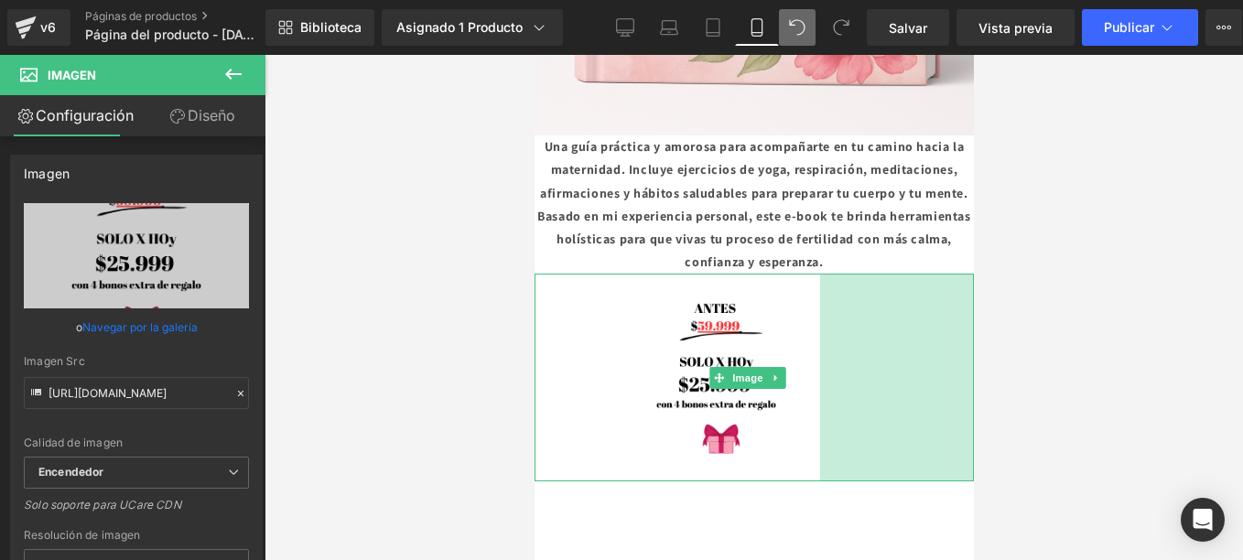
drag, startPoint x: 954, startPoint y: 536, endPoint x: 800, endPoint y: 326, distance: 260.6
click at [800, 326] on div "Image 85px 168px" at bounding box center [752, 378] width 439 height 208
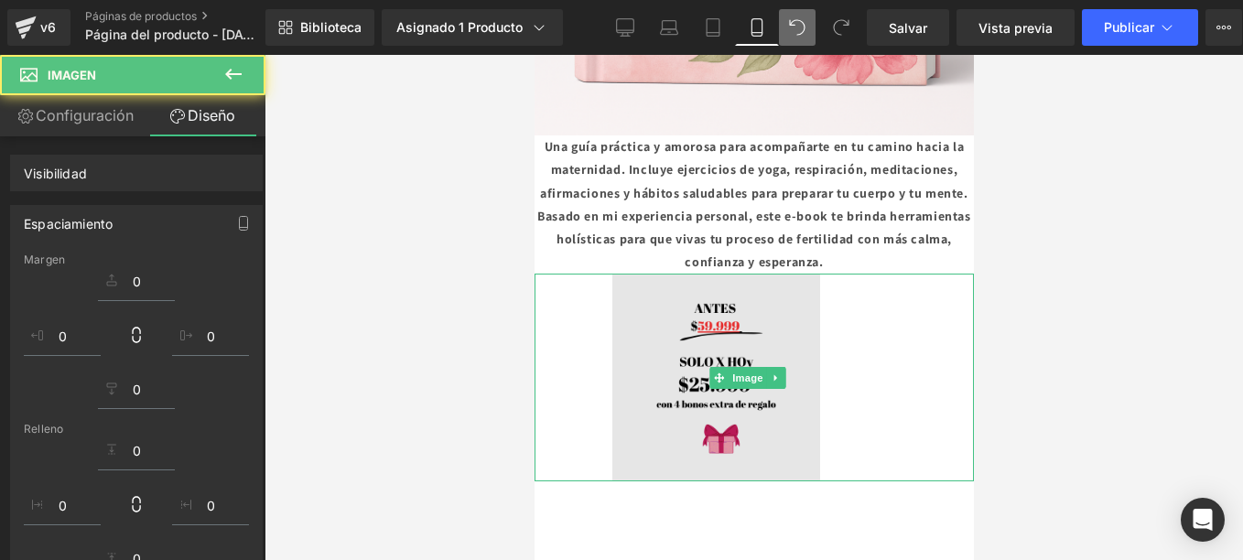
click at [676, 274] on img at bounding box center [752, 378] width 439 height 208
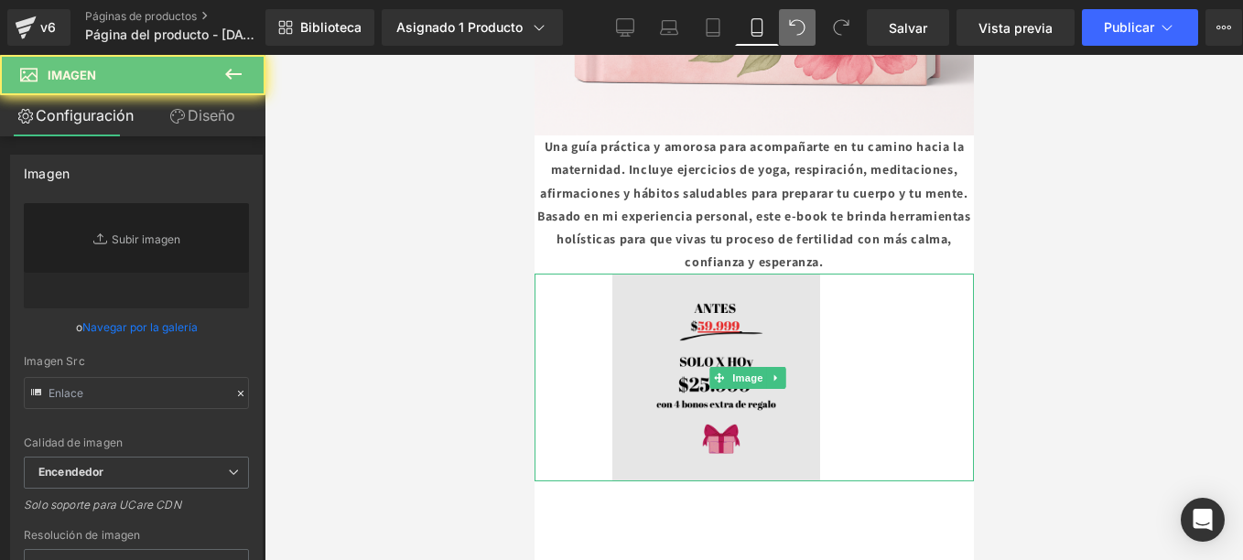
type input "[URL][DOMAIN_NAME]"
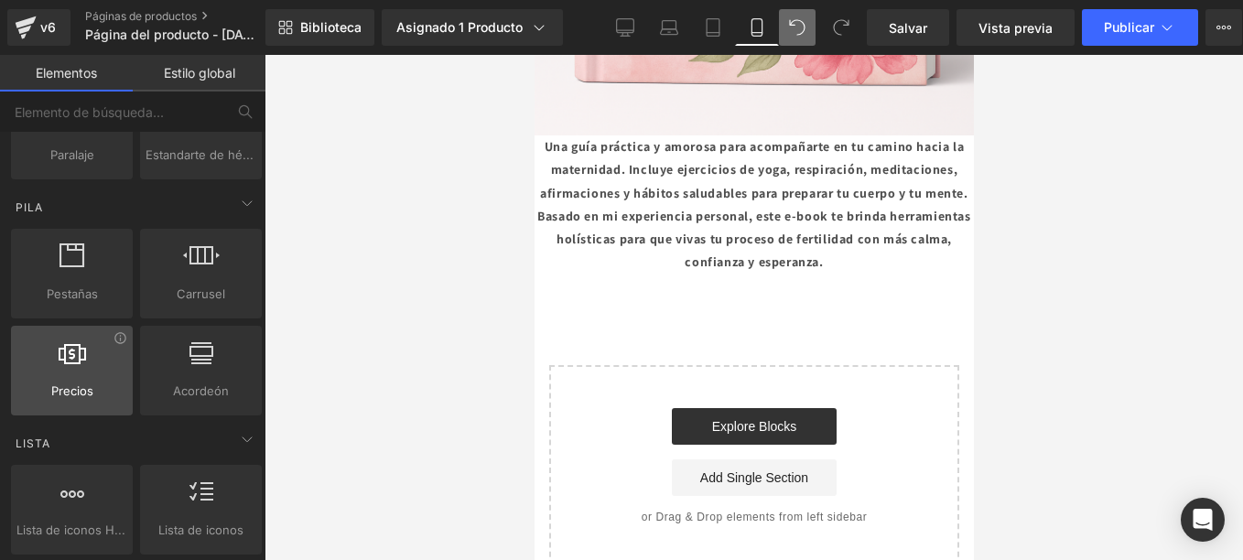
scroll to position [549, 0]
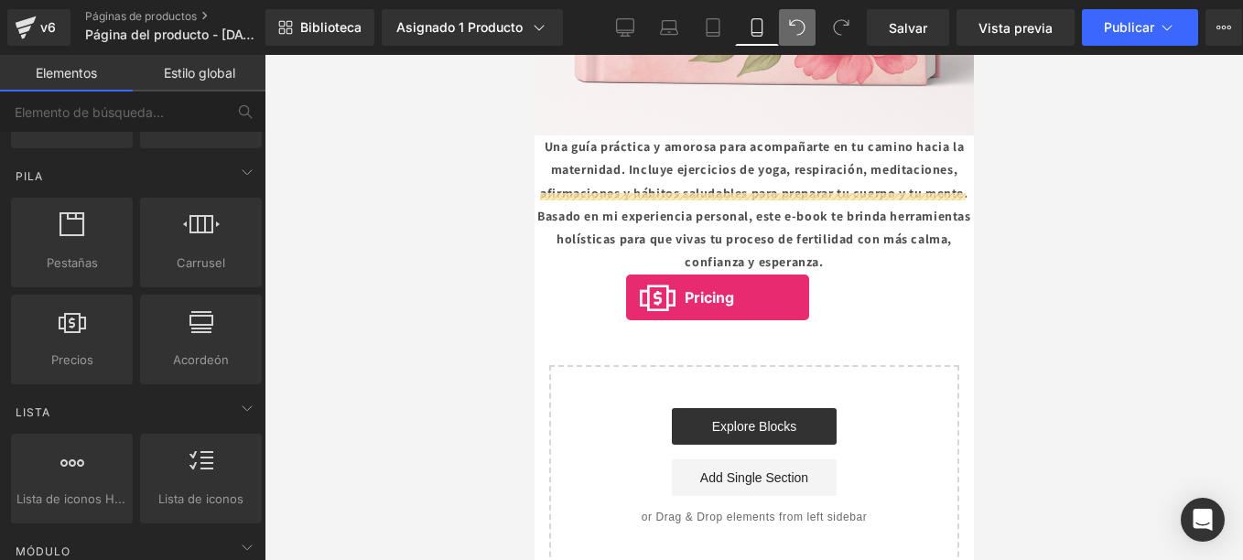
drag, startPoint x: 631, startPoint y: 398, endPoint x: 636, endPoint y: 297, distance: 100.8
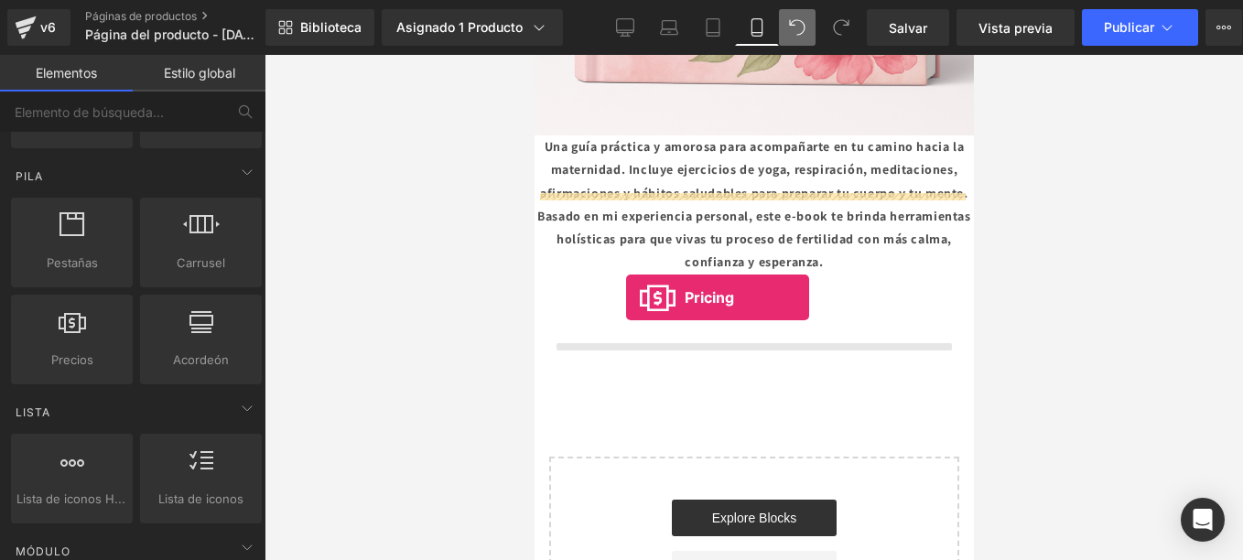
drag, startPoint x: 636, startPoint y: 297, endPoint x: 652, endPoint y: 300, distance: 15.8
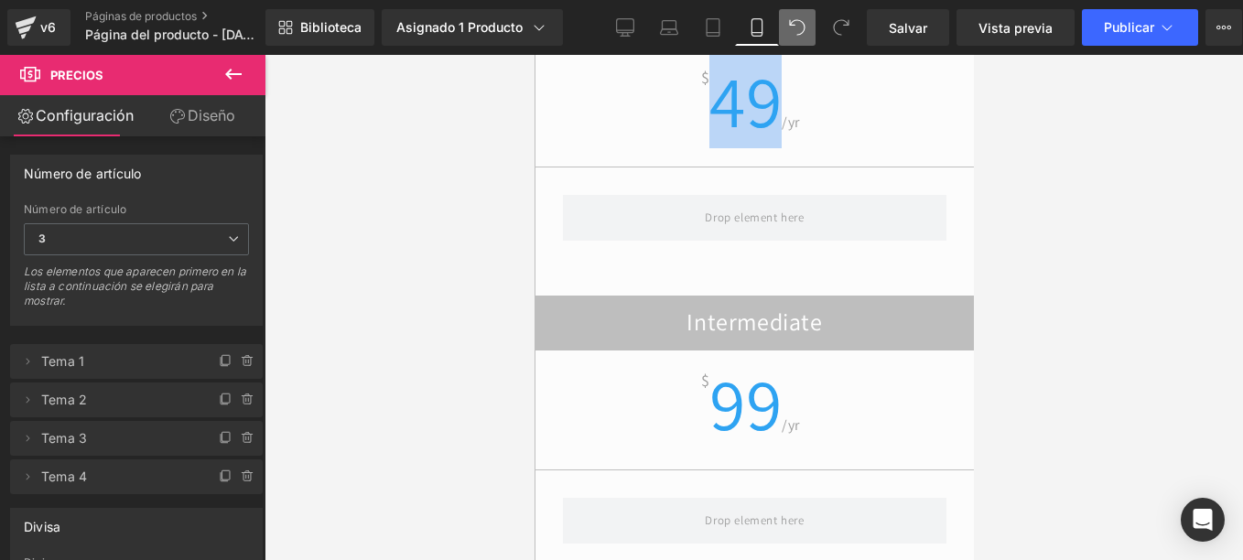
scroll to position [2895, 0]
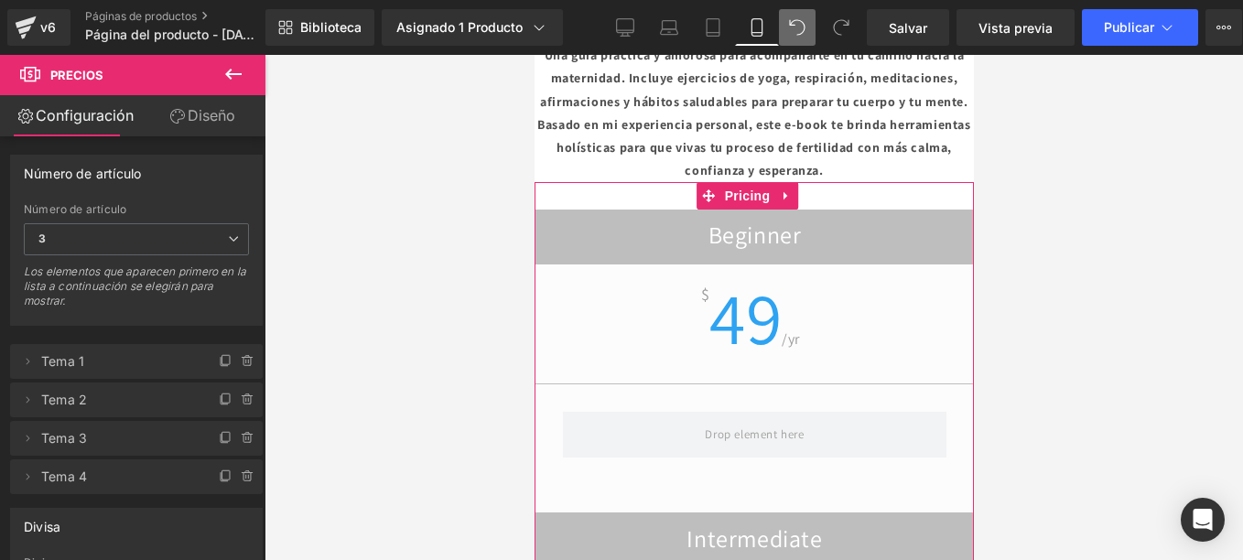
click at [728, 220] on h2 "Beginner" at bounding box center [753, 238] width 438 height 36
click at [20, 360] on icon at bounding box center [27, 361] width 15 height 15
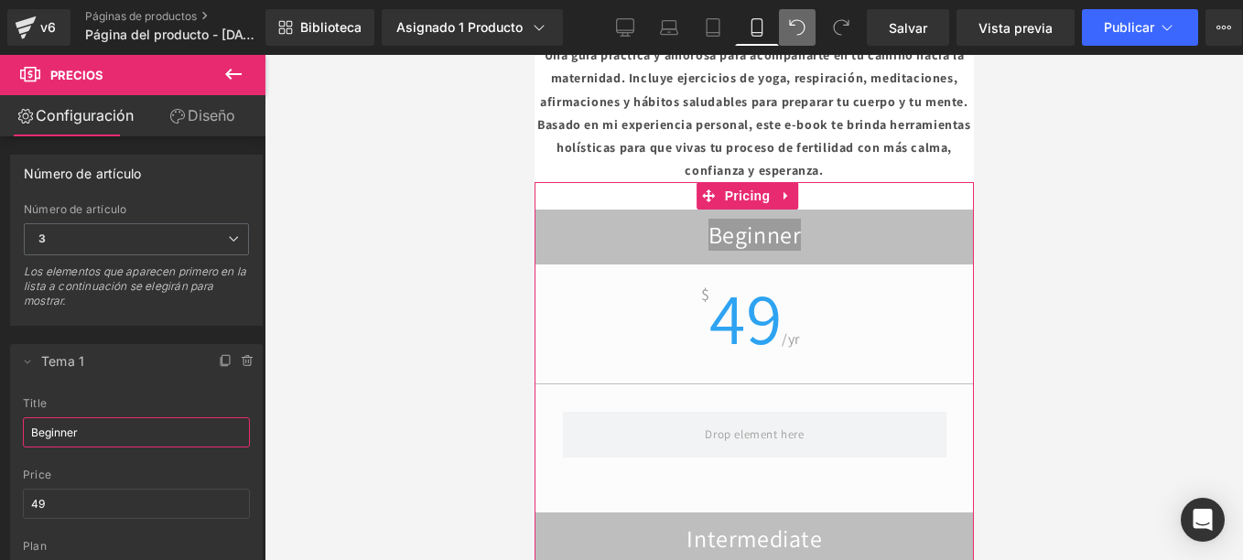
drag, startPoint x: 122, startPoint y: 424, endPoint x: 0, endPoint y: 423, distance: 121.7
click at [0, 423] on html "Pricing You are previewing how the will restyle your page. You can not edit Ele…" at bounding box center [621, 280] width 1243 height 560
click at [145, 433] on input "Beginner" at bounding box center [136, 432] width 227 height 30
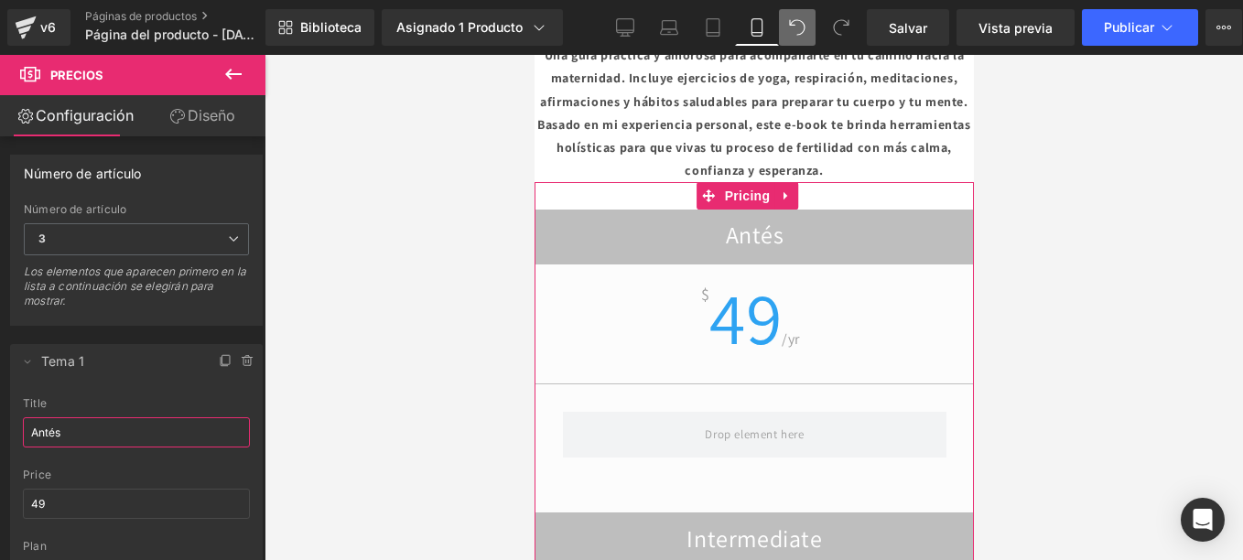
type input "Antés"
click at [720, 269] on span "49" at bounding box center [744, 317] width 72 height 96
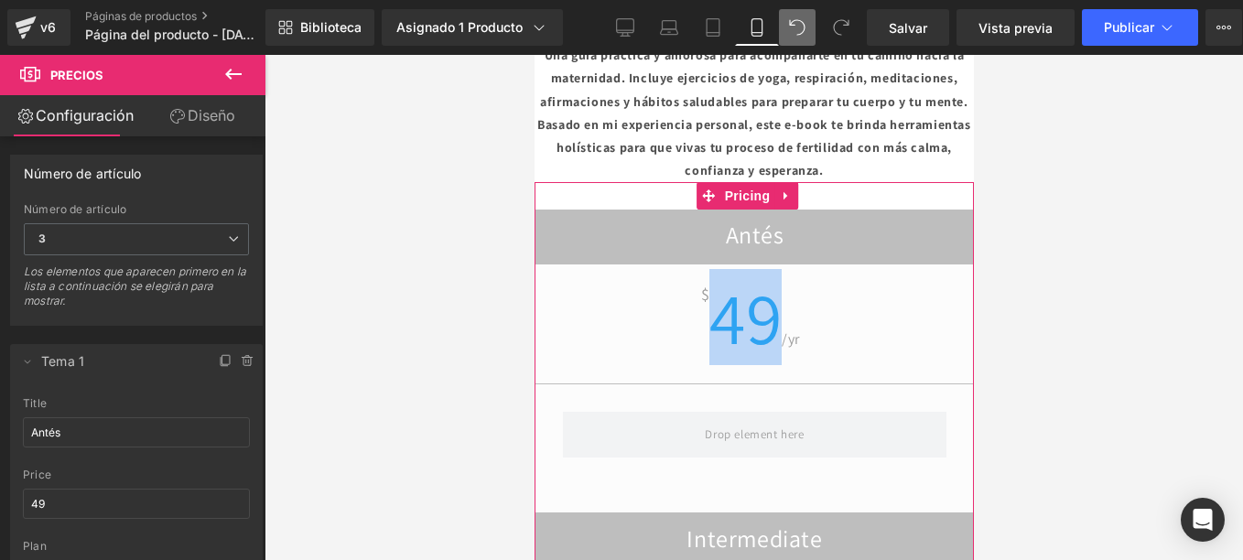
click at [720, 269] on span "49" at bounding box center [744, 317] width 72 height 96
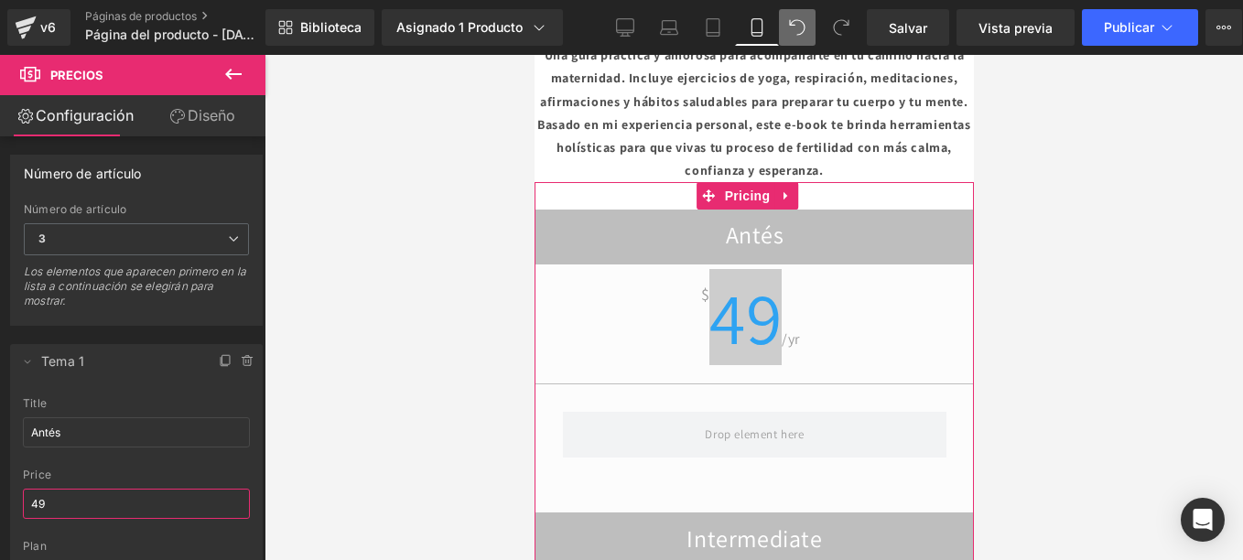
drag, startPoint x: 81, startPoint y: 506, endPoint x: 0, endPoint y: 501, distance: 81.6
click at [0, 500] on html "Pricing You are previewing how the will restyle your page. You can not edit Ele…" at bounding box center [621, 280] width 1243 height 560
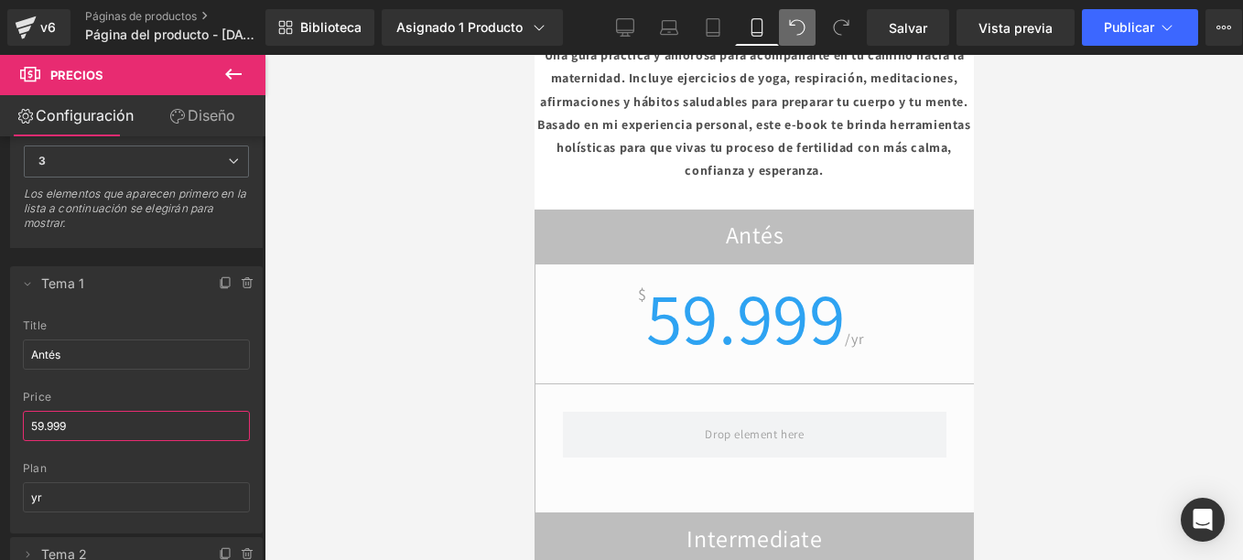
scroll to position [183, 0]
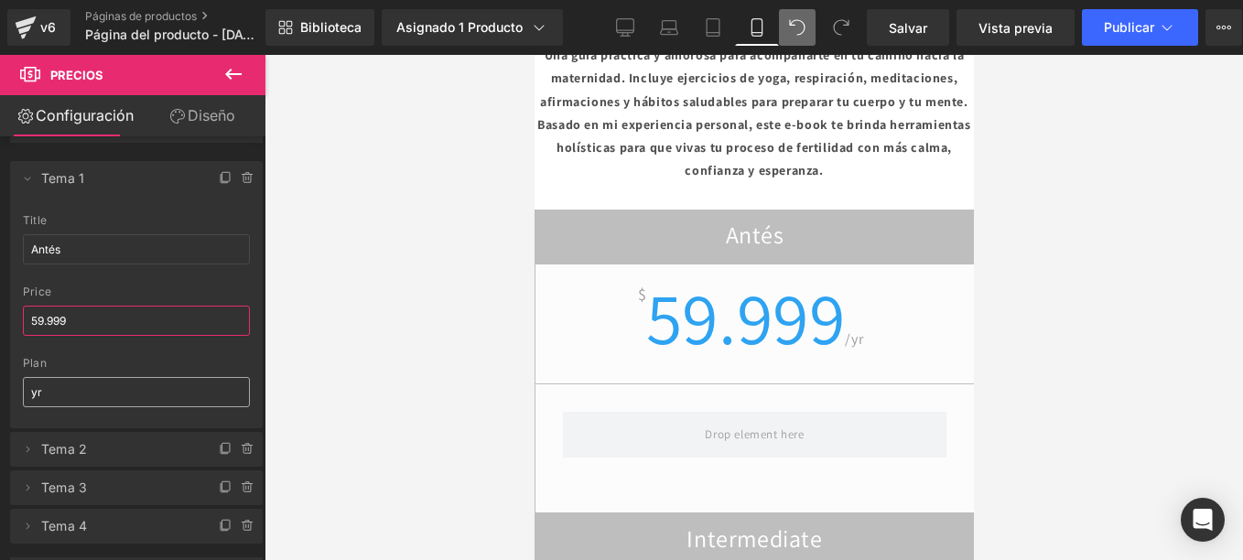
type input "59.999"
drag, startPoint x: 31, startPoint y: 393, endPoint x: 7, endPoint y: 393, distance: 23.8
click at [9, 393] on div "Borrar Cancelar Tema 1 Antés title Antés 59.999 price 59.999 yr plan yr Borrar …" at bounding box center [137, 343] width 274 height 401
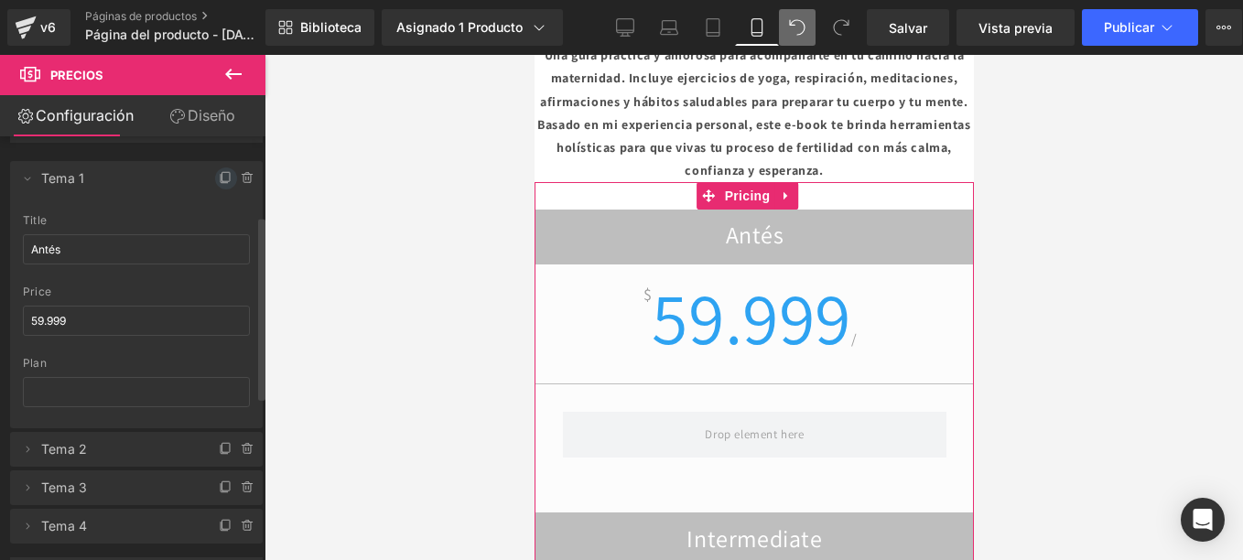
click at [219, 175] on icon at bounding box center [226, 178] width 15 height 15
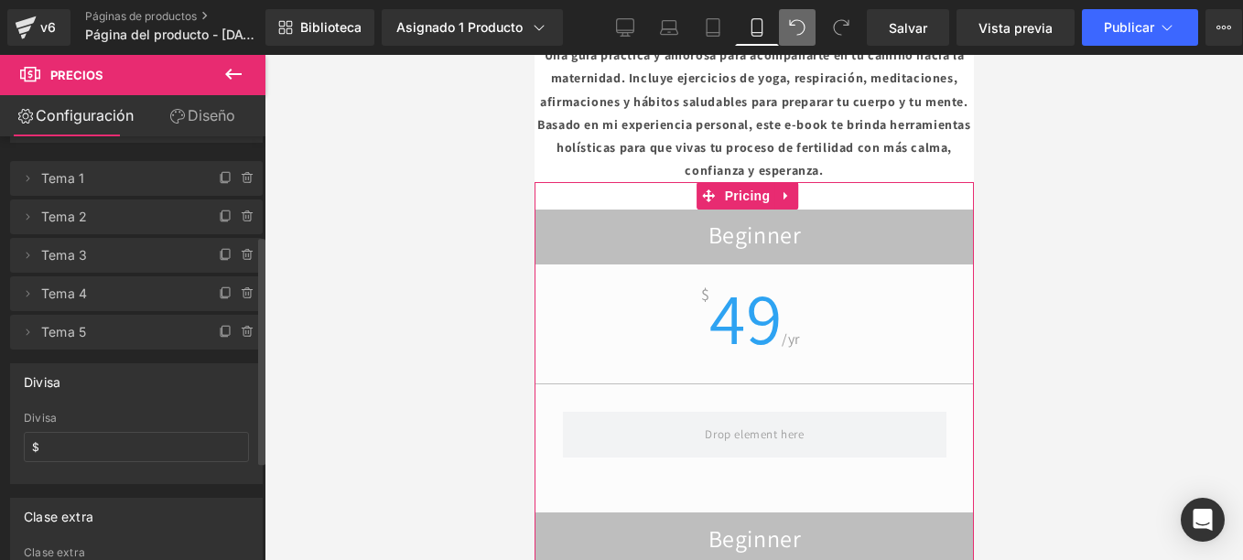
click at [219, 175] on icon at bounding box center [226, 178] width 15 height 15
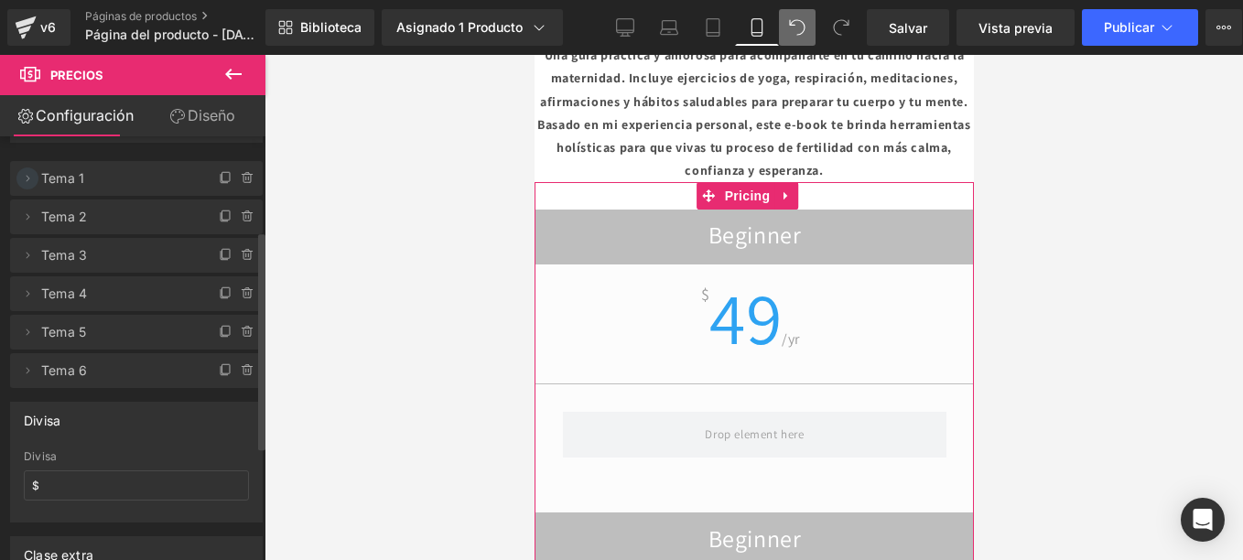
click at [26, 179] on icon at bounding box center [27, 178] width 15 height 15
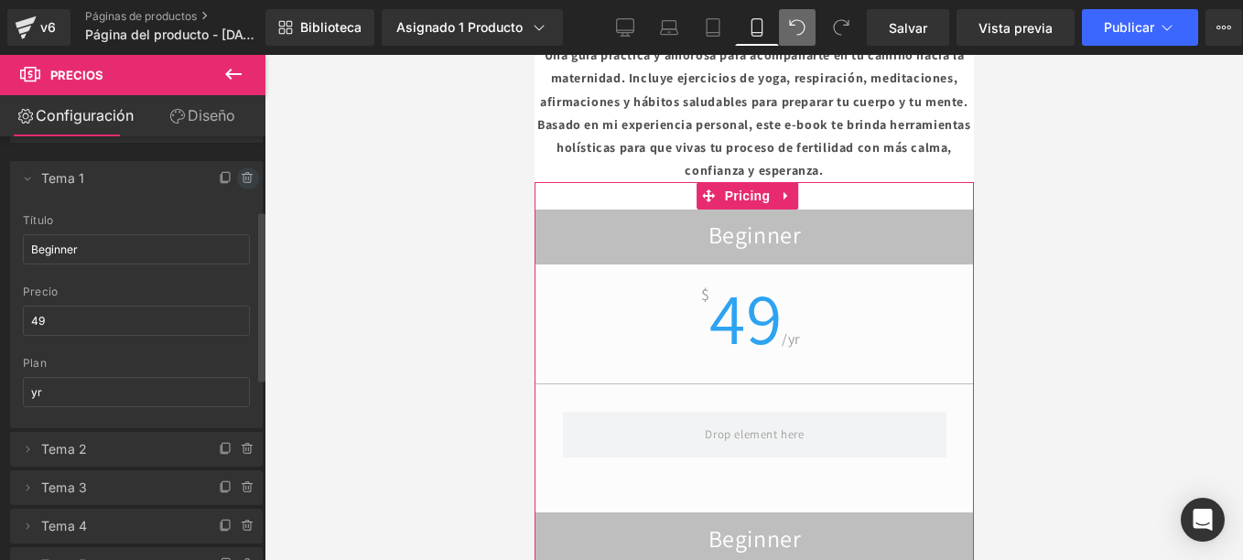
click at [241, 171] on icon at bounding box center [248, 178] width 15 height 15
click at [232, 175] on button "Borrar" at bounding box center [228, 179] width 59 height 24
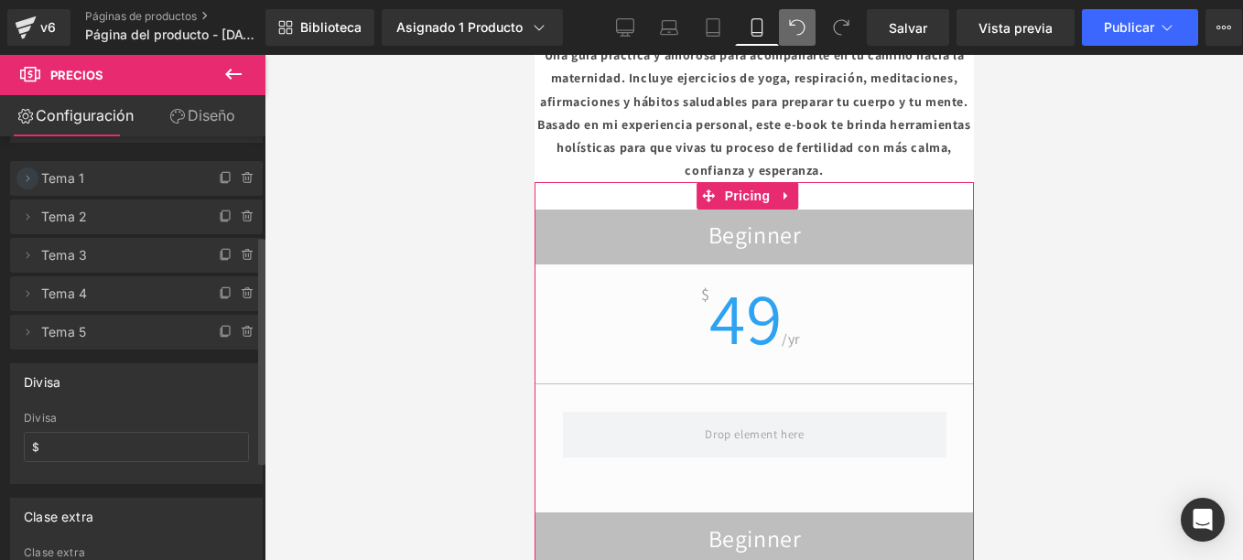
click at [24, 179] on icon at bounding box center [27, 178] width 15 height 15
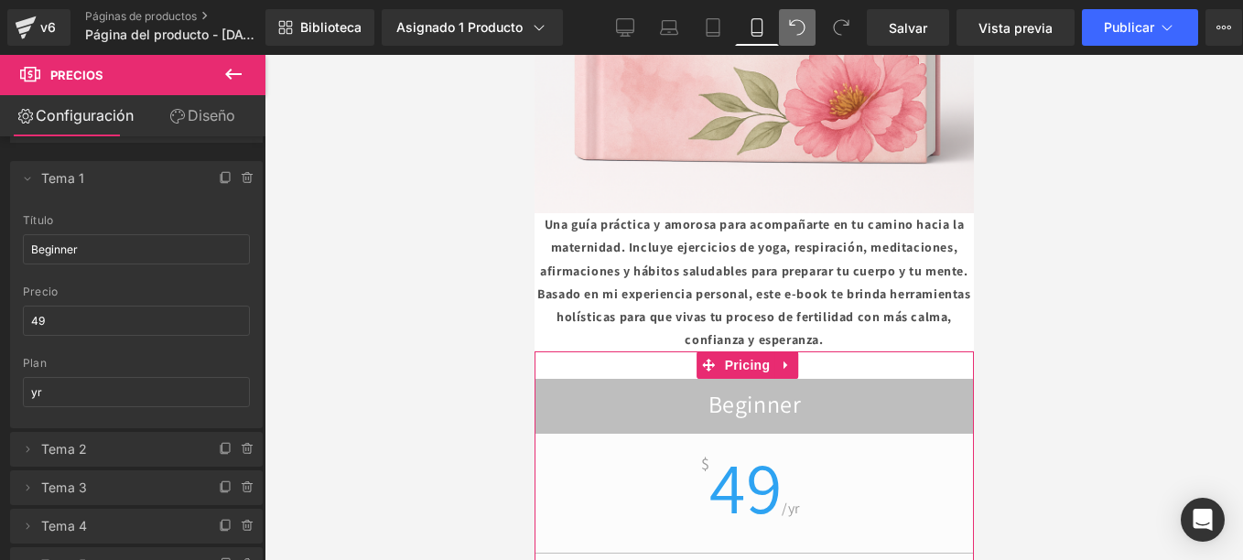
scroll to position [2712, 0]
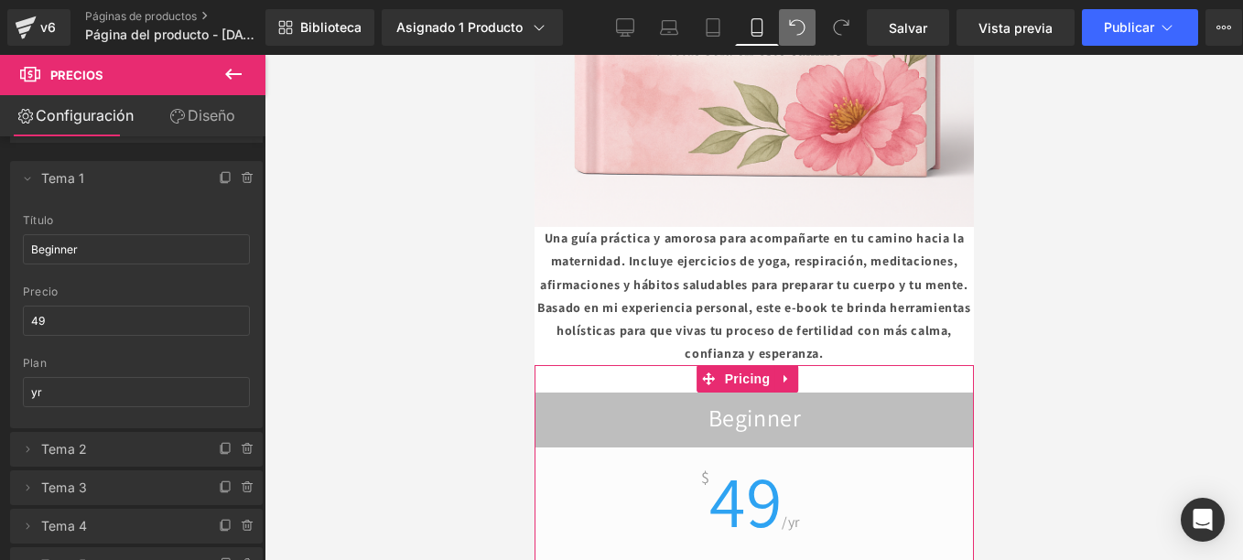
click at [905, 403] on h2 "Beginner" at bounding box center [753, 421] width 438 height 36
click at [105, 250] on input "Beginner" at bounding box center [136, 249] width 227 height 30
type input "ANTÉS"
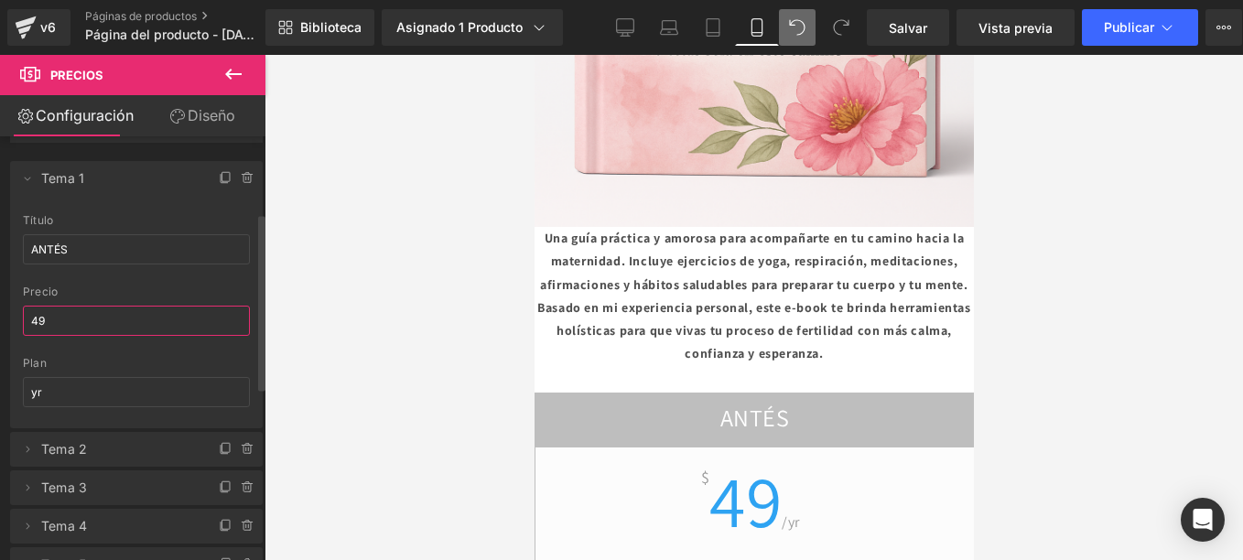
click at [71, 321] on input "49" at bounding box center [136, 321] width 227 height 30
drag, startPoint x: 59, startPoint y: 317, endPoint x: 0, endPoint y: 318, distance: 58.6
click at [2, 305] on div "Borrar Cancelar Tema 1 ANTÉS título ANTÉS 49 precio 49 yr plan yr Borrar Cancel…" at bounding box center [137, 362] width 274 height 439
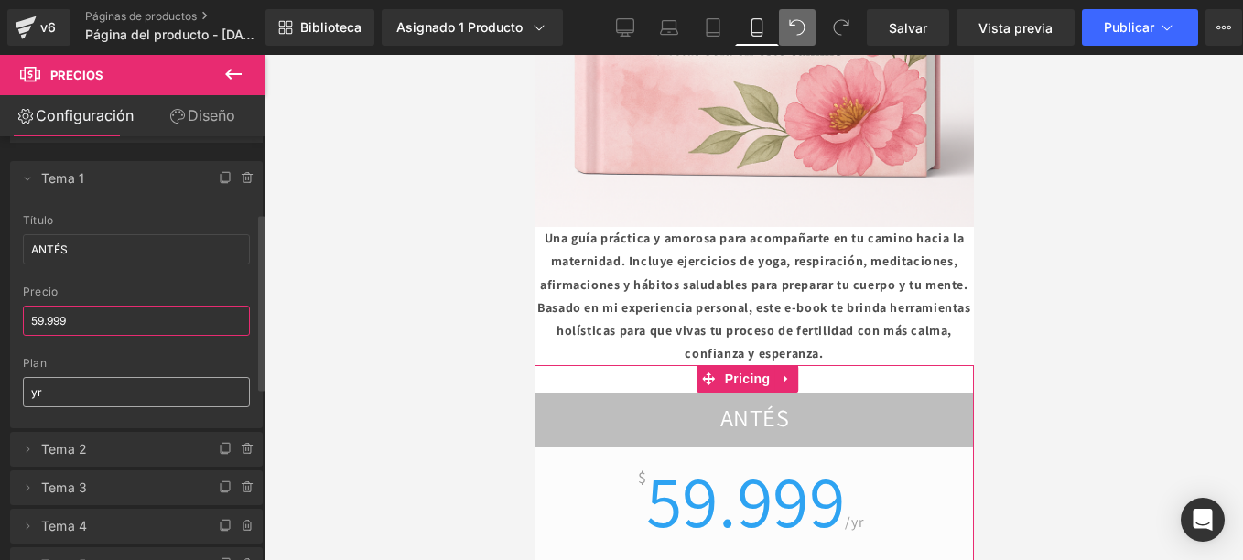
type input "59.999"
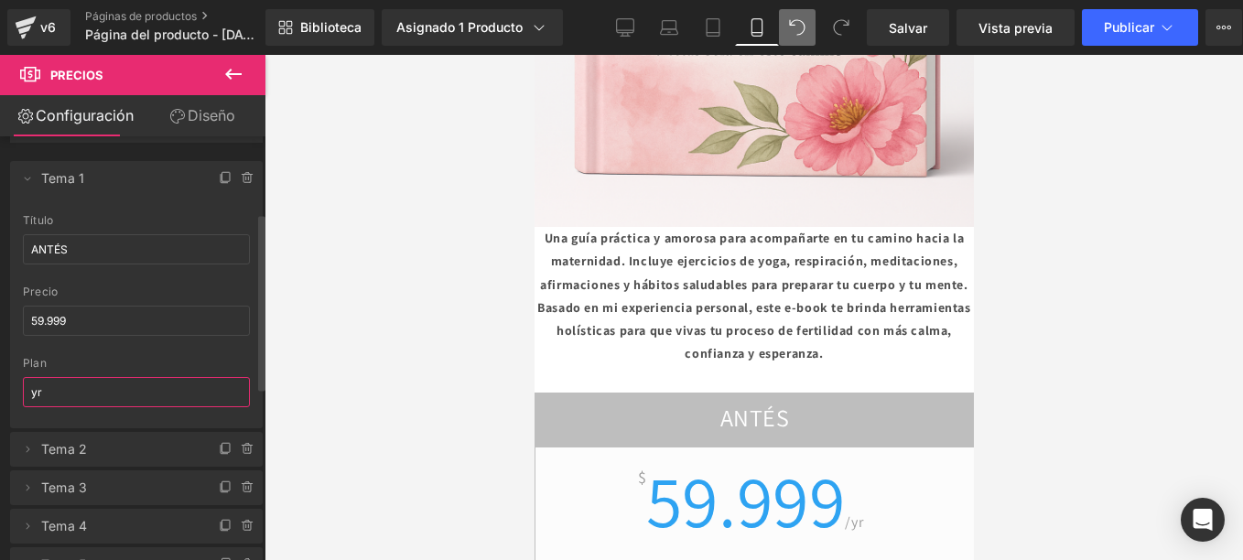
drag, startPoint x: 38, startPoint y: 380, endPoint x: 0, endPoint y: 379, distance: 38.4
click at [0, 376] on html "Pricing You are previewing how the will restyle your page. You can not edit Ele…" at bounding box center [621, 280] width 1243 height 560
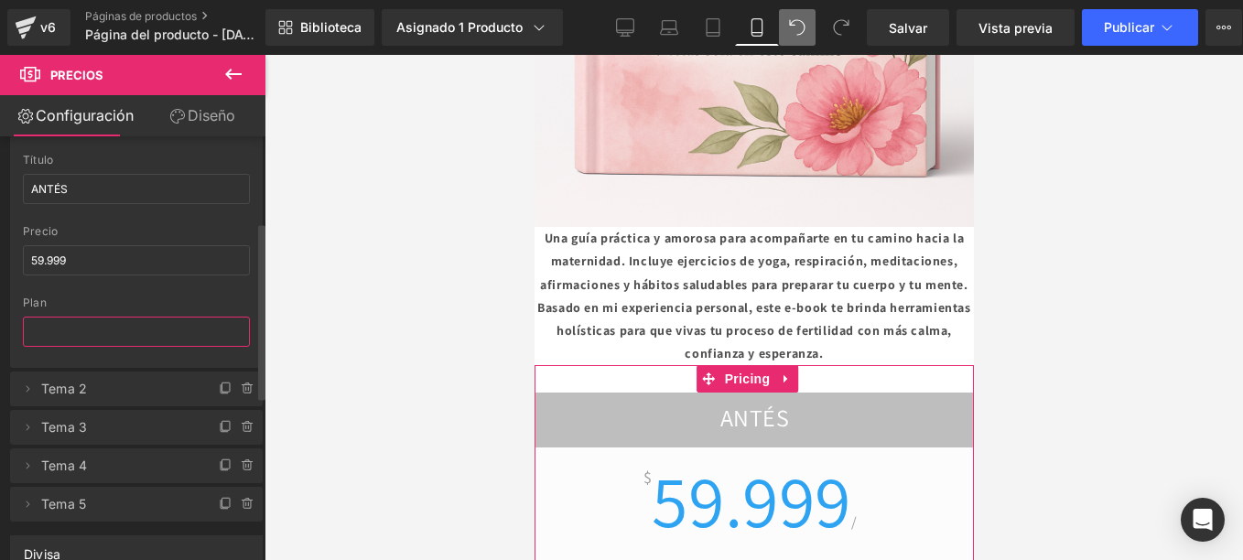
scroll to position [275, 0]
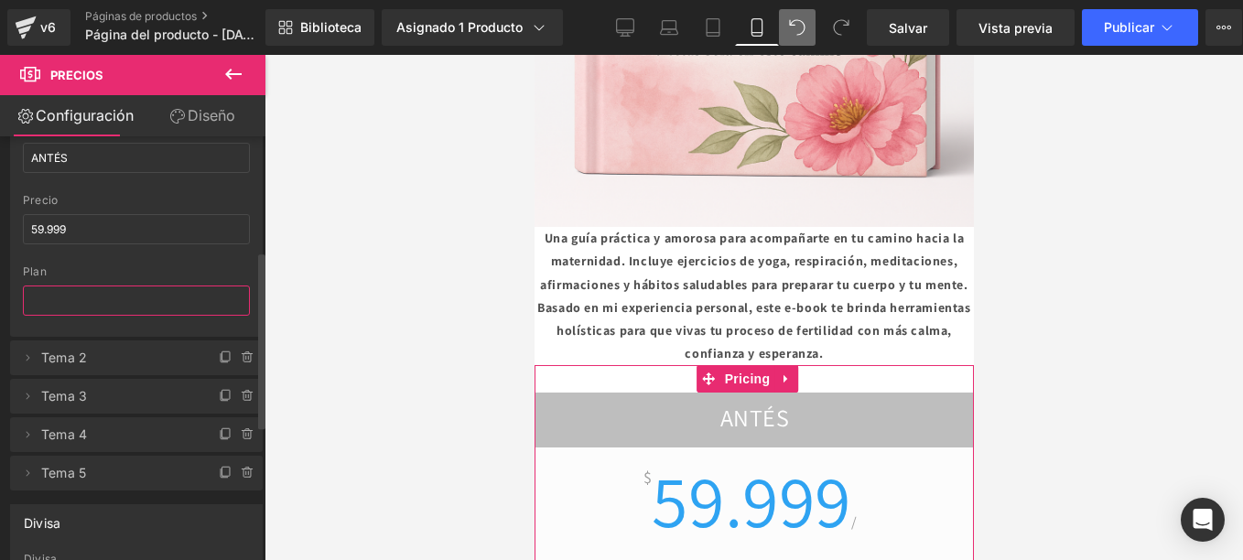
click at [174, 309] on input "text" at bounding box center [136, 301] width 227 height 30
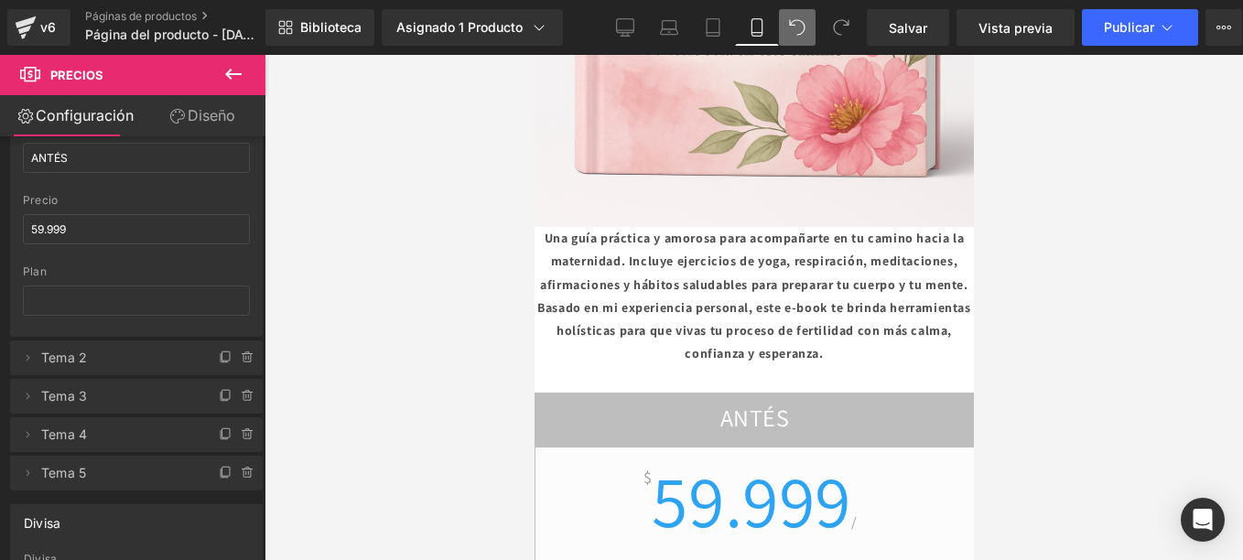
click at [377, 291] on div at bounding box center [753, 307] width 978 height 505
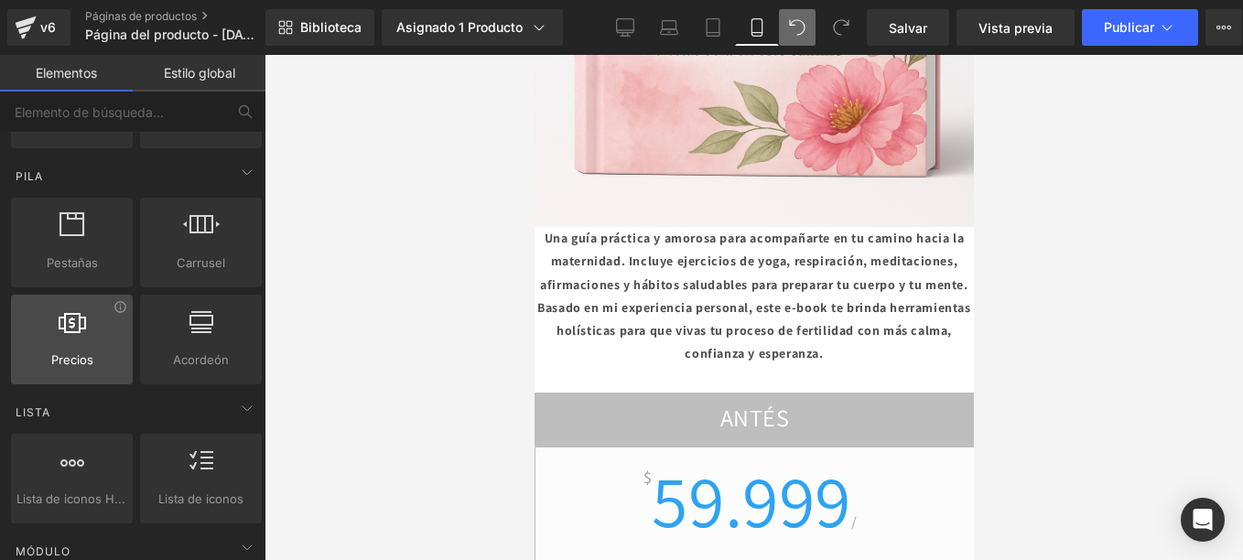
click at [80, 351] on span "Precios" at bounding box center [71, 359] width 111 height 19
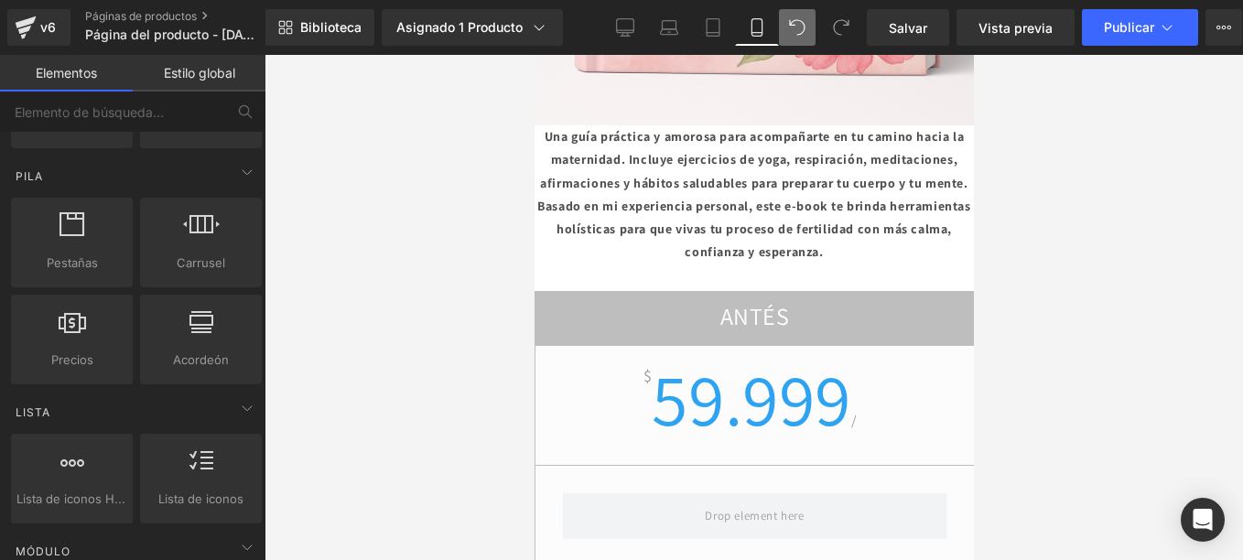
scroll to position [2895, 0]
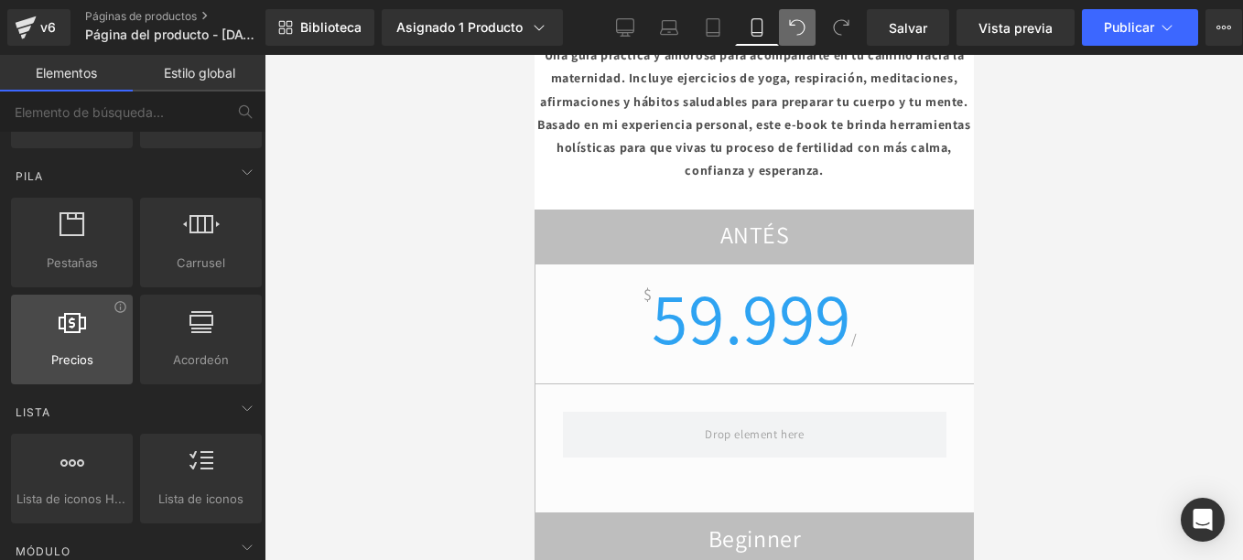
click at [80, 344] on div at bounding box center [71, 329] width 111 height 41
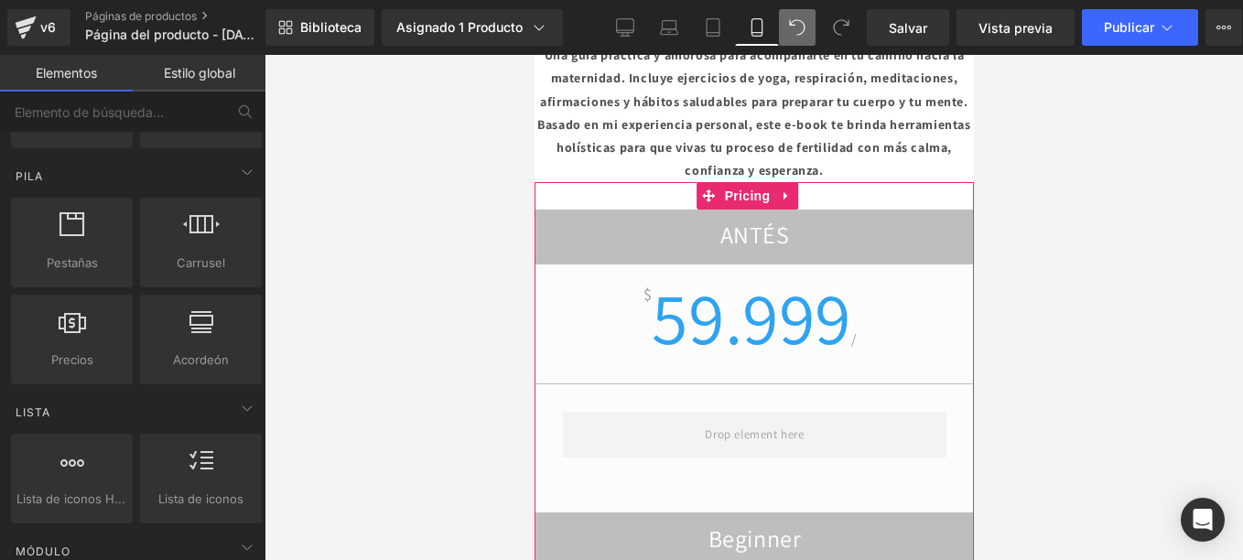
click at [703, 523] on h2 "Beginner" at bounding box center [753, 541] width 438 height 36
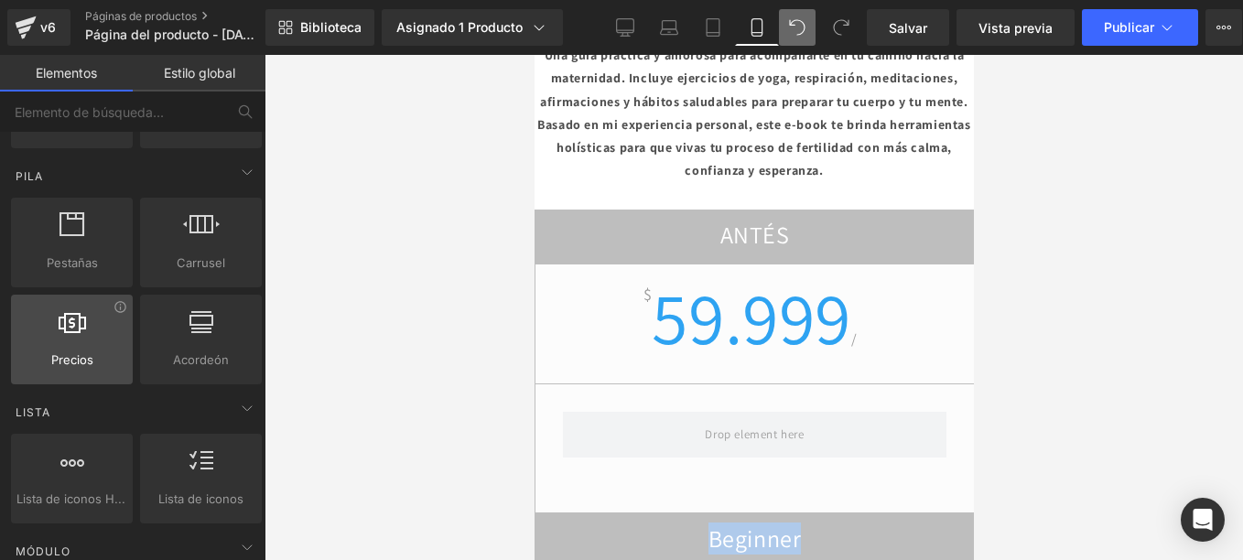
click at [86, 335] on div at bounding box center [71, 329] width 111 height 41
click at [68, 333] on div at bounding box center [71, 329] width 111 height 41
click at [69, 333] on div at bounding box center [71, 329] width 111 height 41
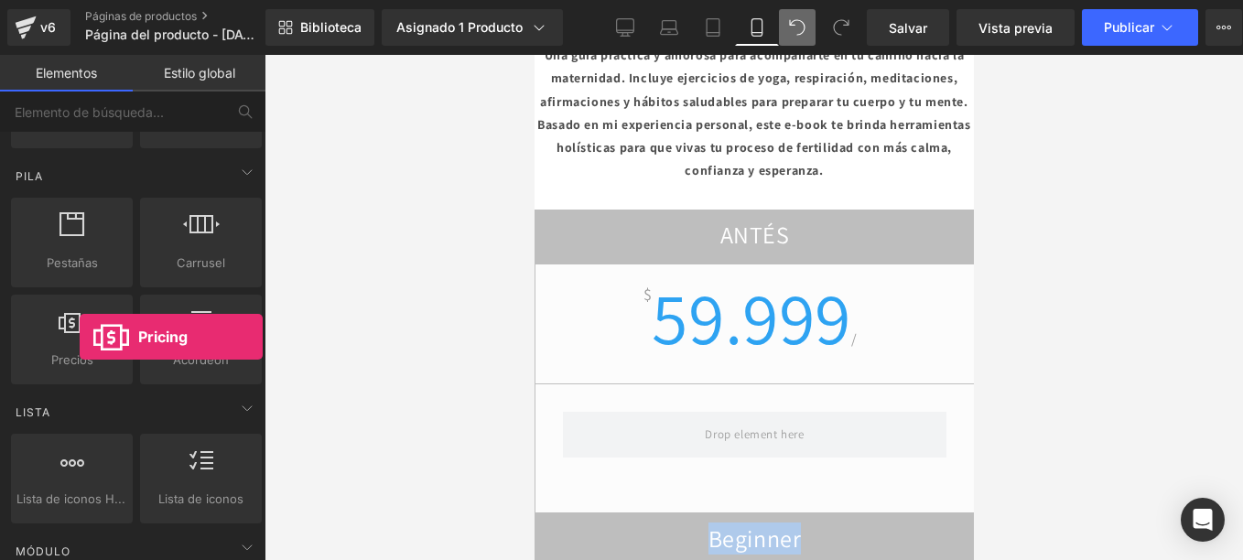
drag, startPoint x: 69, startPoint y: 334, endPoint x: 400, endPoint y: 362, distance: 332.5
click at [406, 366] on div "Pricing You are previewing how the will restyle your page. You can not edit Ele…" at bounding box center [621, 295] width 1243 height 591
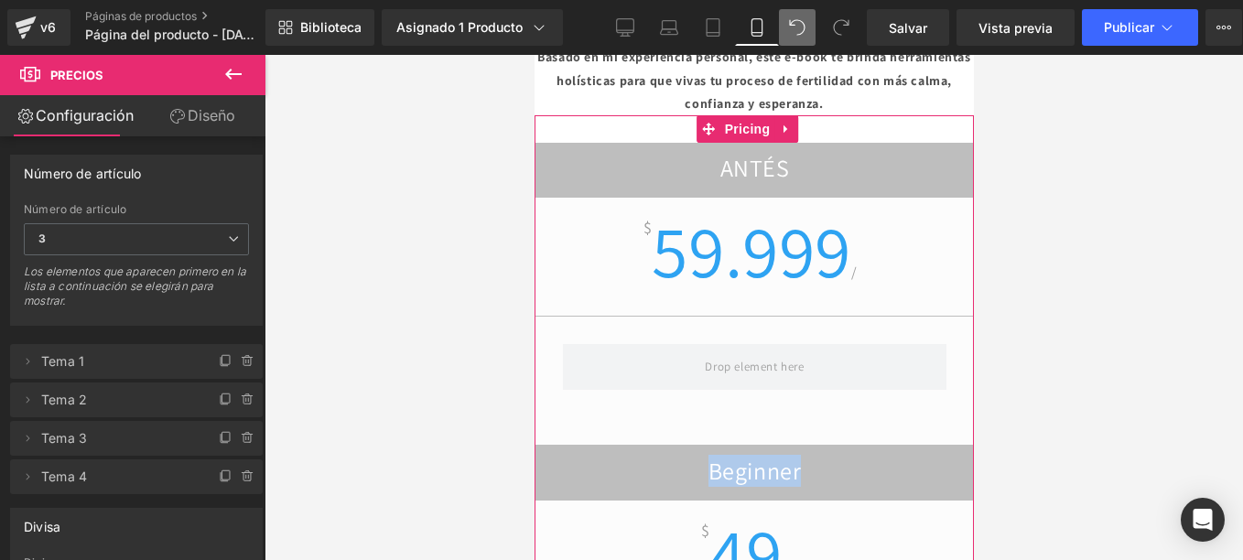
scroll to position [3902, 0]
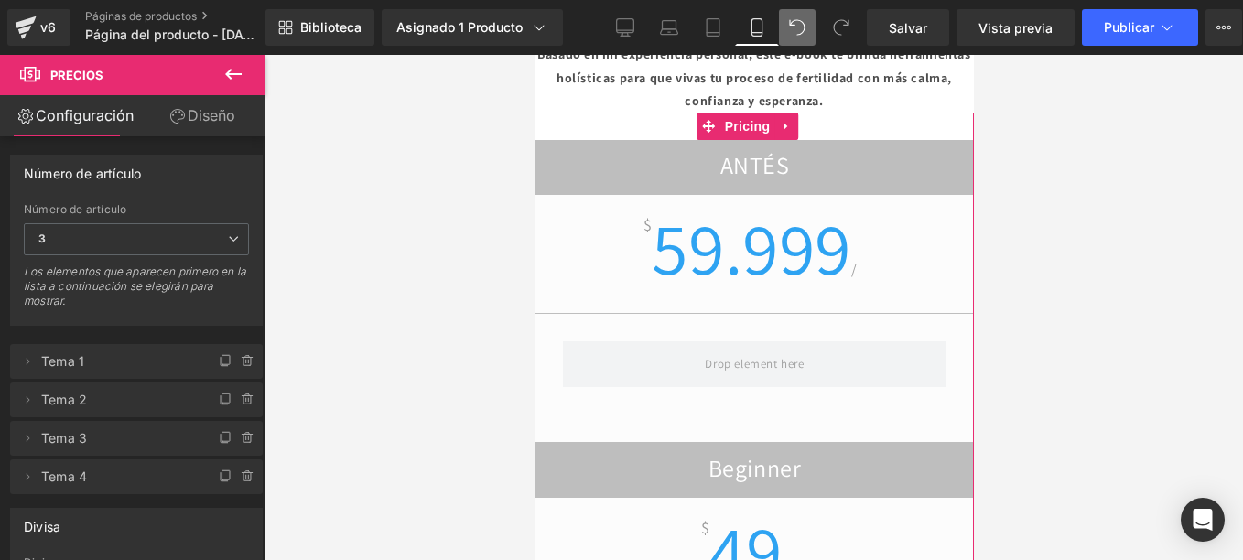
click at [741, 199] on span "59.999" at bounding box center [750, 247] width 199 height 96
click at [739, 199] on span "59.999" at bounding box center [750, 247] width 199 height 96
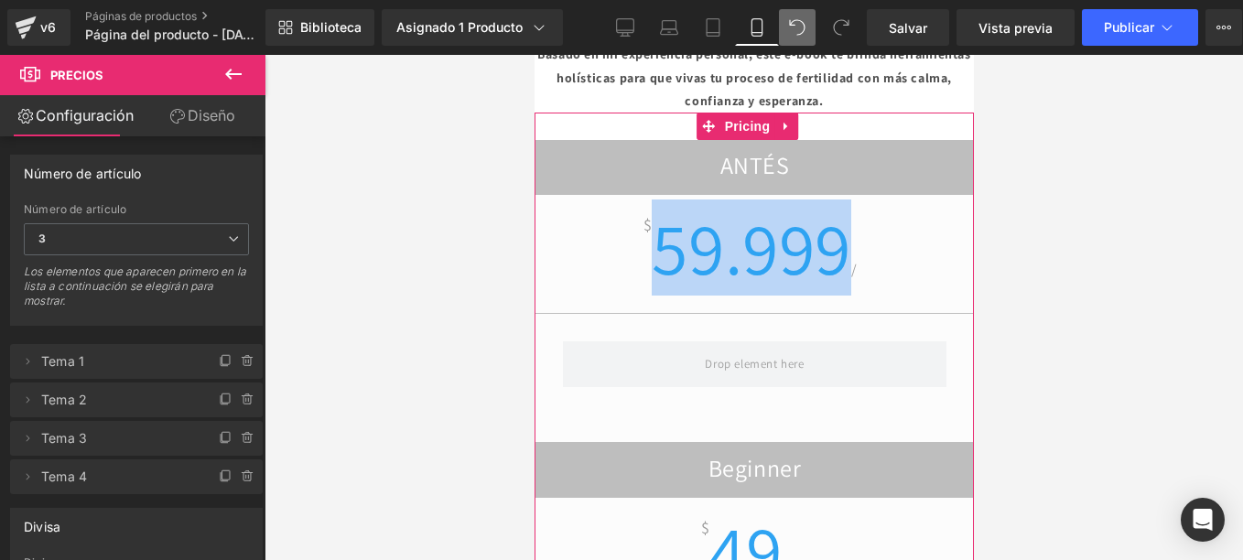
click at [738, 199] on span "59.999" at bounding box center [750, 247] width 199 height 96
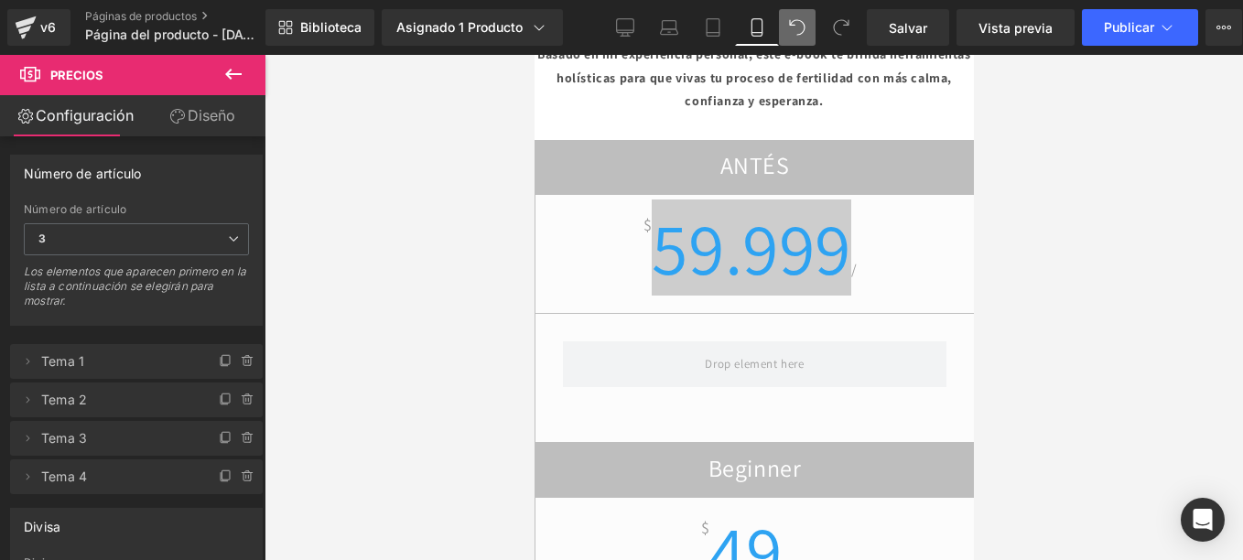
click at [218, 107] on font "Diseño" at bounding box center [212, 115] width 48 height 18
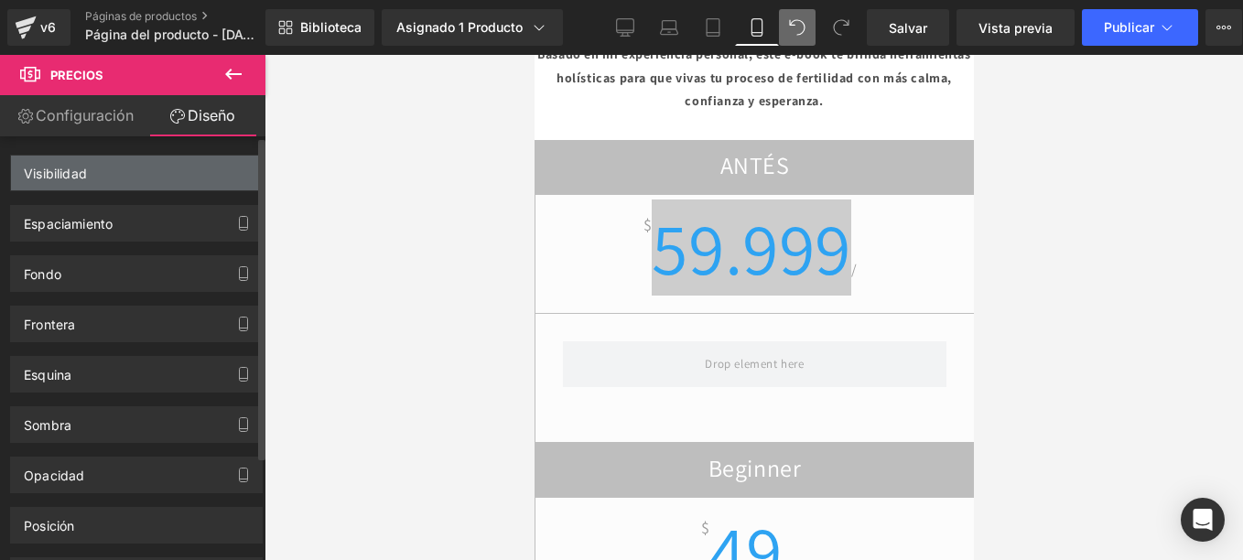
click at [145, 168] on div "Visibilidad" at bounding box center [136, 173] width 251 height 35
click at [39, 183] on div "Visibilidad" at bounding box center [136, 173] width 251 height 35
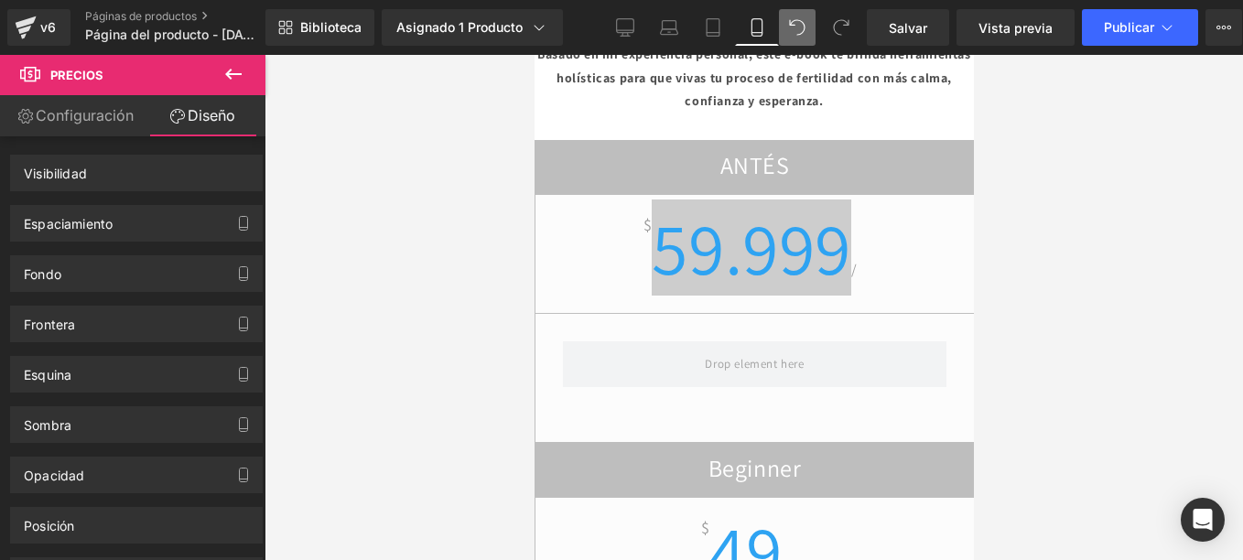
click at [211, 107] on font "Diseño" at bounding box center [212, 115] width 48 height 18
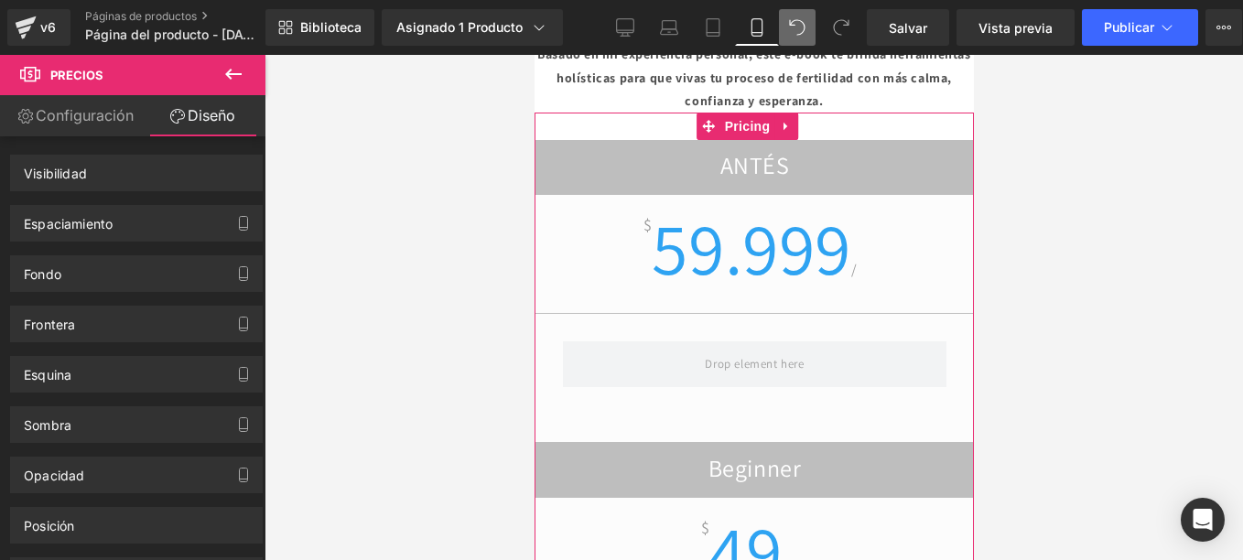
click at [825, 314] on div at bounding box center [753, 364] width 438 height 101
click at [742, 453] on h2 "Beginner" at bounding box center [753, 471] width 438 height 36
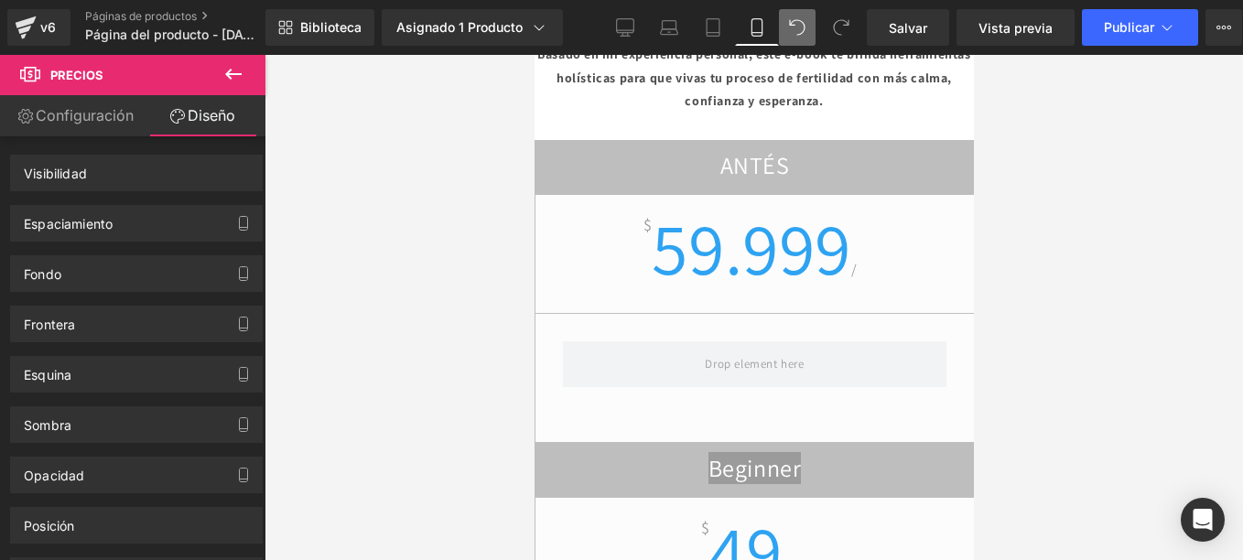
click at [228, 68] on icon at bounding box center [233, 74] width 22 height 22
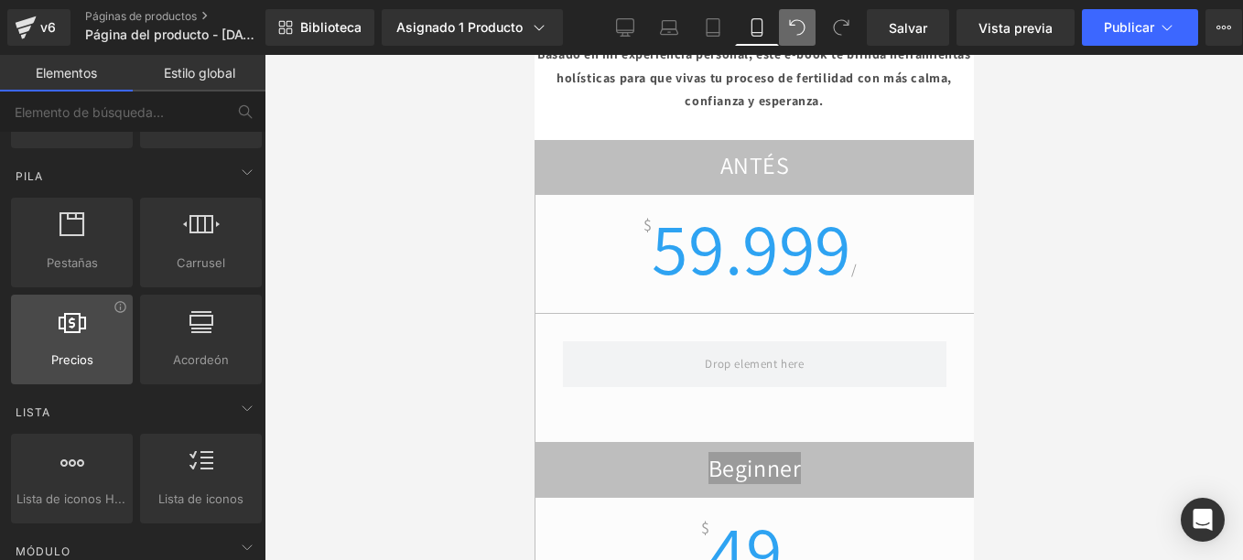
click at [76, 360] on font "Precios" at bounding box center [72, 359] width 42 height 15
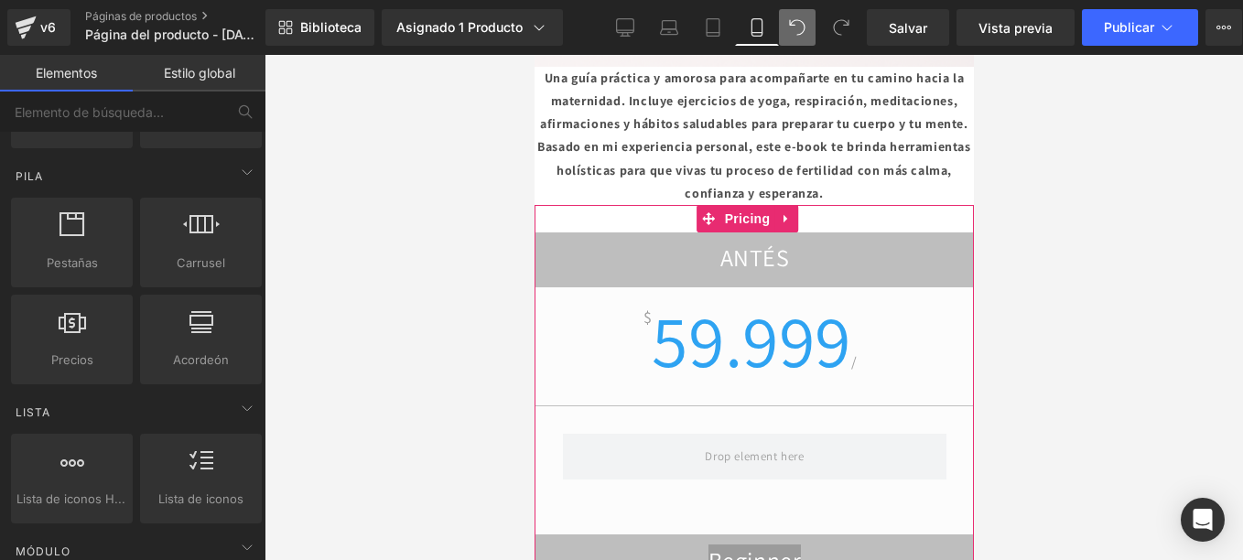
scroll to position [3627, 0]
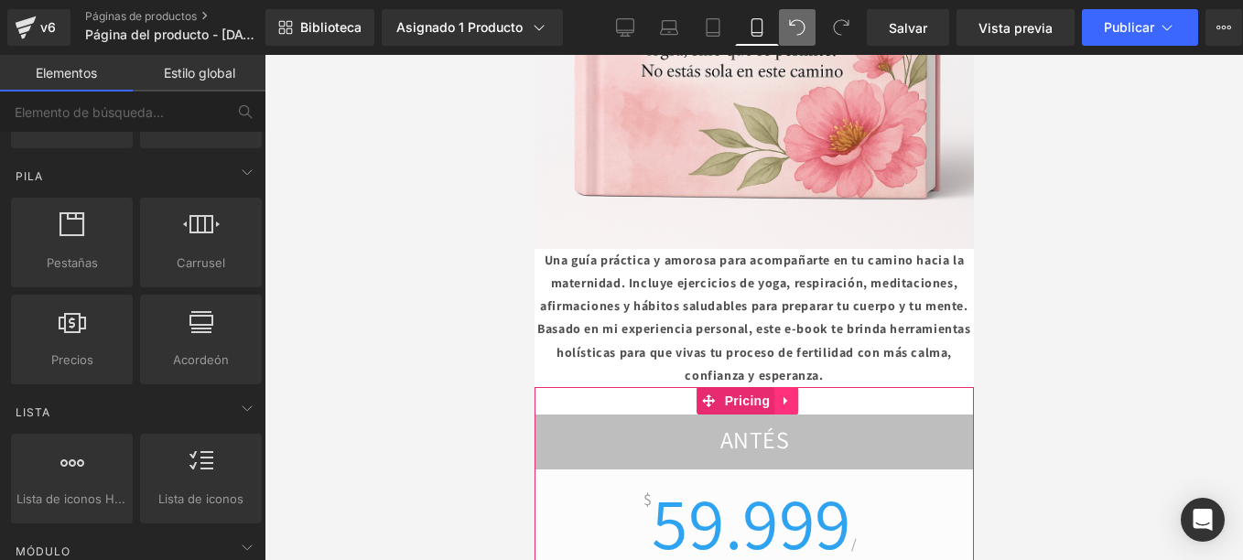
click at [787, 393] on icon at bounding box center [785, 400] width 13 height 14
click at [794, 394] on icon at bounding box center [797, 400] width 13 height 13
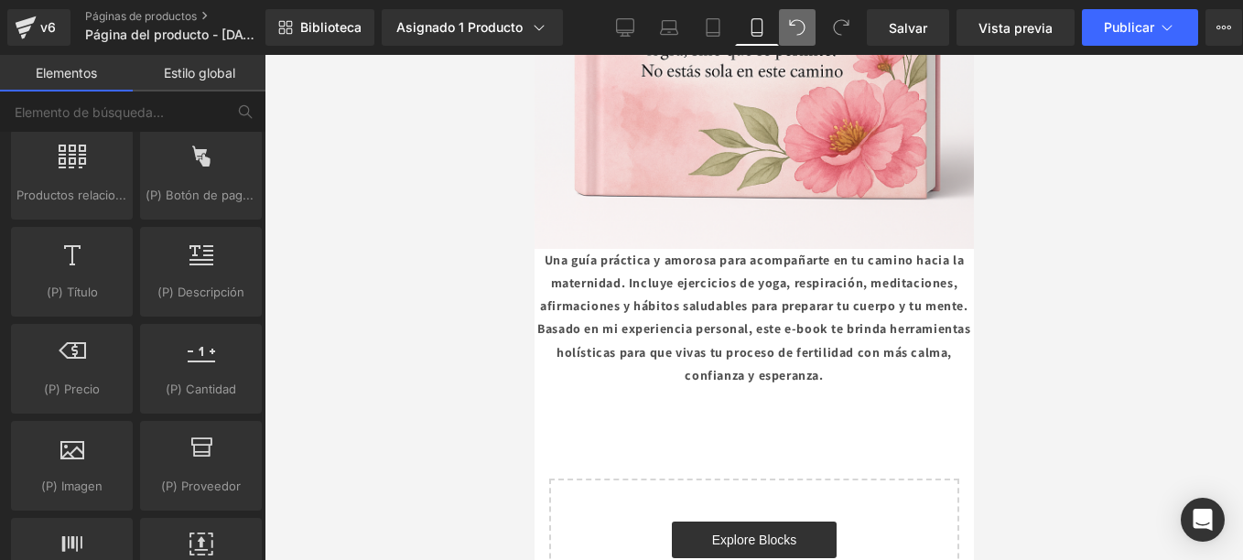
scroll to position [1739, 0]
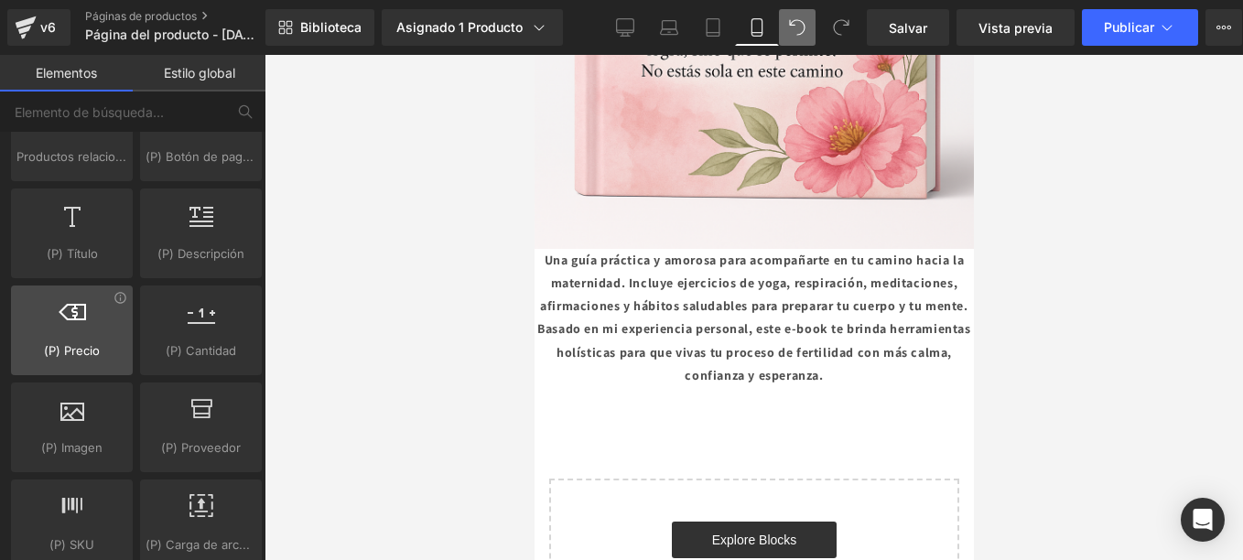
click at [91, 324] on div at bounding box center [71, 320] width 111 height 41
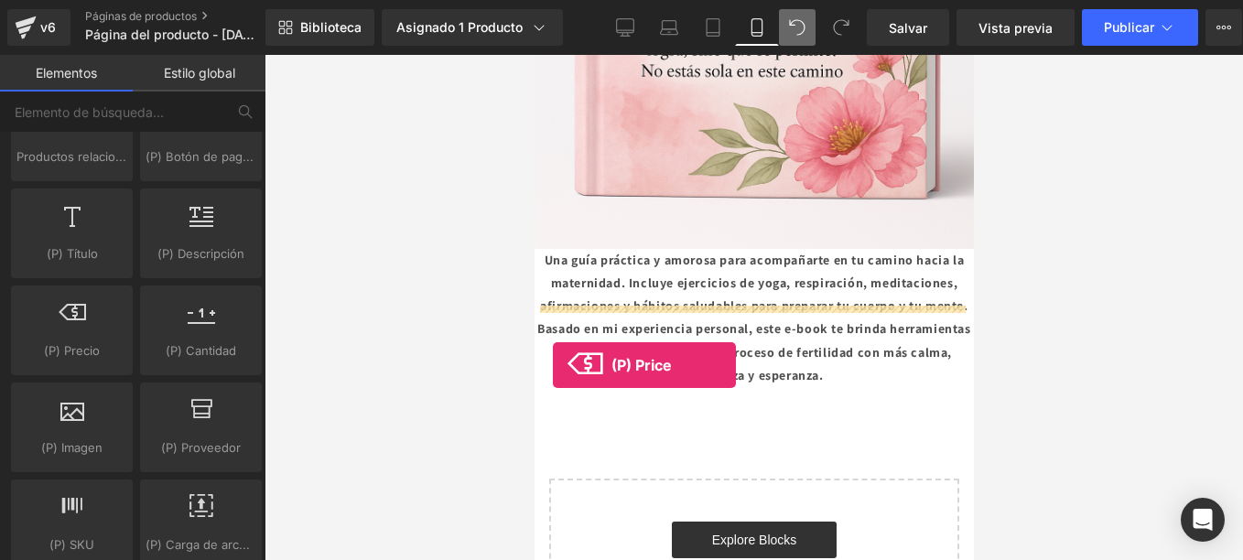
drag, startPoint x: 624, startPoint y: 379, endPoint x: 641, endPoint y: 380, distance: 16.5
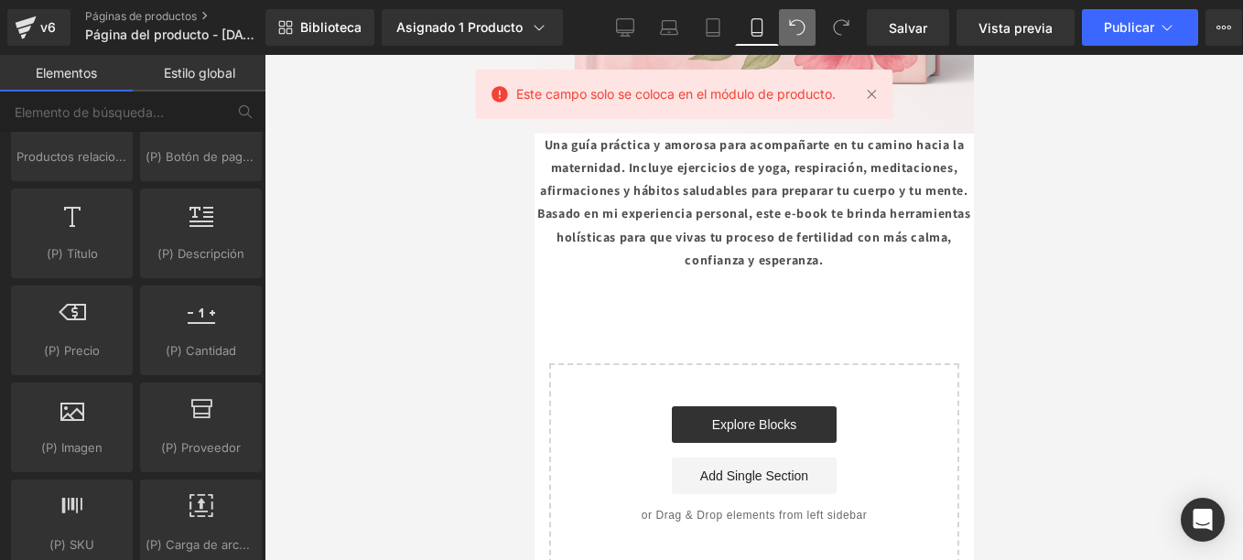
scroll to position [3902, 0]
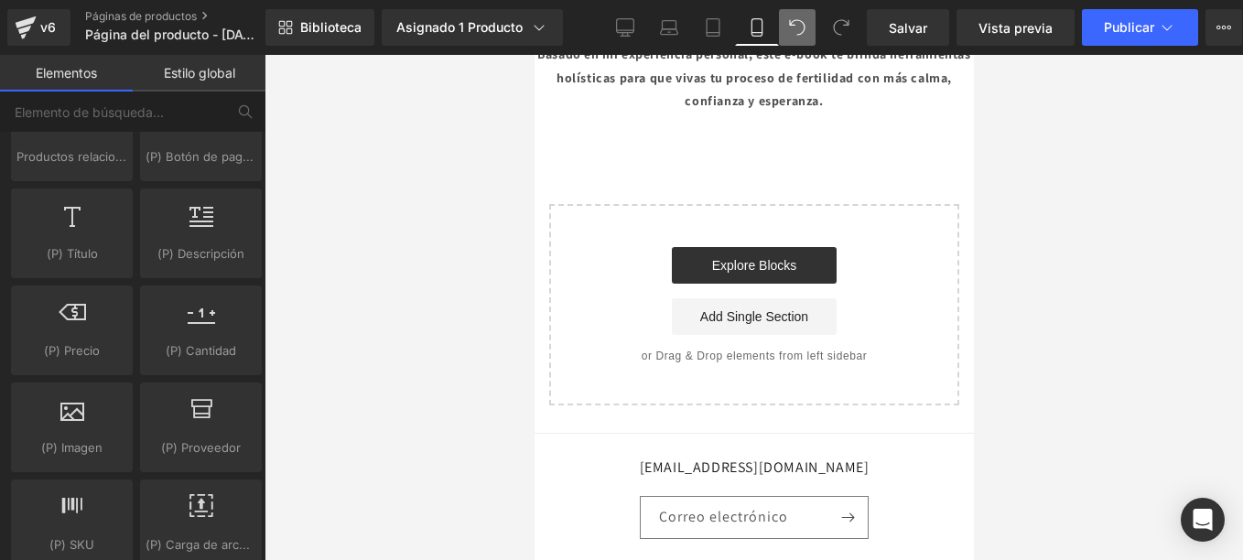
drag, startPoint x: 1411, startPoint y: 152, endPoint x: 873, endPoint y: 99, distance: 540.7
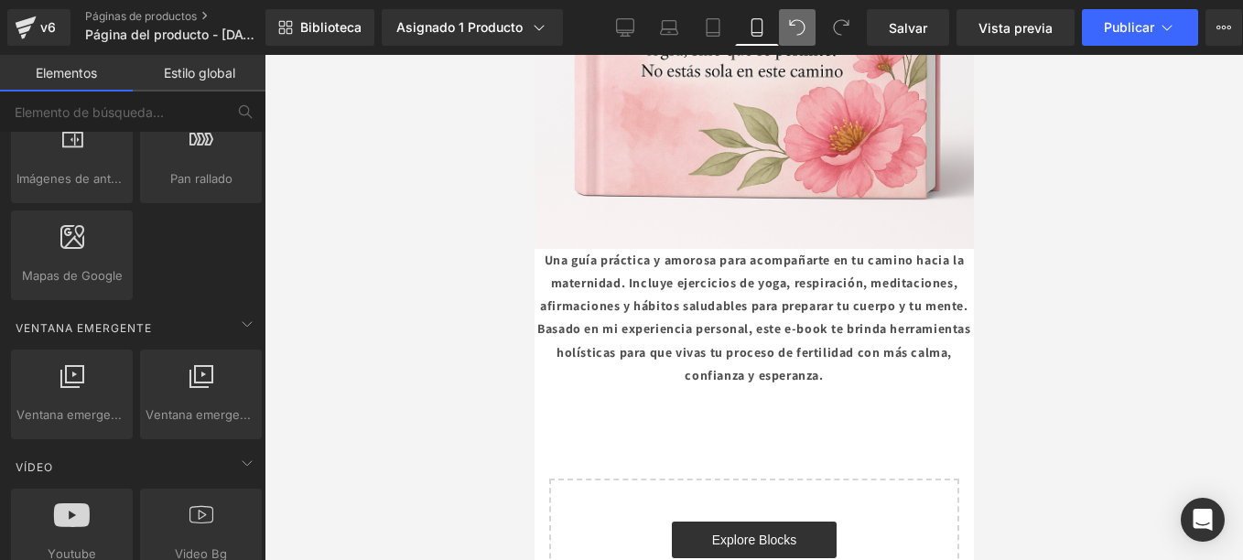
scroll to position [1007, 0]
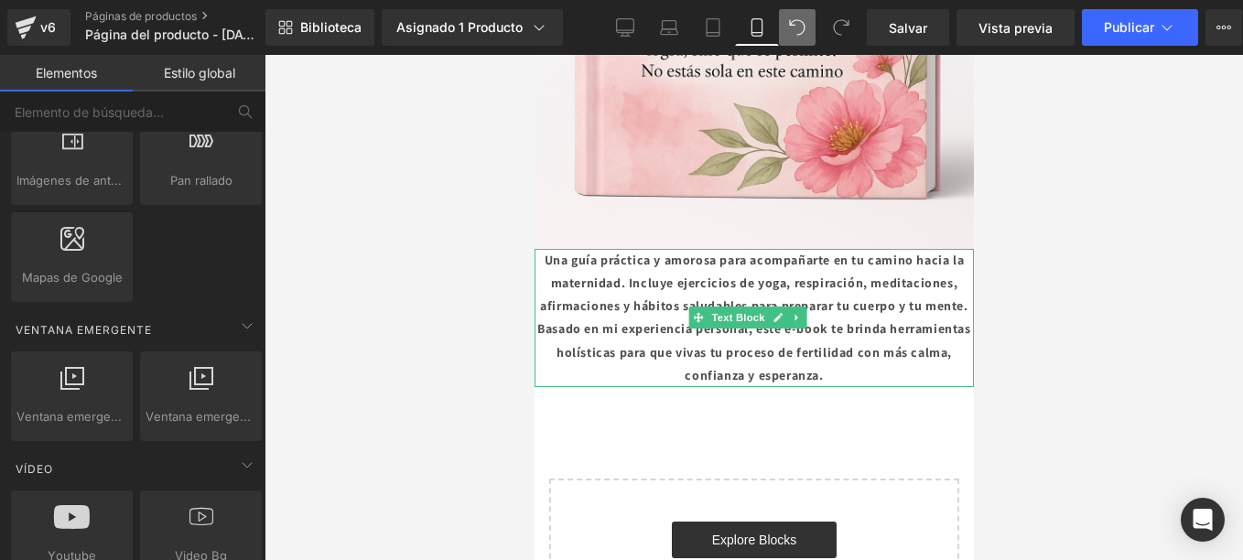
drag, startPoint x: 561, startPoint y: 183, endPoint x: 542, endPoint y: 179, distance: 19.6
click at [543, 249] on p "Una guía práctica y amorosa para acompañarte en tu camino hacia la maternidad. …" at bounding box center [752, 318] width 439 height 138
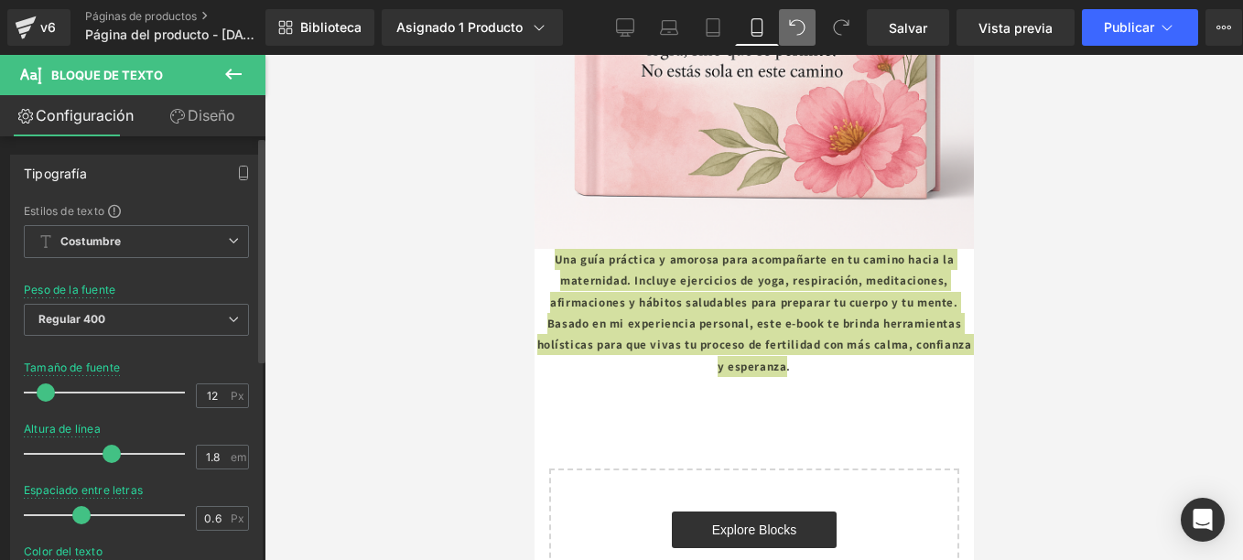
type input "10"
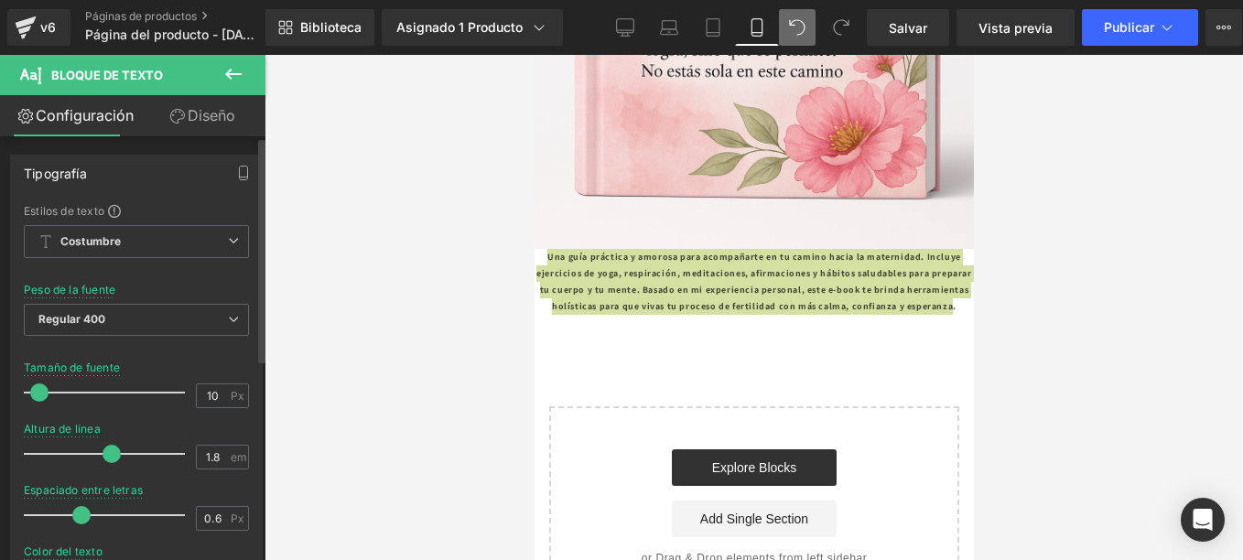
click at [38, 393] on span at bounding box center [39, 392] width 18 height 18
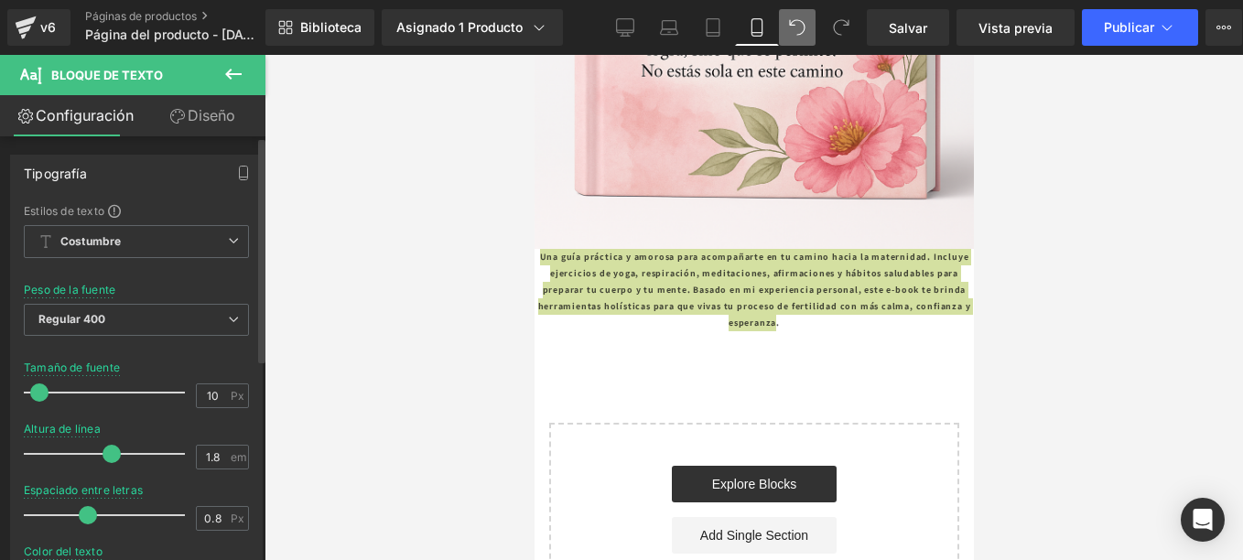
type input "0.9"
drag, startPoint x: 81, startPoint y: 514, endPoint x: 90, endPoint y: 512, distance: 9.6
click at [90, 512] on span at bounding box center [90, 515] width 18 height 18
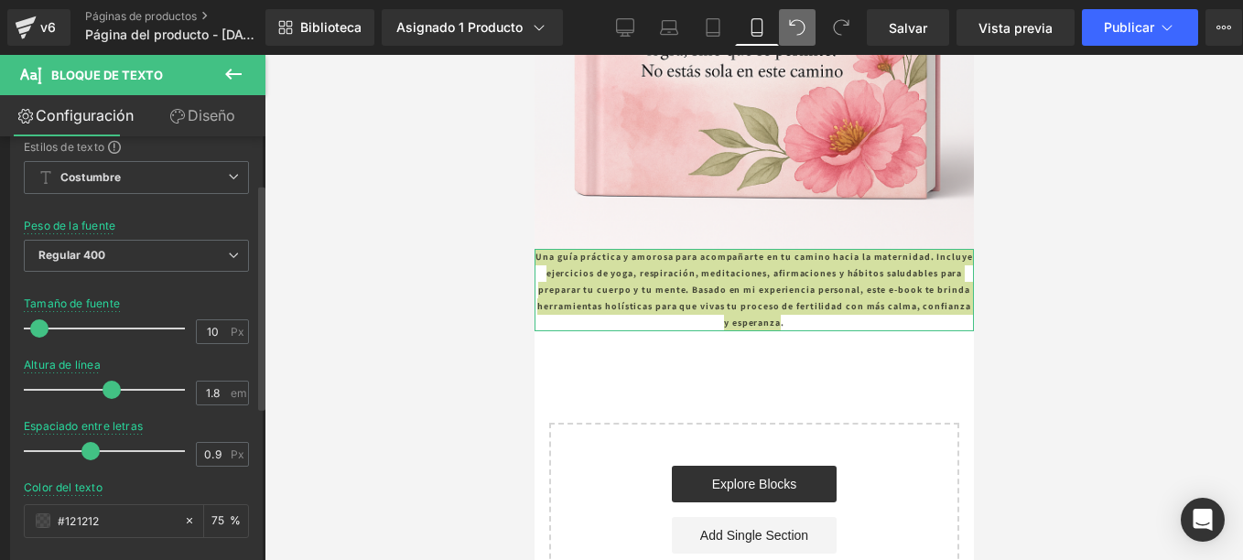
scroll to position [92, 0]
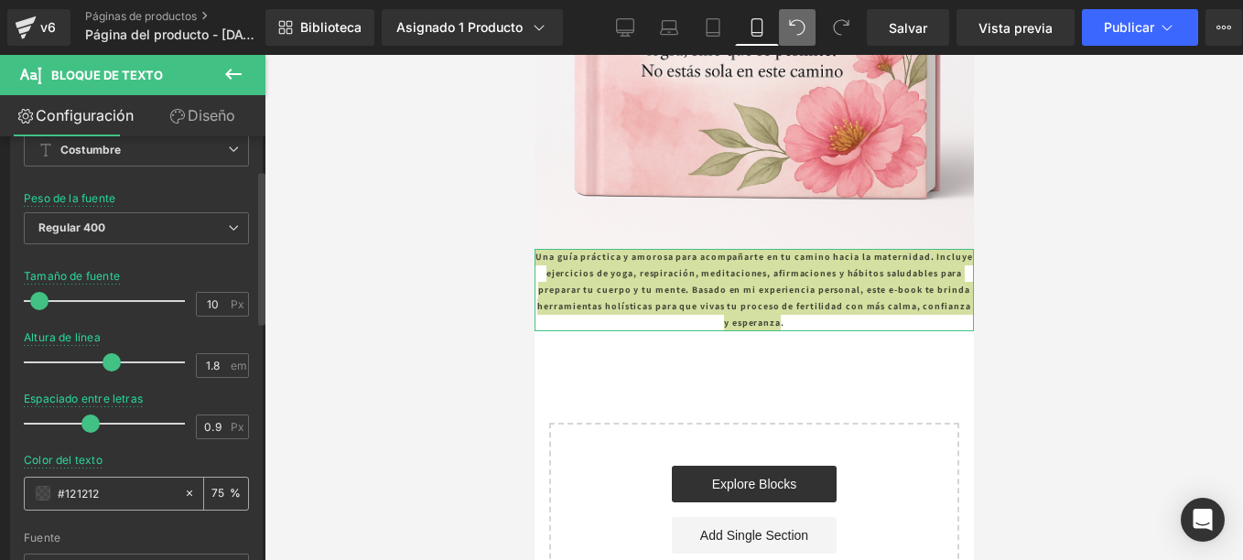
click at [42, 490] on span at bounding box center [43, 493] width 15 height 15
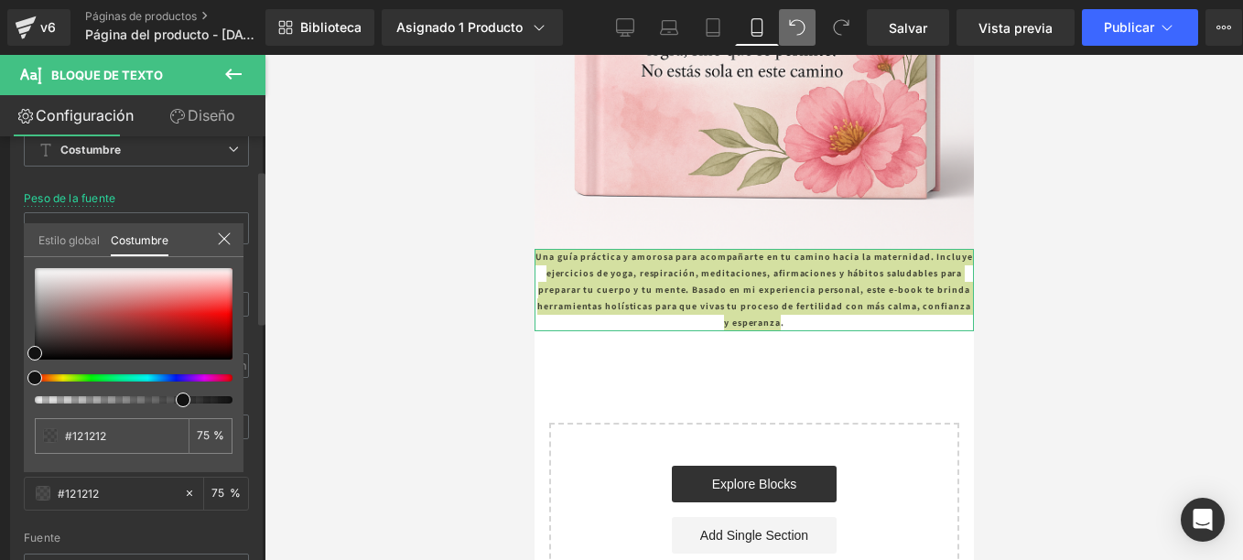
click at [208, 378] on div at bounding box center [126, 377] width 198 height 7
type input "#111111"
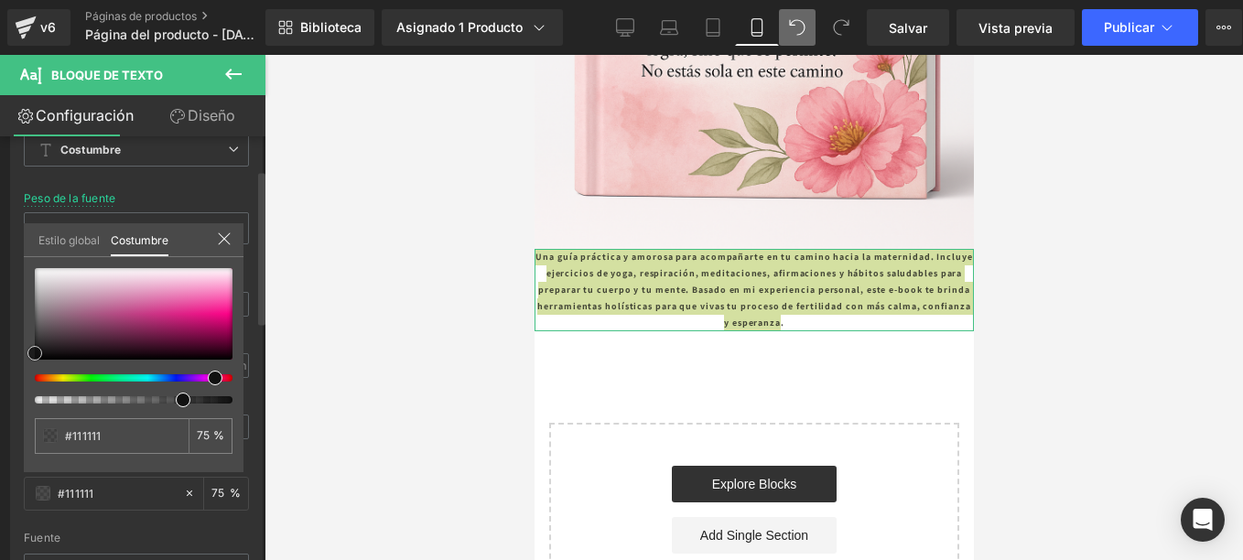
click at [203, 323] on div at bounding box center [134, 314] width 198 height 92
type input "#c00b6c"
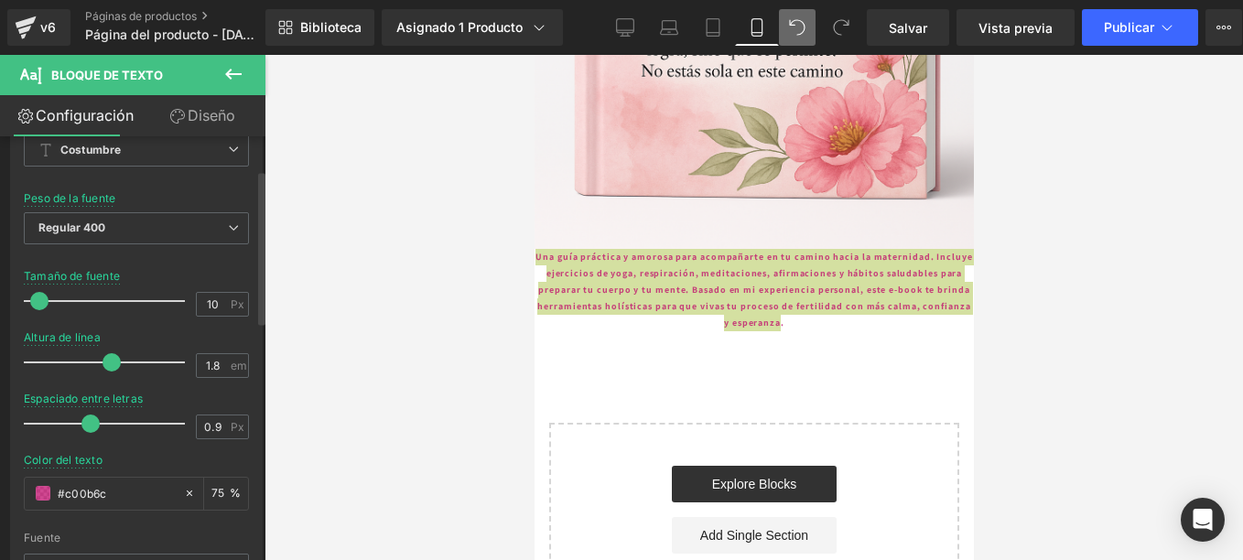
click at [504, 290] on div at bounding box center [753, 307] width 978 height 505
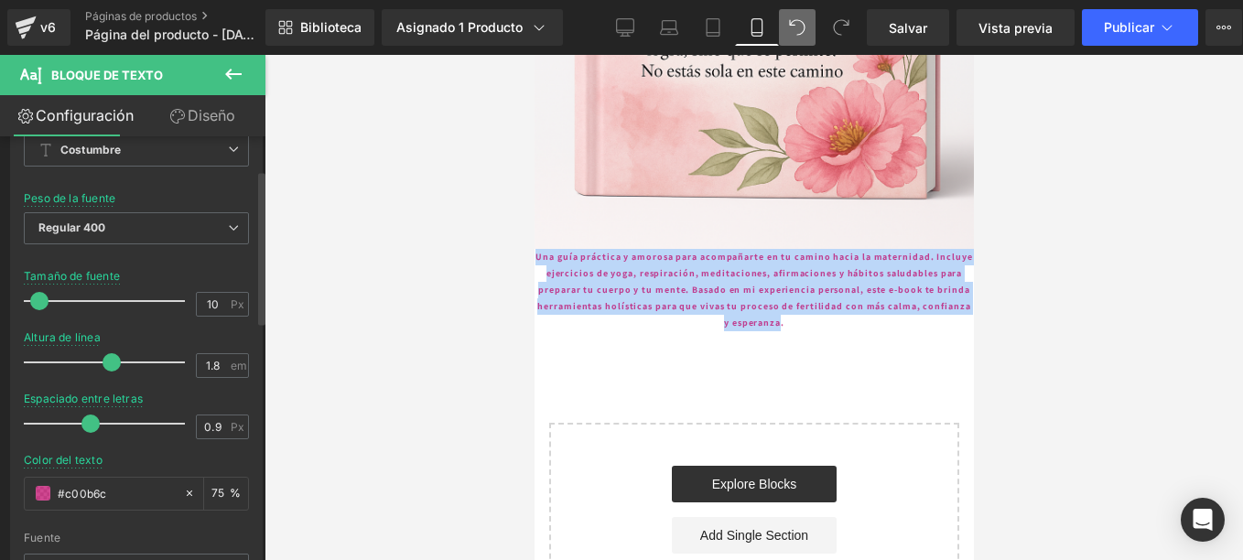
click at [917, 249] on p "Una guía práctica y amorosa para acompañarte en tu camino hacia la maternidad. …" at bounding box center [752, 290] width 439 height 82
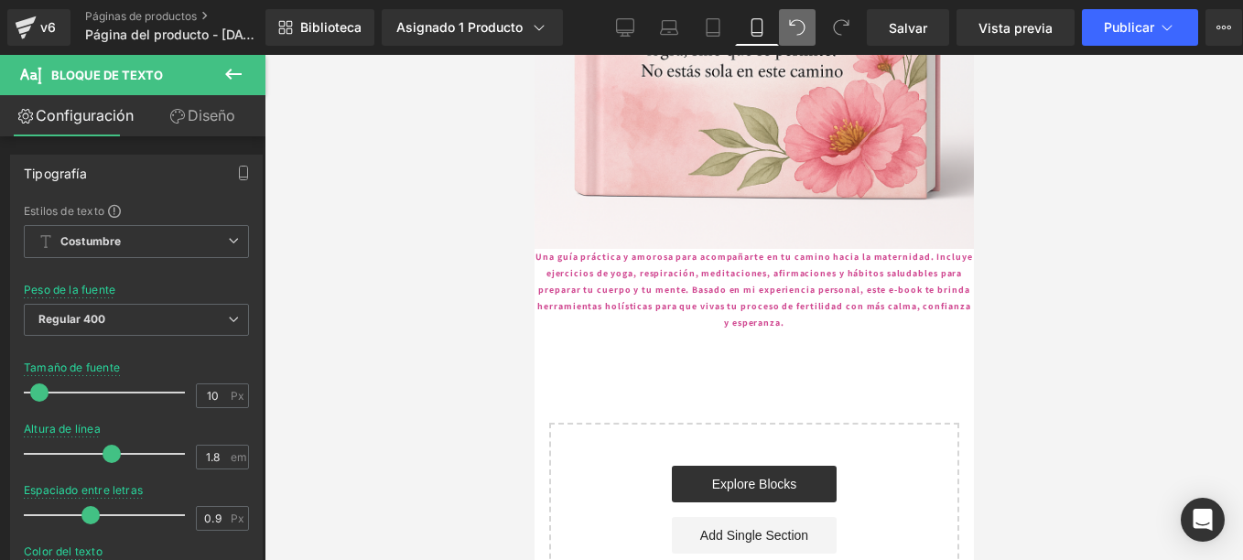
click at [236, 72] on icon at bounding box center [233, 74] width 22 height 22
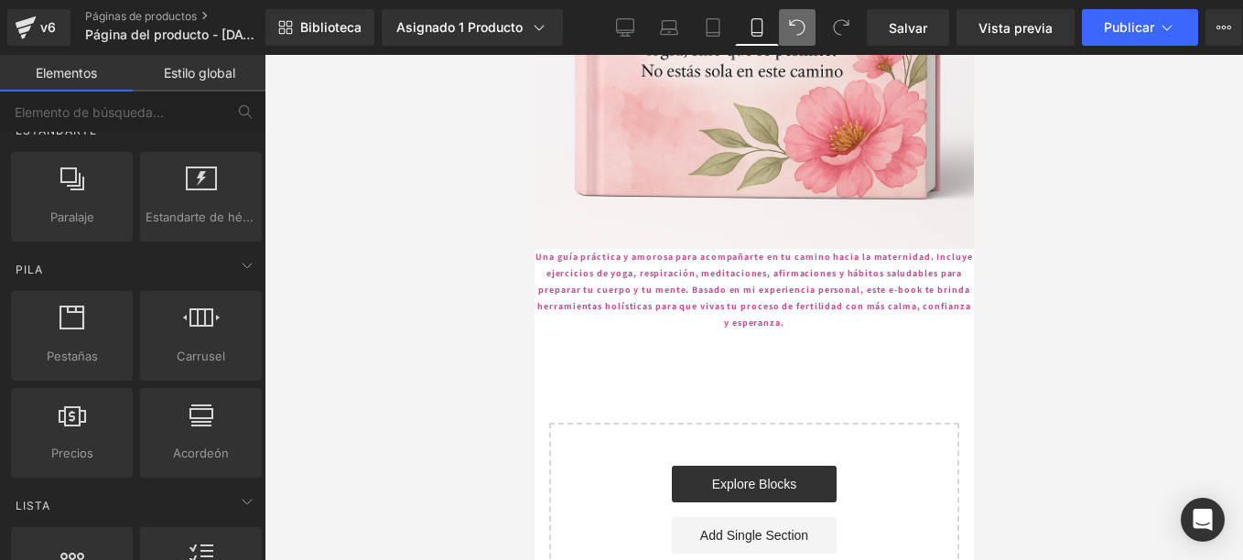
scroll to position [458, 0]
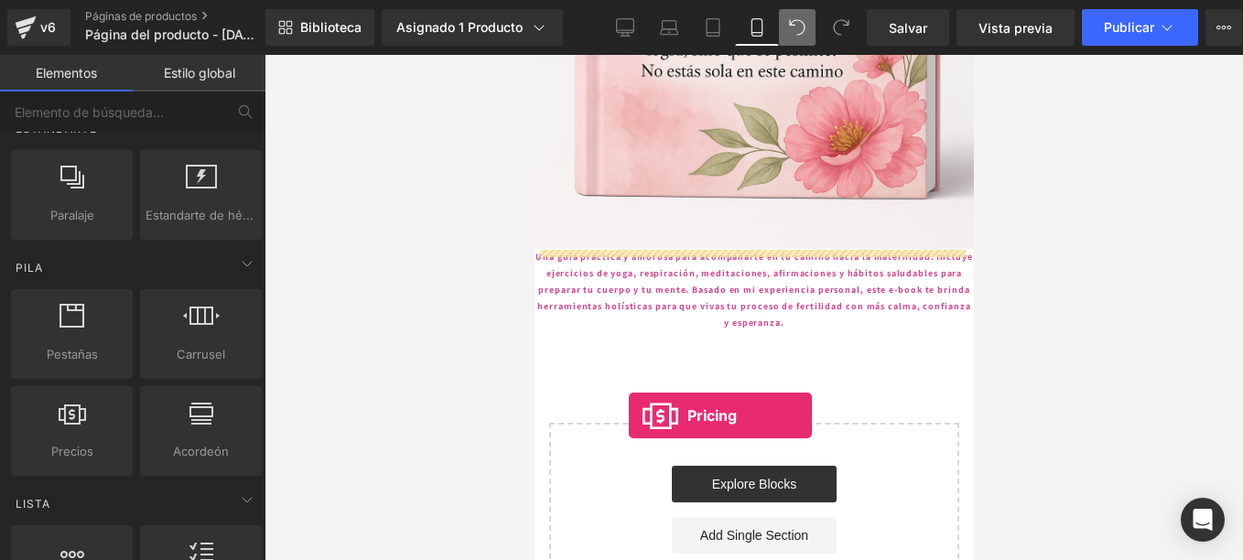
drag, startPoint x: 600, startPoint y: 479, endPoint x: 630, endPoint y: 361, distance: 121.6
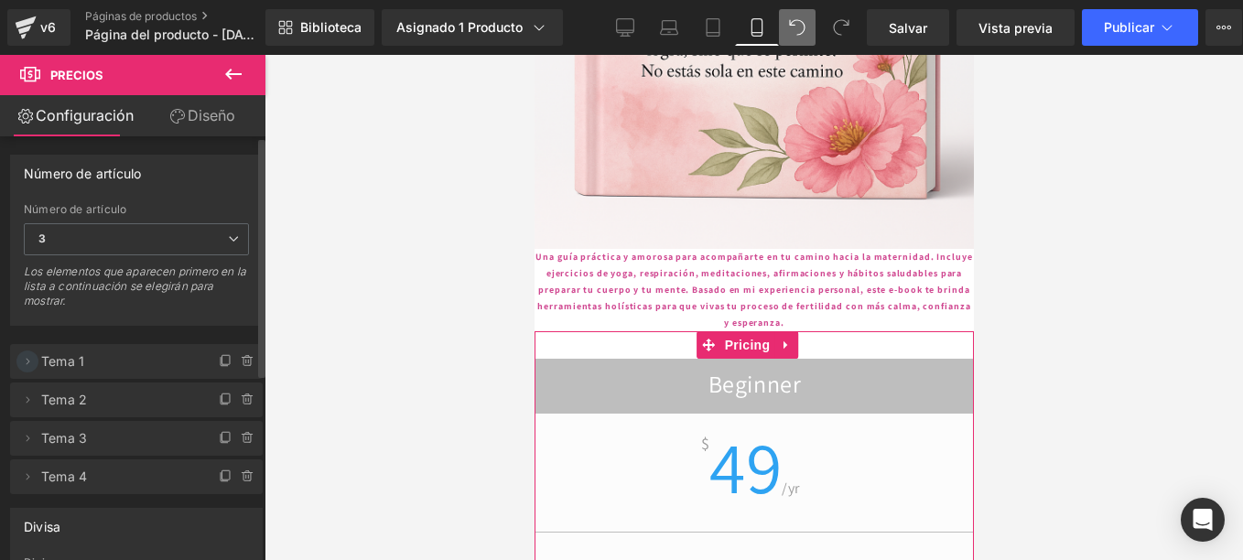
click at [33, 365] on icon at bounding box center [27, 361] width 15 height 15
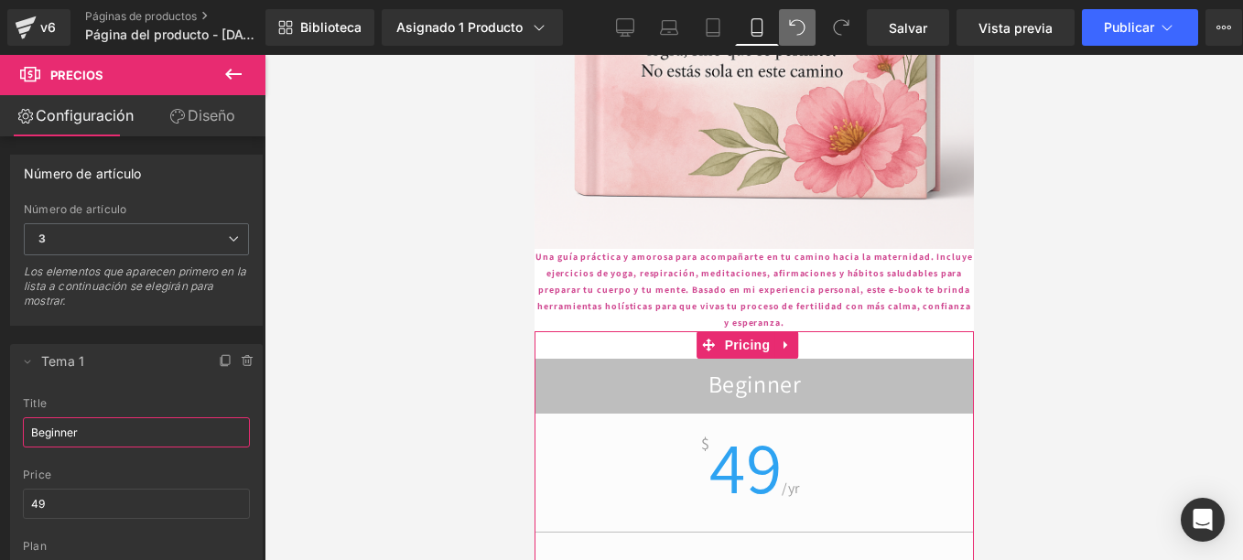
click at [0, 424] on html "Pricing You are previewing how the will restyle your page. You can not edit Ele…" at bounding box center [621, 280] width 1243 height 560
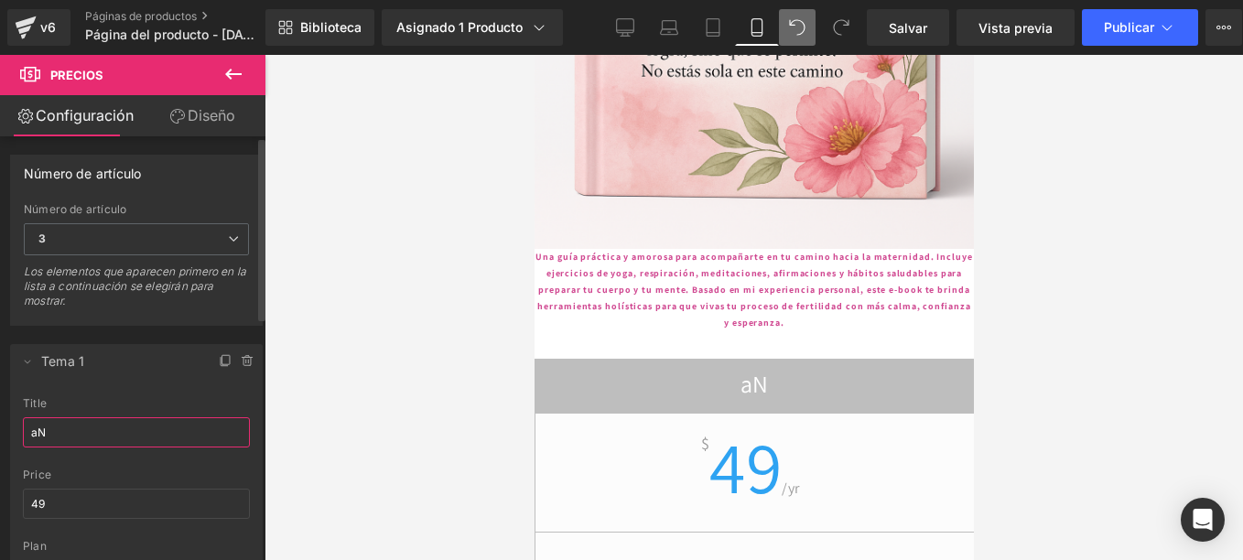
type input "a"
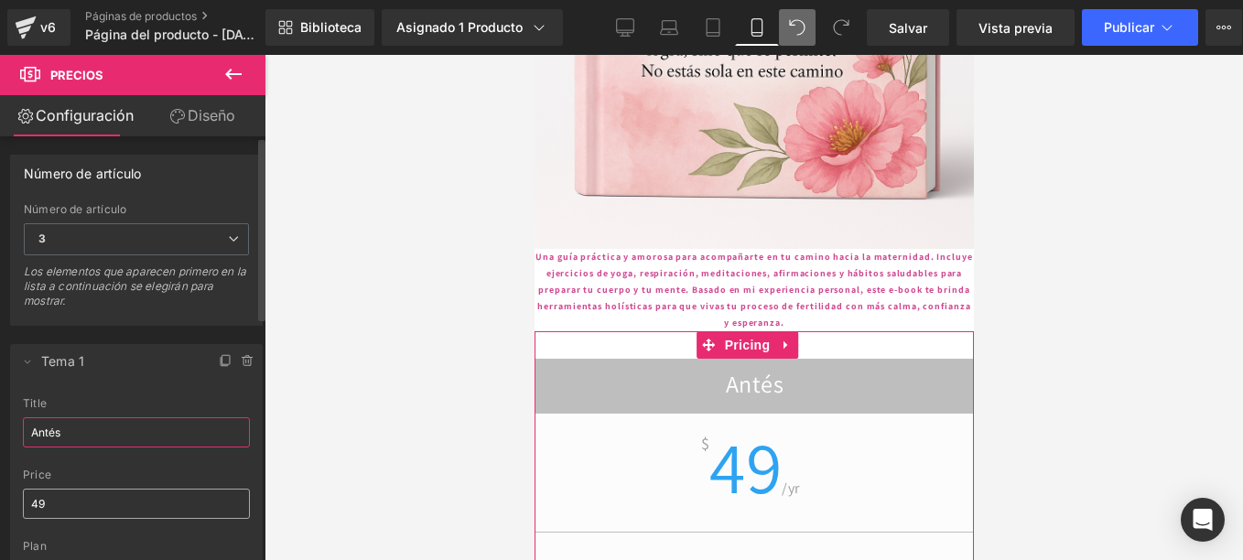
type input "Antés"
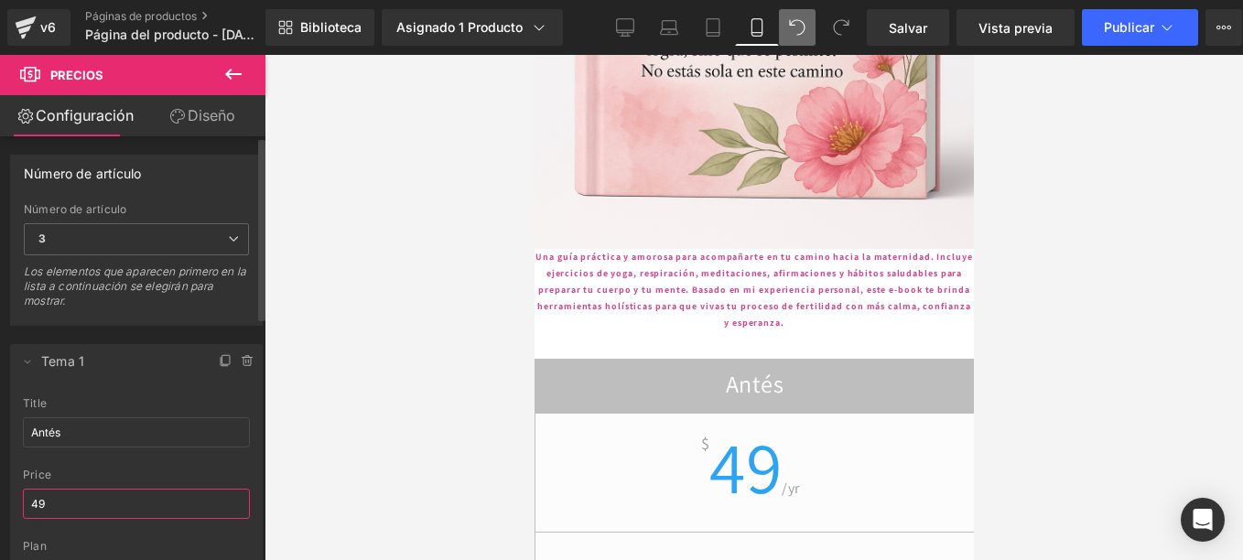
drag, startPoint x: 52, startPoint y: 497, endPoint x: 24, endPoint y: 494, distance: 28.5
click at [24, 494] on input "49" at bounding box center [136, 504] width 227 height 30
click at [59, 501] on input "49" at bounding box center [136, 504] width 227 height 30
type input "4"
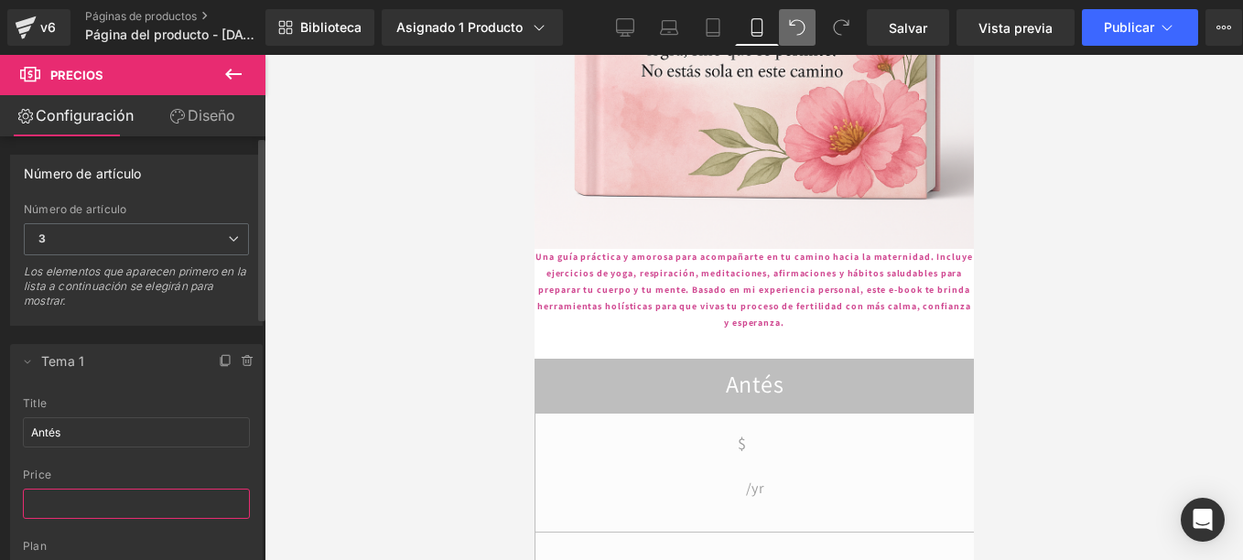
type input "A"
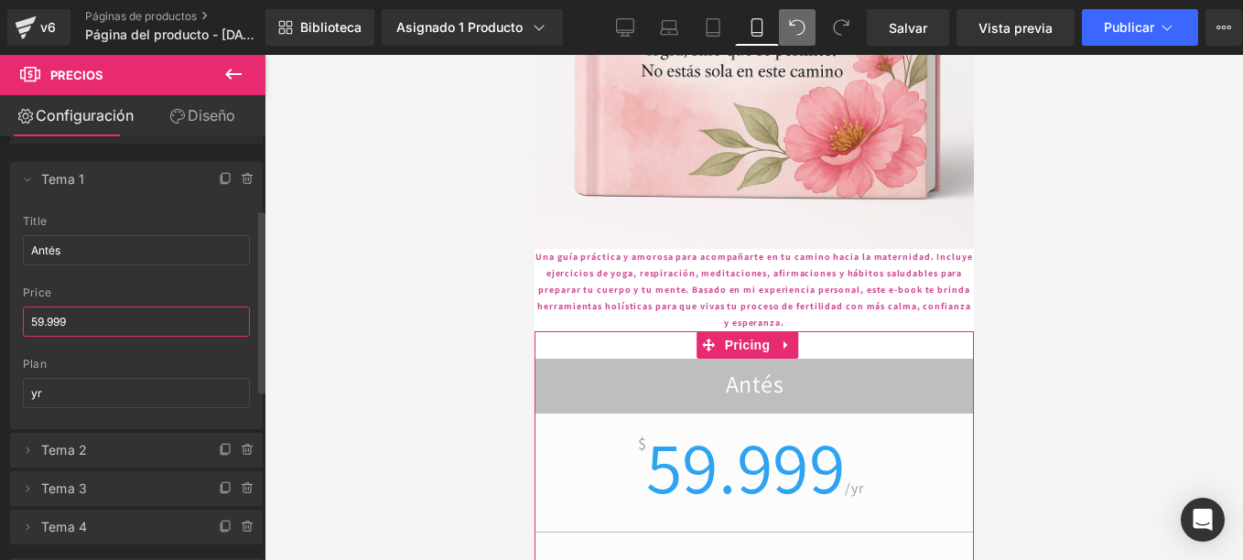
scroll to position [183, 0]
type input "59.999"
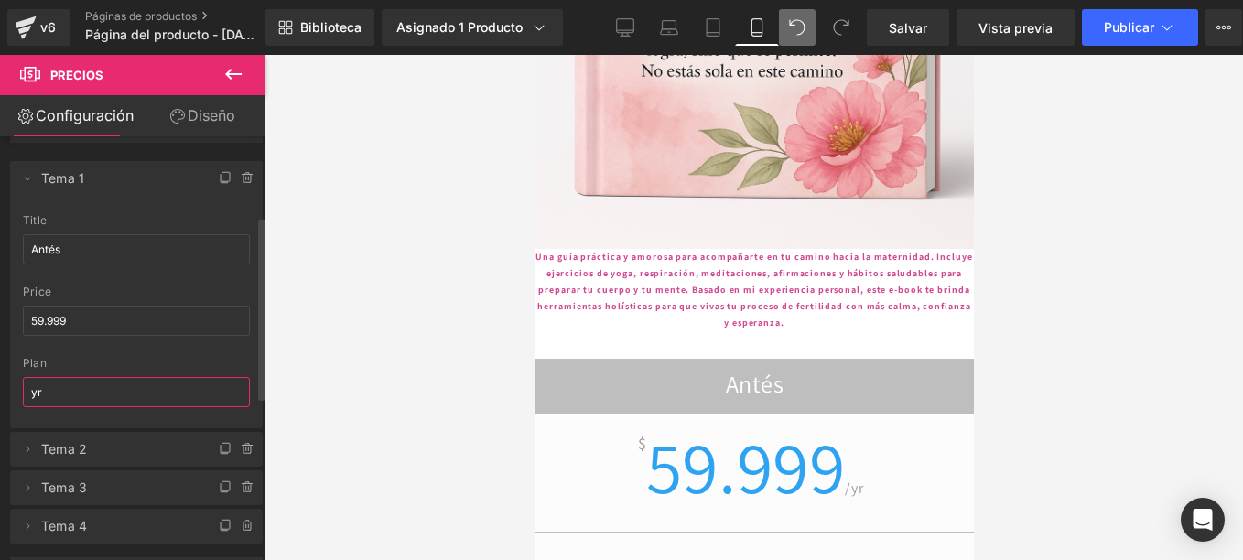
drag, startPoint x: 26, startPoint y: 395, endPoint x: 10, endPoint y: 391, distance: 16.2
click at [10, 391] on div "Antés title Antés 59.999 price 59.999 yr plan yr" at bounding box center [136, 321] width 253 height 214
click at [28, 447] on icon at bounding box center [27, 449] width 15 height 15
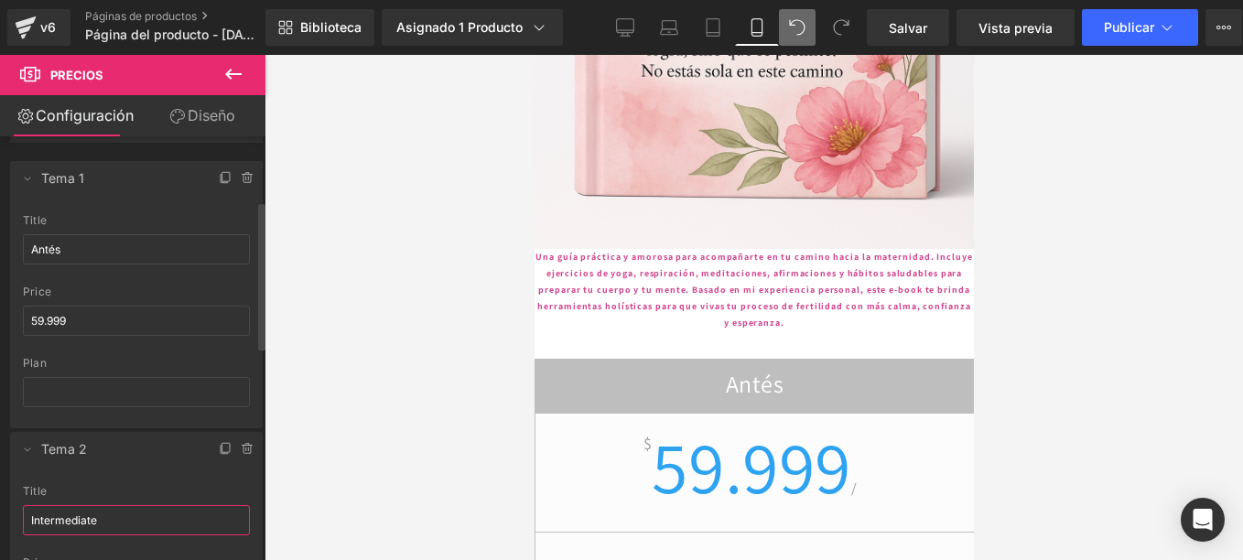
click at [94, 516] on input "Intermediate" at bounding box center [136, 520] width 227 height 30
type input "s"
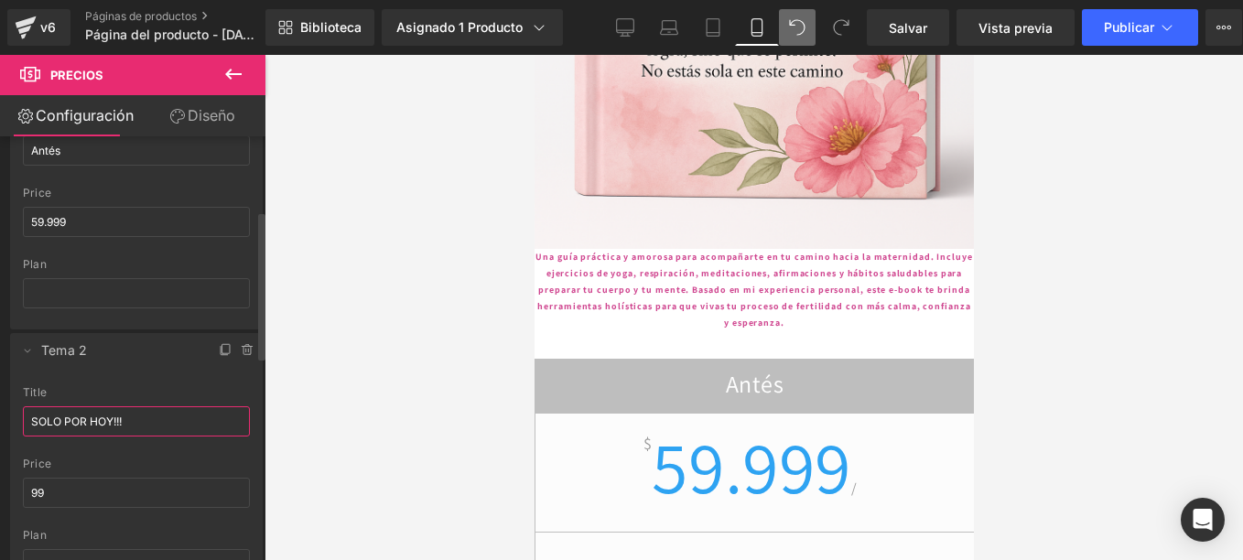
scroll to position [366, 0]
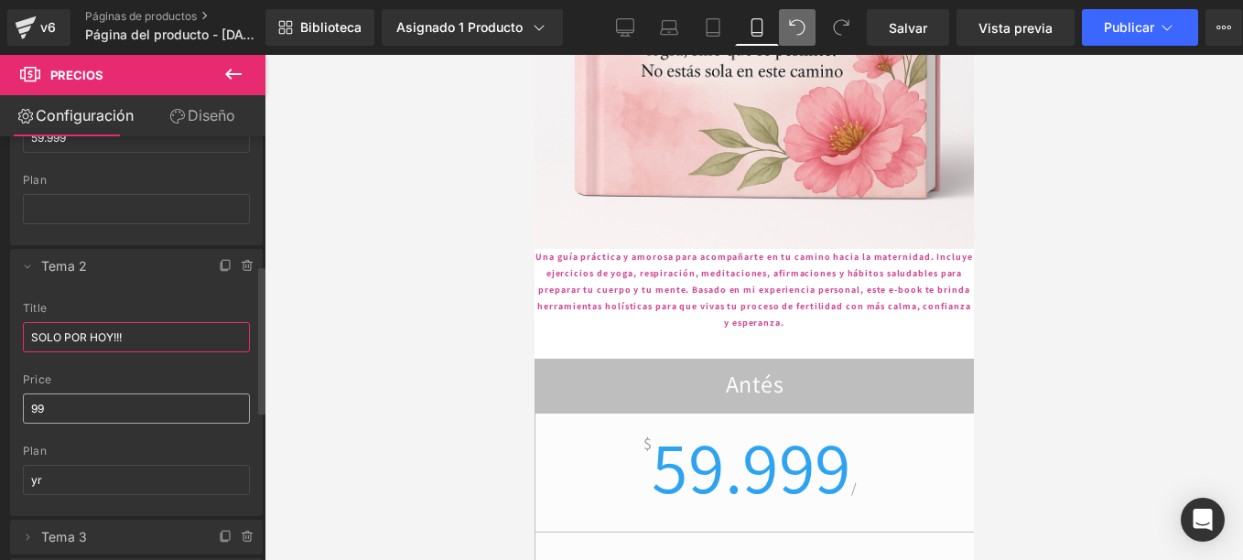
type input "SOLO POR HOY!!!"
drag, startPoint x: 29, startPoint y: 402, endPoint x: 17, endPoint y: 400, distance: 12.0
click at [17, 400] on div "SOLO POR HOY!!! title SOLO POR HOY!!! 99 price 99 yr plan yr" at bounding box center [136, 409] width 253 height 214
type input "25.999"
drag, startPoint x: 37, startPoint y: 475, endPoint x: -4, endPoint y: 483, distance: 41.1
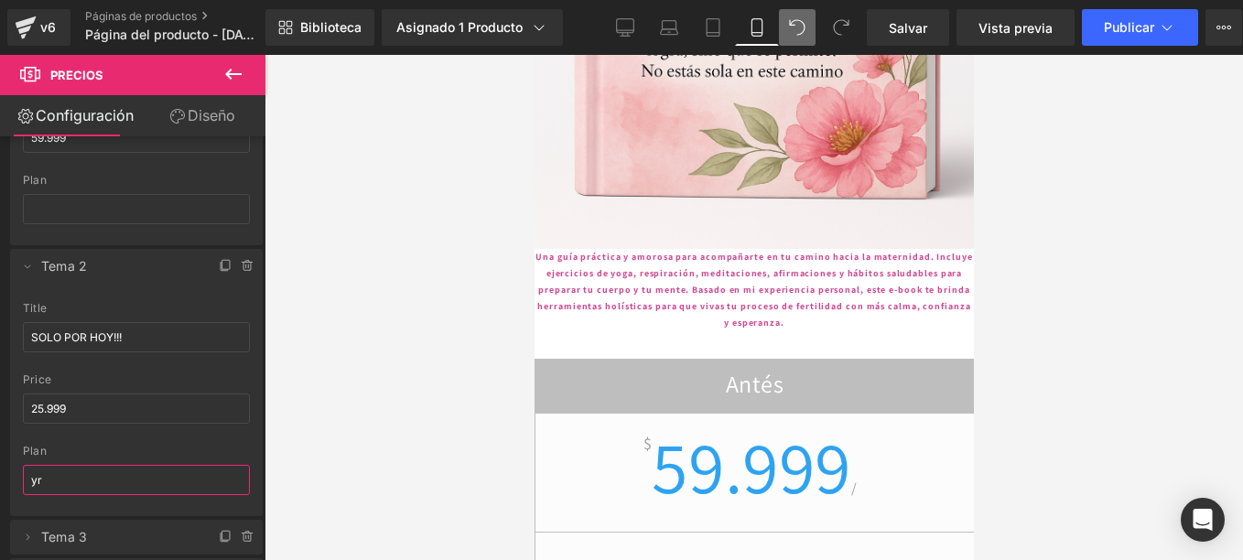
click at [0, 483] on html "Pricing You are previewing how the will restyle your page. You can not edit Ele…" at bounding box center [621, 280] width 1243 height 560
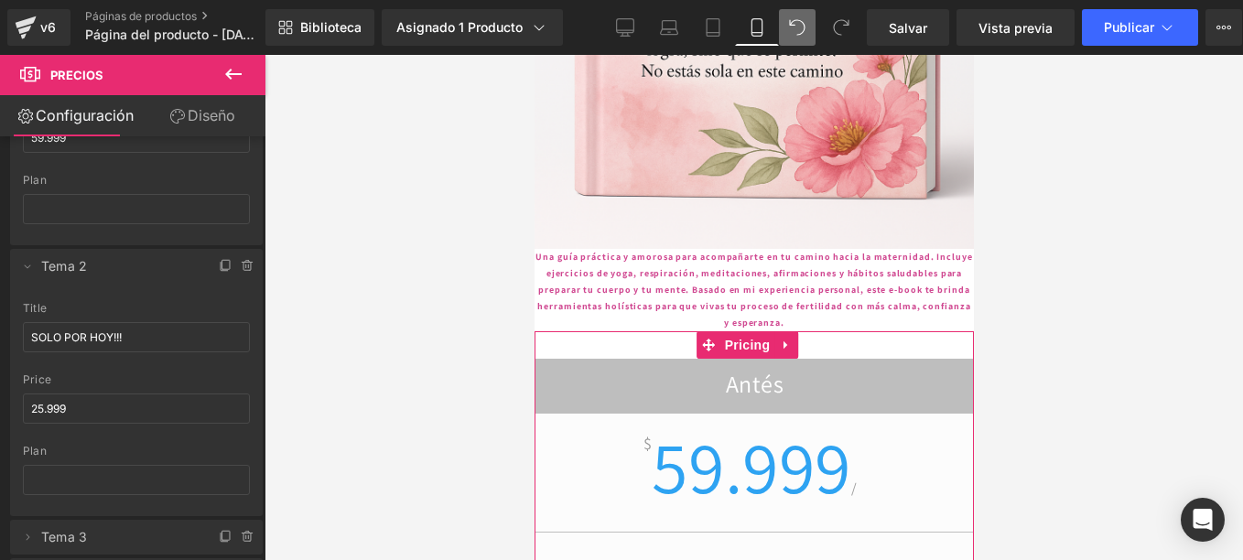
click at [800, 369] on h2 "Antés" at bounding box center [753, 387] width 438 height 36
click at [708, 339] on icon at bounding box center [707, 345] width 13 height 13
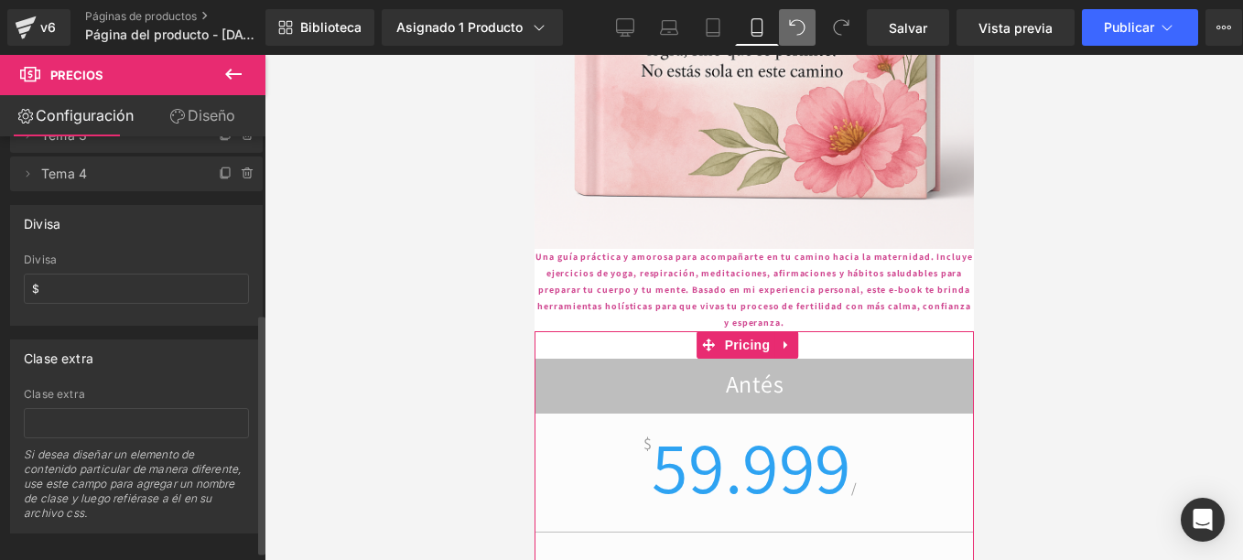
scroll to position [328, 0]
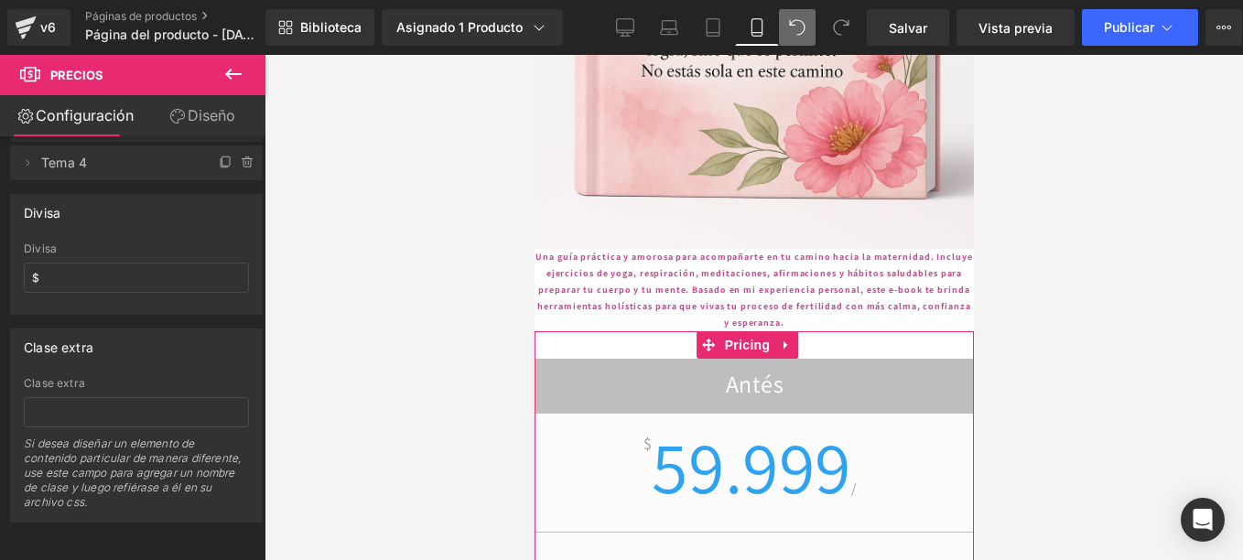
click at [583, 359] on div "Antés $ 59.999 /" at bounding box center [753, 510] width 440 height 303
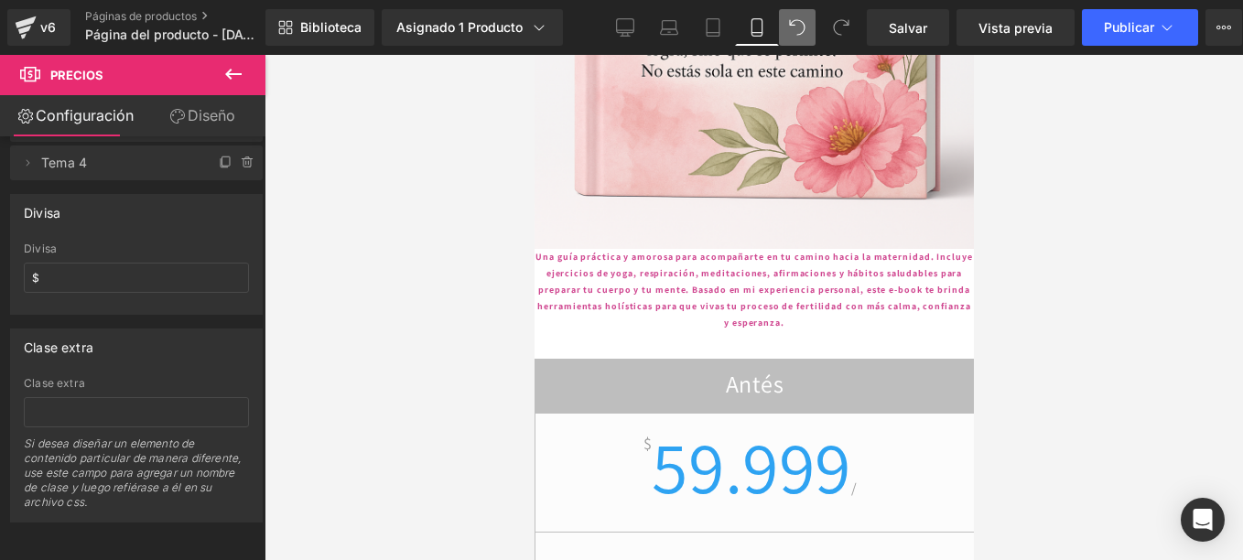
click at [641, 369] on h2 "Antés" at bounding box center [753, 387] width 438 height 36
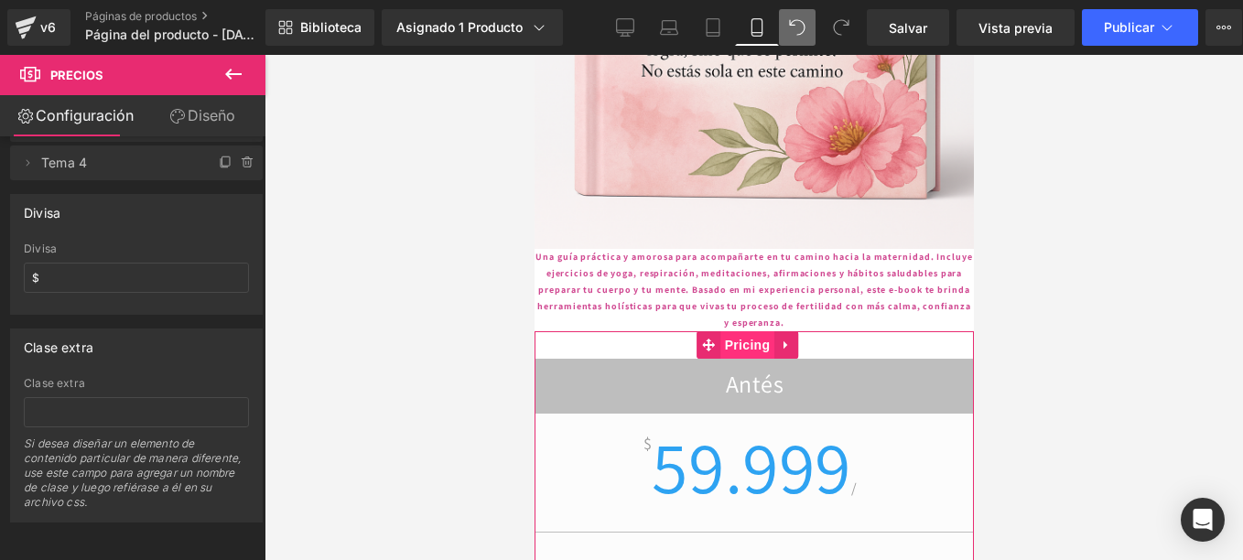
click at [743, 331] on span "Pricing" at bounding box center [746, 344] width 55 height 27
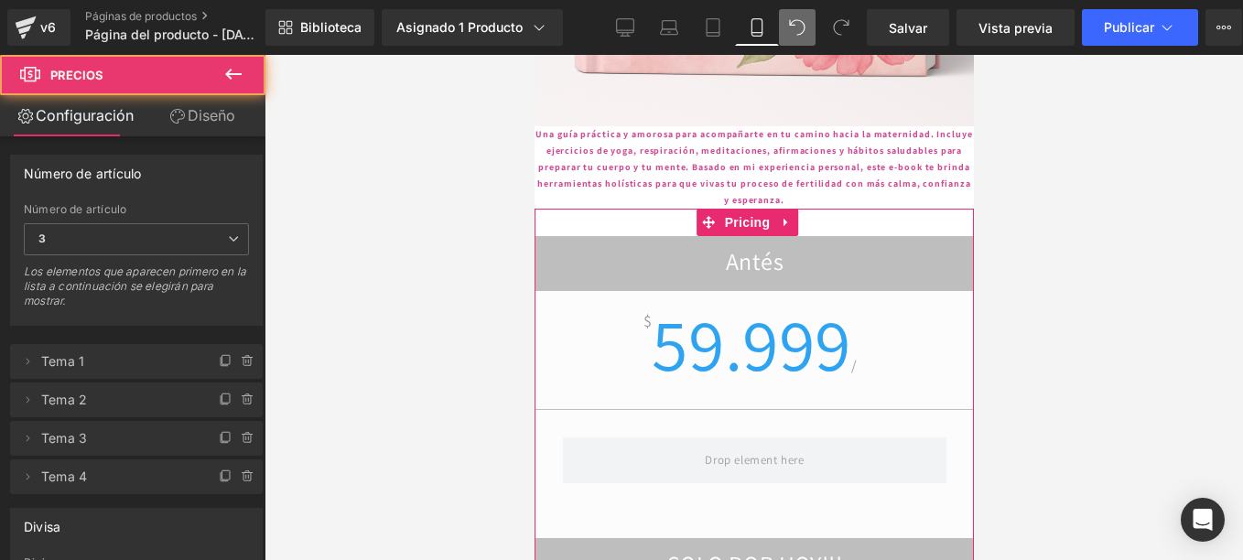
scroll to position [3902, 0]
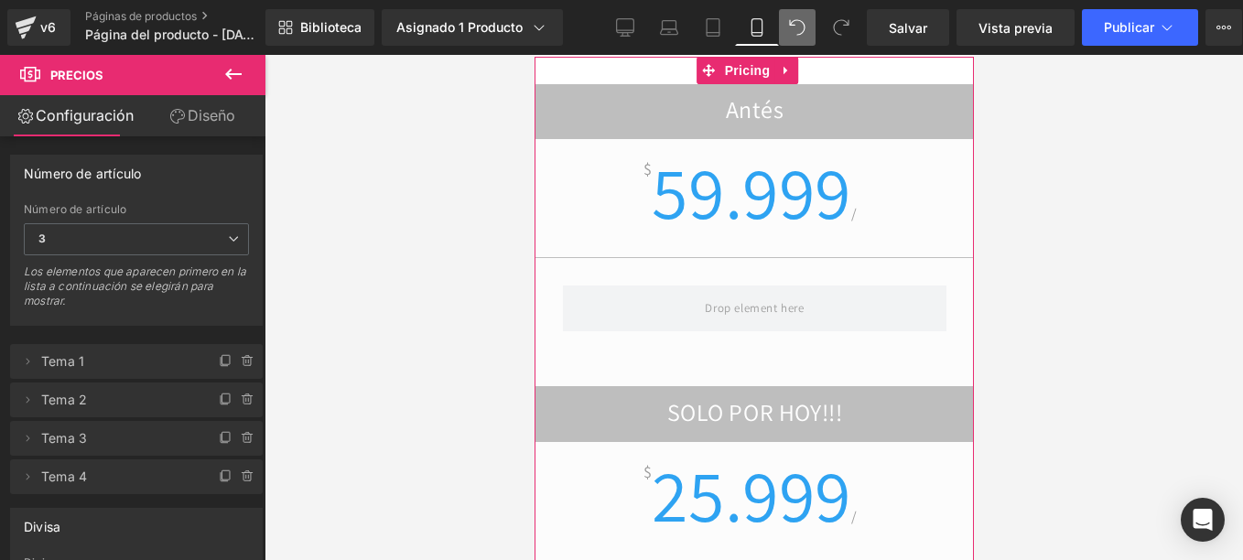
click at [765, 144] on span "59.999" at bounding box center [750, 192] width 199 height 96
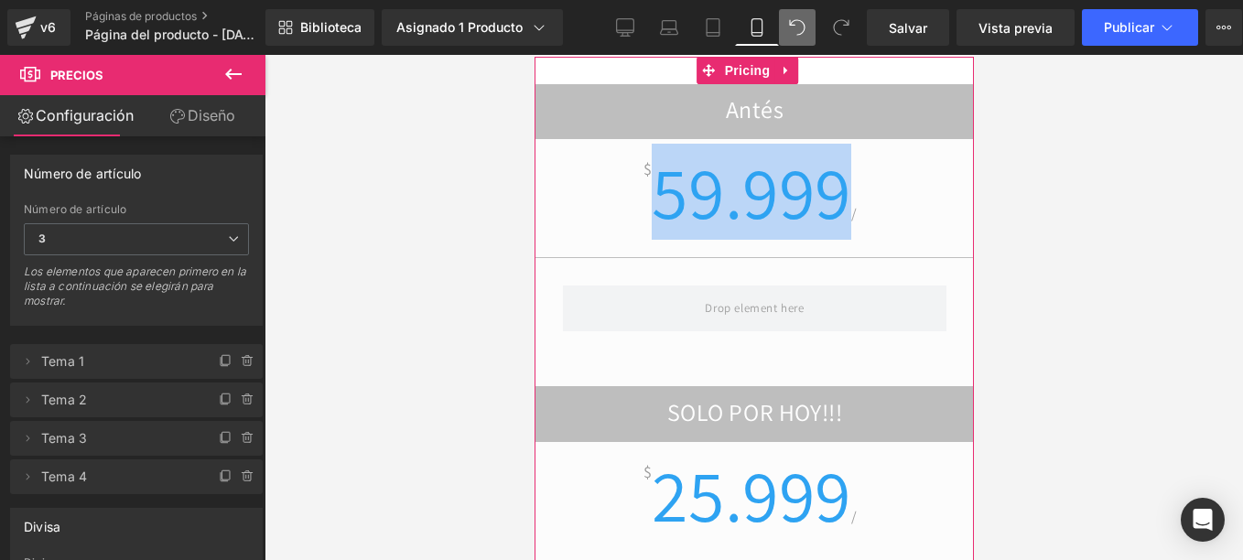
click at [765, 144] on span "59.999" at bounding box center [750, 192] width 199 height 96
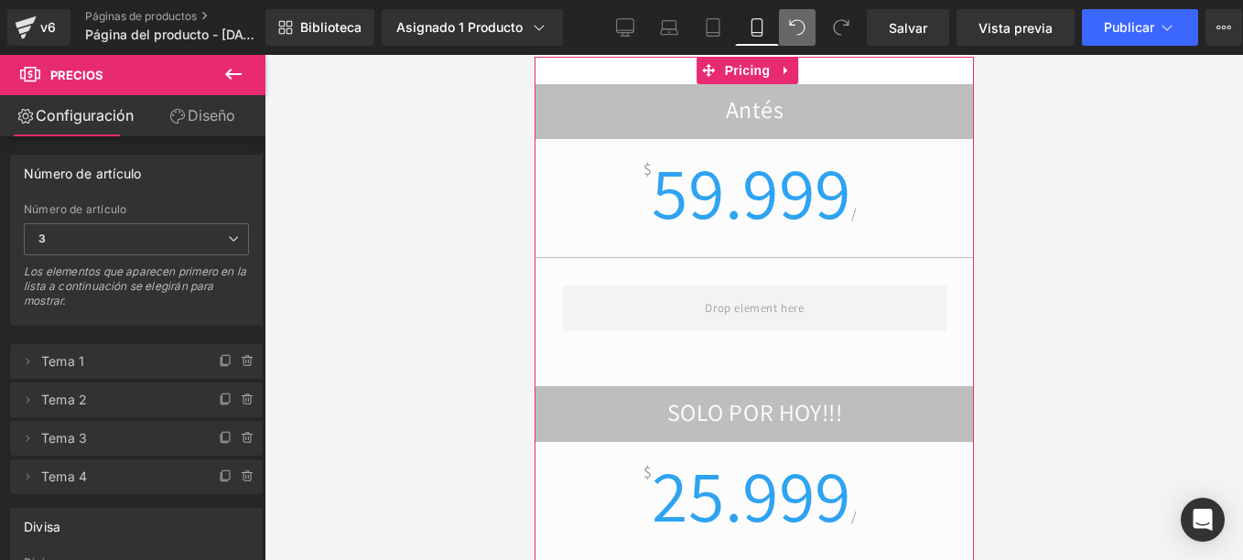
click at [910, 458] on div "$ 25.999 /" at bounding box center [753, 509] width 438 height 103
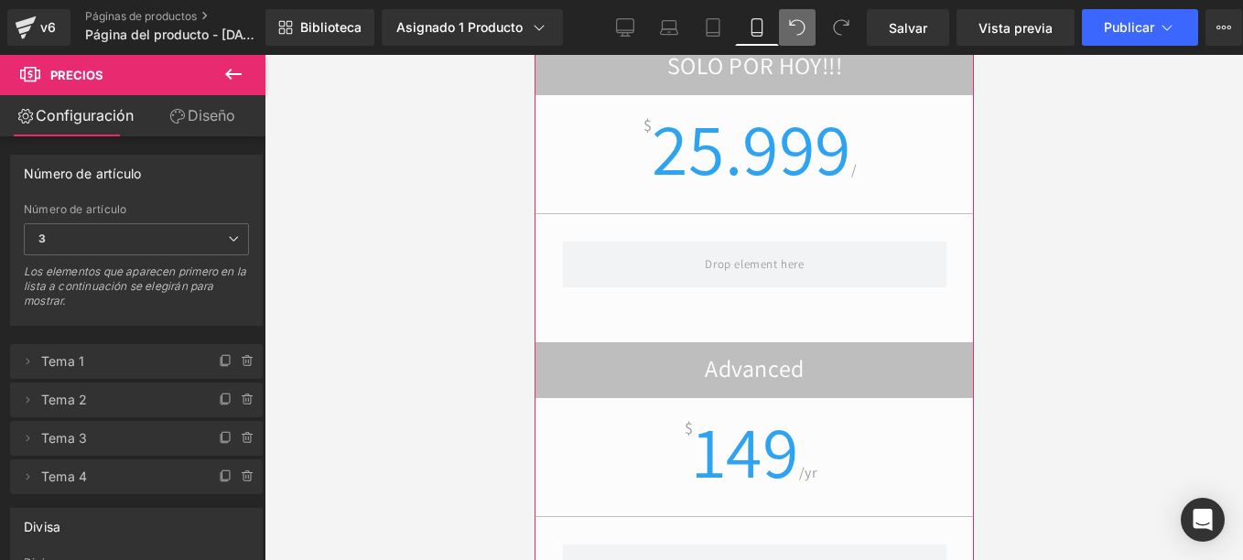
scroll to position [4268, 0]
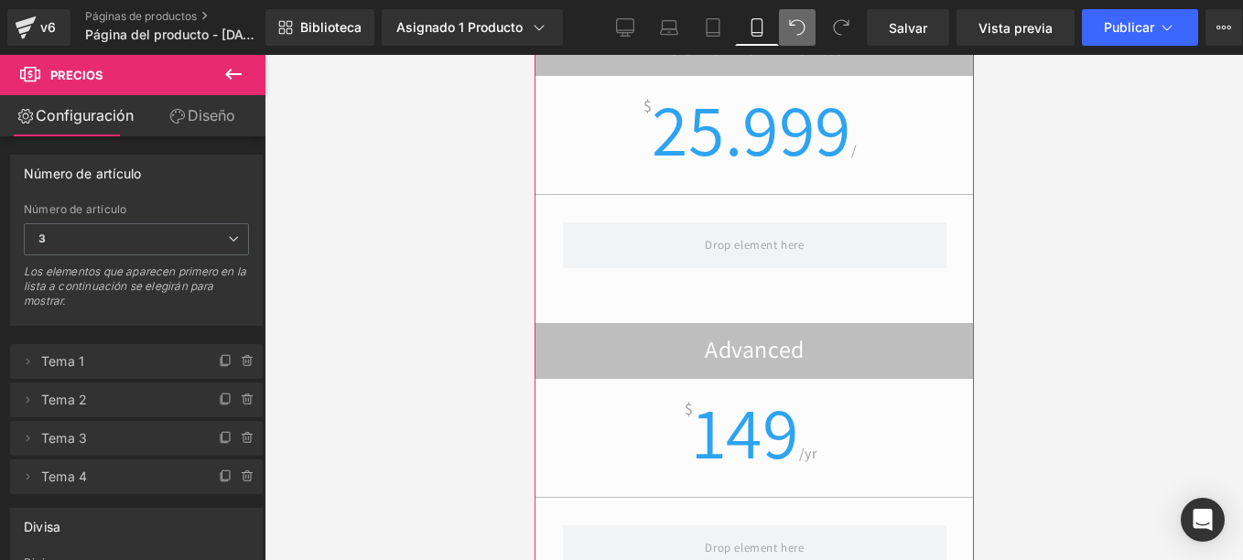
click at [625, 334] on h2 "Advanced" at bounding box center [753, 352] width 438 height 36
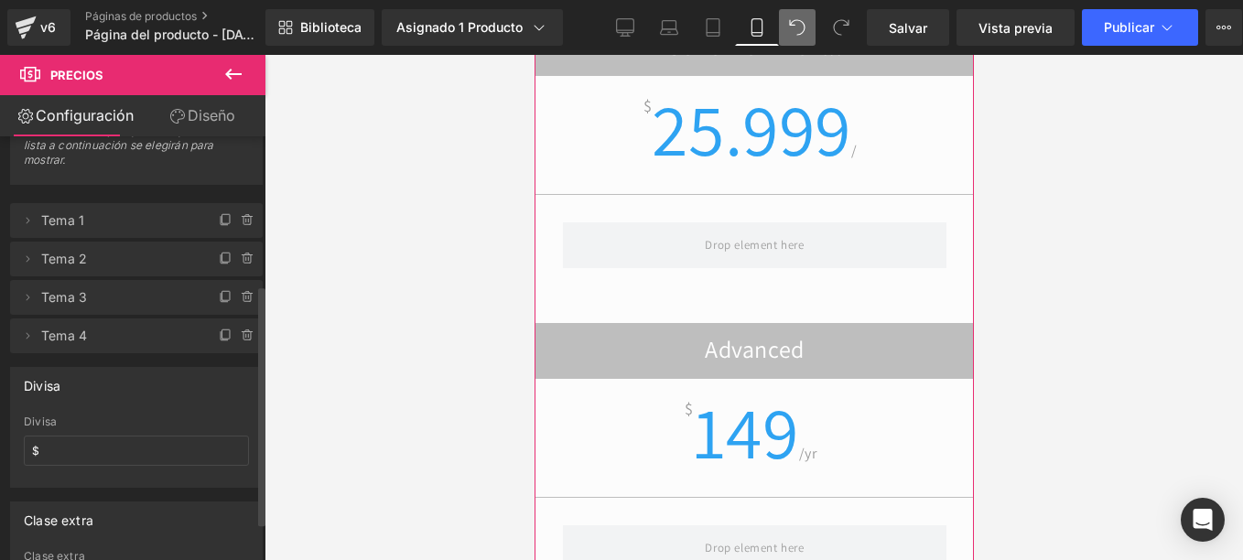
scroll to position [0, 0]
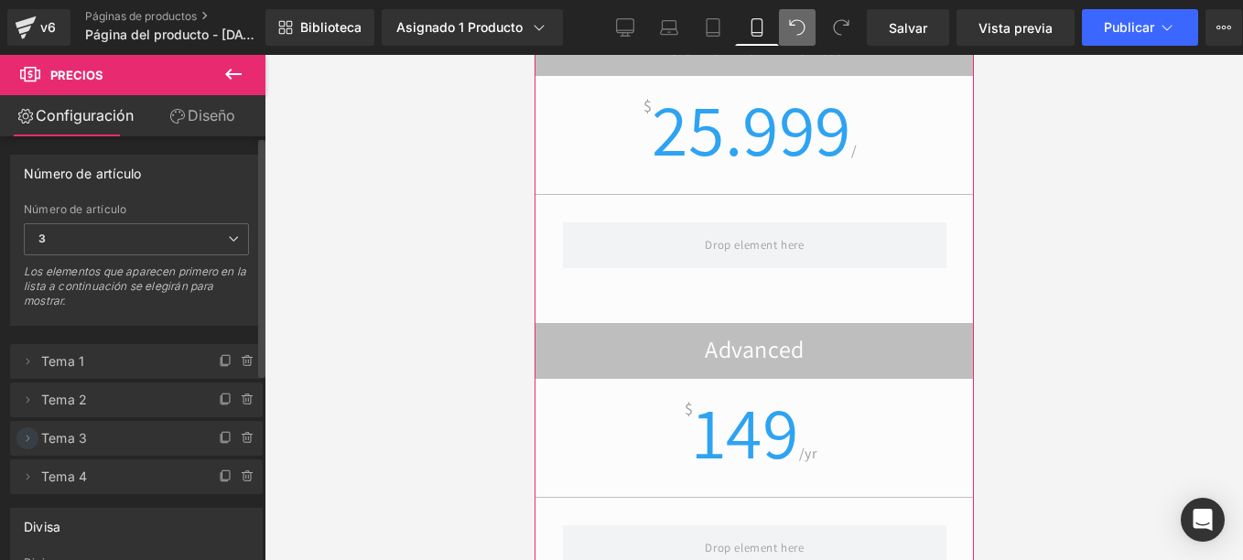
click at [20, 437] on icon at bounding box center [27, 438] width 15 height 15
click at [241, 432] on icon at bounding box center [248, 438] width 15 height 15
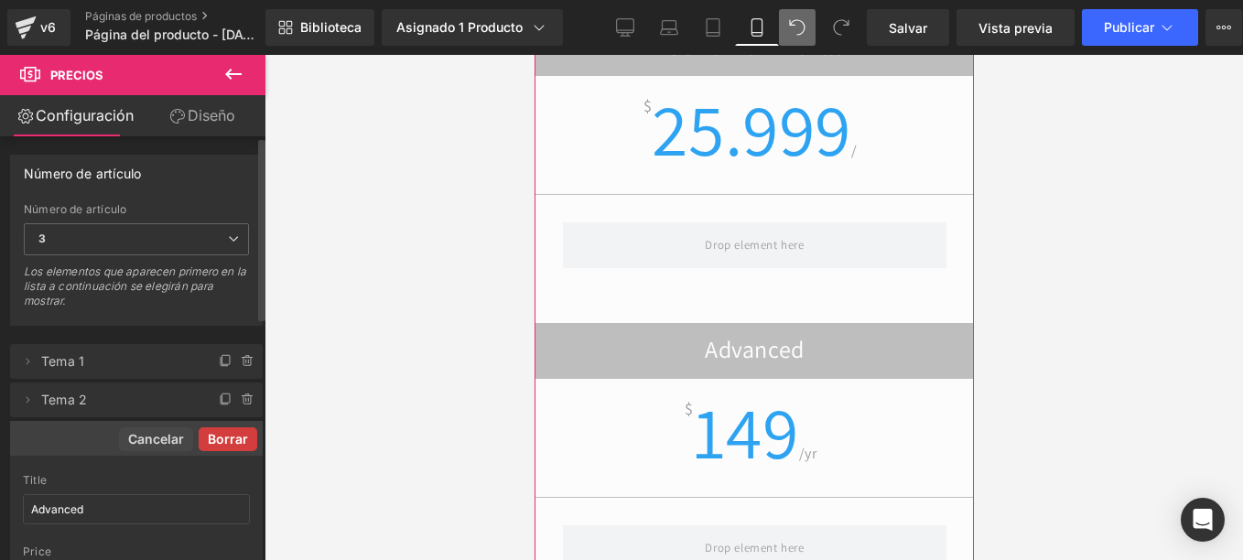
click at [237, 439] on button "Borrar" at bounding box center [228, 439] width 59 height 24
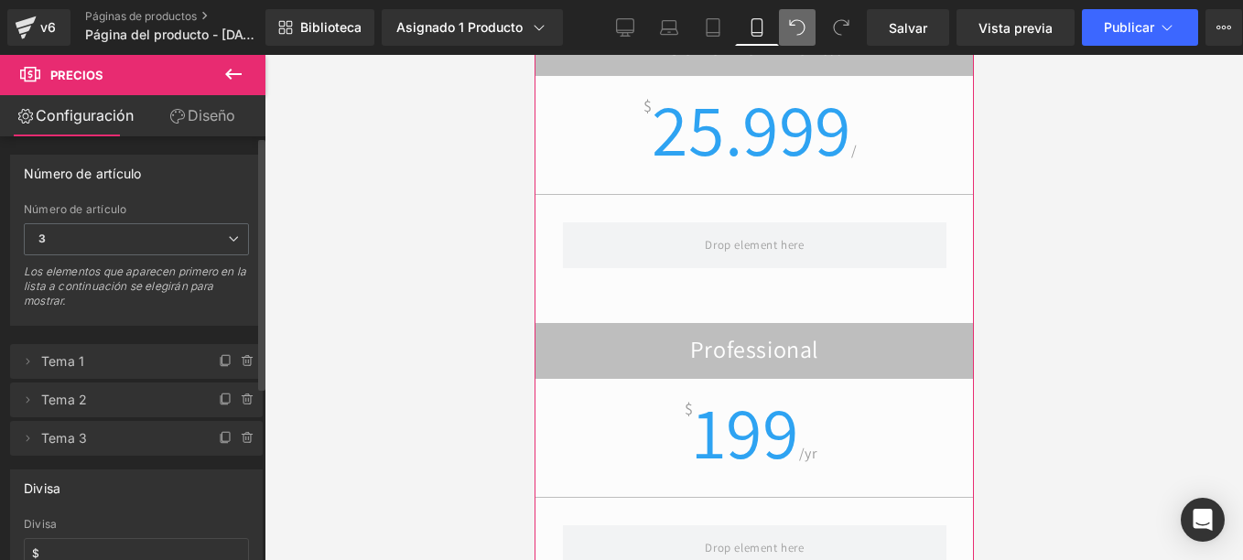
click at [241, 439] on icon at bounding box center [248, 438] width 15 height 15
click at [239, 439] on button "Borrar" at bounding box center [228, 439] width 59 height 24
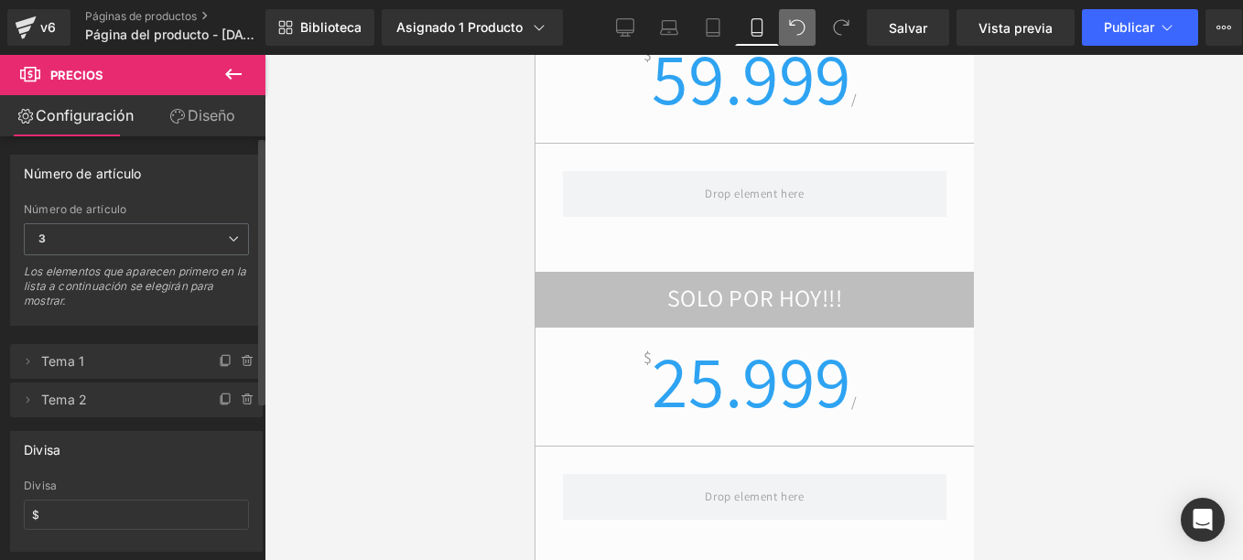
scroll to position [3810, 0]
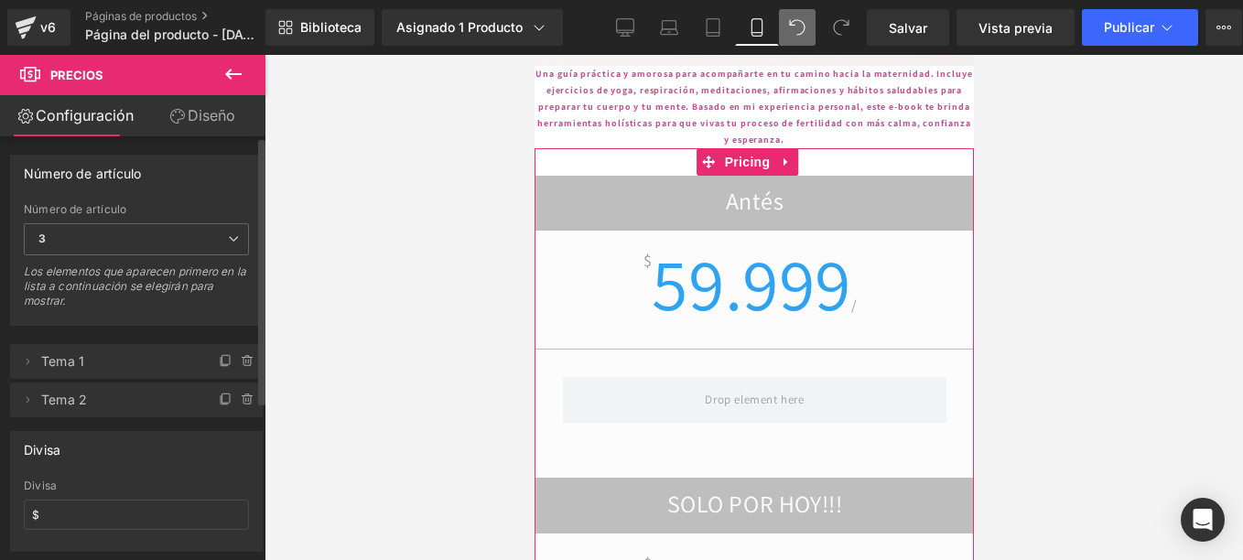
click at [214, 112] on font "Diseño" at bounding box center [212, 115] width 48 height 18
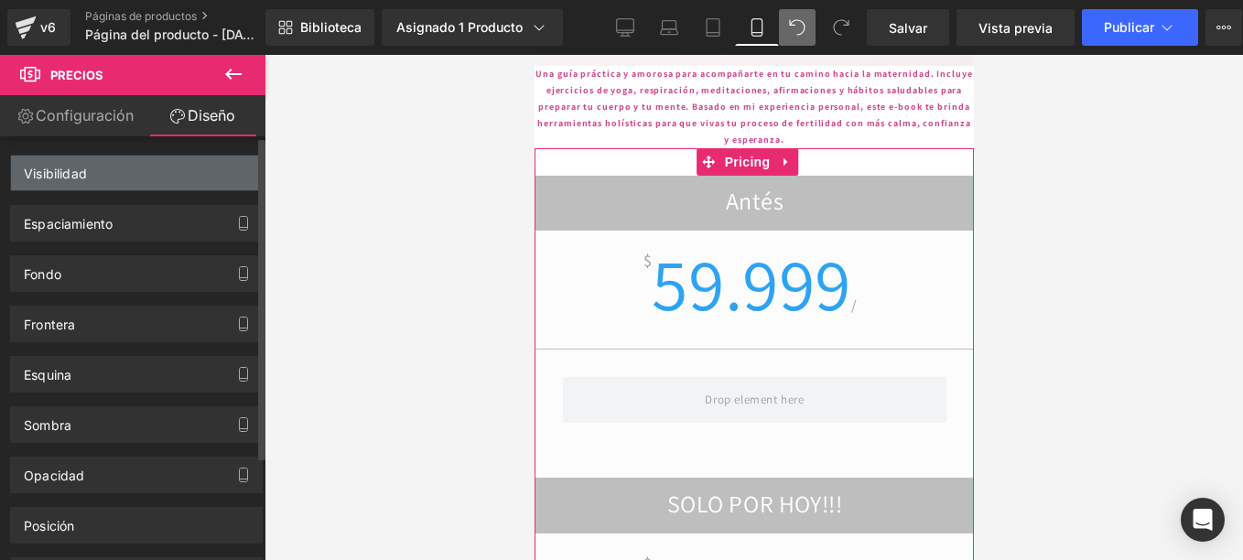
click at [135, 172] on div "Visibilidad" at bounding box center [136, 173] width 251 height 35
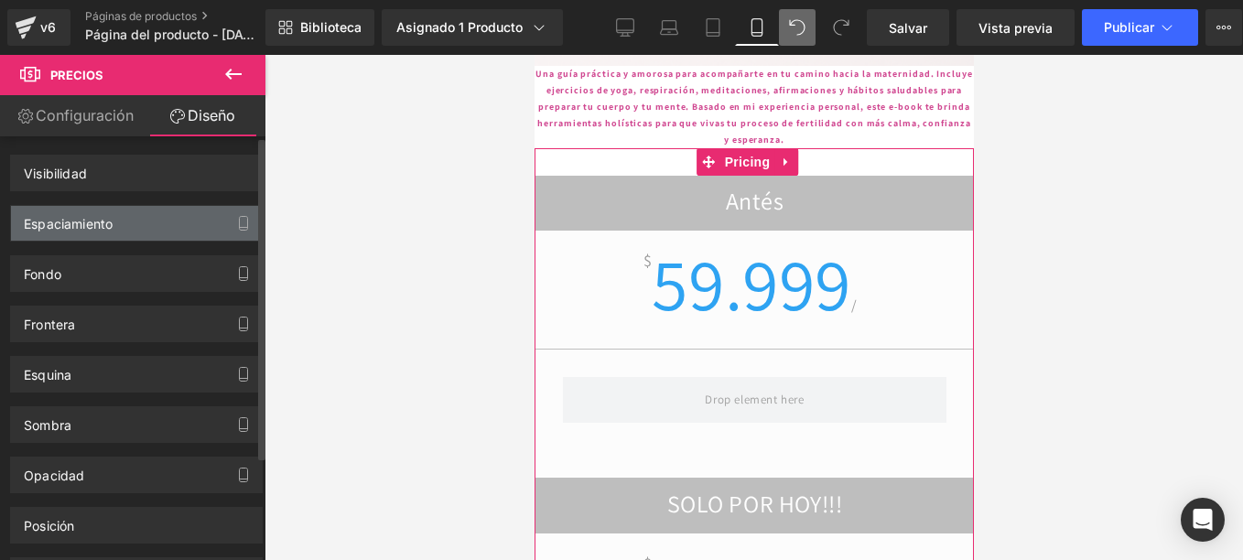
click at [102, 219] on div "Espaciamiento" at bounding box center [68, 219] width 89 height 26
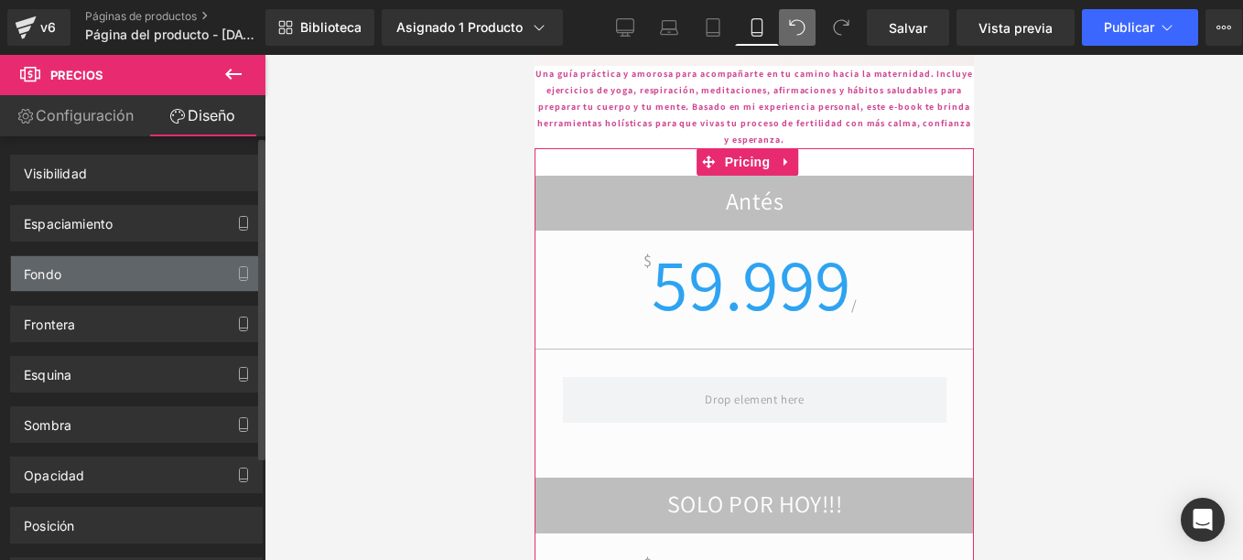
click at [88, 261] on div "Fondo" at bounding box center [136, 273] width 251 height 35
click at [85, 274] on div "Fondo" at bounding box center [136, 273] width 251 height 35
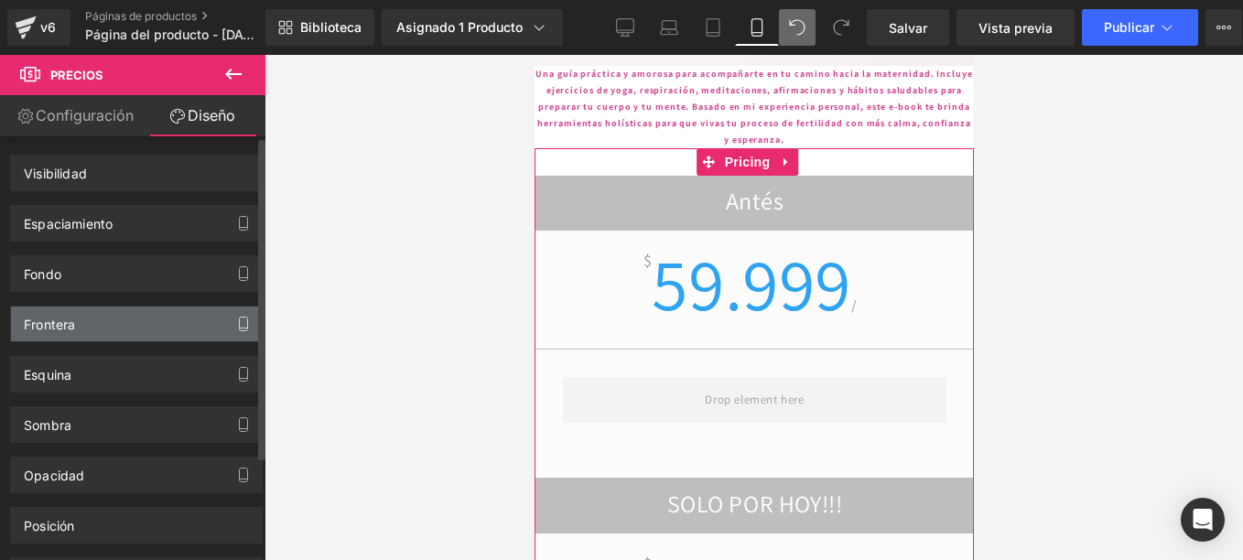
click at [240, 329] on icon "button" at bounding box center [244, 329] width 8 height 0
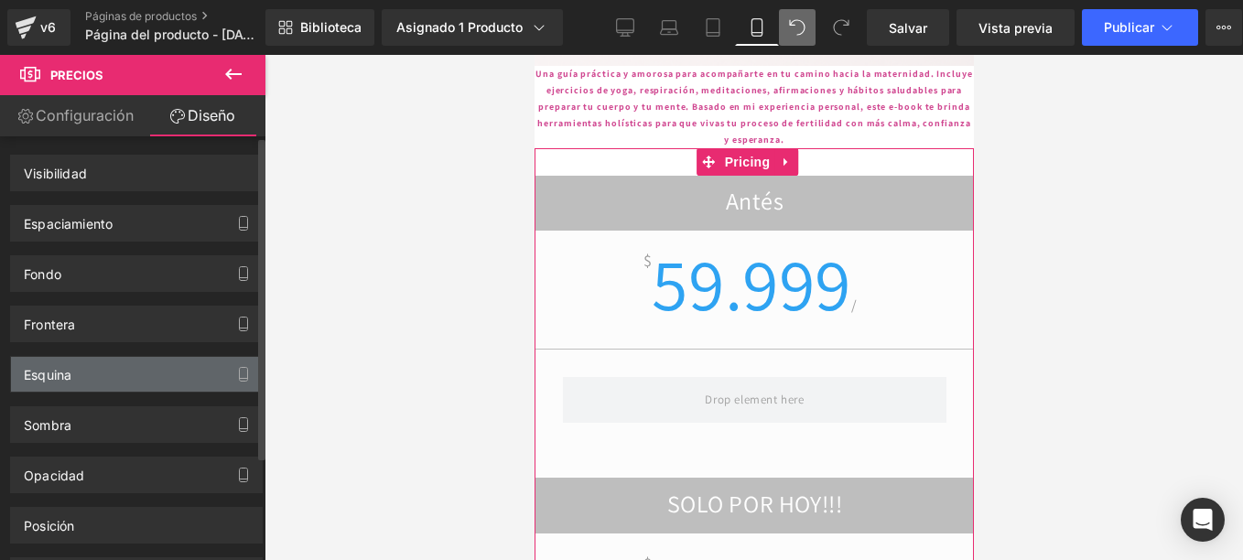
click at [214, 385] on div "Esquina" at bounding box center [136, 374] width 251 height 35
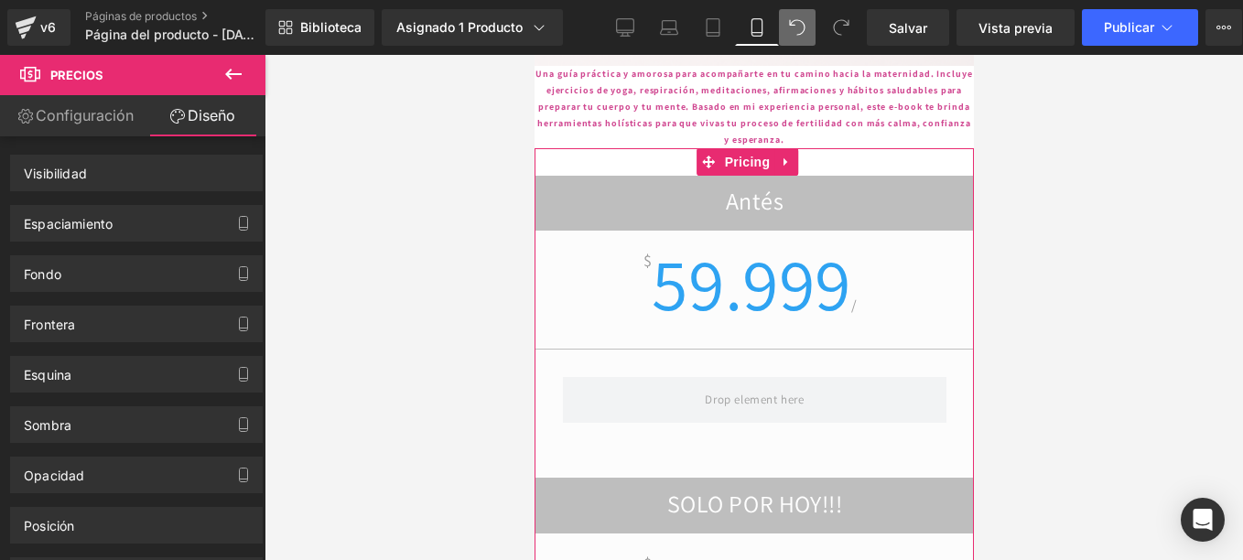
click at [697, 235] on span "59.999" at bounding box center [750, 283] width 199 height 96
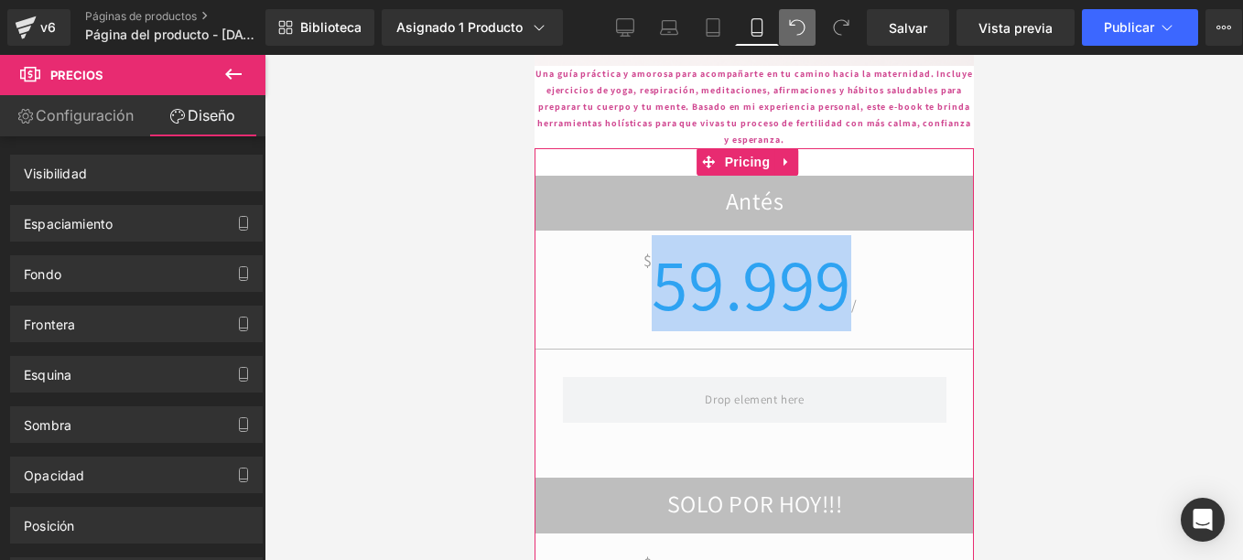
click at [697, 235] on span "59.999" at bounding box center [750, 283] width 199 height 96
drag, startPoint x: 697, startPoint y: 190, endPoint x: 670, endPoint y: 199, distance: 28.7
click at [670, 235] on span "59.999" at bounding box center [750, 283] width 199 height 96
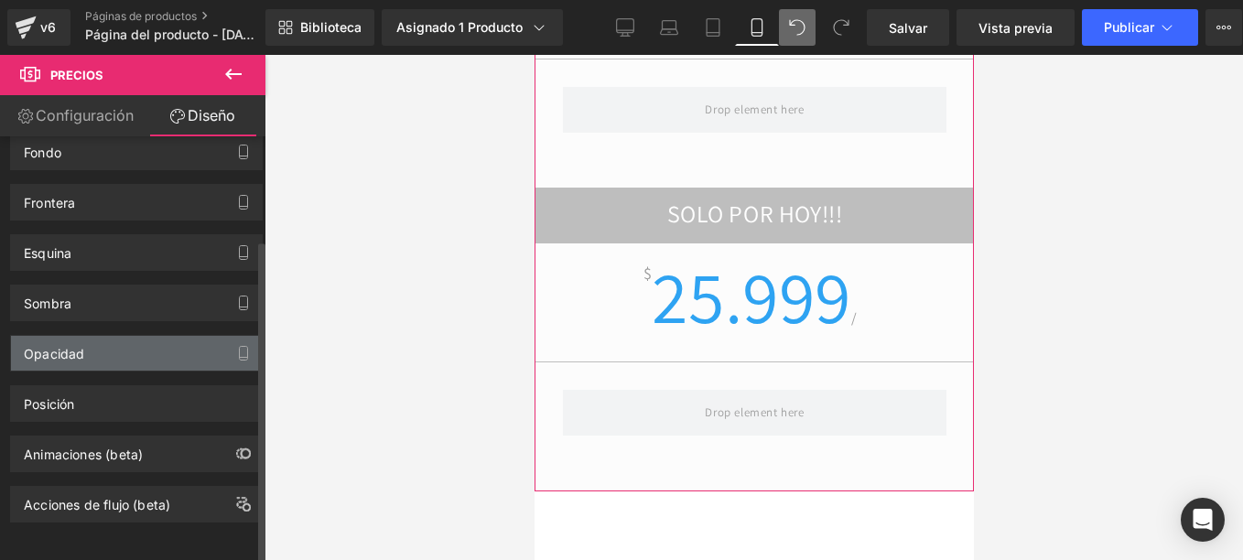
scroll to position [135, 0]
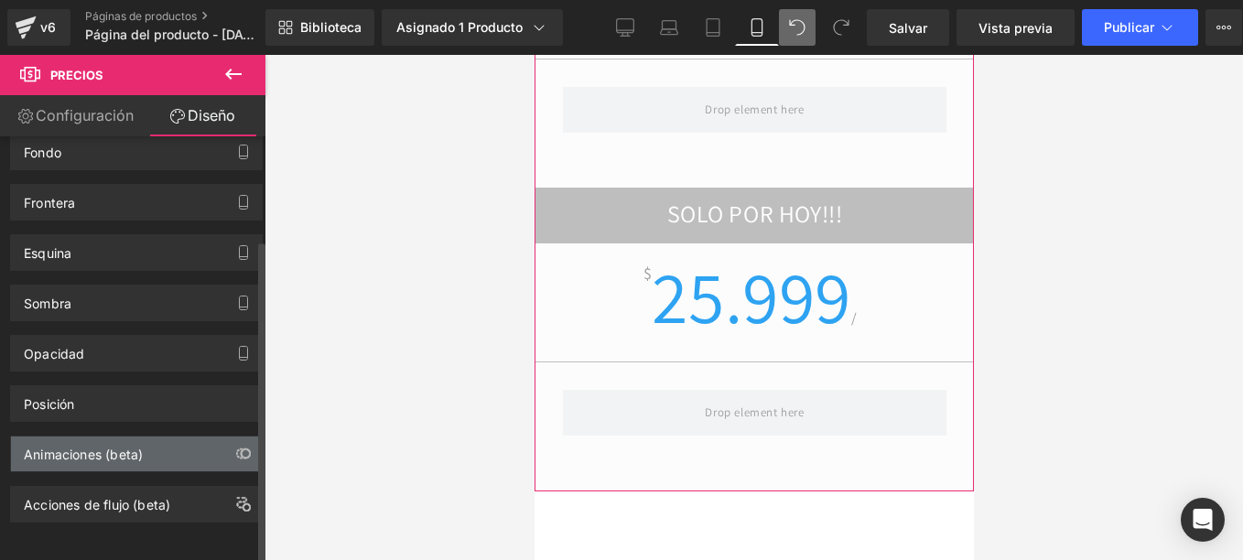
click at [164, 436] on div "Animaciones (beta)" at bounding box center [136, 453] width 251 height 35
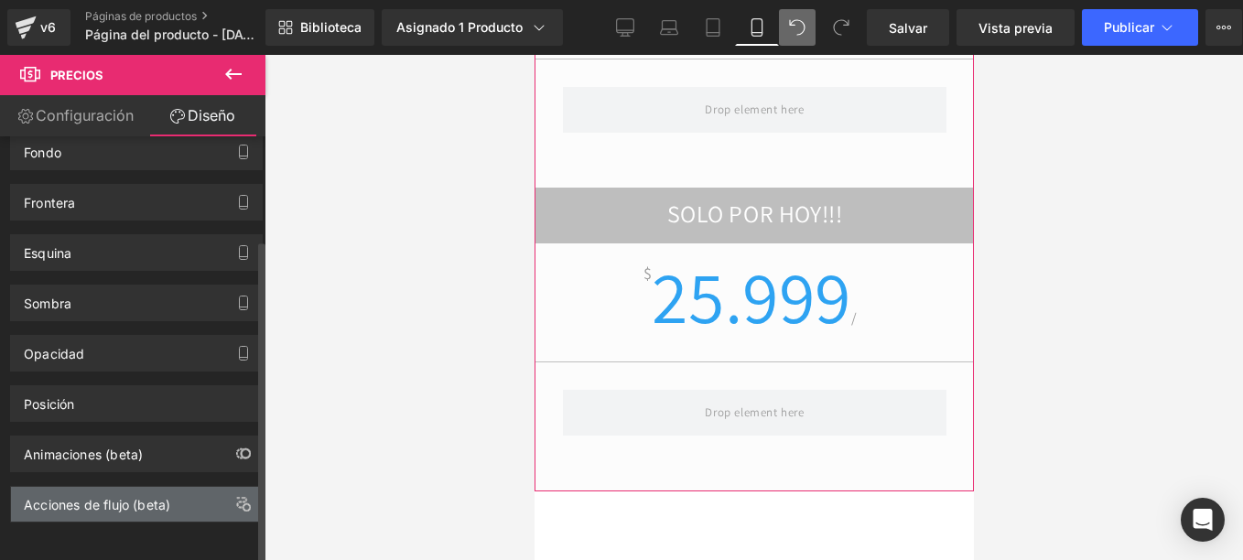
click at [173, 492] on div "Acciones de flujo (beta)" at bounding box center [136, 504] width 251 height 35
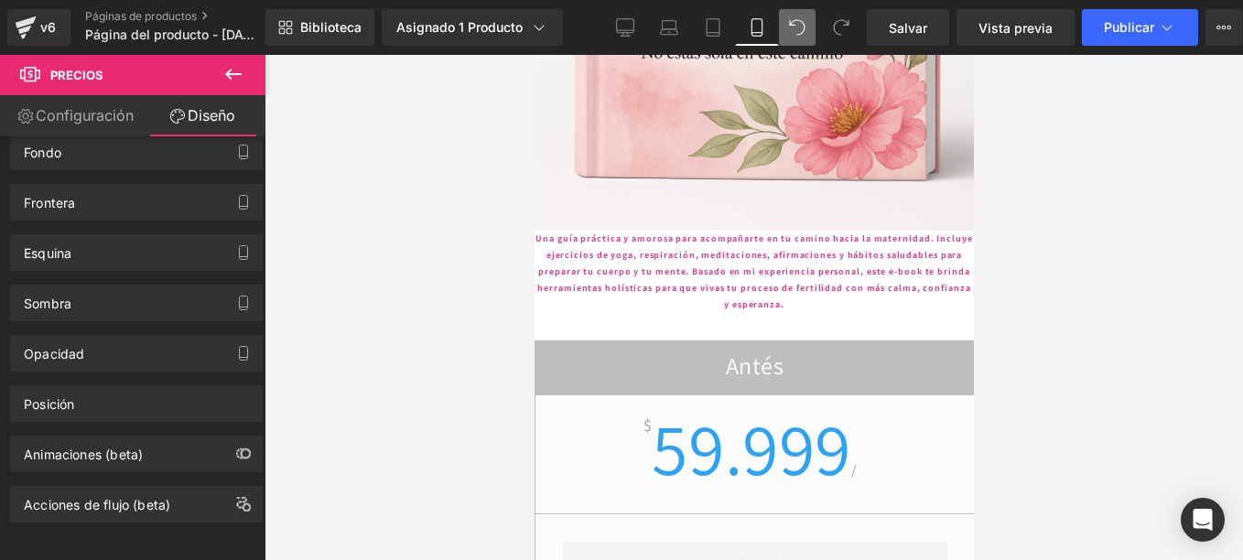
scroll to position [3917, 0]
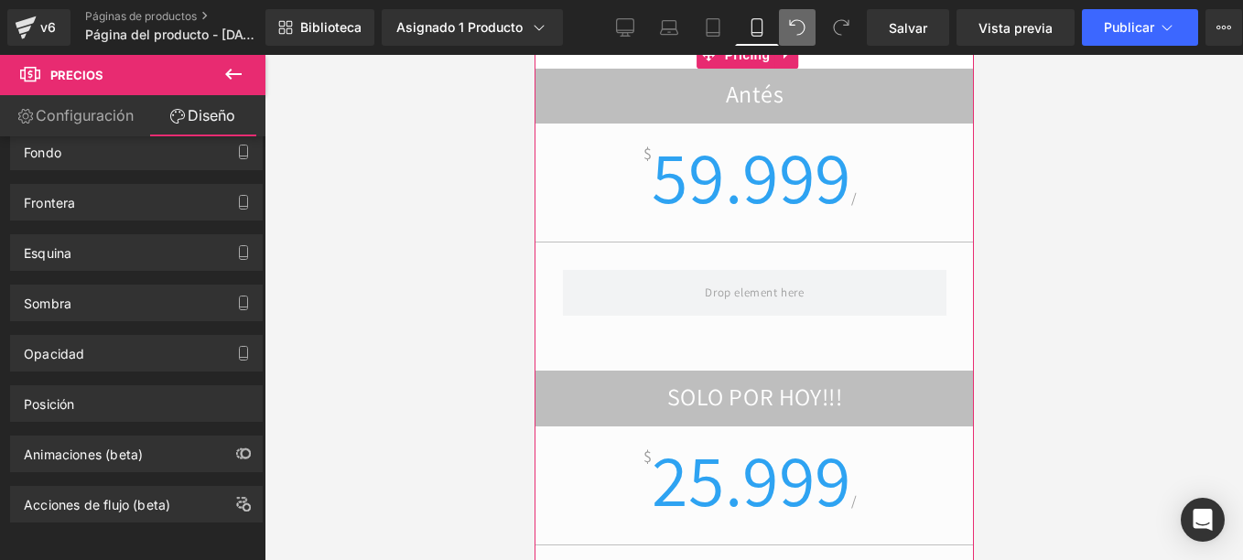
click at [738, 128] on span "59.999" at bounding box center [750, 176] width 199 height 96
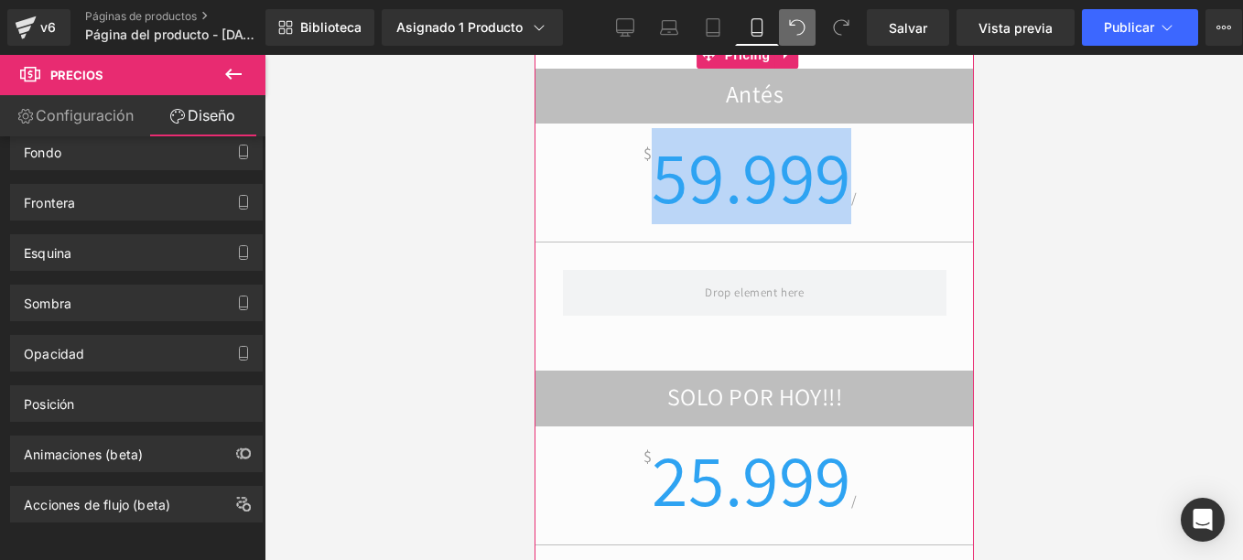
click at [739, 128] on span "59.999" at bounding box center [750, 176] width 199 height 96
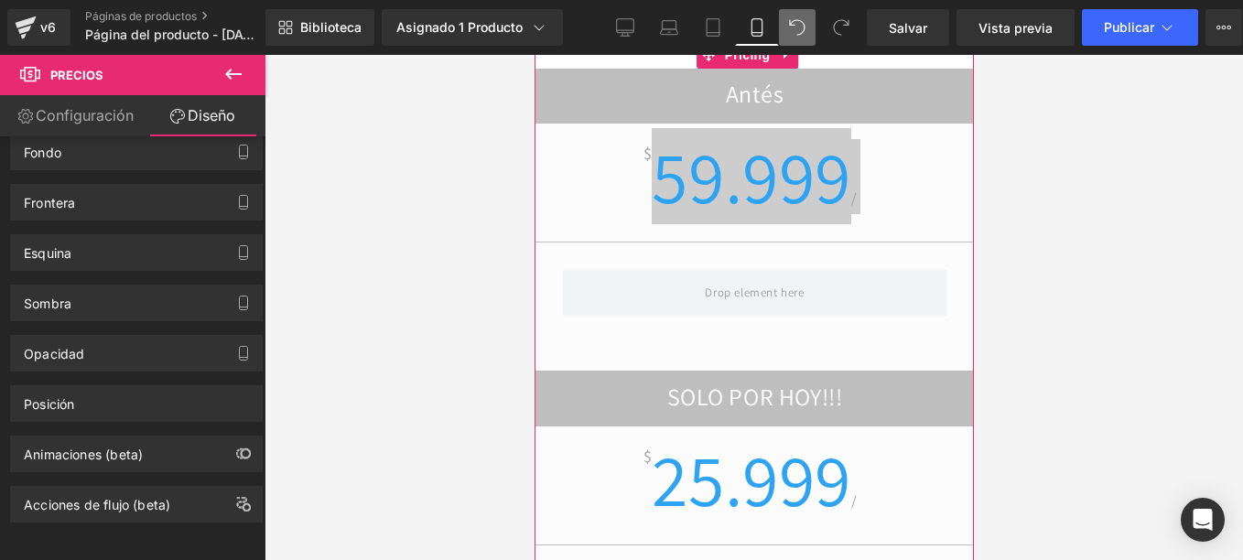
click at [220, 107] on font "Diseño" at bounding box center [212, 115] width 48 height 18
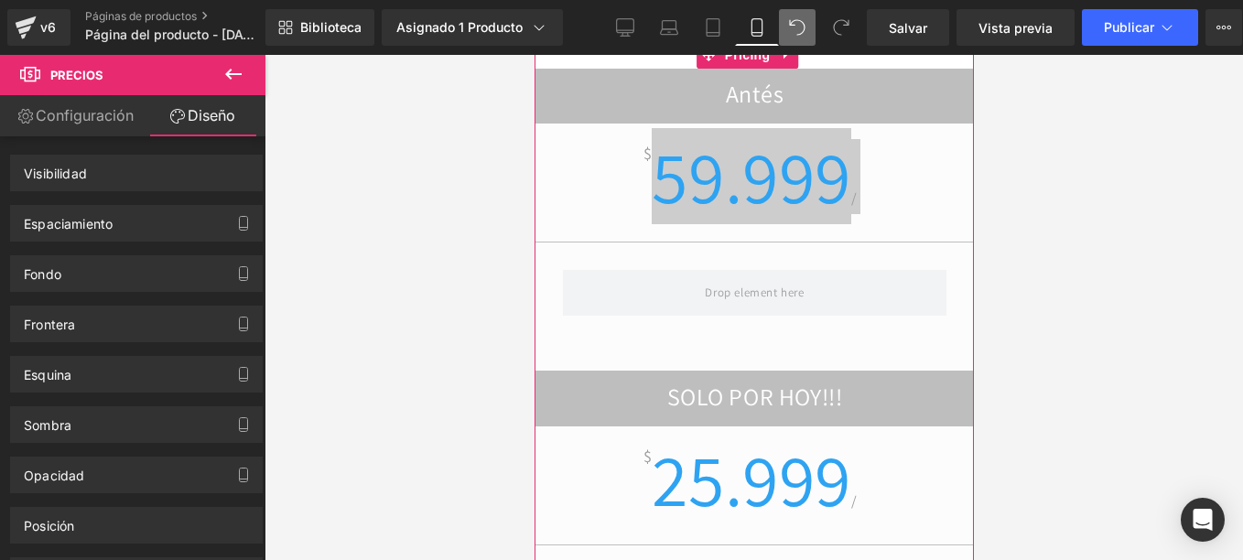
click at [50, 113] on font "Configuración" at bounding box center [85, 115] width 98 height 18
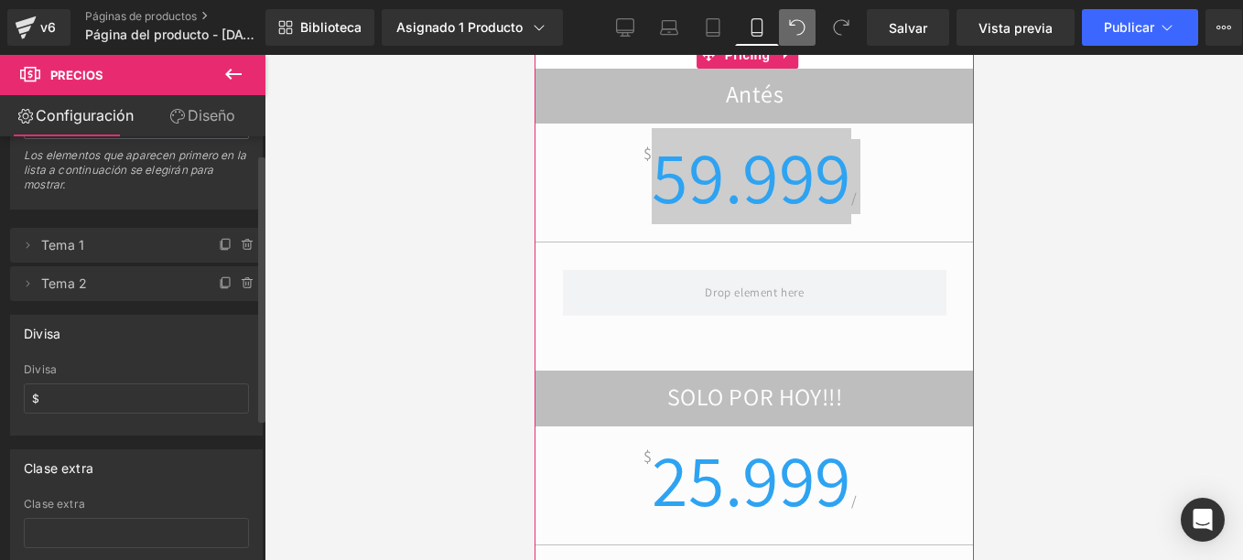
scroll to position [251, 0]
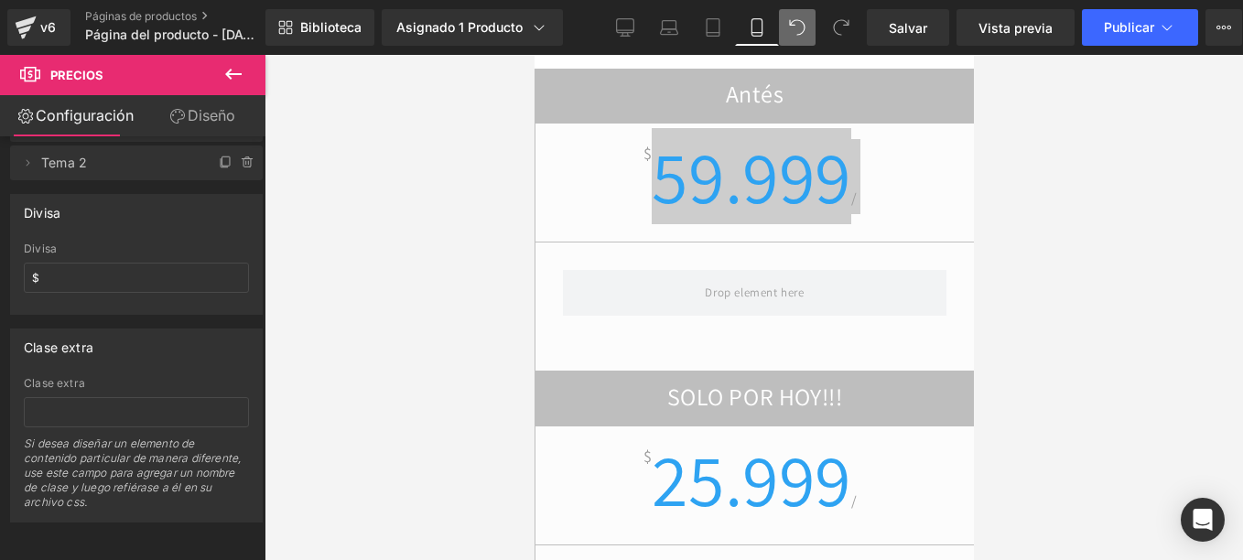
click at [232, 87] on button at bounding box center [233, 75] width 64 height 40
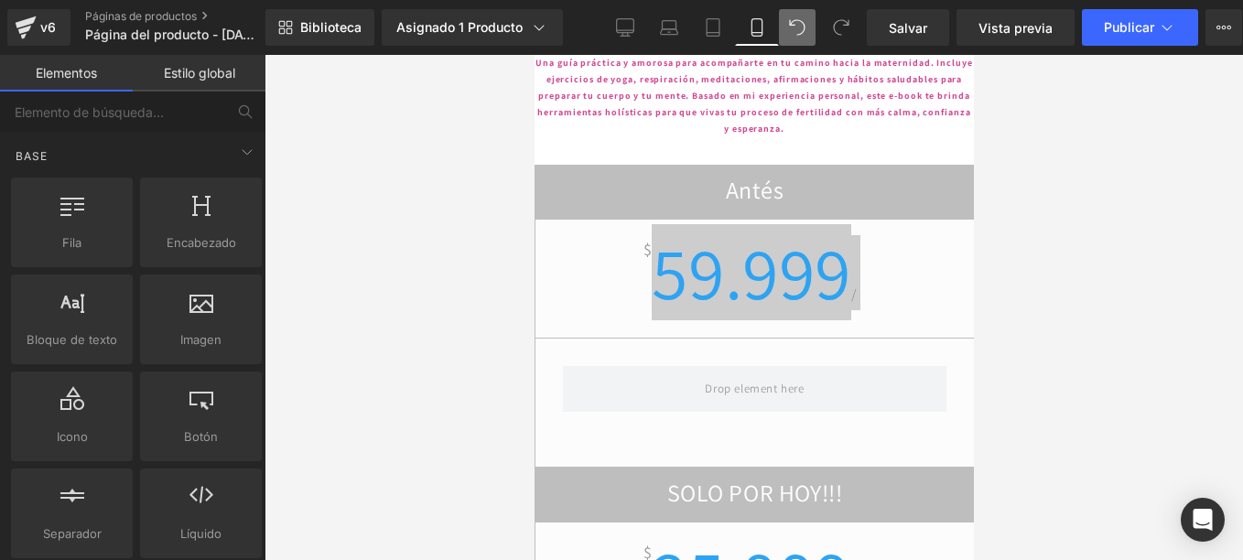
scroll to position [3643, 0]
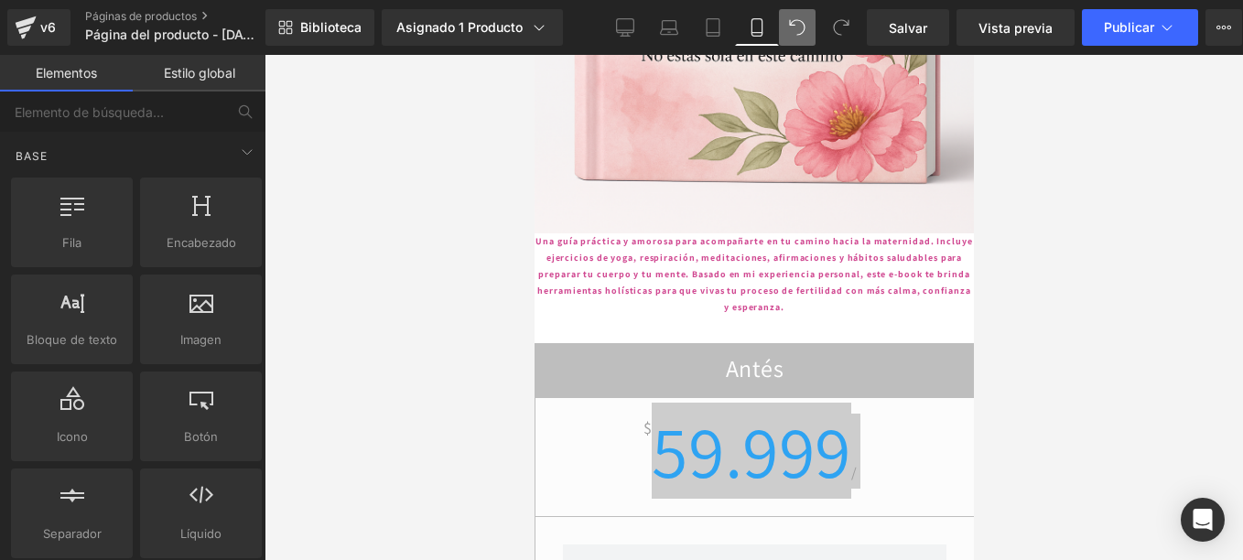
click at [1038, 302] on div at bounding box center [753, 307] width 978 height 505
click at [1069, 313] on div at bounding box center [753, 307] width 978 height 505
click at [1034, 24] on span "Vista previa" at bounding box center [1015, 27] width 74 height 19
click at [910, 34] on span "Salvar" at bounding box center [908, 27] width 38 height 19
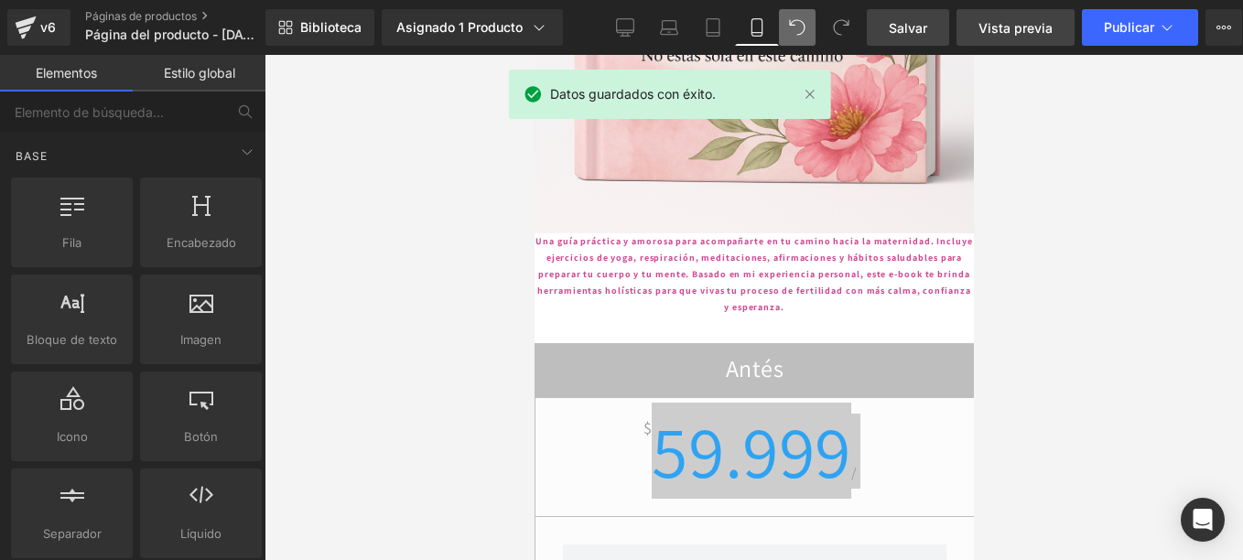
click at [1021, 20] on span "Vista previa" at bounding box center [1015, 27] width 74 height 19
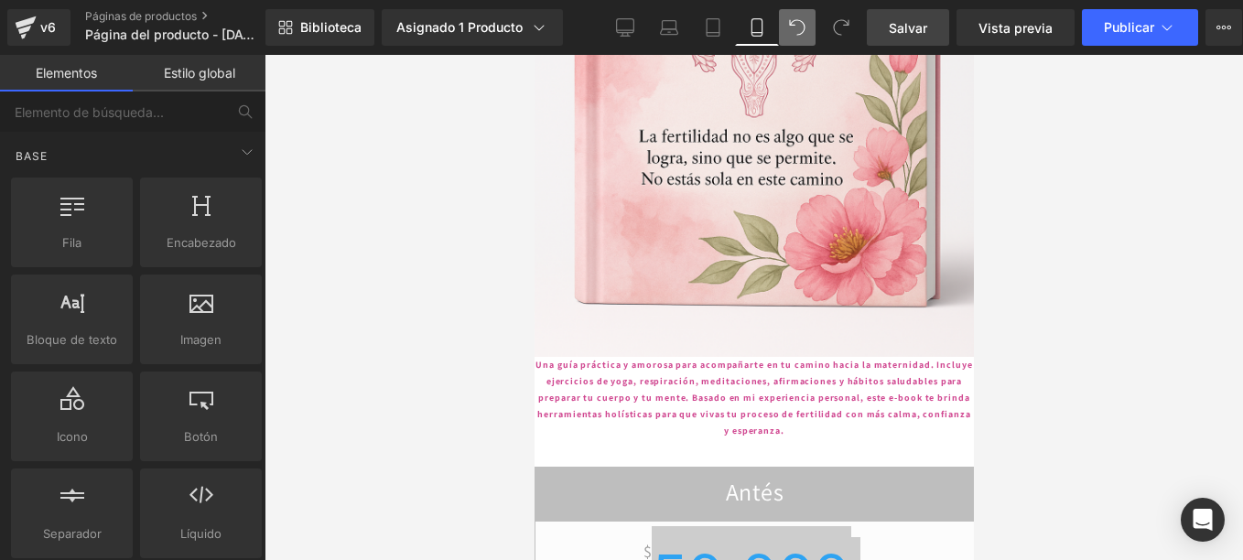
scroll to position [3551, 0]
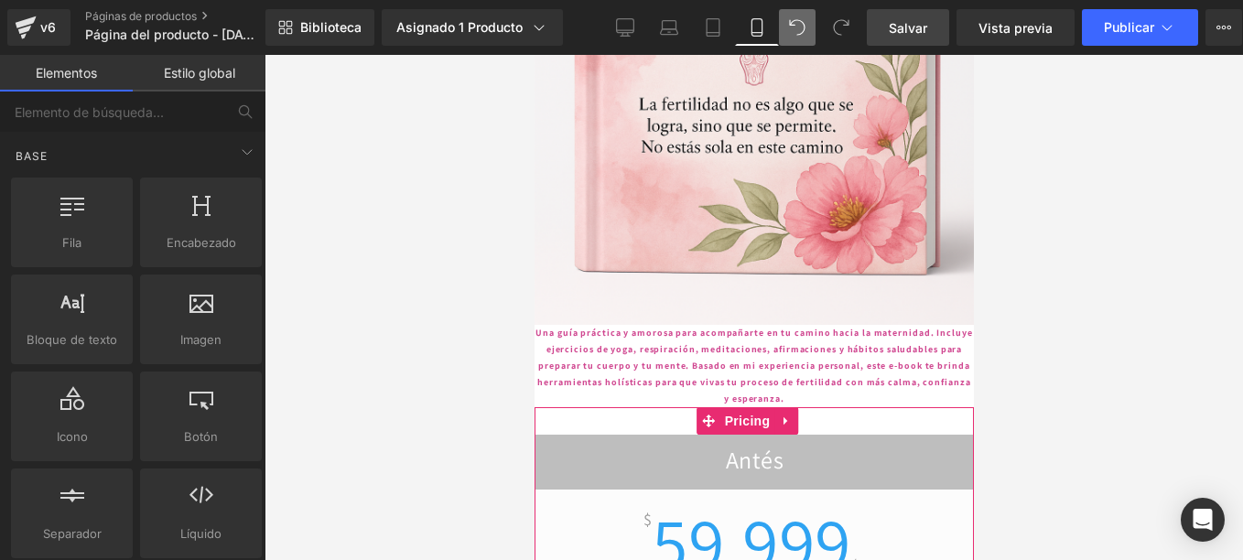
click at [544, 445] on h2 "Antés" at bounding box center [753, 463] width 438 height 36
click at [789, 414] on icon at bounding box center [785, 421] width 13 height 14
click at [796, 414] on icon at bounding box center [797, 421] width 13 height 14
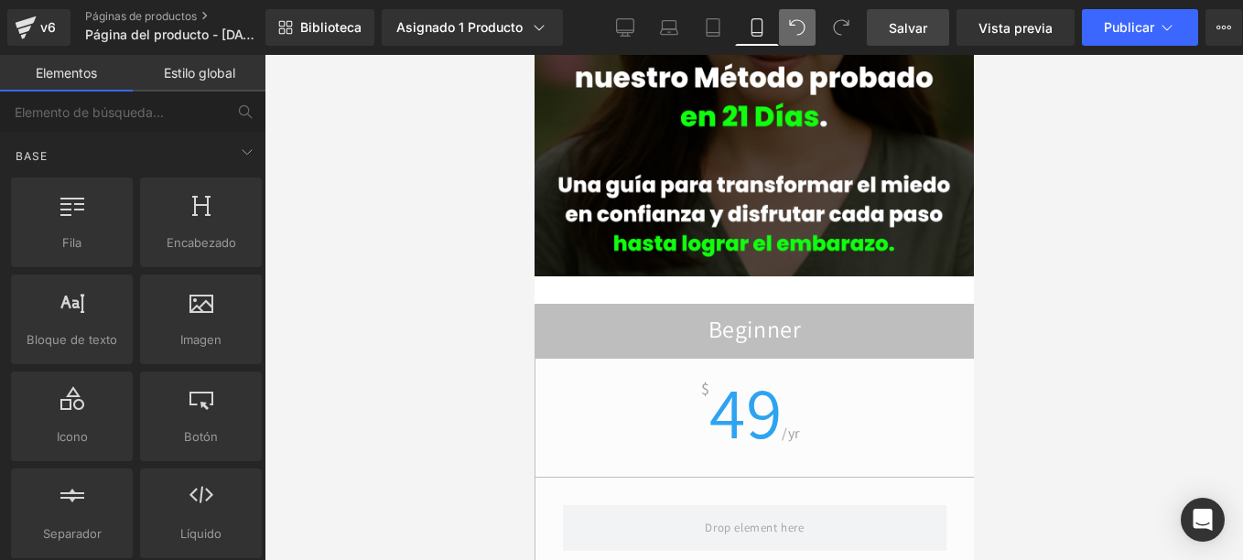
scroll to position [349, 0]
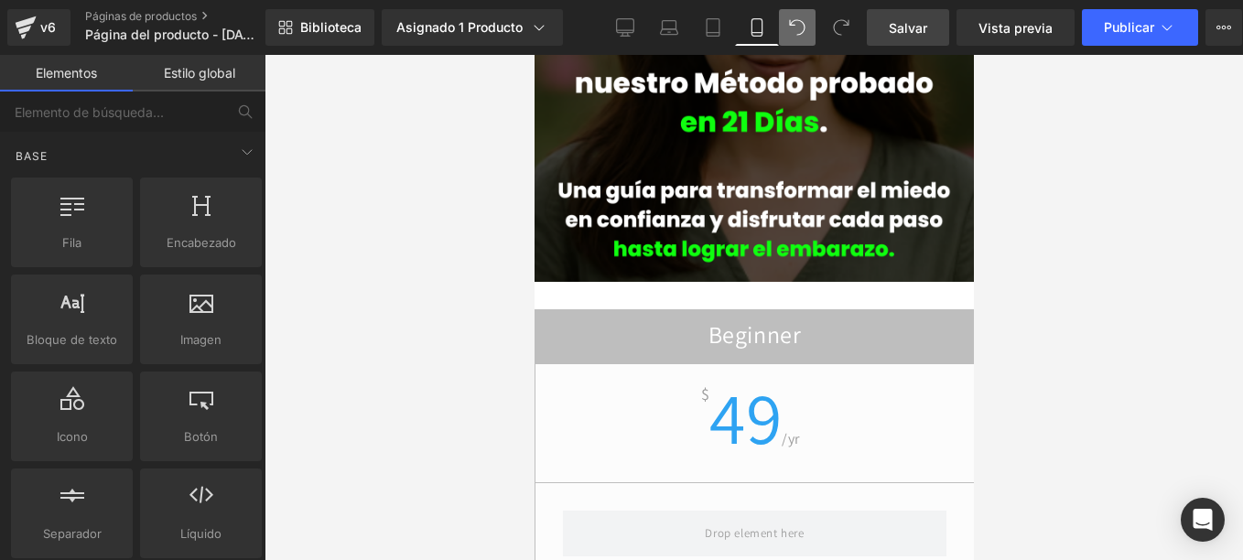
click at [924, 319] on h2 "Beginner" at bounding box center [753, 337] width 438 height 36
click at [814, 319] on h2 "Beginner" at bounding box center [753, 337] width 438 height 36
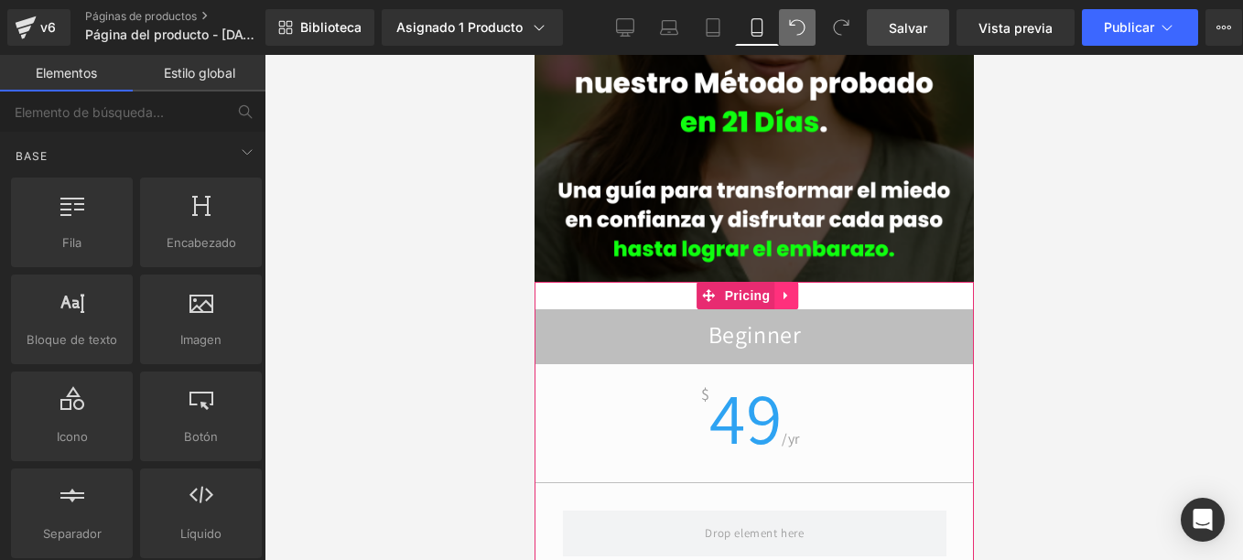
click at [782, 289] on icon at bounding box center [785, 296] width 13 height 14
click at [803, 282] on link at bounding box center [797, 295] width 24 height 27
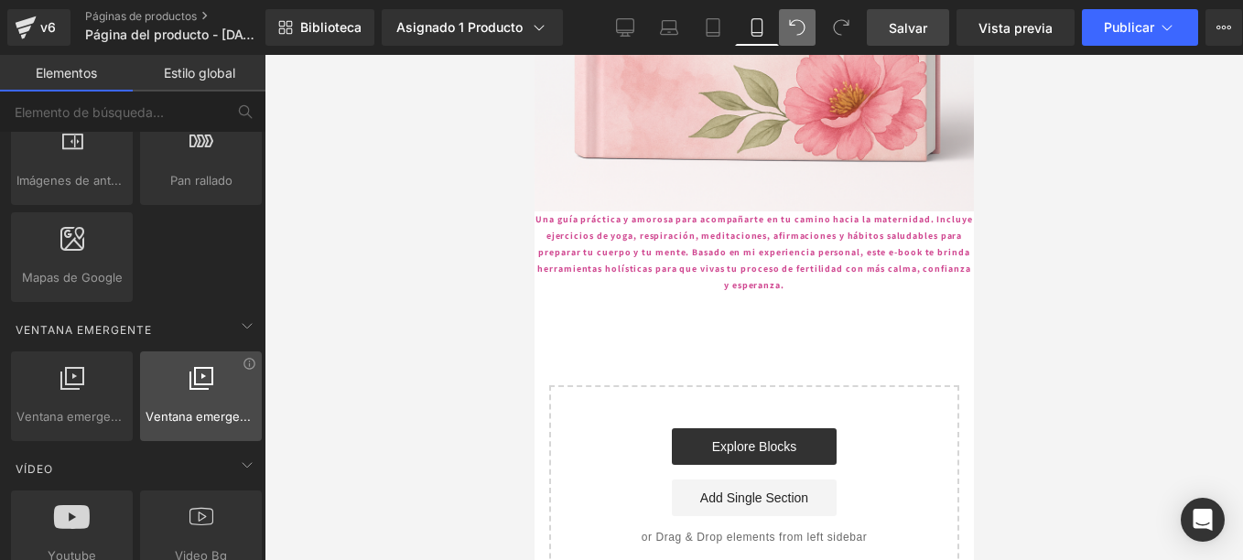
scroll to position [1190, 0]
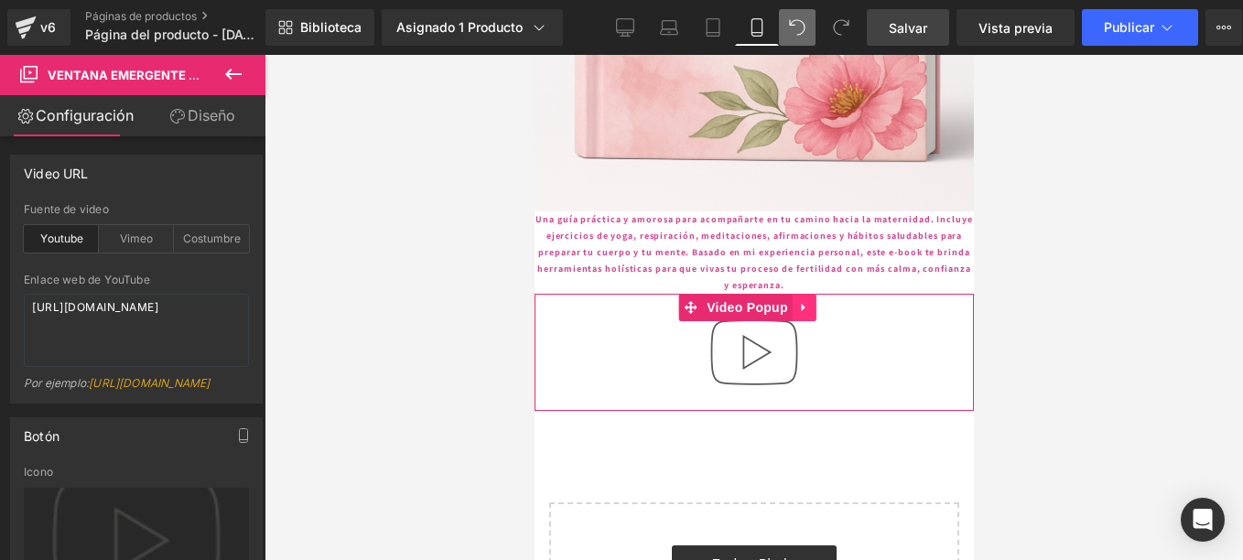
click at [802, 301] on icon at bounding box center [803, 308] width 13 height 14
click at [813, 294] on link at bounding box center [815, 307] width 24 height 27
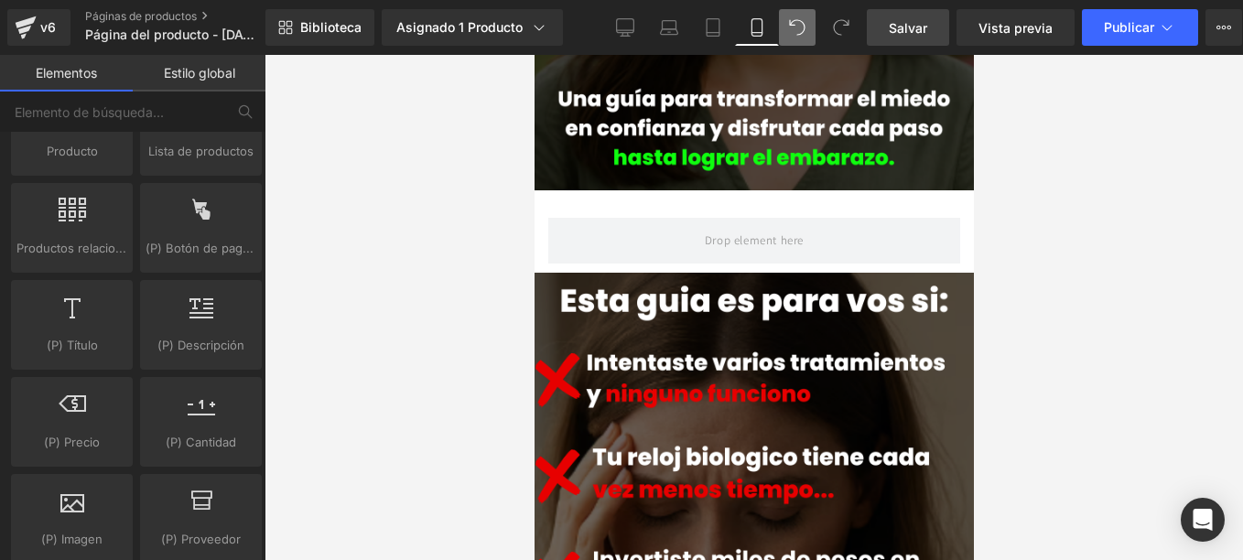
scroll to position [0, 0]
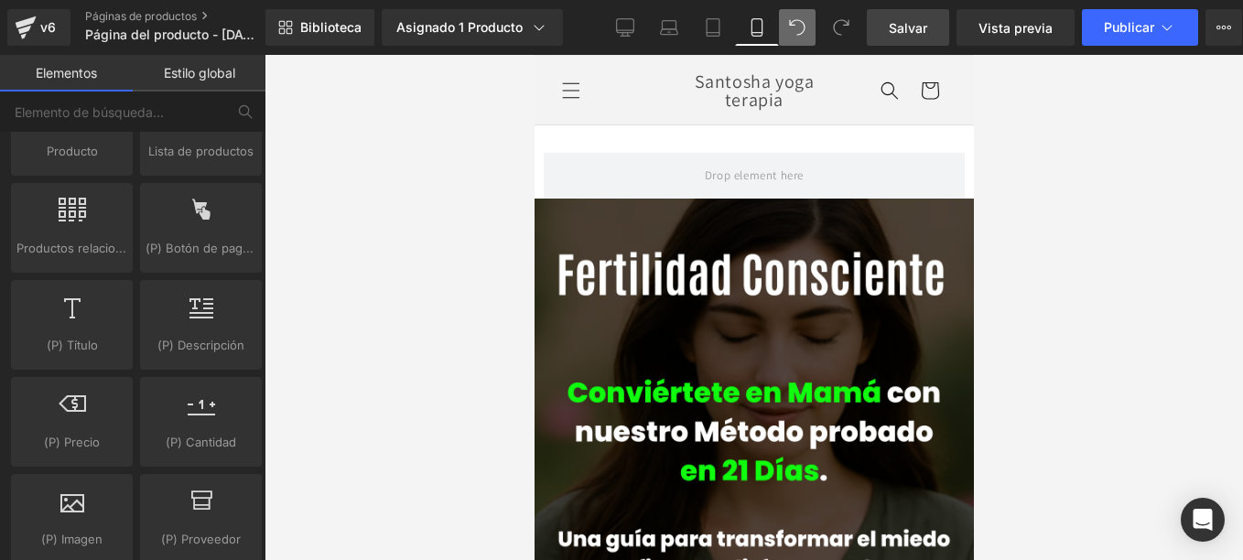
click at [910, 33] on span "Salvar" at bounding box center [908, 27] width 38 height 19
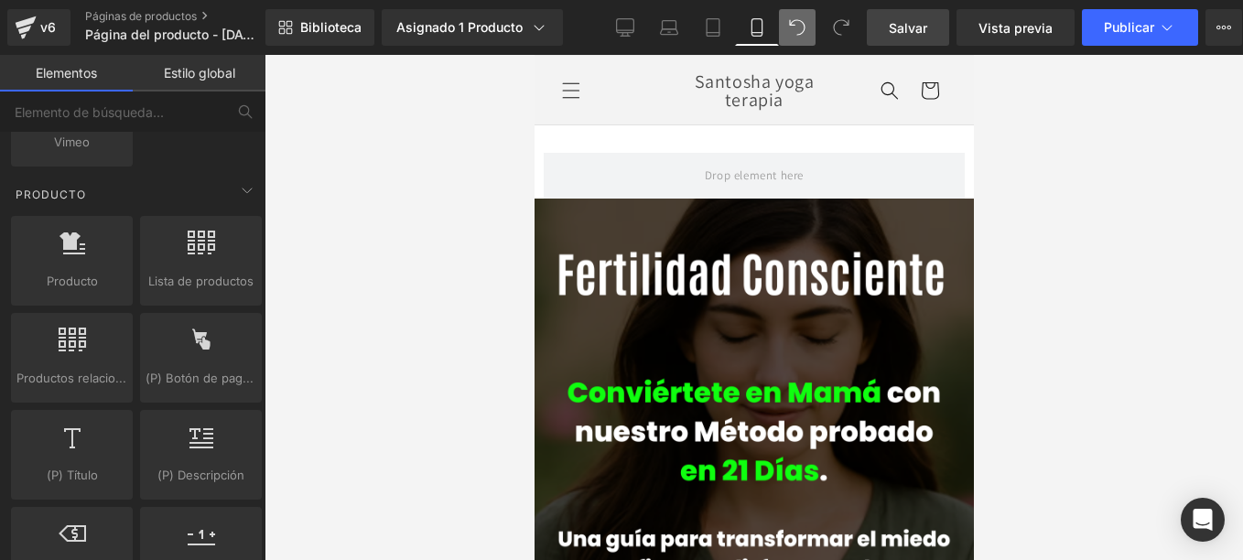
scroll to position [1373, 0]
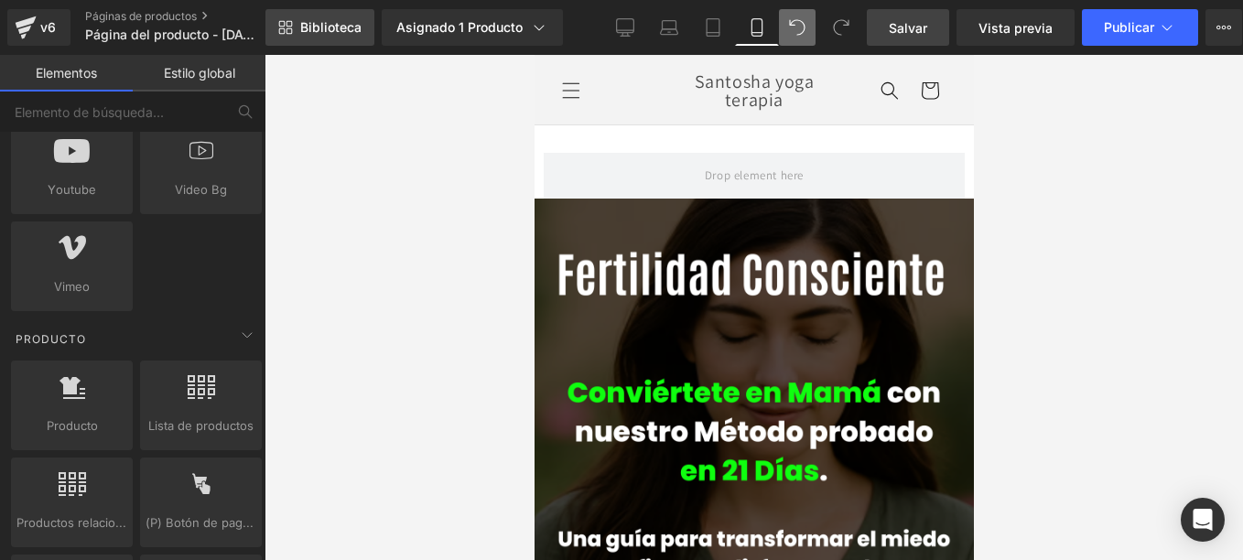
click at [324, 21] on span "Biblioteca" at bounding box center [330, 27] width 61 height 16
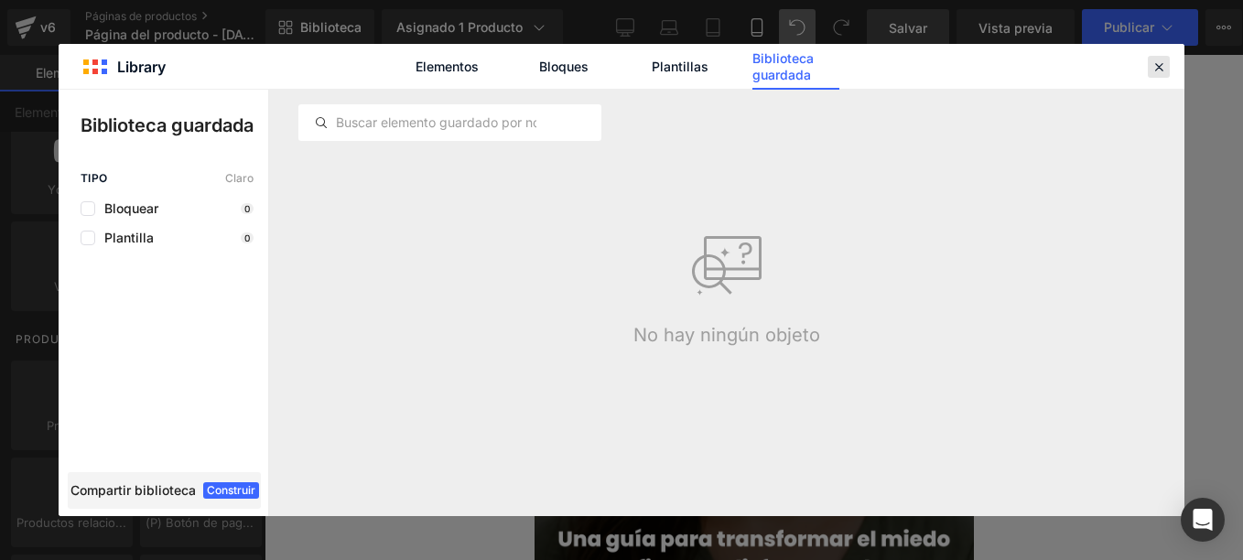
click at [1161, 61] on icon at bounding box center [1158, 67] width 16 height 16
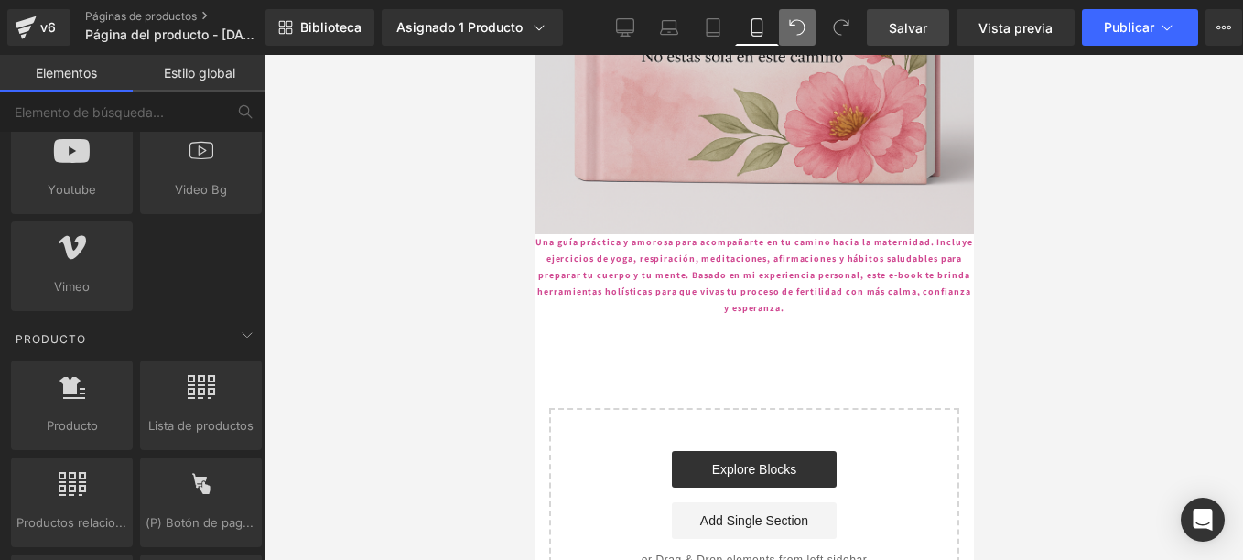
scroll to position [2522, 0]
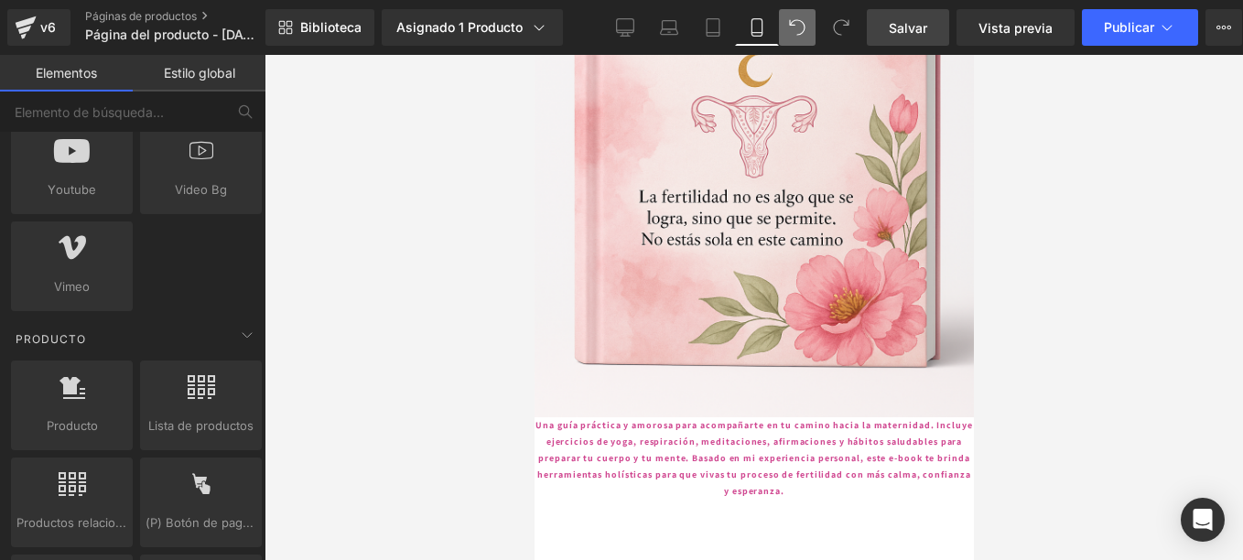
click at [899, 36] on span "Salvar" at bounding box center [908, 27] width 38 height 19
